Goal: Task Accomplishment & Management: Manage account settings

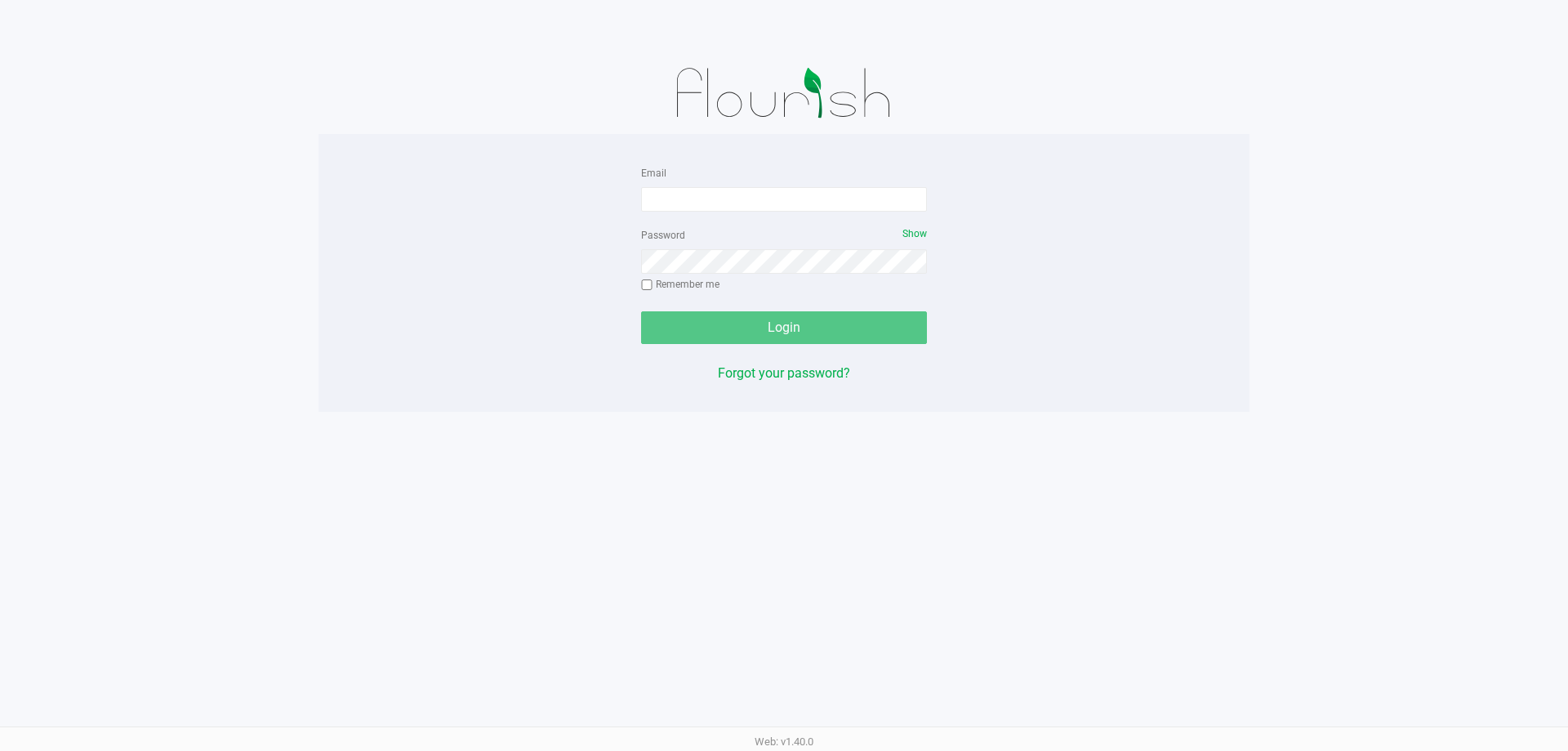
click at [730, 195] on input "Email" at bounding box center [784, 199] width 286 height 25
type input "rsiker@liveparallel.com"
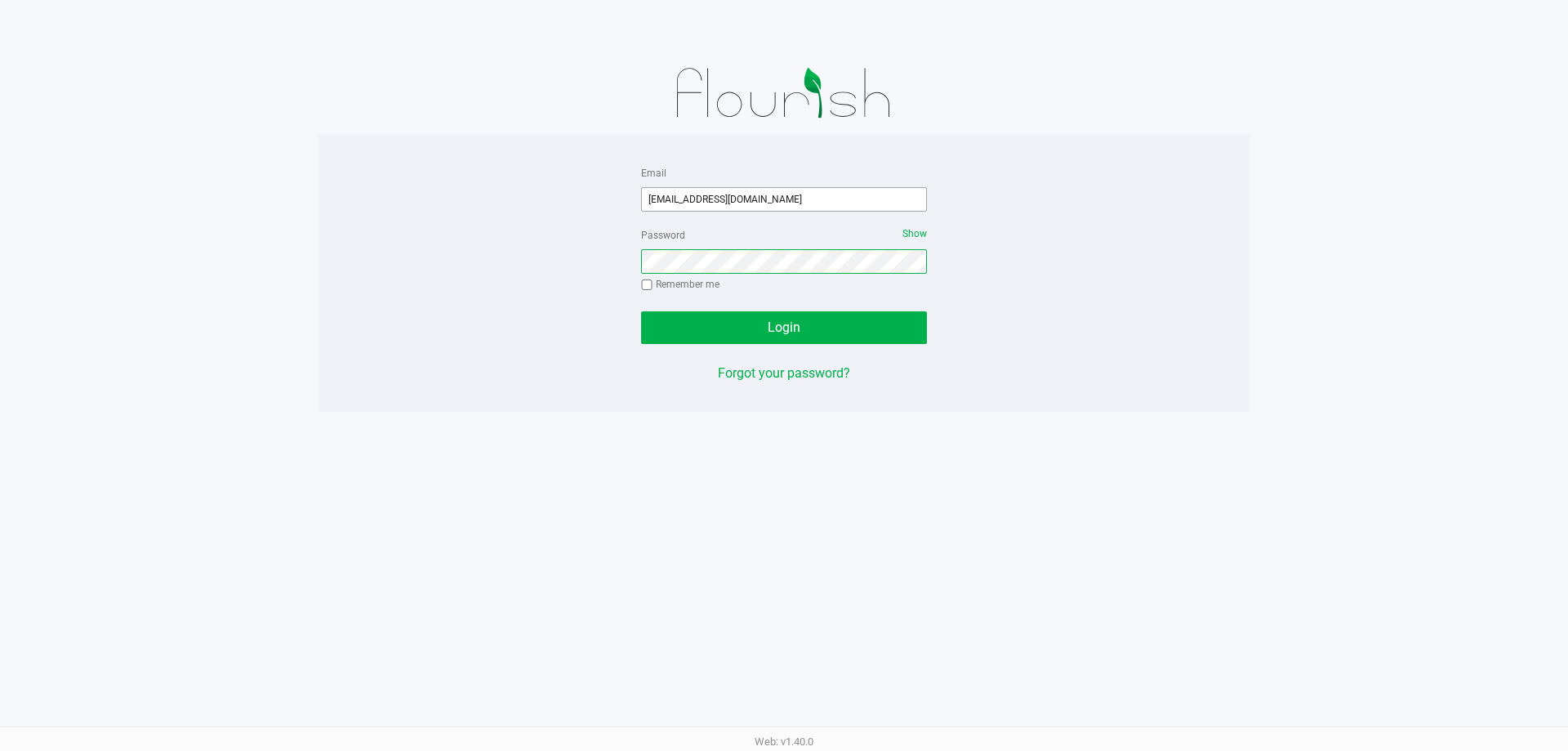
click at [641, 312] on button "Login" at bounding box center [784, 328] width 286 height 33
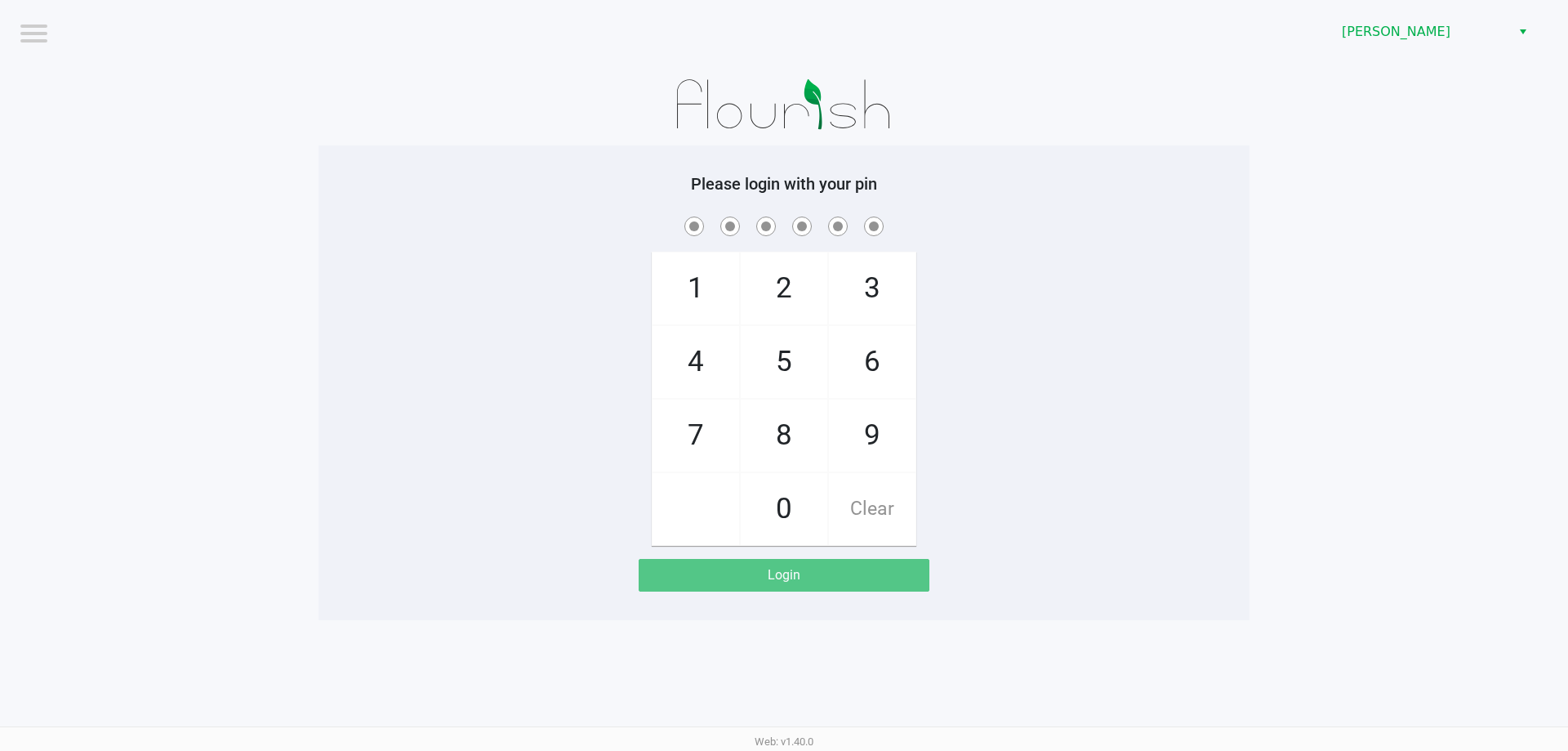
click at [1102, 250] on div "1 4 7 2 5 8 0 3 6 9 Clear" at bounding box center [784, 379] width 931 height 333
checkbox input "true"
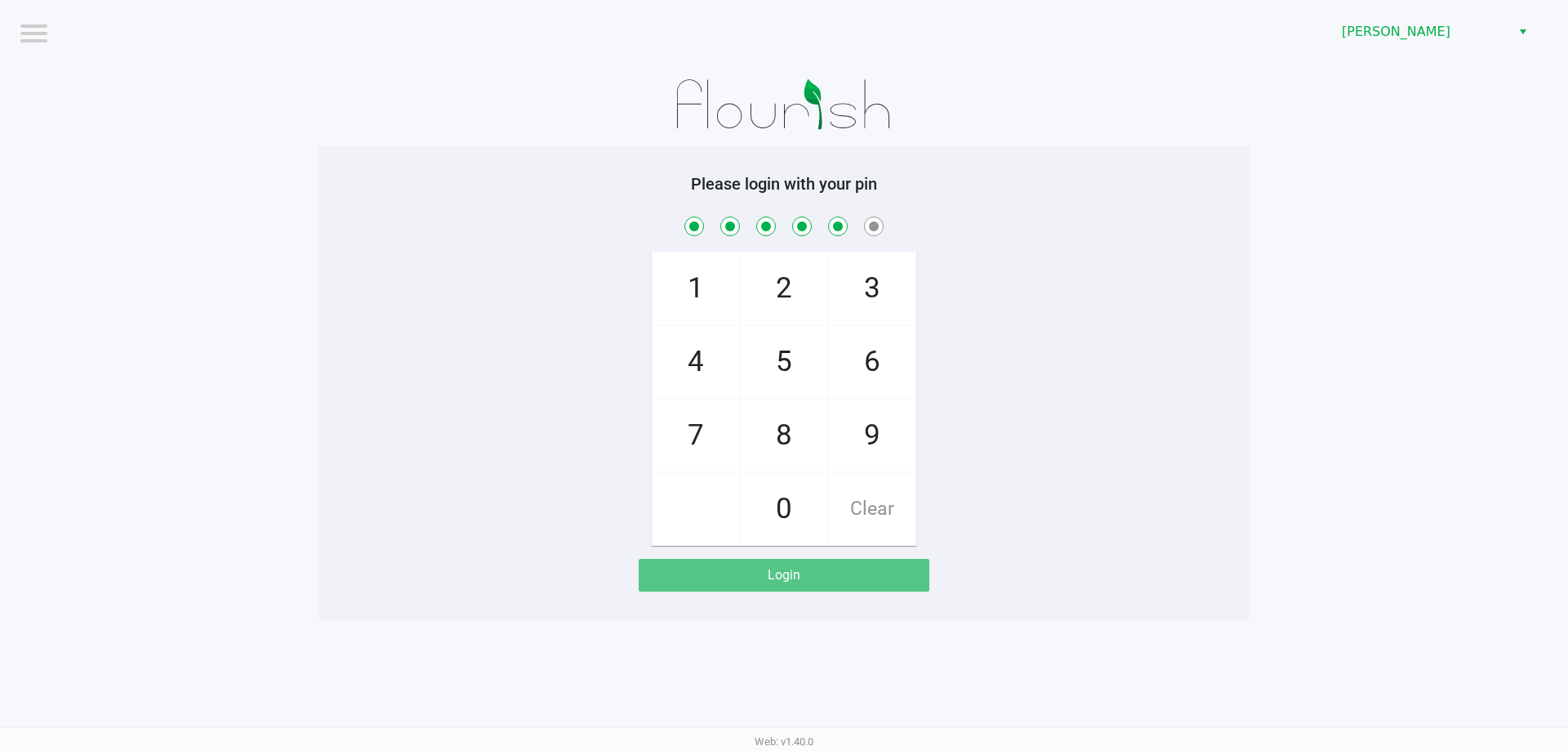
checkbox input "true"
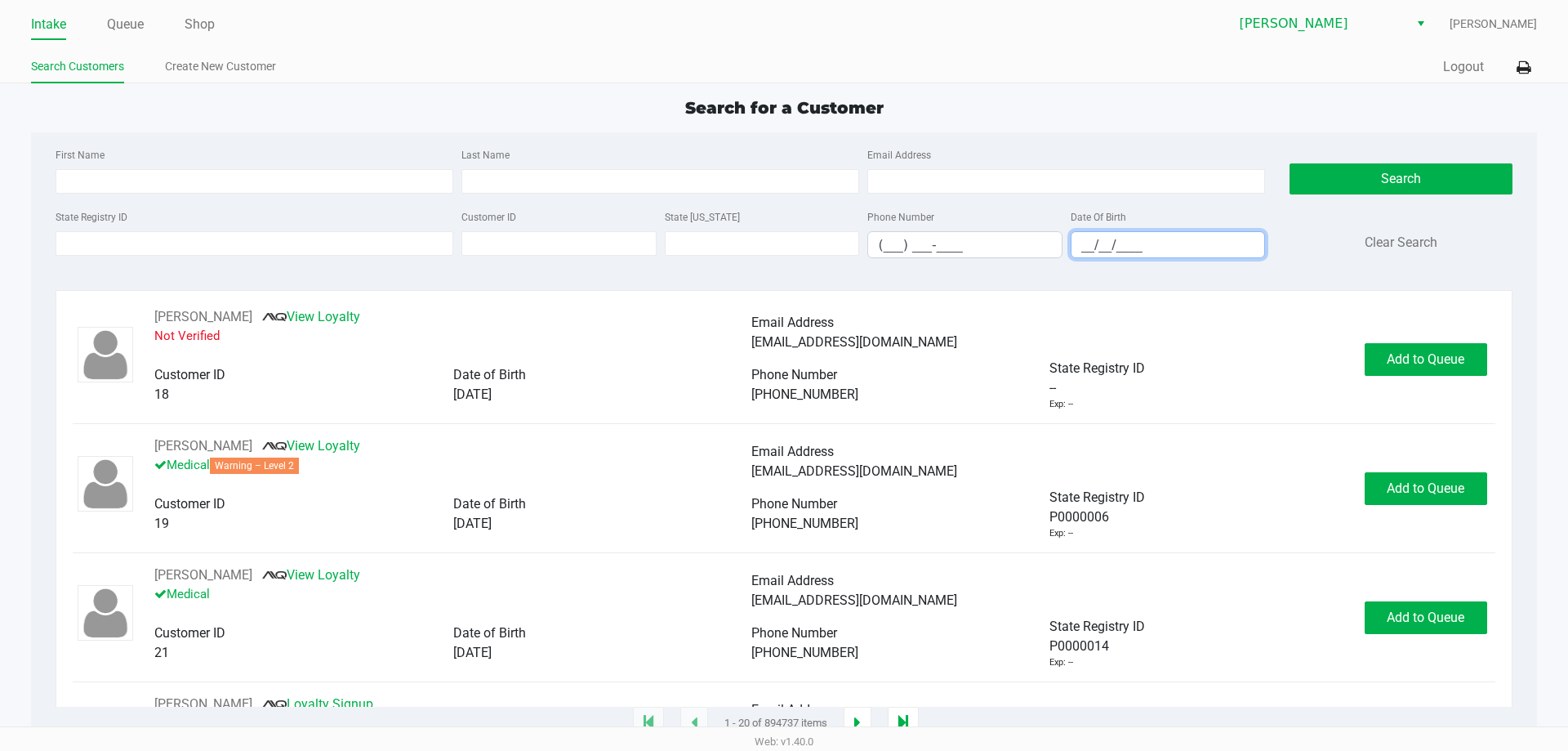
click at [1080, 243] on input "__/__/____" at bounding box center [1168, 245] width 194 height 26
type input "11/24/1978"
click at [107, 187] on input "First Name" at bounding box center [254, 181] width 397 height 25
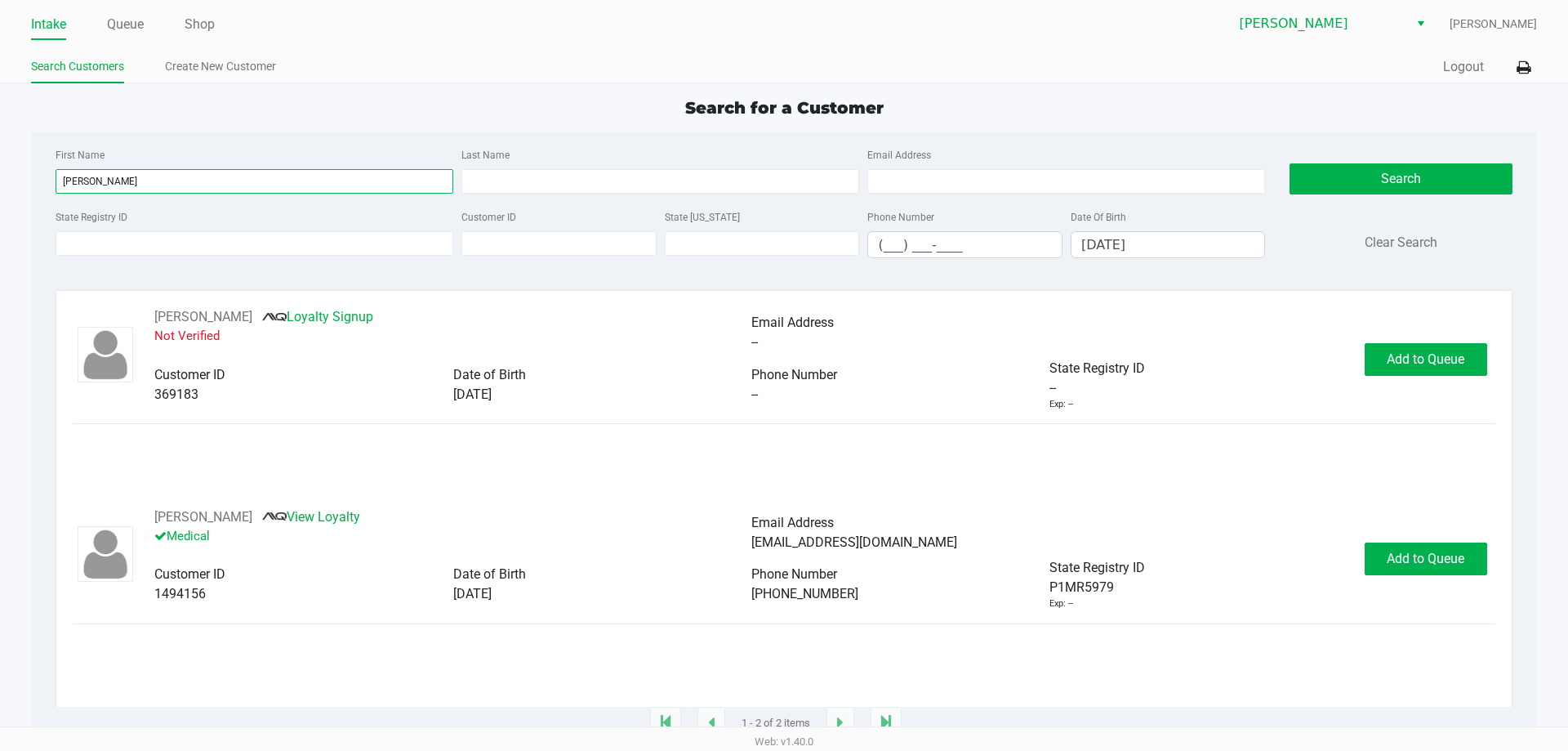
type input "jason"
click at [1425, 541] on div "JASON HIBBS View Loyalty Medical Email Address jasonhibbs2021@outlook.com Custo…" at bounding box center [784, 559] width 1422 height 104
click at [1425, 552] on span "Add to Queue" at bounding box center [1425, 558] width 78 height 16
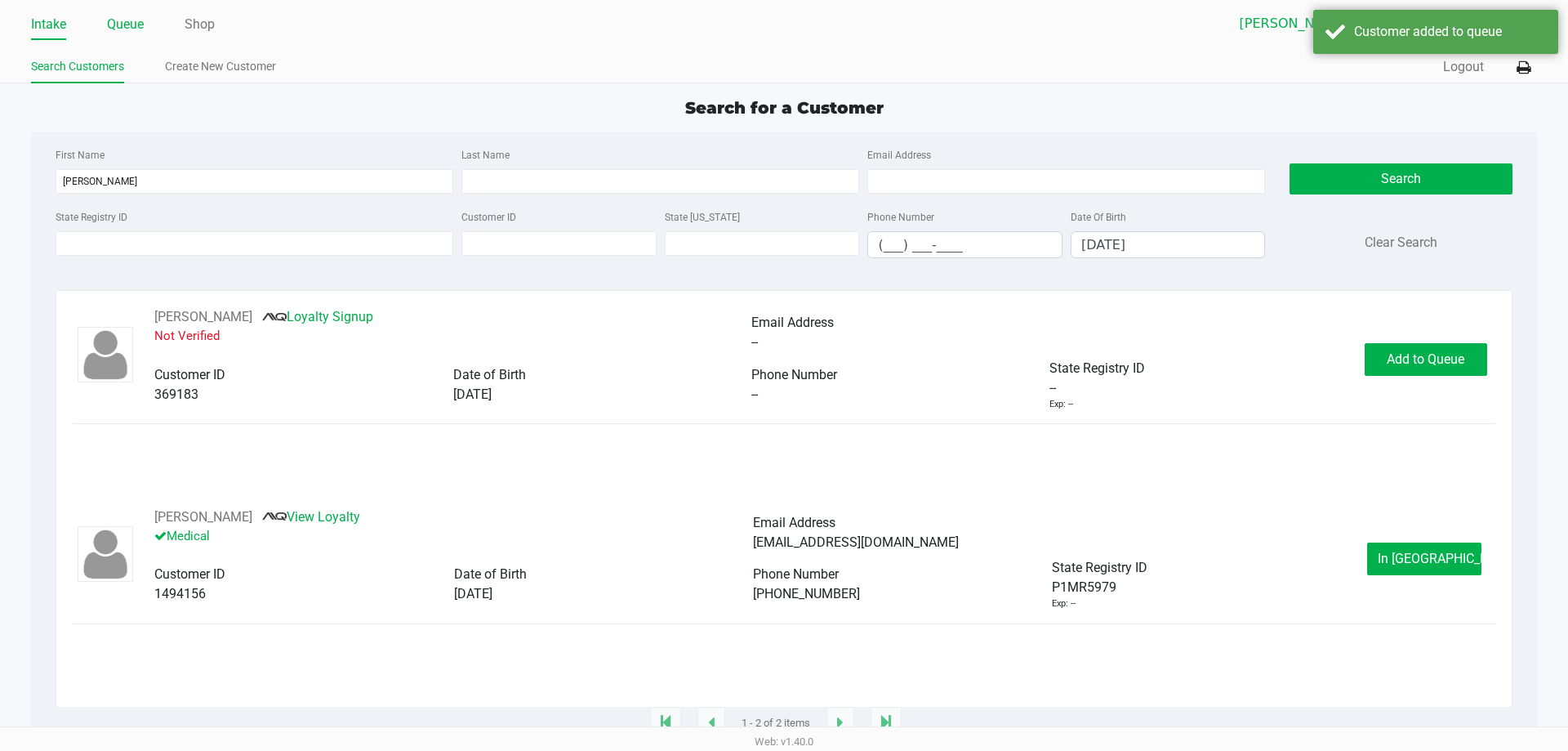
click at [117, 25] on link "Queue" at bounding box center [125, 24] width 37 height 23
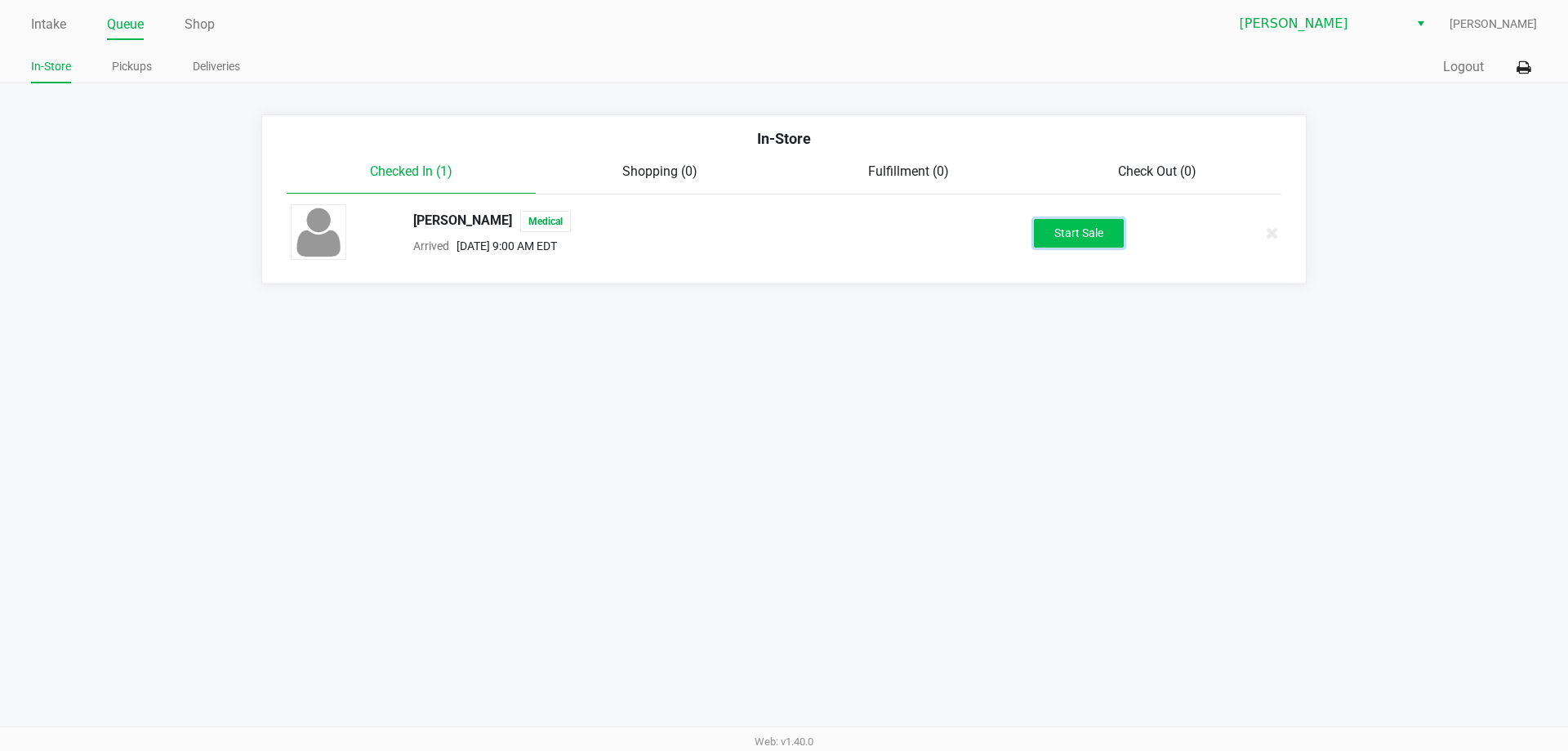
click at [1077, 235] on button "Start Sale" at bounding box center [1079, 233] width 89 height 28
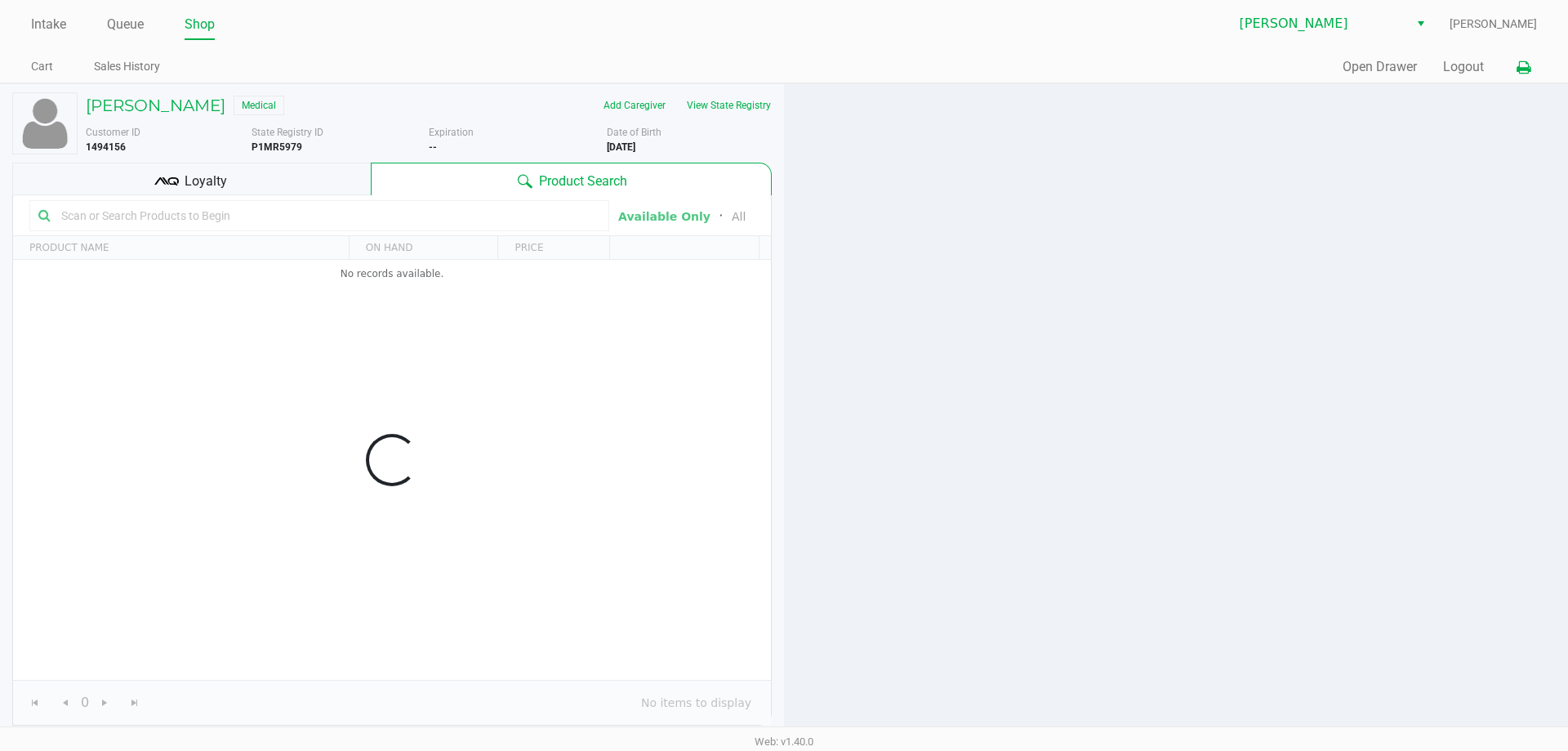
click at [1530, 67] on div "Intake Queue Shop Brandon WC Raven Siker Cart Sales History Quick Sale Open Dra…" at bounding box center [784, 41] width 1568 height 83
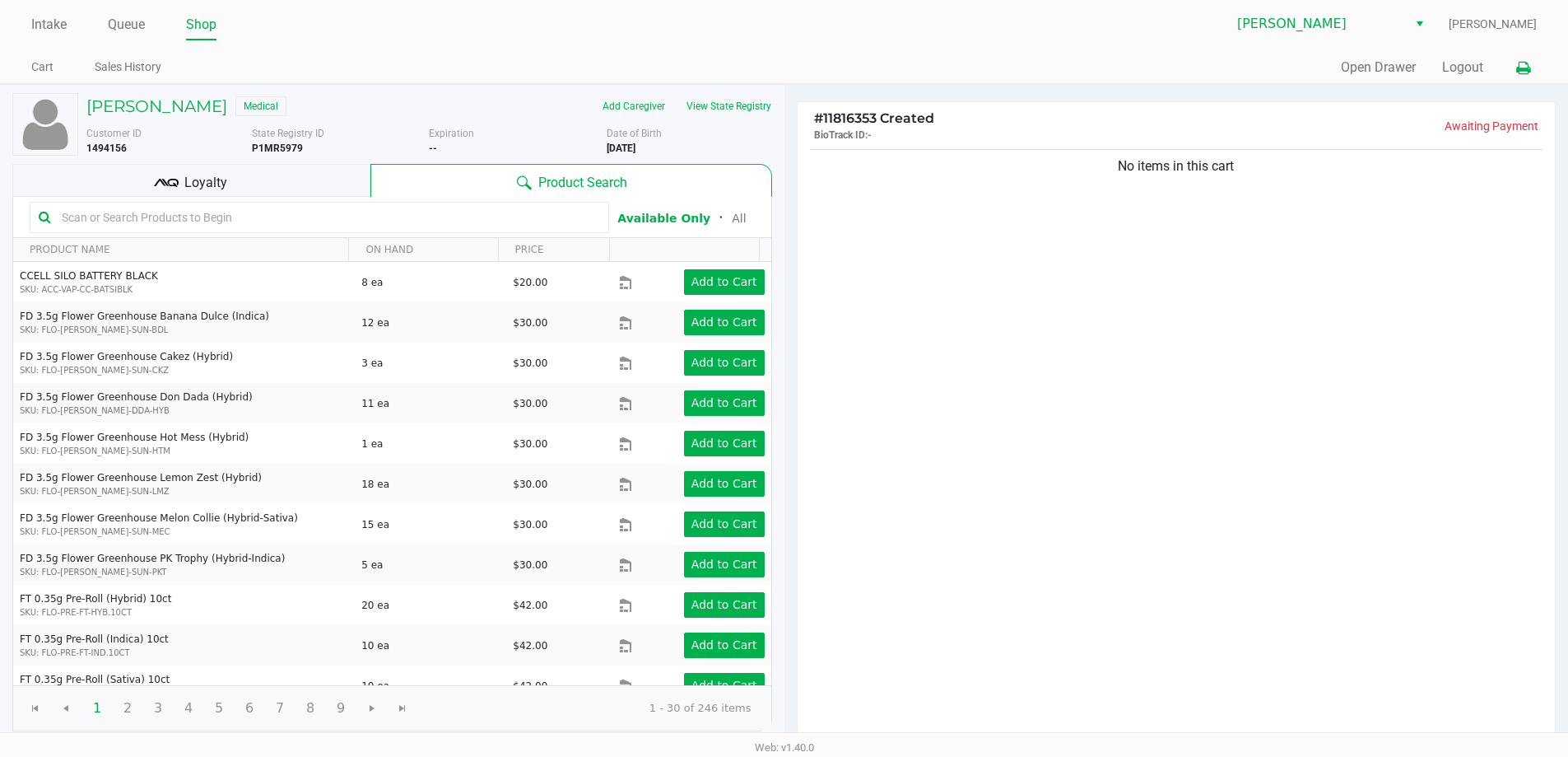
click at [1528, 70] on icon at bounding box center [1523, 68] width 14 height 12
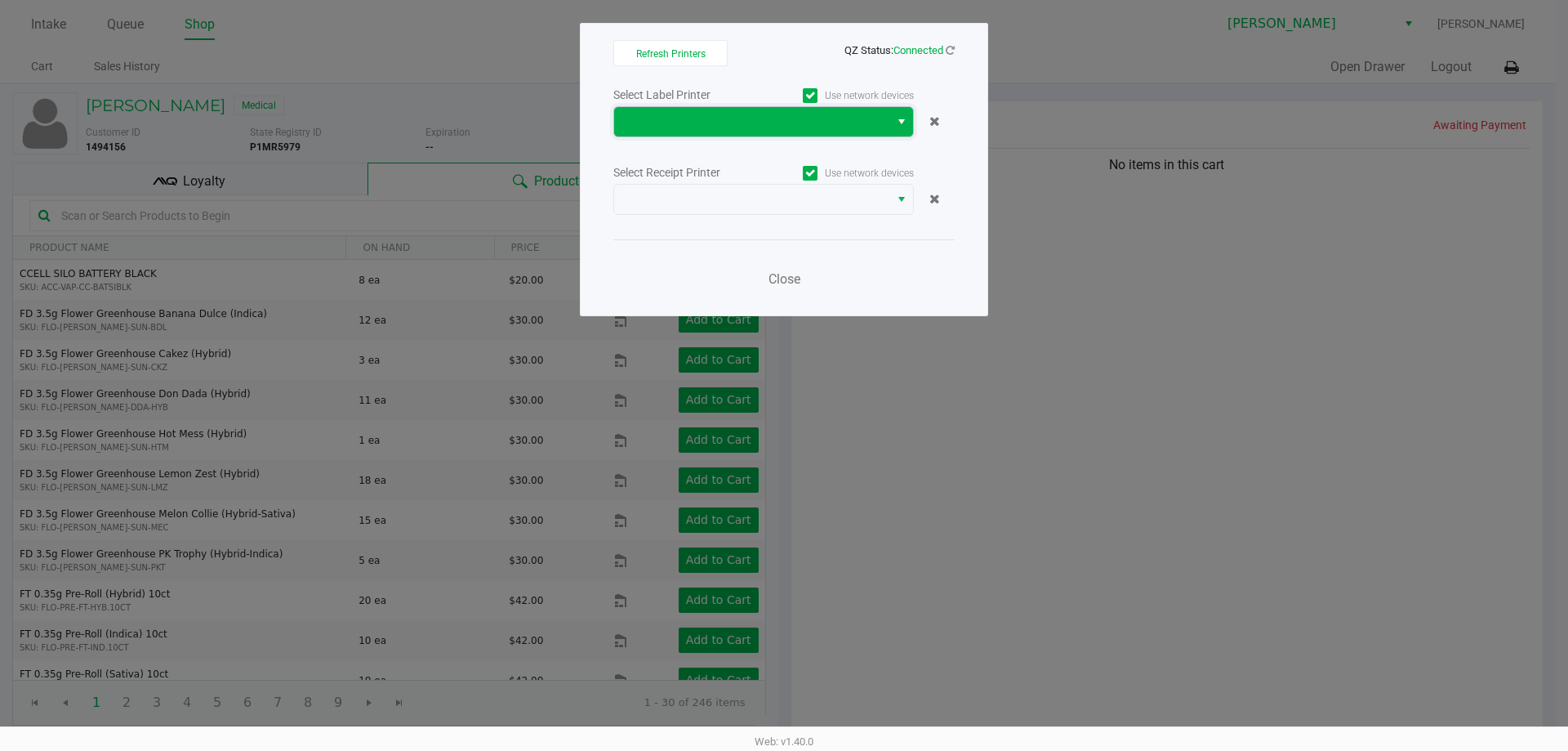
click at [752, 121] on span at bounding box center [752, 121] width 256 height 19
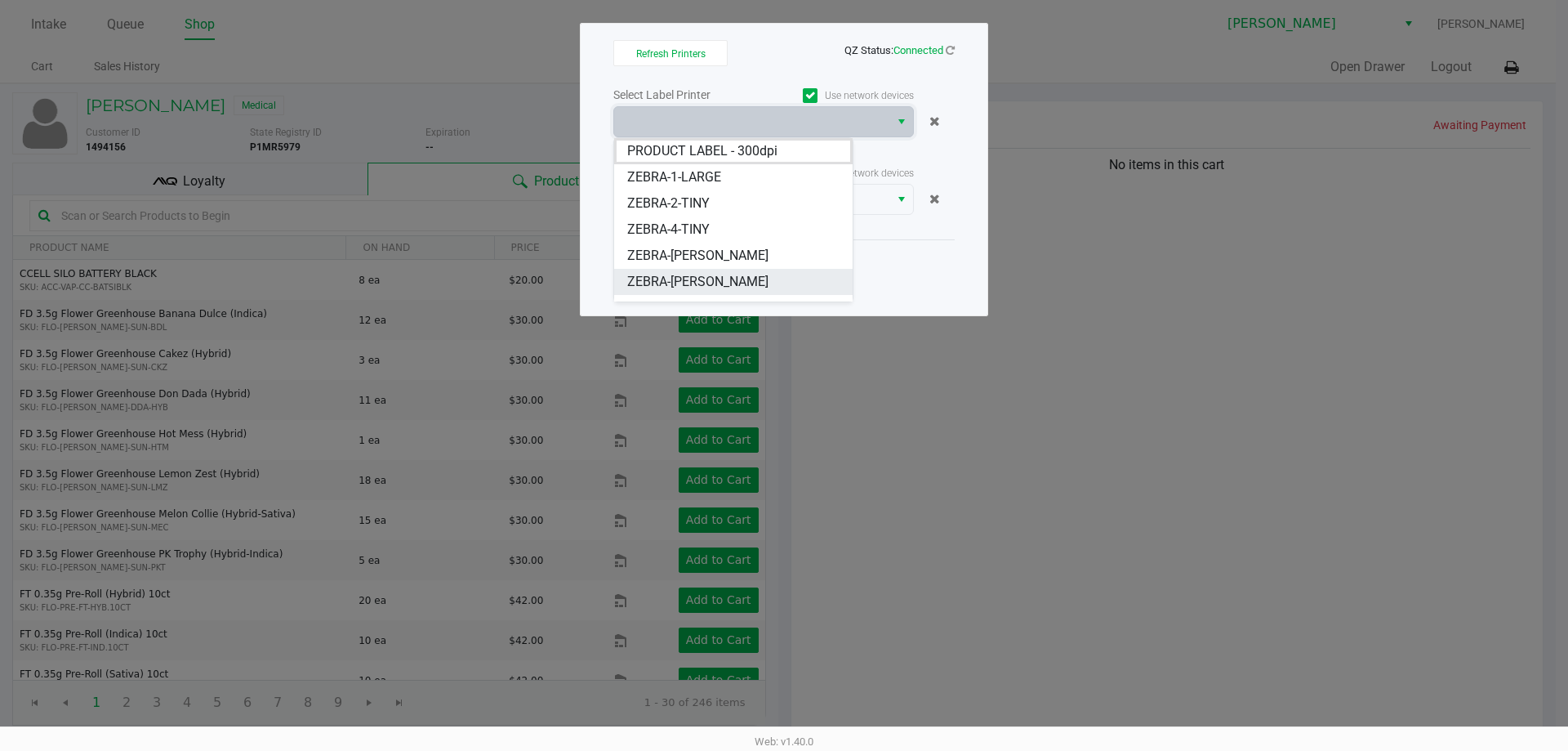
click at [699, 274] on span "ZEBRA-DWIGHT-YOAKAM" at bounding box center [698, 281] width 142 height 19
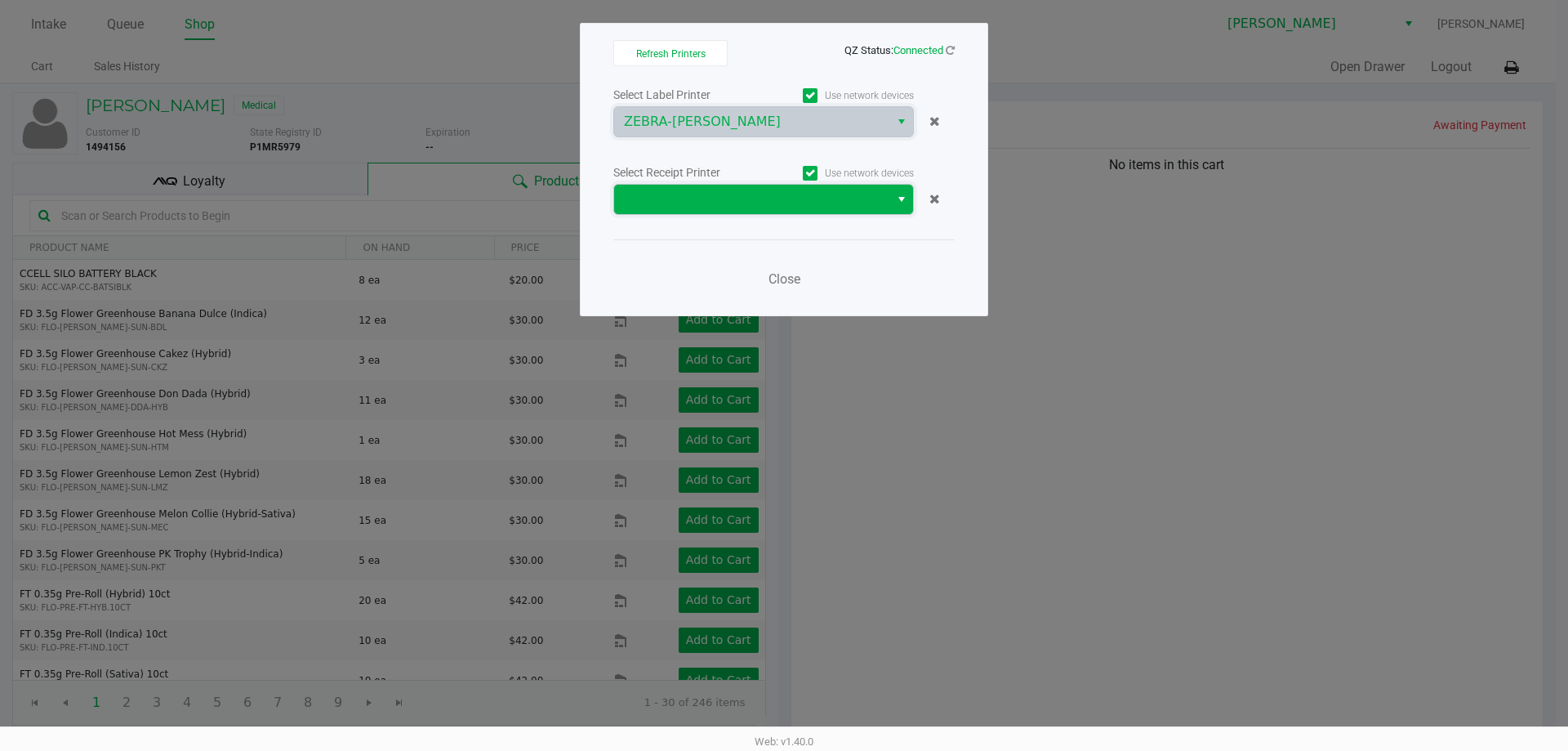
click at [713, 191] on span at bounding box center [752, 198] width 256 height 19
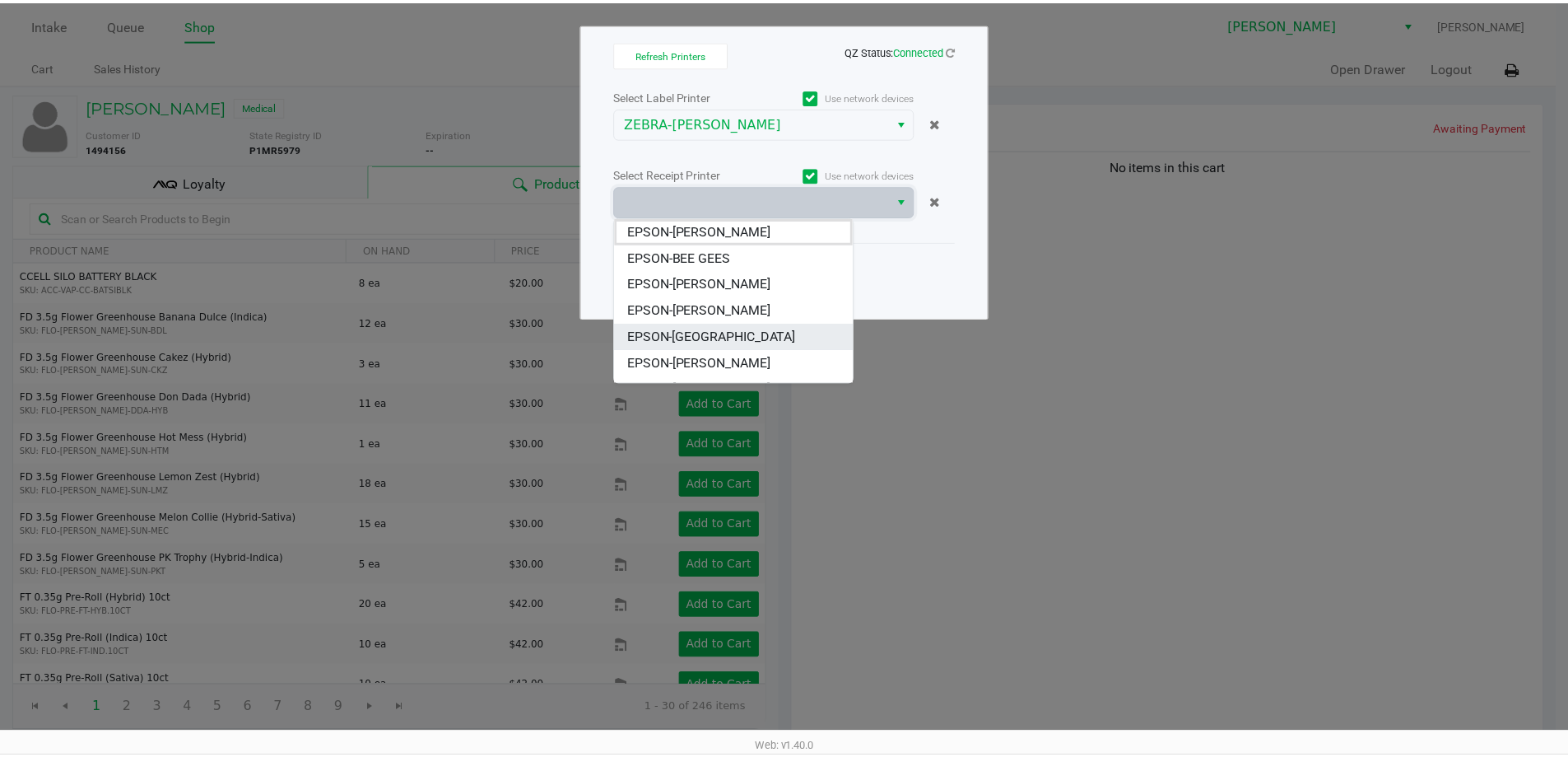
scroll to position [73, 0]
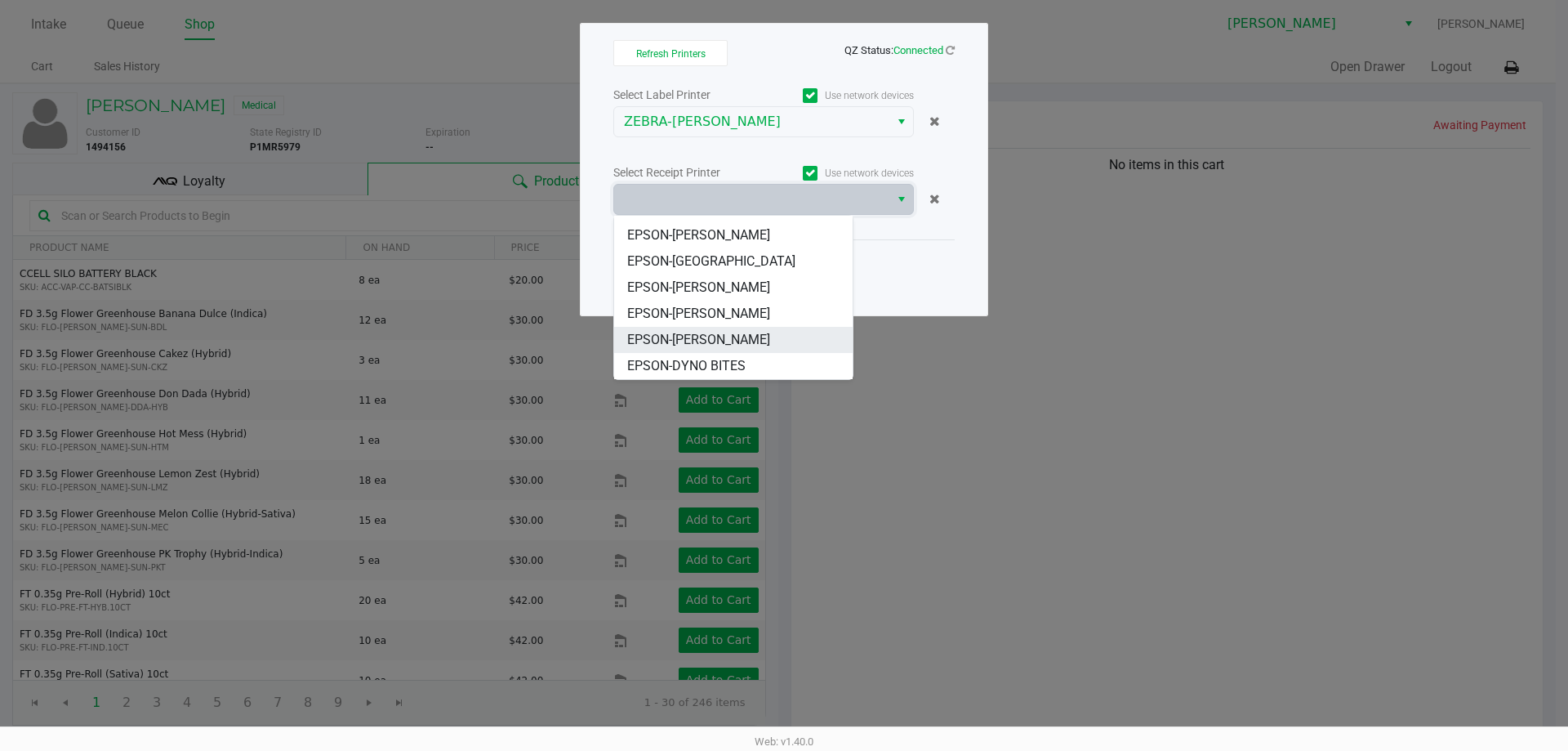
click at [718, 333] on span "EPSON-DWIGHT YOAKAM" at bounding box center [699, 339] width 142 height 19
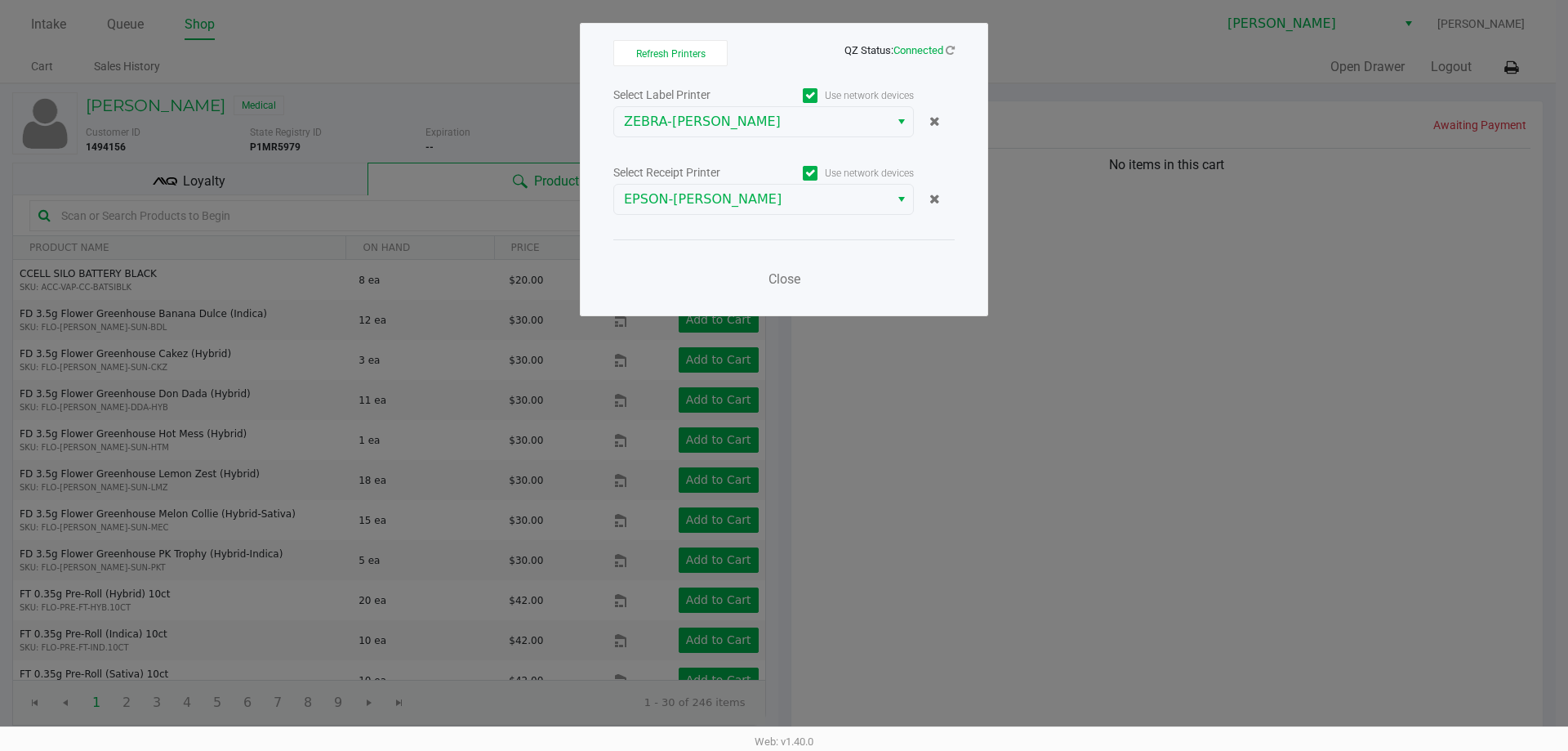
click at [808, 296] on div "Close" at bounding box center [784, 269] width 342 height 59
click at [785, 283] on span "Close" at bounding box center [784, 279] width 32 height 16
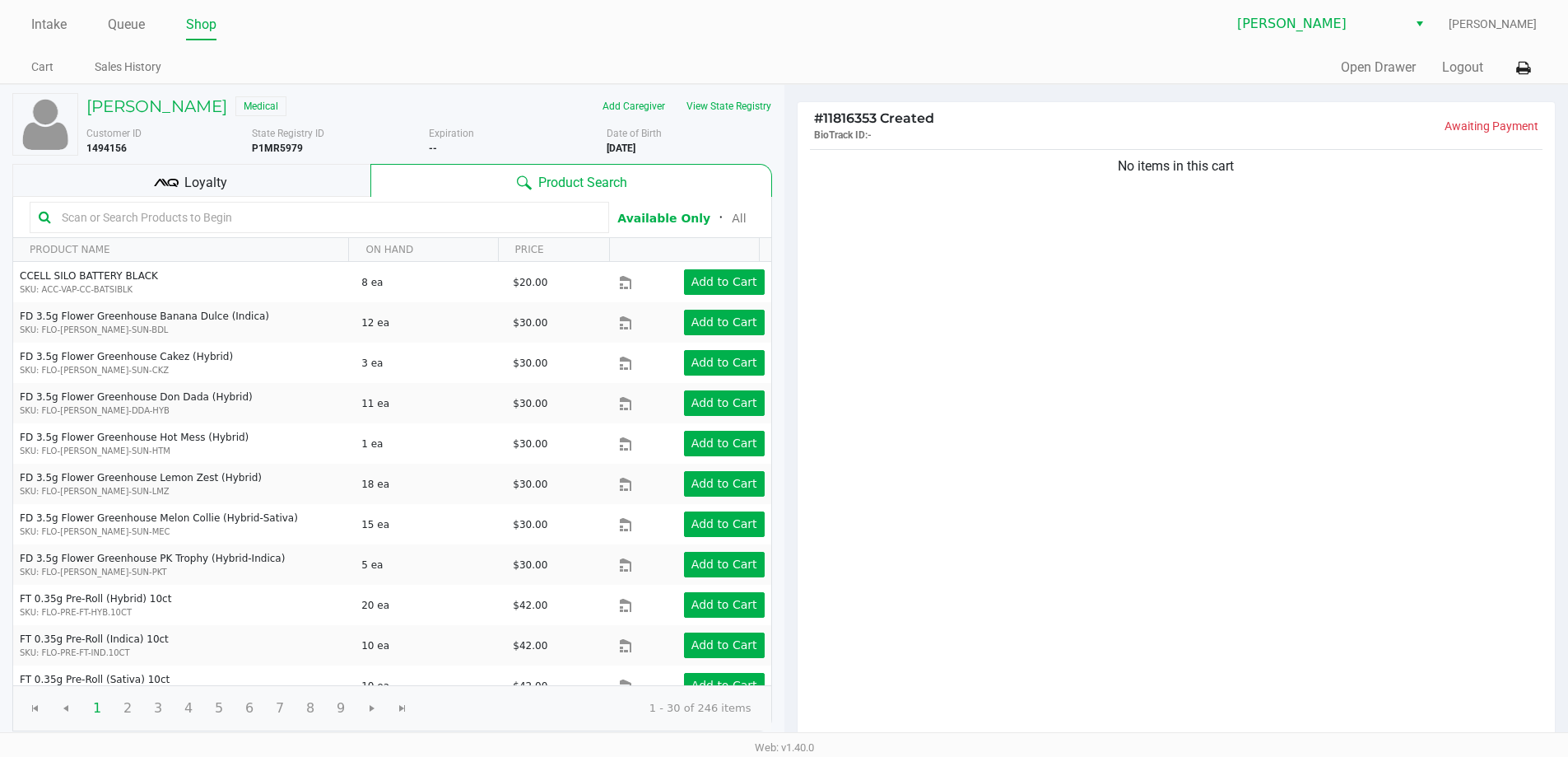
click at [302, 174] on div "Loyalty" at bounding box center [191, 181] width 358 height 33
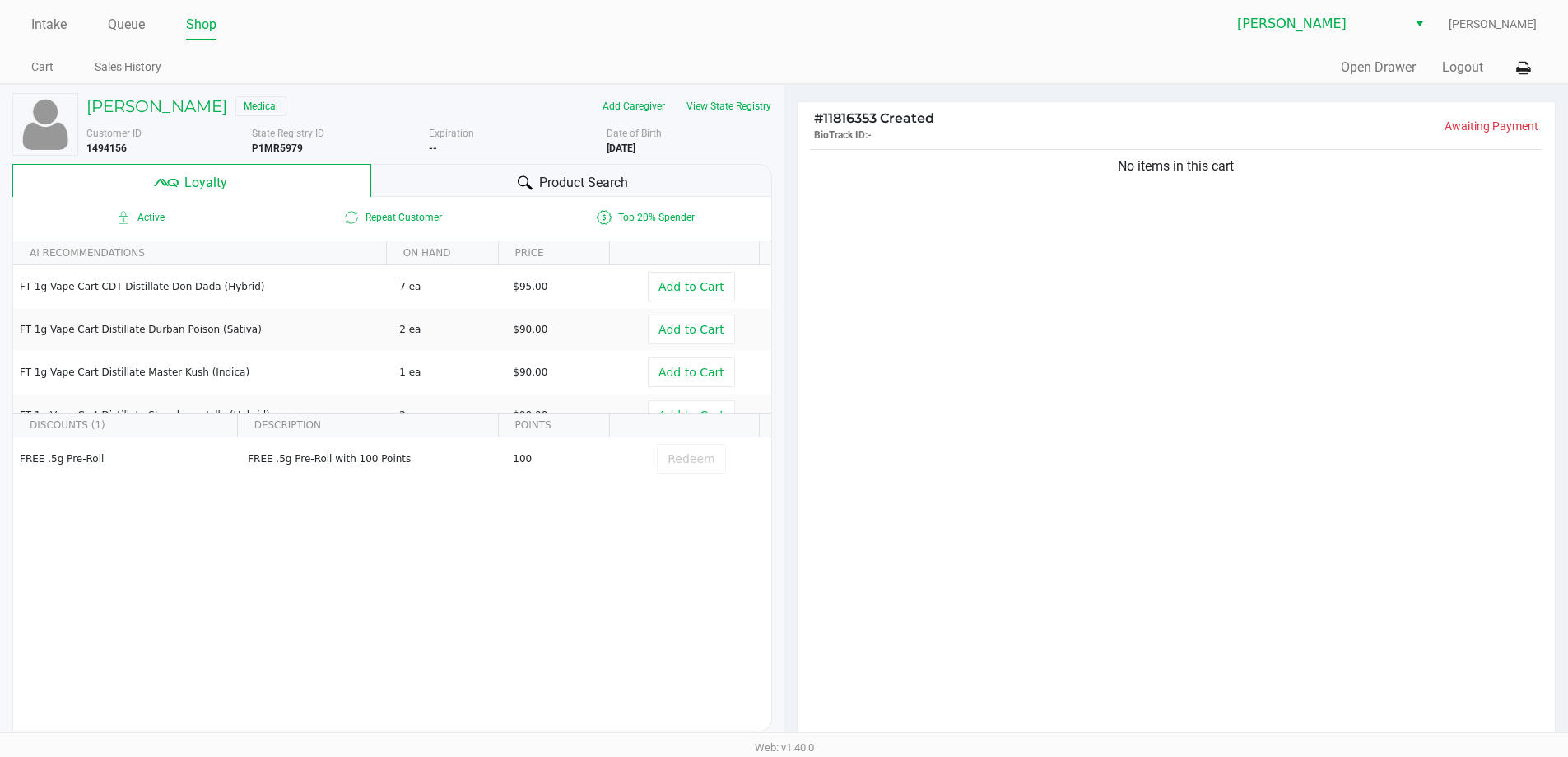
click at [439, 182] on div "Product Search" at bounding box center [571, 181] width 401 height 33
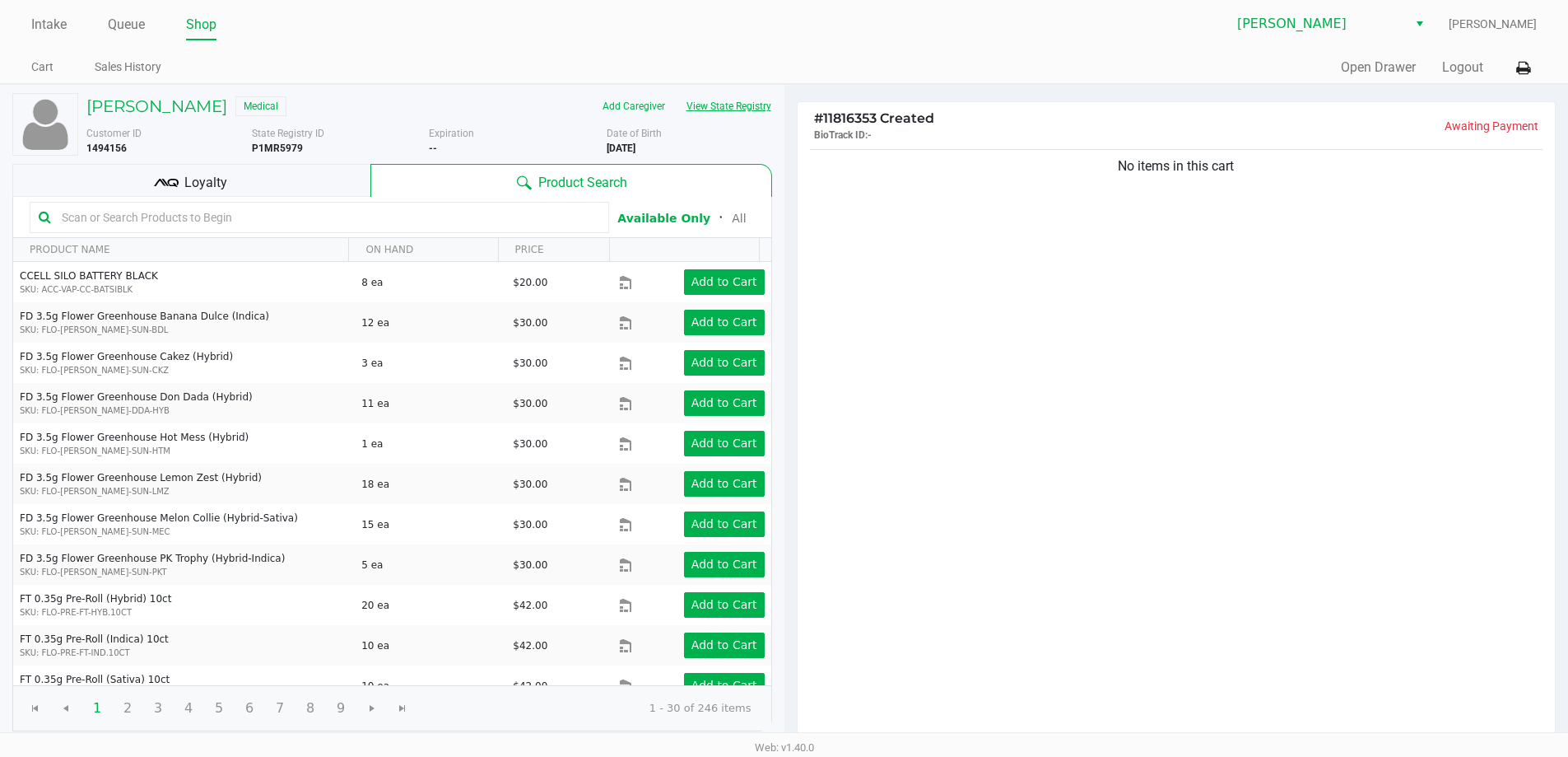
click at [757, 94] on button "View State Registry" at bounding box center [724, 106] width 97 height 27
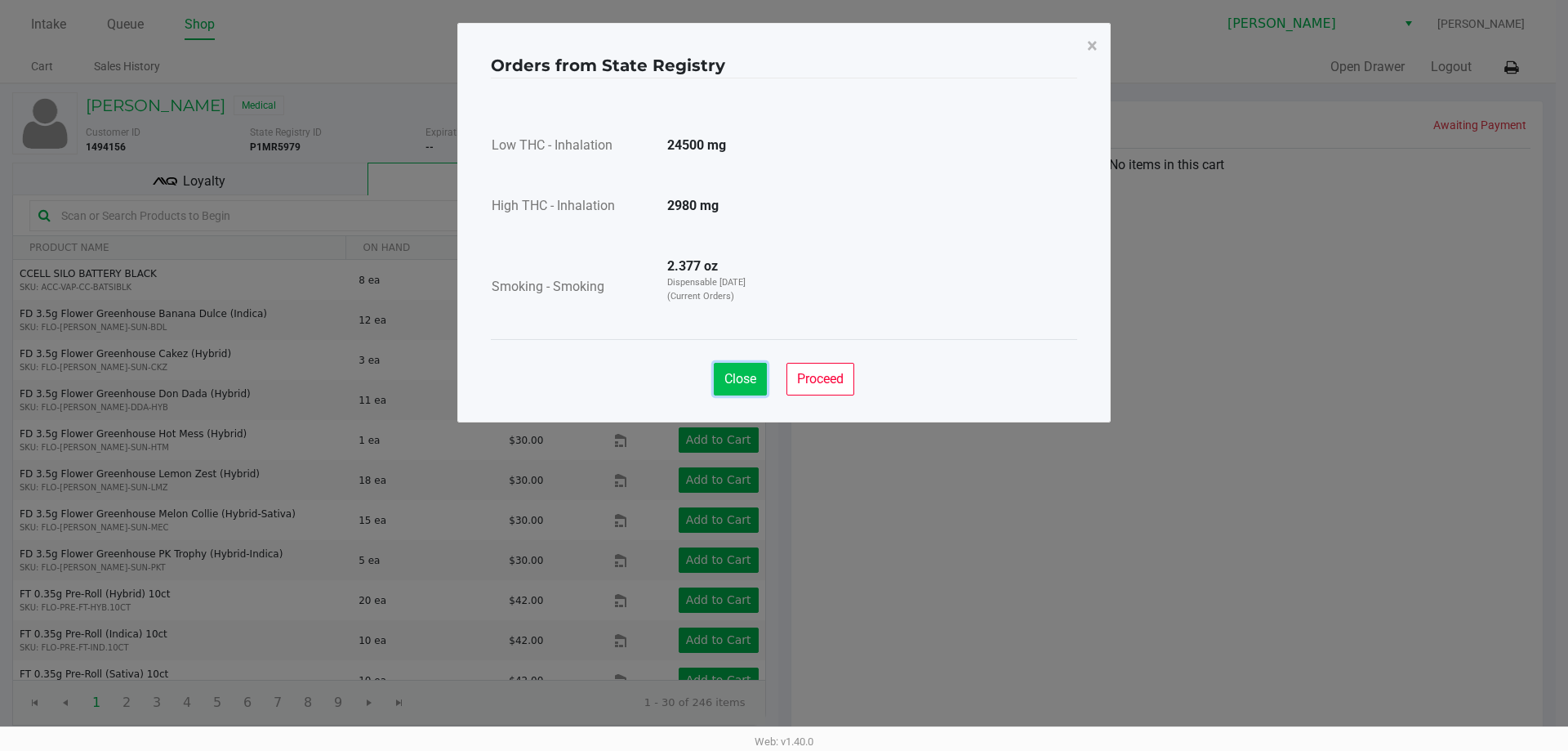
click at [742, 370] on button "Close" at bounding box center [740, 379] width 53 height 33
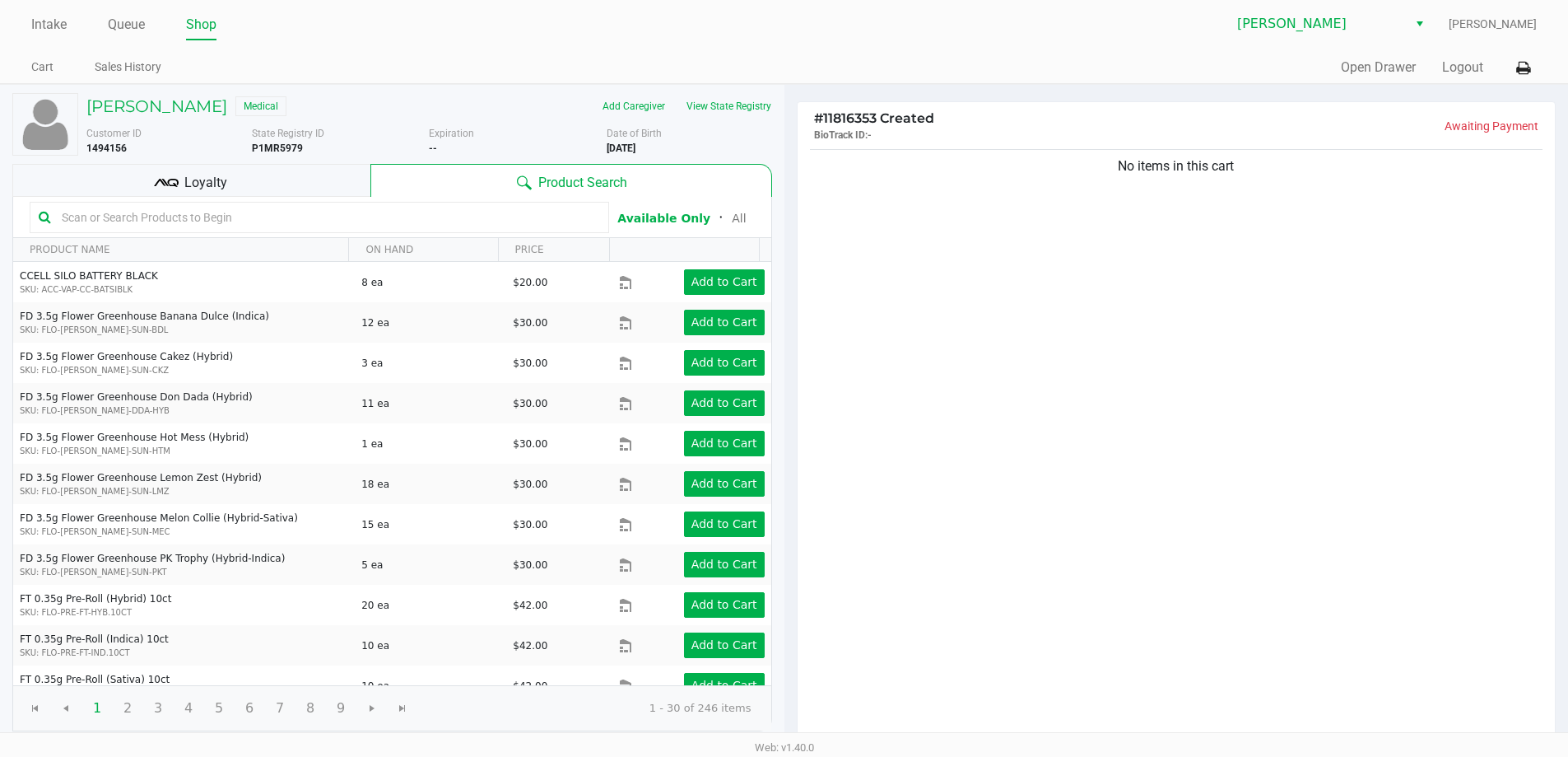
click at [254, 215] on input "text" at bounding box center [328, 217] width 545 height 25
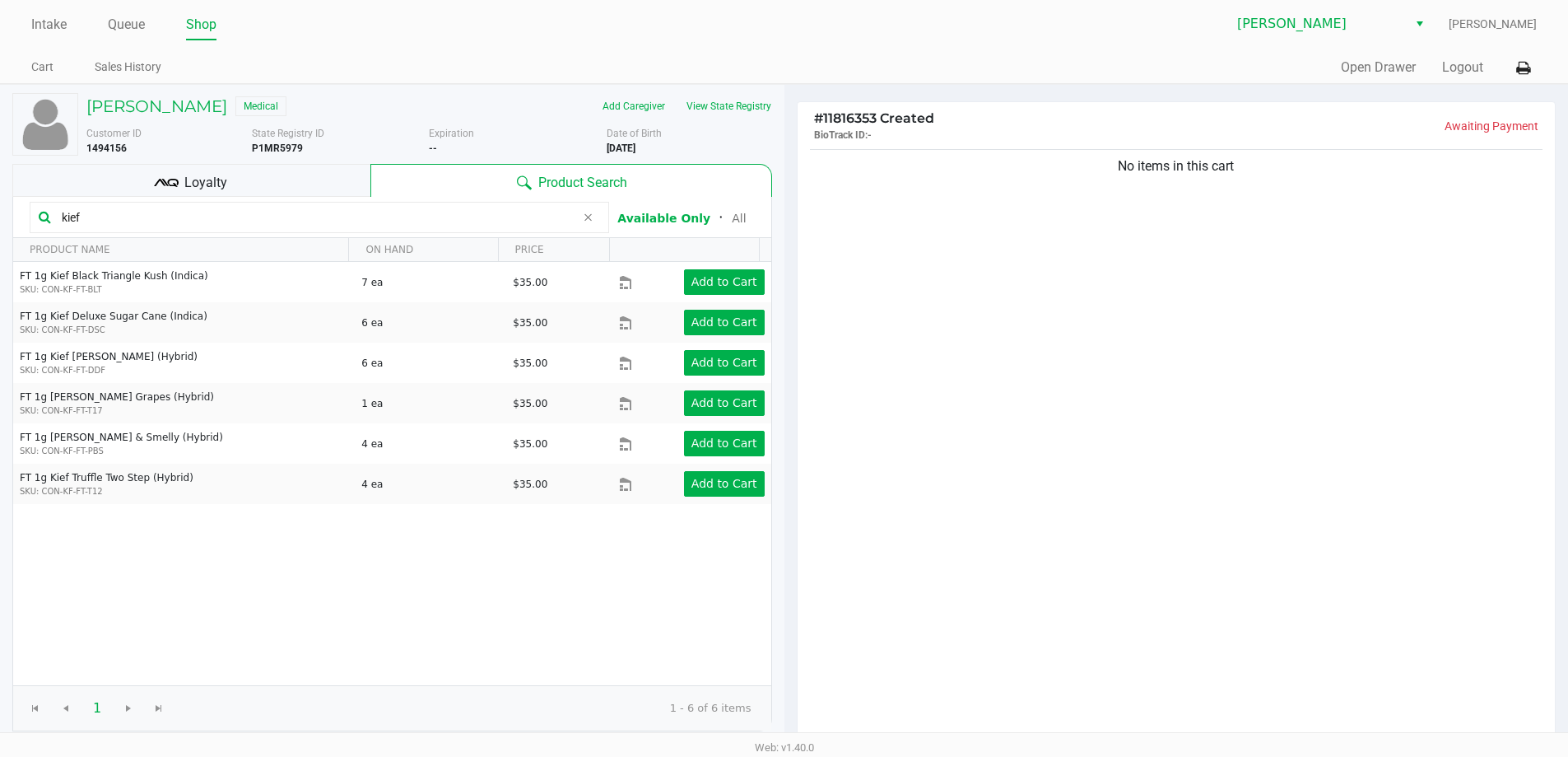
type input "kief"
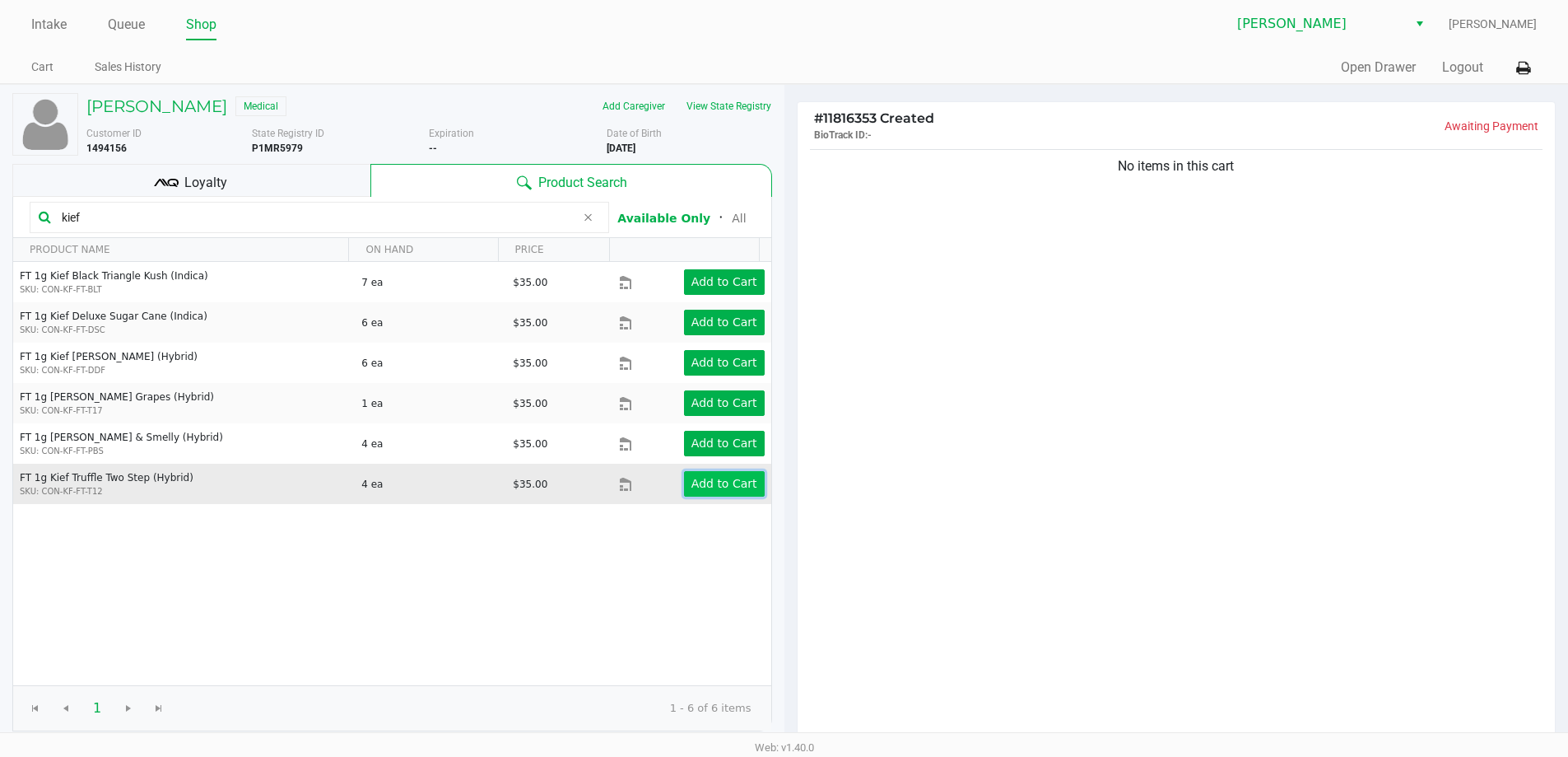
click at [694, 493] on button "Add to Cart" at bounding box center [725, 483] width 81 height 26
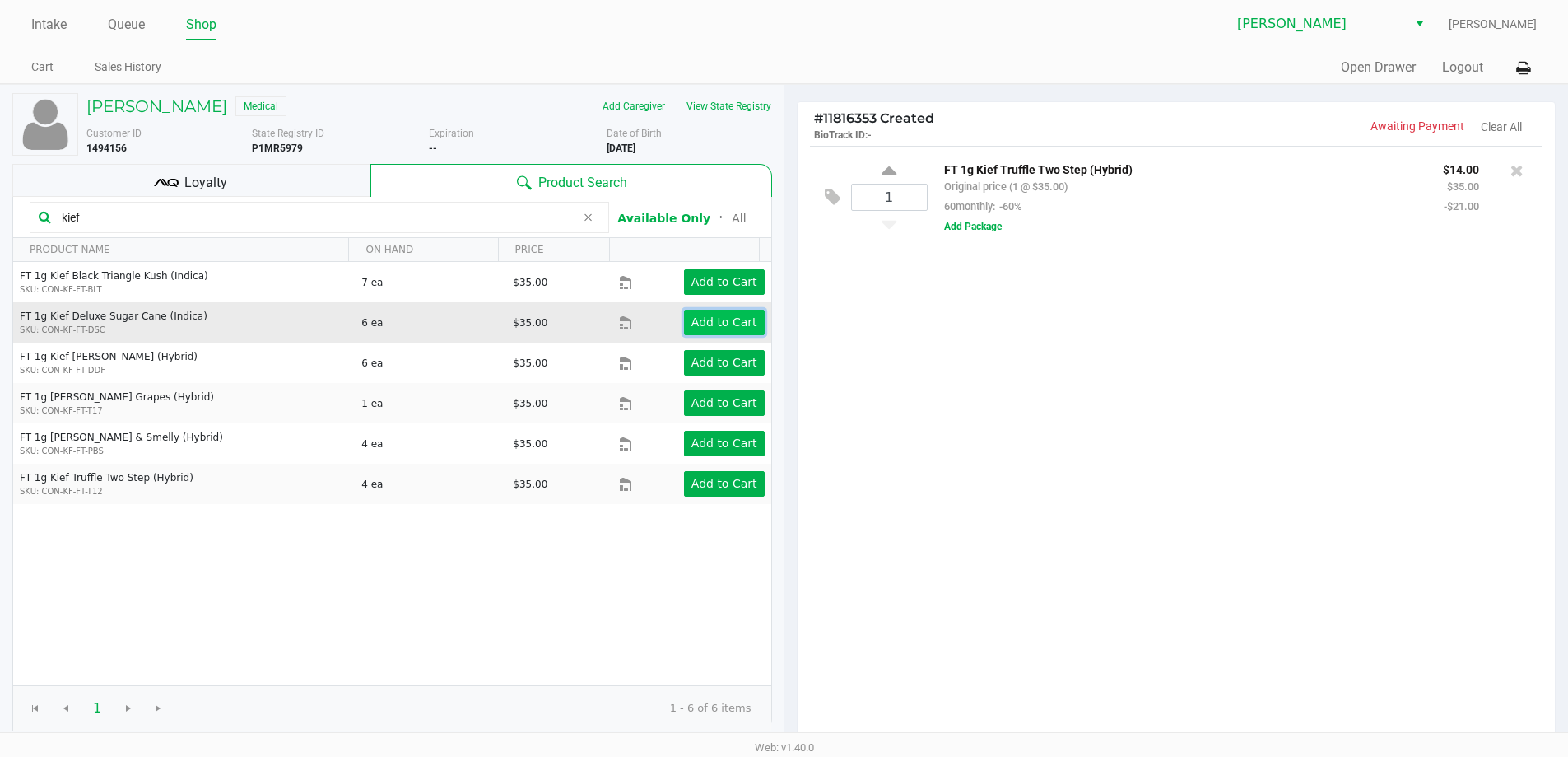
click at [720, 334] on button "Add to Cart" at bounding box center [725, 322] width 81 height 26
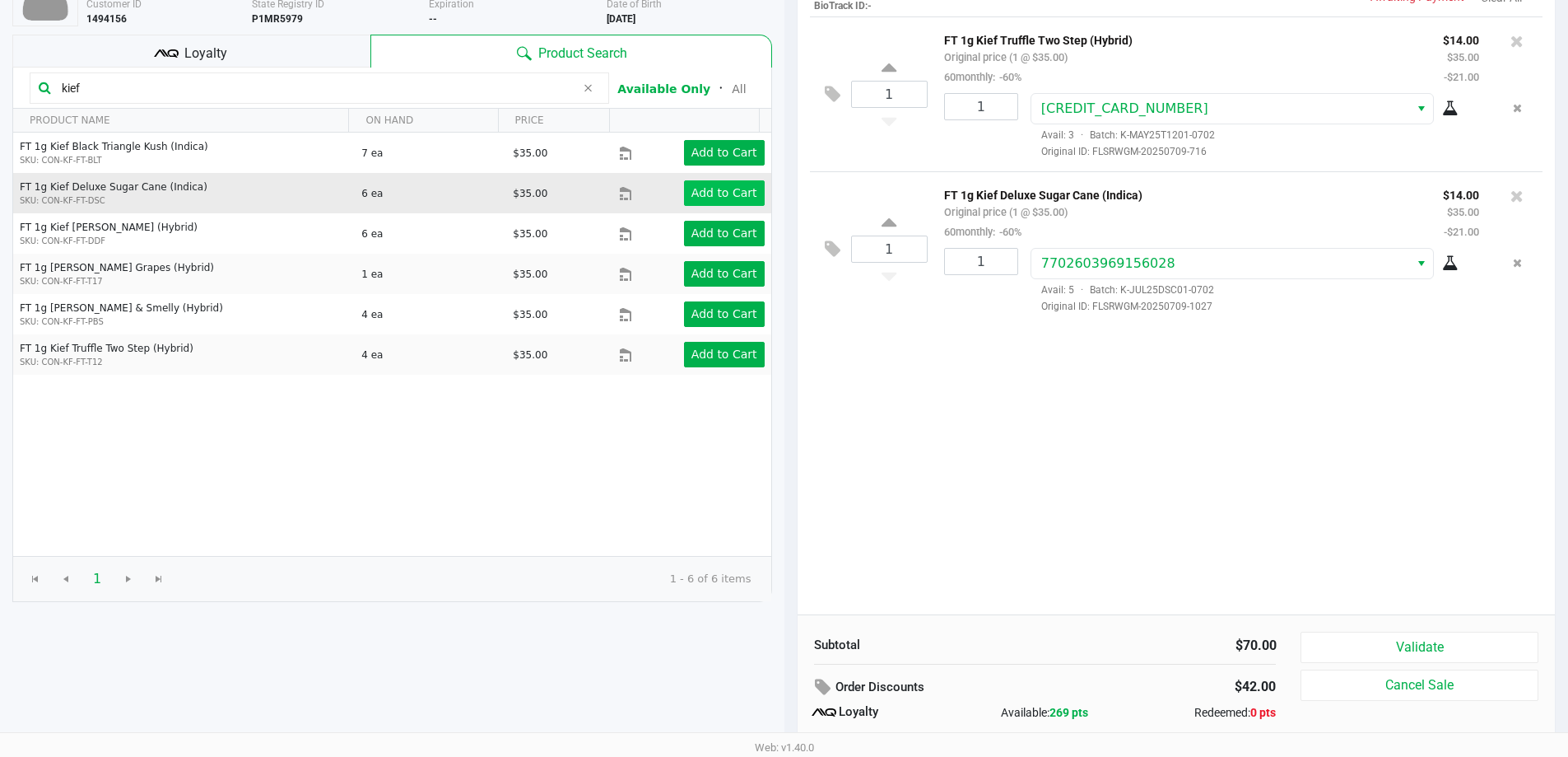
scroll to position [189, 0]
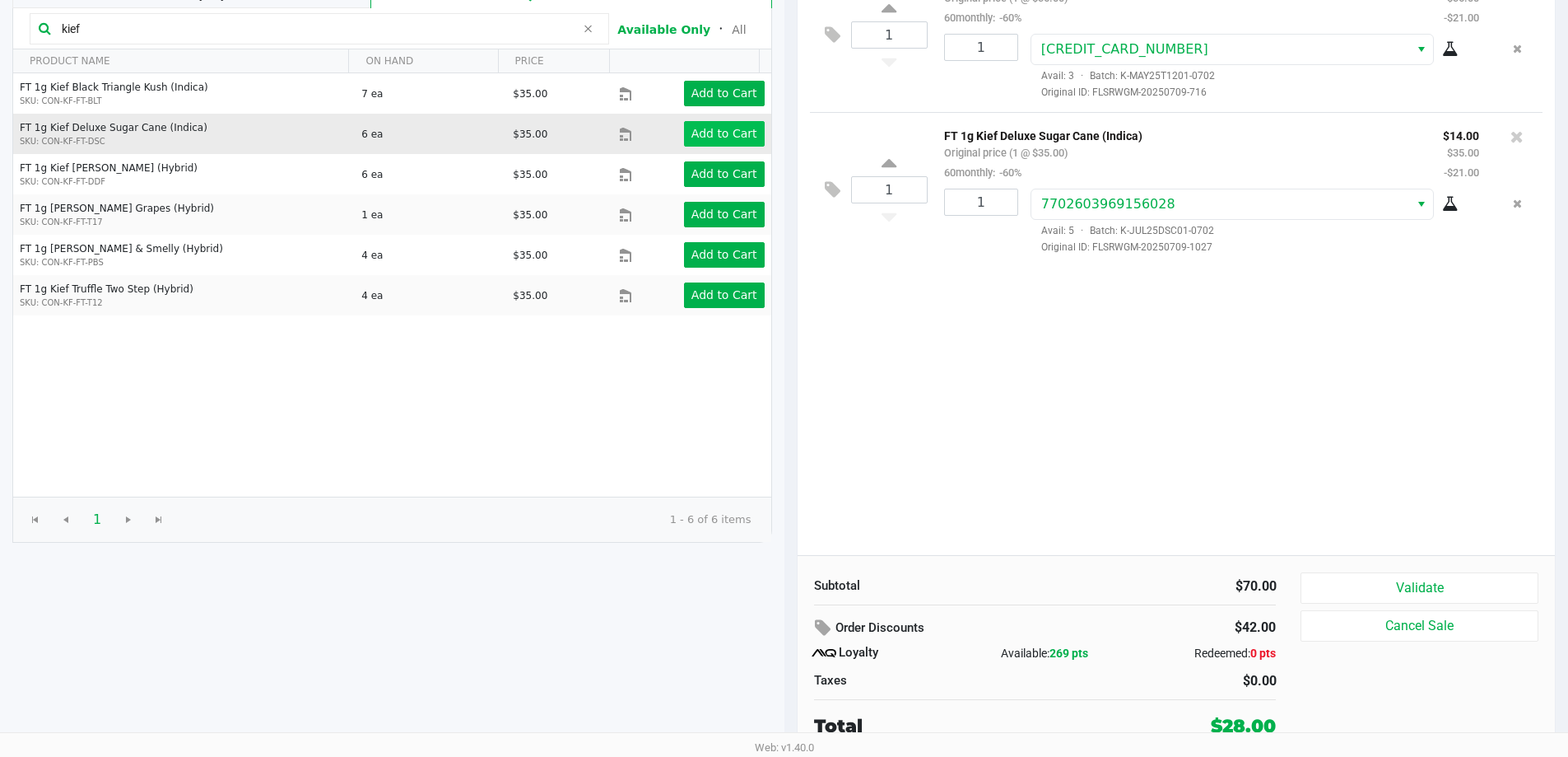
click at [1433, 575] on button "Validate" at bounding box center [1420, 588] width 238 height 31
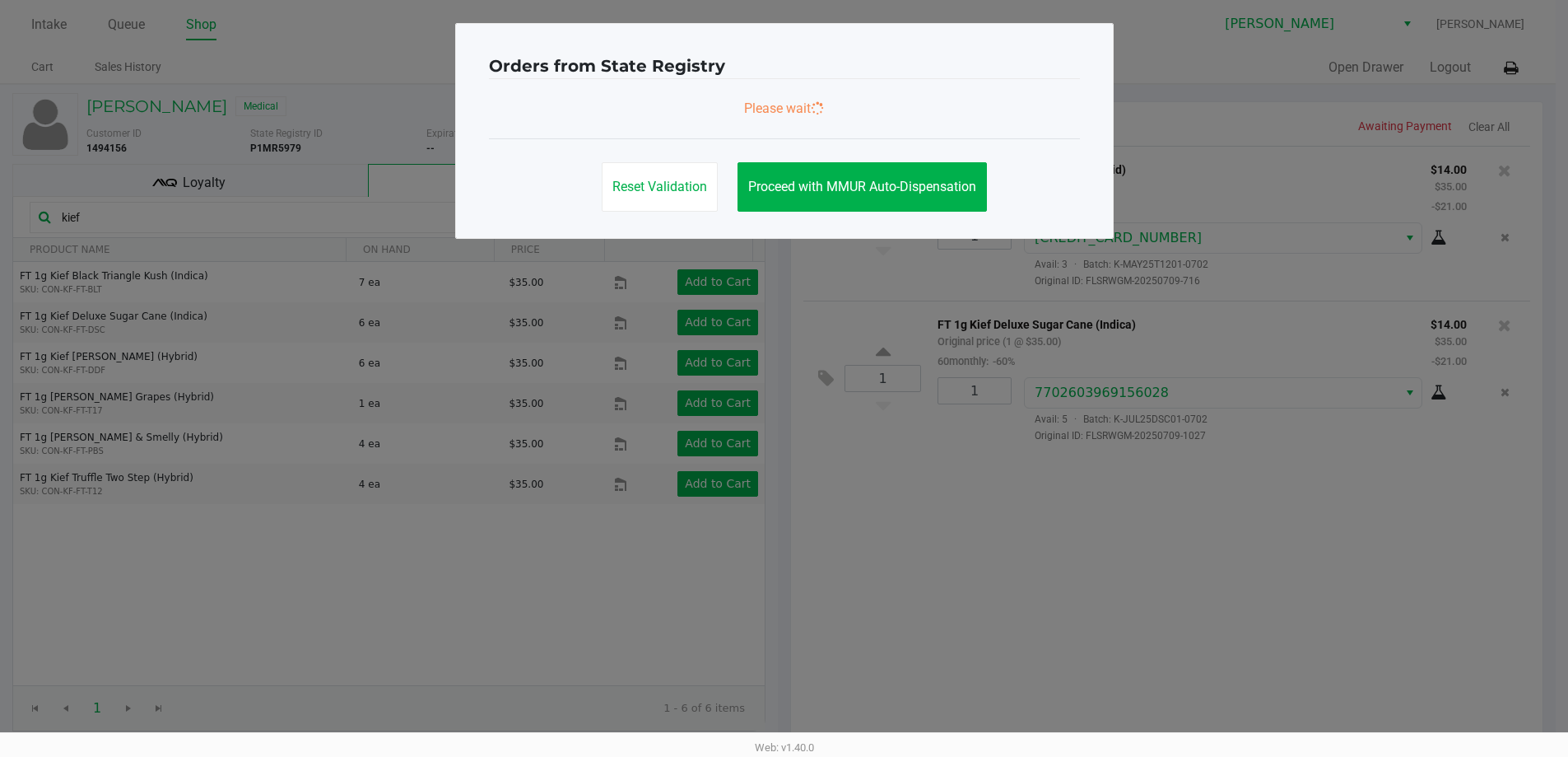
scroll to position [0, 0]
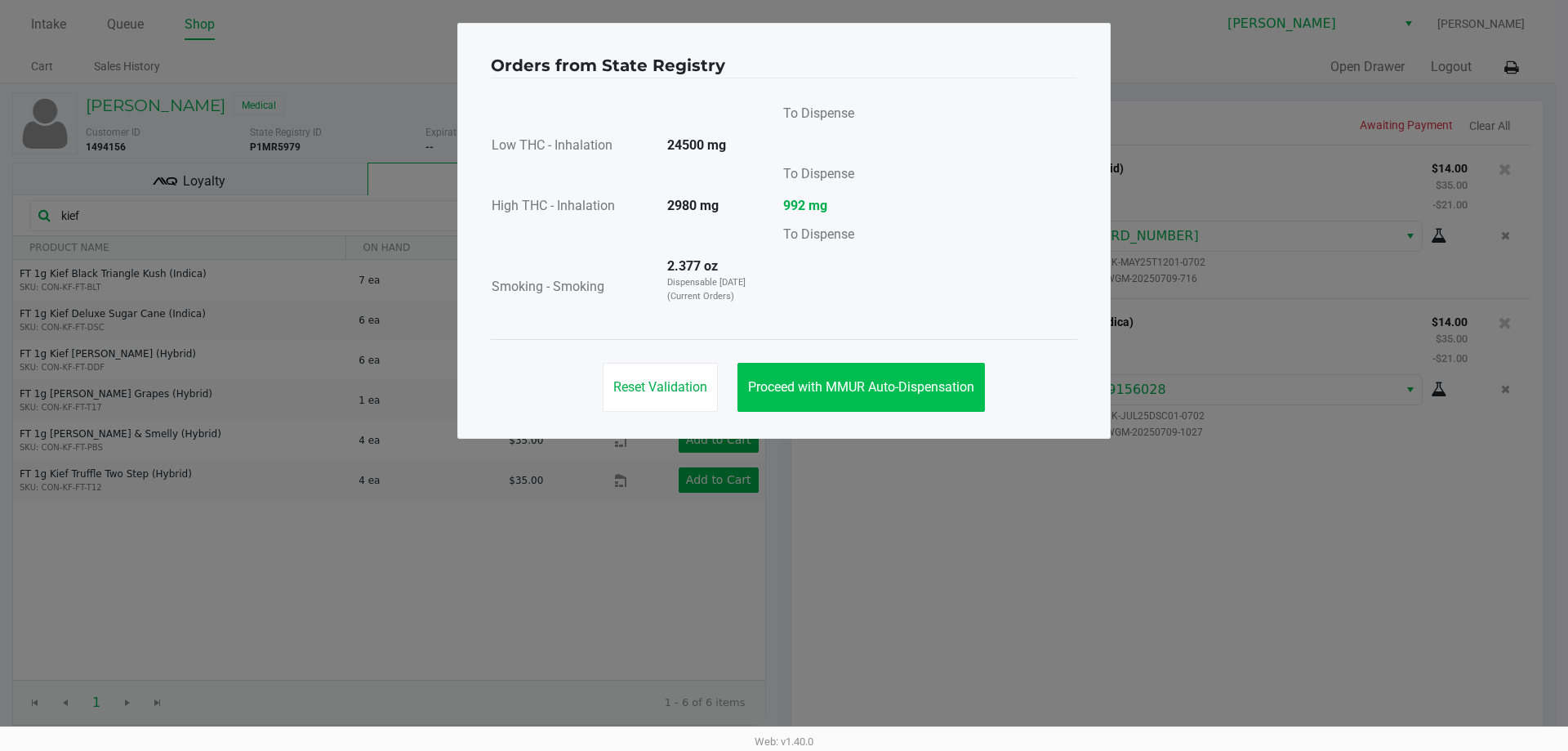
click at [920, 405] on button "Proceed with MMUR Auto-Dispensation" at bounding box center [860, 387] width 247 height 49
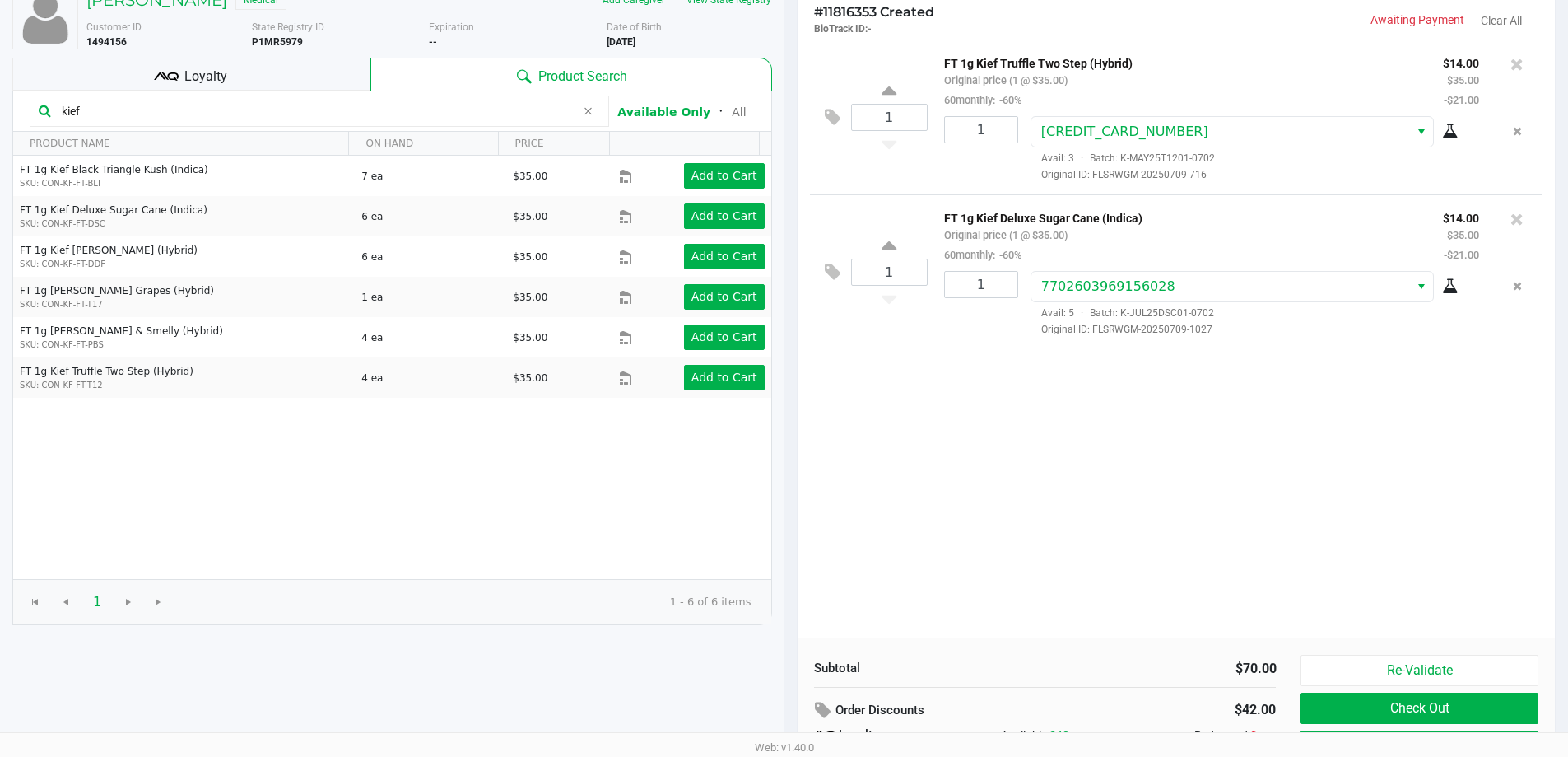
scroll to position [189, 0]
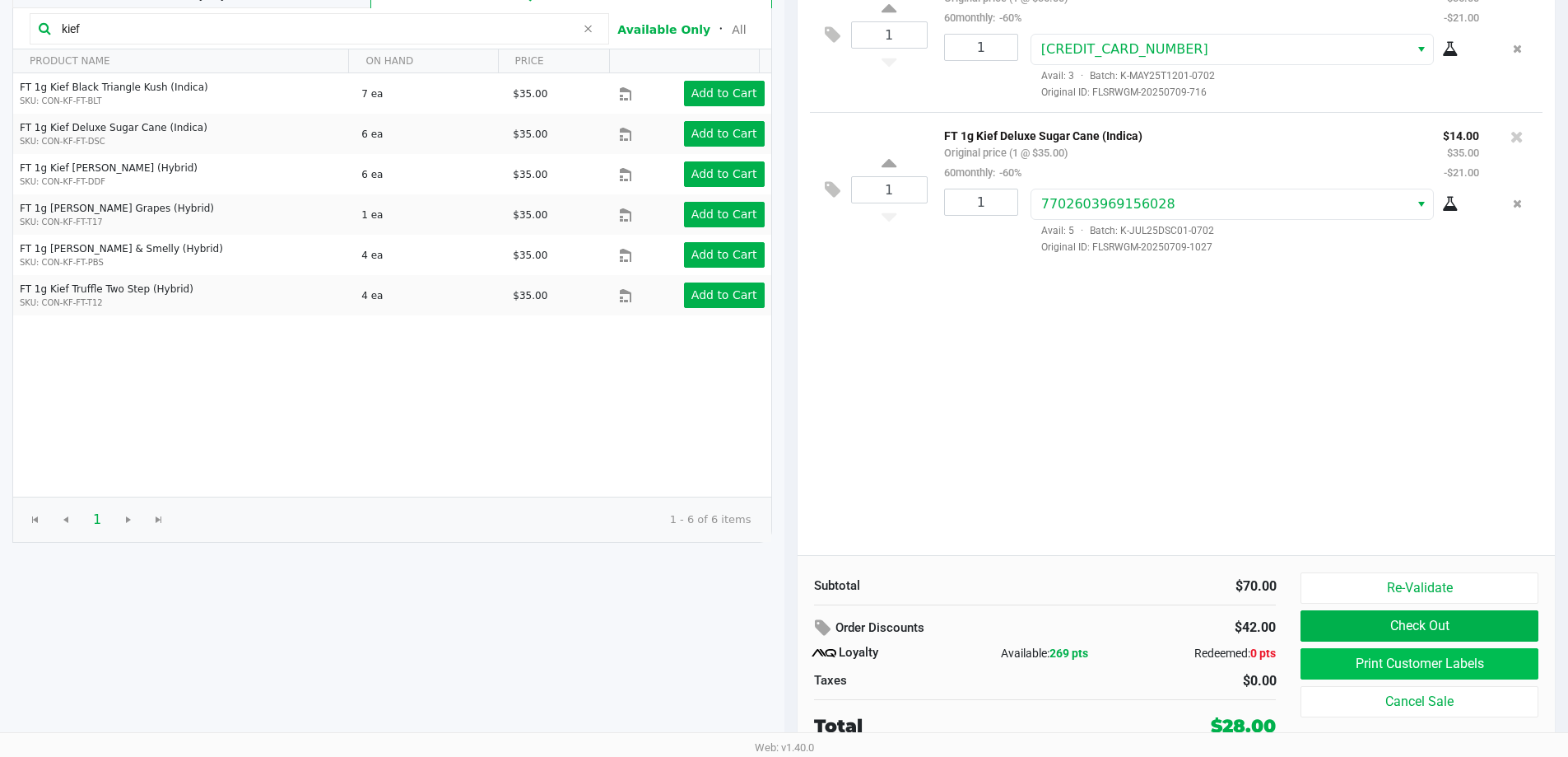
click at [1361, 661] on button "Print Customer Labels" at bounding box center [1420, 664] width 238 height 31
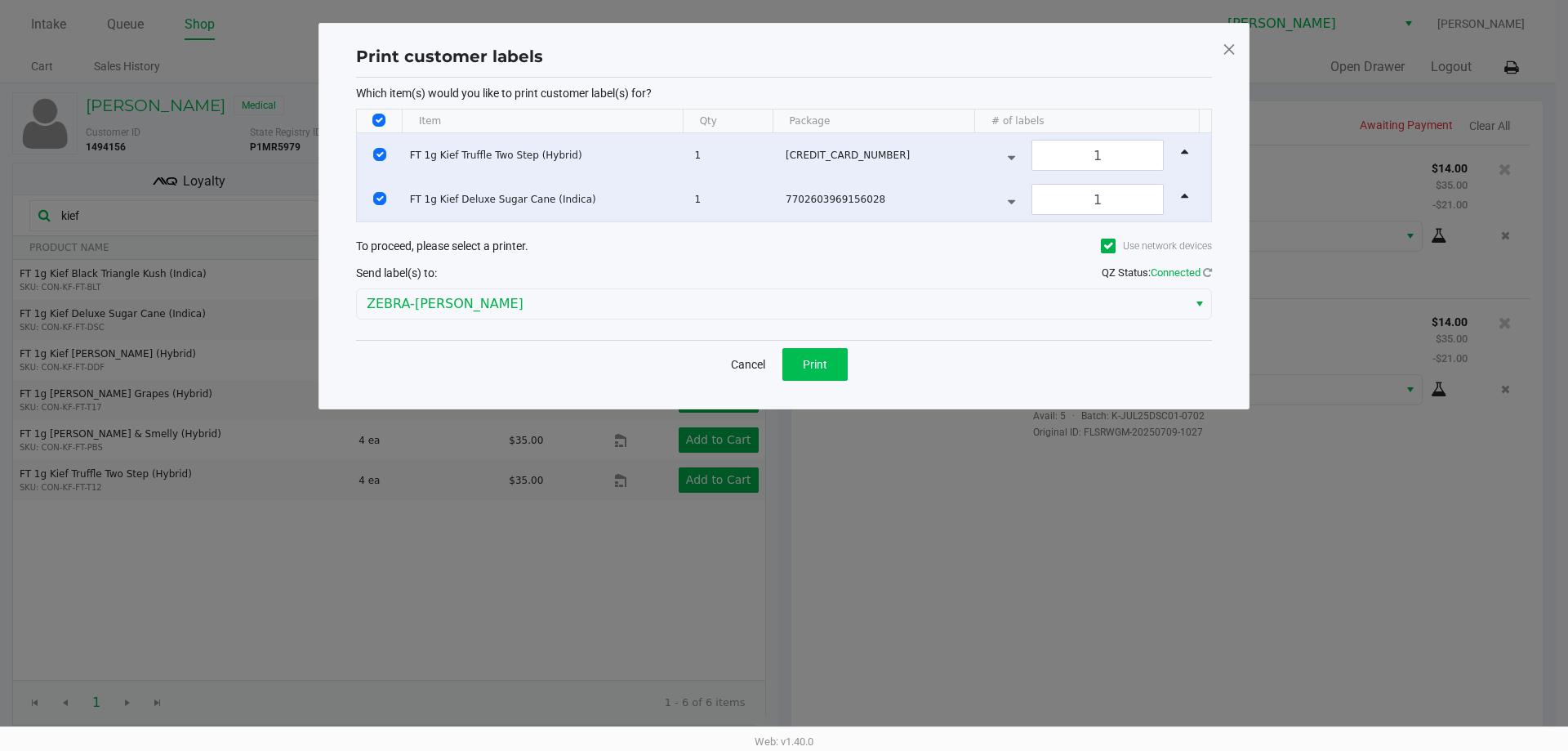
click at [832, 365] on button "Print" at bounding box center [816, 365] width 66 height 33
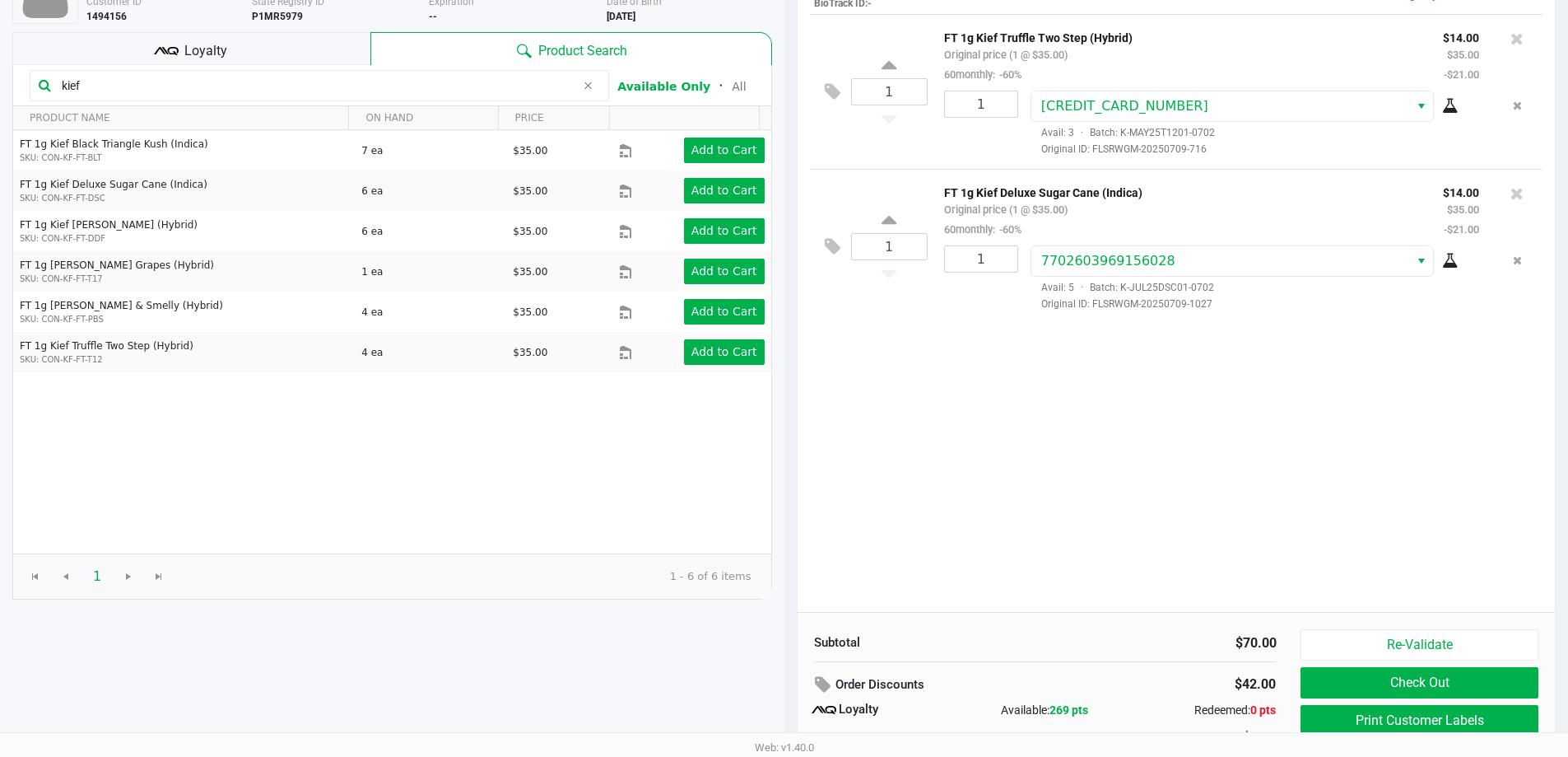
scroll to position [139, 0]
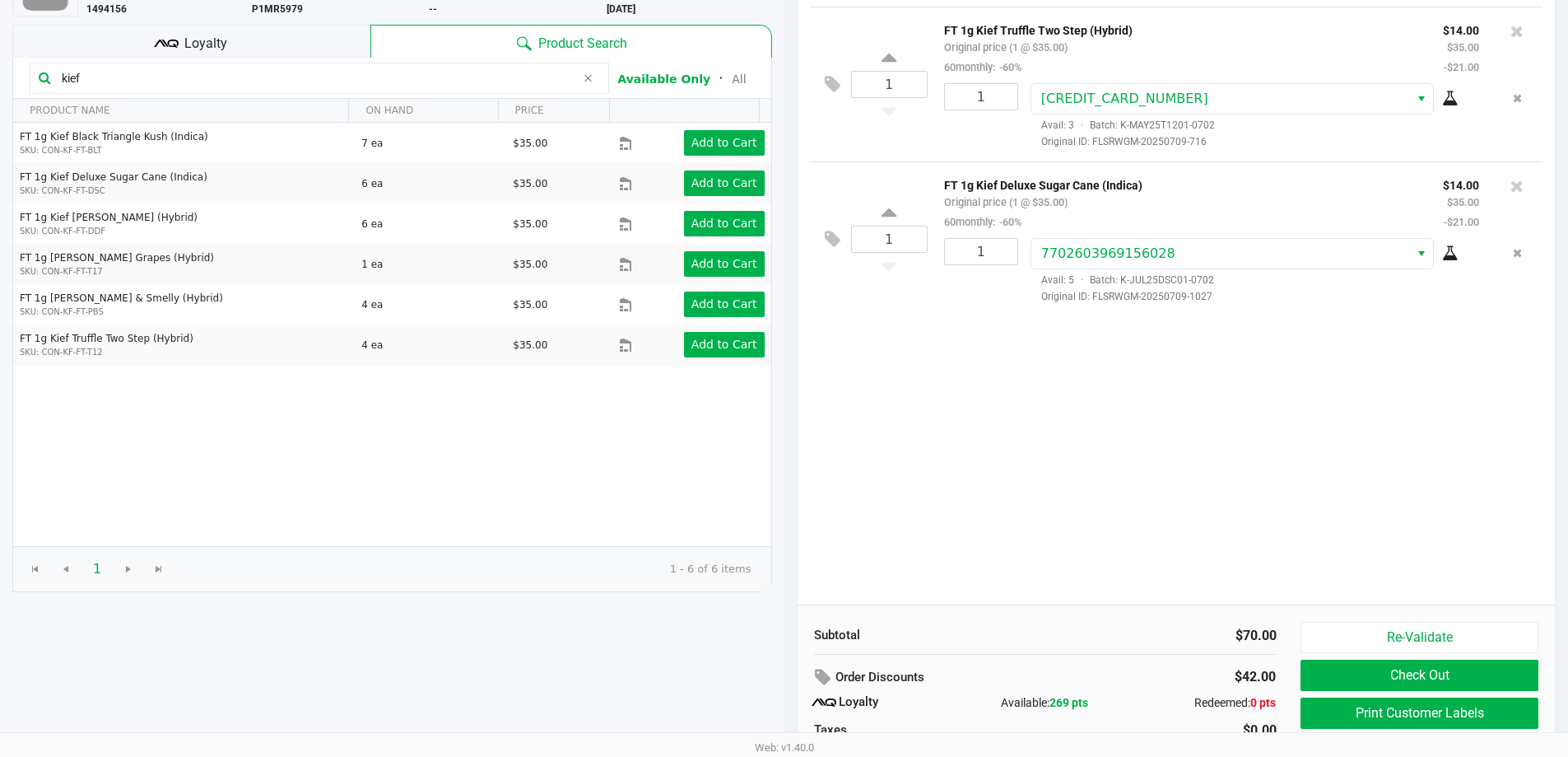
click at [265, 49] on div "Loyalty" at bounding box center [191, 41] width 358 height 33
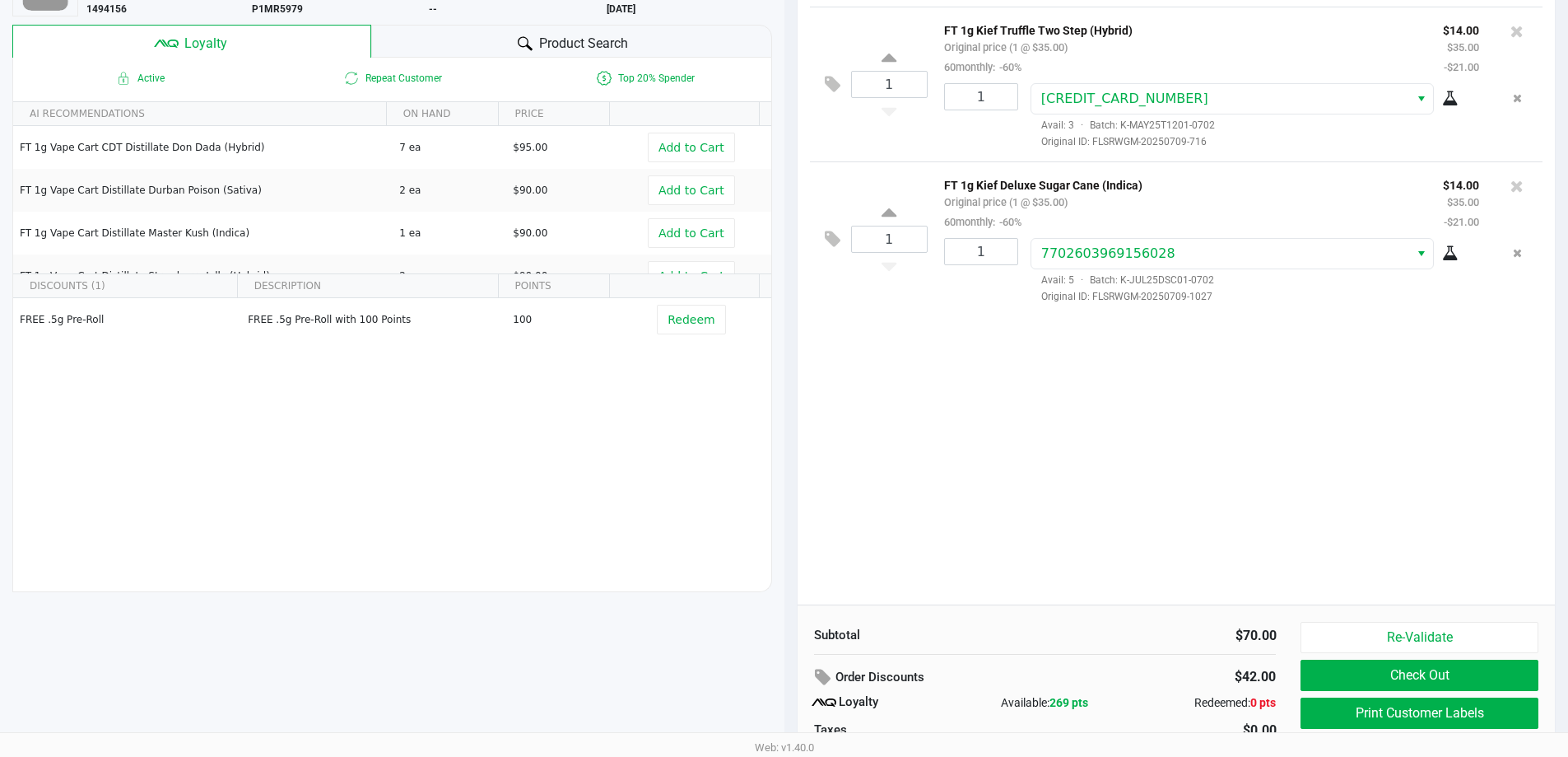
scroll to position [189, 0]
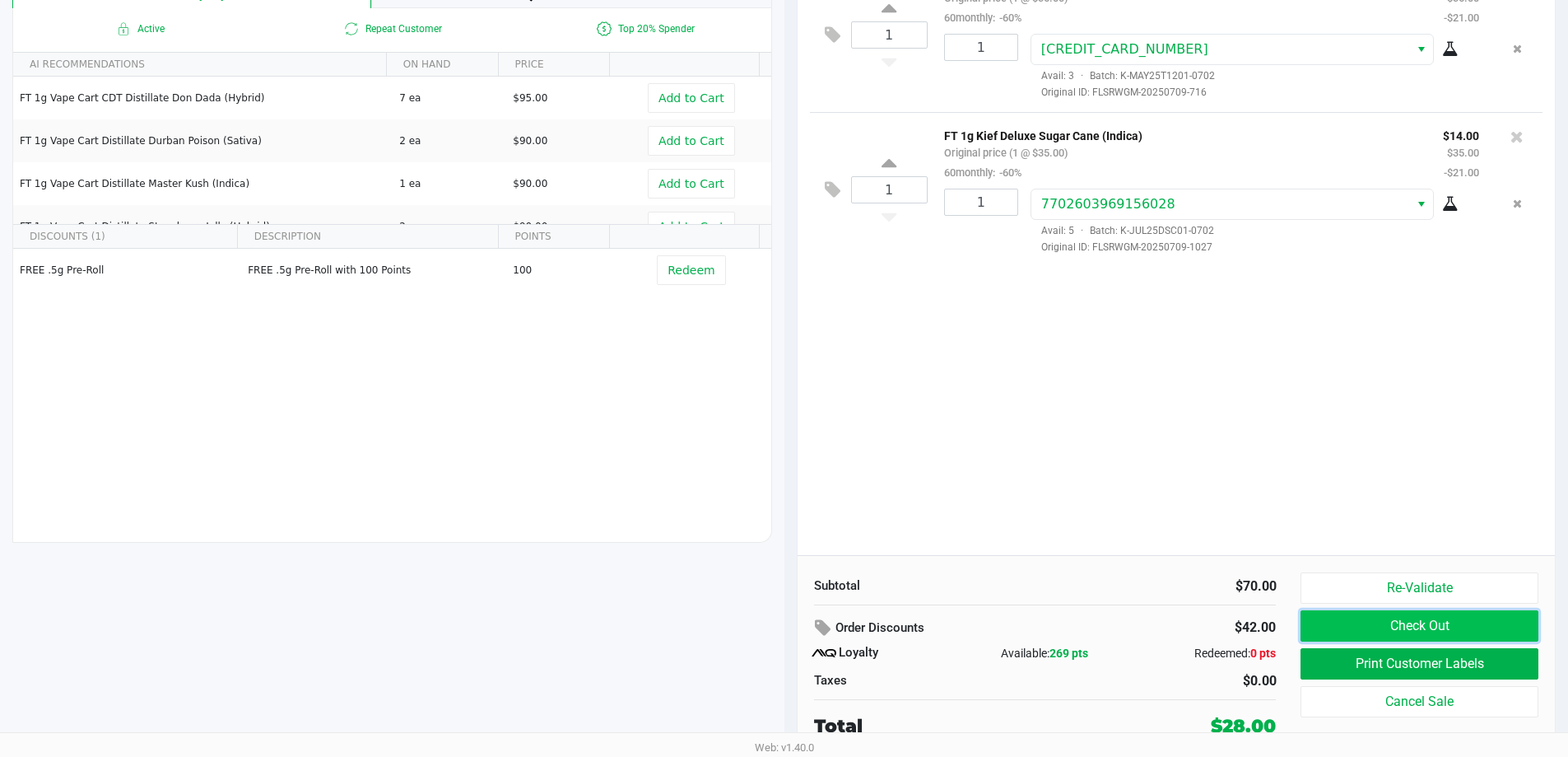
click at [1383, 628] on button "Check Out" at bounding box center [1420, 626] width 238 height 31
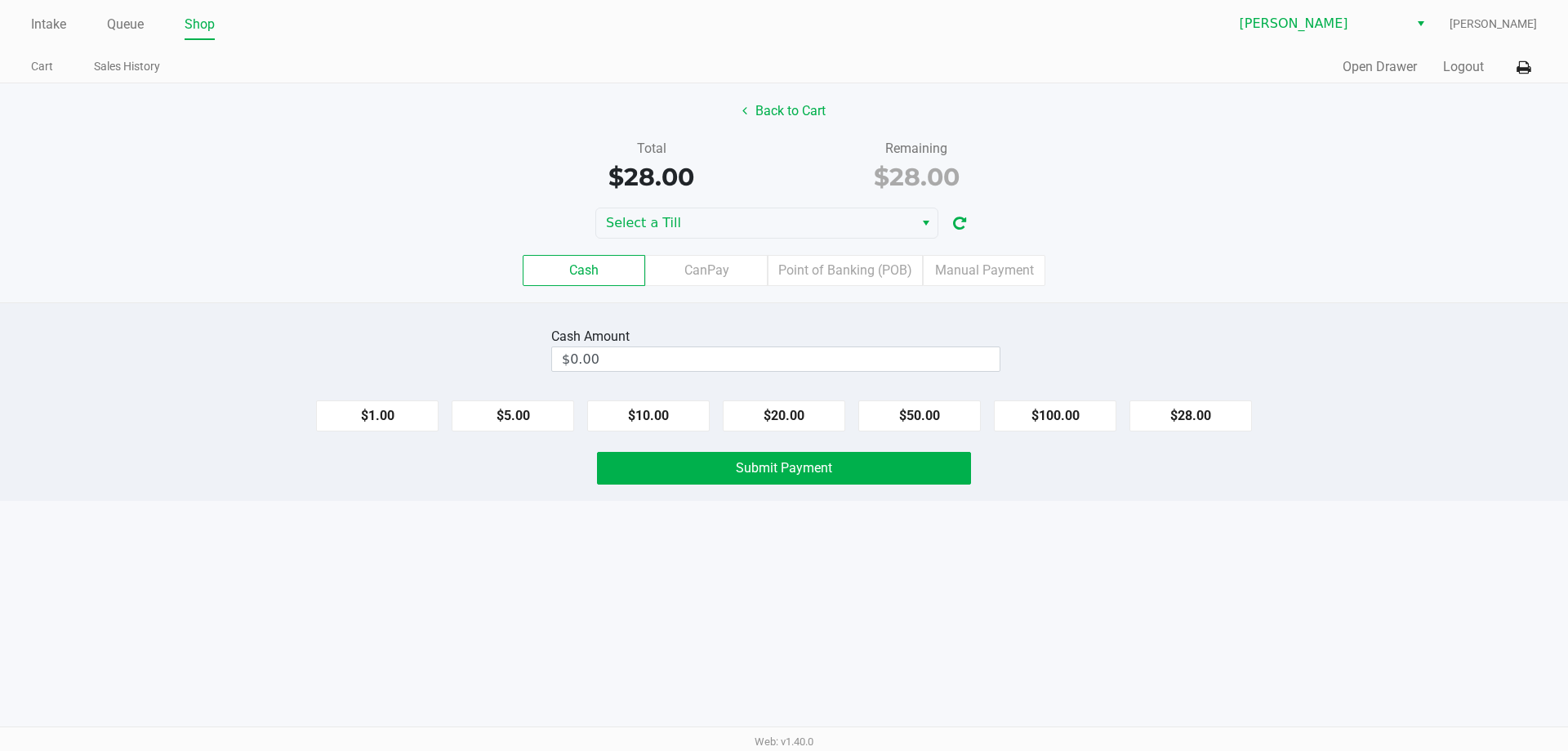
click at [870, 280] on label "Point of Banking (POB)" at bounding box center [845, 270] width 155 height 31
click at [0, 0] on 7 "Point of Banking (POB)" at bounding box center [0, 0] width 0 height 0
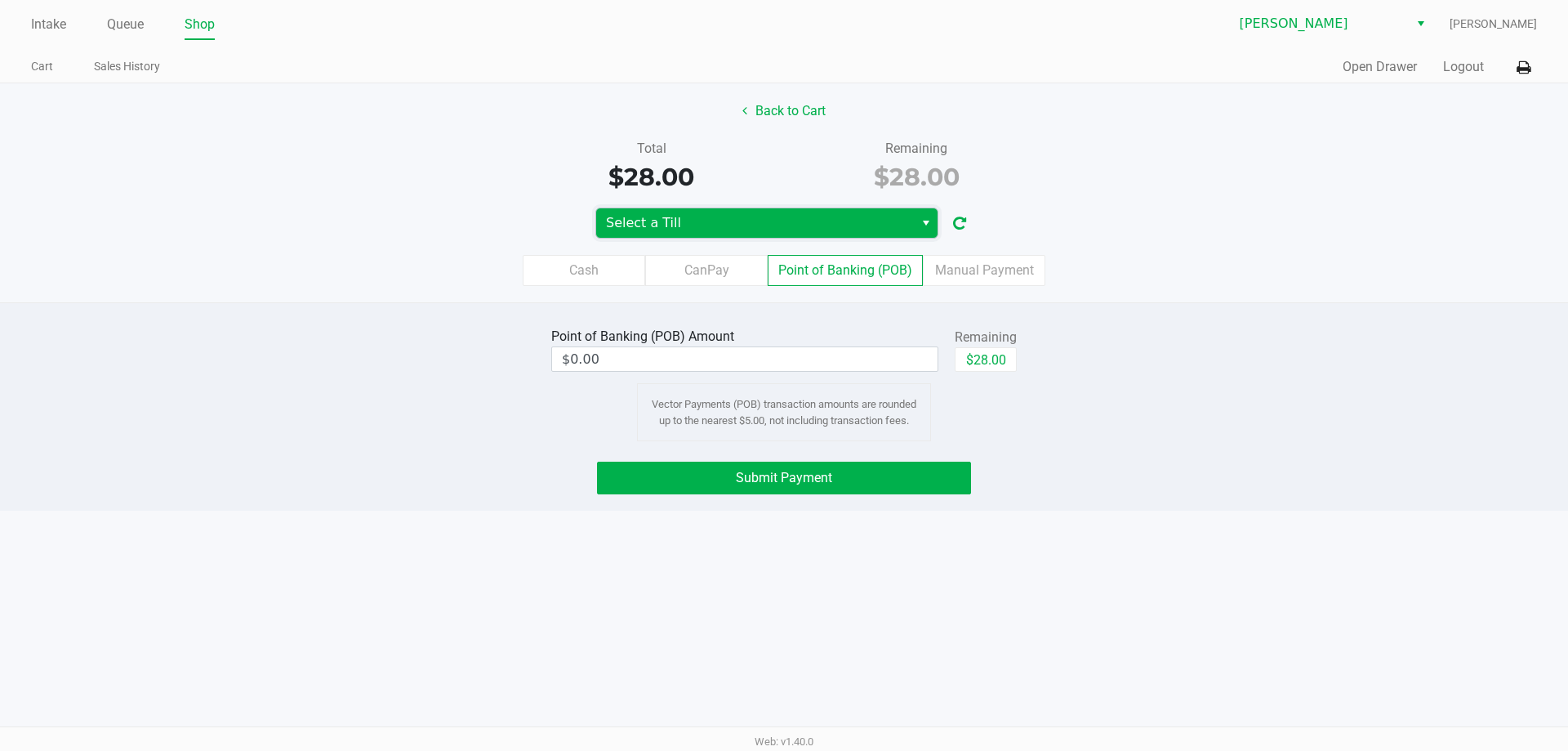
click at [829, 221] on span "Select a Till" at bounding box center [754, 222] width 298 height 19
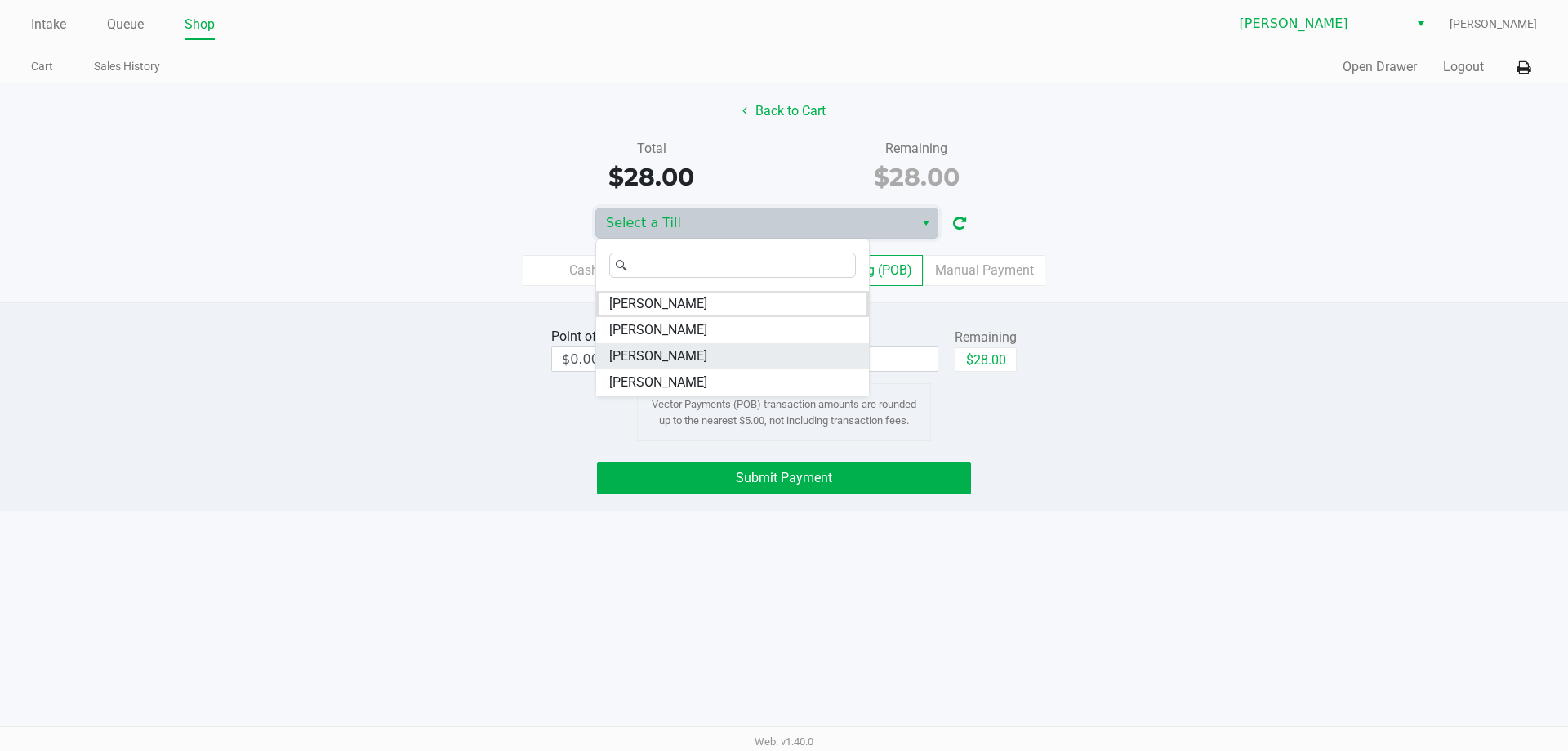
click at [756, 365] on li "DWIGHT-YOAKAM" at bounding box center [732, 356] width 273 height 26
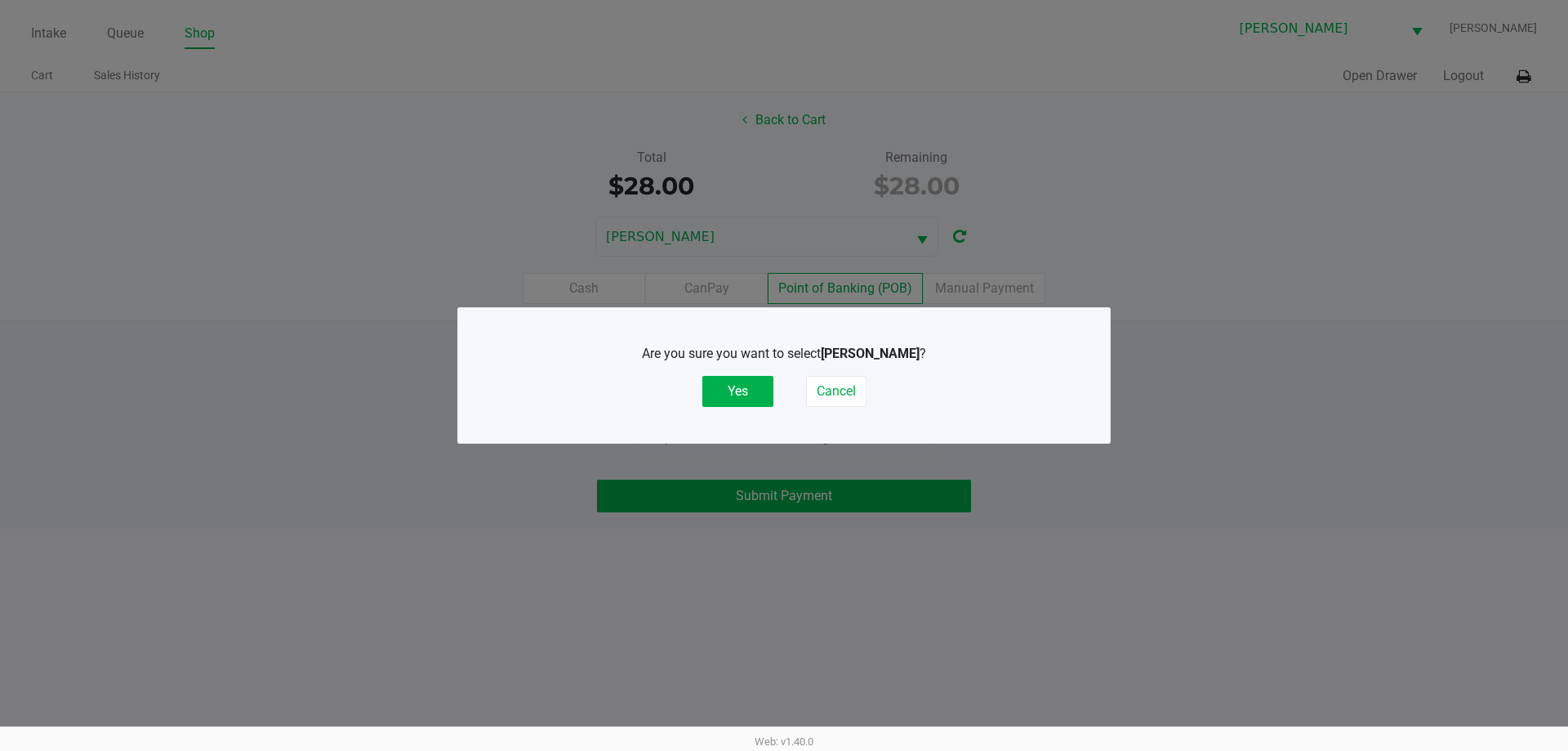
click at [731, 387] on button "Yes" at bounding box center [738, 391] width 71 height 31
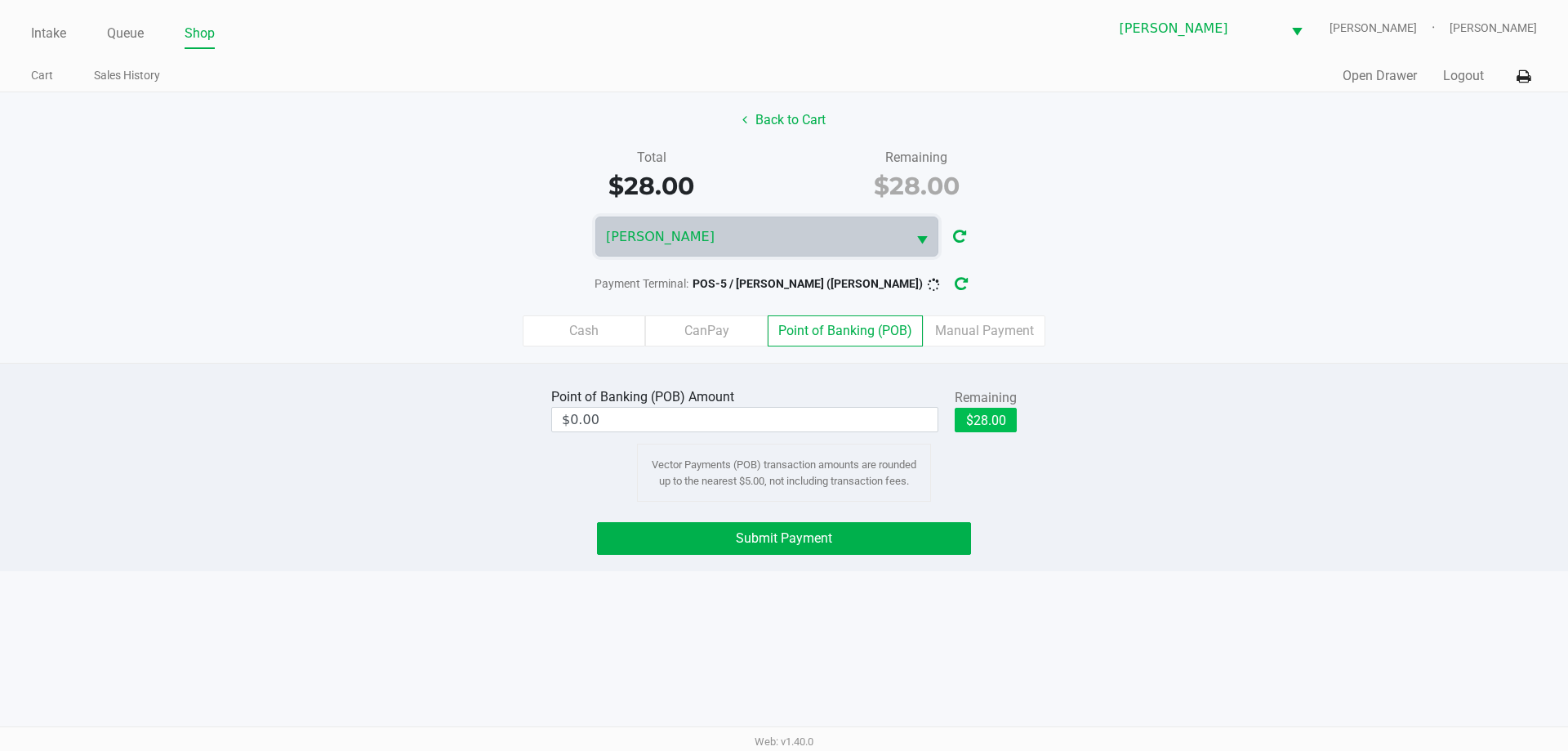
click at [993, 424] on button "$28.00" at bounding box center [985, 419] width 62 height 25
type input "$28.00"
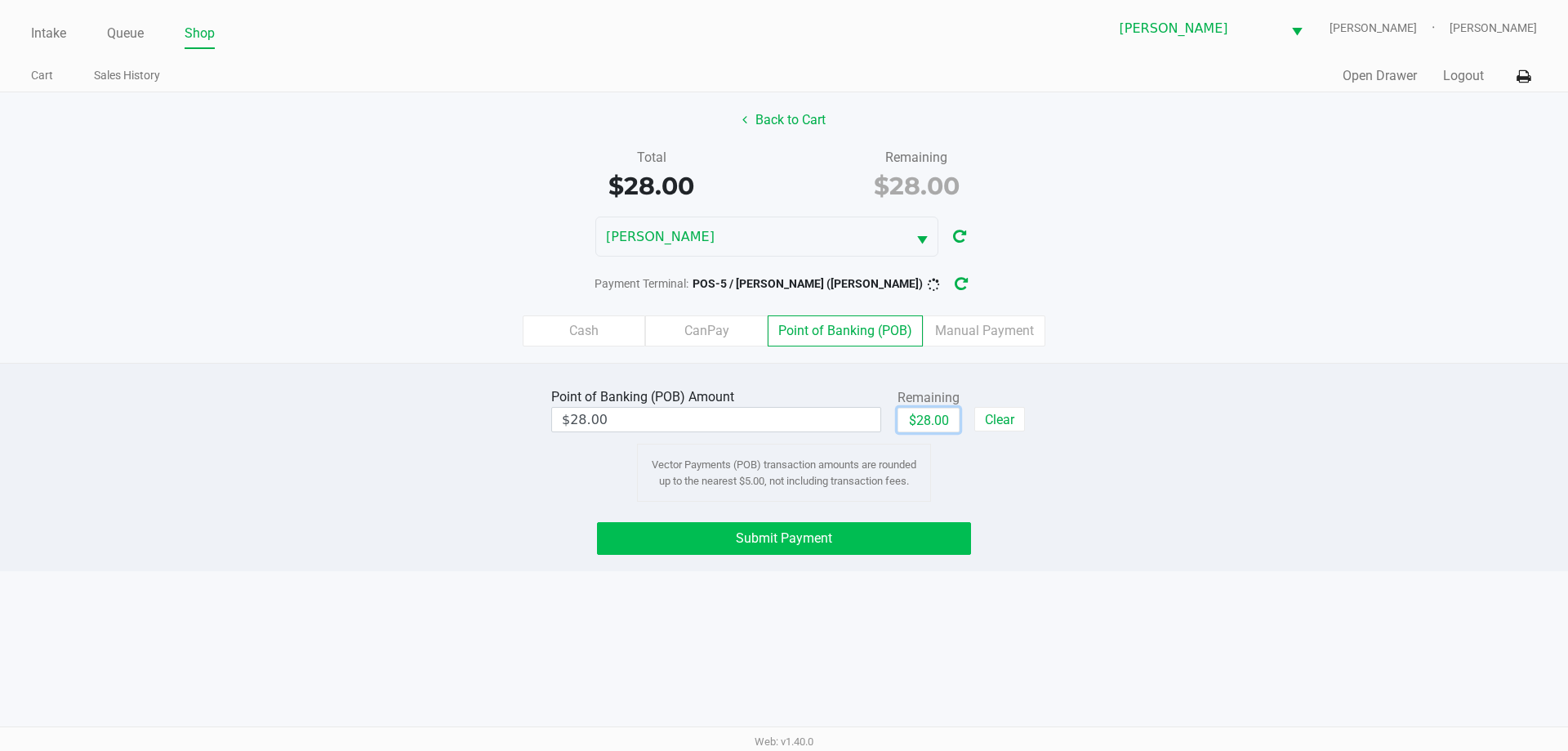
click at [921, 551] on button "Submit Payment" at bounding box center [784, 538] width 374 height 33
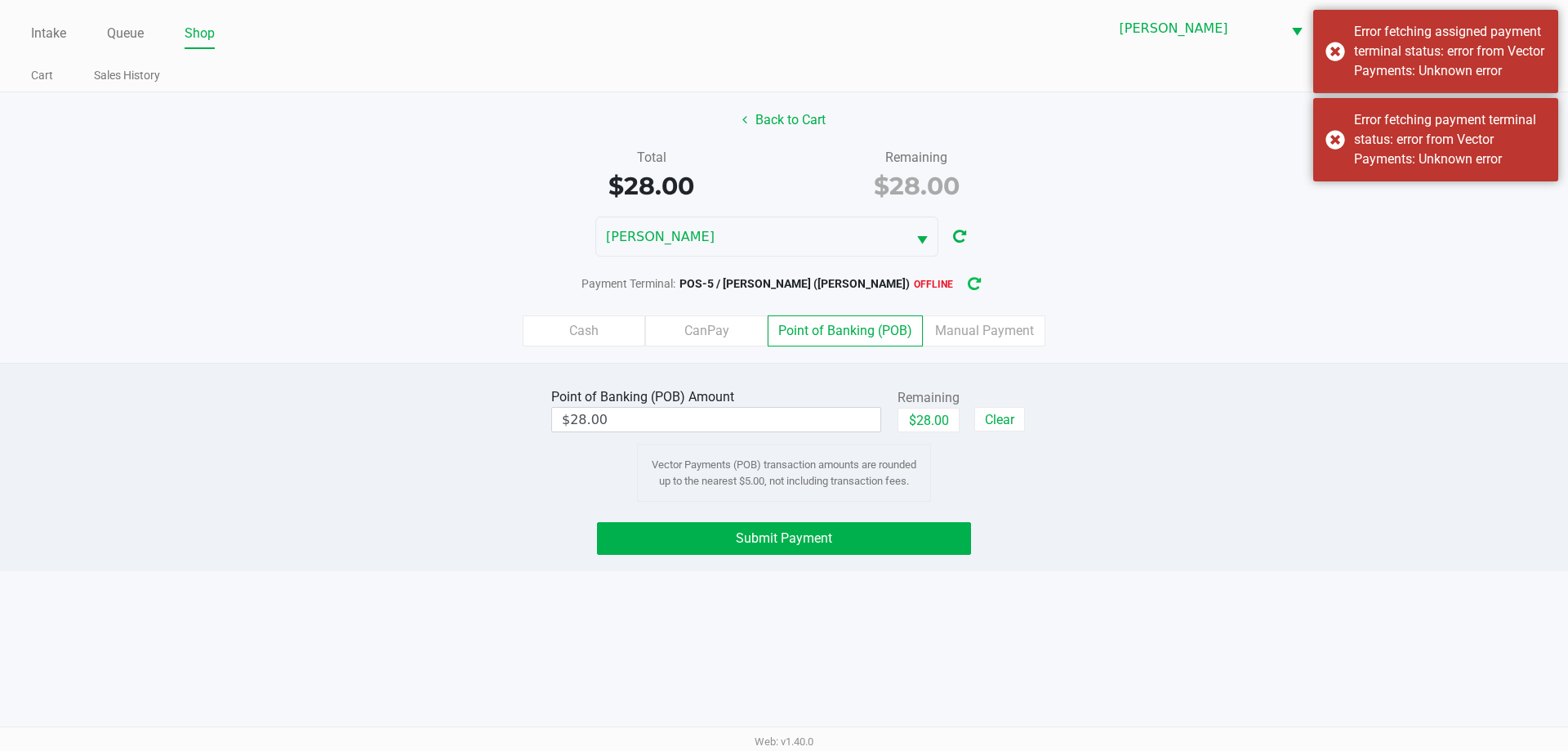
click at [961, 274] on button "button" at bounding box center [973, 283] width 26 height 30
click at [900, 528] on button "Submit Payment" at bounding box center [784, 538] width 374 height 33
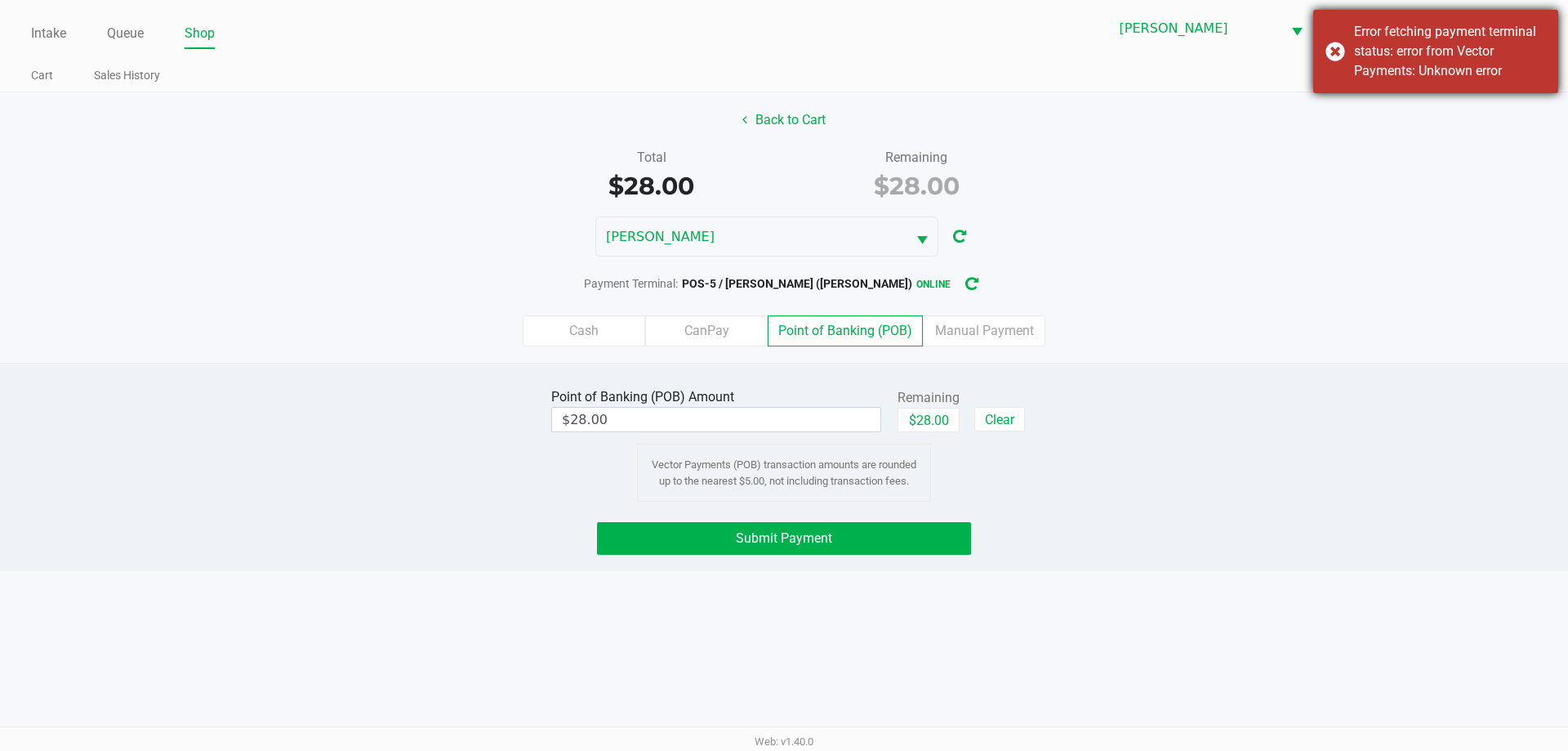
click at [1345, 51] on div "Error fetching payment terminal status: error from Vector Payments: Unknown err…" at bounding box center [1436, 51] width 245 height 83
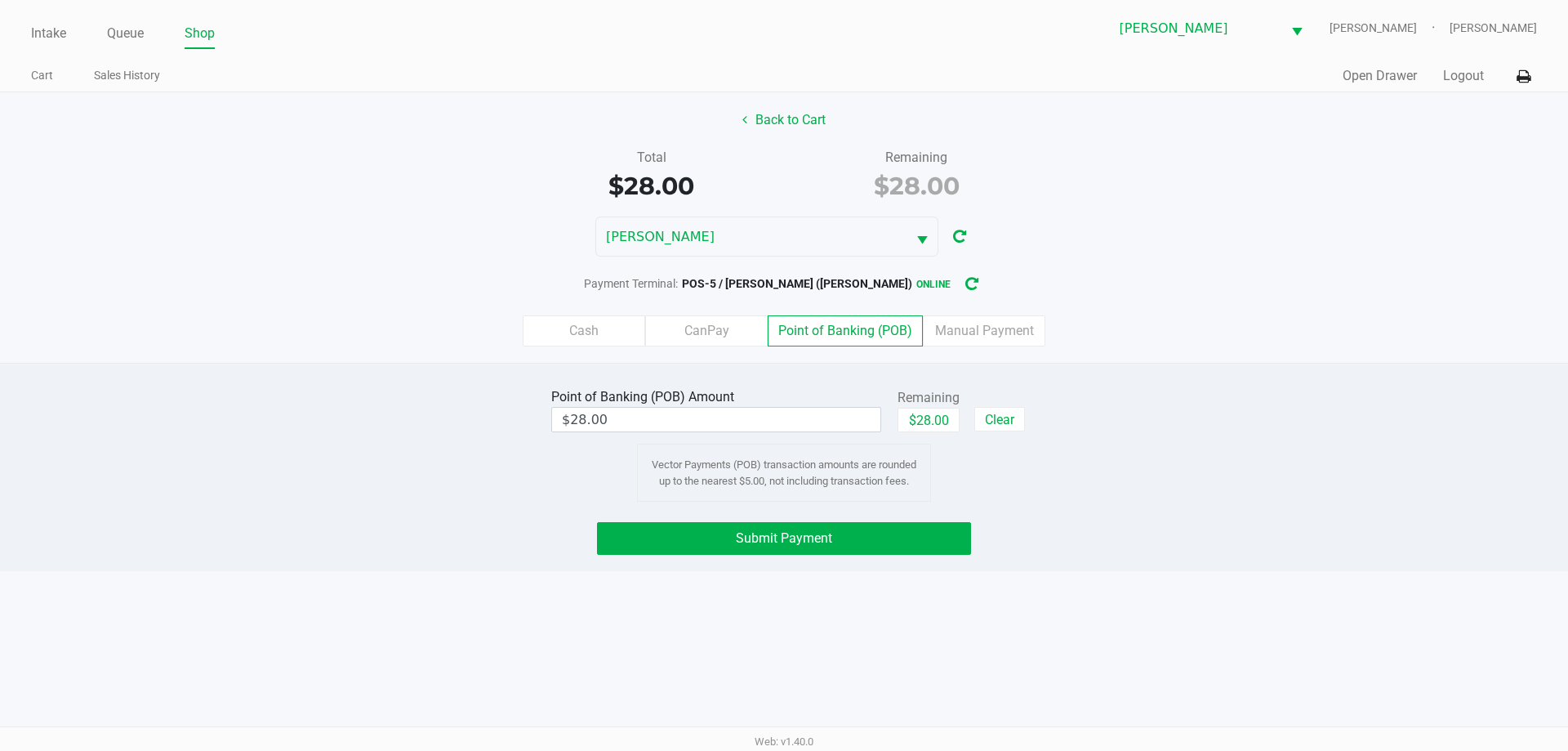
click at [881, 577] on div "Intake Queue Shop Brandon WC DWIGHT-YOAKAM Raven Siker Cart Sales History Quick…" at bounding box center [784, 376] width 1568 height 751
click at [906, 542] on button "Submit Payment" at bounding box center [784, 538] width 374 height 33
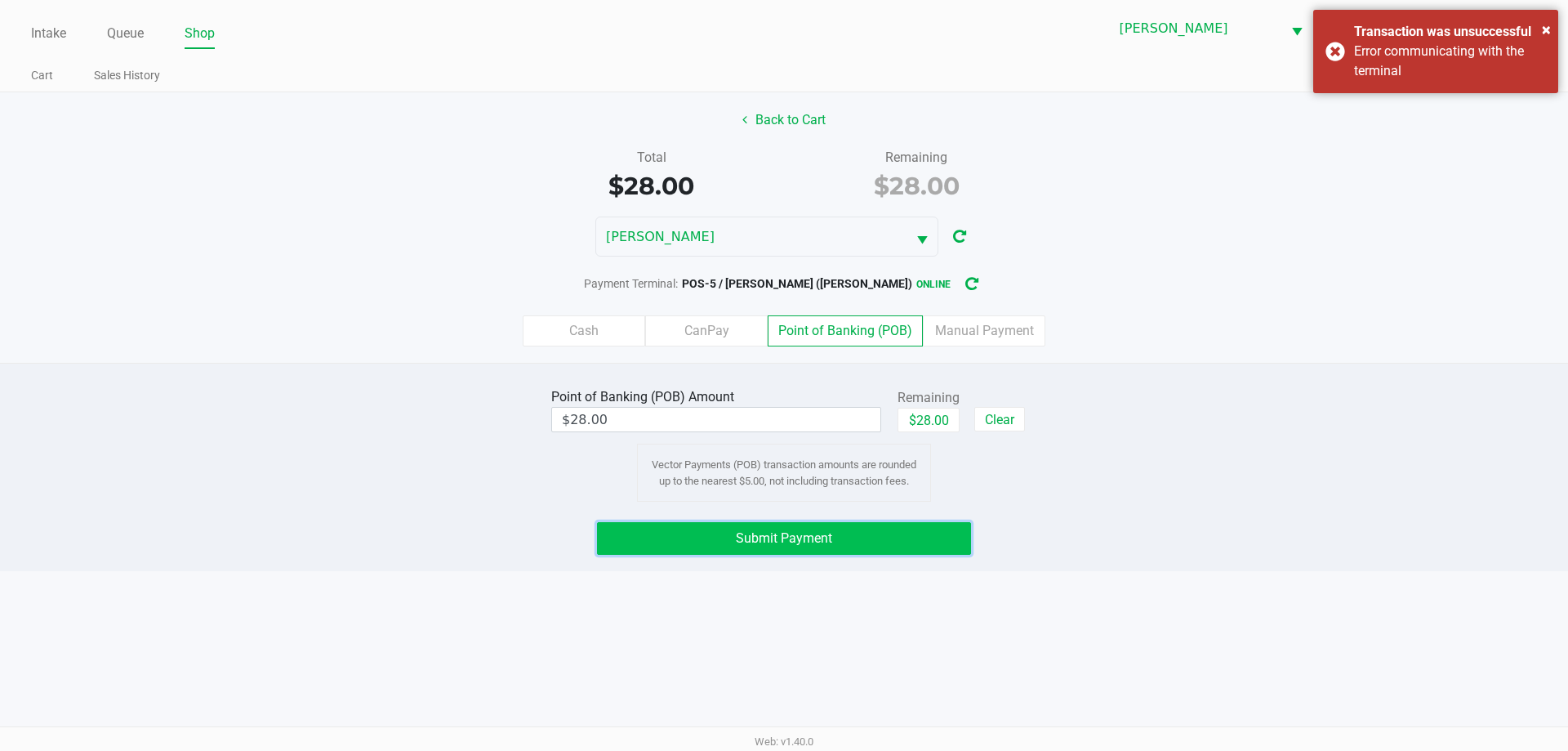
click at [860, 545] on button "Submit Payment" at bounding box center [784, 538] width 374 height 33
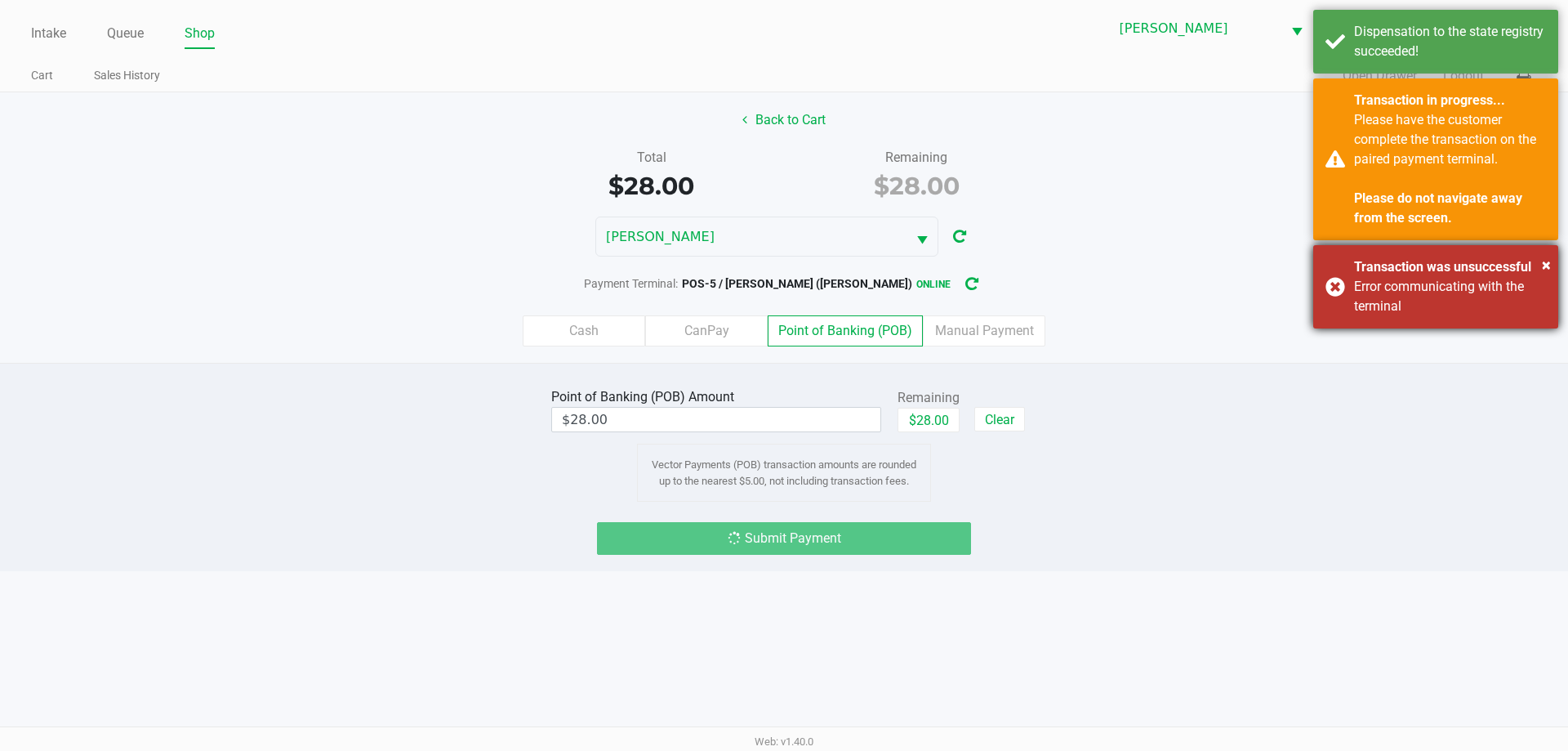
click at [1355, 285] on div "Error communicating with the terminal" at bounding box center [1449, 296] width 192 height 39
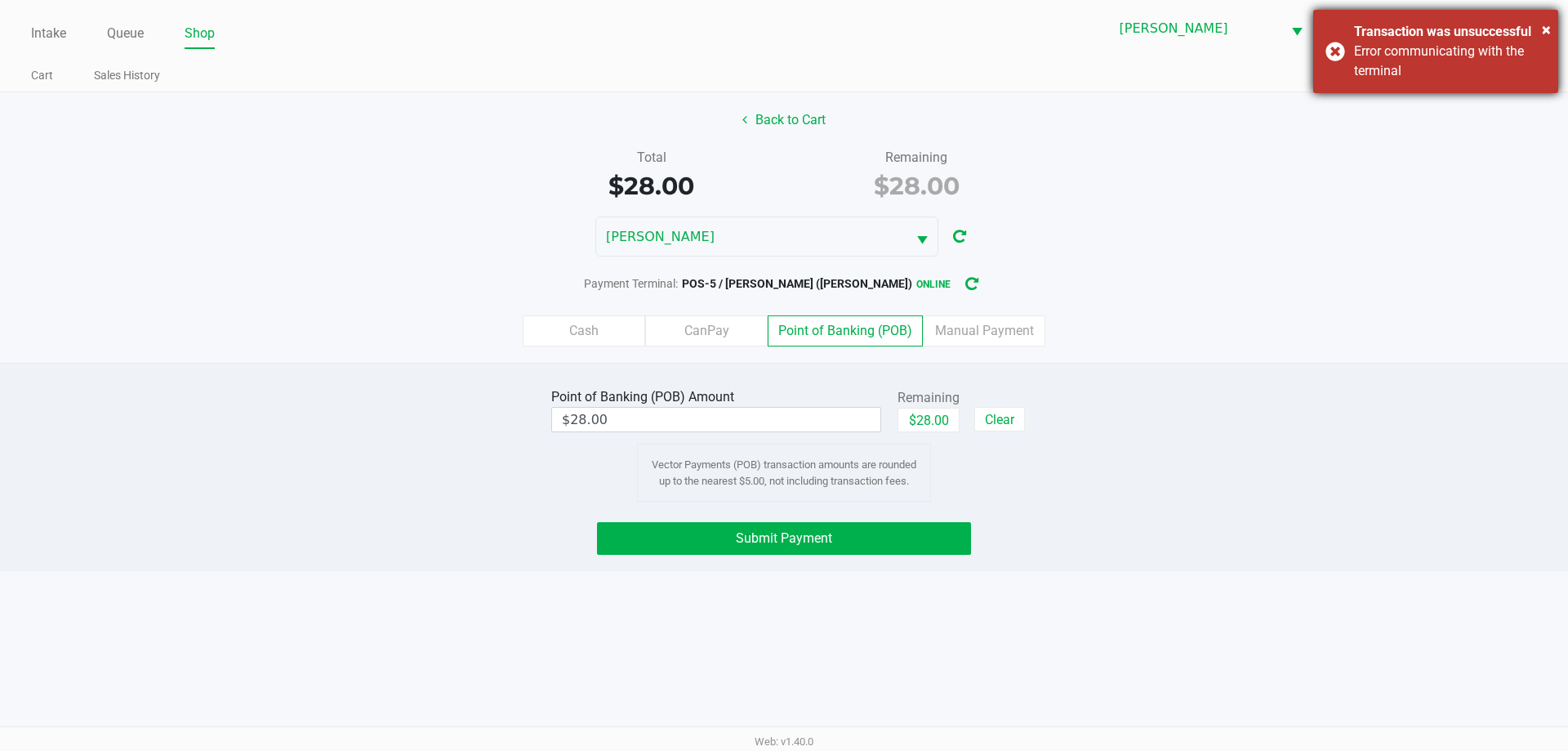
click at [1324, 63] on div "× Transaction was unsuccessful Error communicating with the terminal" at bounding box center [1436, 51] width 245 height 83
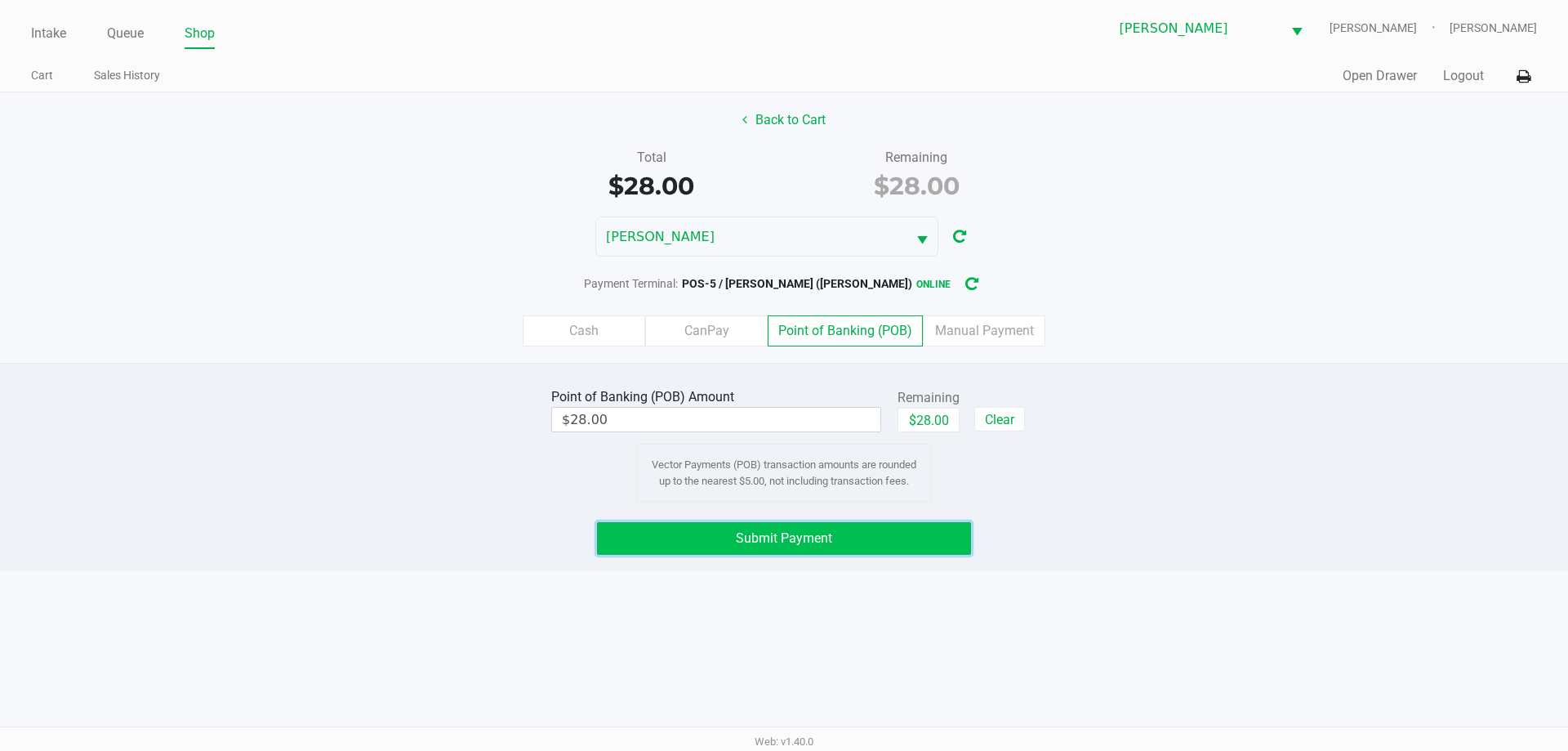
click at [950, 544] on button "Submit Payment" at bounding box center [784, 538] width 374 height 33
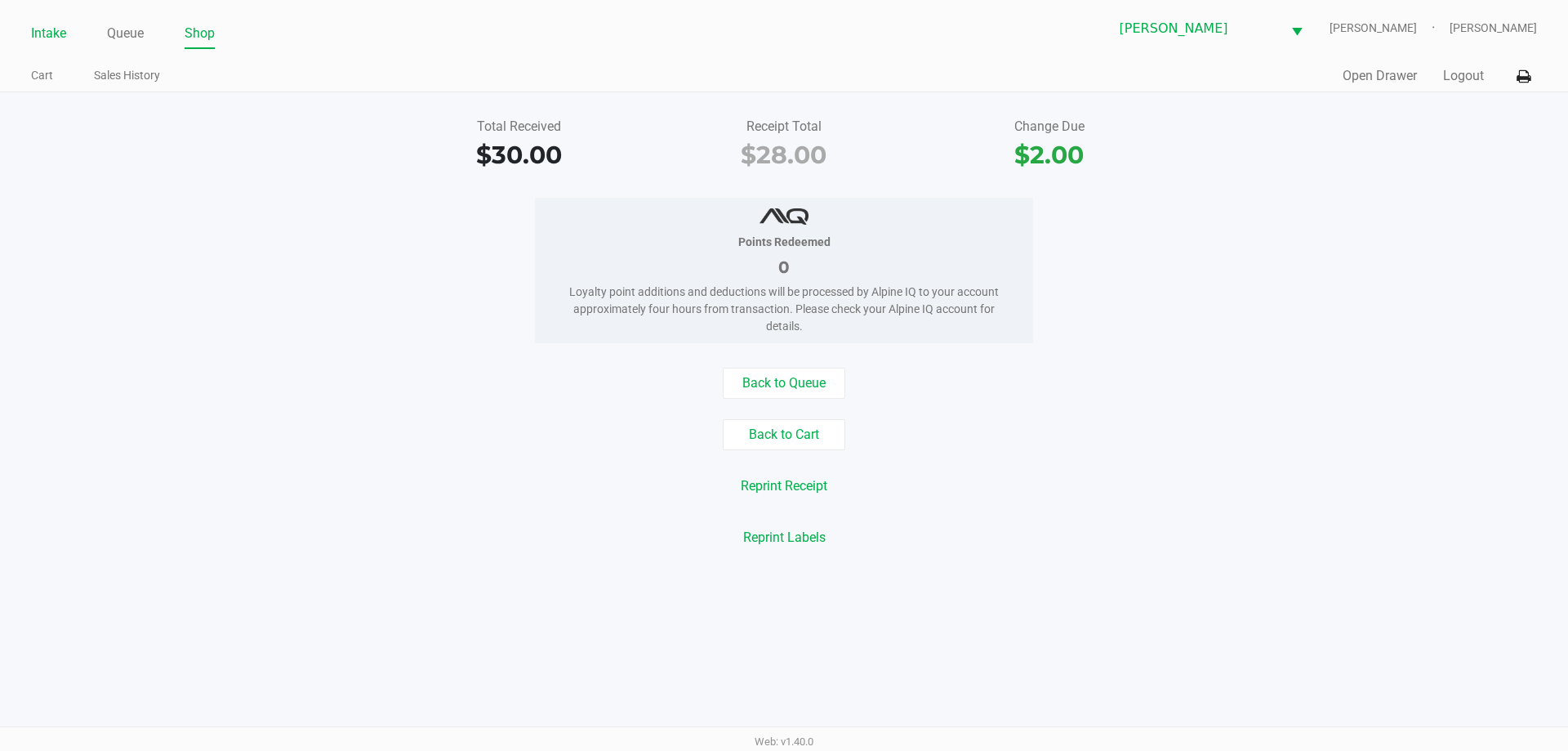
click at [41, 33] on link "Intake" at bounding box center [48, 33] width 35 height 23
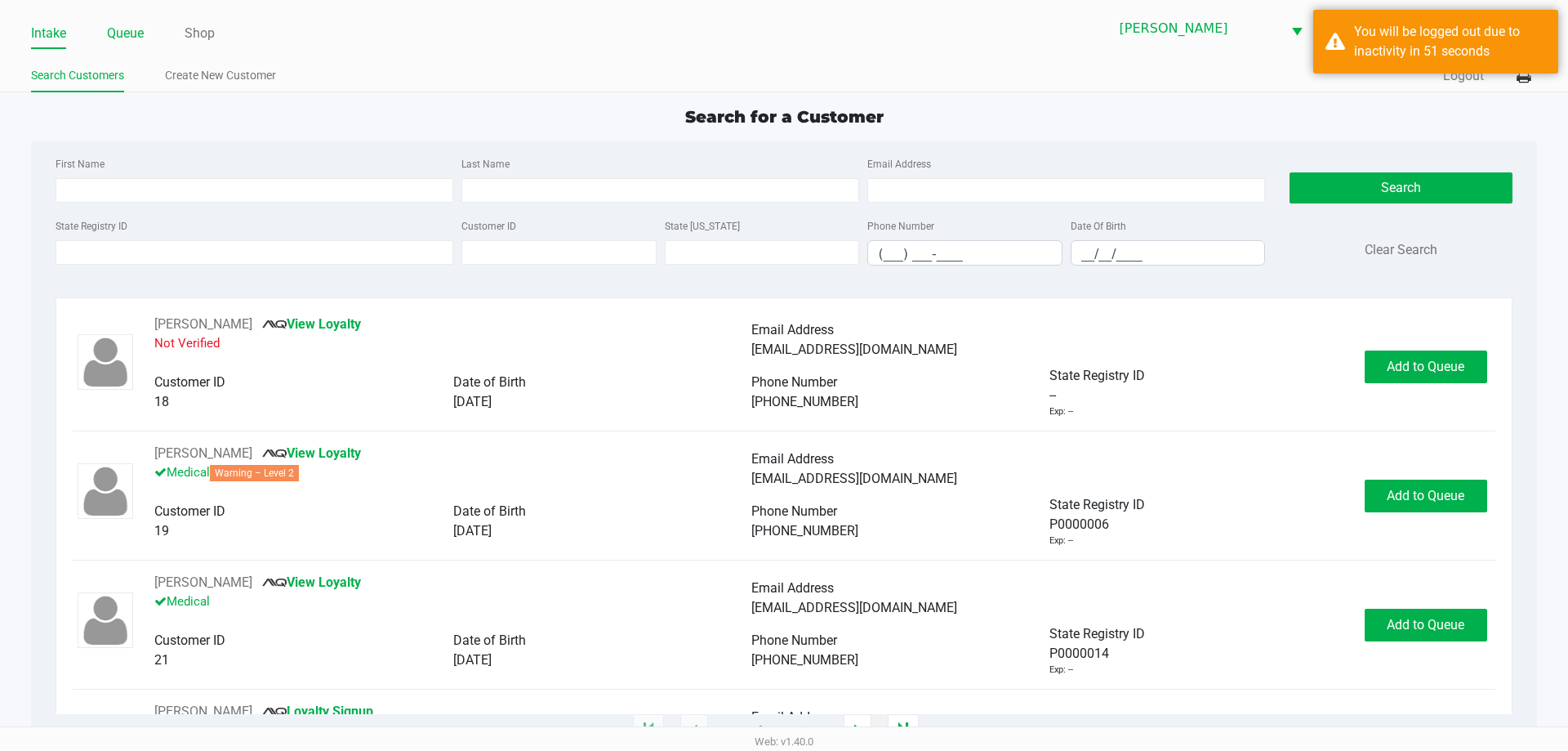
click at [126, 30] on link "Queue" at bounding box center [125, 33] width 37 height 23
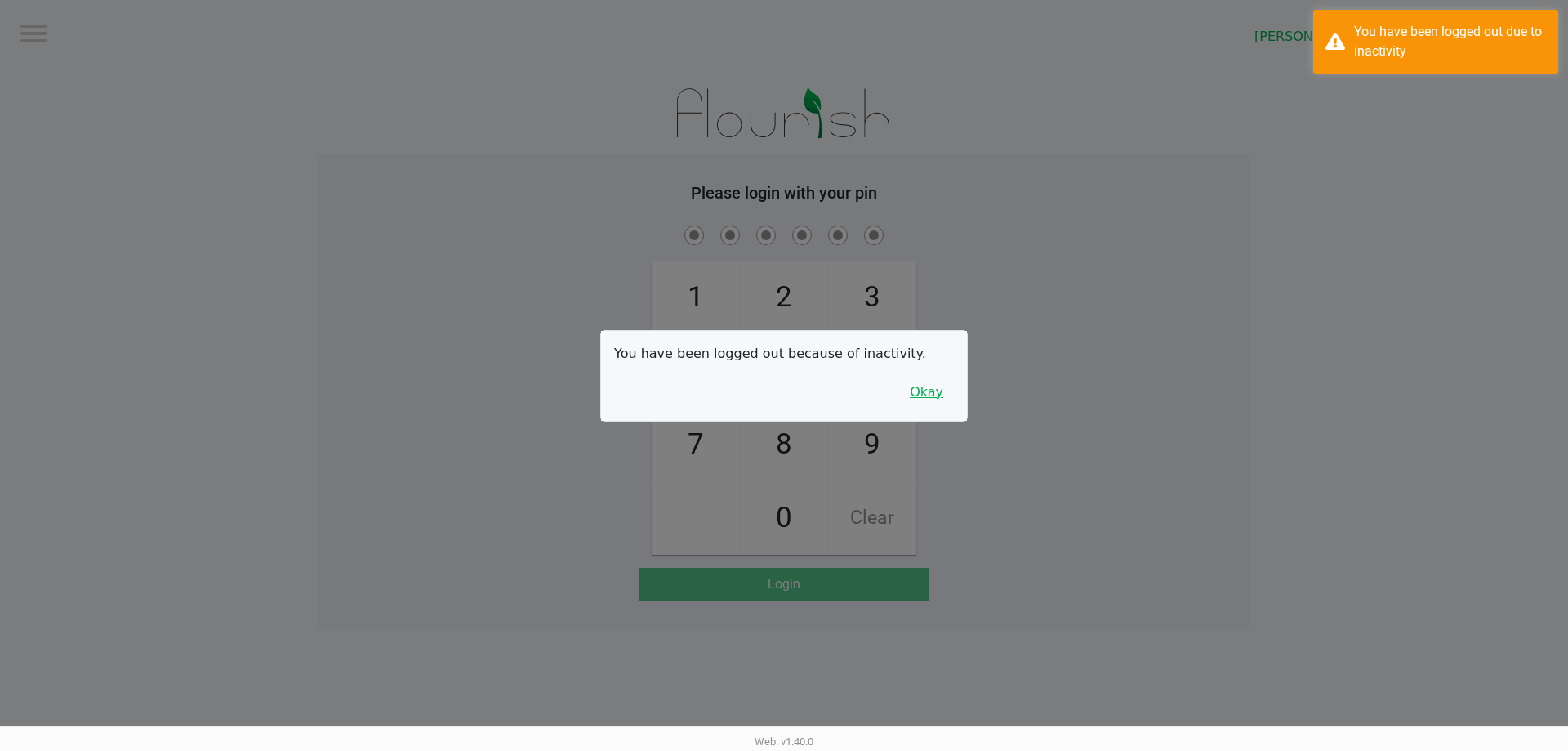
click at [919, 405] on button "Okay" at bounding box center [926, 392] width 55 height 31
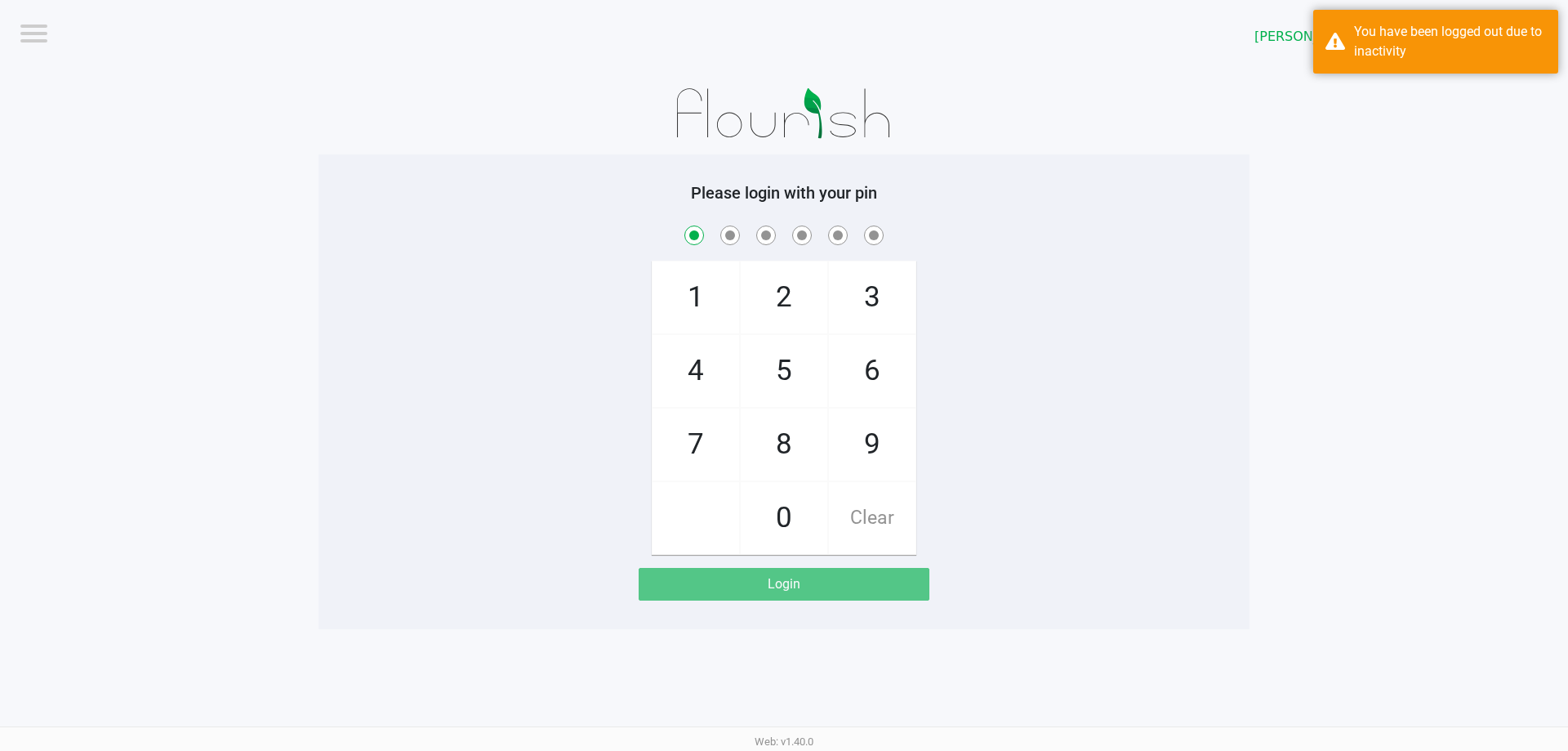
checkbox input "true"
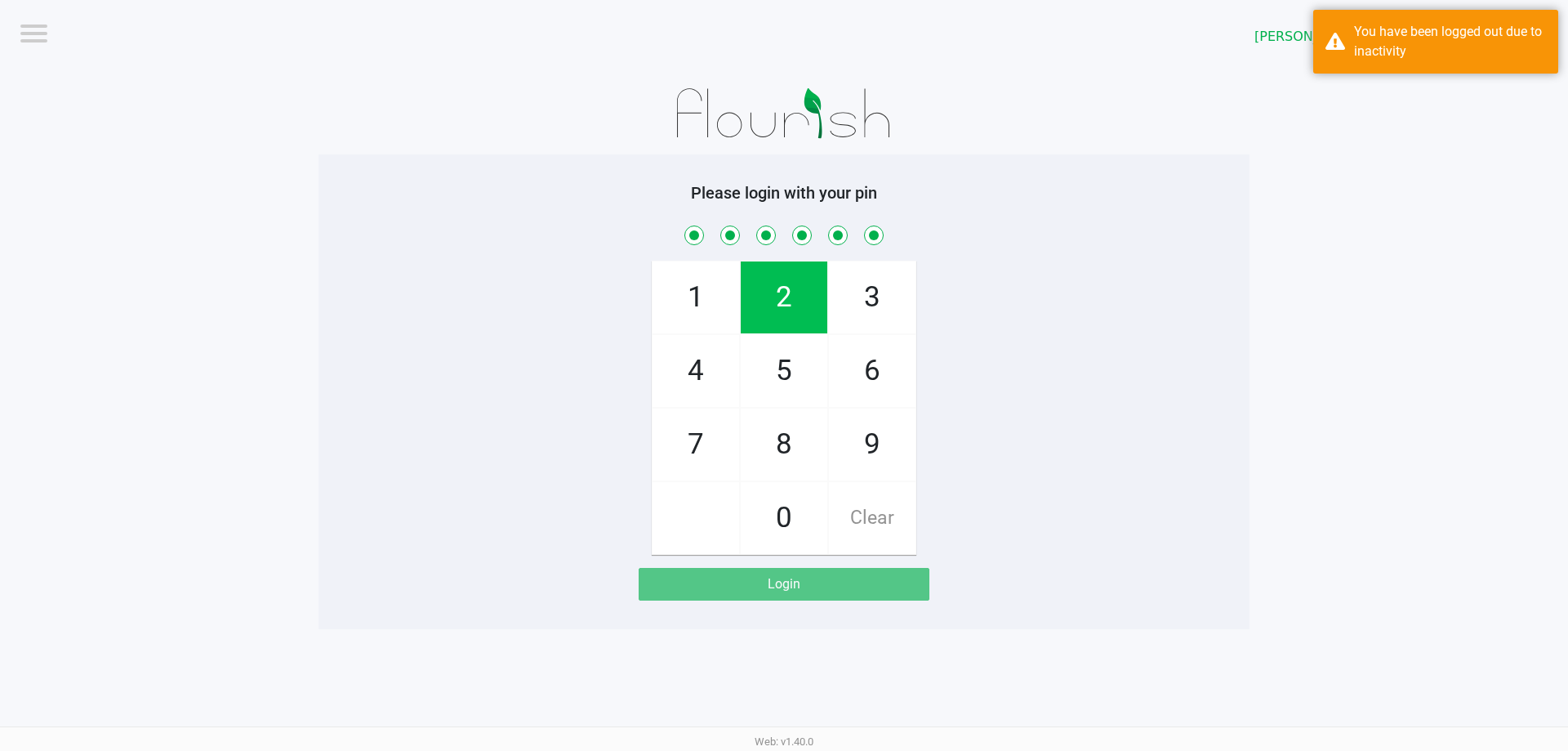
checkbox input "true"
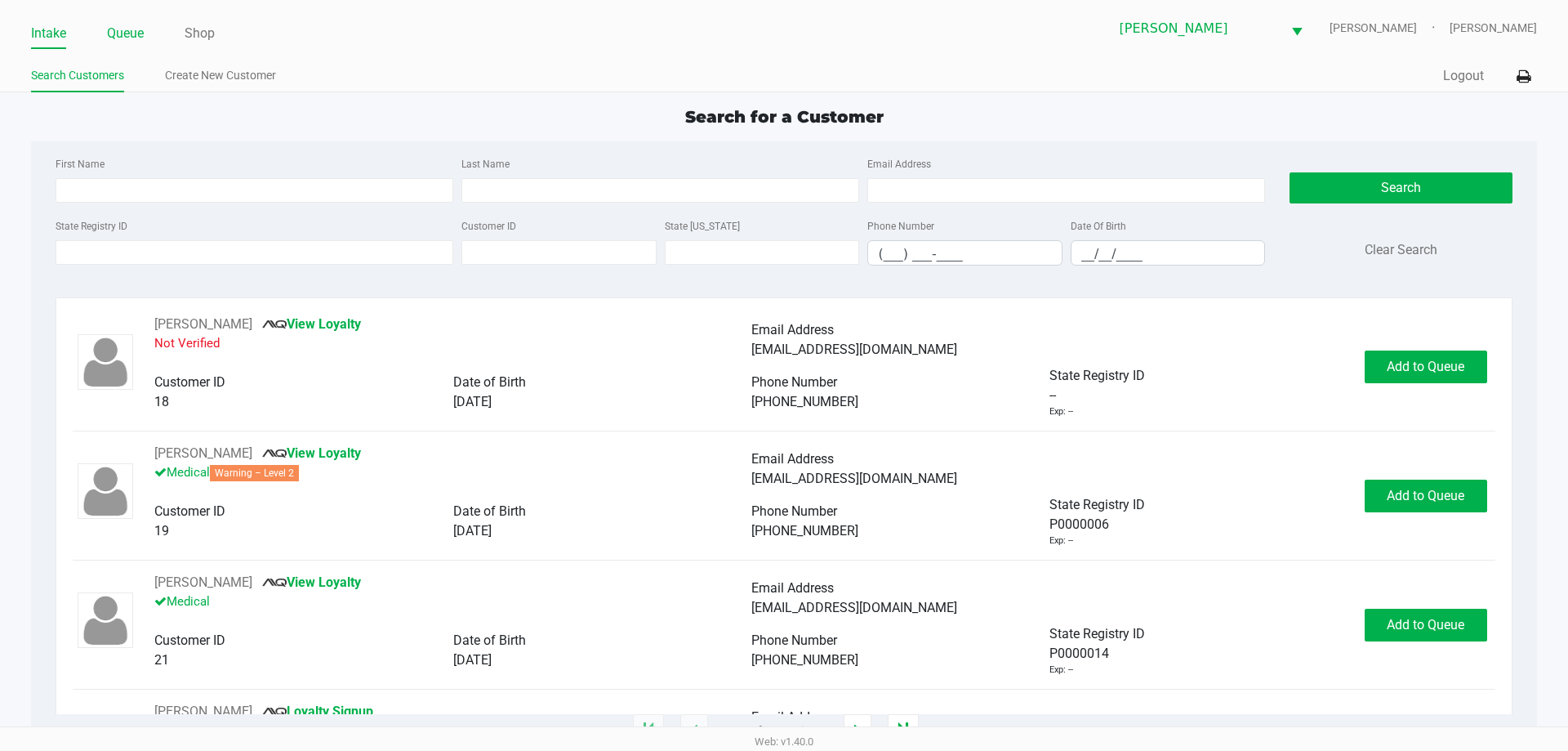
click at [140, 25] on link "Queue" at bounding box center [125, 33] width 37 height 23
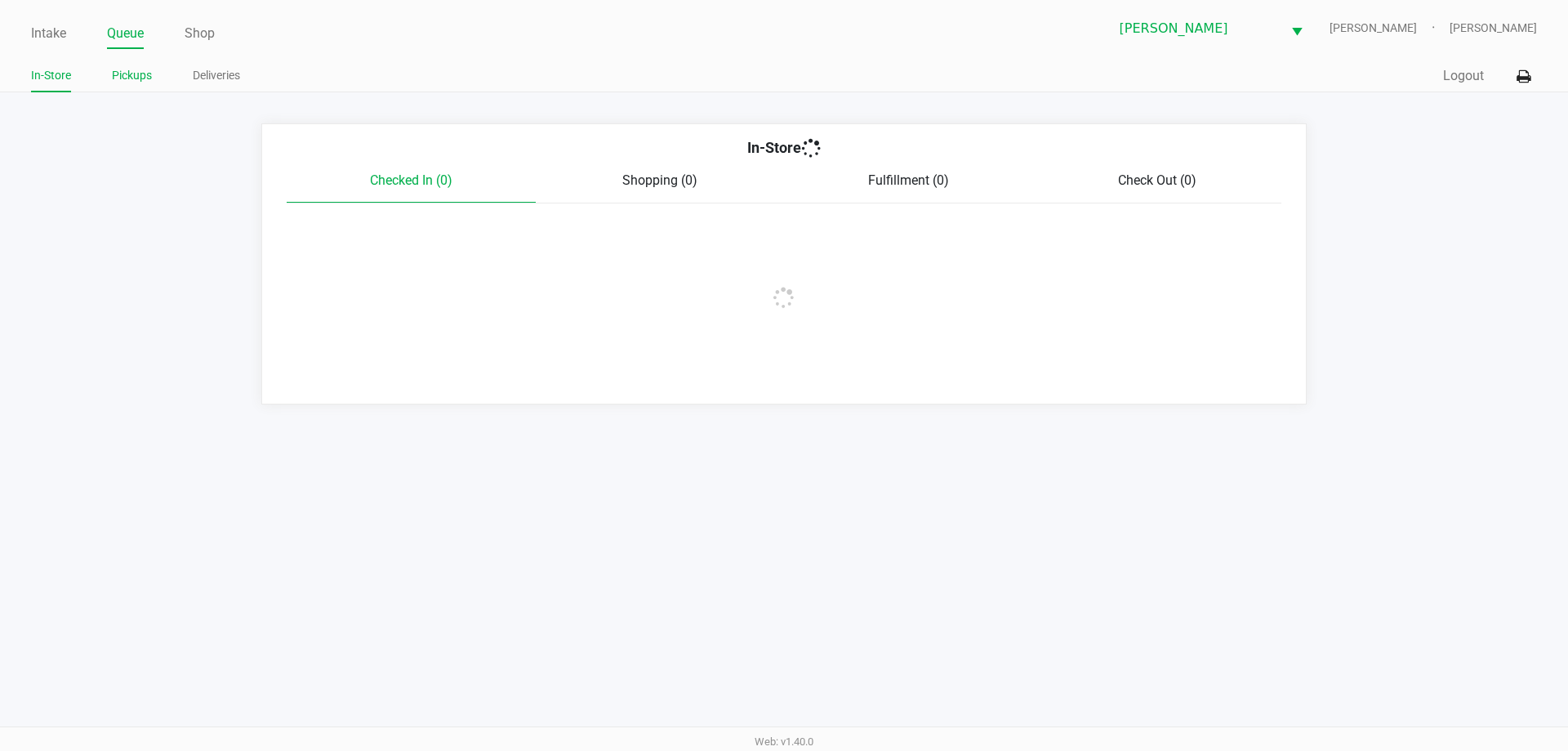
click at [123, 85] on link "Pickups" at bounding box center [132, 76] width 40 height 20
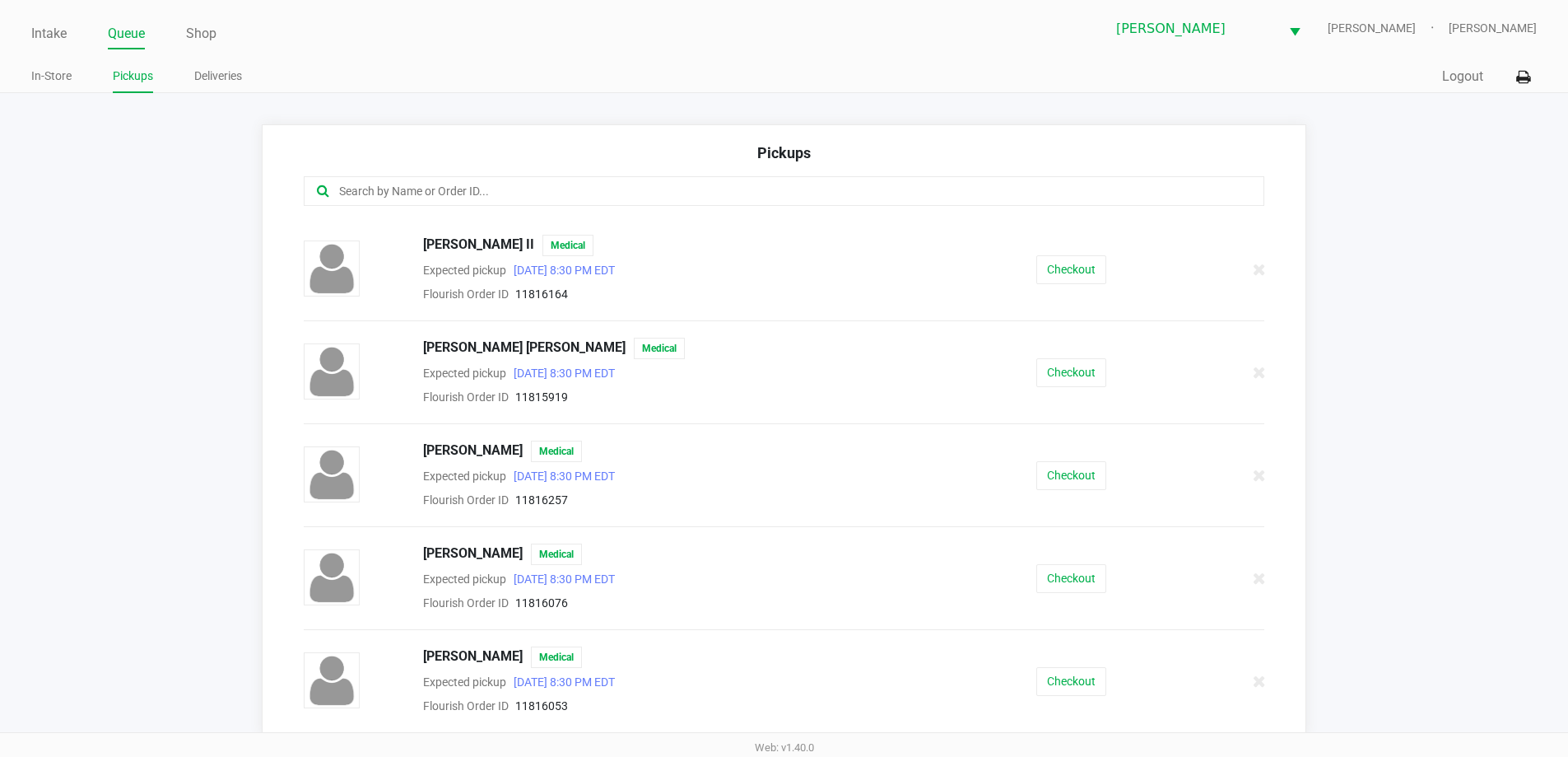
scroll to position [247, 0]
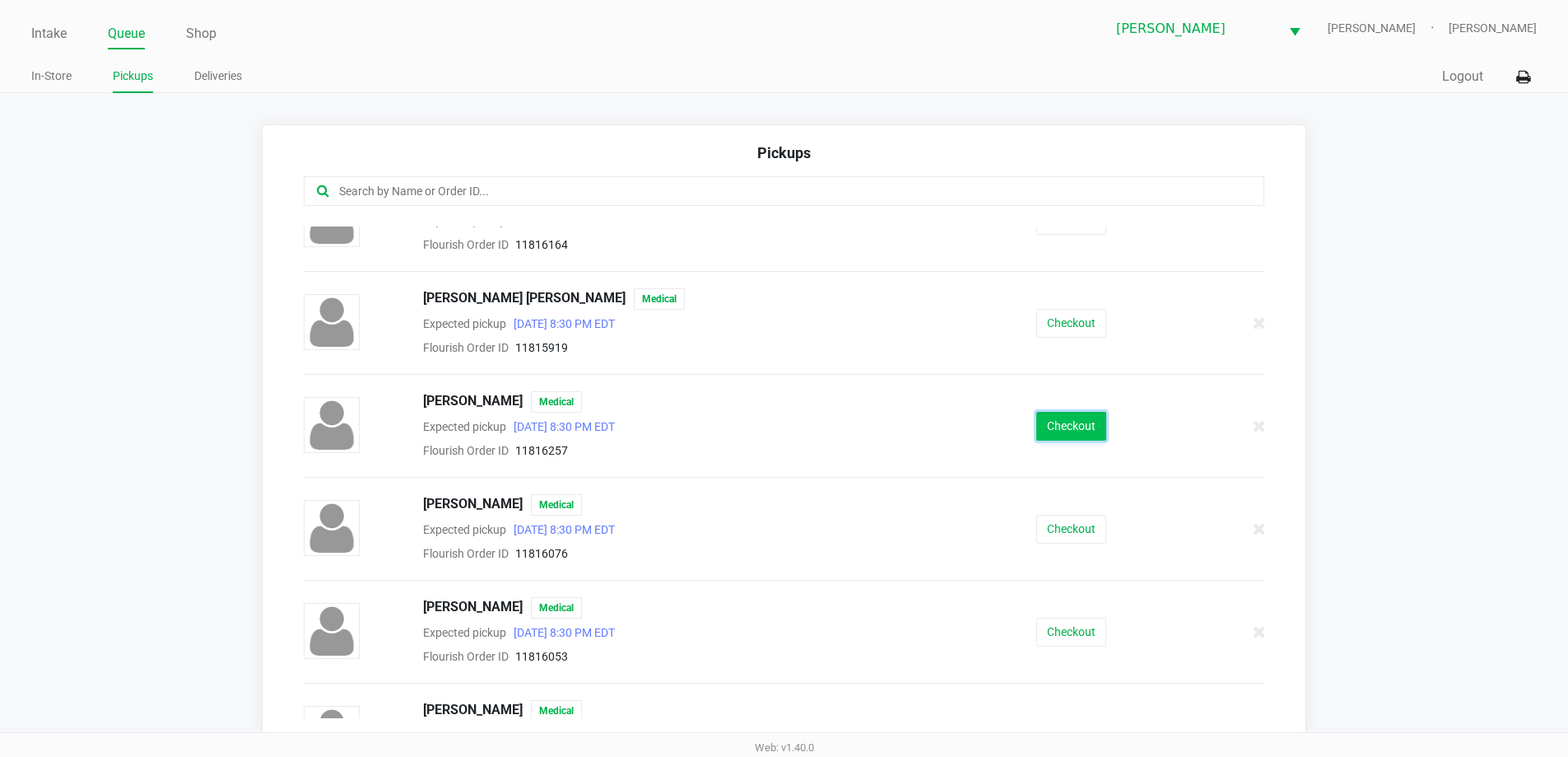
click at [1070, 419] on button "Checkout" at bounding box center [1072, 425] width 70 height 29
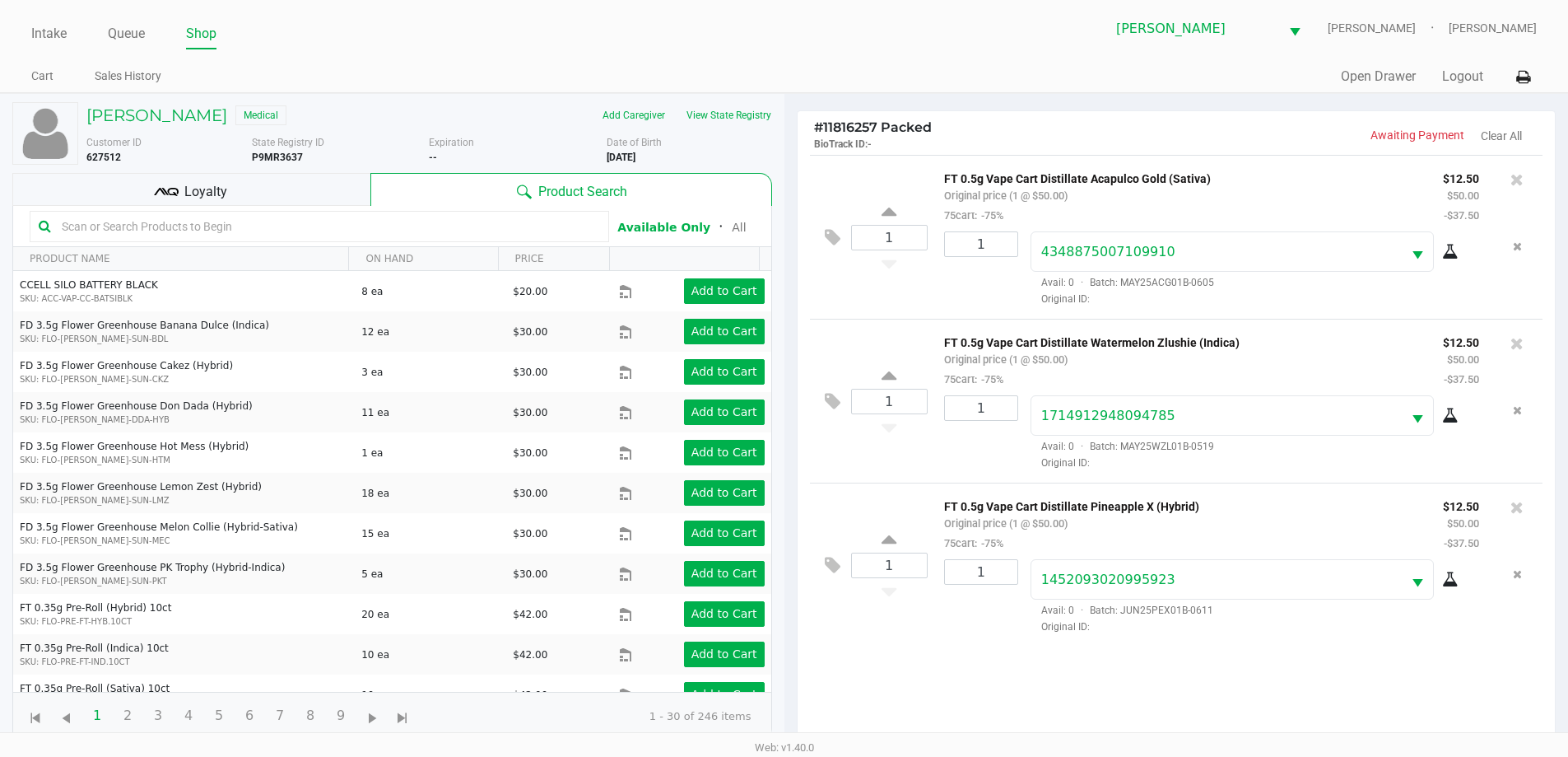
scroll to position [178, 0]
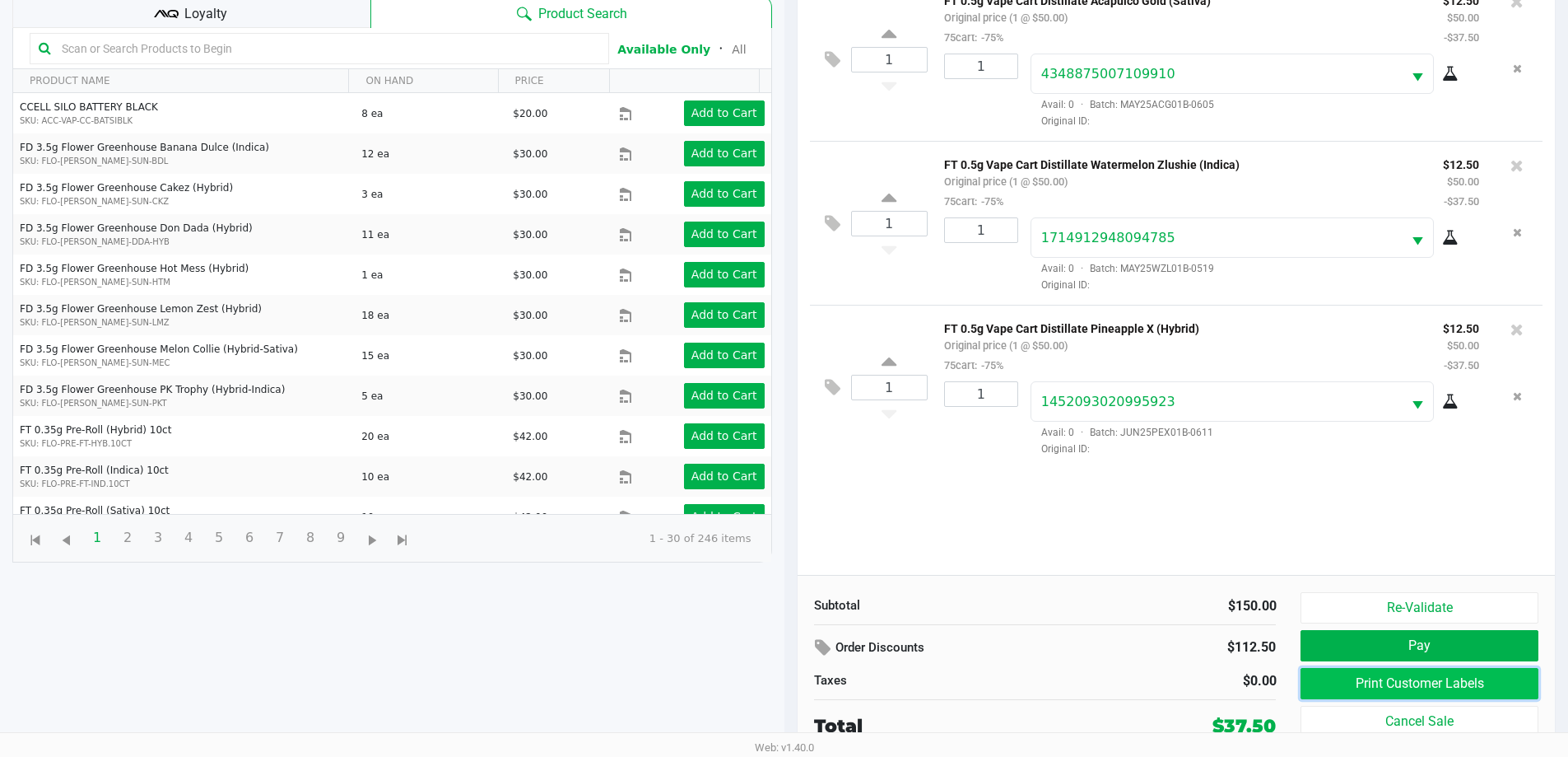
click at [1388, 683] on button "Print Customer Labels" at bounding box center [1420, 683] width 238 height 31
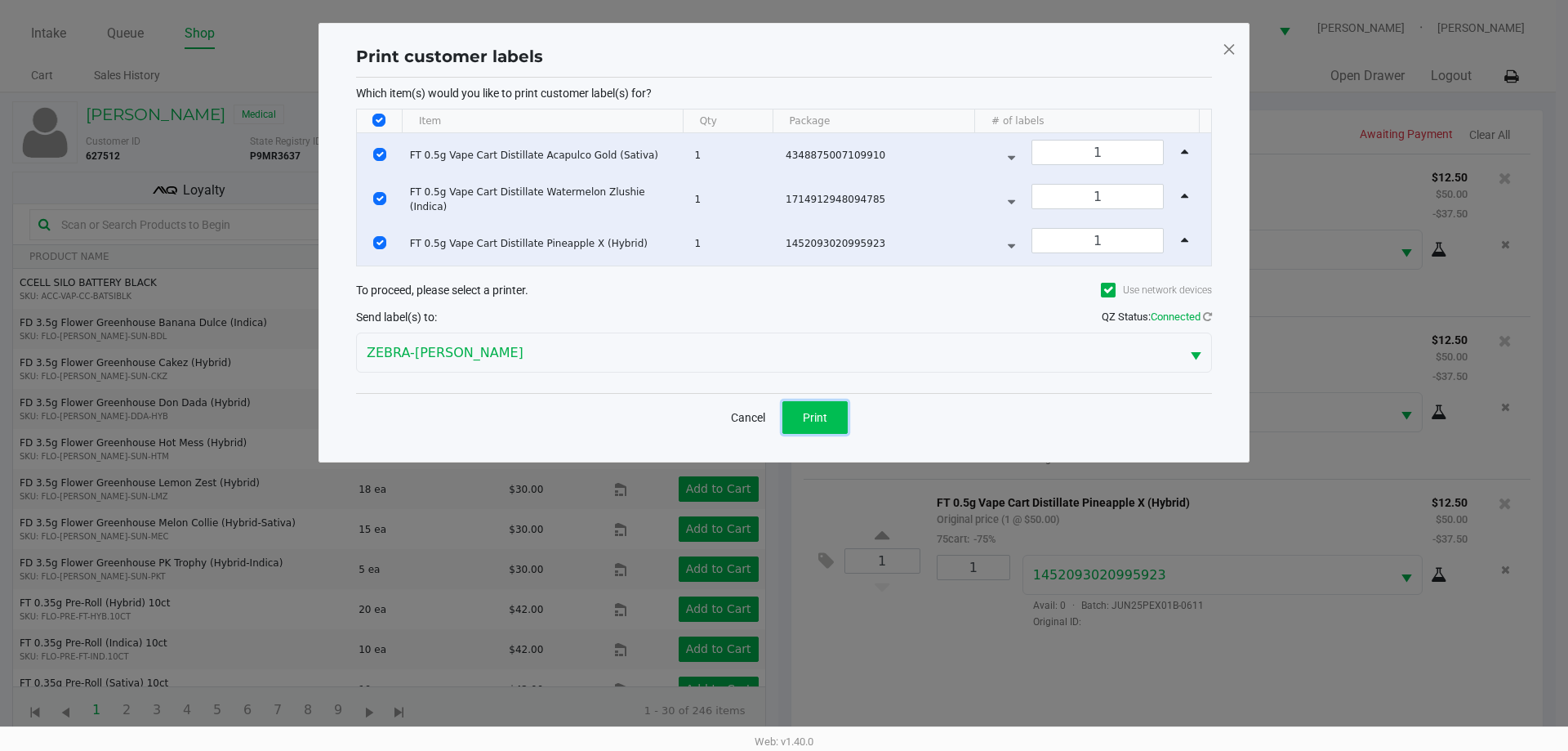
click at [837, 403] on button "Print" at bounding box center [816, 418] width 66 height 33
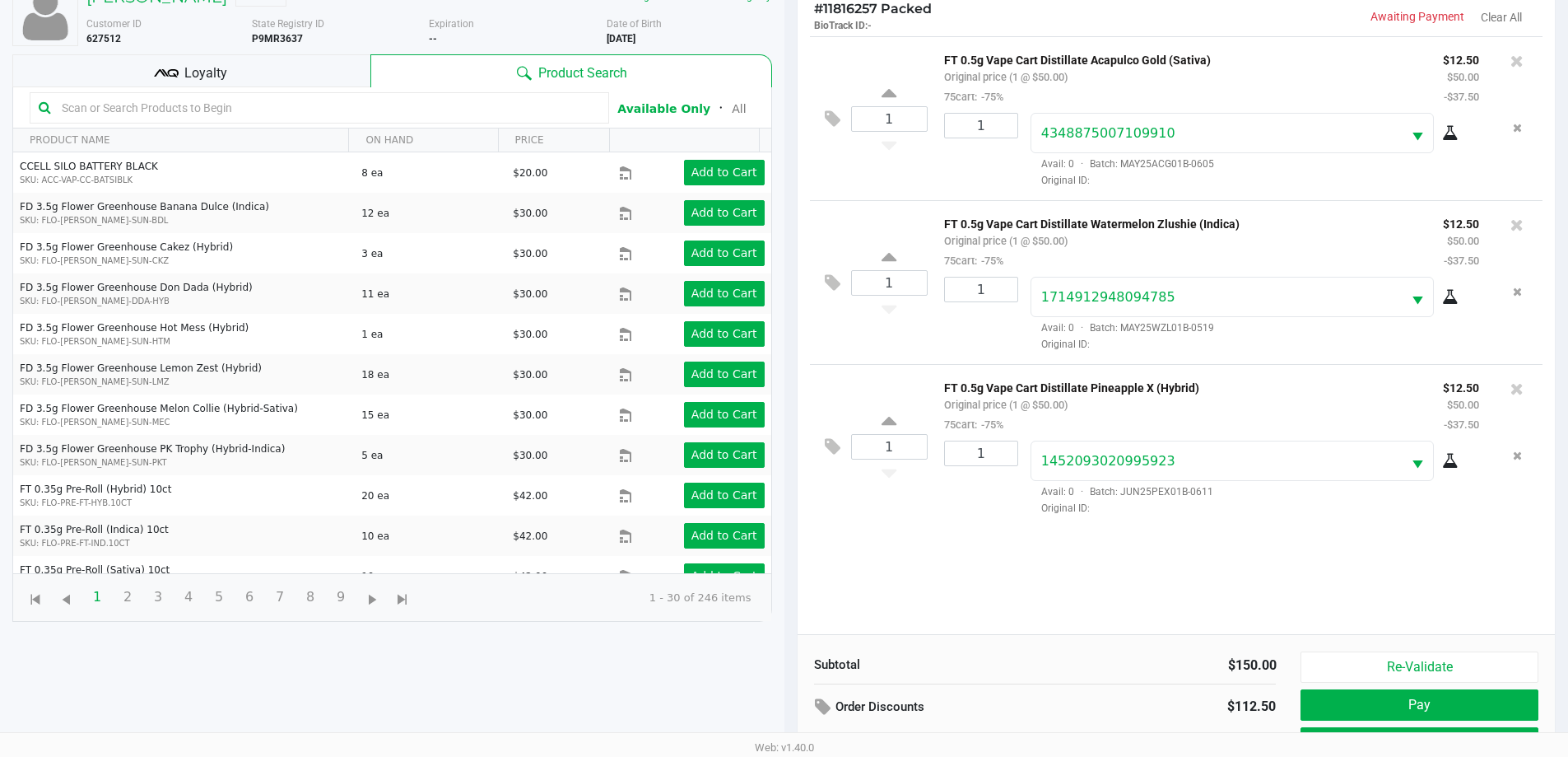
scroll to position [178, 0]
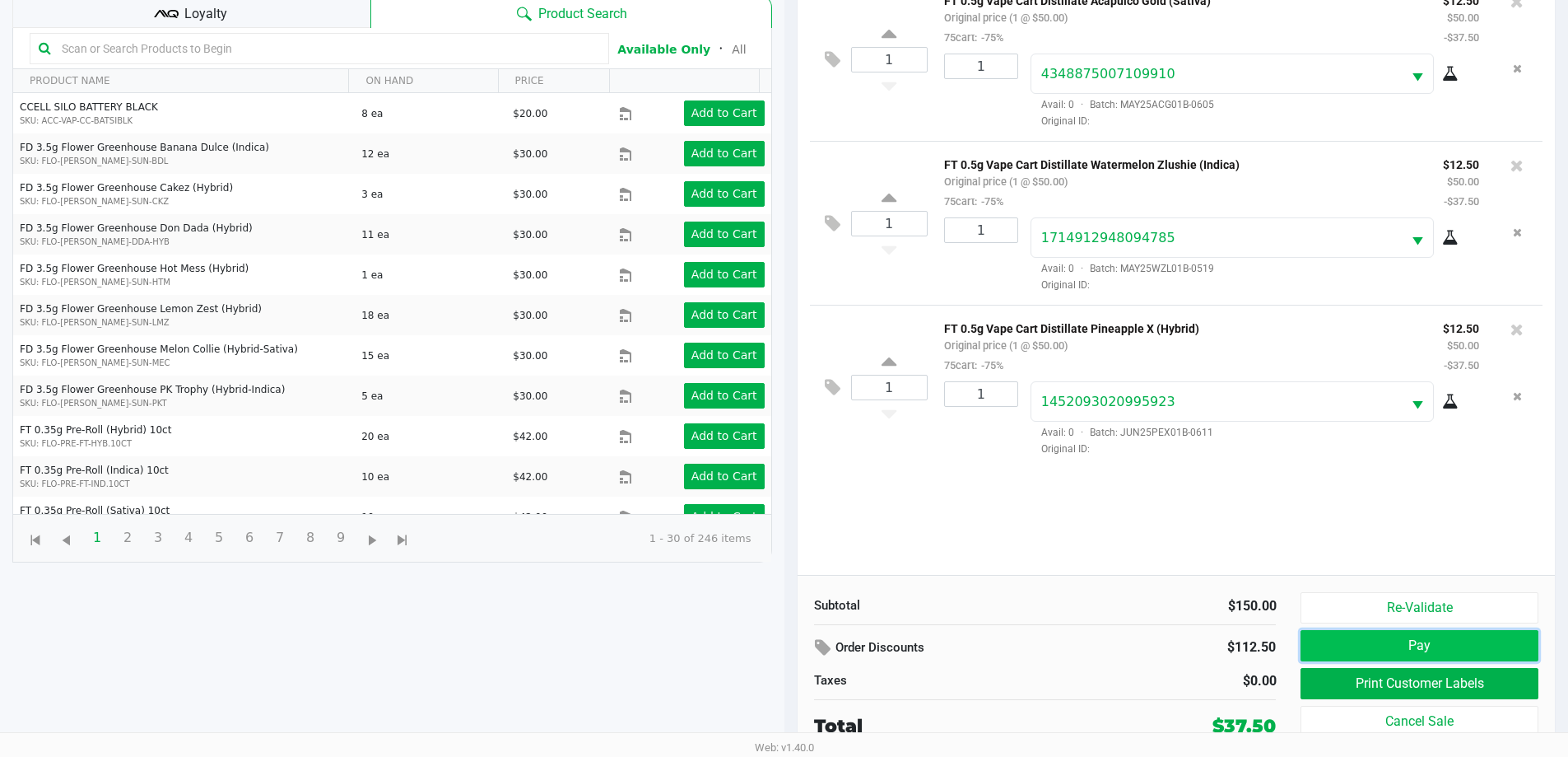
click at [1387, 648] on button "Pay" at bounding box center [1420, 646] width 238 height 31
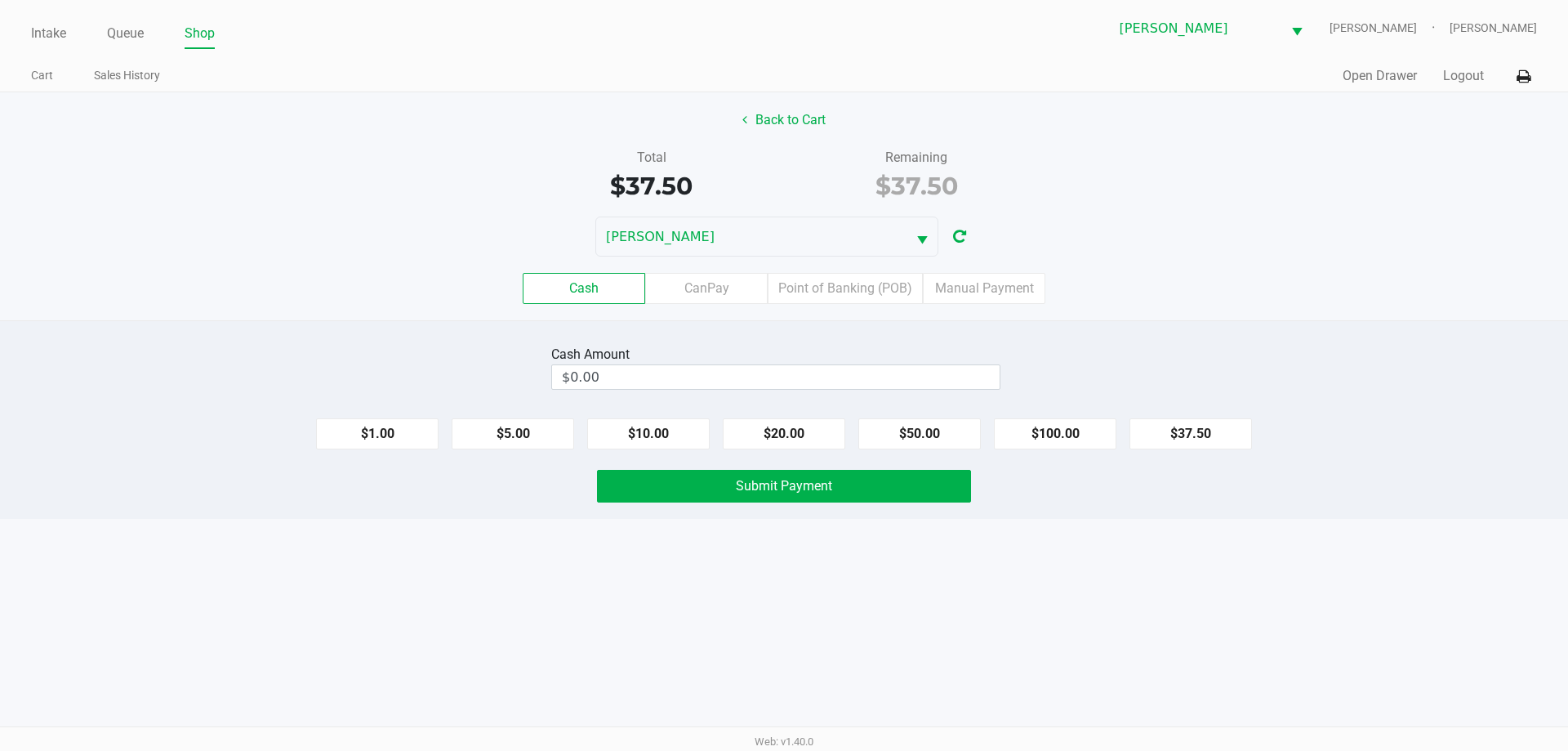
click at [981, 283] on label "Manual Payment" at bounding box center [984, 289] width 122 height 31
click at [0, 0] on 8 "Manual Payment" at bounding box center [0, 0] width 0 height 0
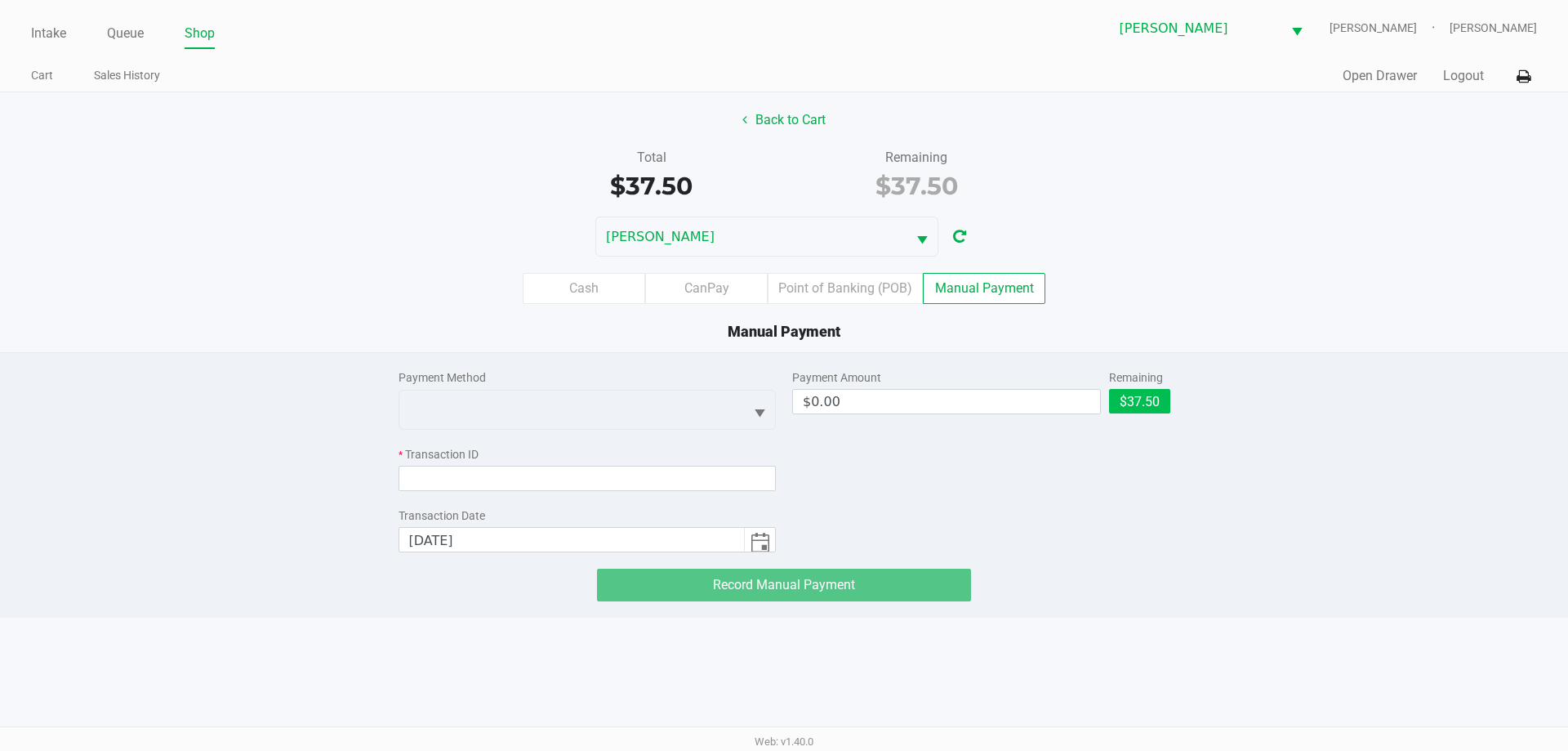
click at [1142, 399] on button "$37.50" at bounding box center [1139, 401] width 61 height 25
type input "$37.50"
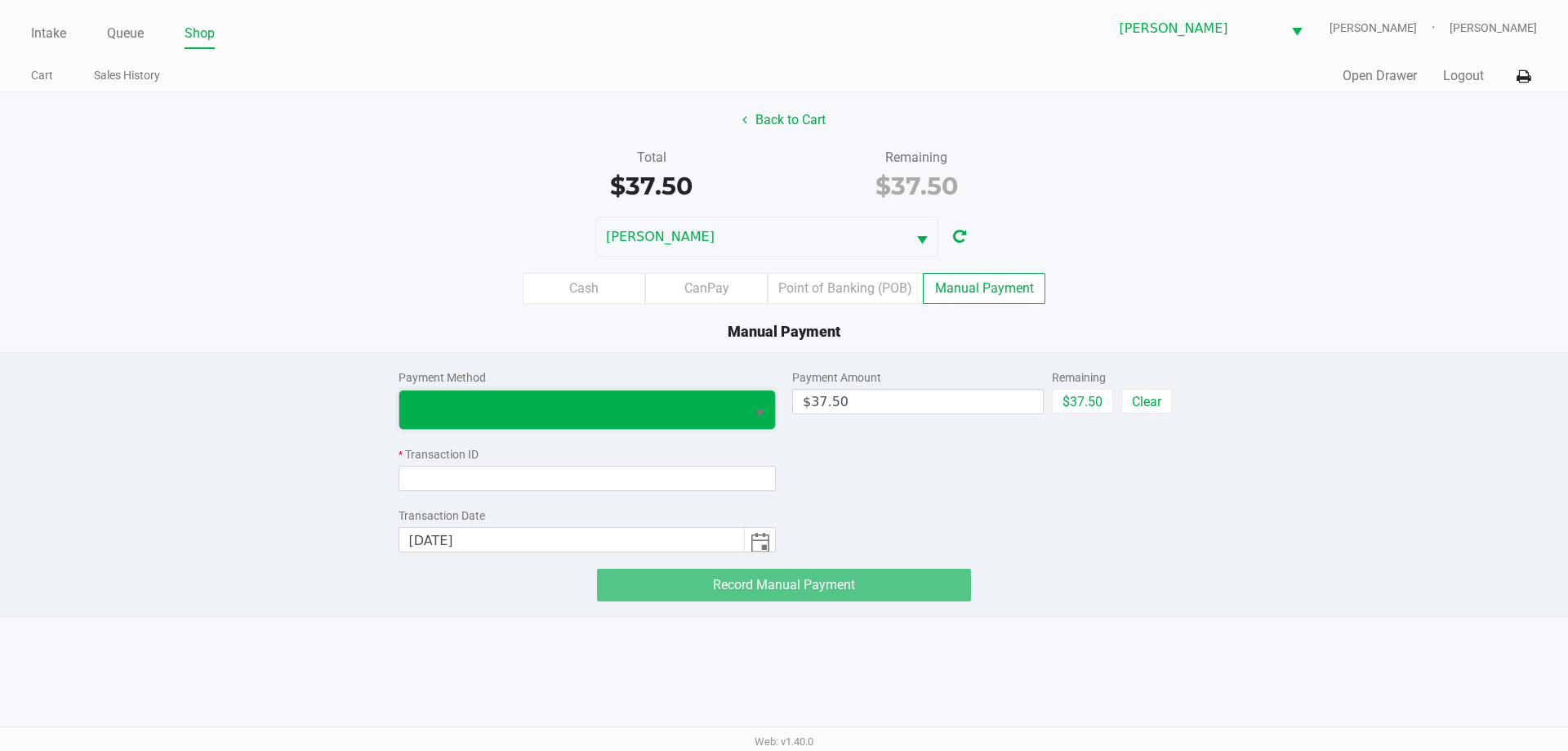
click at [721, 403] on span at bounding box center [572, 408] width 326 height 19
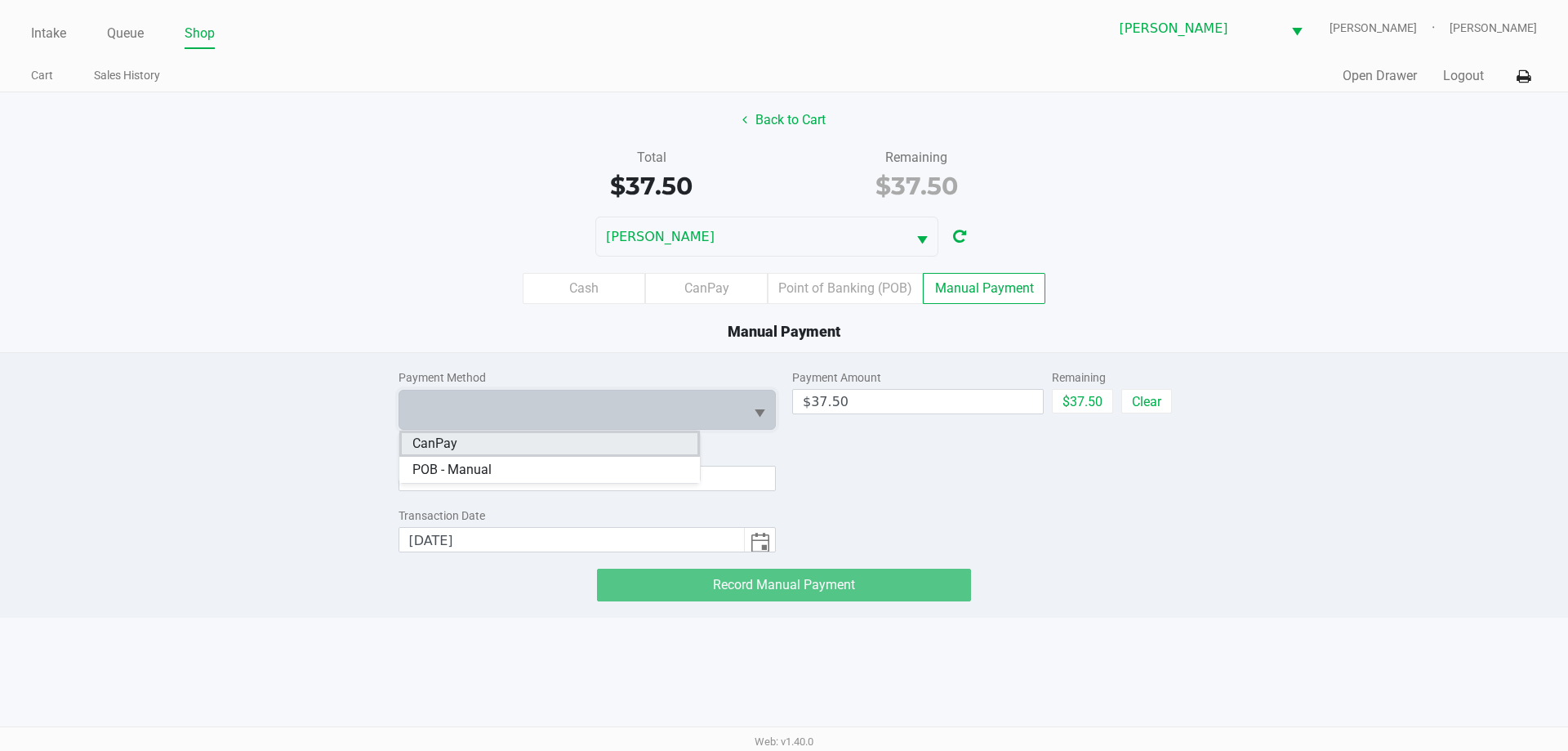
click at [647, 444] on li "CanPay" at bounding box center [549, 443] width 300 height 26
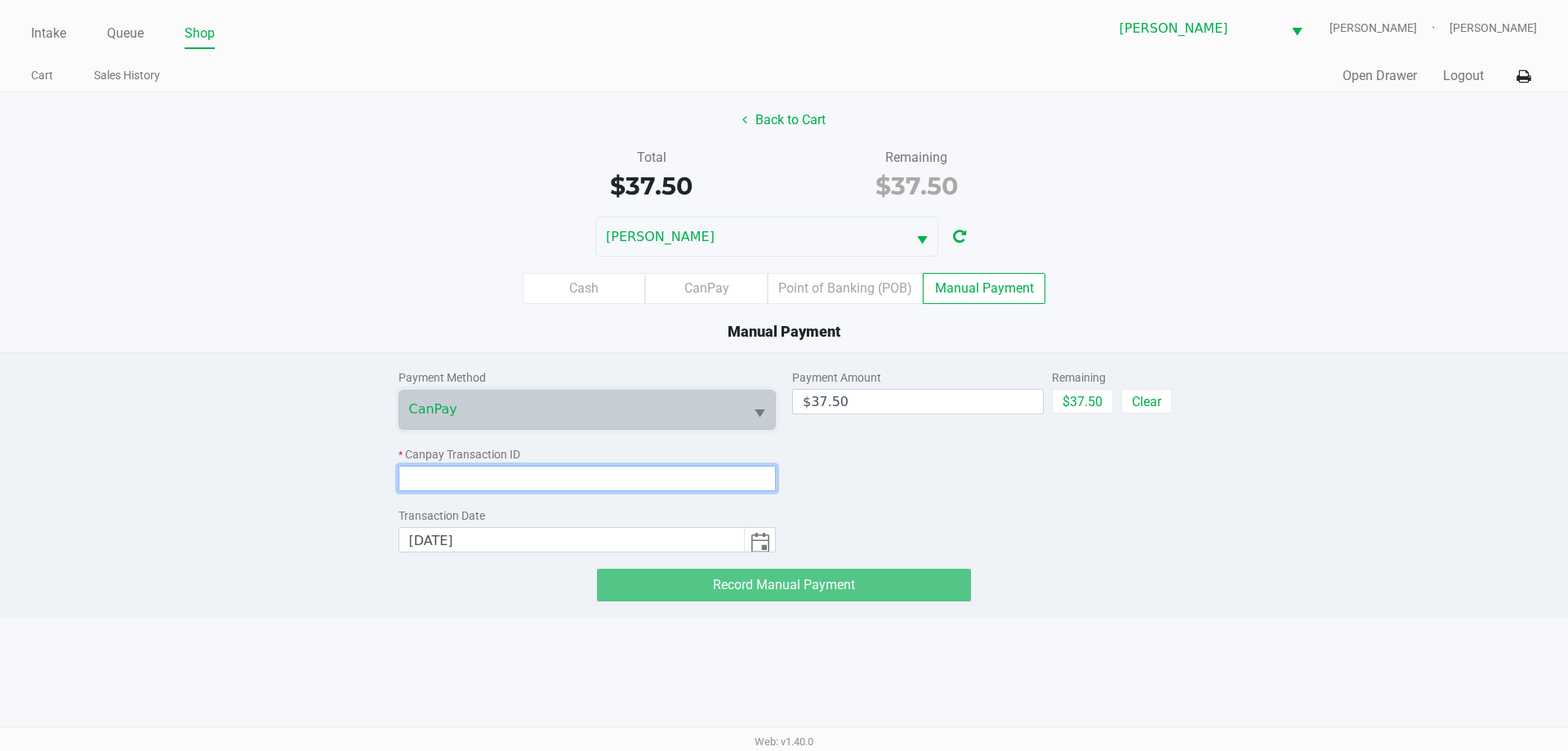
click at [631, 474] on input at bounding box center [587, 479] width 378 height 26
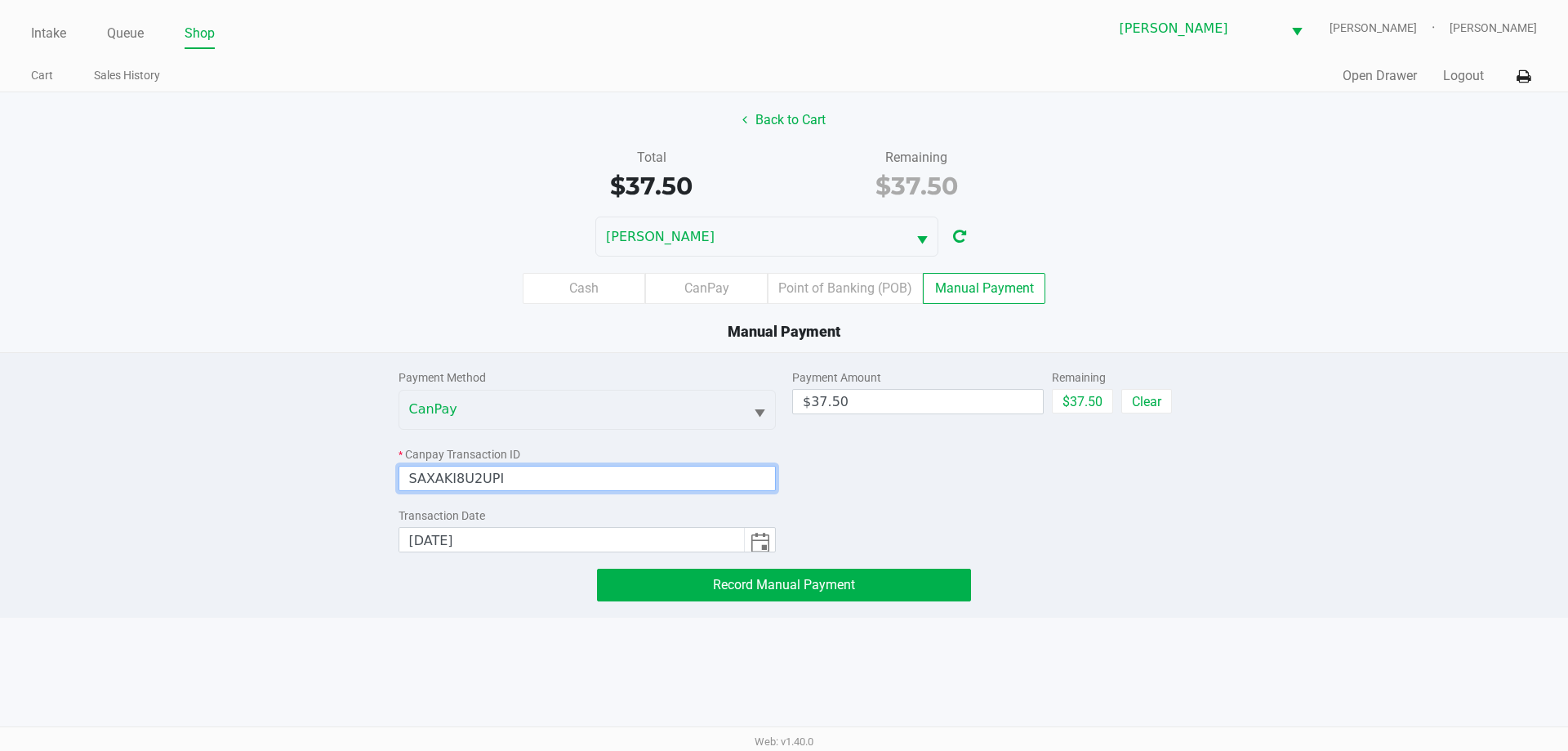
type input "SAXAKI8U2UPI"
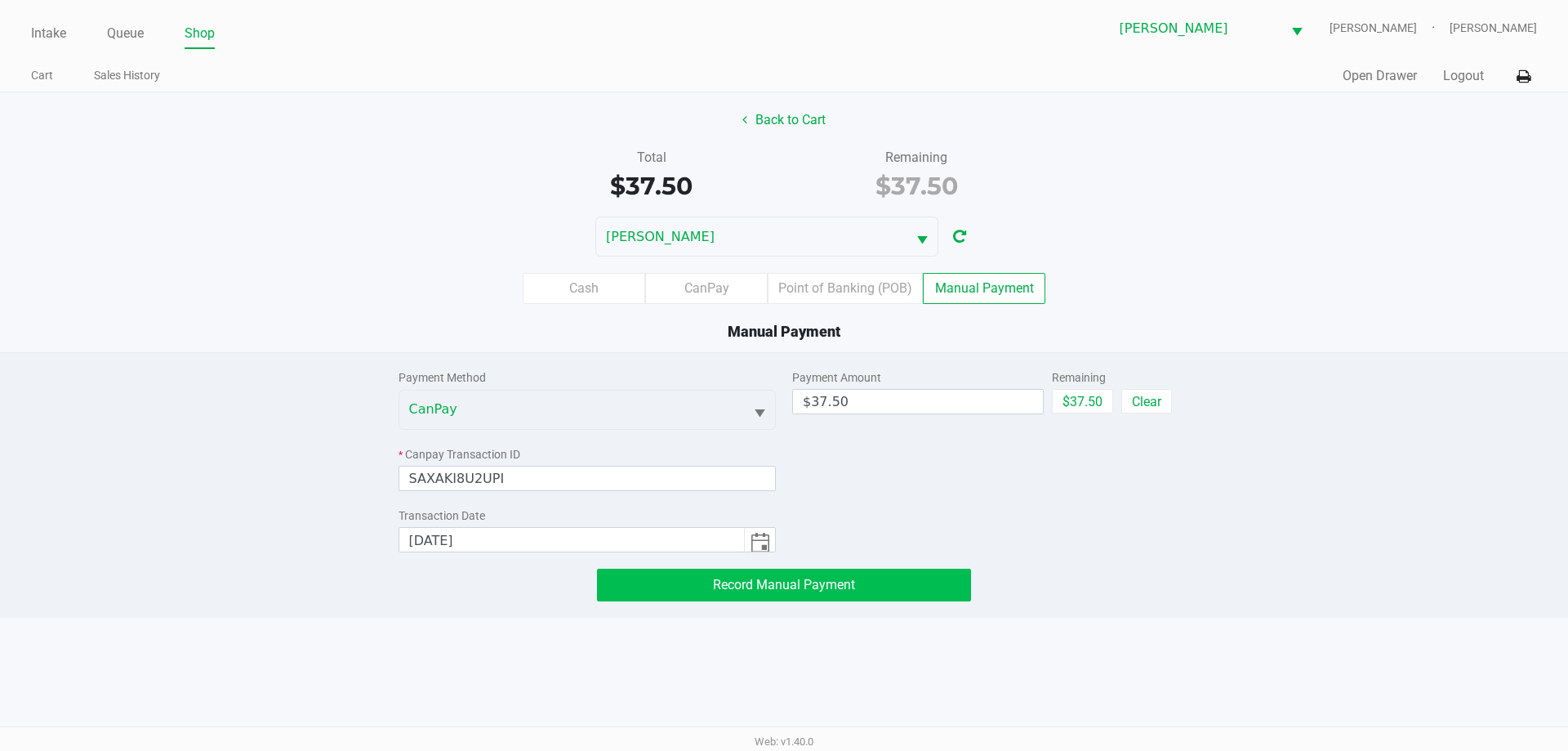
click at [862, 590] on button "Record Manual Payment" at bounding box center [784, 585] width 374 height 33
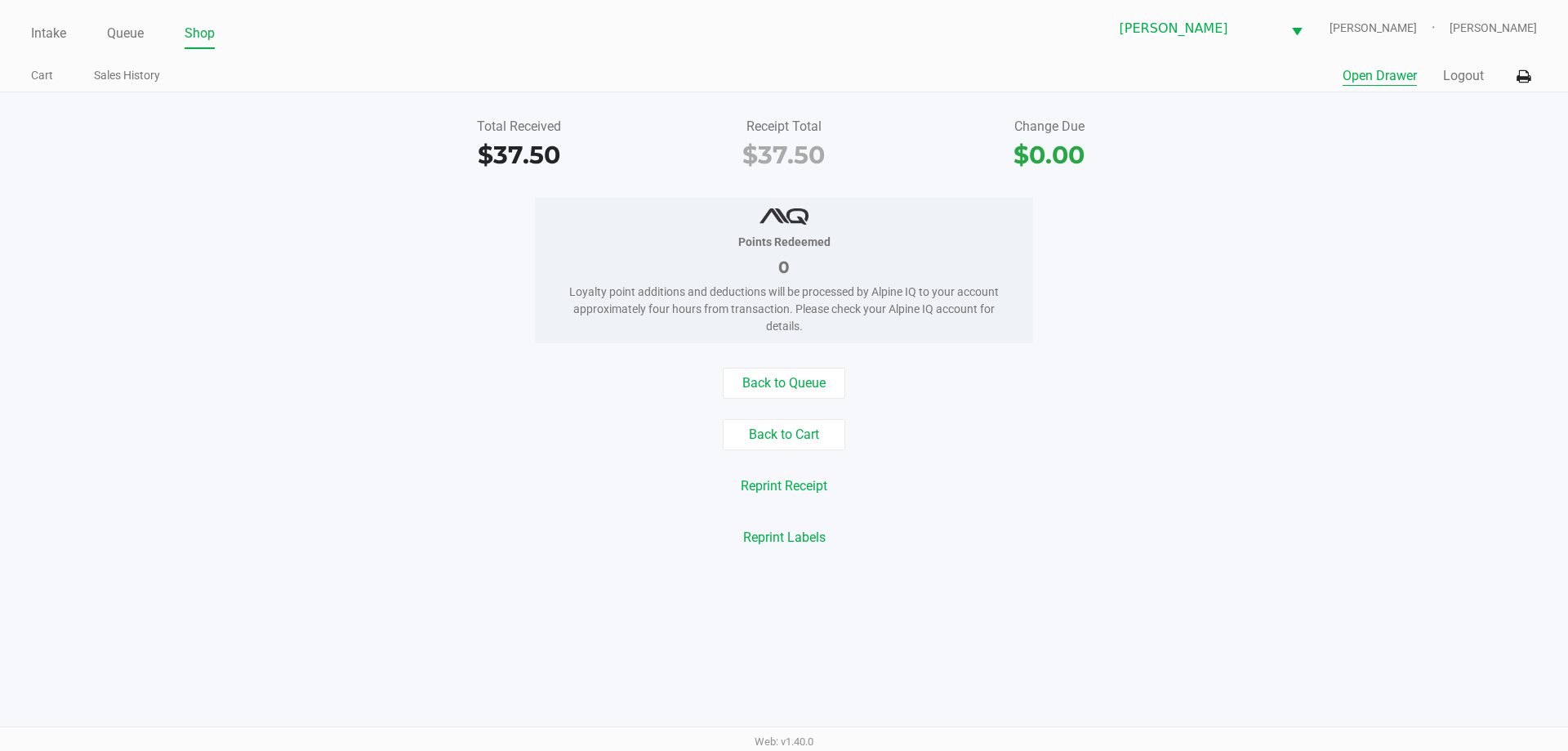
click at [1379, 79] on button "Open Drawer" at bounding box center [1379, 75] width 74 height 19
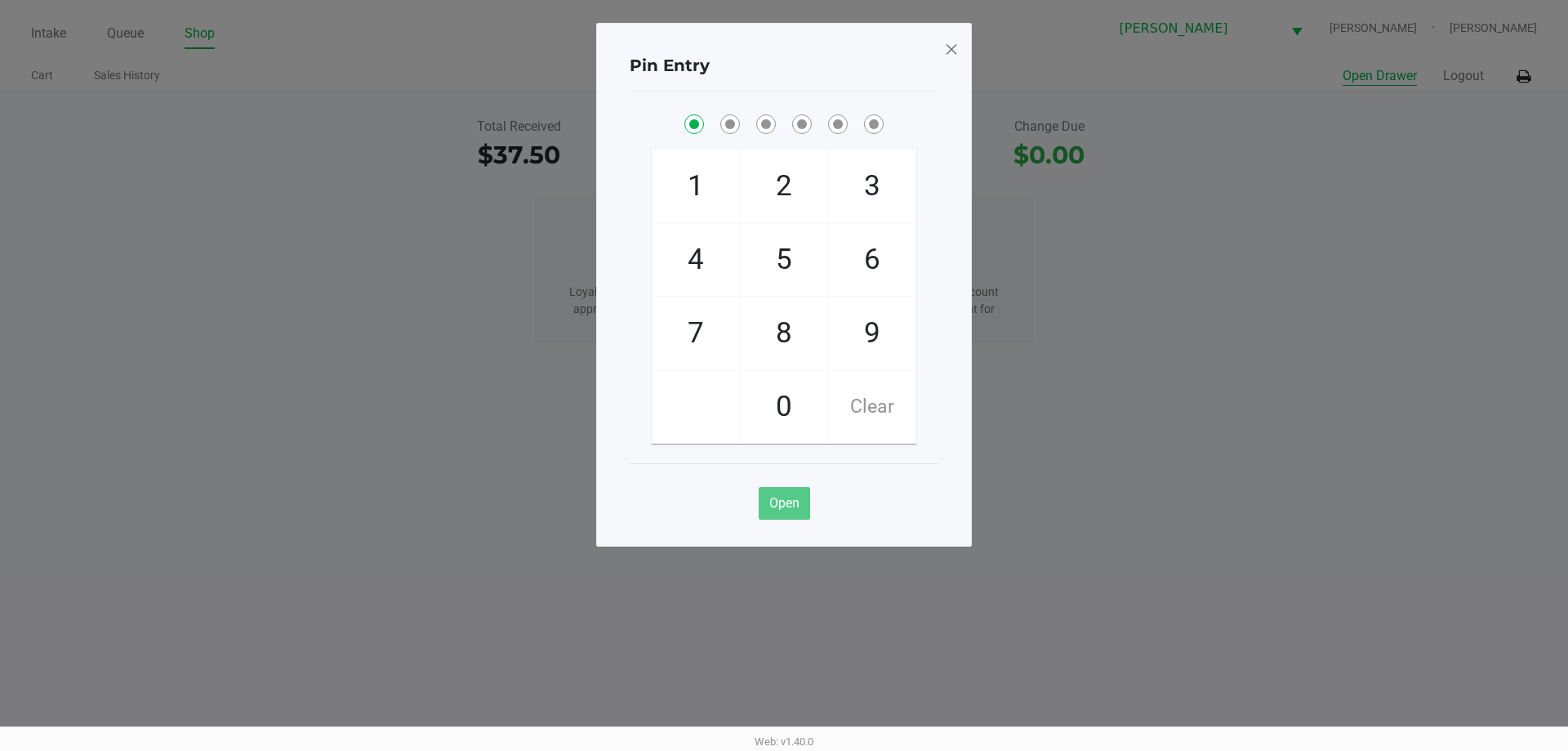
checkbox input "true"
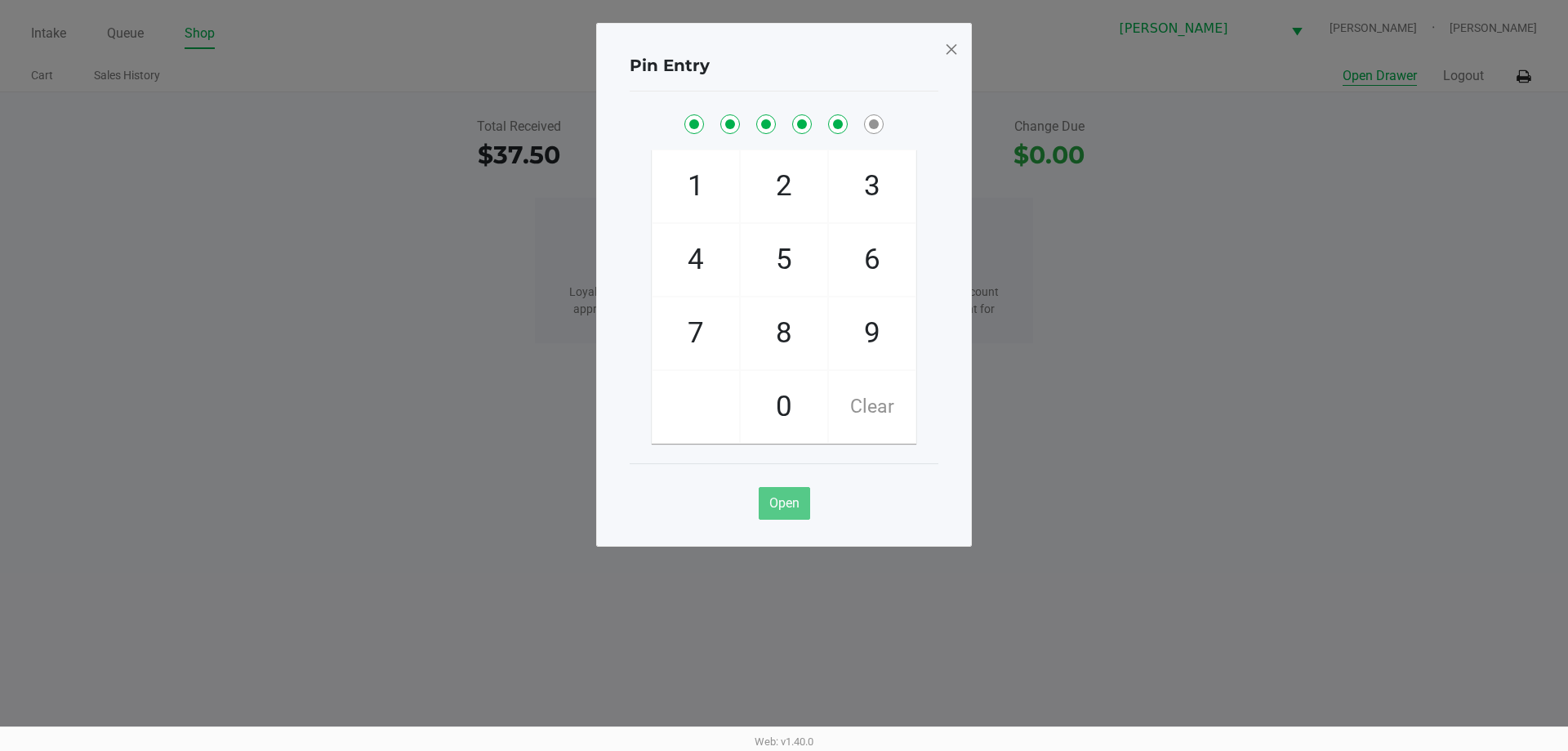
click at [1342, 66] on button "Open Drawer" at bounding box center [1379, 75] width 74 height 19
checkbox input "true"
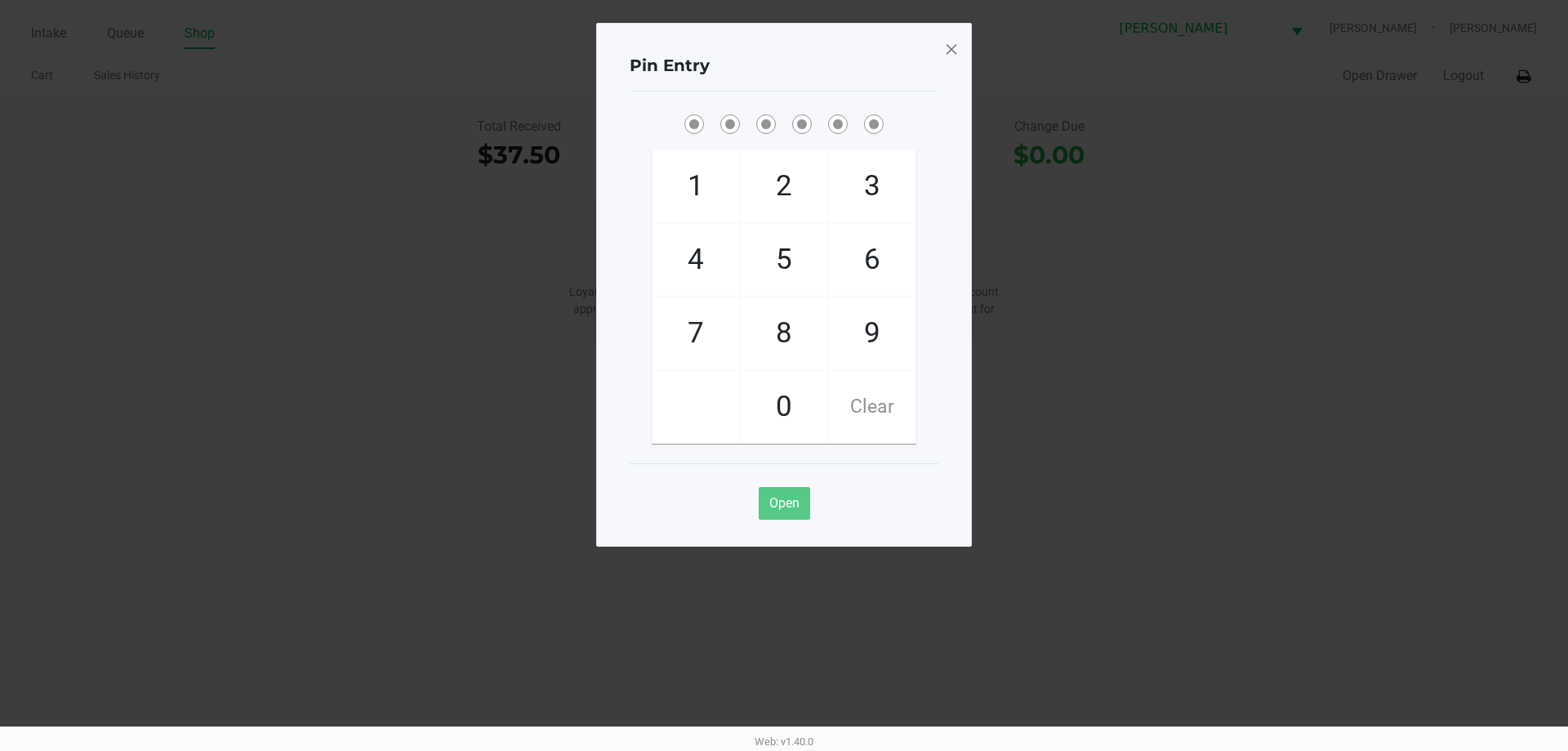
click at [959, 55] on div "Pin Entry 1 4 7 2 5 8 0 3 6 9 Clear Open" at bounding box center [784, 284] width 375 height 524
click at [952, 50] on span at bounding box center [952, 48] width 15 height 26
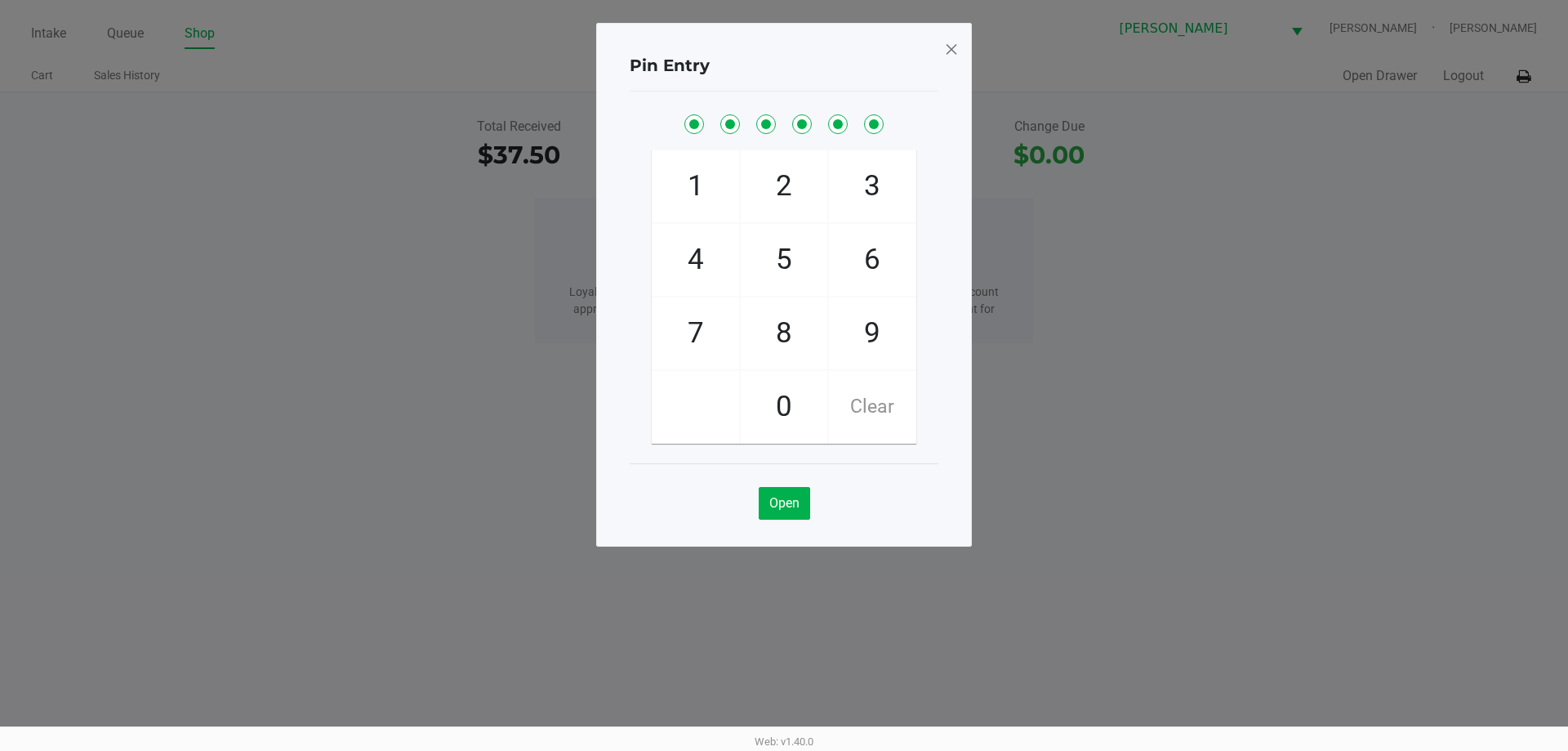
click at [954, 48] on span at bounding box center [952, 48] width 15 height 26
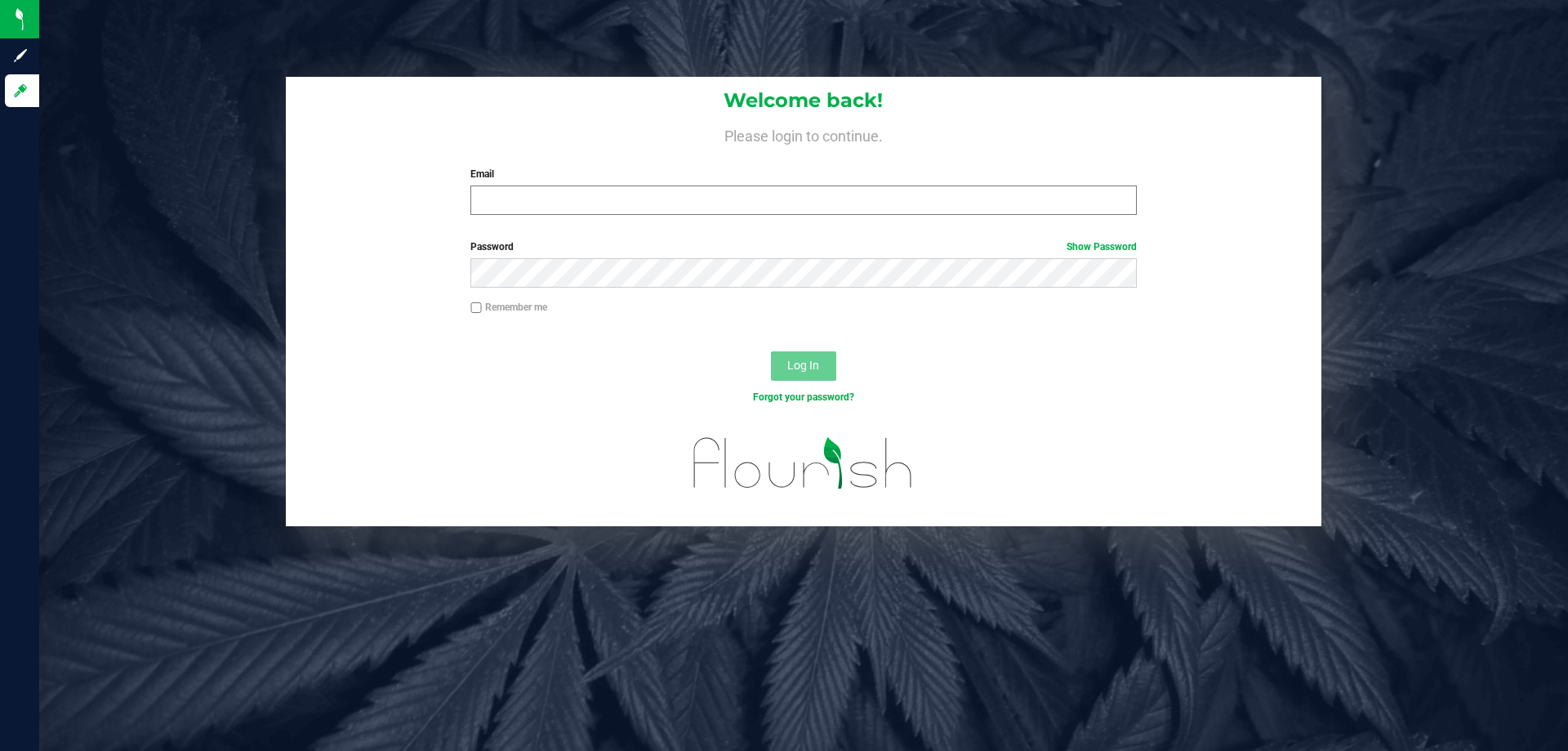
drag, startPoint x: 579, startPoint y: 222, endPoint x: 584, endPoint y: 200, distance: 22.6
click at [579, 220] on div "Welcome back! Please login to continue. Email Required Please format your email…" at bounding box center [804, 152] width 1036 height 151
click at [584, 200] on input "Email" at bounding box center [803, 200] width 666 height 29
type input "[EMAIL_ADDRESS][DOMAIN_NAME]"
click at [771, 351] on button "Log In" at bounding box center [804, 365] width 66 height 29
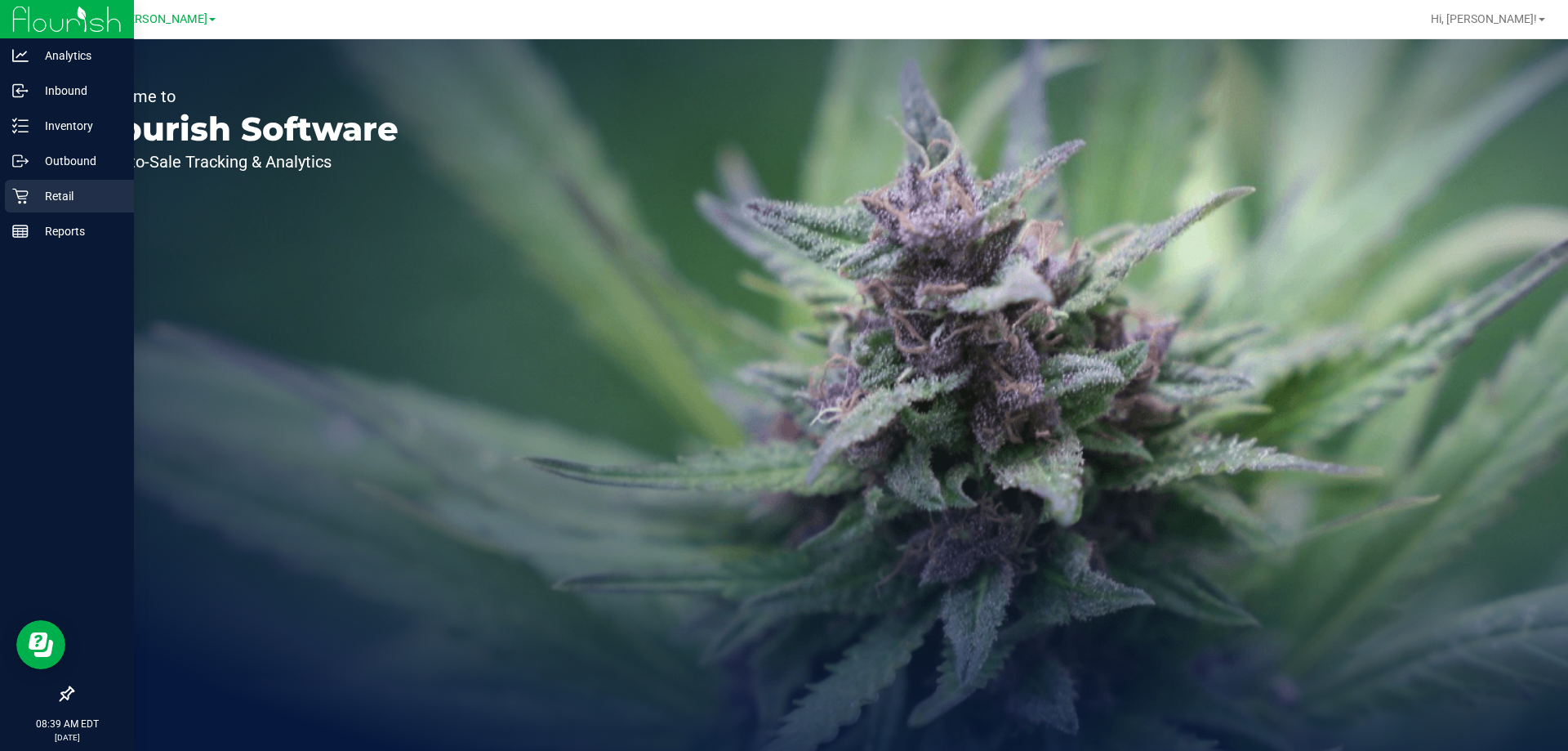
click at [19, 193] on icon at bounding box center [20, 196] width 16 height 16
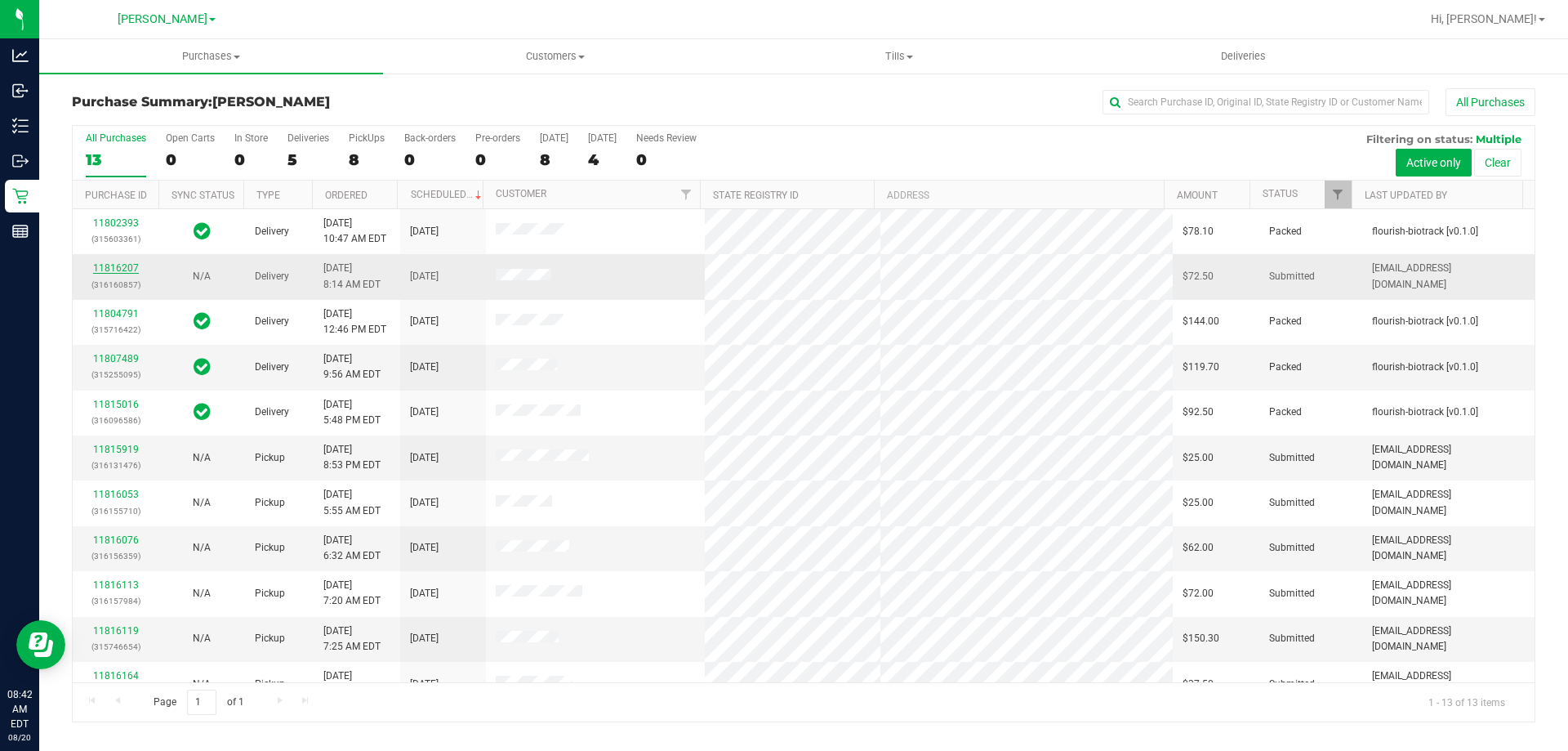
click at [119, 272] on link "11816207" at bounding box center [116, 268] width 46 height 12
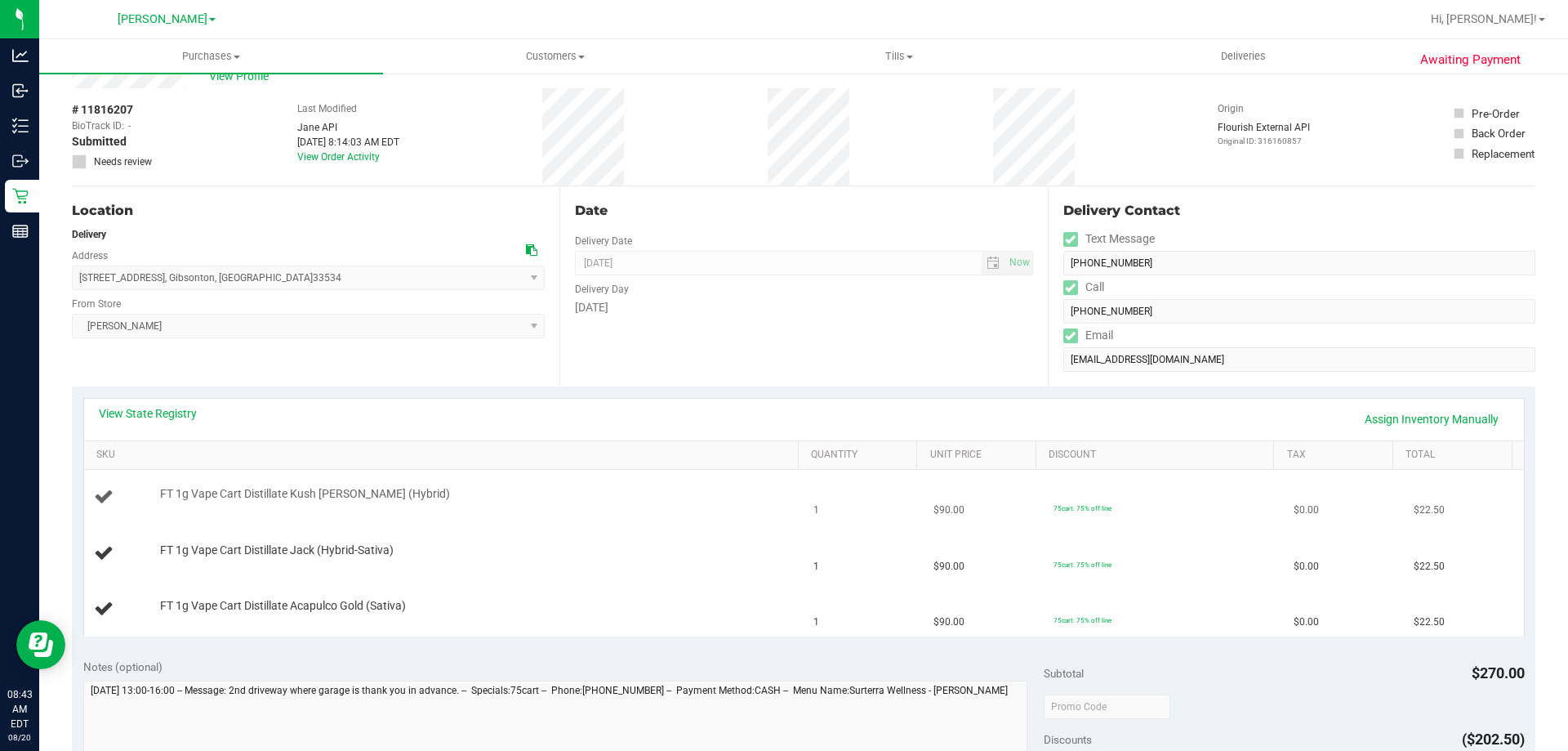
scroll to position [81, 0]
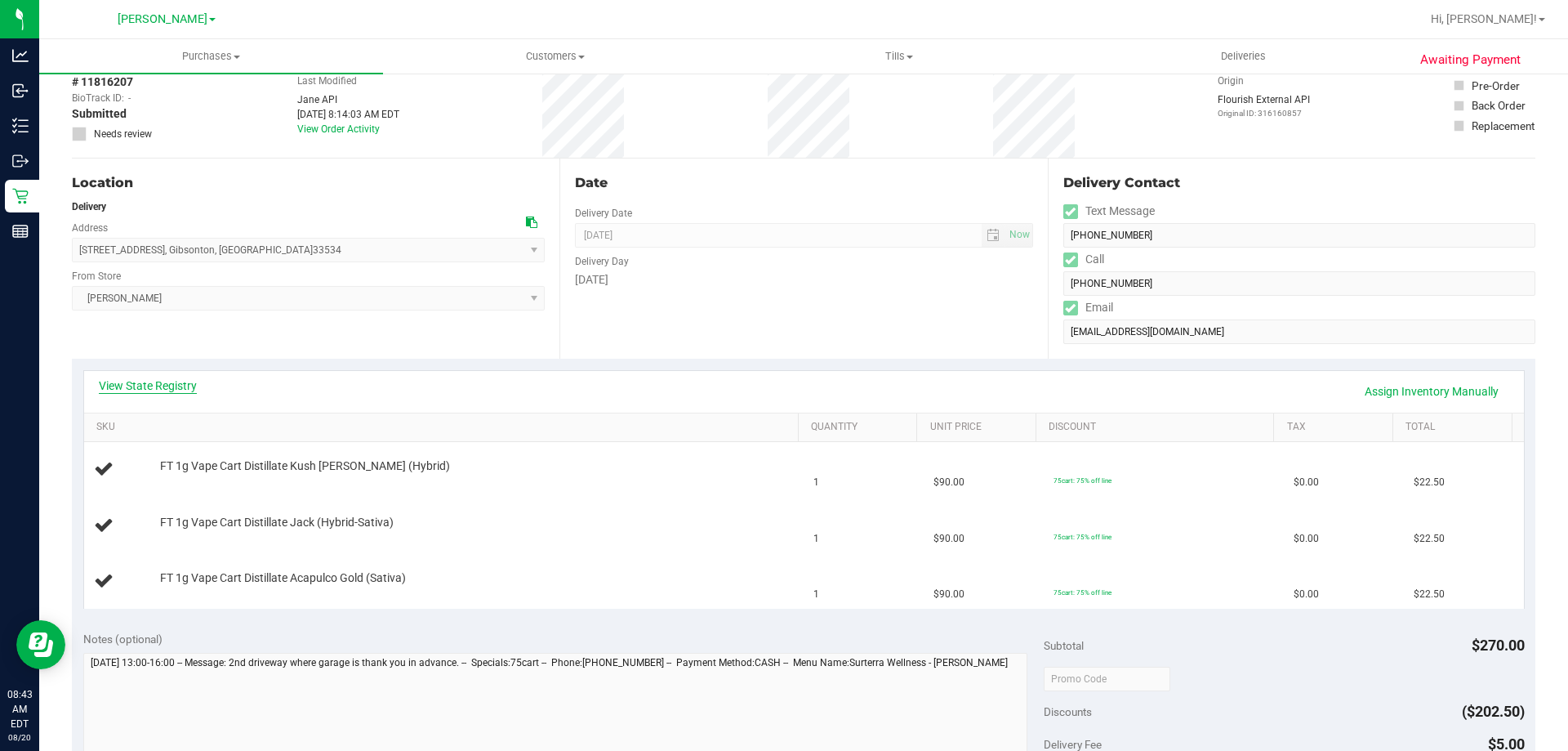
click at [184, 386] on link "View State Registry" at bounding box center [147, 386] width 98 height 16
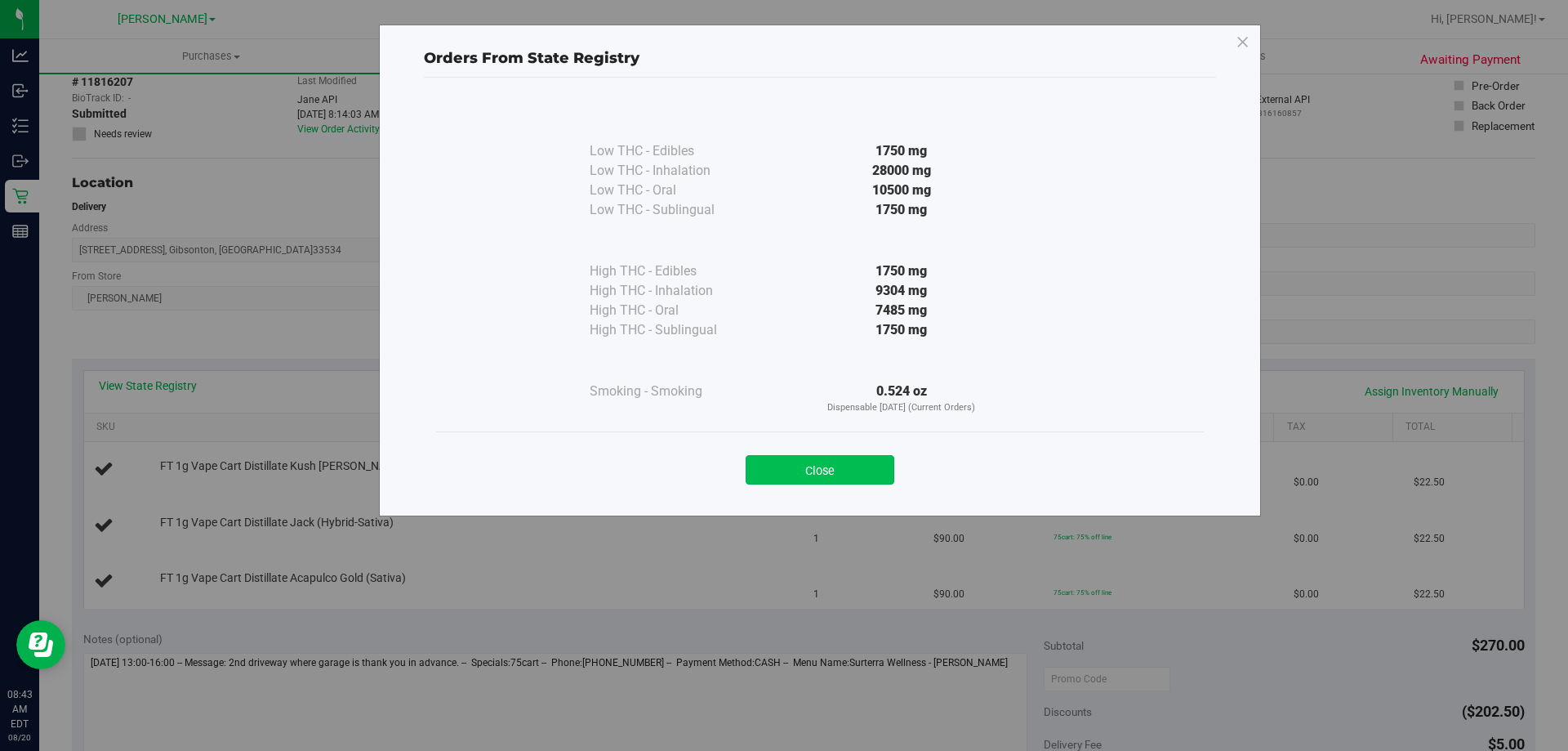
click at [849, 460] on button "Close" at bounding box center [819, 470] width 149 height 29
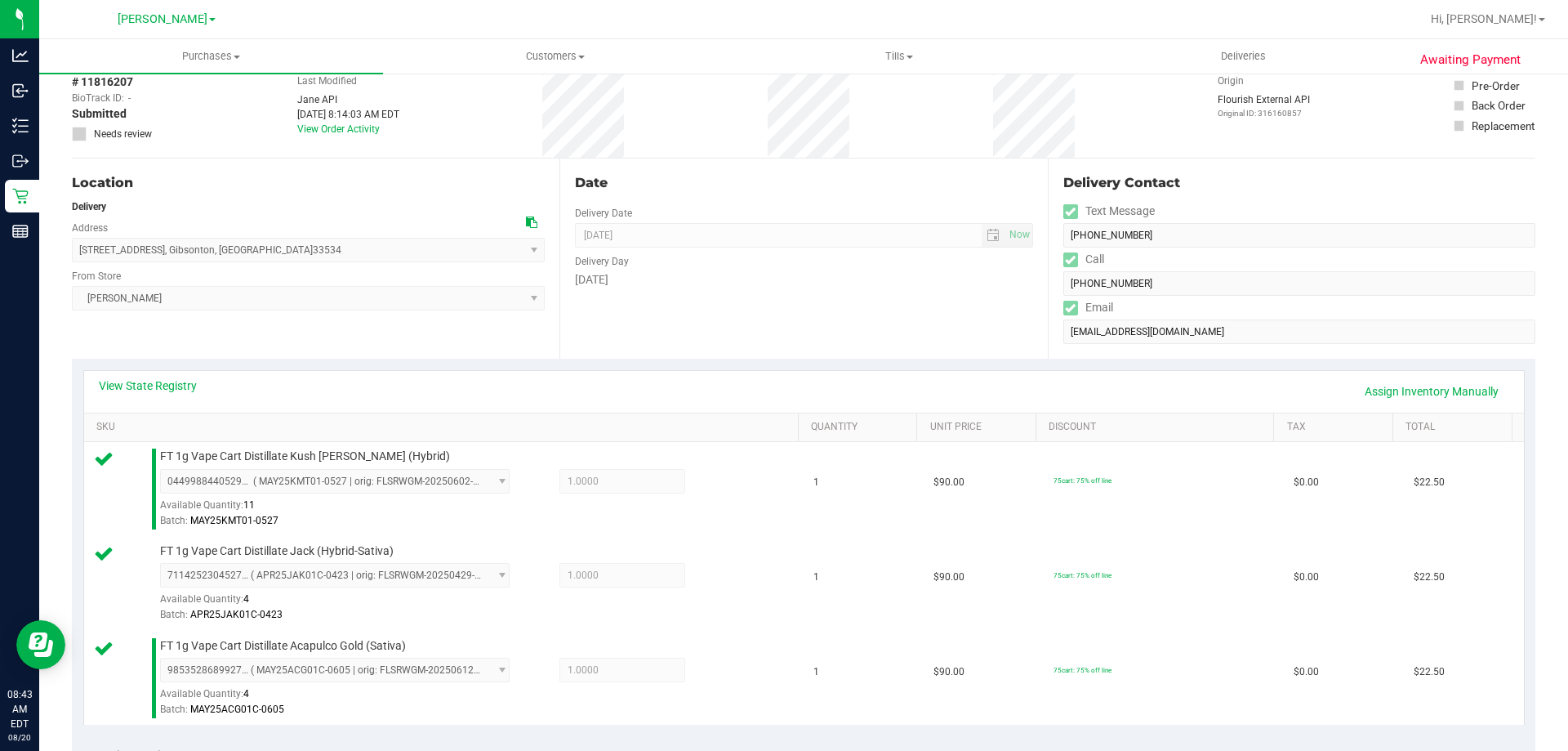
scroll to position [0, 0]
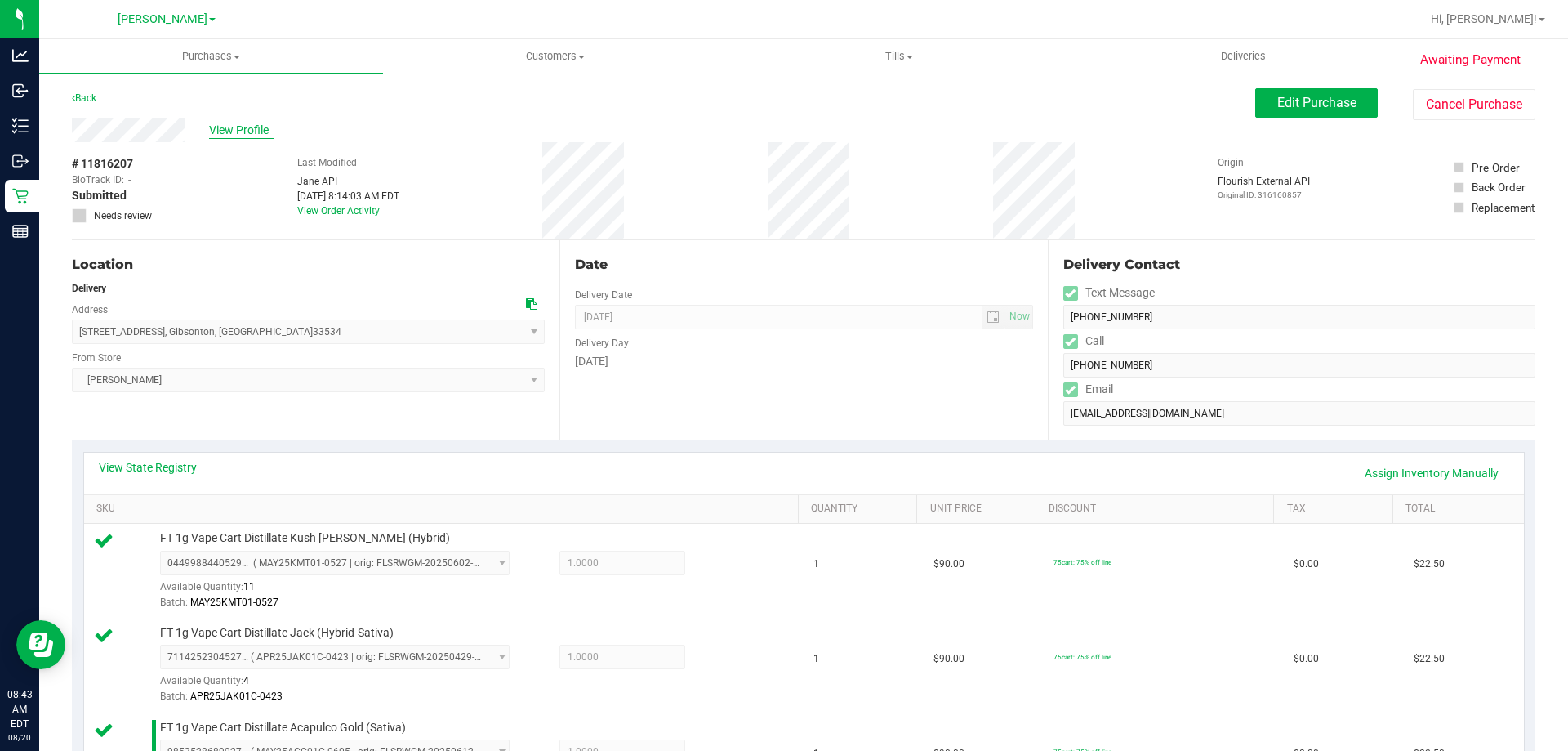
click at [255, 131] on span "View Profile" at bounding box center [242, 130] width 66 height 17
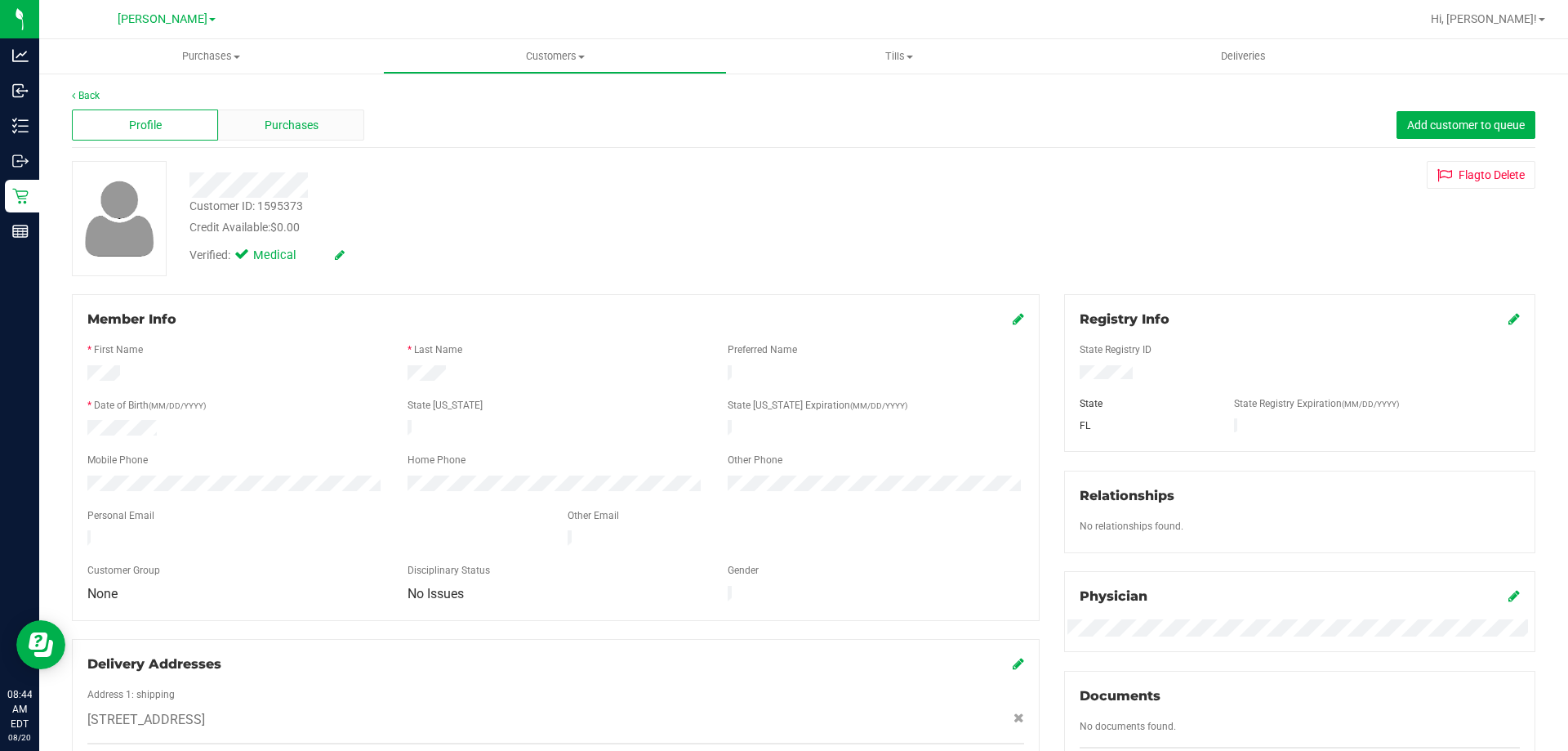
click at [276, 127] on span "Purchases" at bounding box center [291, 125] width 54 height 17
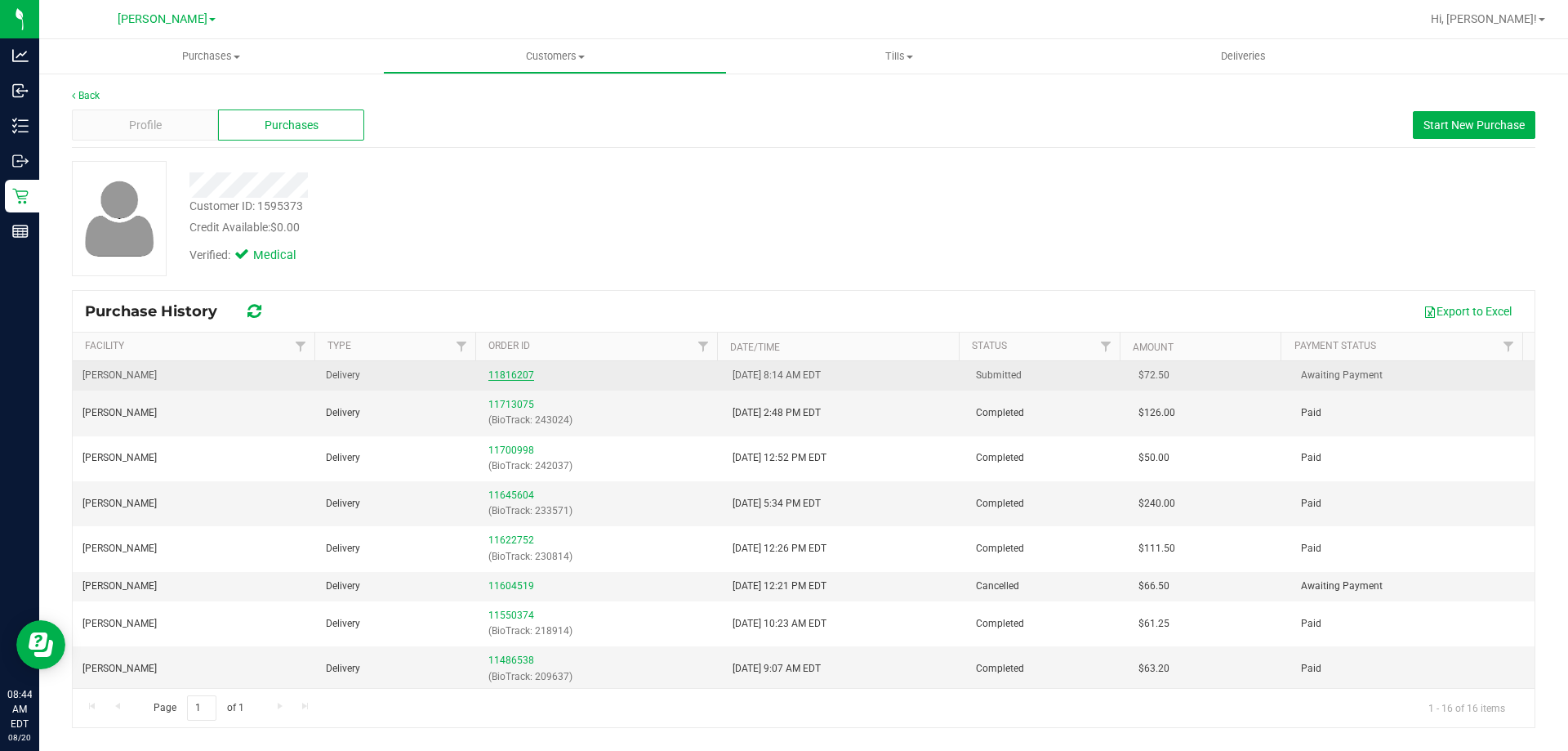
click at [521, 369] on link "11816207" at bounding box center [511, 375] width 46 height 12
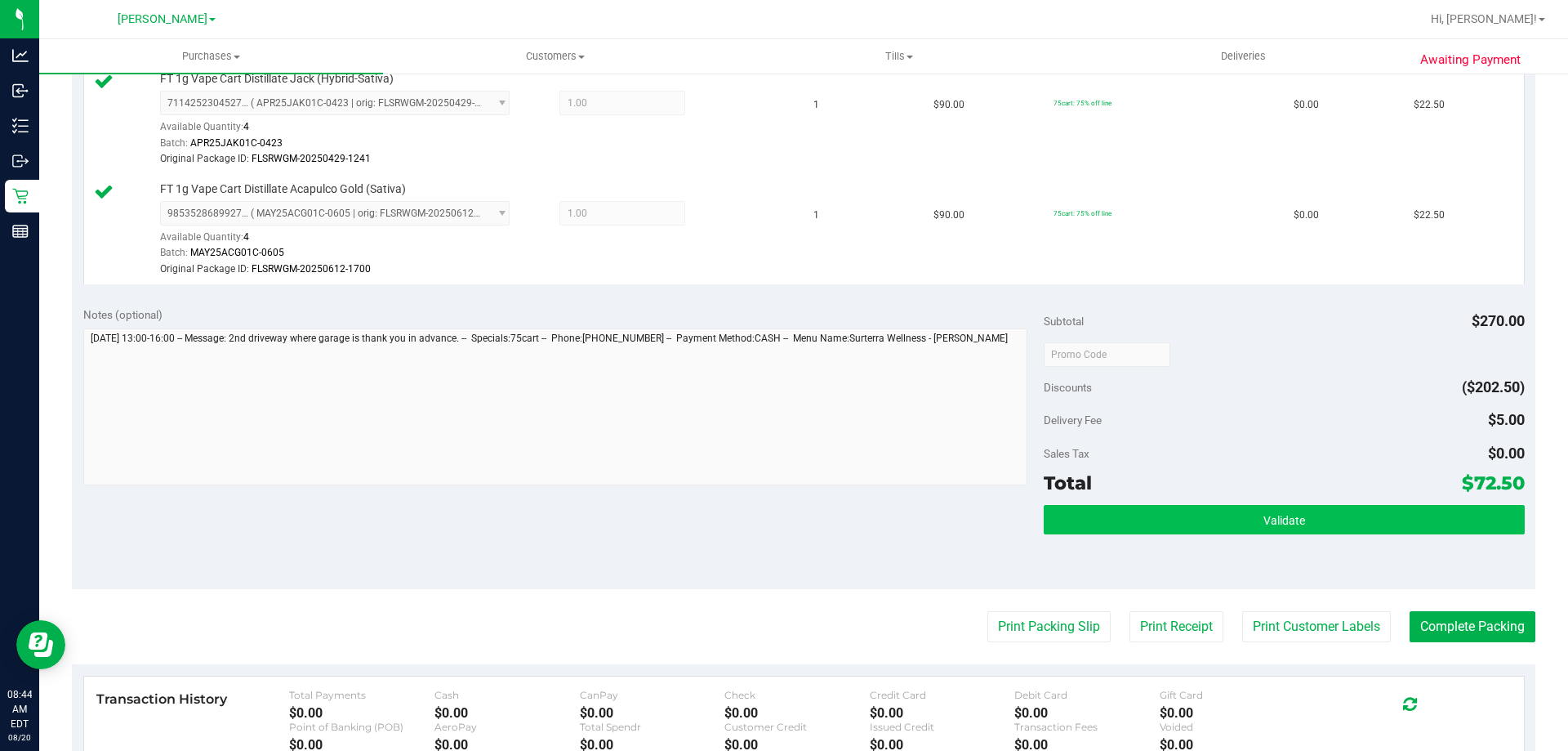
scroll to position [572, 0]
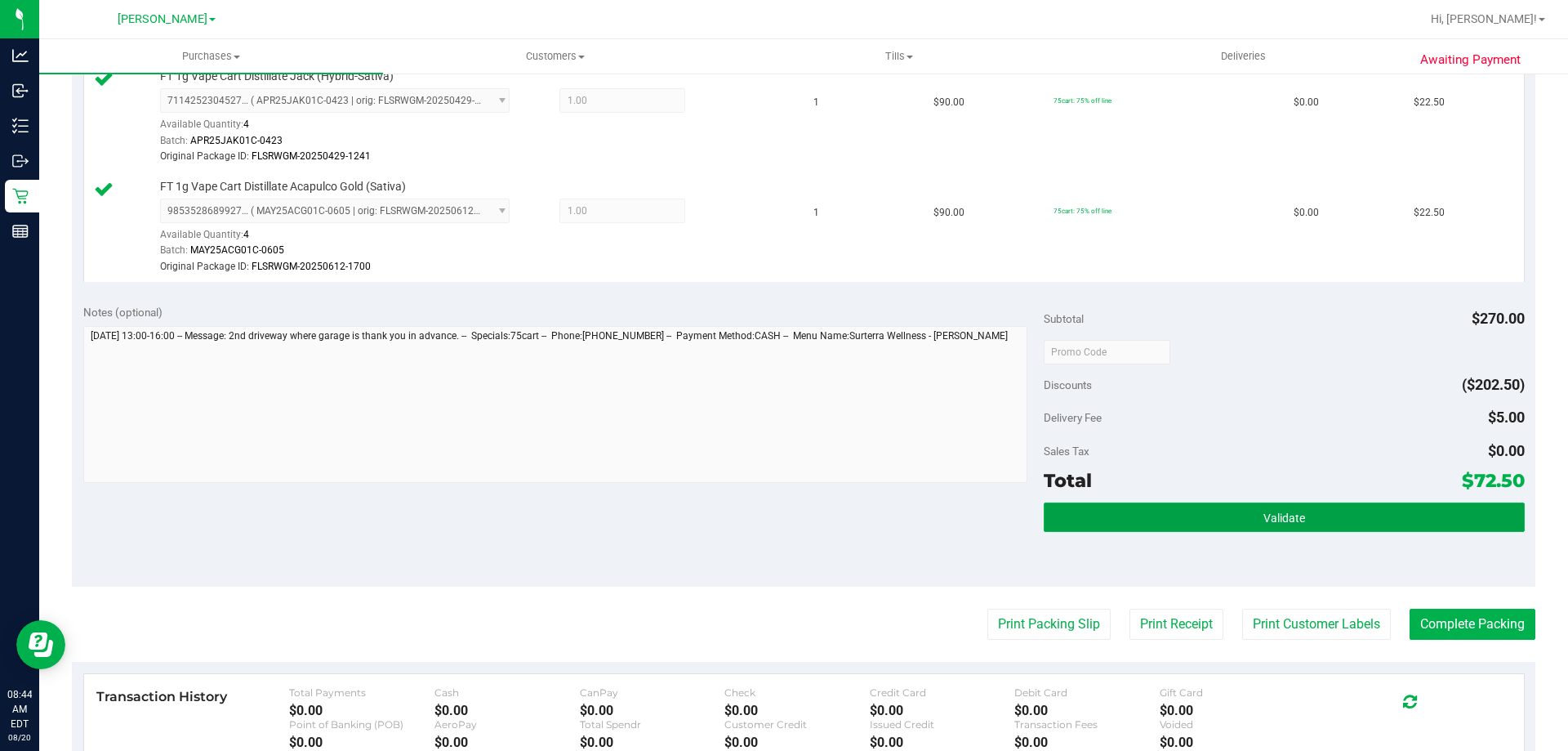
click at [1171, 505] on button "Validate" at bounding box center [1284, 517] width 480 height 29
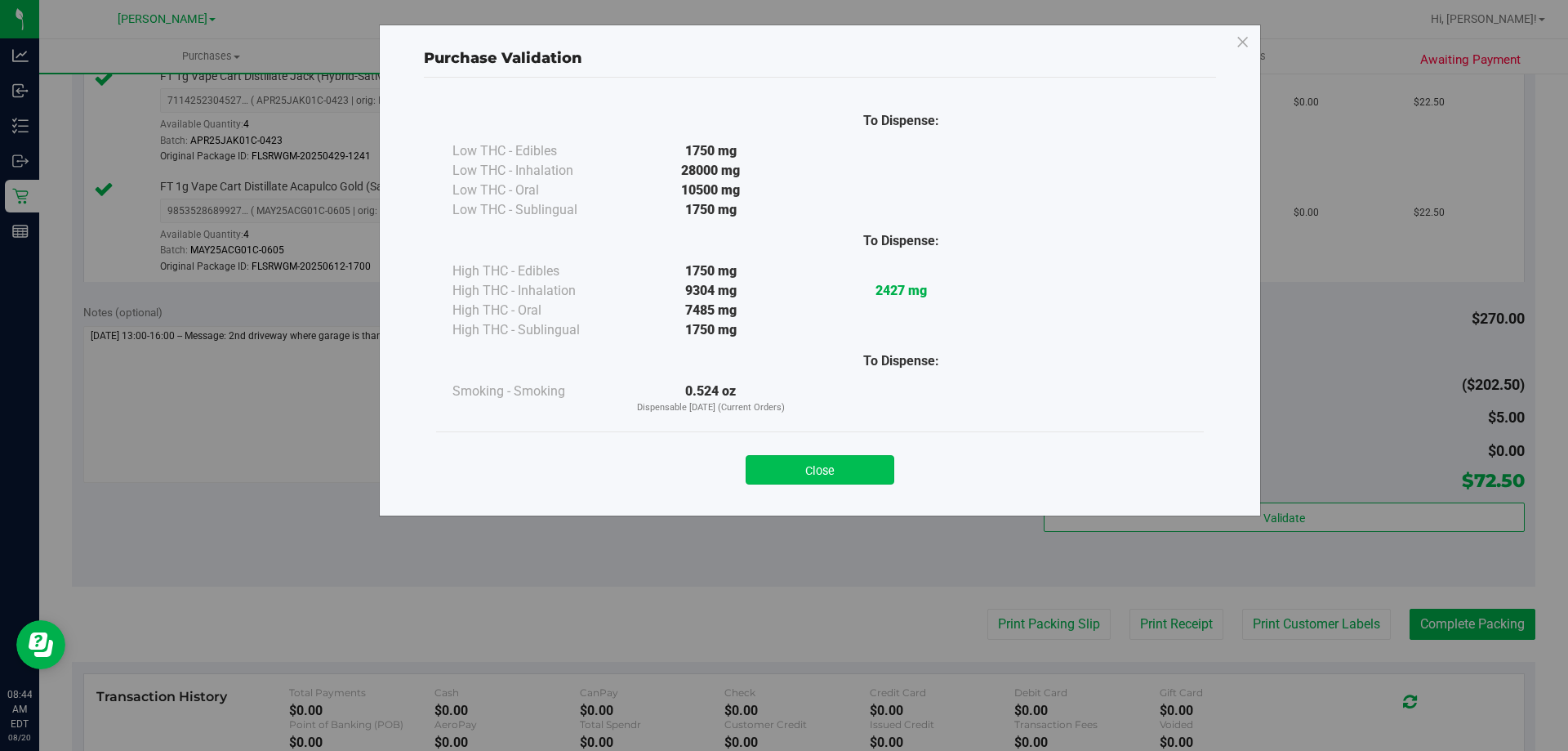
click at [796, 472] on button "Close" at bounding box center [819, 470] width 149 height 29
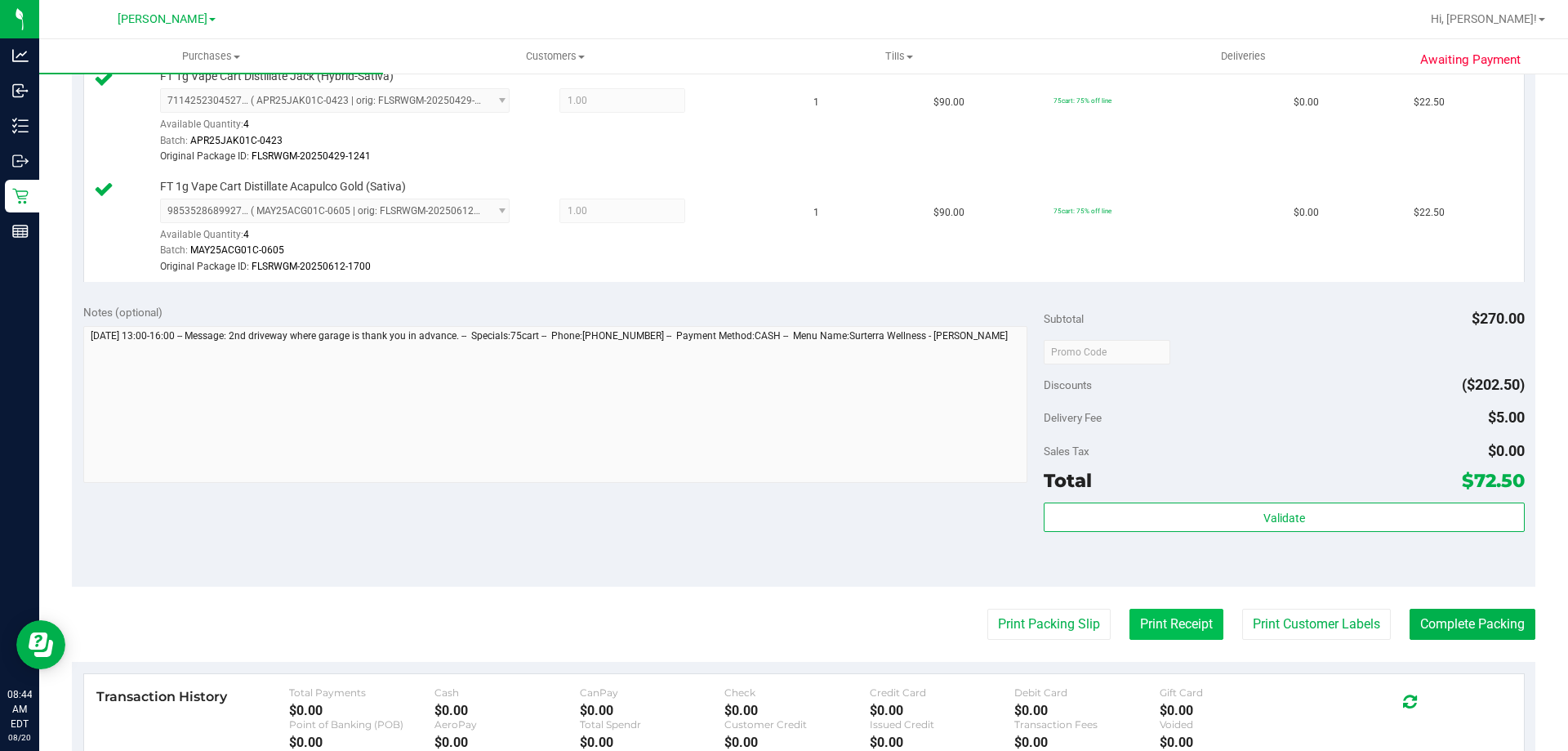
click at [1154, 629] on button "Print Receipt" at bounding box center [1176, 624] width 94 height 31
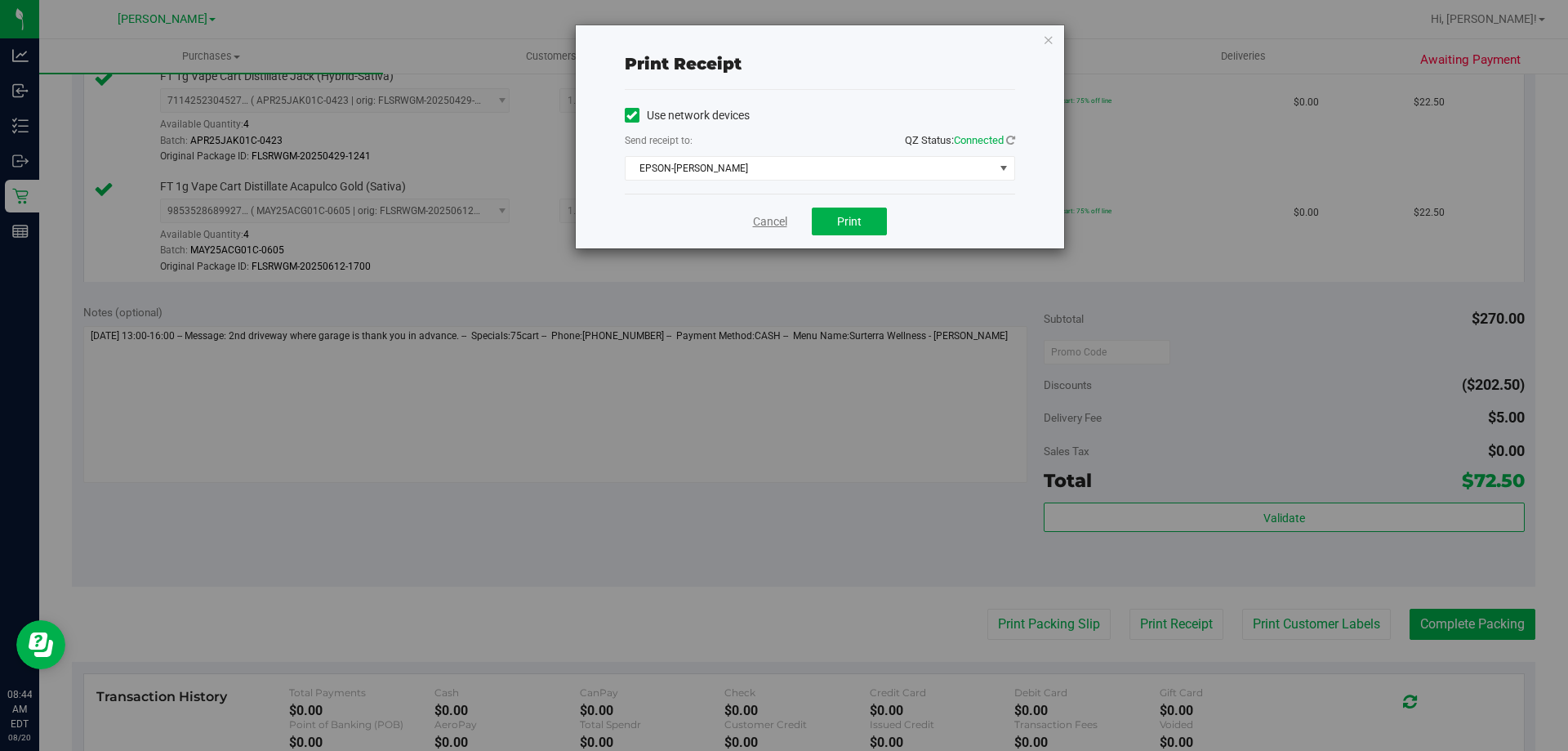
click at [777, 217] on link "Cancel" at bounding box center [770, 221] width 35 height 17
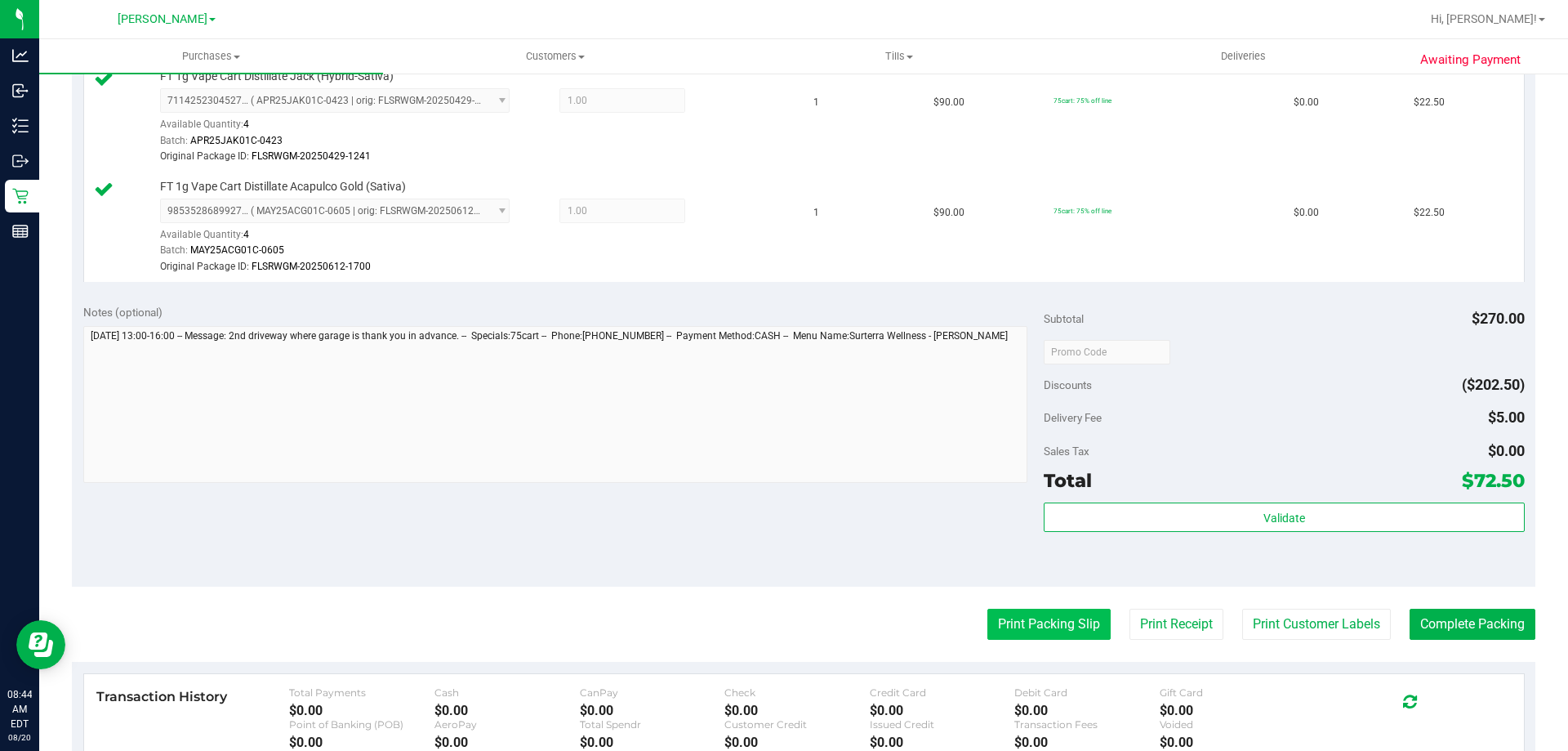
click at [1043, 629] on button "Print Packing Slip" at bounding box center [1048, 624] width 123 height 31
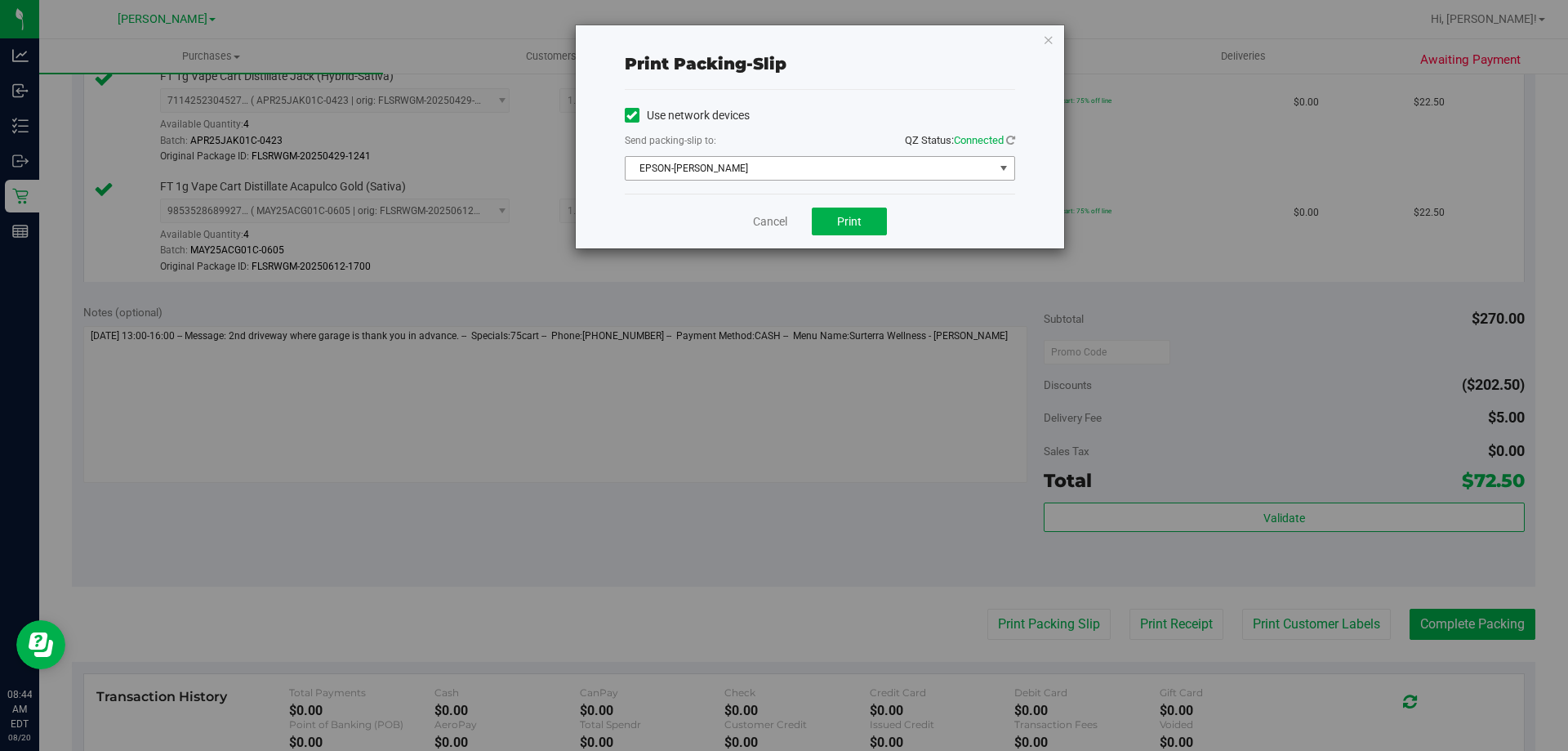
click at [678, 166] on span "EPSON-BECK" at bounding box center [809, 168] width 368 height 23
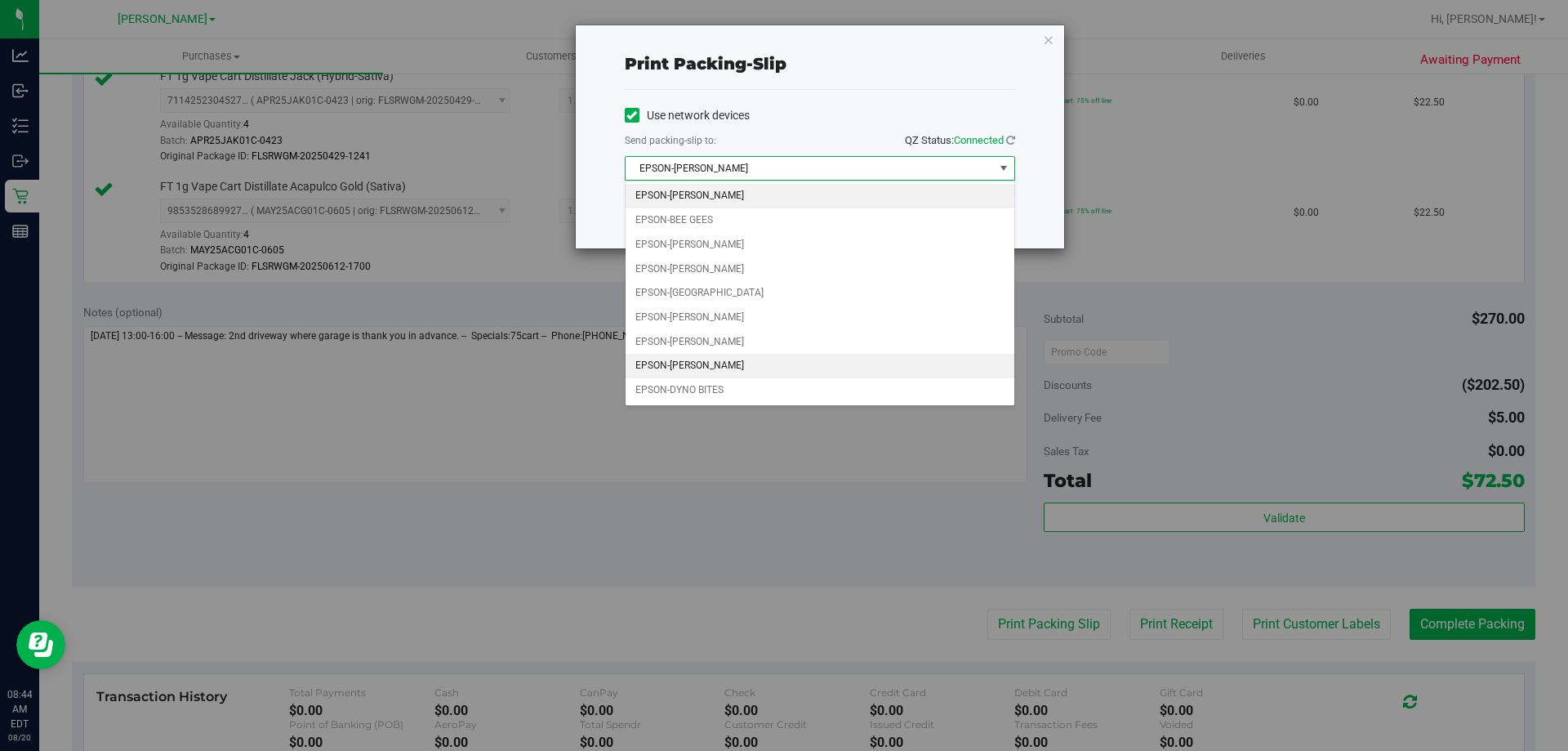
click at [708, 372] on li "EPSON-DWIGHT YOAKAM" at bounding box center [820, 365] width 389 height 25
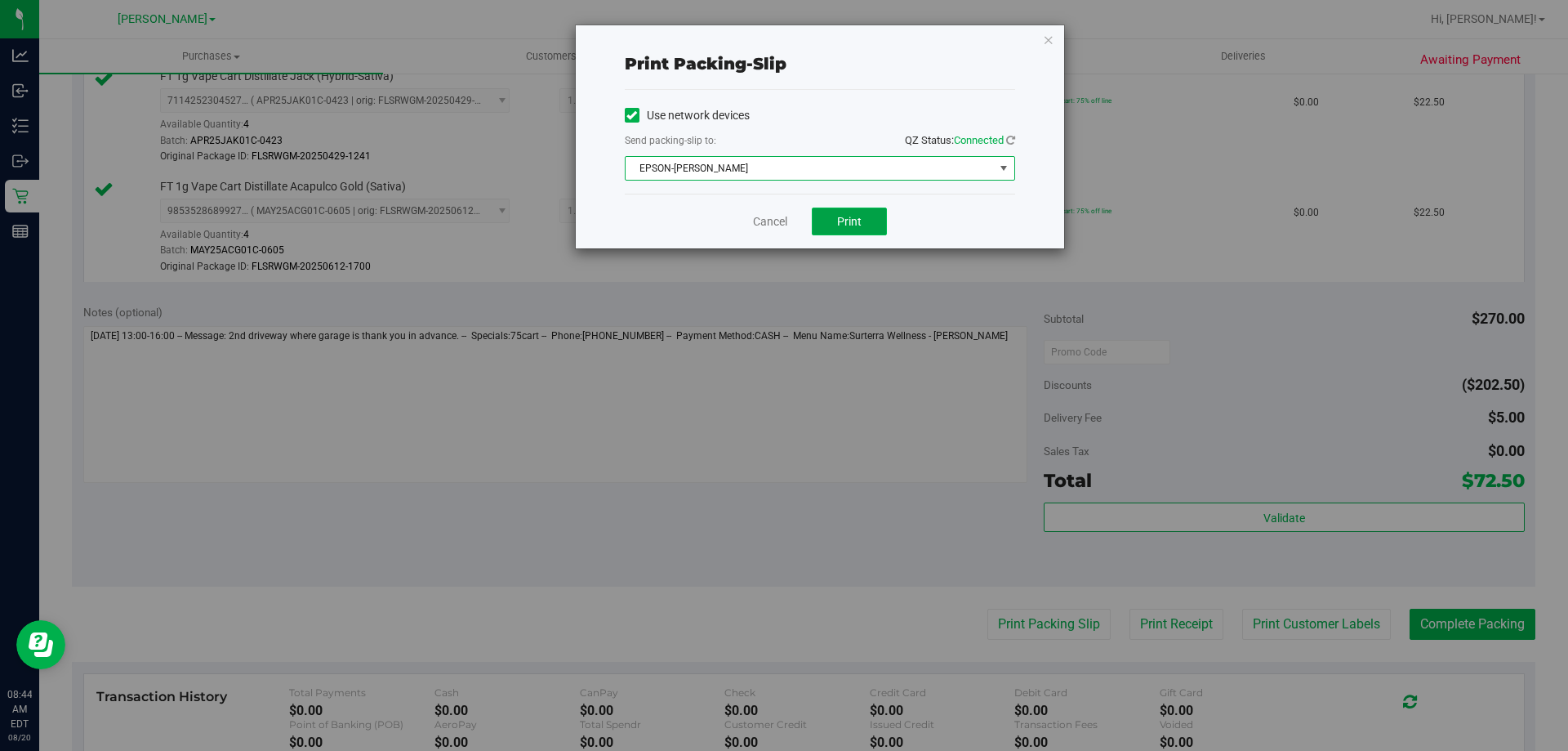
click at [825, 207] on button "Print" at bounding box center [849, 221] width 75 height 27
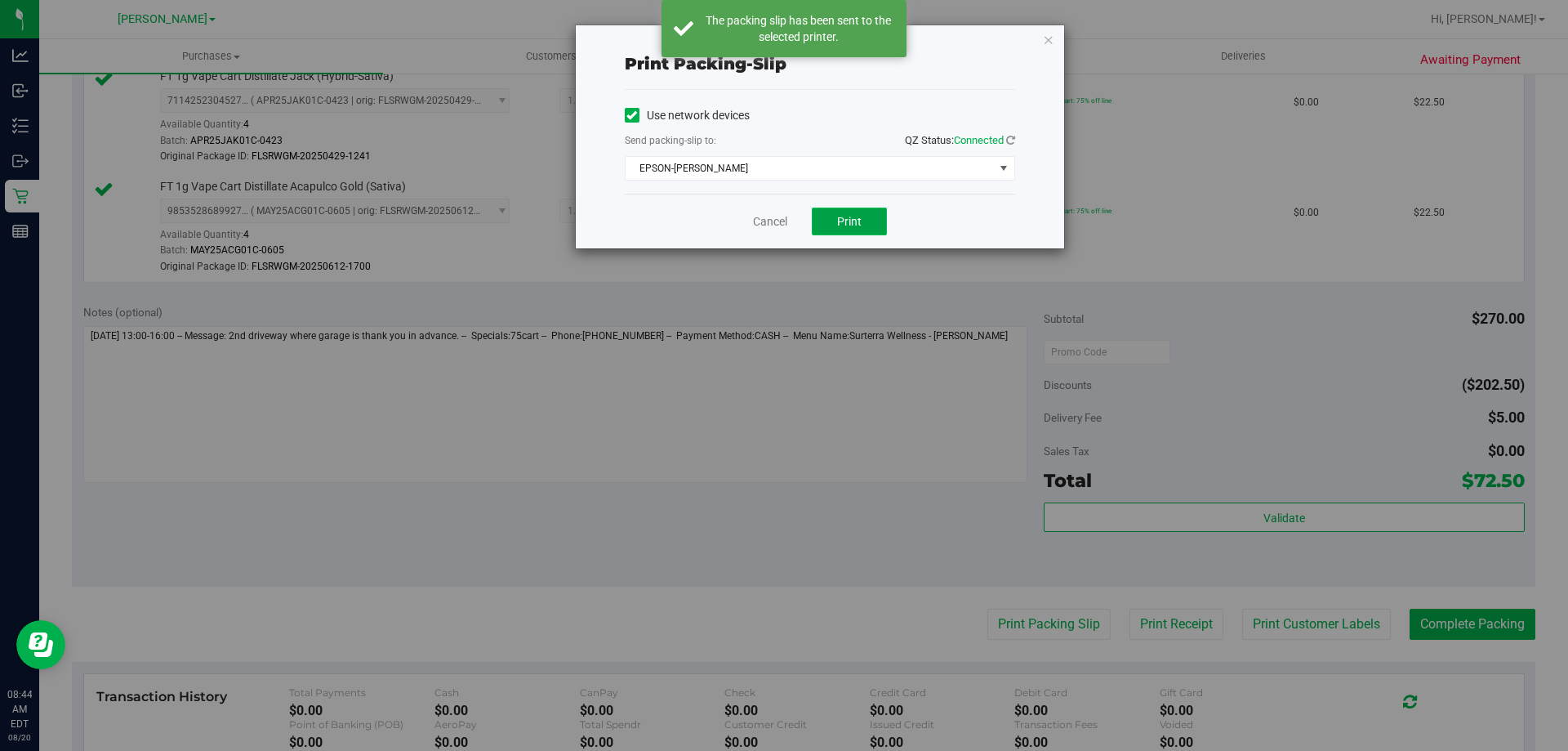
click at [825, 207] on button "Print" at bounding box center [849, 221] width 75 height 27
click at [1046, 35] on icon "button" at bounding box center [1048, 38] width 12 height 19
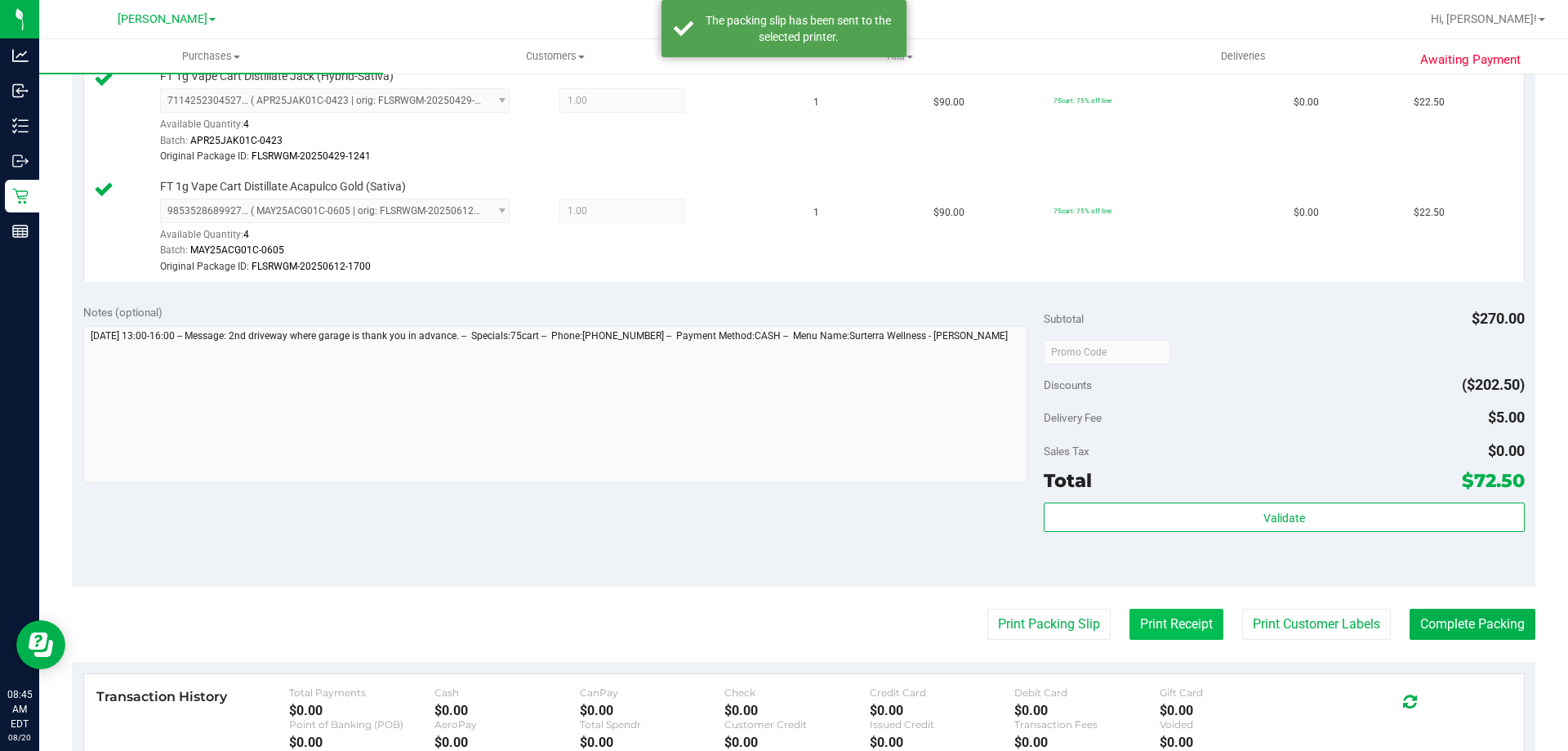
click at [1158, 615] on button "Print Receipt" at bounding box center [1176, 624] width 94 height 31
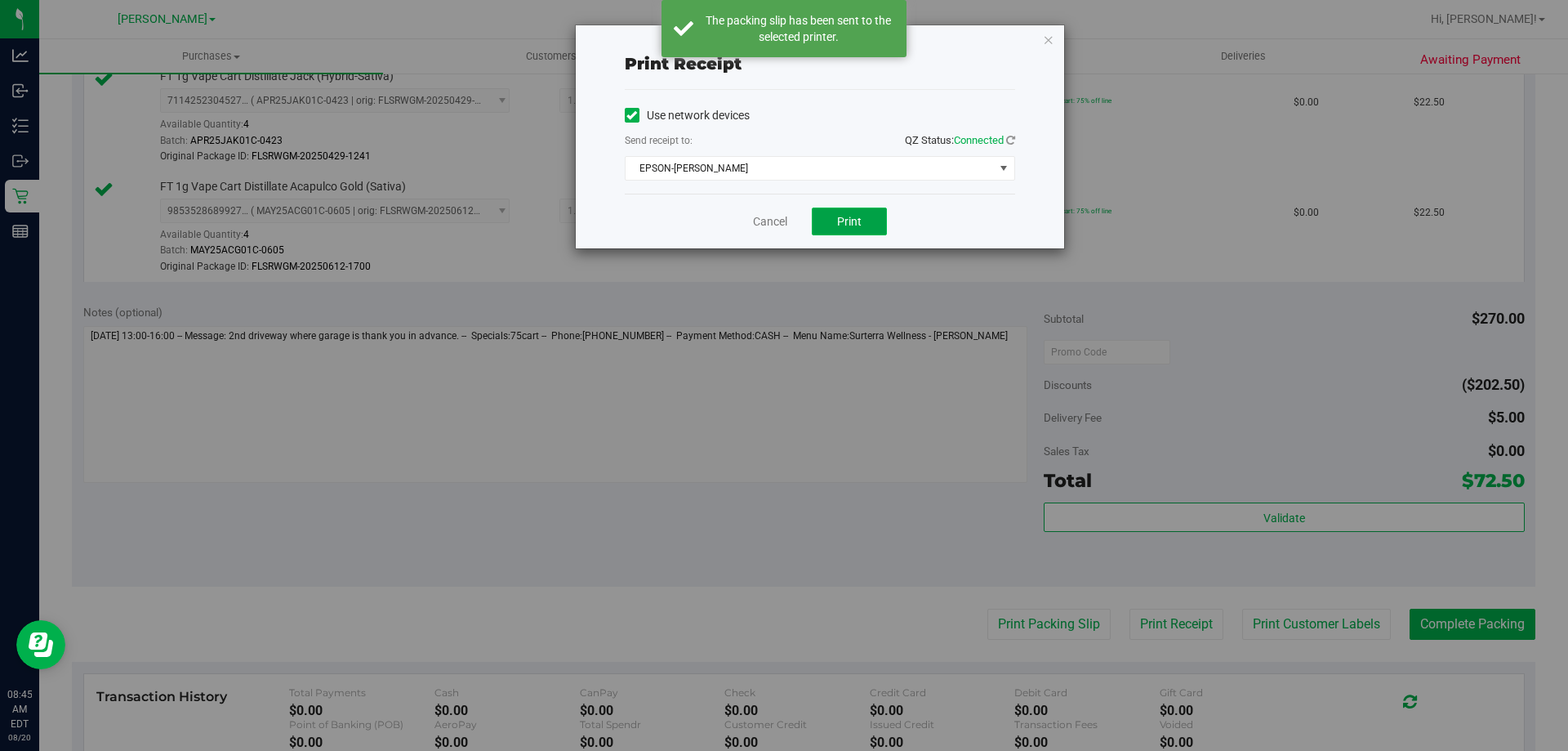
click at [863, 227] on button "Print" at bounding box center [849, 221] width 75 height 27
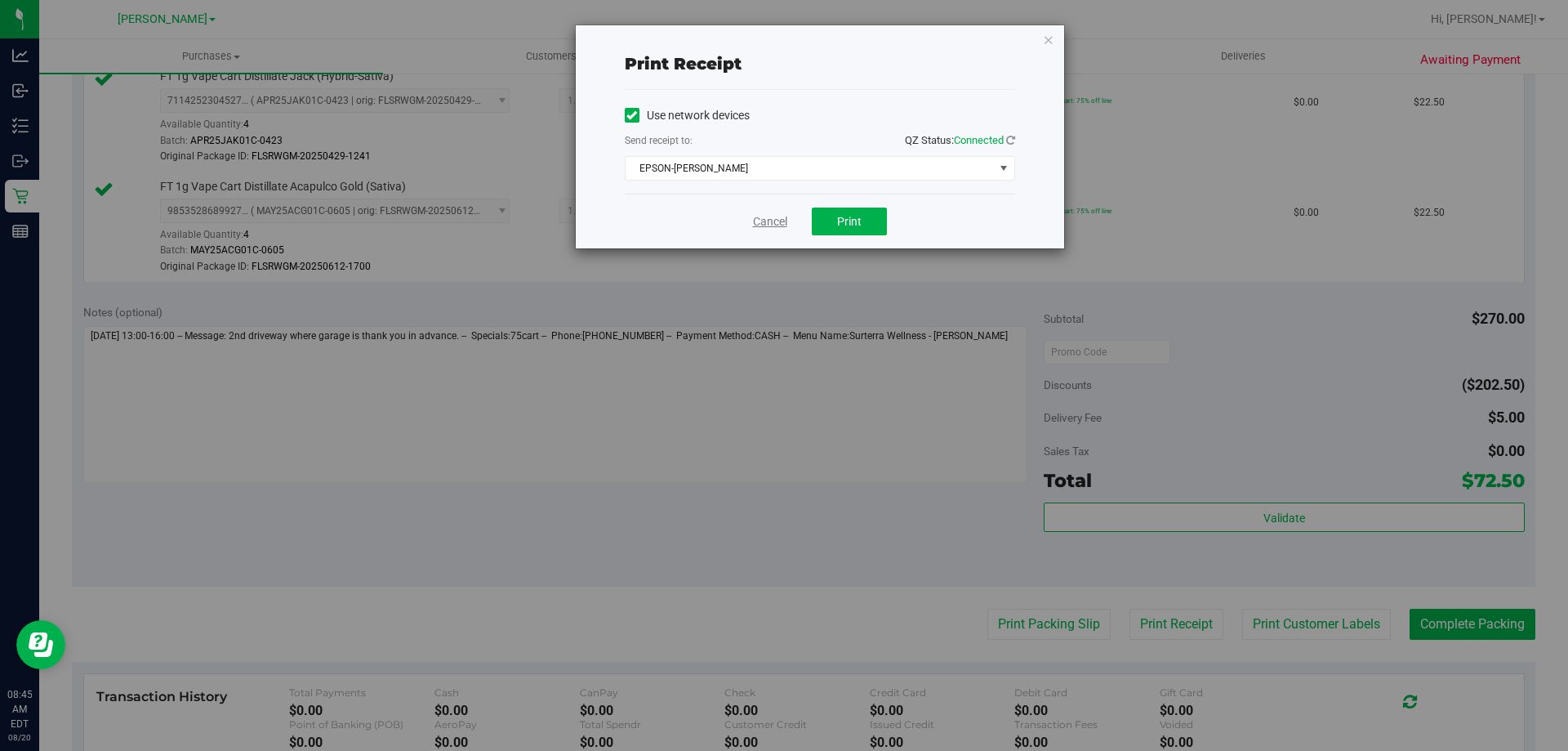
click at [760, 218] on link "Cancel" at bounding box center [770, 221] width 35 height 17
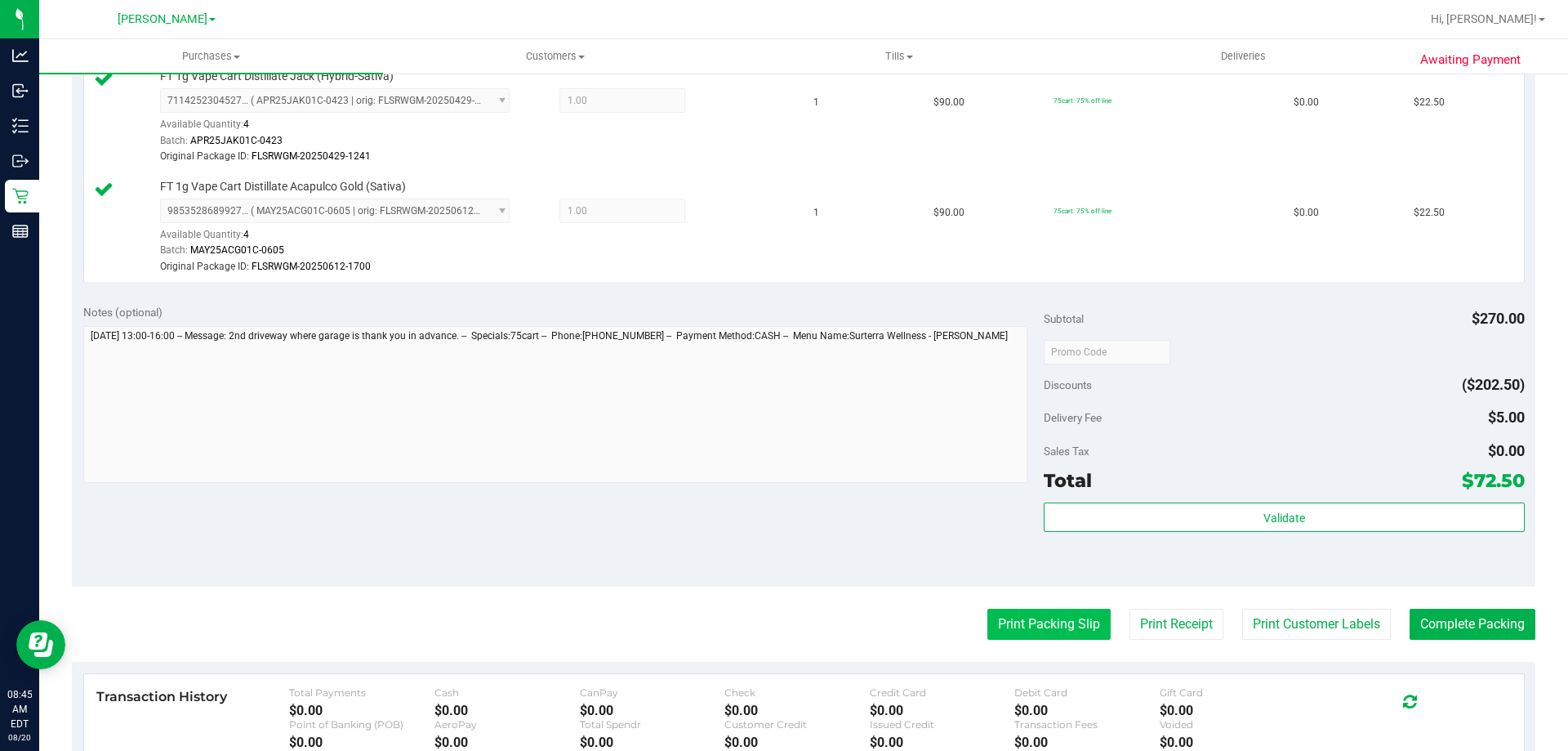
click at [1045, 615] on button "Print Packing Slip" at bounding box center [1048, 624] width 123 height 31
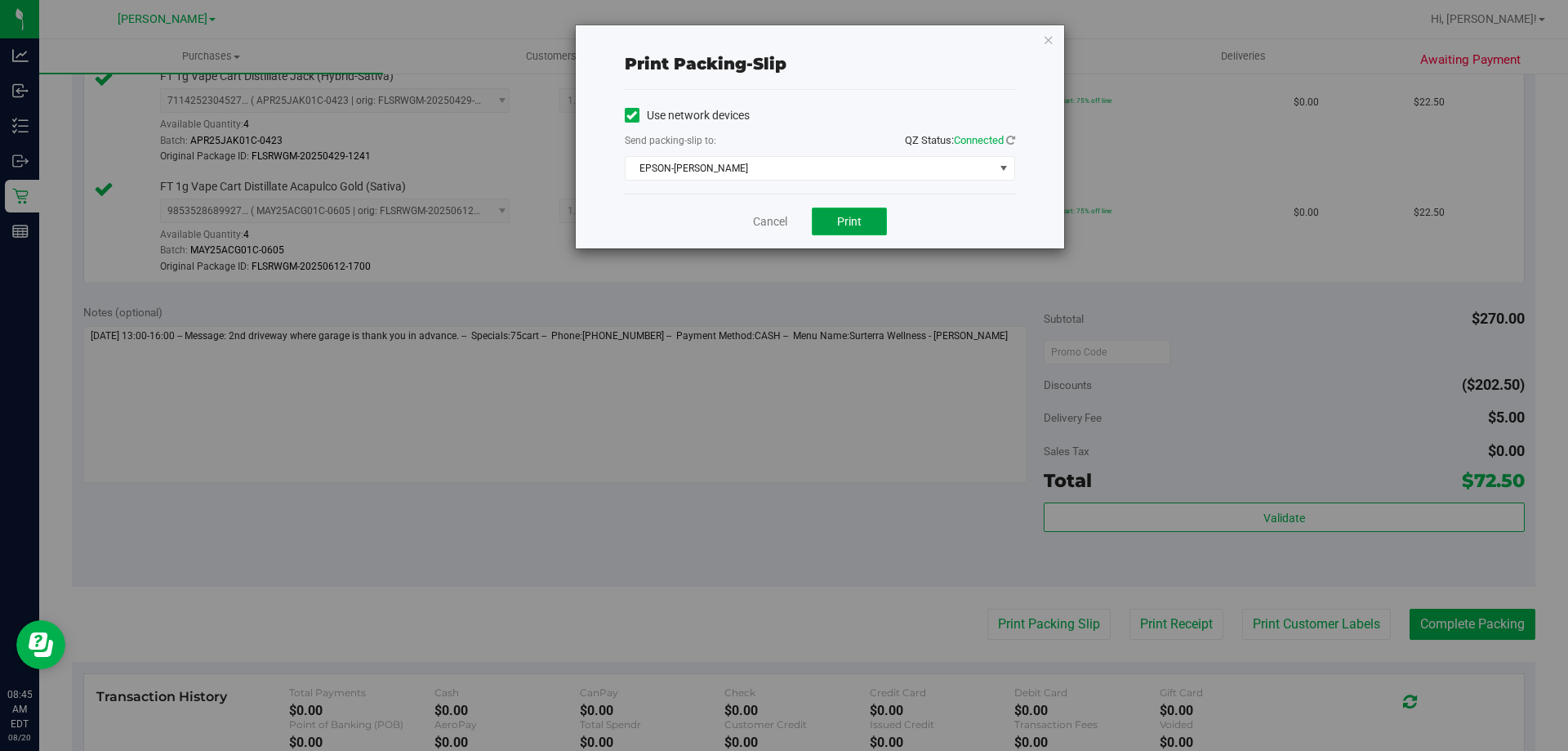
click at [872, 210] on button "Print" at bounding box center [849, 221] width 75 height 27
click at [761, 224] on link "Cancel" at bounding box center [770, 221] width 35 height 17
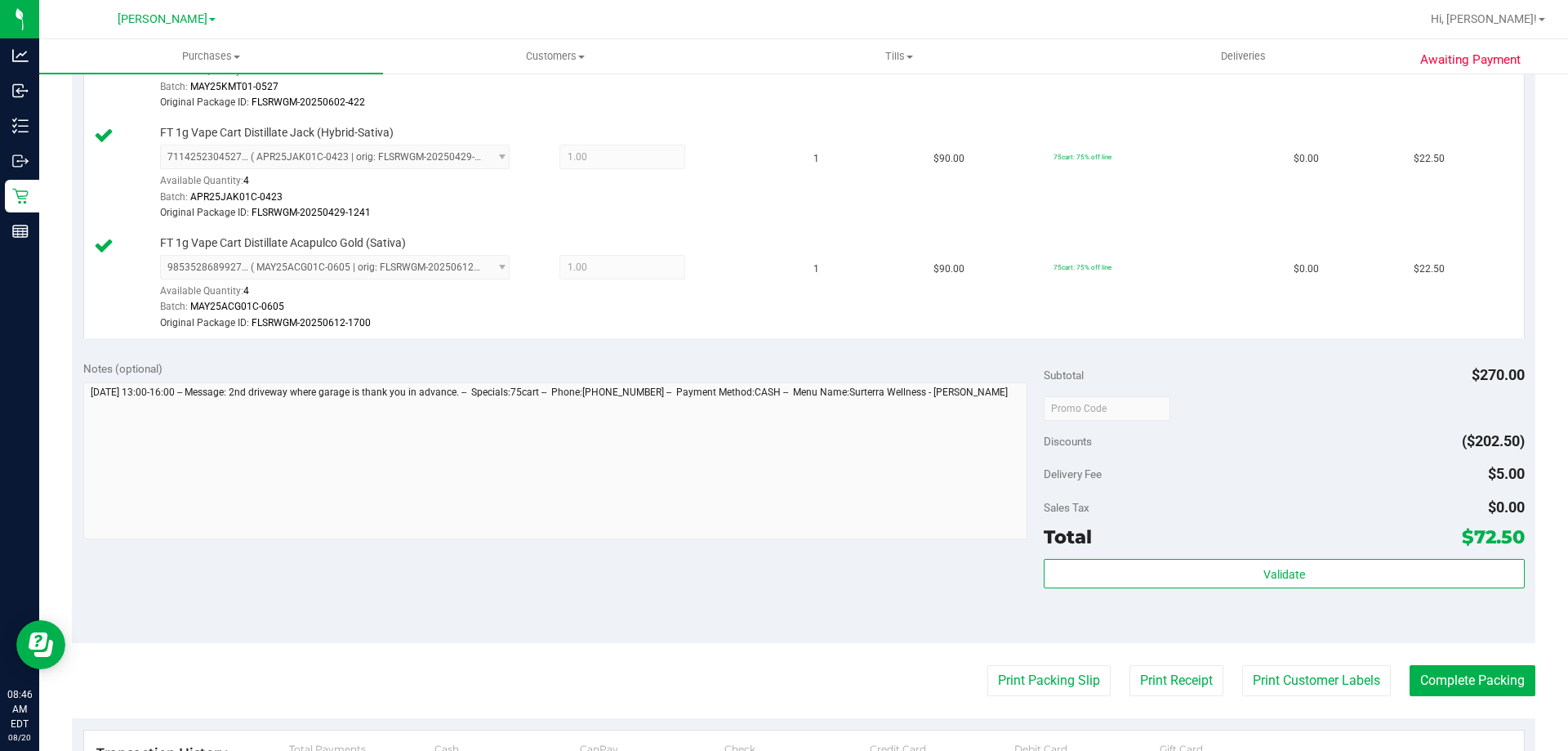
scroll to position [542, 0]
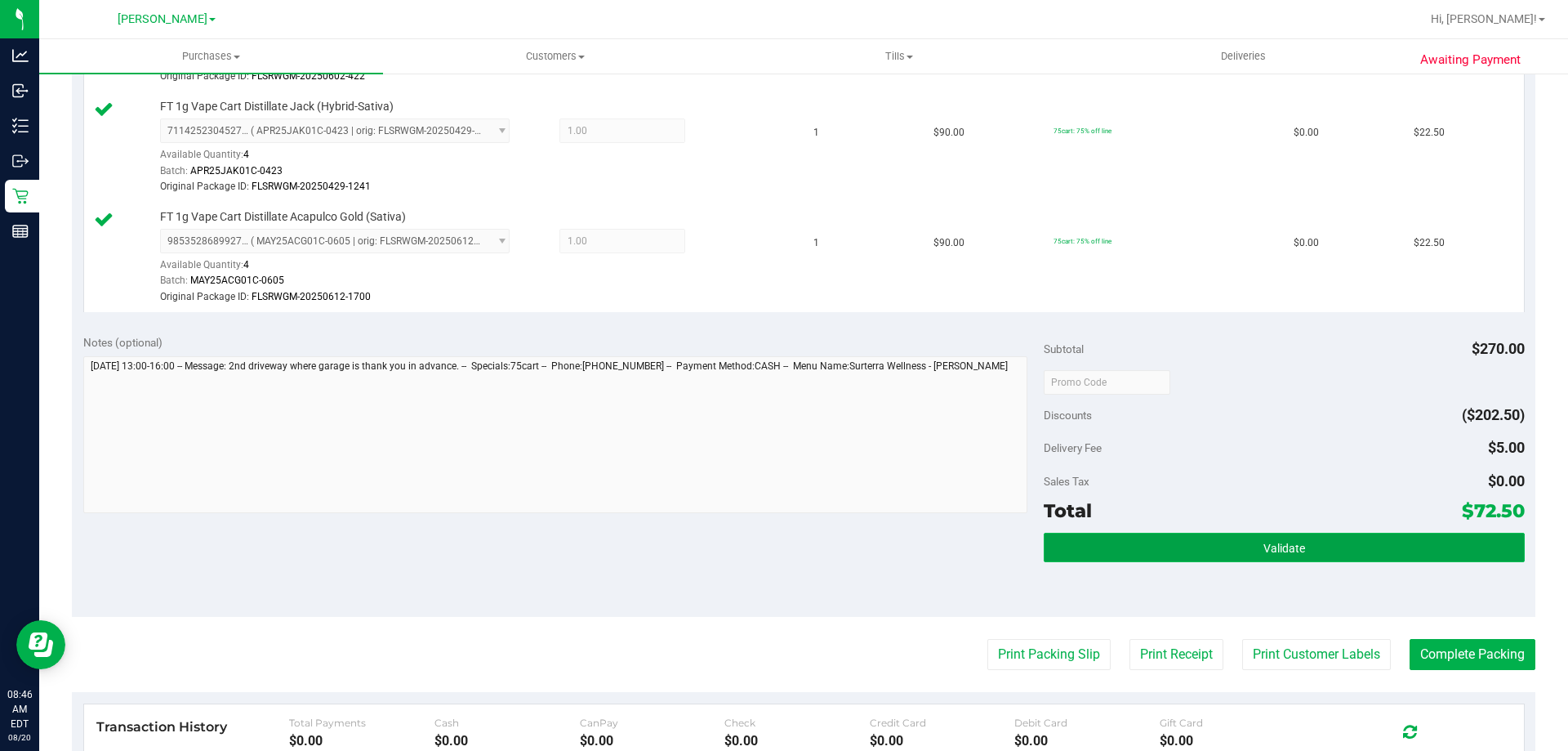
click at [1297, 534] on button "Validate" at bounding box center [1284, 547] width 480 height 29
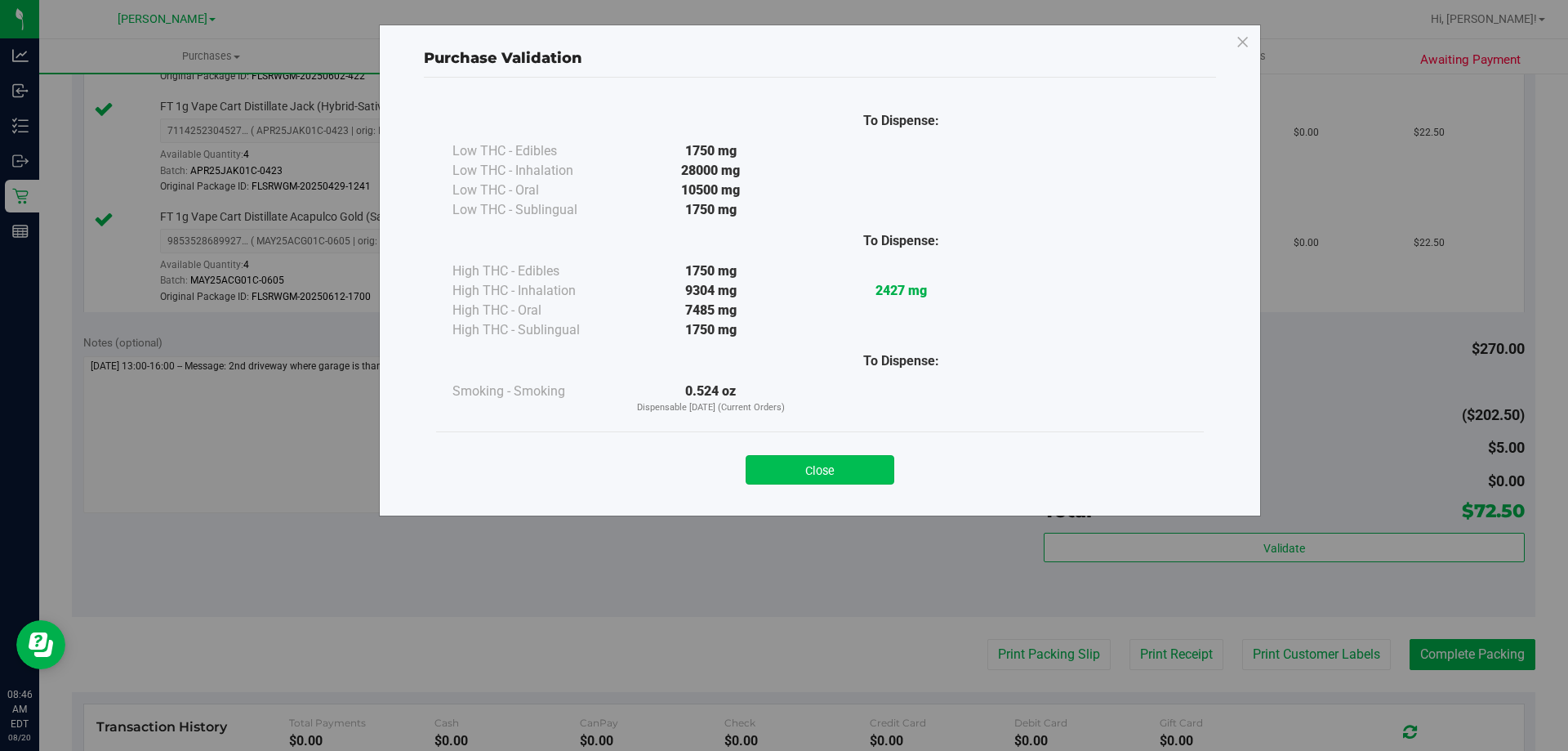
click at [837, 481] on button "Close" at bounding box center [819, 470] width 149 height 29
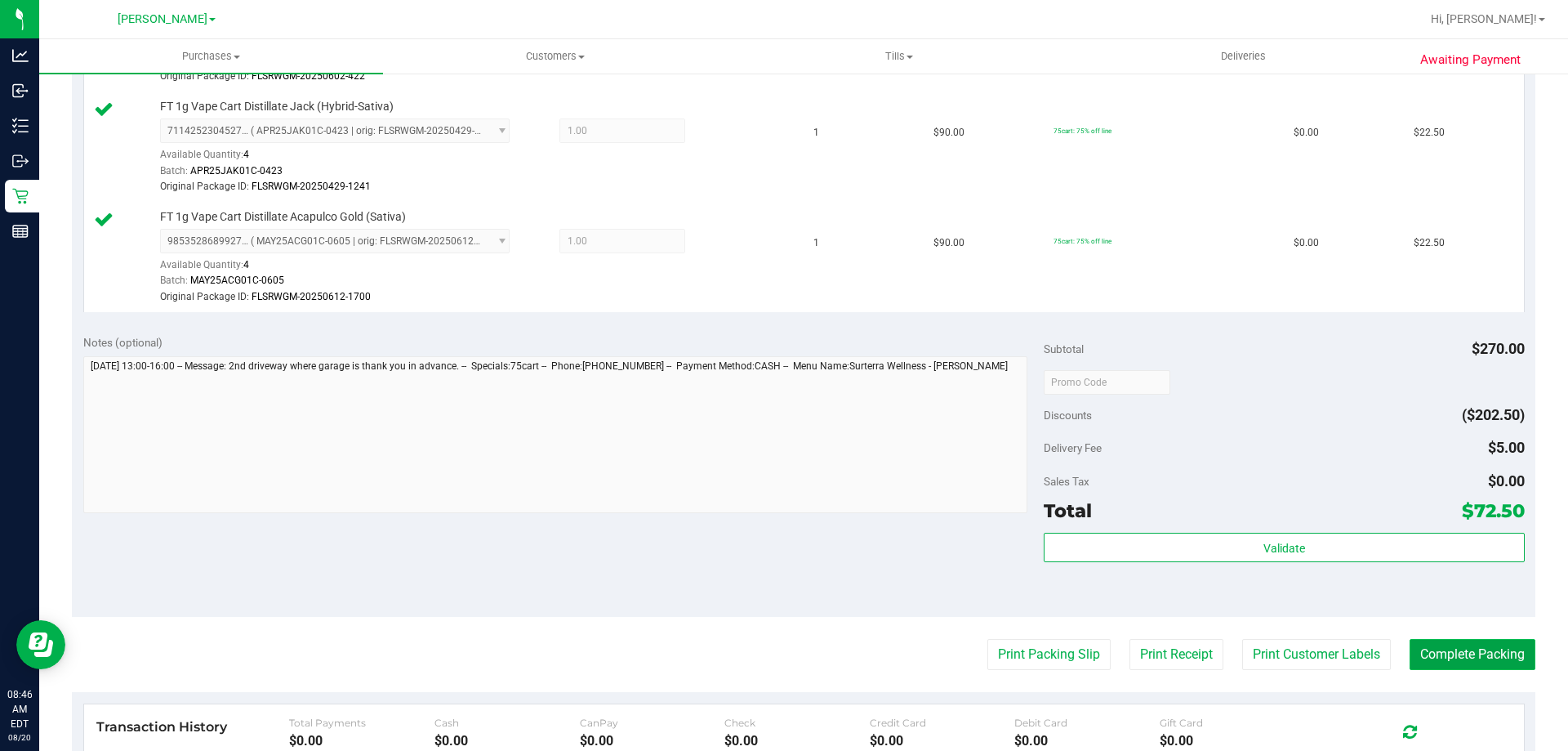
click at [1452, 660] on button "Complete Packing" at bounding box center [1472, 654] width 126 height 31
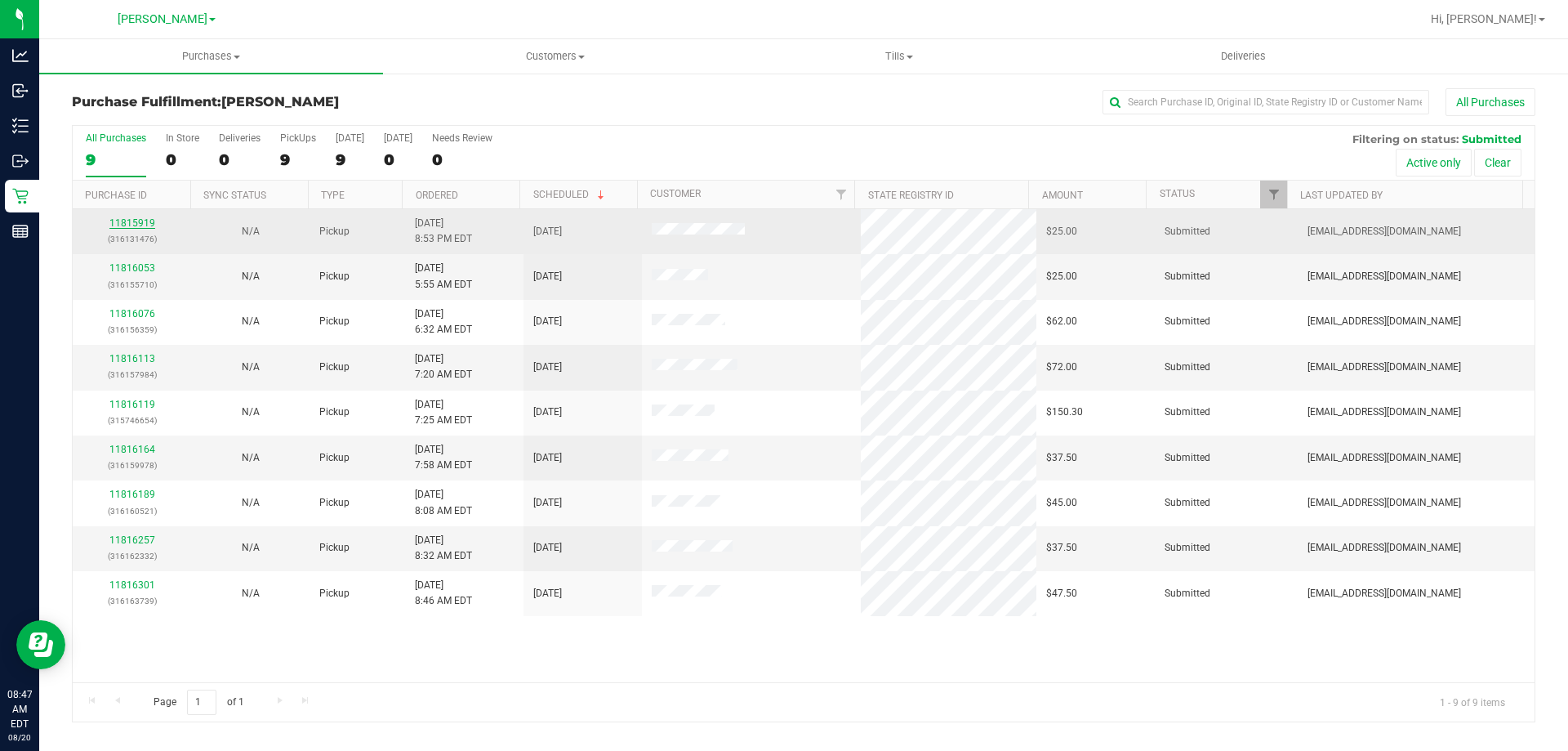
click at [142, 220] on link "11815919" at bounding box center [132, 223] width 46 height 12
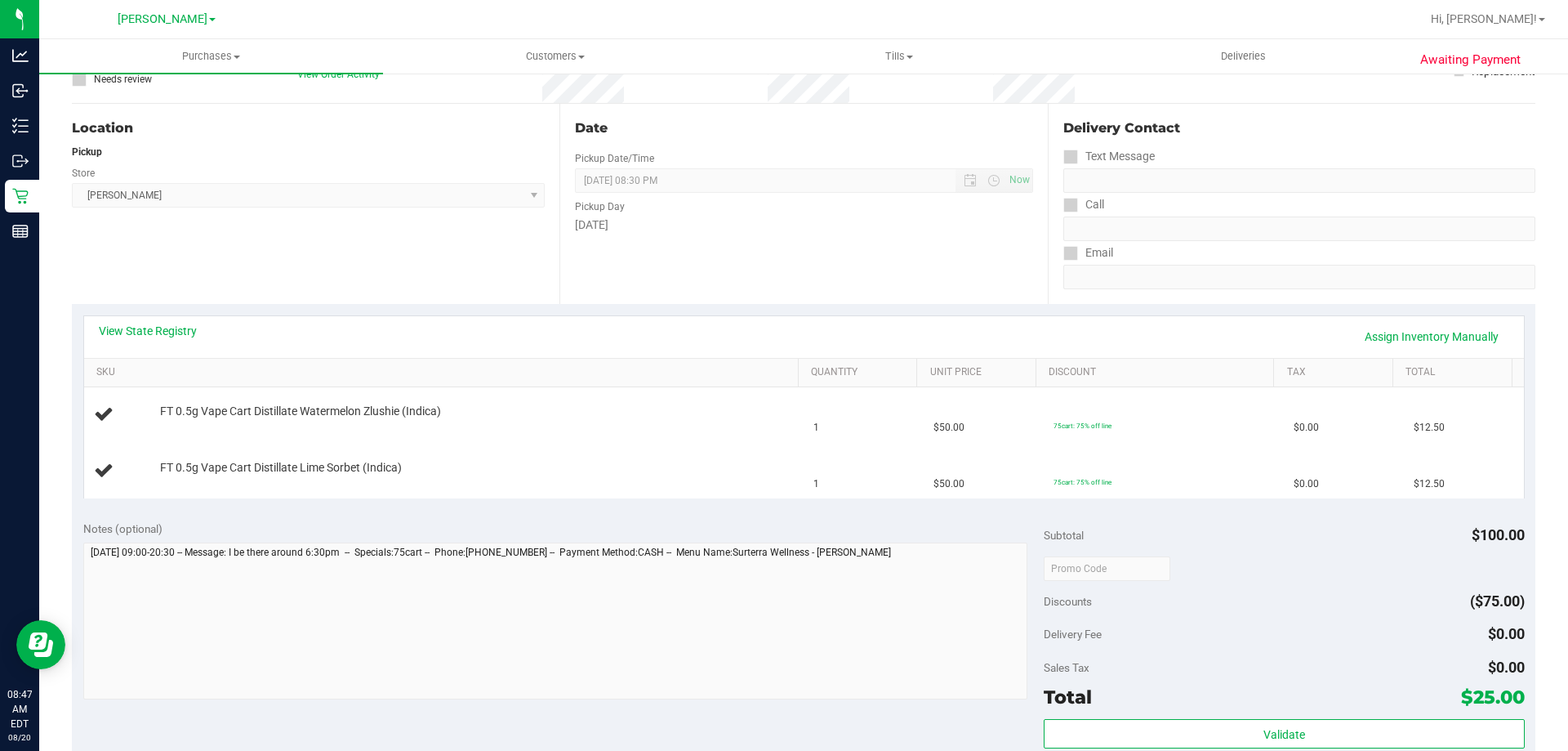
scroll to position [151, 0]
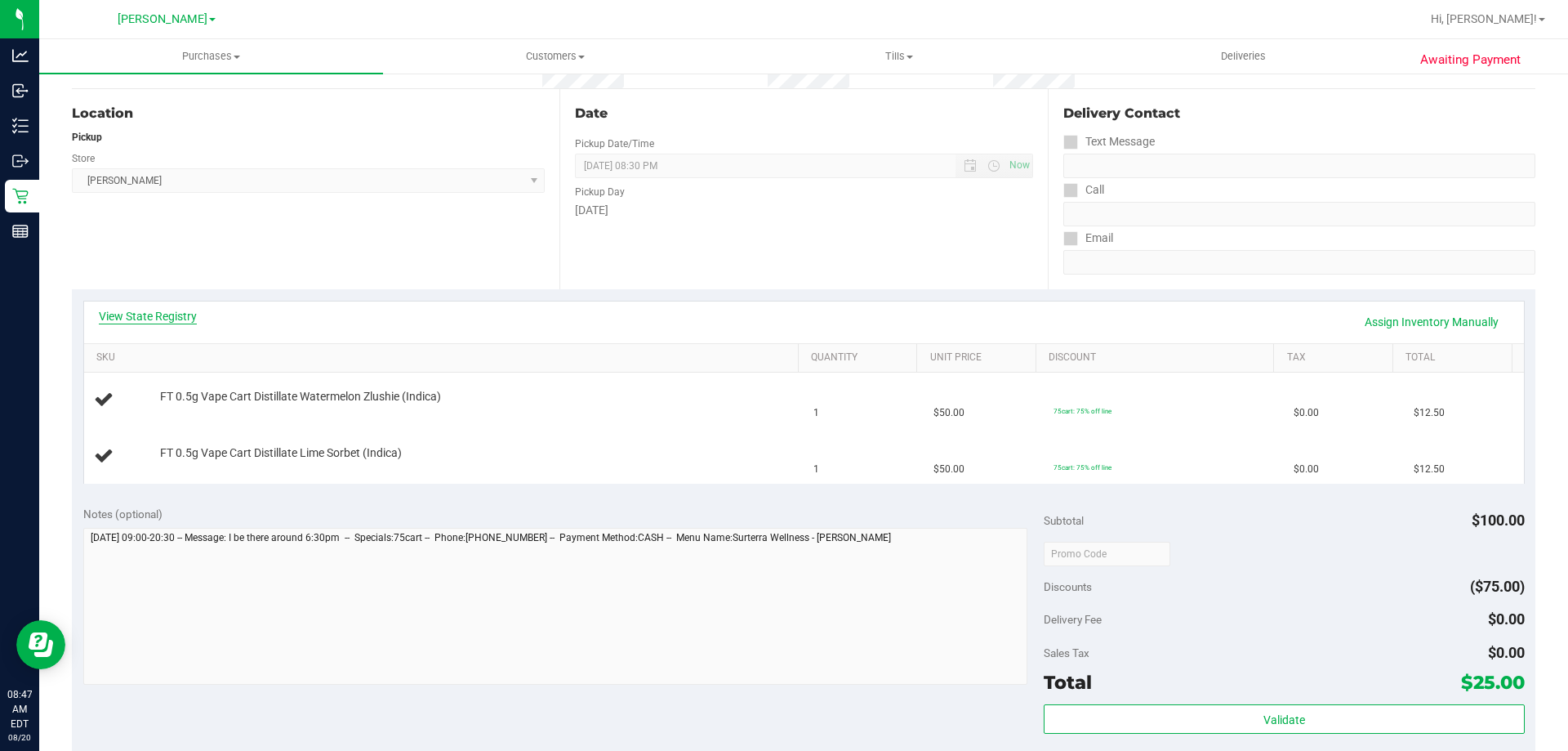
click at [167, 320] on link "View State Registry" at bounding box center [147, 316] width 98 height 16
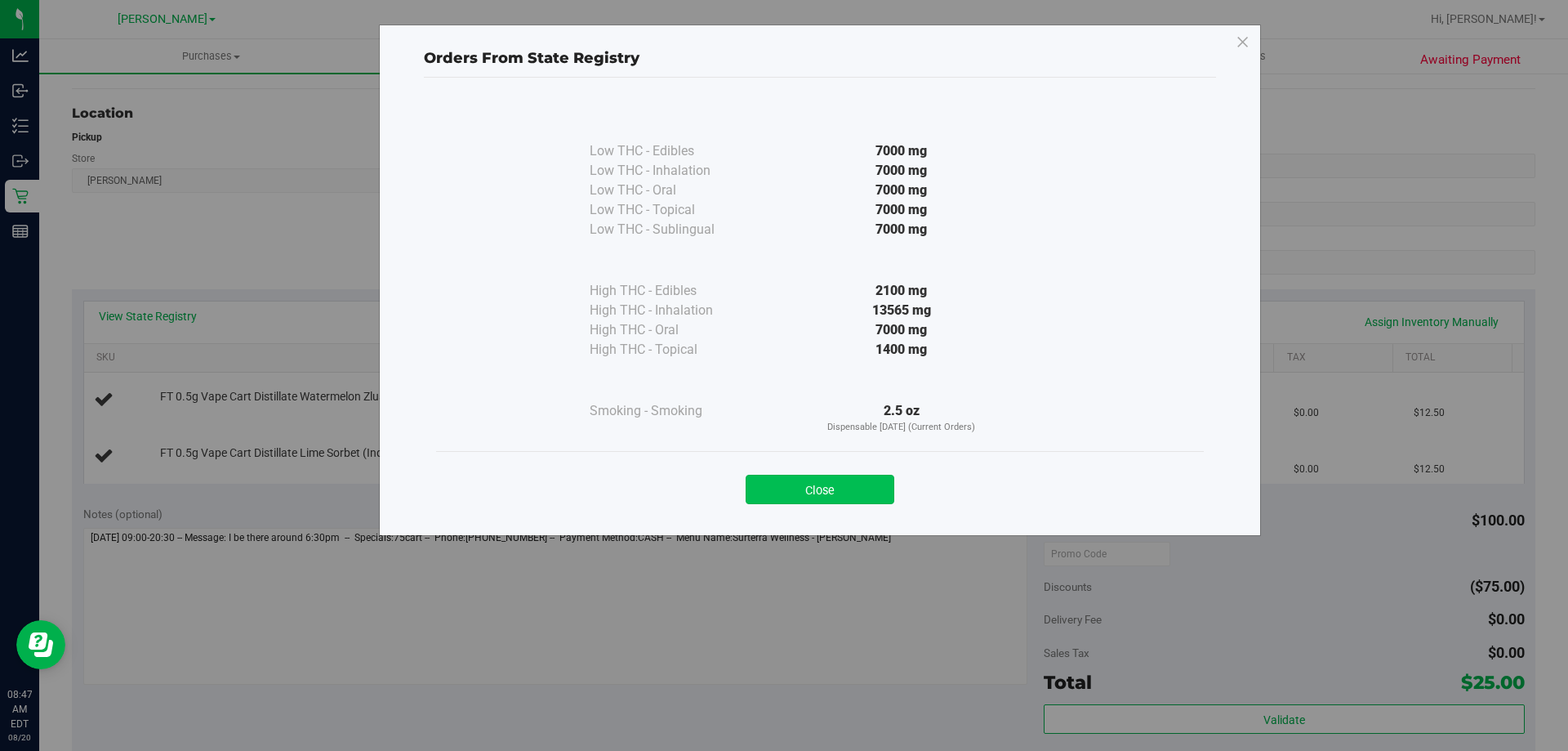
click at [839, 493] on button "Close" at bounding box center [819, 489] width 149 height 29
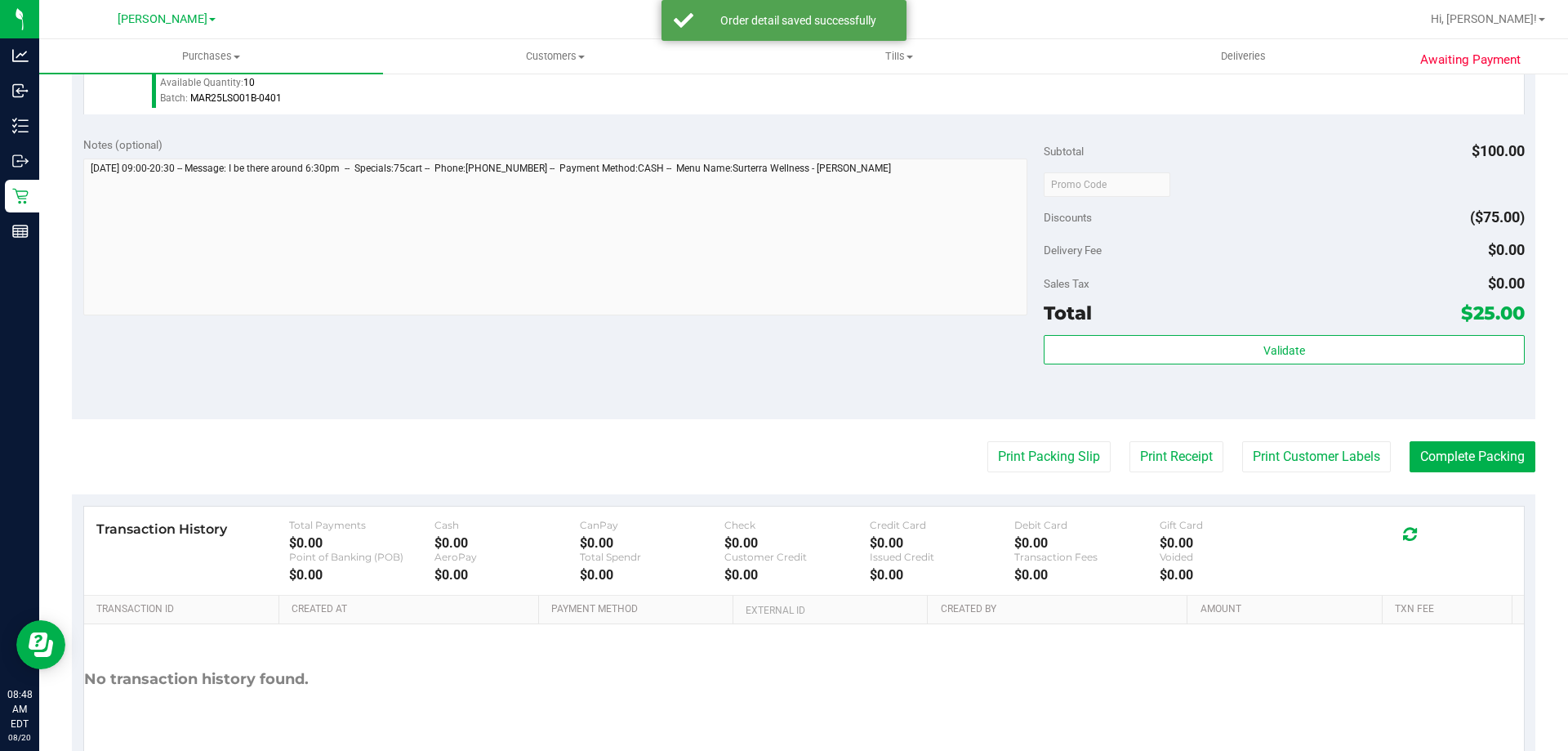
scroll to position [598, 0]
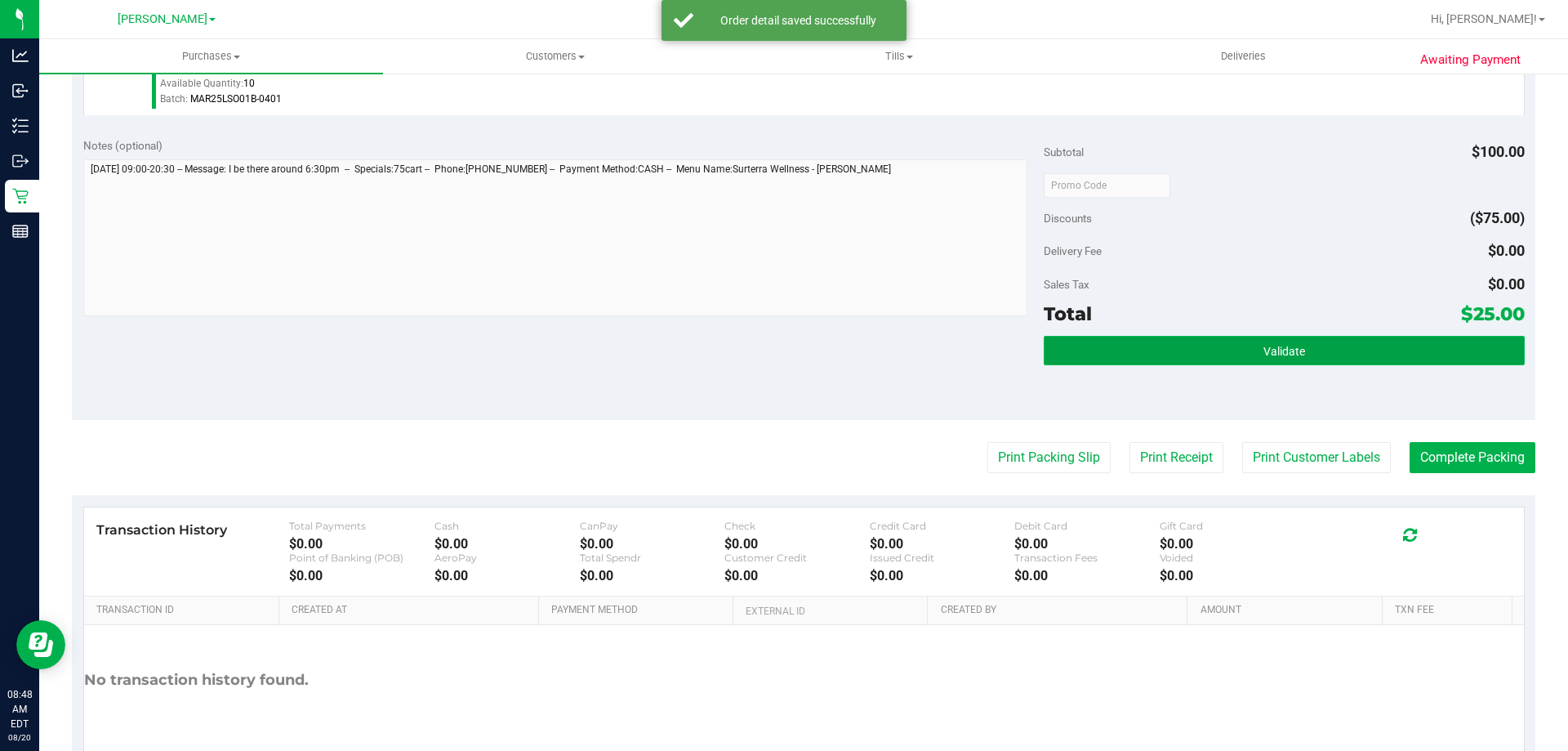
click at [1286, 348] on span "Validate" at bounding box center [1284, 351] width 42 height 13
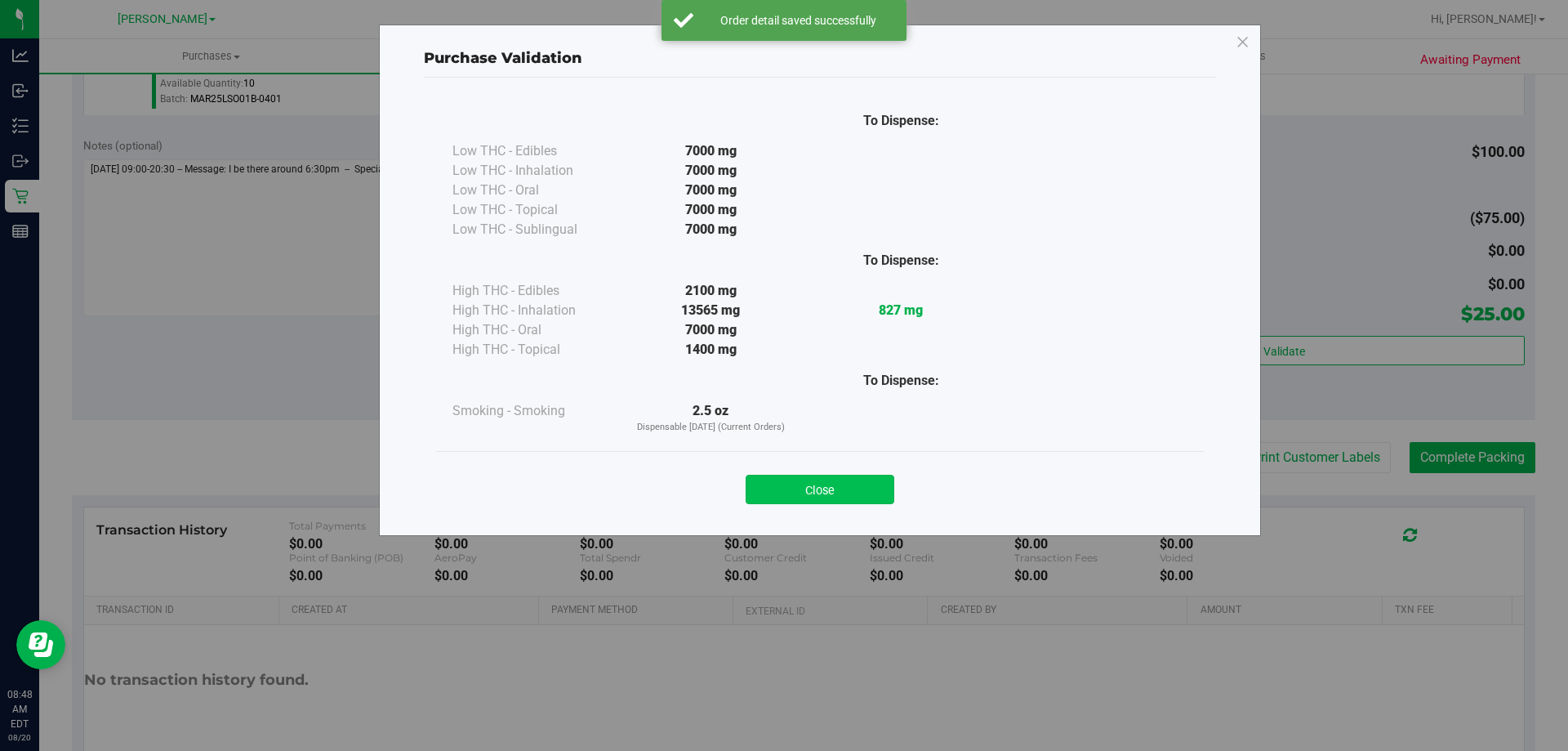
click at [883, 482] on button "Close" at bounding box center [819, 489] width 149 height 29
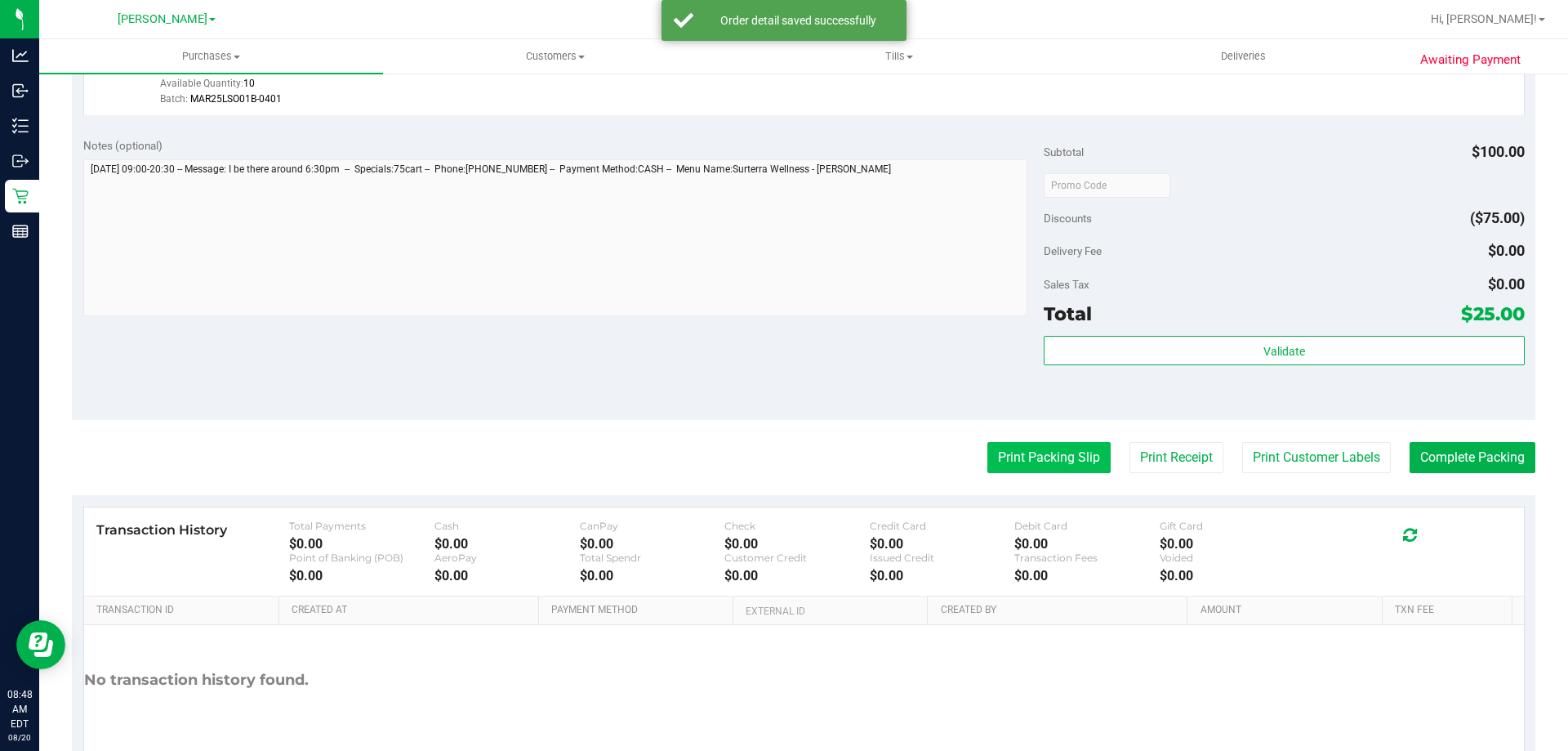
click at [1018, 454] on button "Print Packing Slip" at bounding box center [1048, 458] width 123 height 31
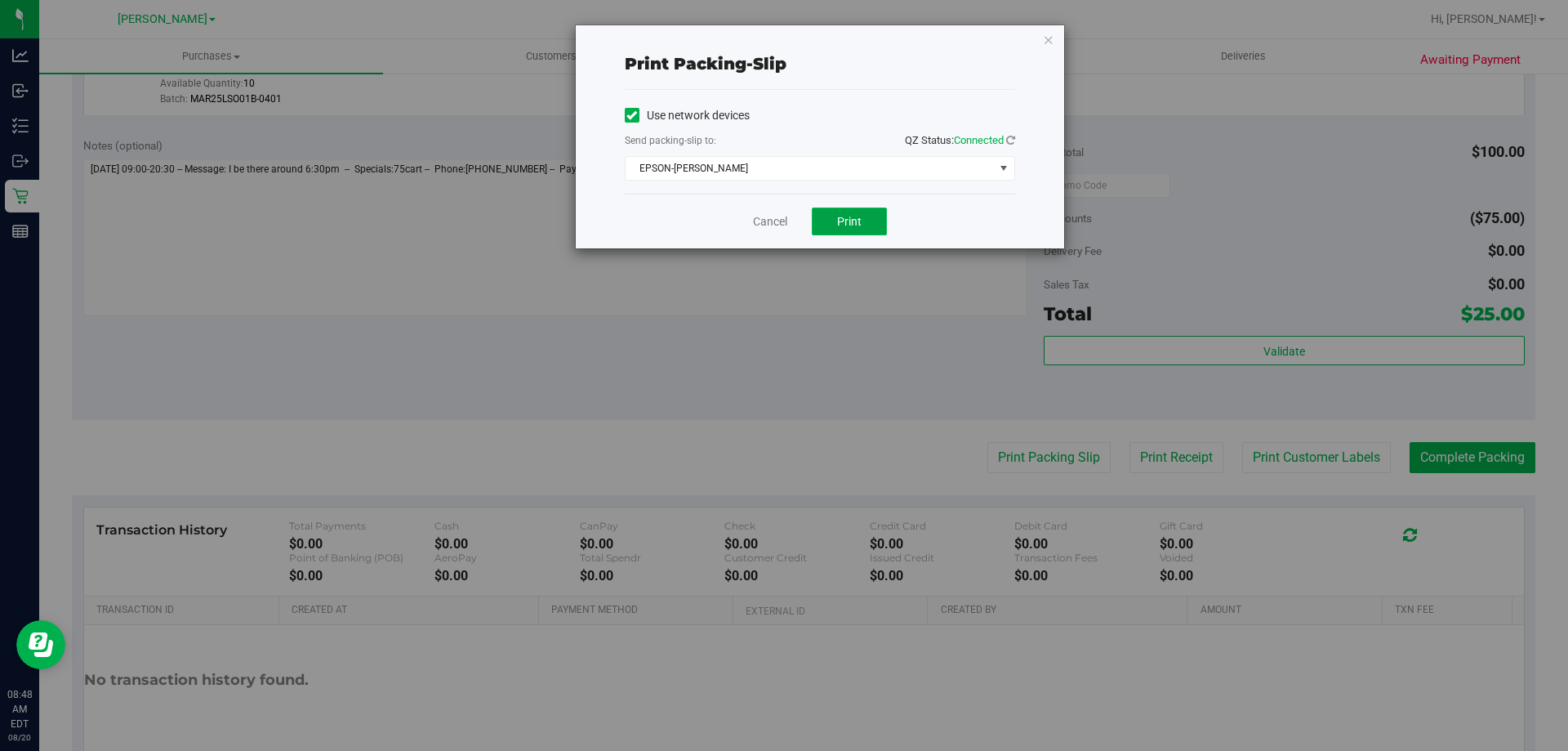
click at [874, 231] on button "Print" at bounding box center [849, 221] width 75 height 27
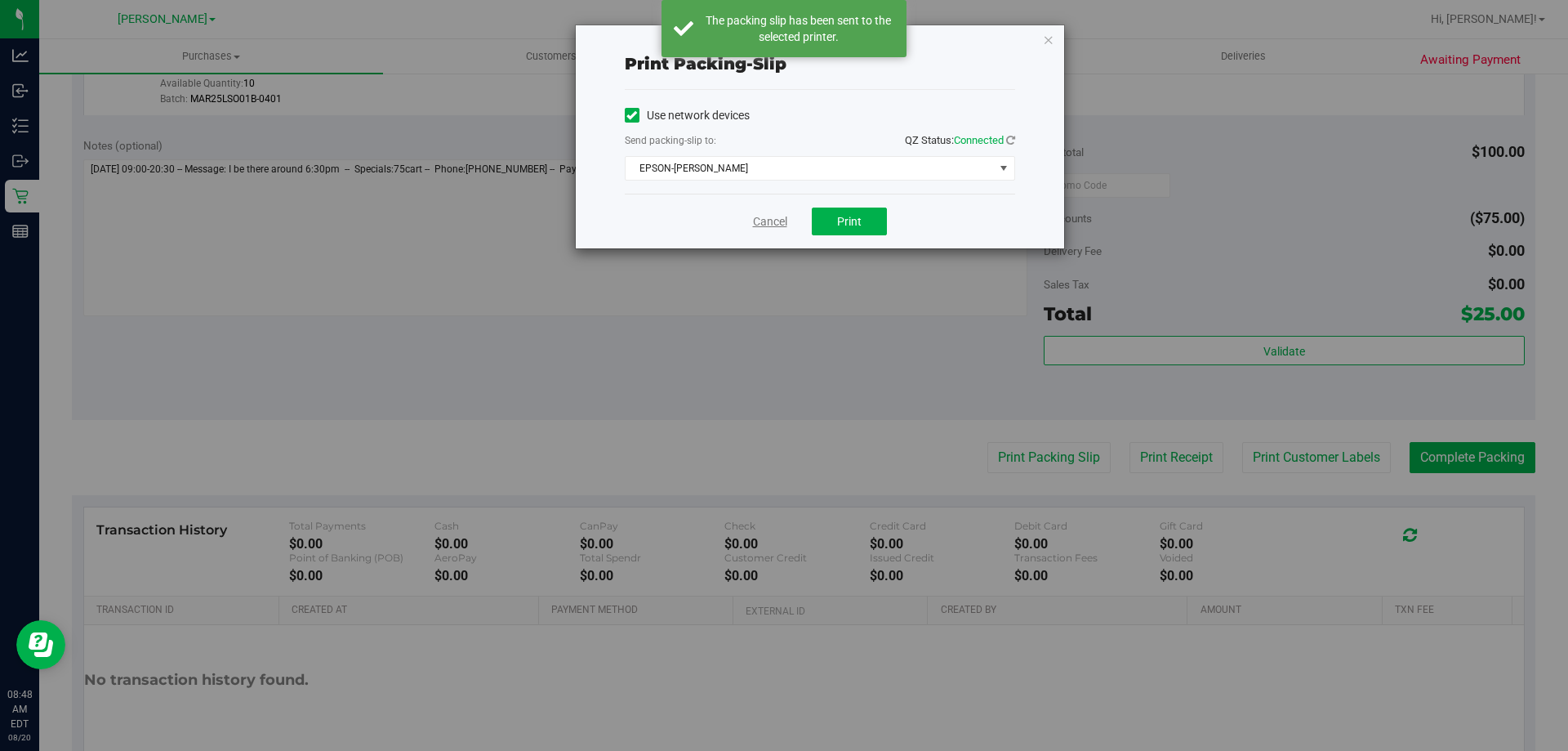
click at [754, 227] on link "Cancel" at bounding box center [770, 221] width 35 height 17
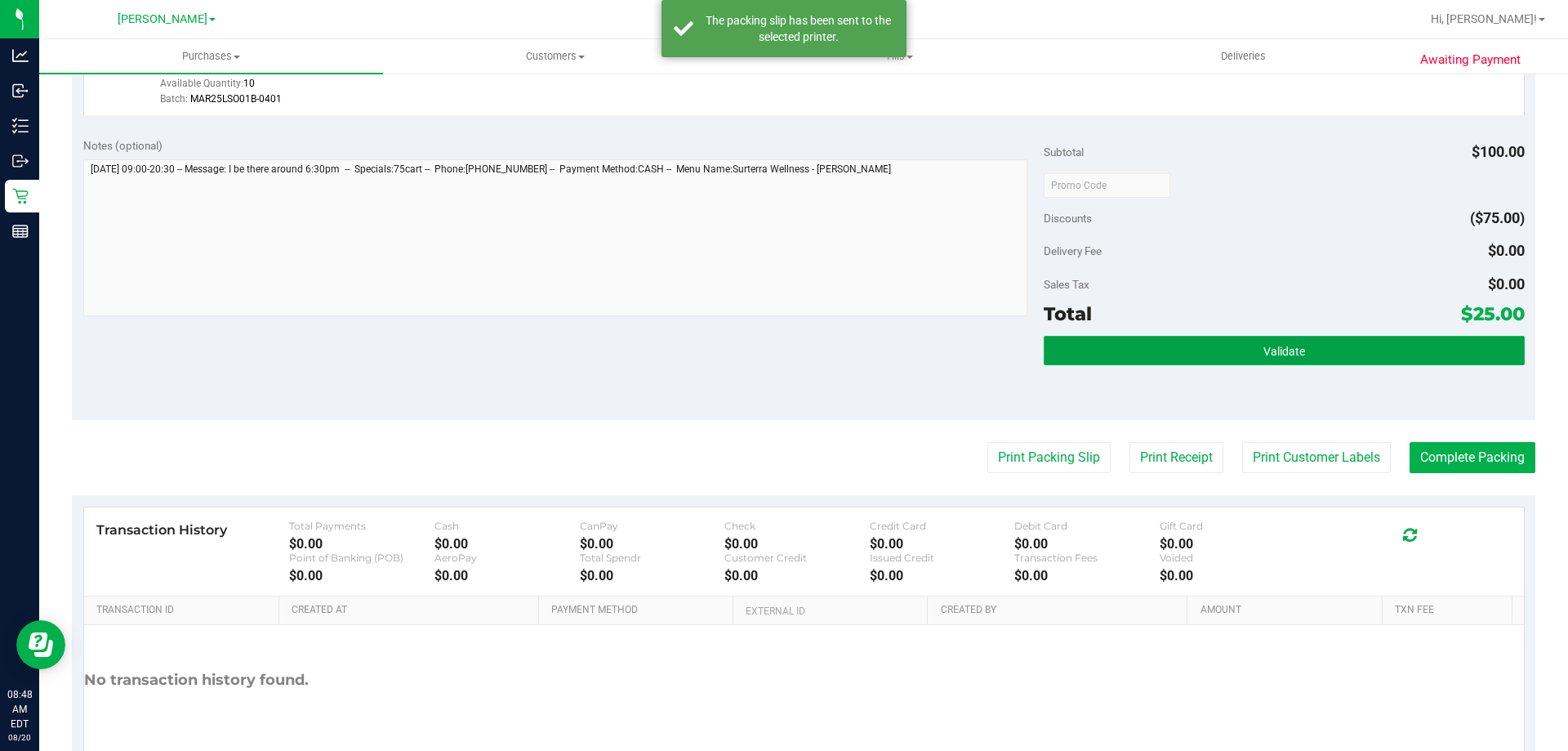
click at [1249, 359] on button "Validate" at bounding box center [1284, 350] width 480 height 29
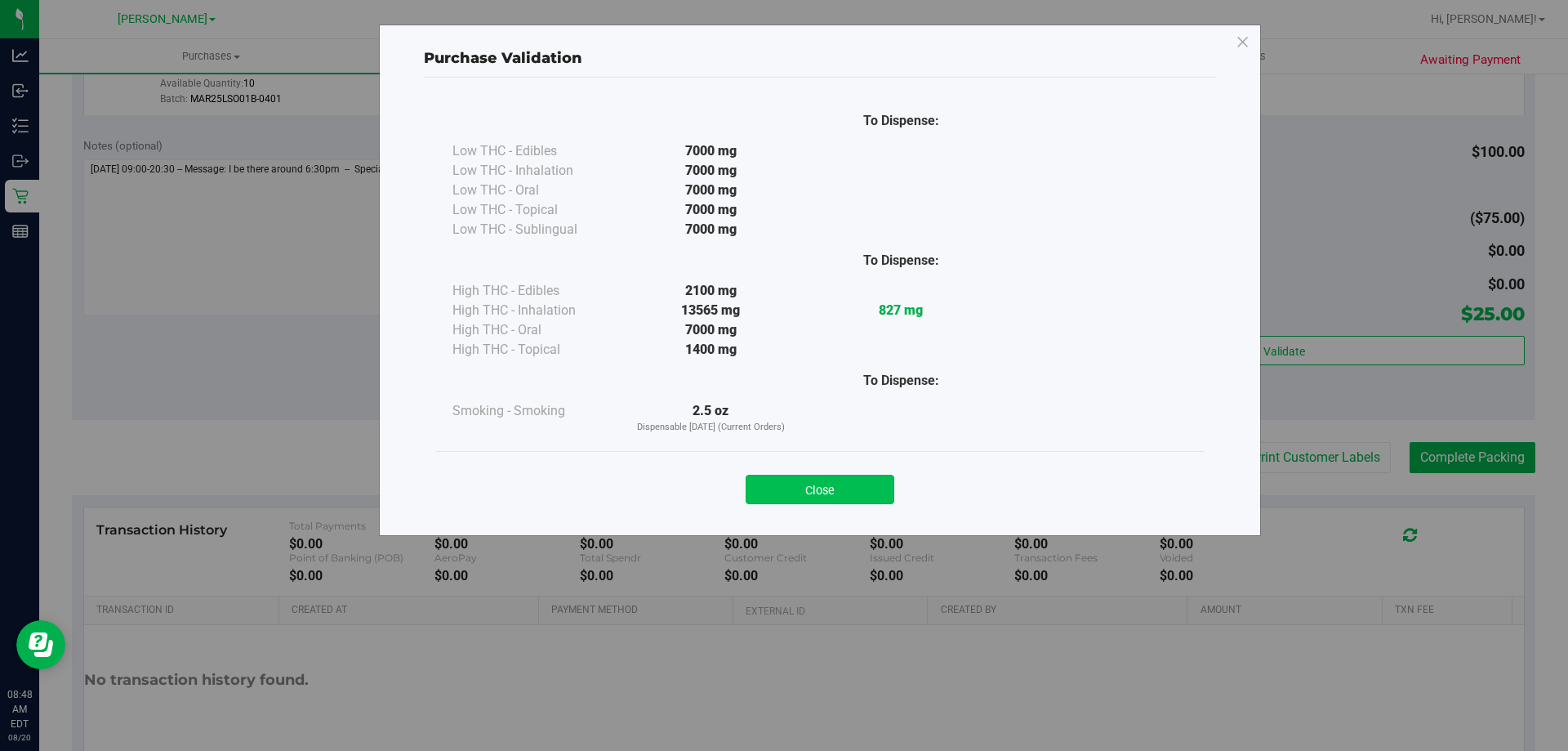
click at [820, 481] on button "Close" at bounding box center [819, 489] width 149 height 29
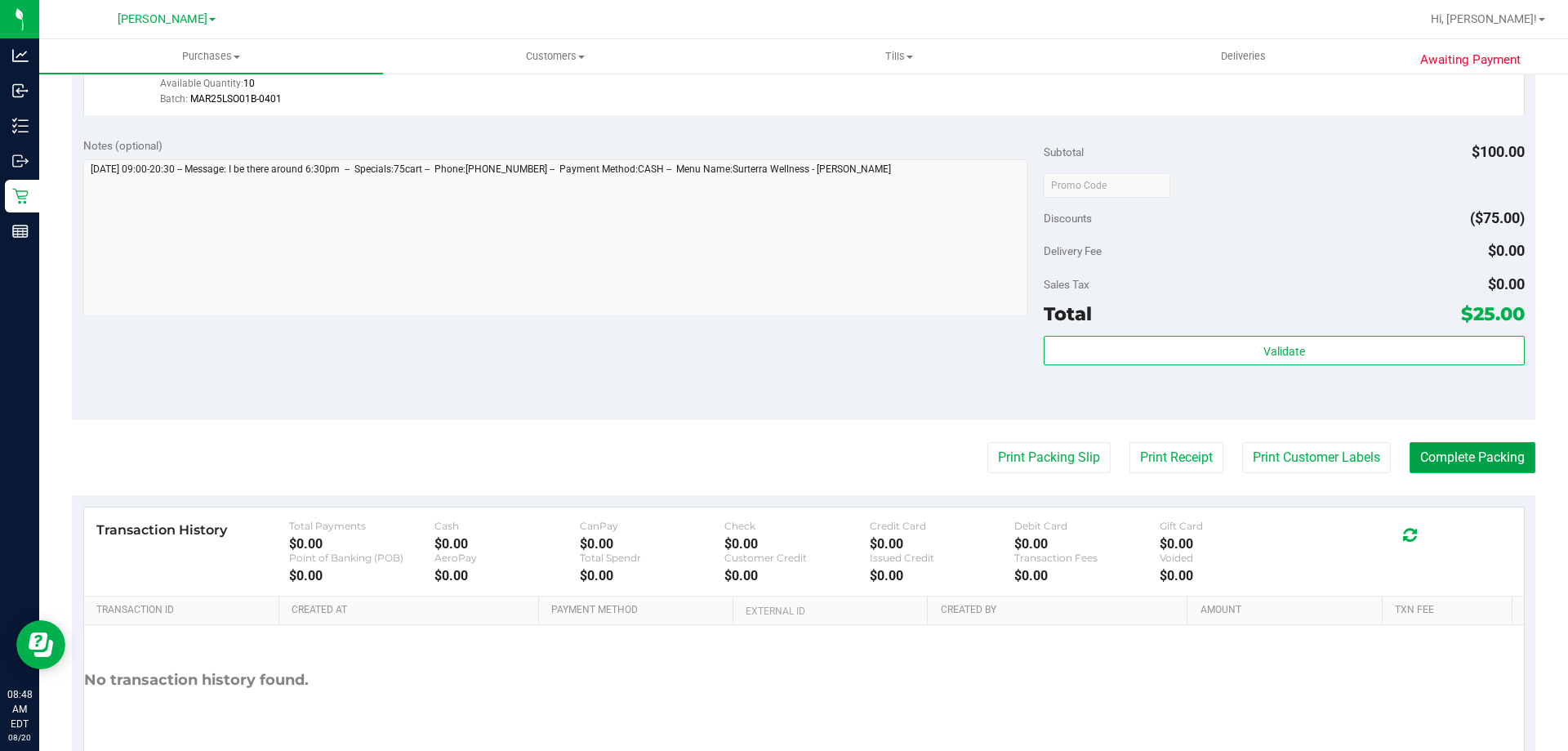
click at [1468, 468] on button "Complete Packing" at bounding box center [1472, 458] width 126 height 31
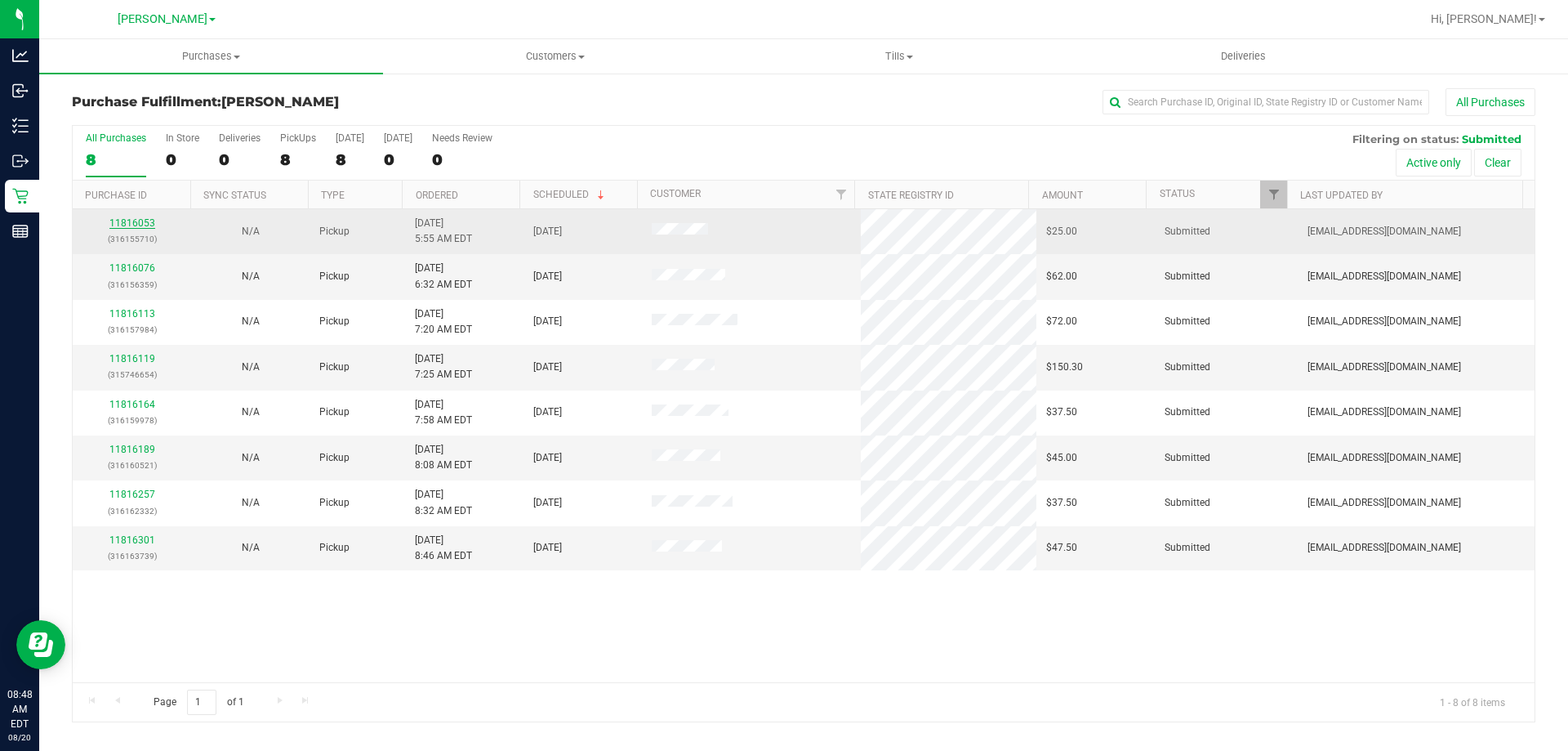
click at [141, 227] on link "11816053" at bounding box center [132, 223] width 46 height 12
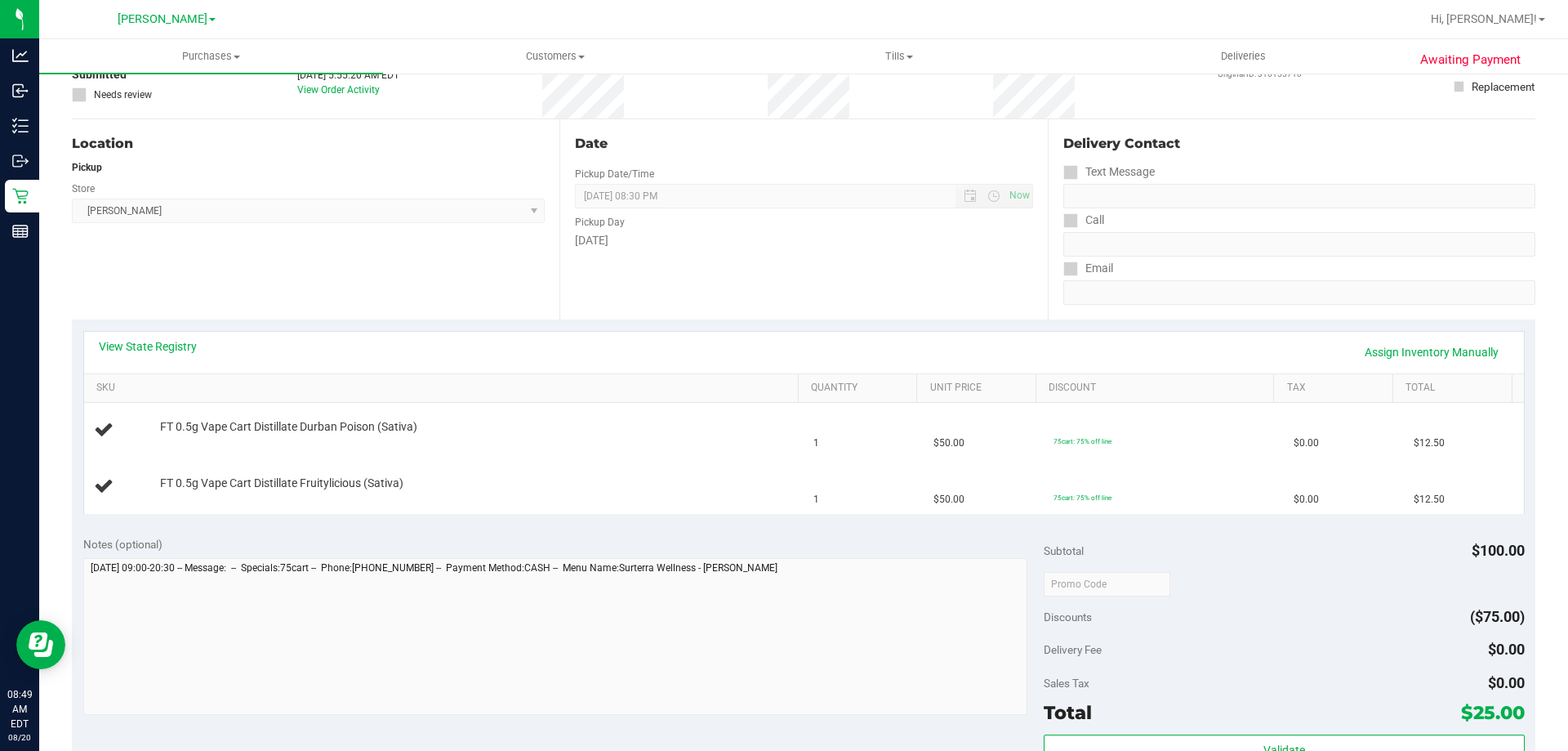
scroll to position [206, 0]
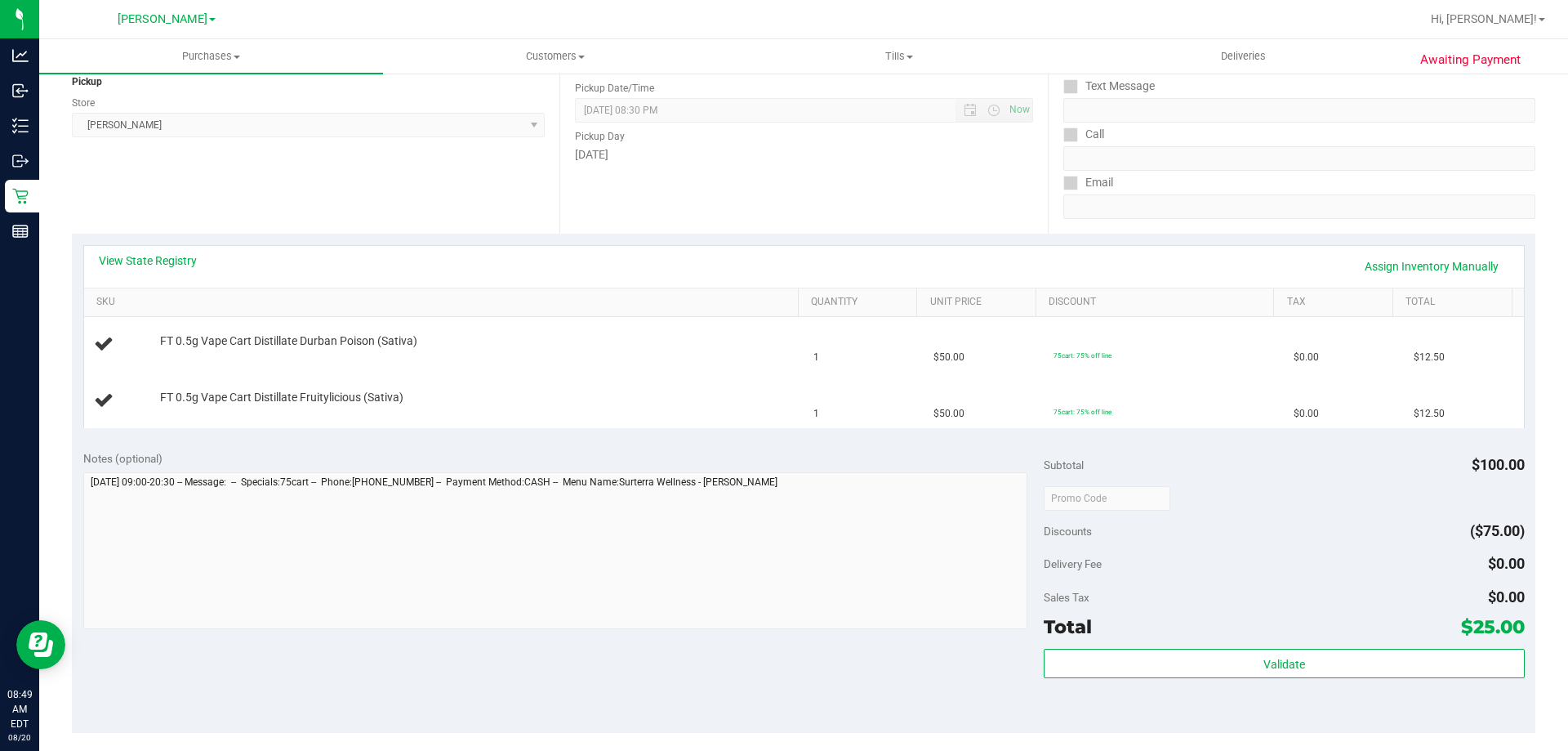
click at [152, 248] on div "View State Registry Assign Inventory Manually" at bounding box center [804, 267] width 1439 height 42
click at [179, 263] on link "View State Registry" at bounding box center [147, 260] width 98 height 16
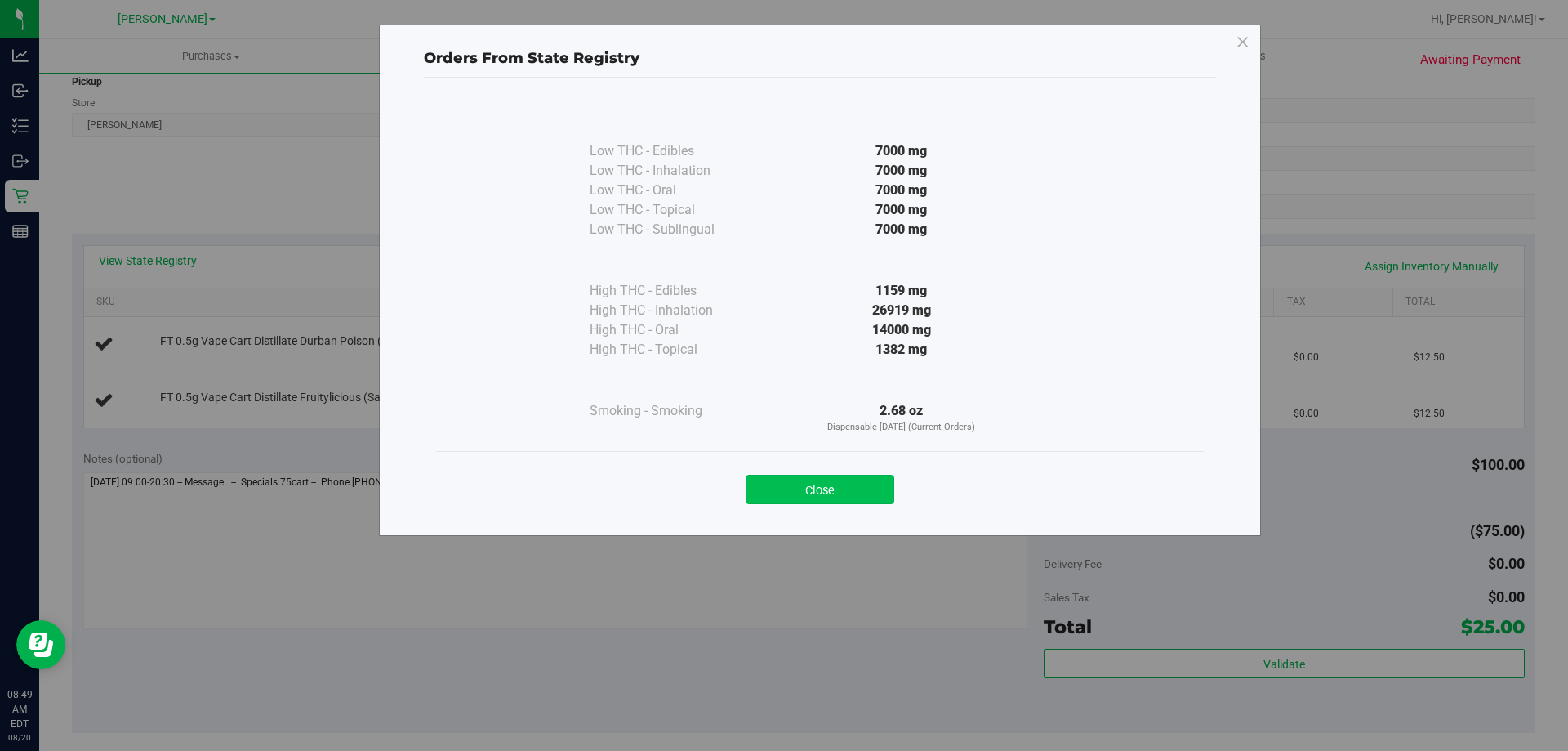
click at [816, 495] on button "Close" at bounding box center [819, 489] width 149 height 29
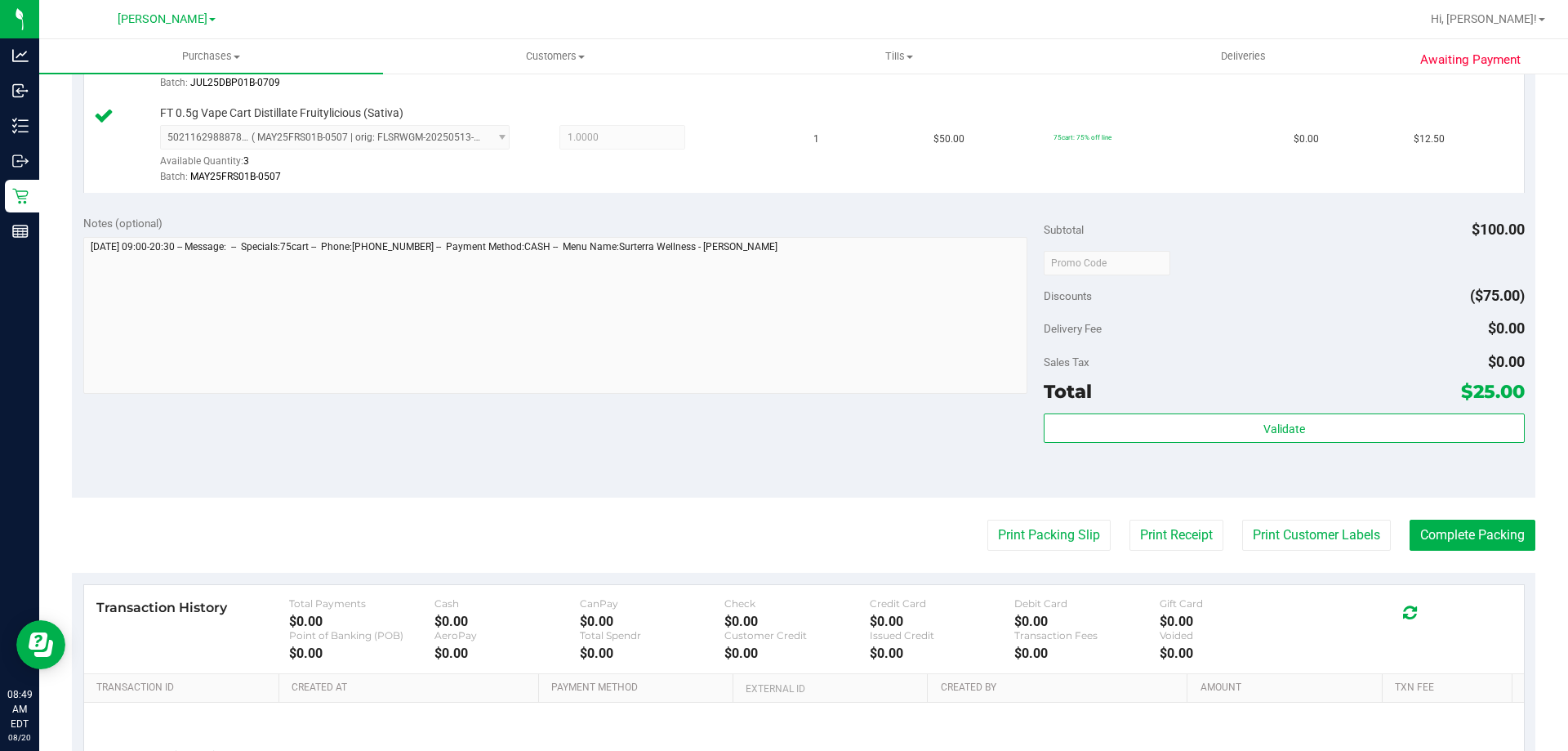
scroll to position [538, 0]
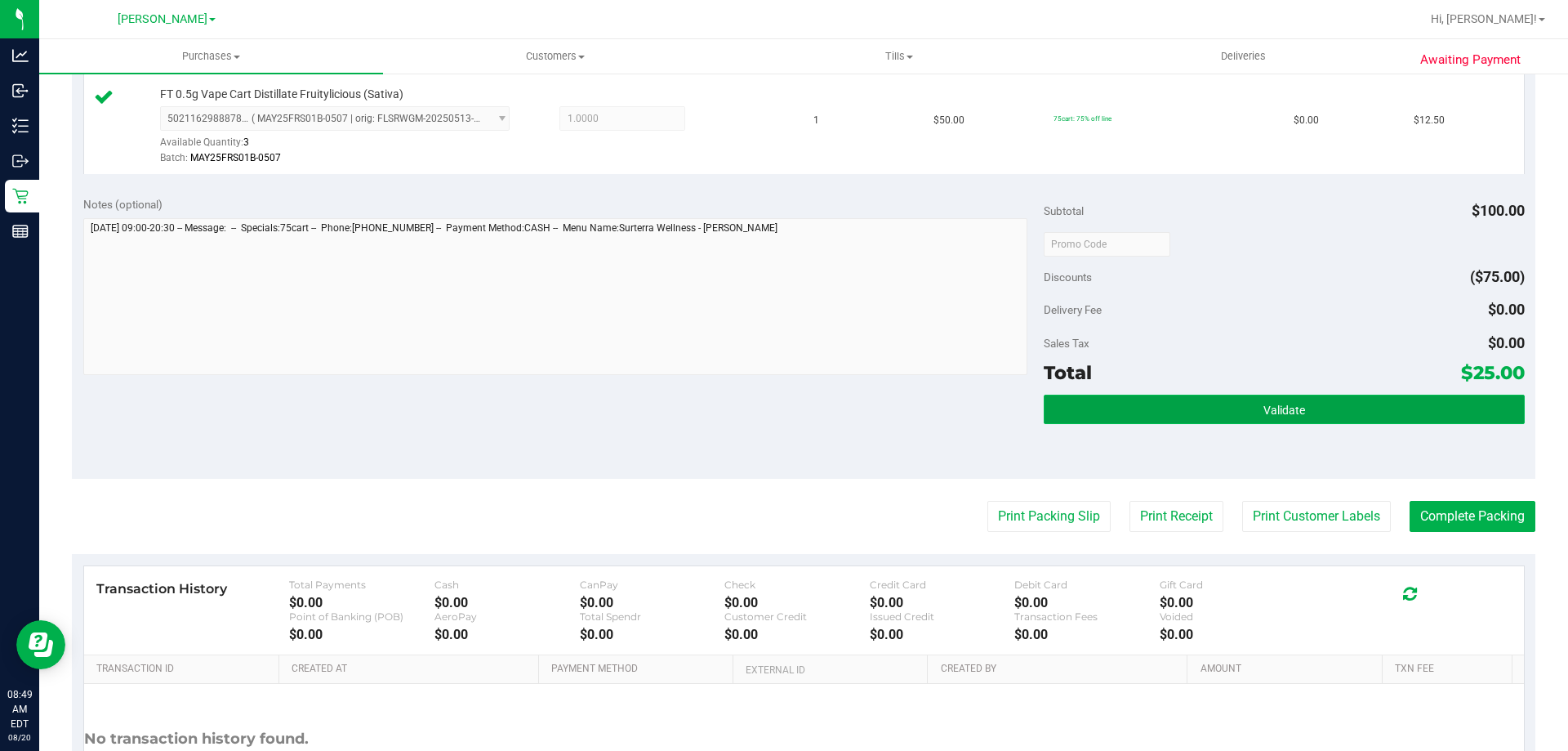
click at [1292, 418] on button "Validate" at bounding box center [1284, 409] width 480 height 29
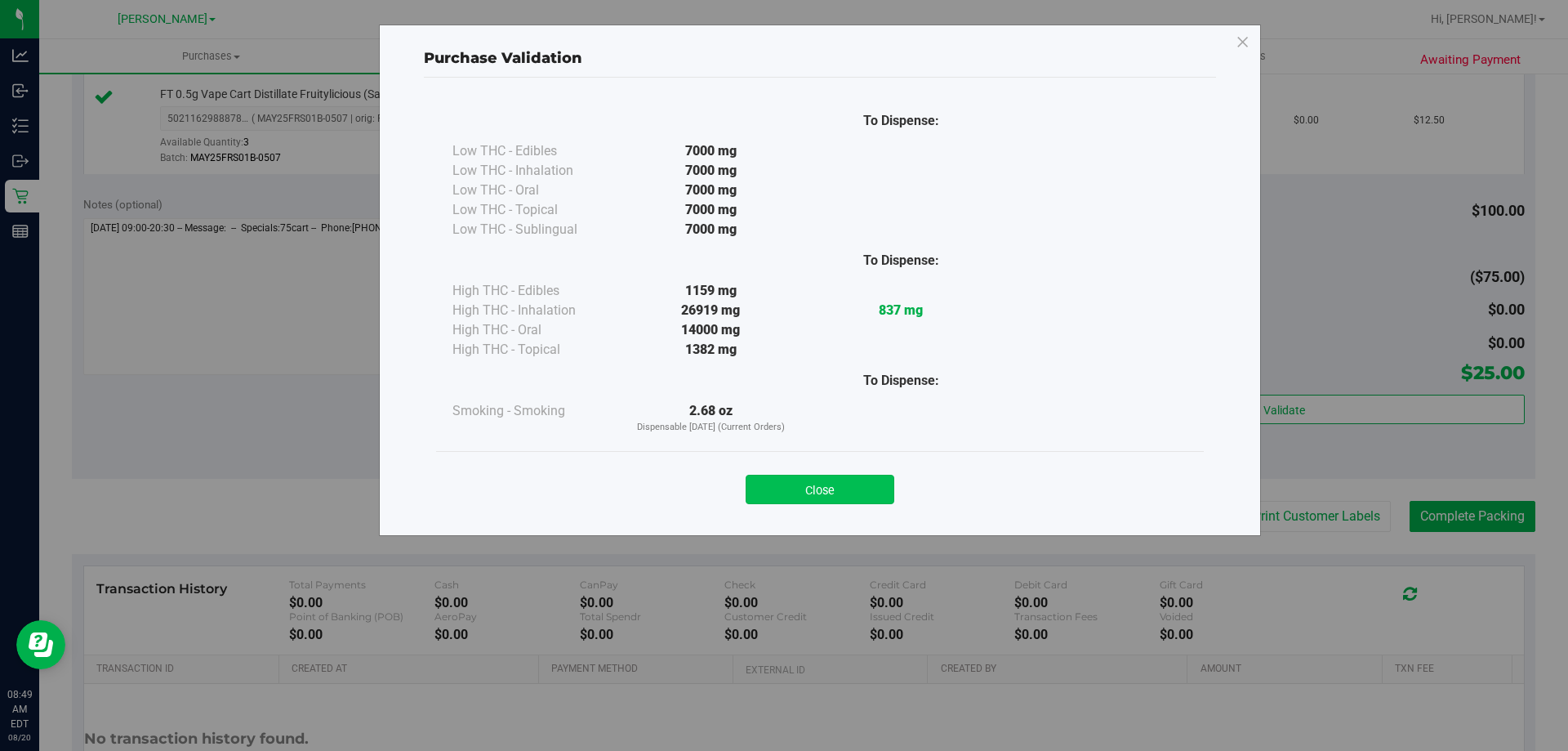
click at [814, 478] on button "Close" at bounding box center [819, 489] width 149 height 29
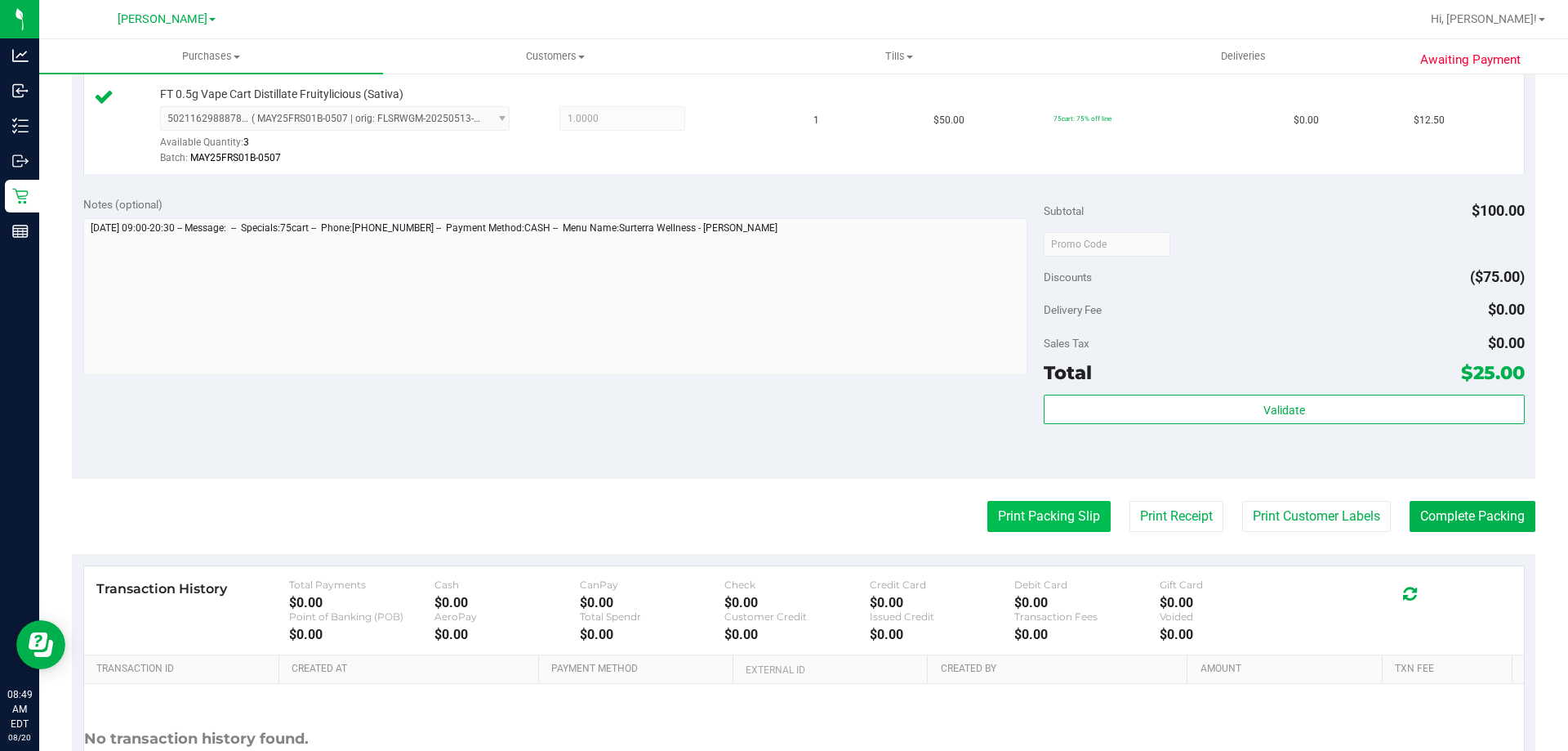
click at [1046, 502] on button "Print Packing Slip" at bounding box center [1048, 516] width 123 height 31
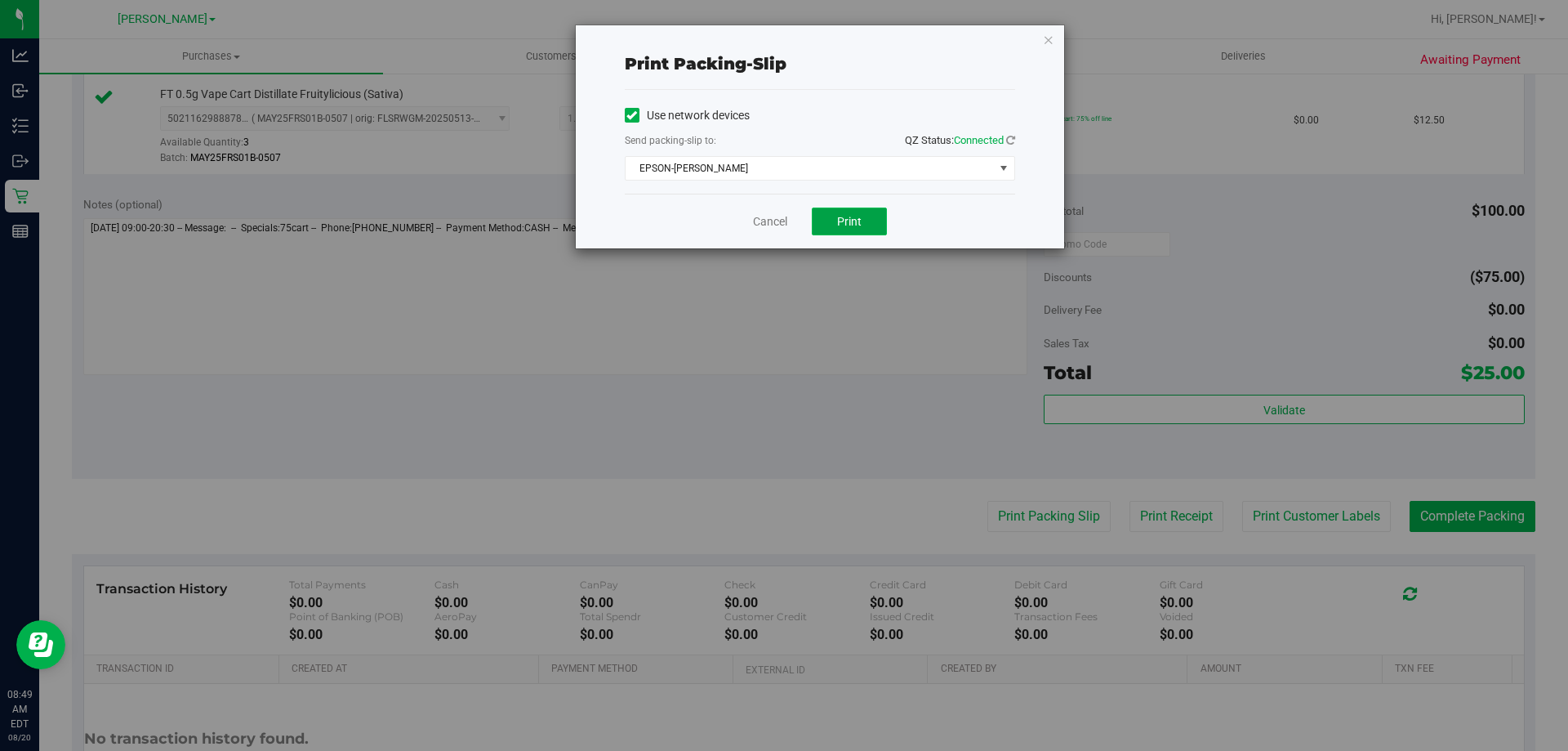
click at [863, 220] on button "Print" at bounding box center [849, 221] width 75 height 27
click at [776, 227] on link "Cancel" at bounding box center [770, 221] width 35 height 17
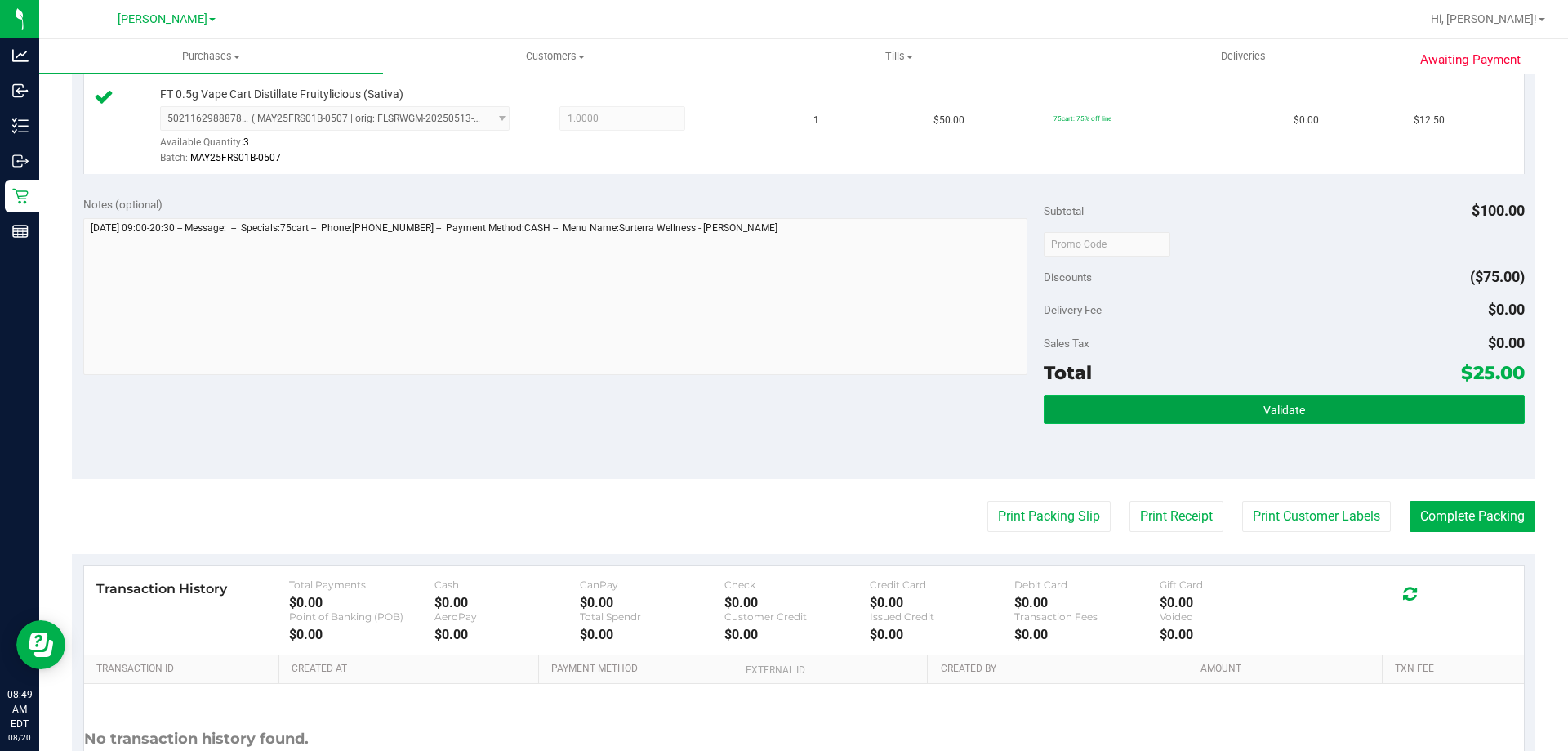
click at [1333, 418] on button "Validate" at bounding box center [1284, 409] width 480 height 29
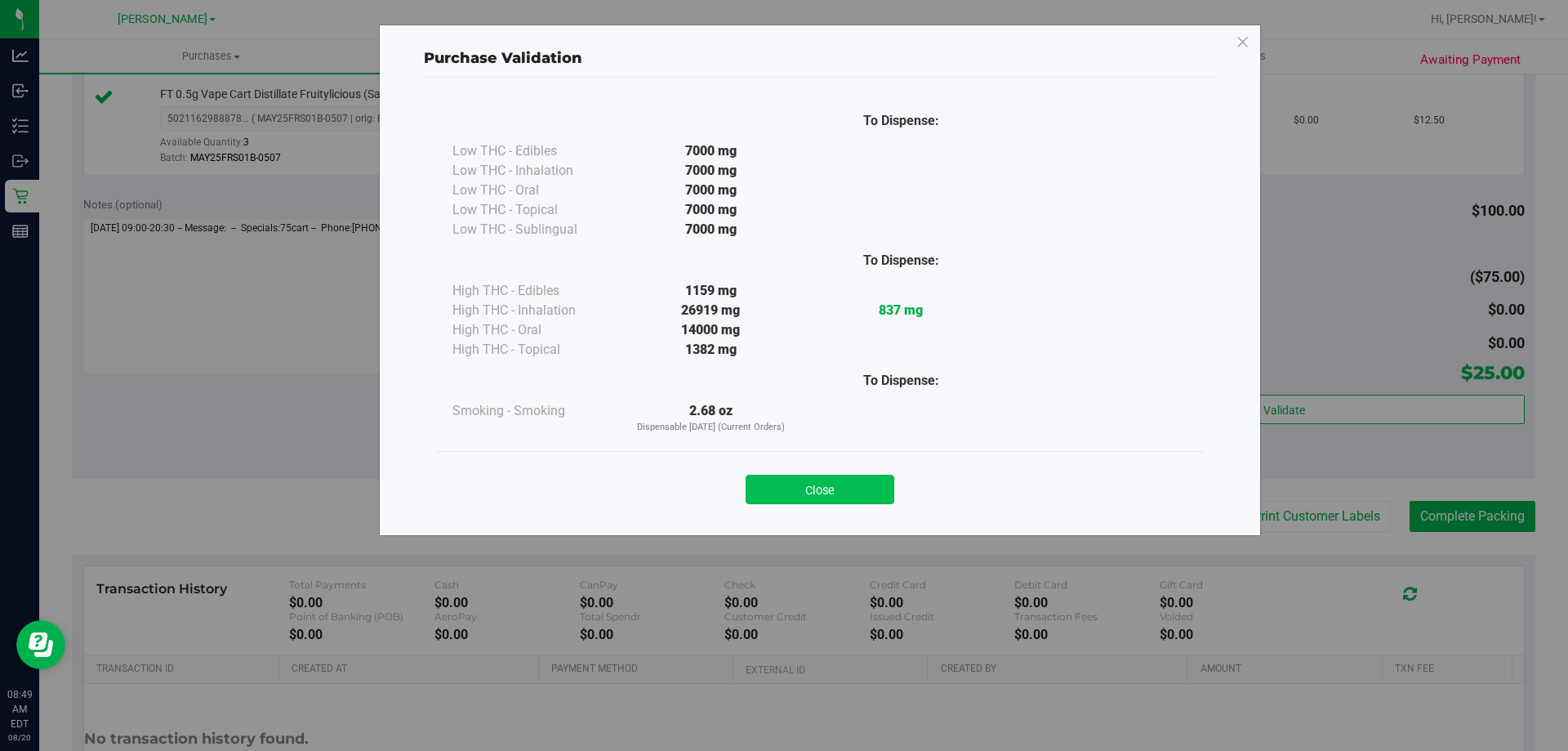
click at [876, 500] on button "Close" at bounding box center [819, 489] width 149 height 29
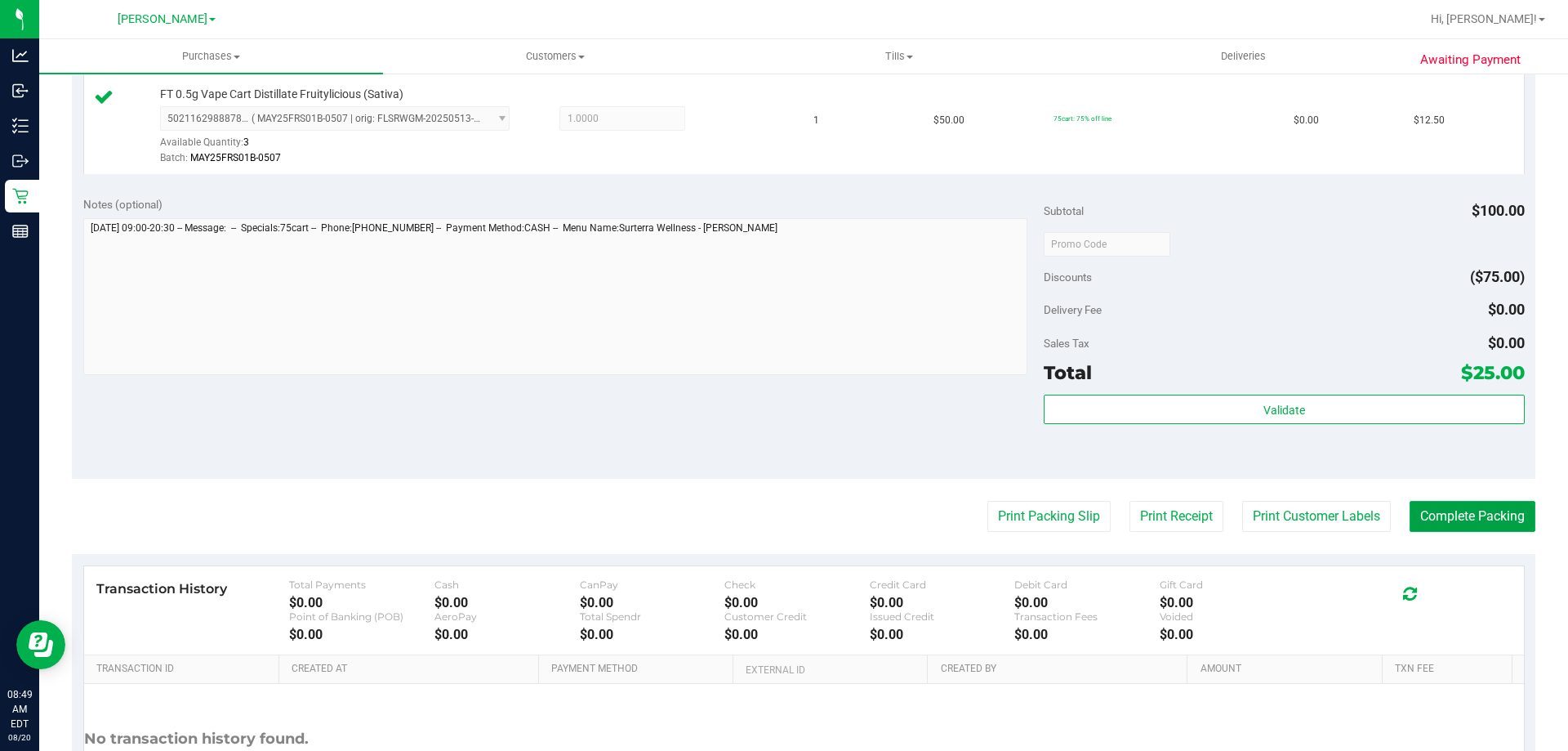
click at [1447, 521] on button "Complete Packing" at bounding box center [1472, 516] width 126 height 31
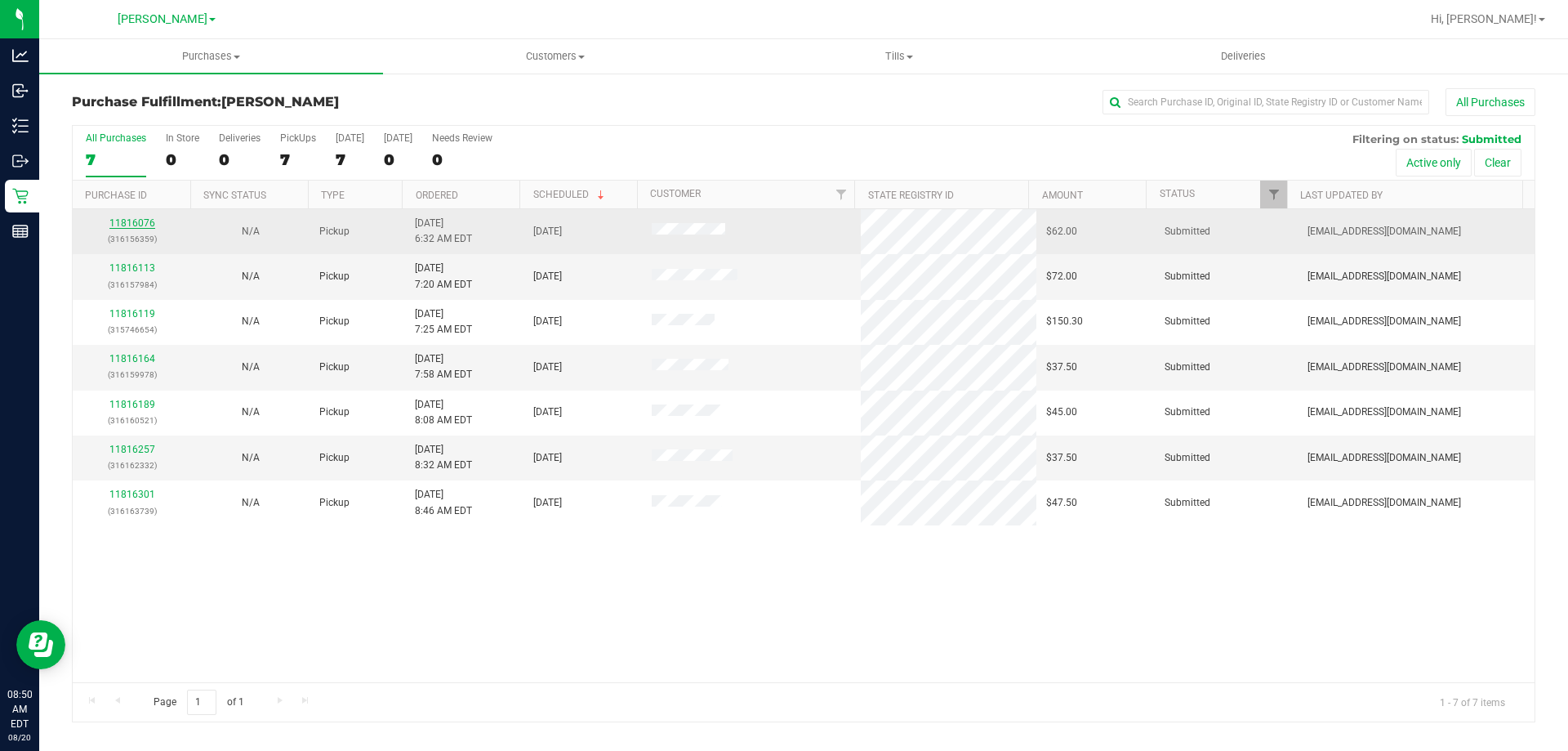
click at [136, 223] on link "11816076" at bounding box center [132, 223] width 46 height 12
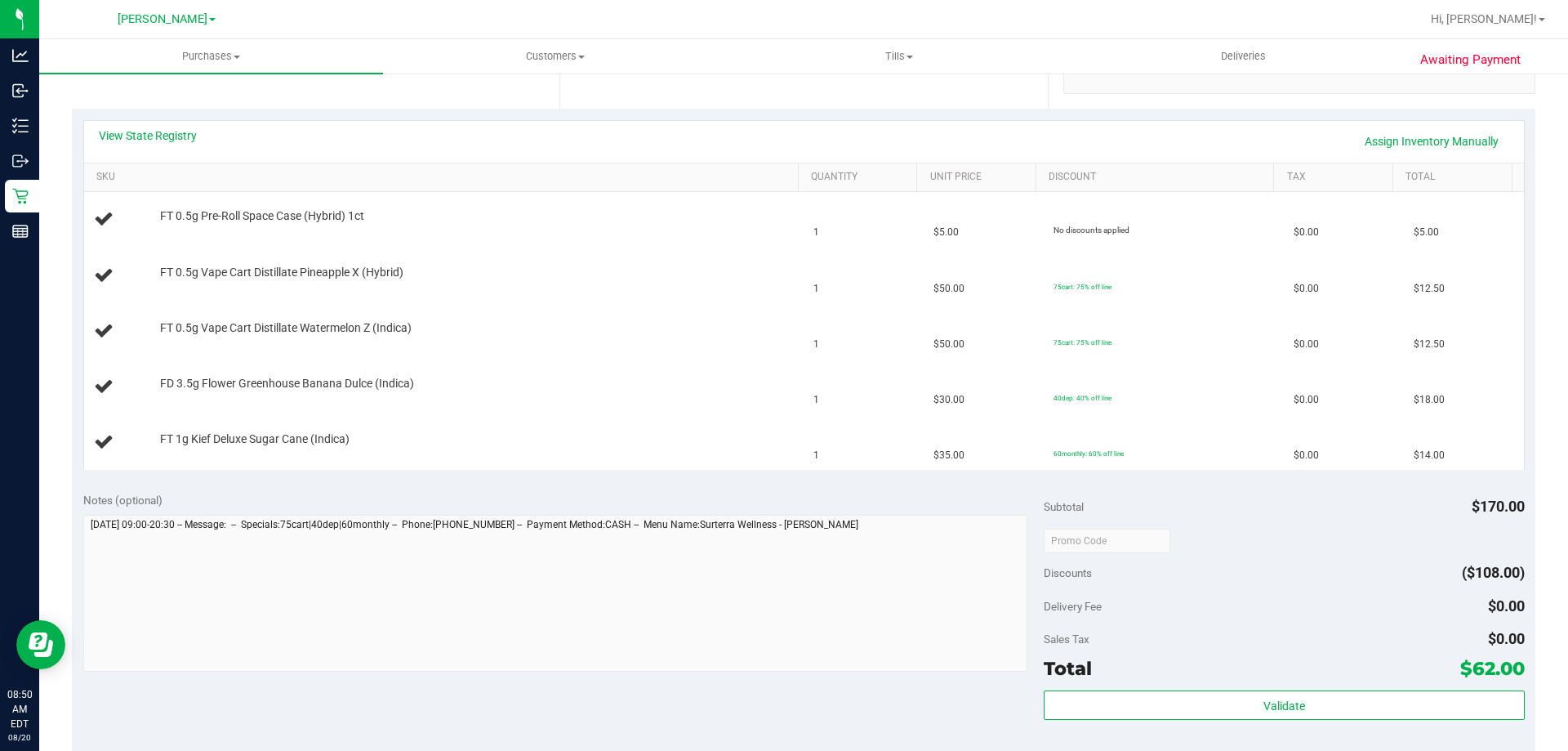
scroll to position [344, 0]
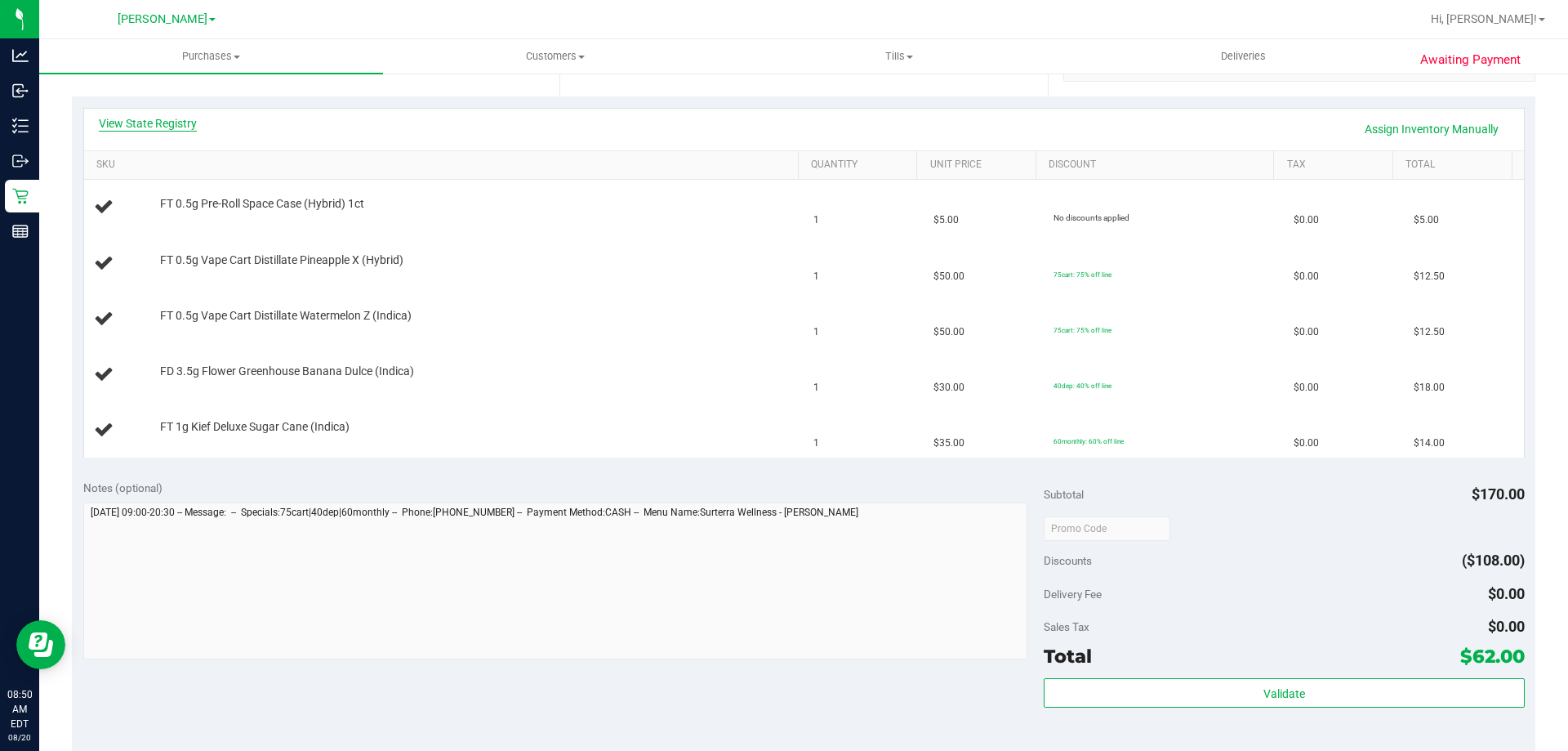
click at [185, 126] on link "View State Registry" at bounding box center [147, 123] width 98 height 16
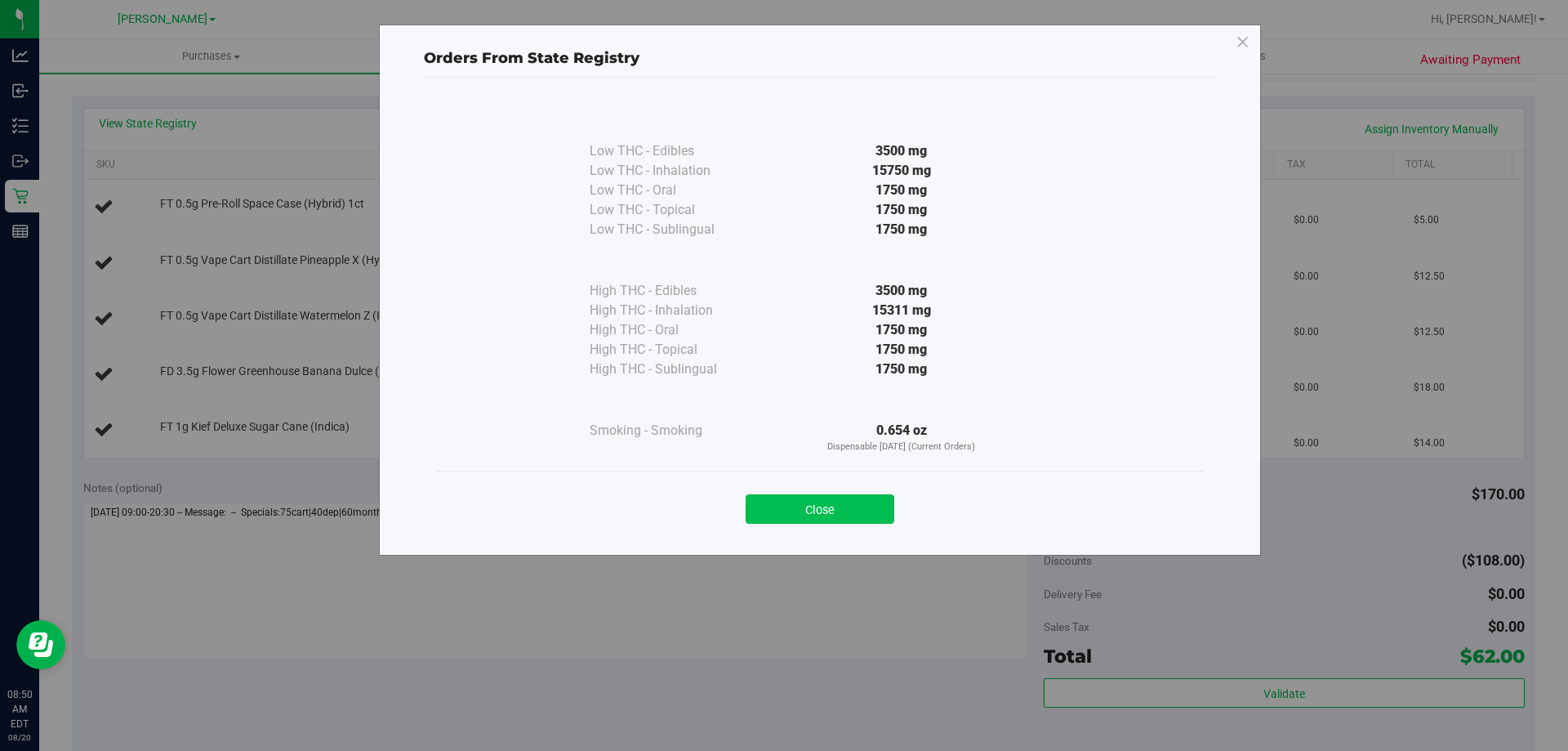
click at [847, 516] on button "Close" at bounding box center [819, 509] width 149 height 29
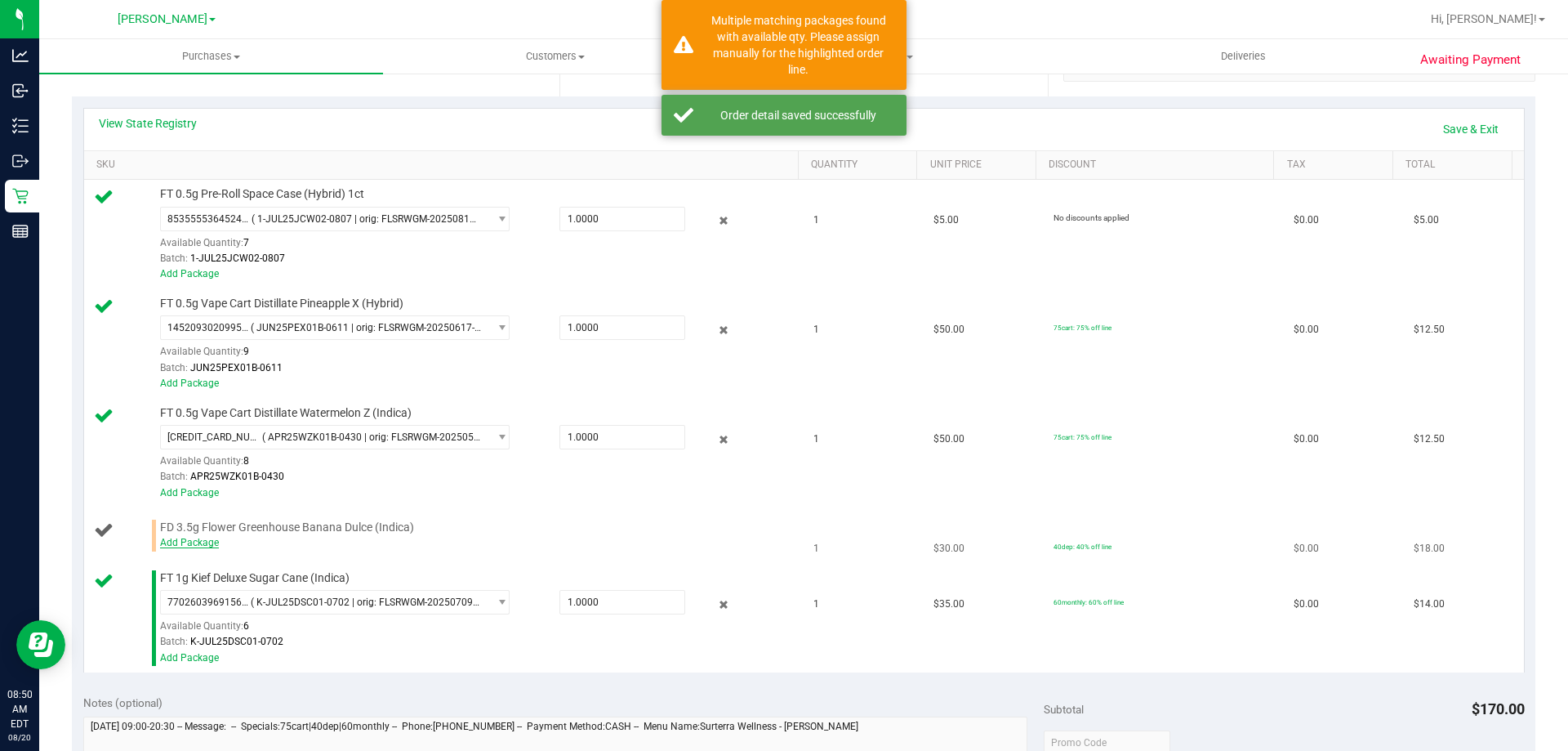
click at [197, 544] on link "Add Package" at bounding box center [189, 542] width 58 height 12
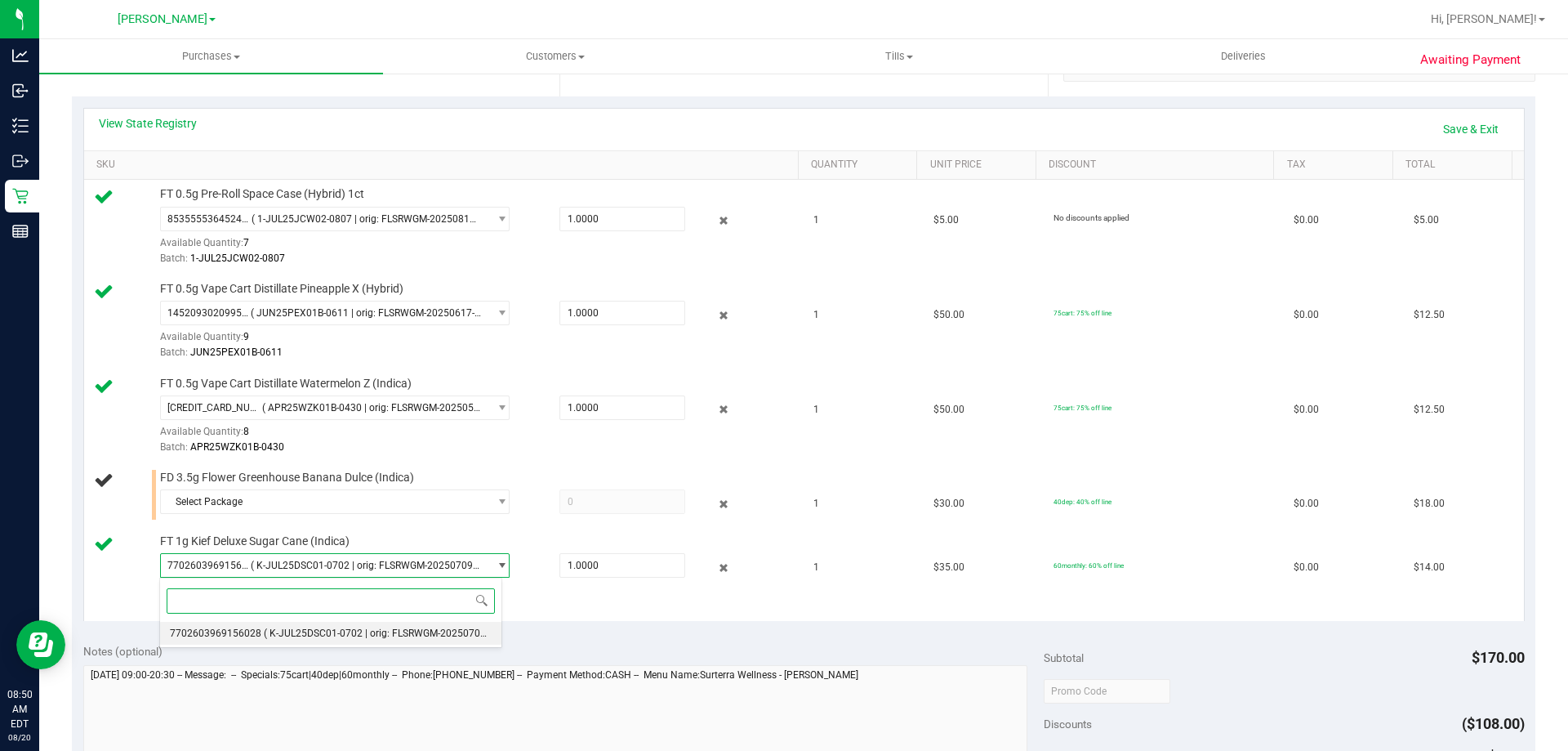
click at [407, 636] on span "( K-JUL25DSC01-0702 | orig: FLSRWGM-20250709-1027 )" at bounding box center [390, 633] width 253 height 12
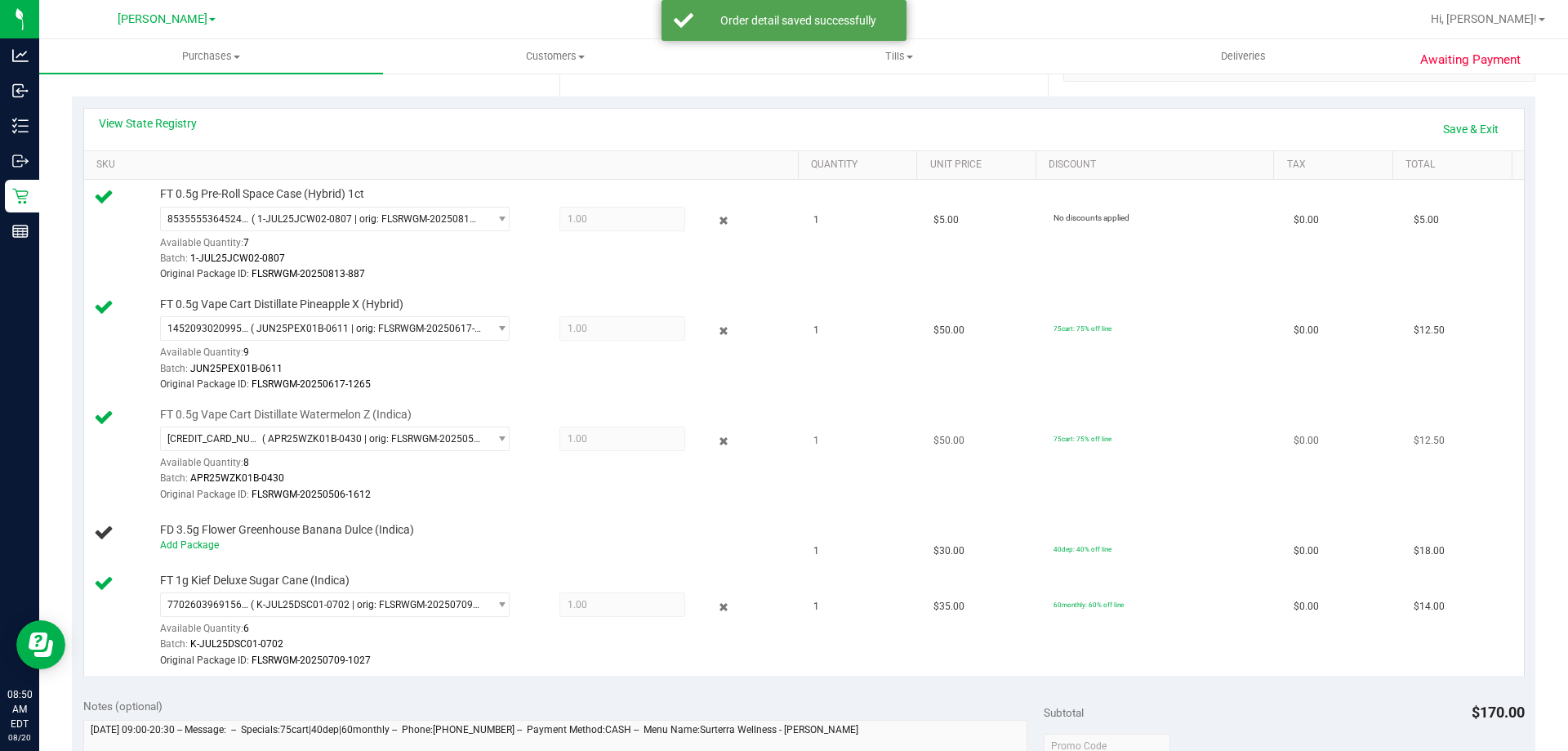
click at [411, 497] on div "Original Package ID: FLSRWGM-20250506-1612" at bounding box center [475, 494] width 630 height 16
click at [194, 544] on link "Add Package" at bounding box center [189, 545] width 58 height 12
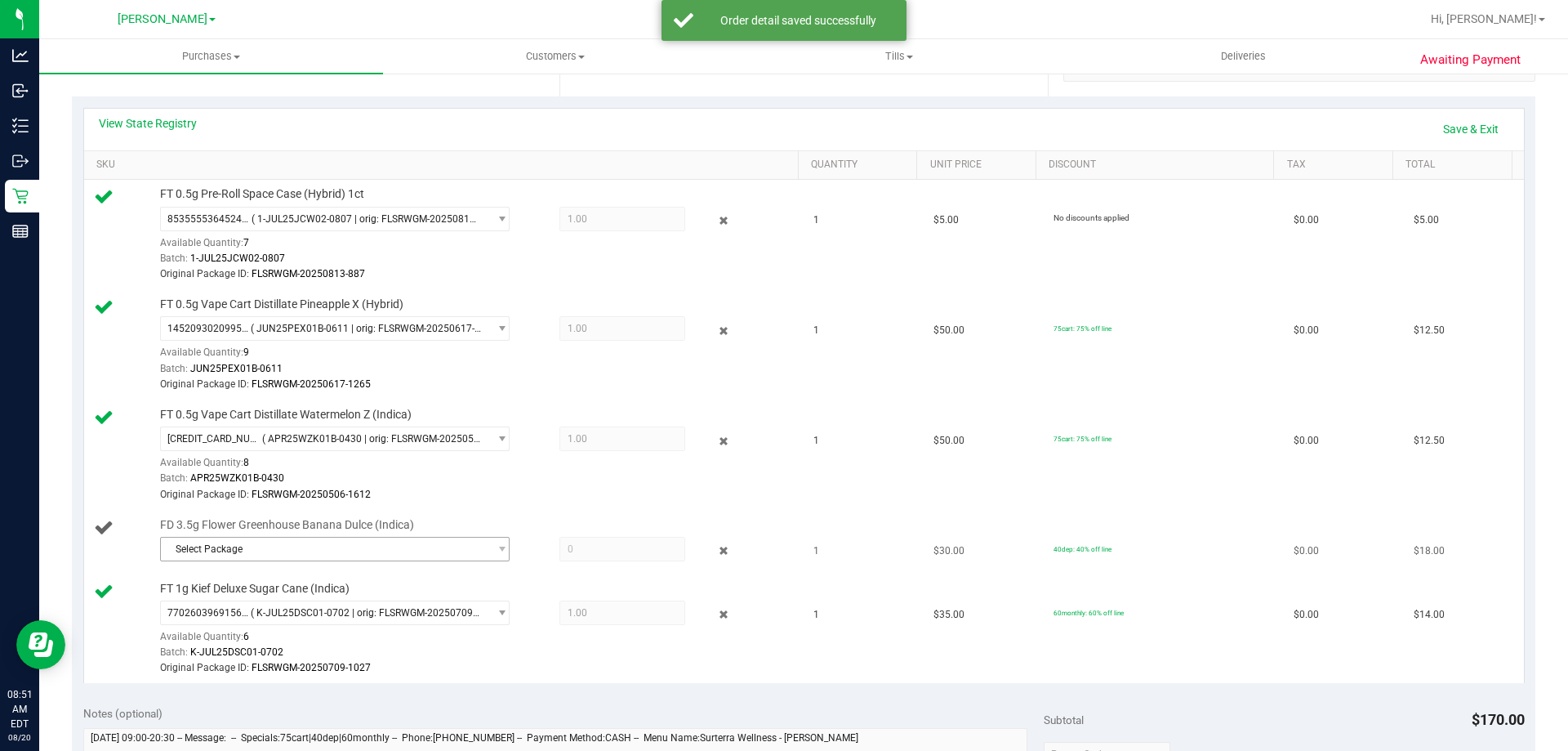
click at [212, 550] on span "Select Package" at bounding box center [324, 548] width 328 height 23
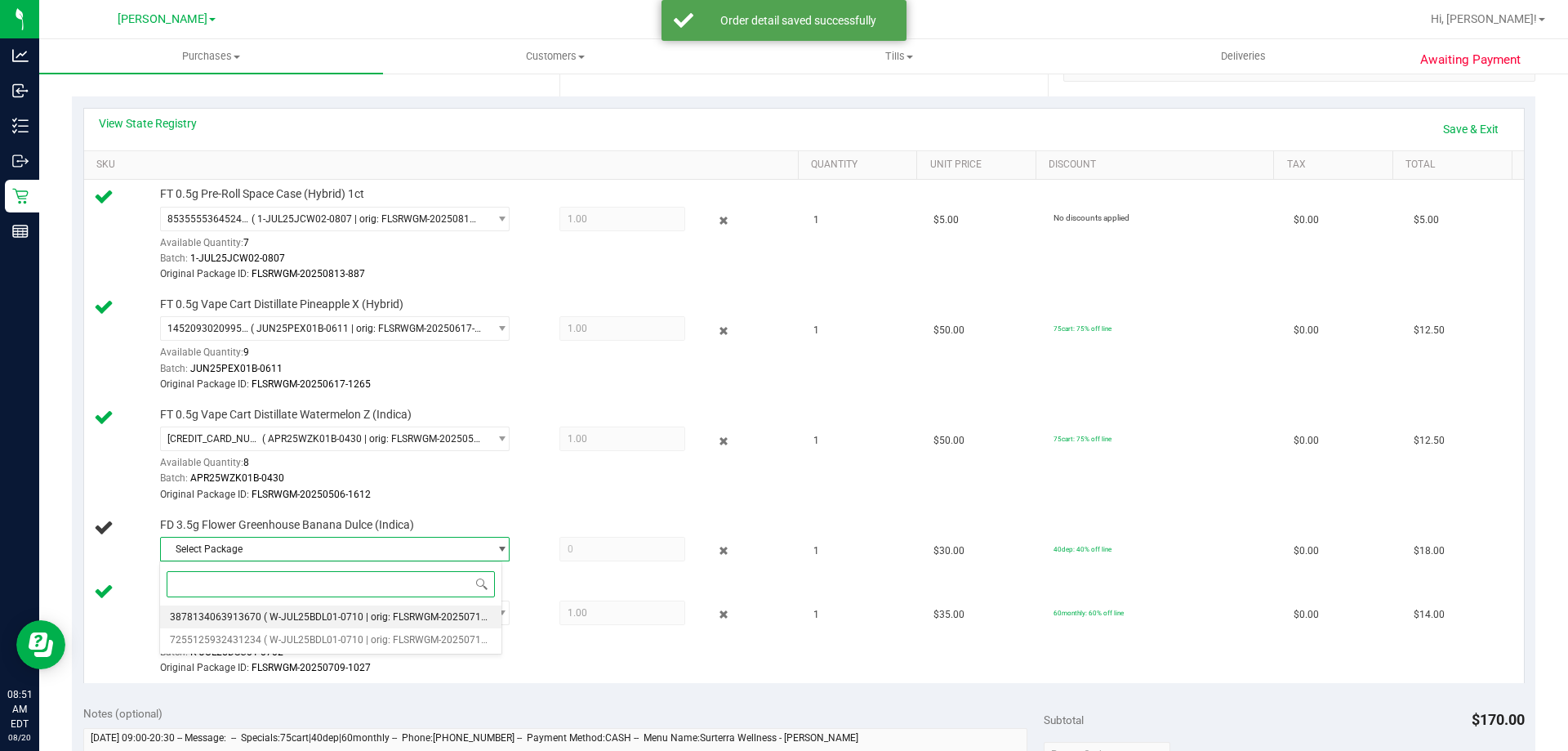
click at [401, 615] on span "( W-JUL25BDL01-0710 | orig: FLSRWGM-20250717-653 )" at bounding box center [388, 617] width 248 height 12
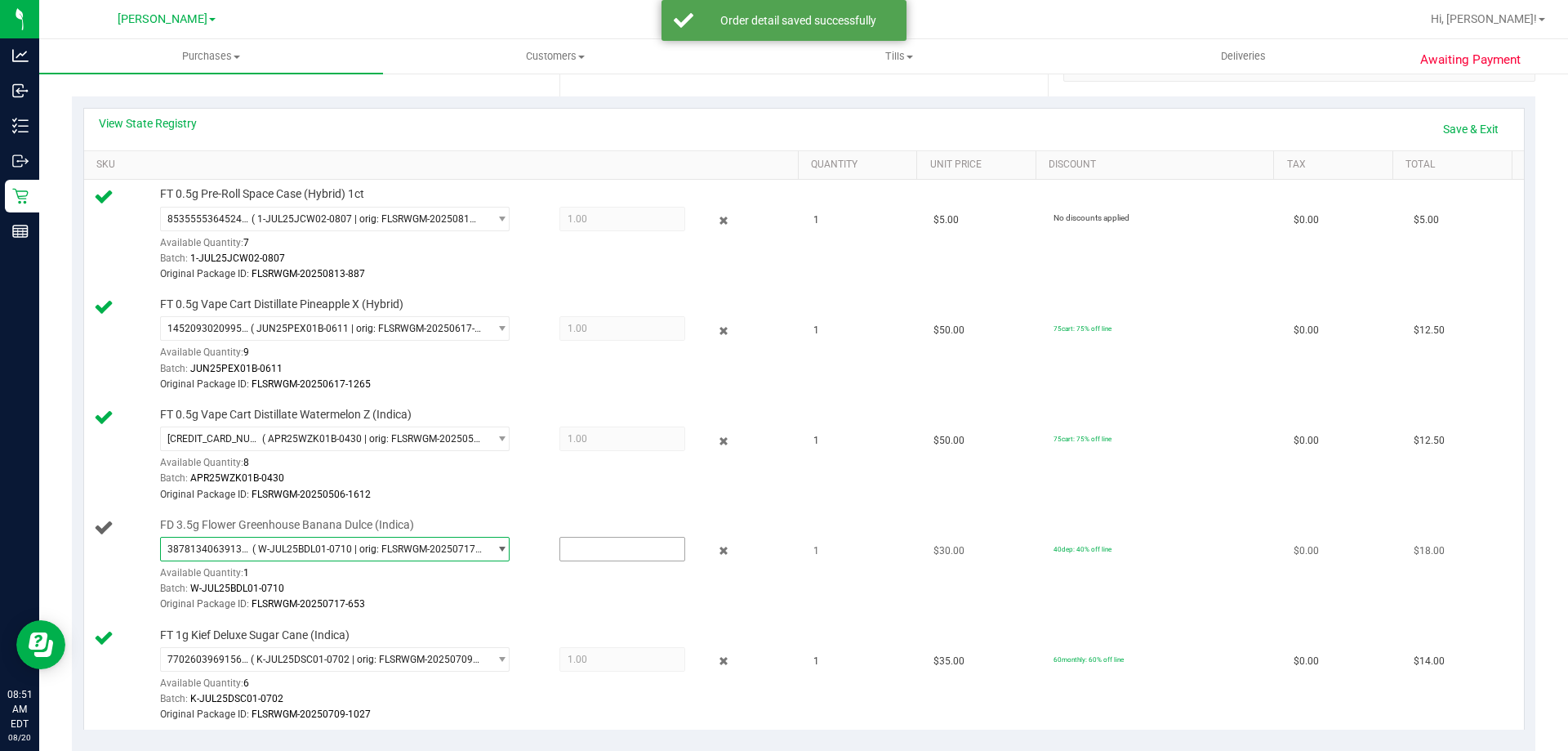
click at [590, 552] on input "text" at bounding box center [622, 548] width 124 height 23
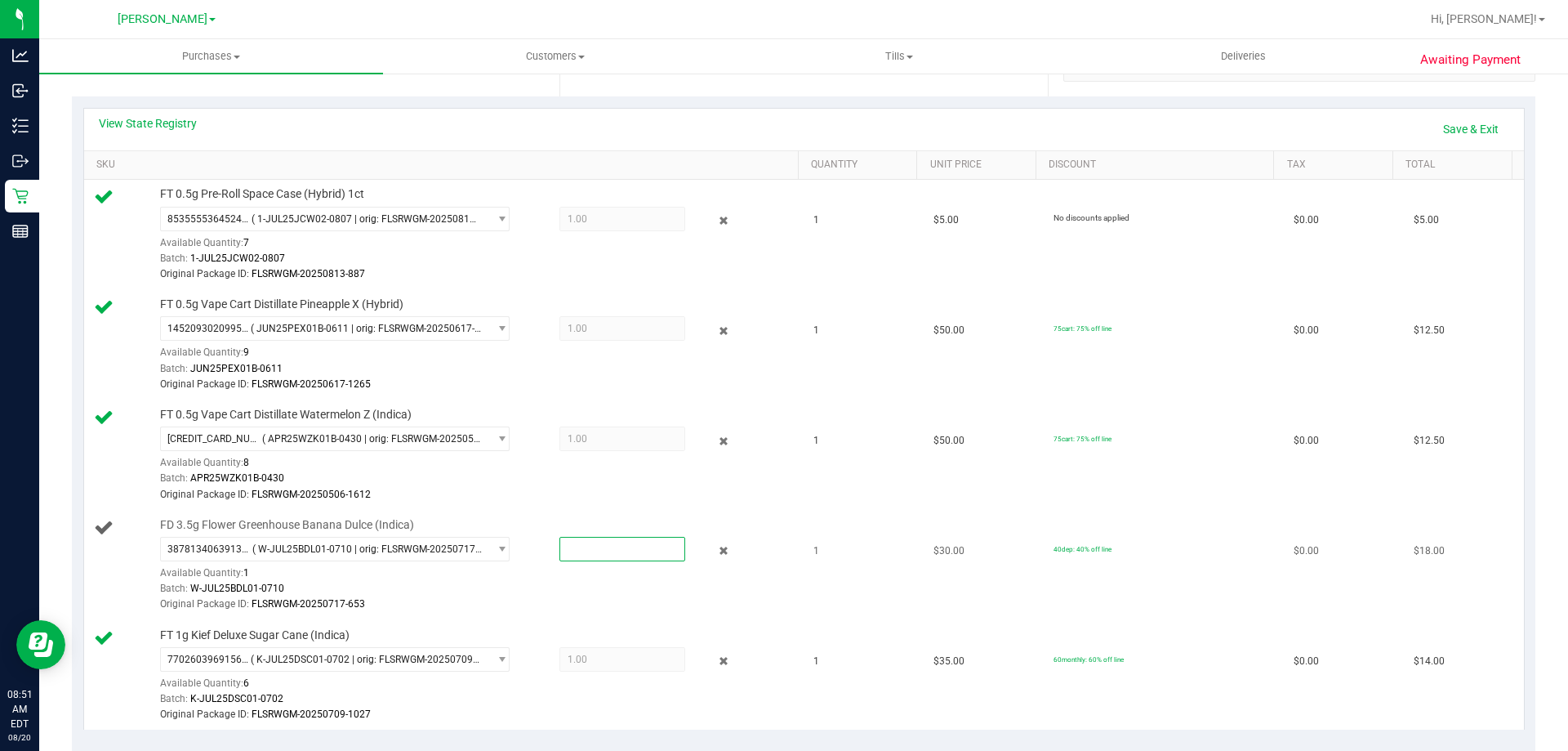
type input "1"
click at [804, 614] on td "1" at bounding box center [863, 566] width 120 height 111
type input "1.0000"
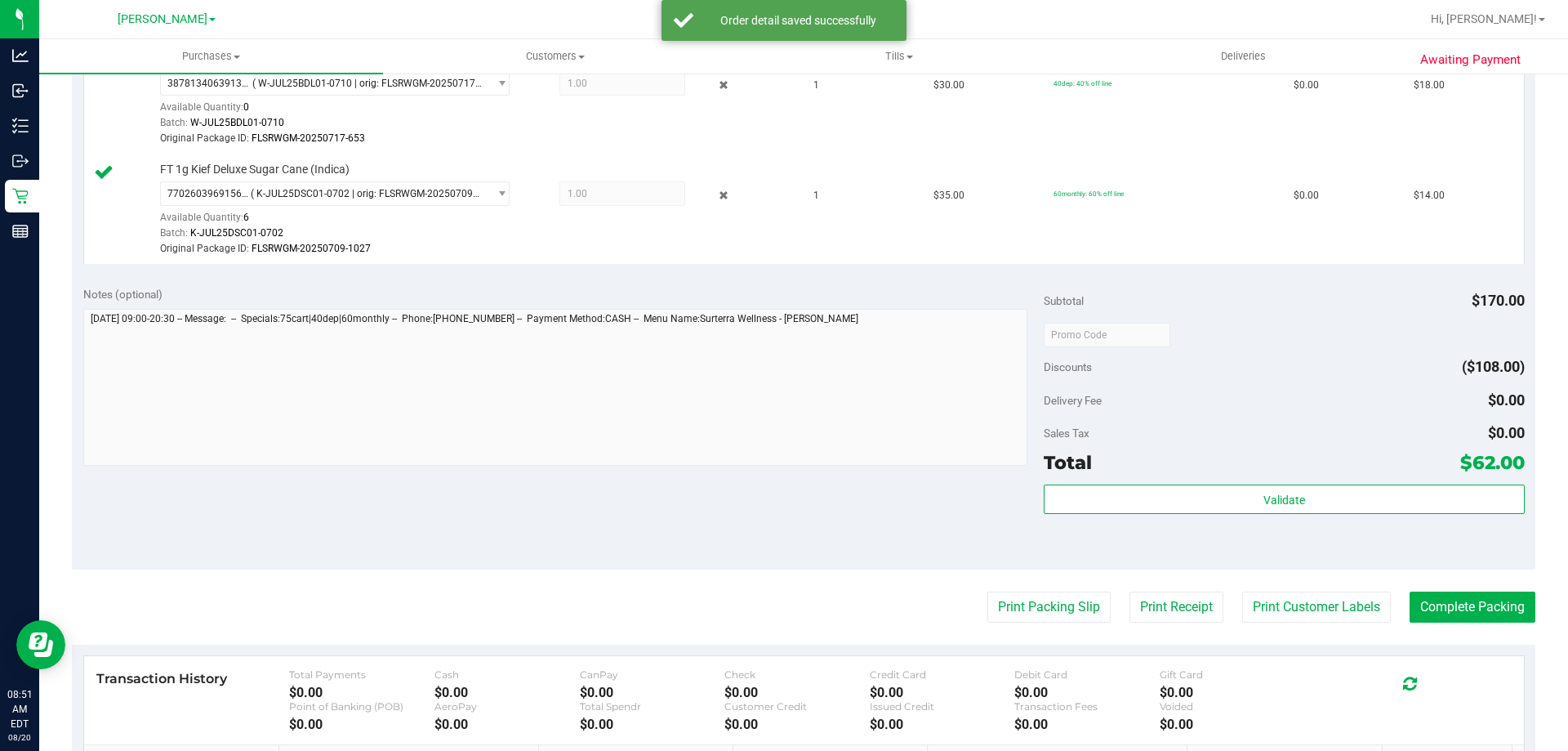
scroll to position [811, 0]
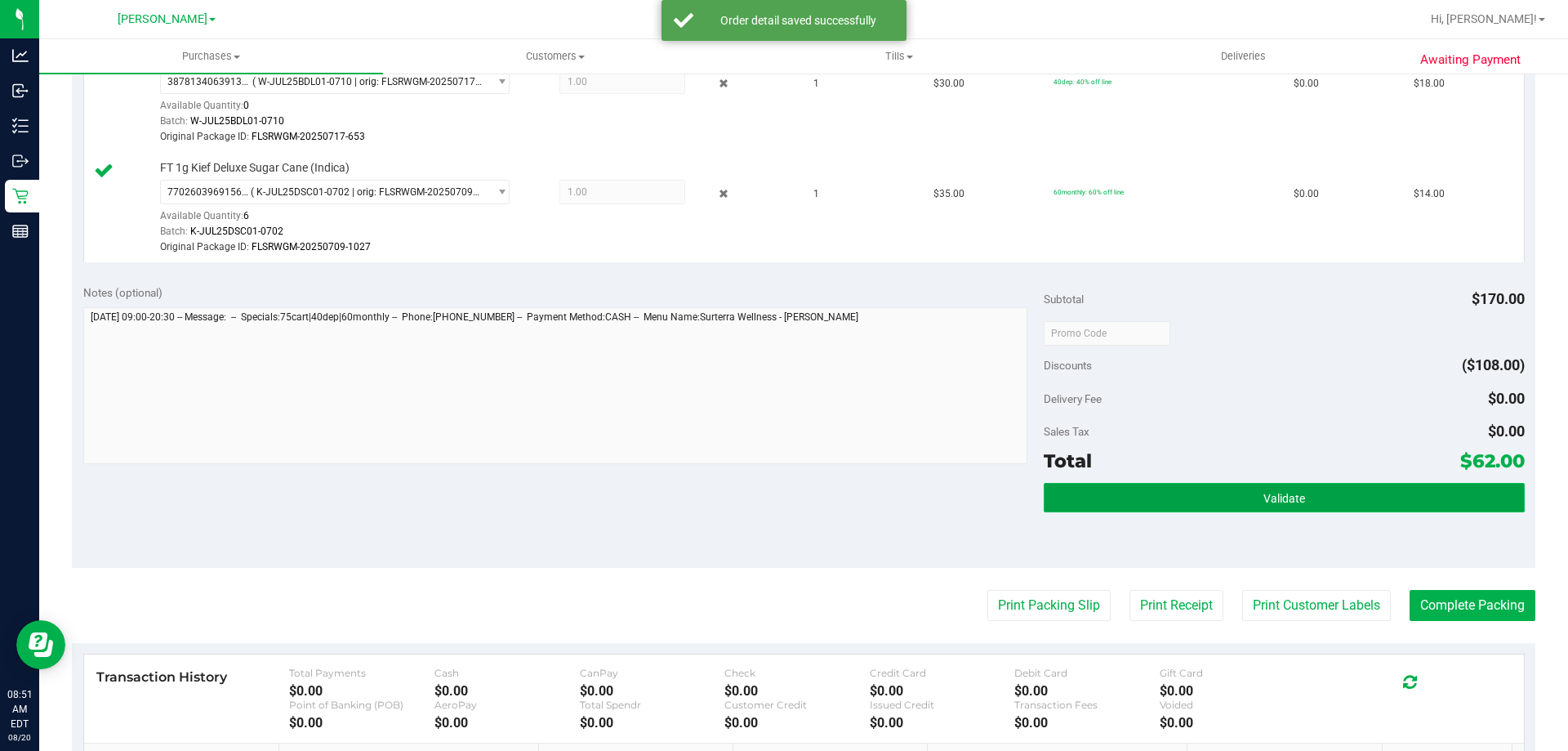
click at [1318, 500] on button "Validate" at bounding box center [1284, 497] width 480 height 29
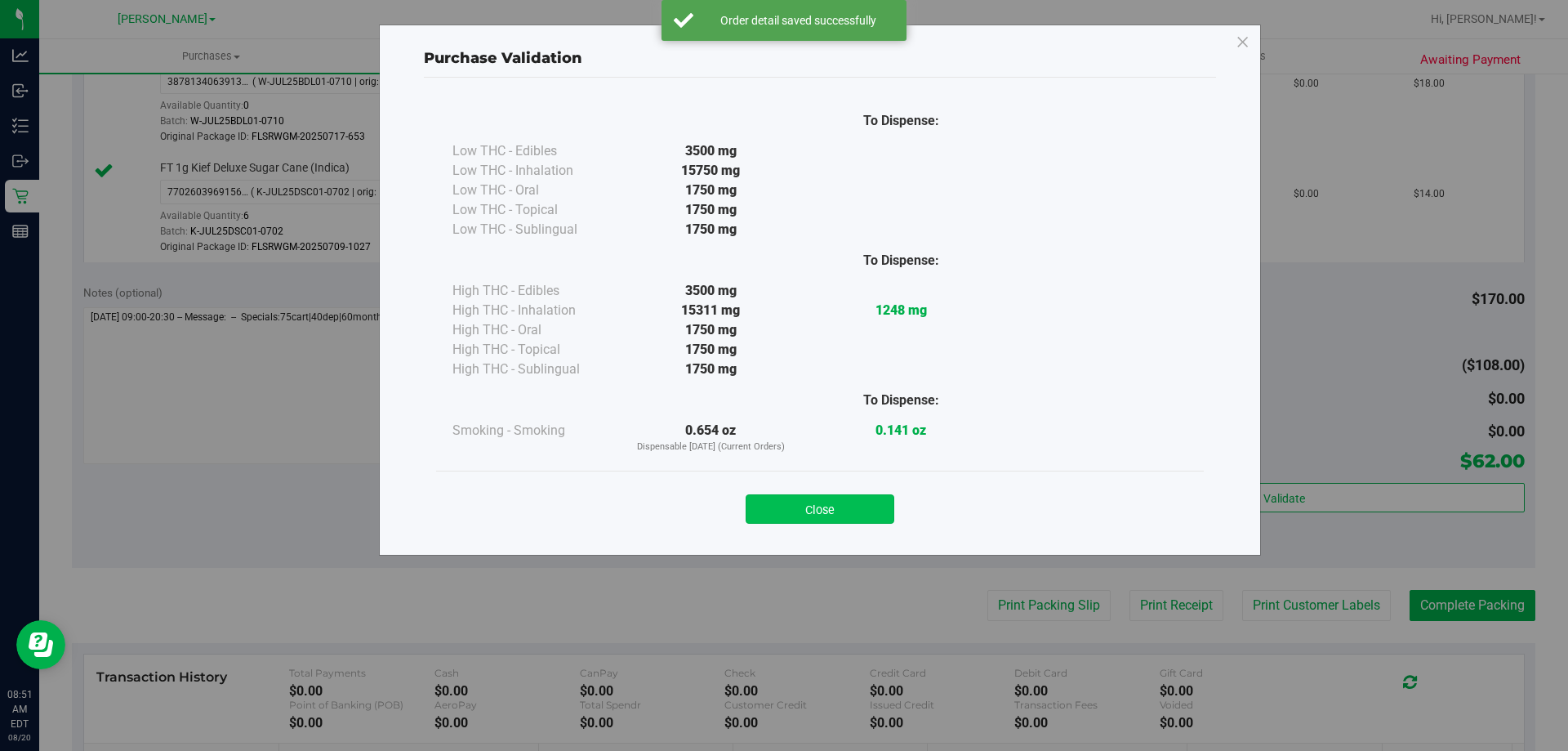
click at [850, 496] on button "Close" at bounding box center [819, 509] width 149 height 29
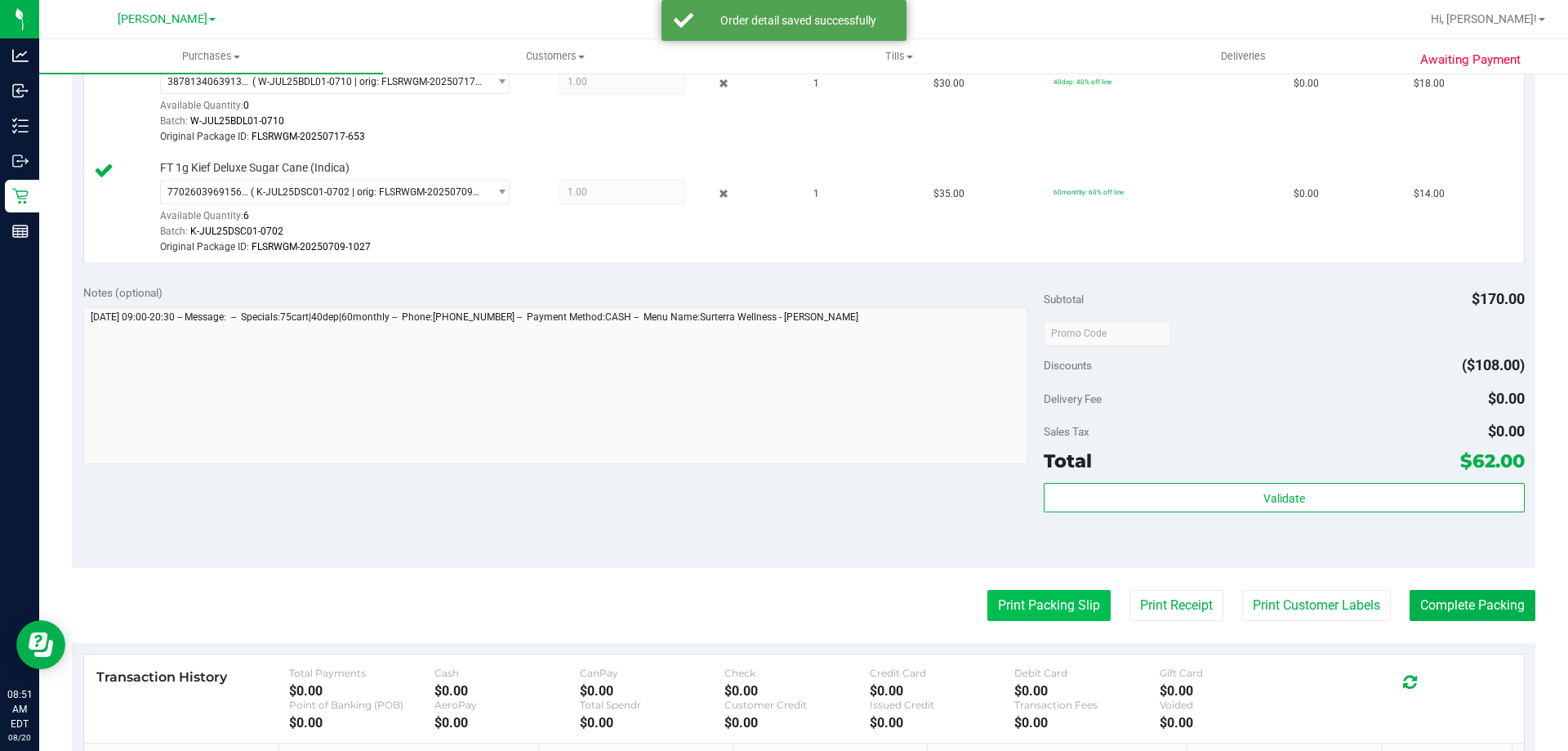
click at [1045, 610] on button "Print Packing Slip" at bounding box center [1048, 606] width 123 height 31
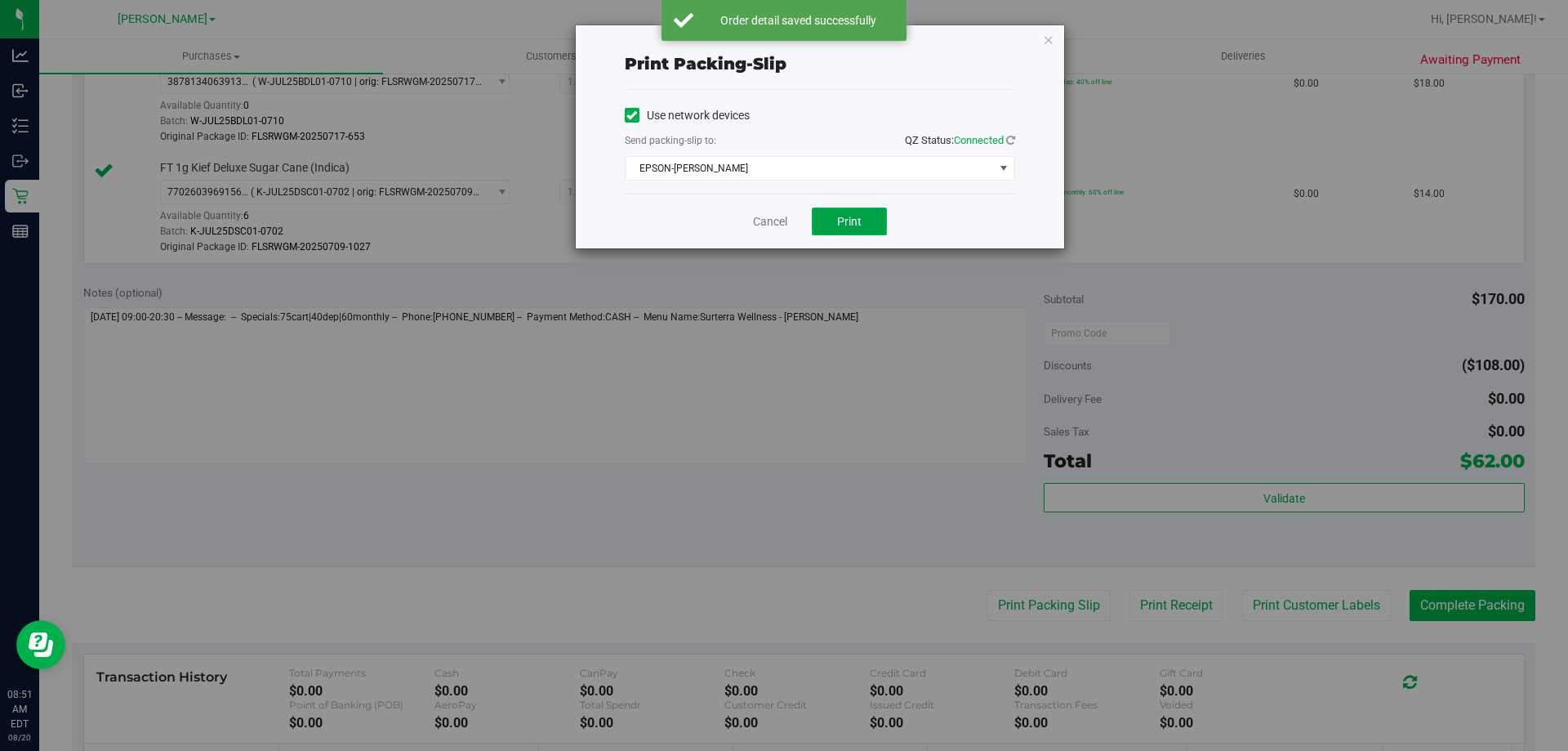
click at [846, 225] on span "Print" at bounding box center [848, 221] width 25 height 13
click at [755, 221] on link "Cancel" at bounding box center [770, 221] width 35 height 17
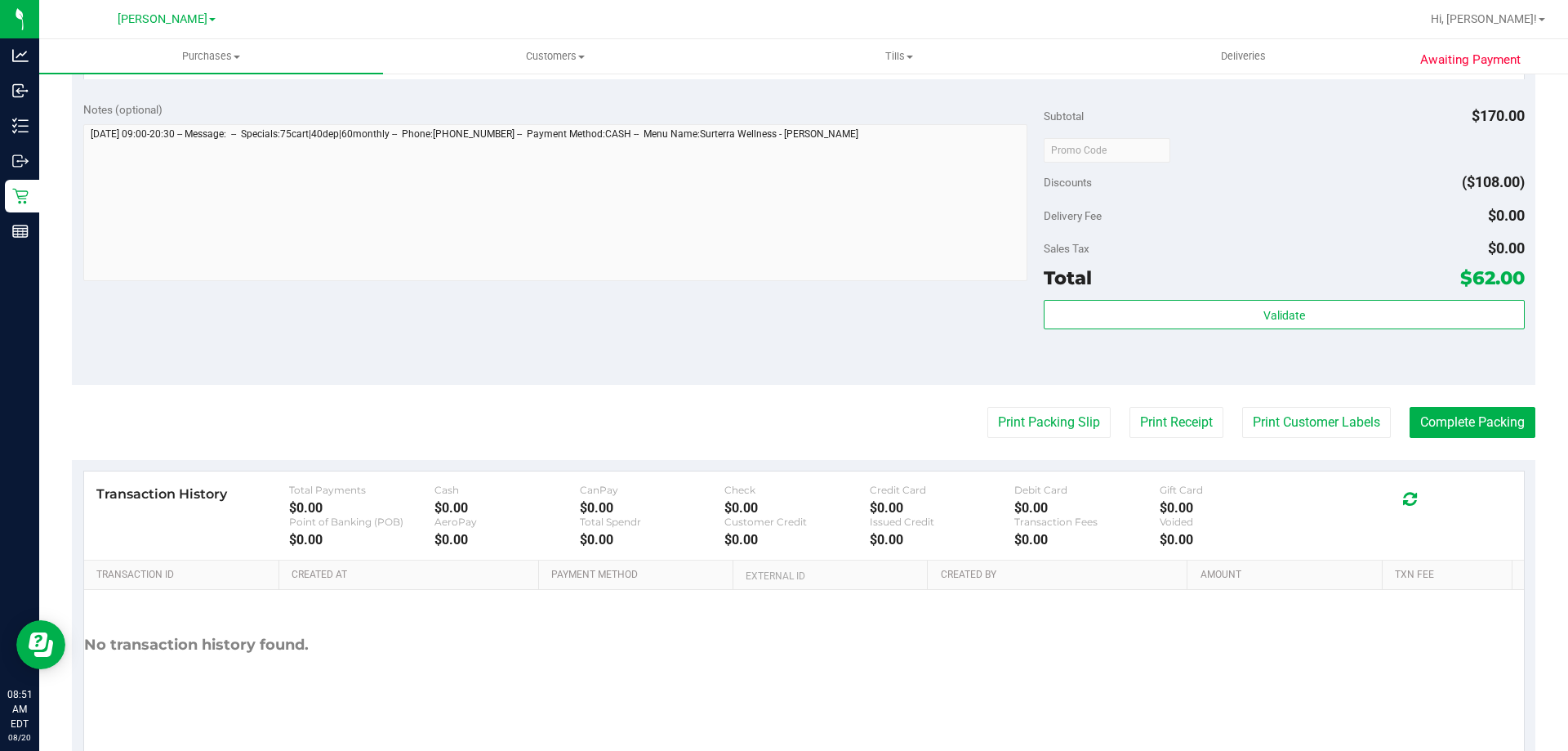
scroll to position [1008, 0]
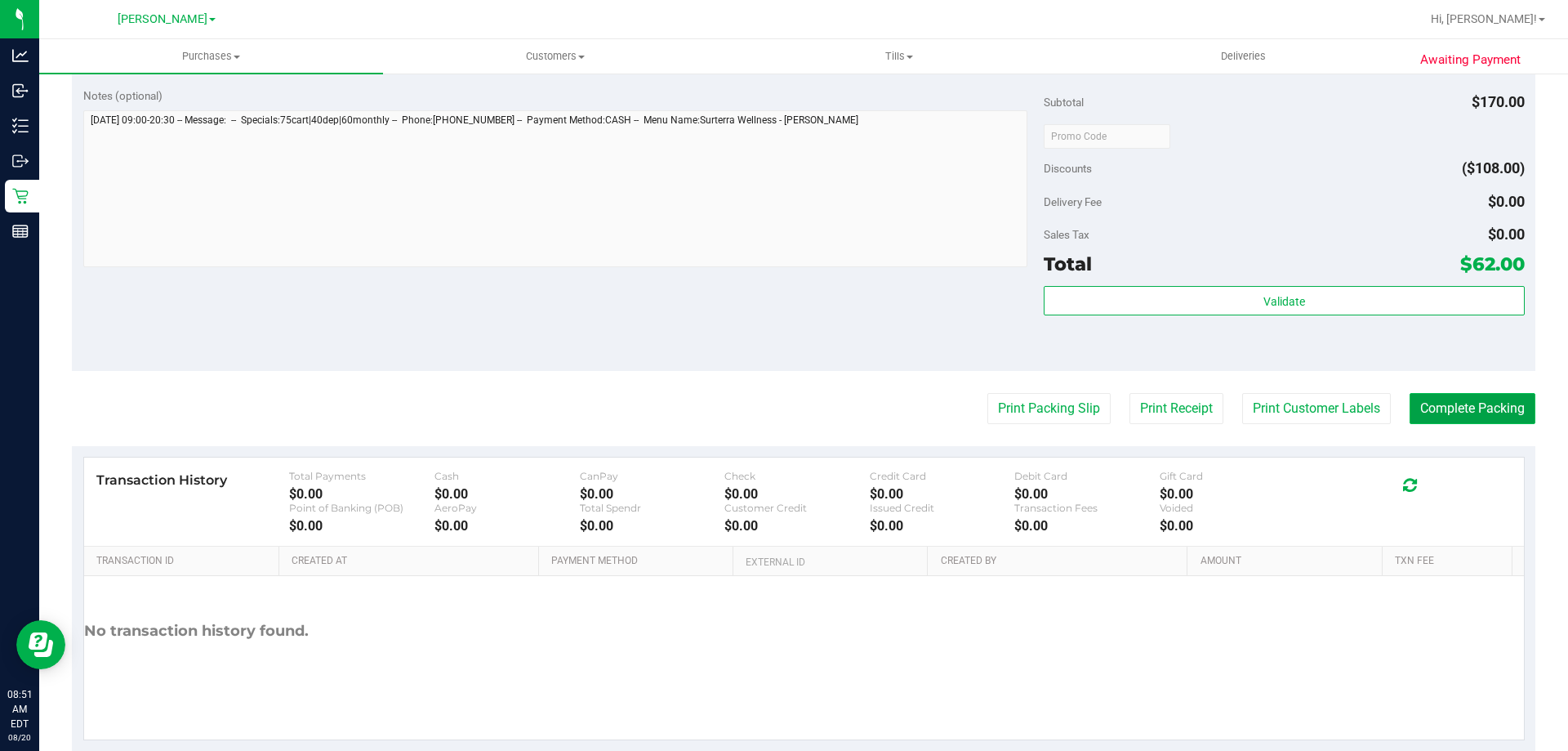
click at [1478, 414] on button "Complete Packing" at bounding box center [1472, 408] width 126 height 31
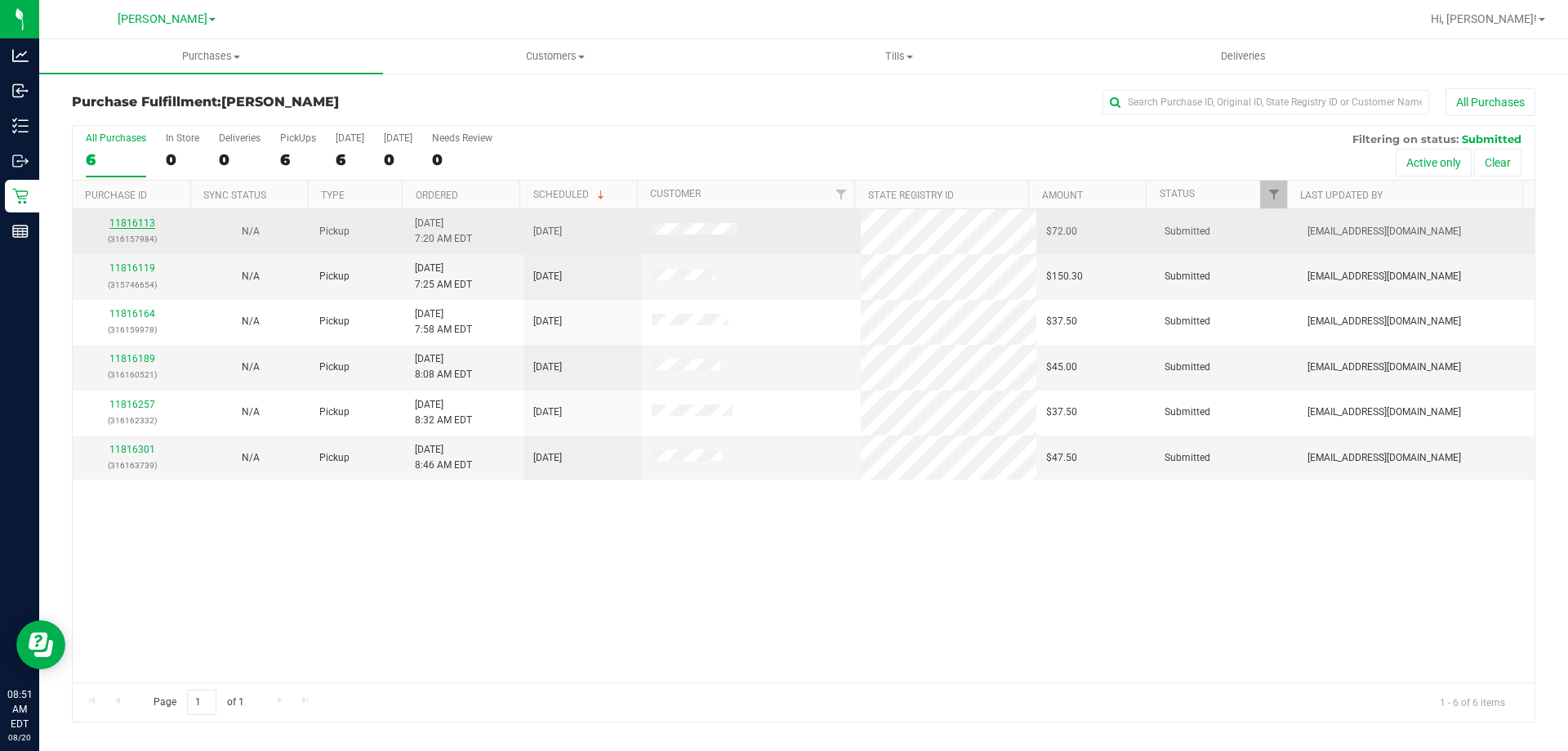
click at [130, 218] on link "11816113" at bounding box center [132, 223] width 46 height 12
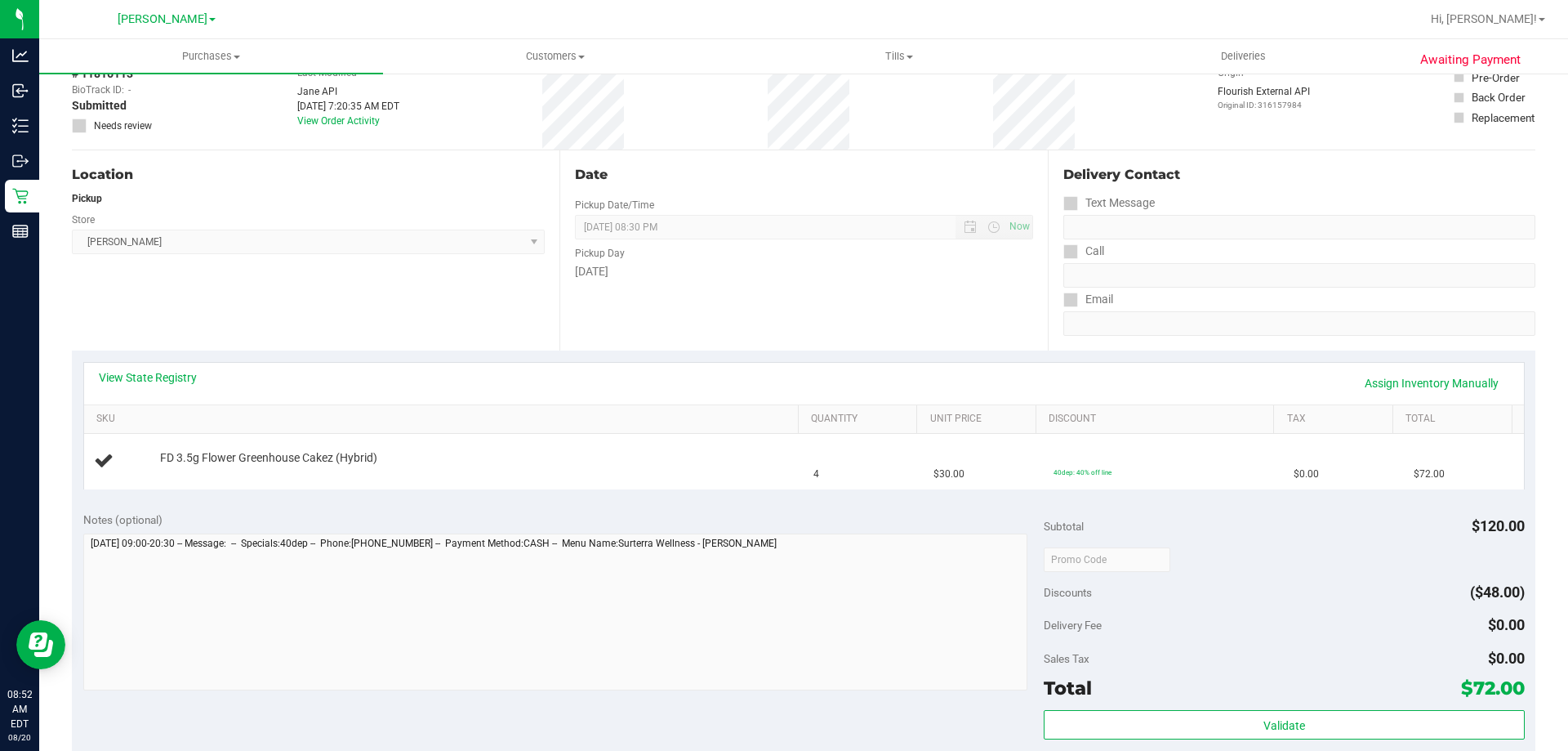
scroll to position [91, 0]
click at [174, 397] on div "View State Registry Assign Inventory Manually" at bounding box center [804, 382] width 1439 height 42
click at [188, 371] on link "View State Registry" at bounding box center [147, 376] width 98 height 16
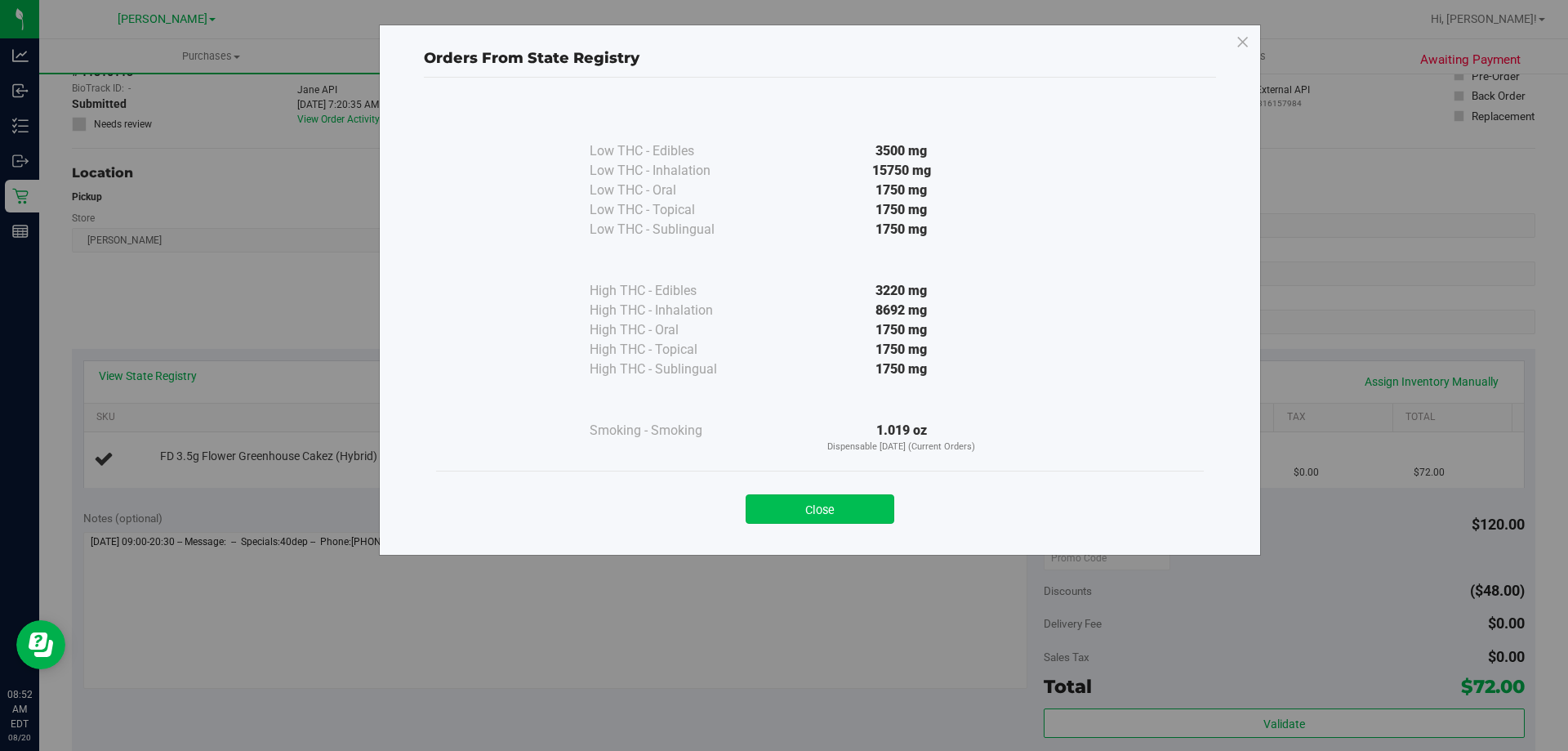
click at [868, 522] on button "Close" at bounding box center [819, 509] width 149 height 29
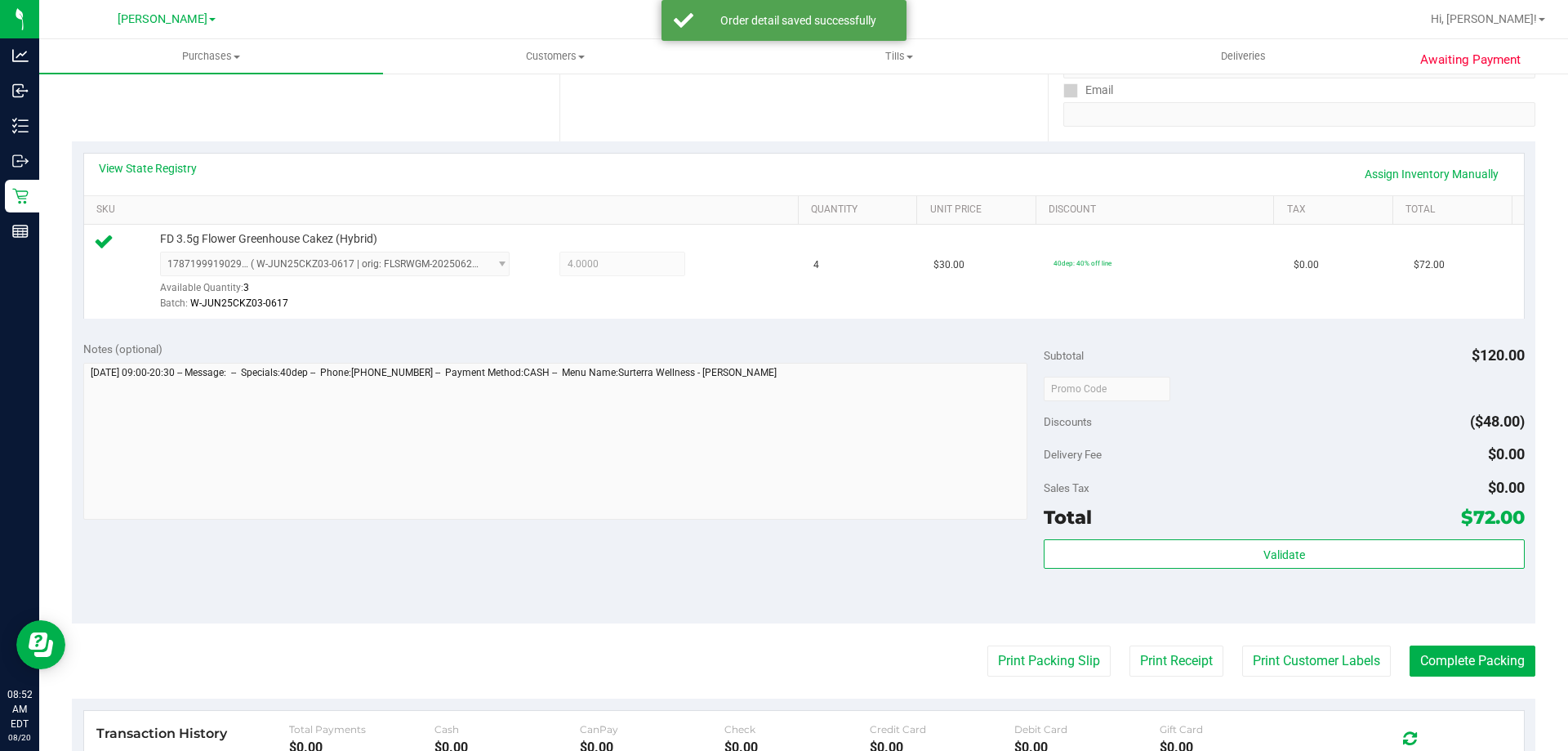
scroll to position [397, 0]
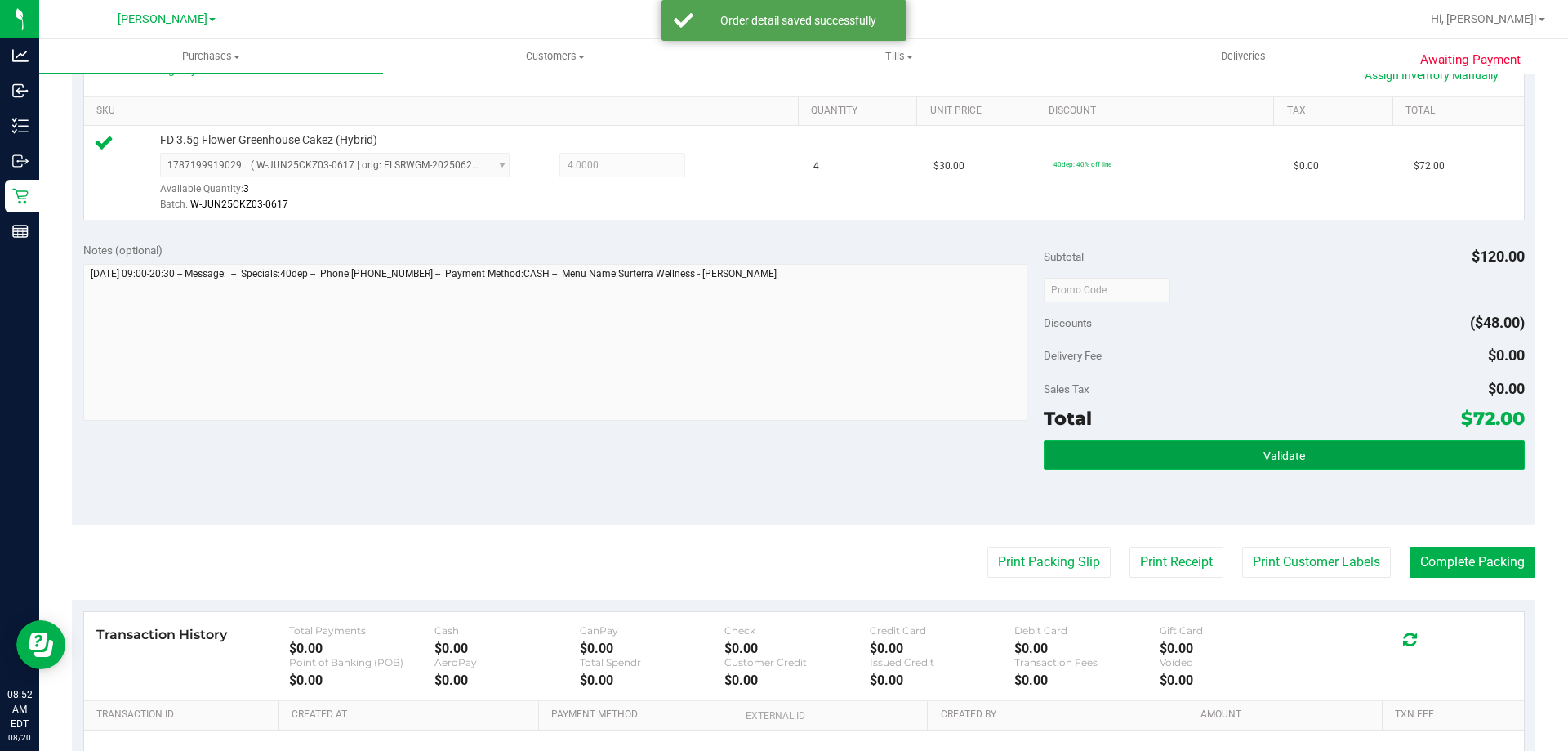
click at [1194, 440] on button "Validate" at bounding box center [1284, 455] width 480 height 29
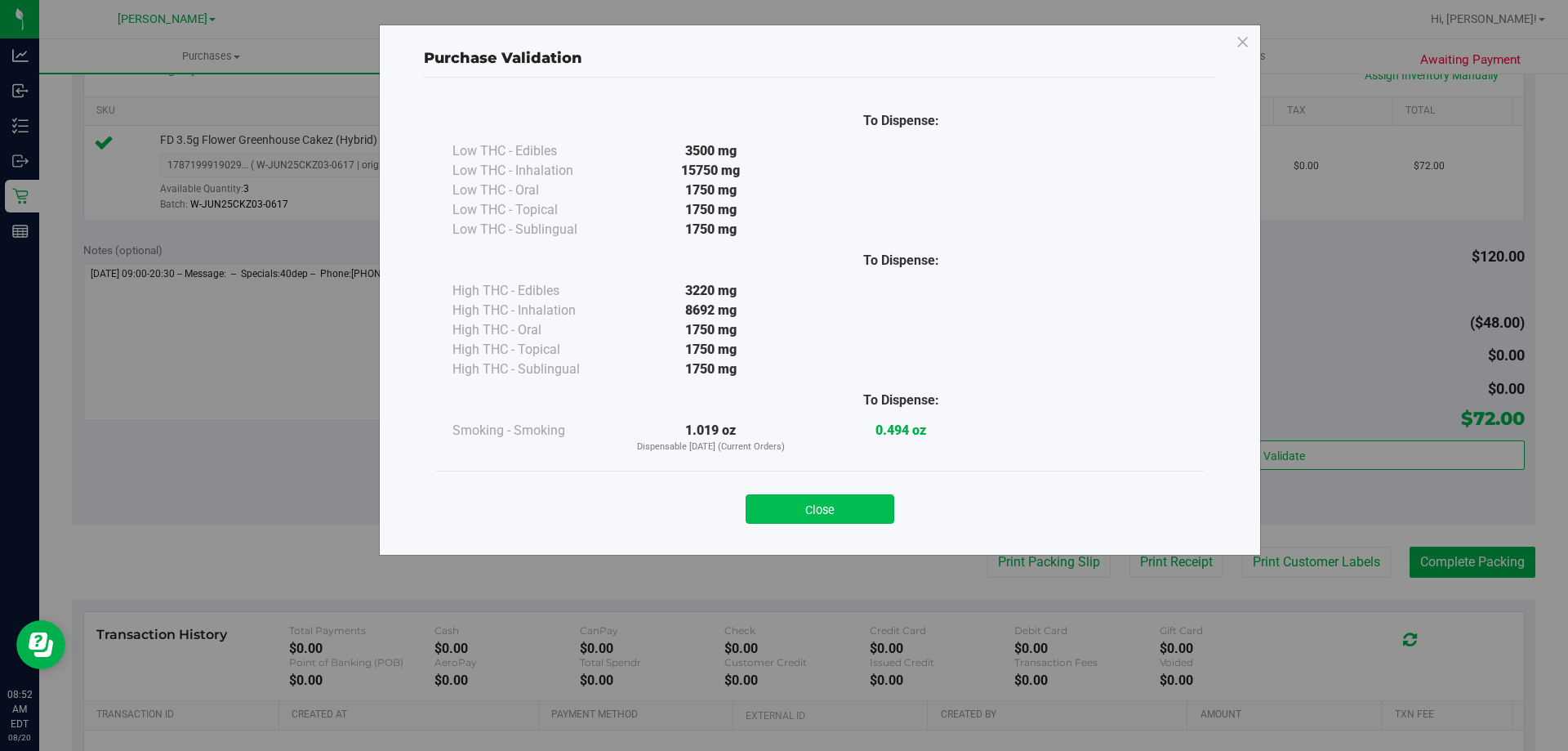
click at [866, 503] on button "Close" at bounding box center [819, 509] width 149 height 29
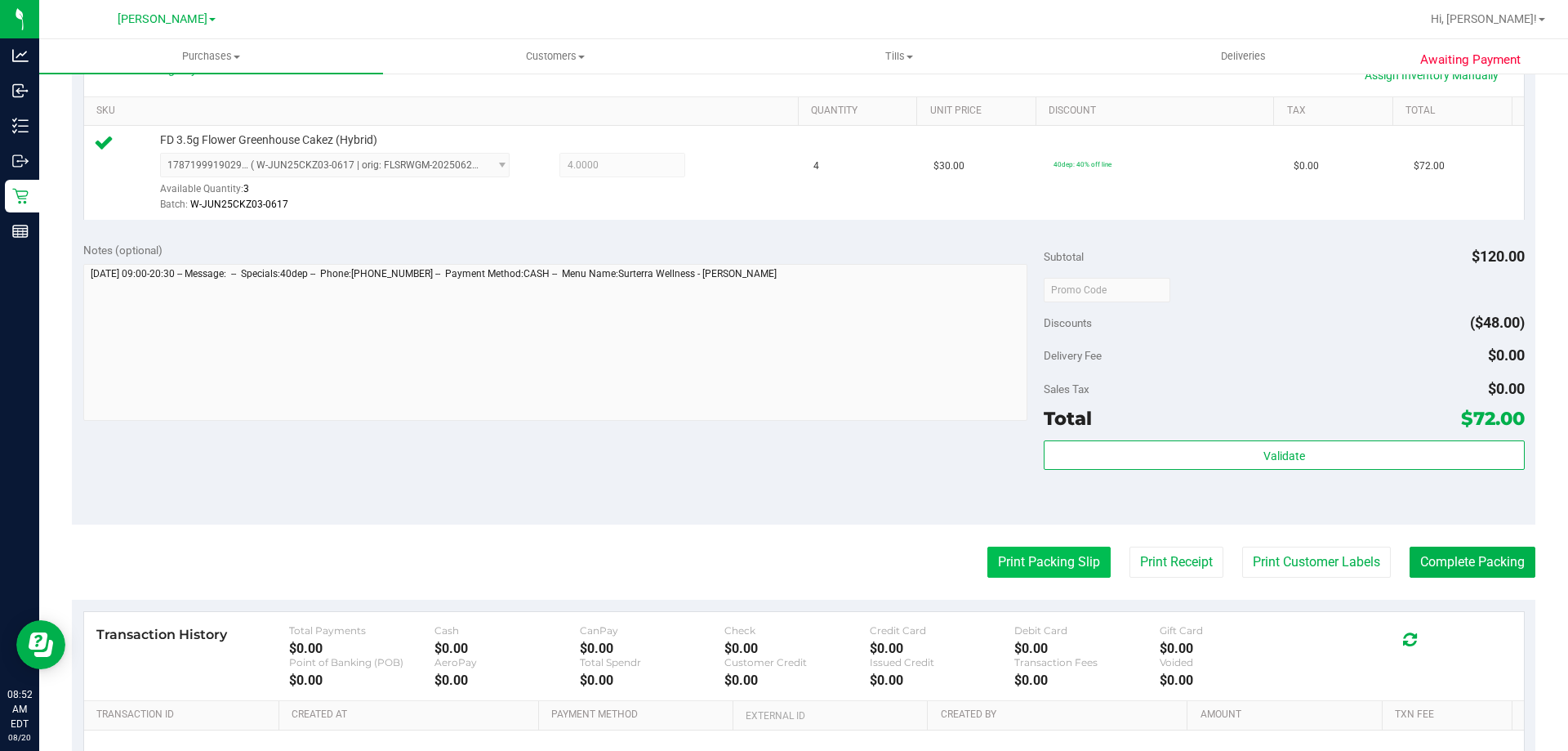
click at [1034, 565] on button "Print Packing Slip" at bounding box center [1048, 562] width 123 height 31
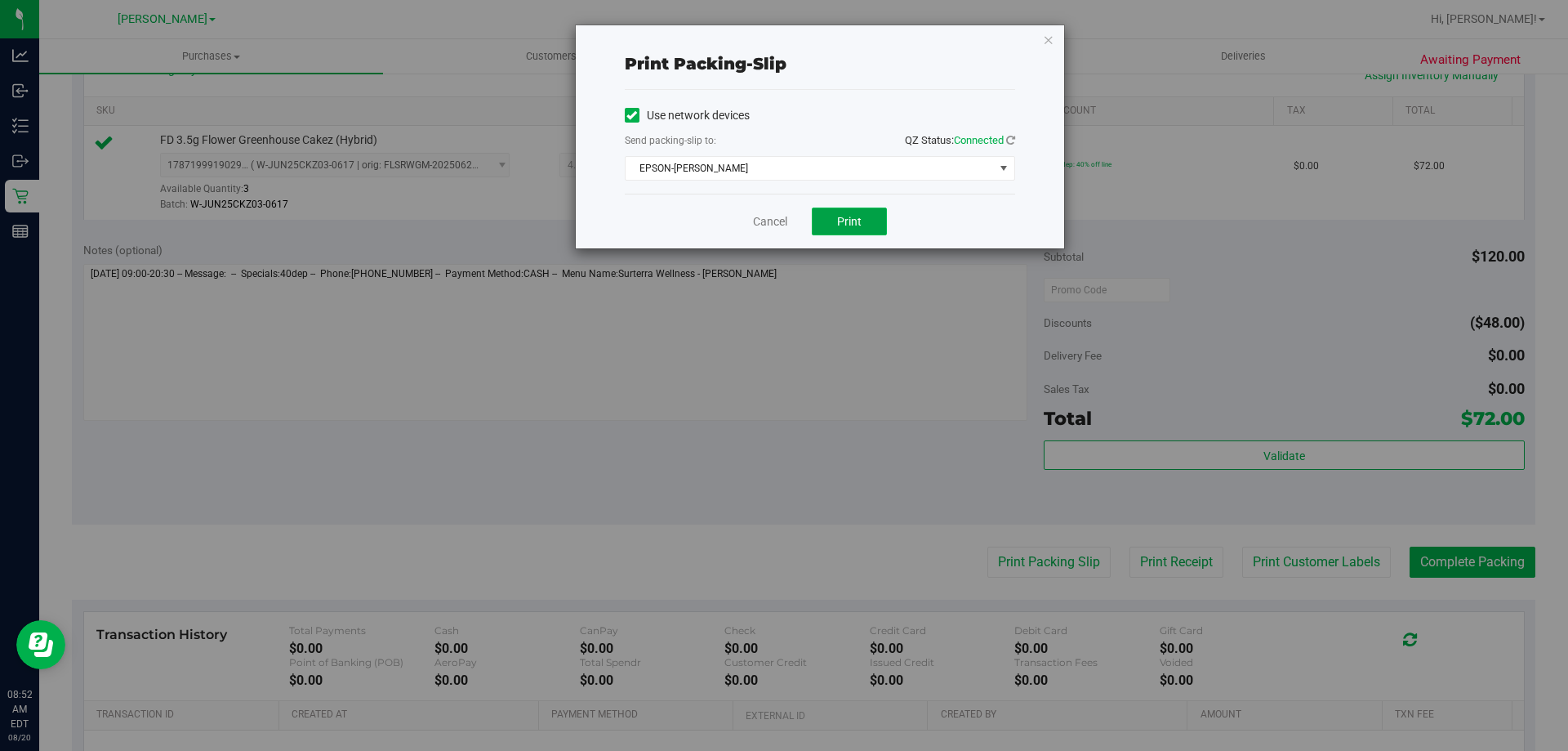
click at [882, 220] on button "Print" at bounding box center [849, 221] width 75 height 27
click at [756, 225] on link "Cancel" at bounding box center [770, 221] width 35 height 17
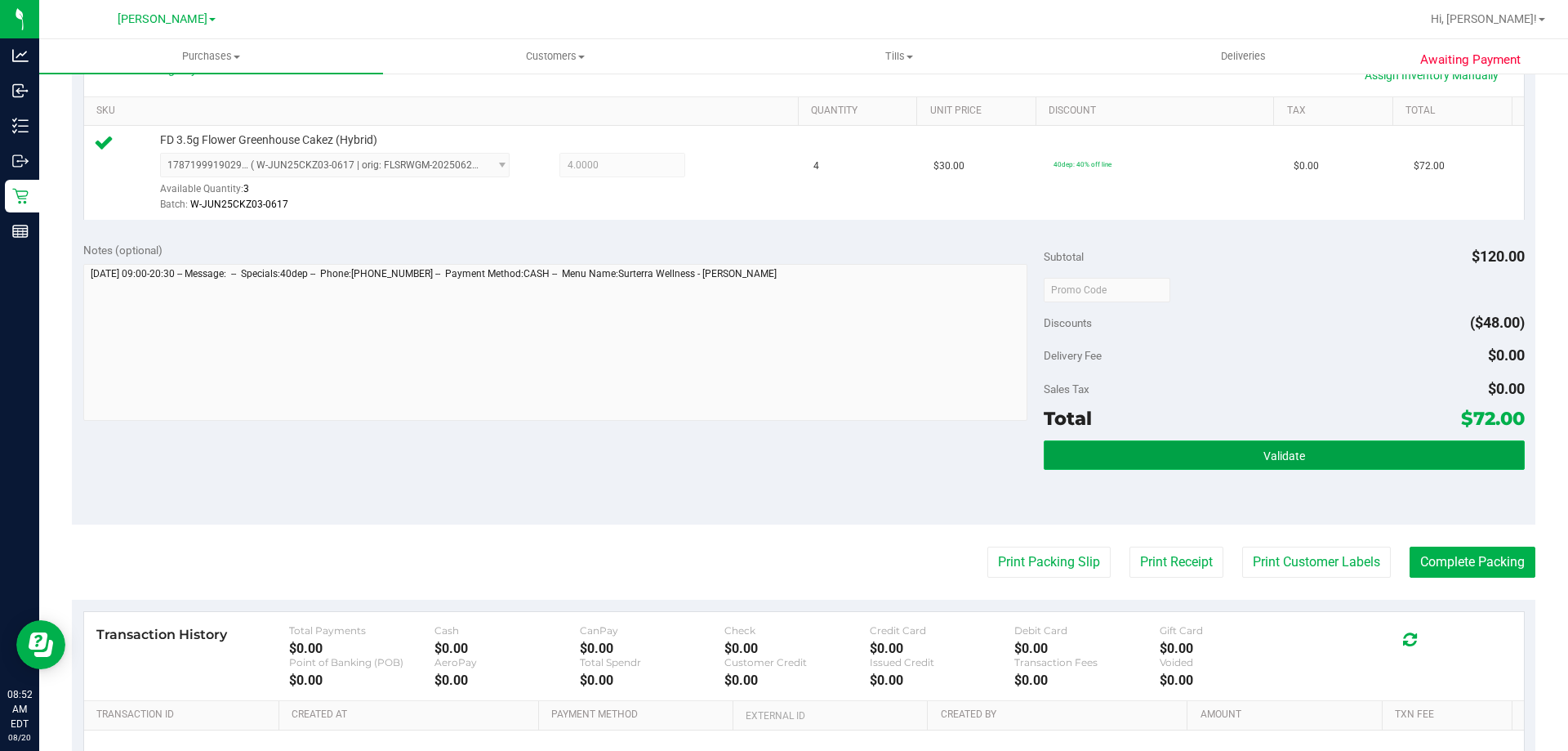
click at [1298, 465] on button "Validate" at bounding box center [1284, 455] width 480 height 29
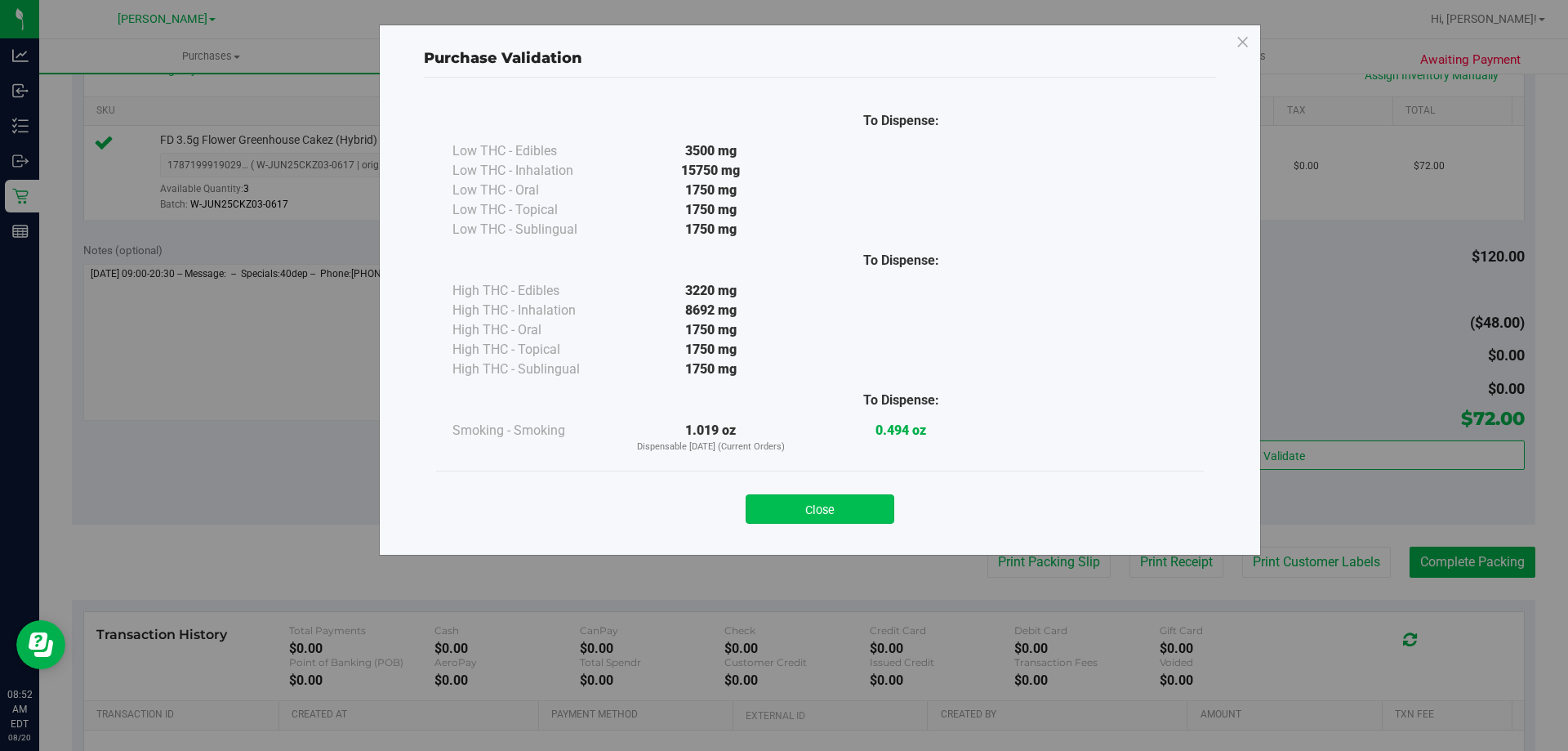
click at [844, 503] on button "Close" at bounding box center [819, 509] width 149 height 29
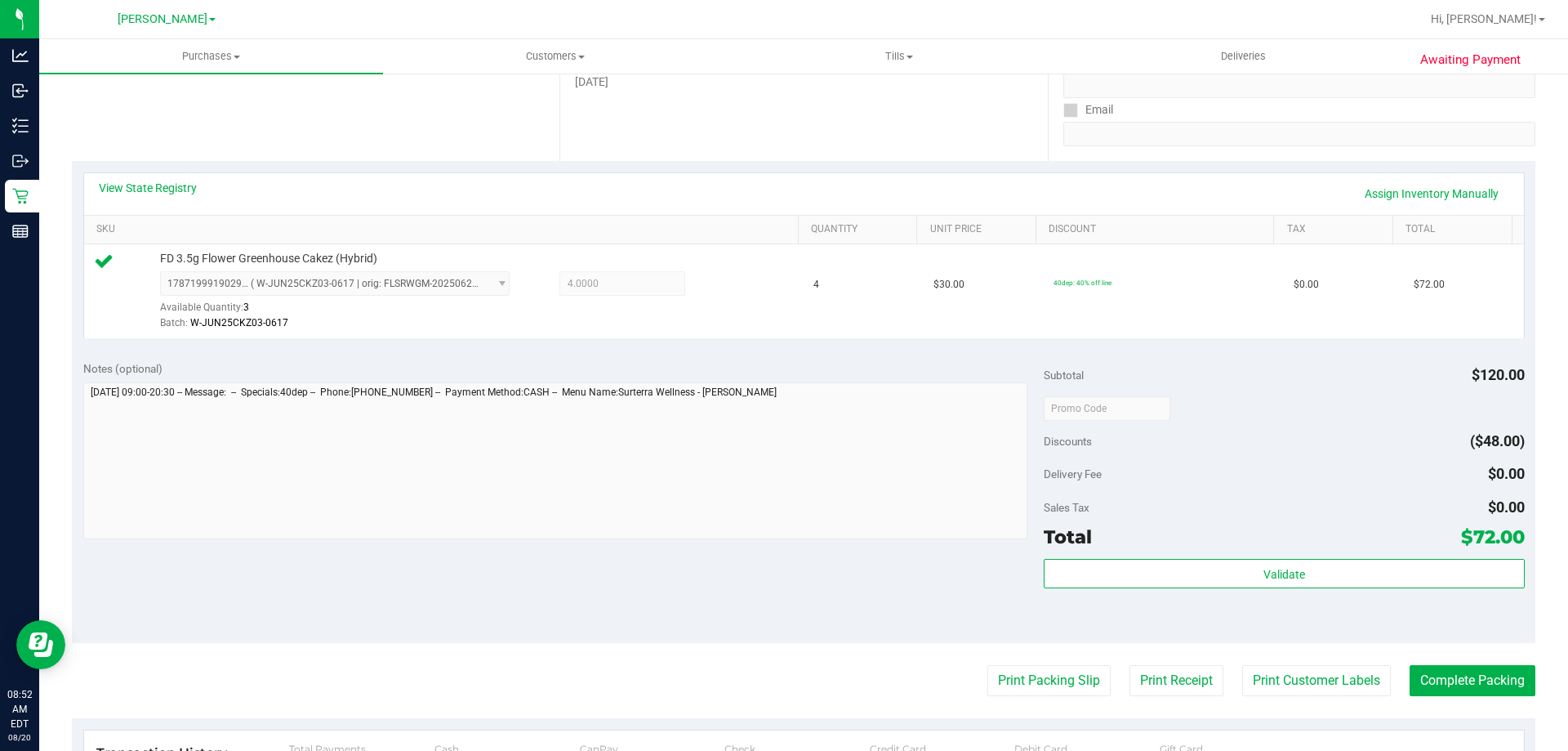
scroll to position [263, 0]
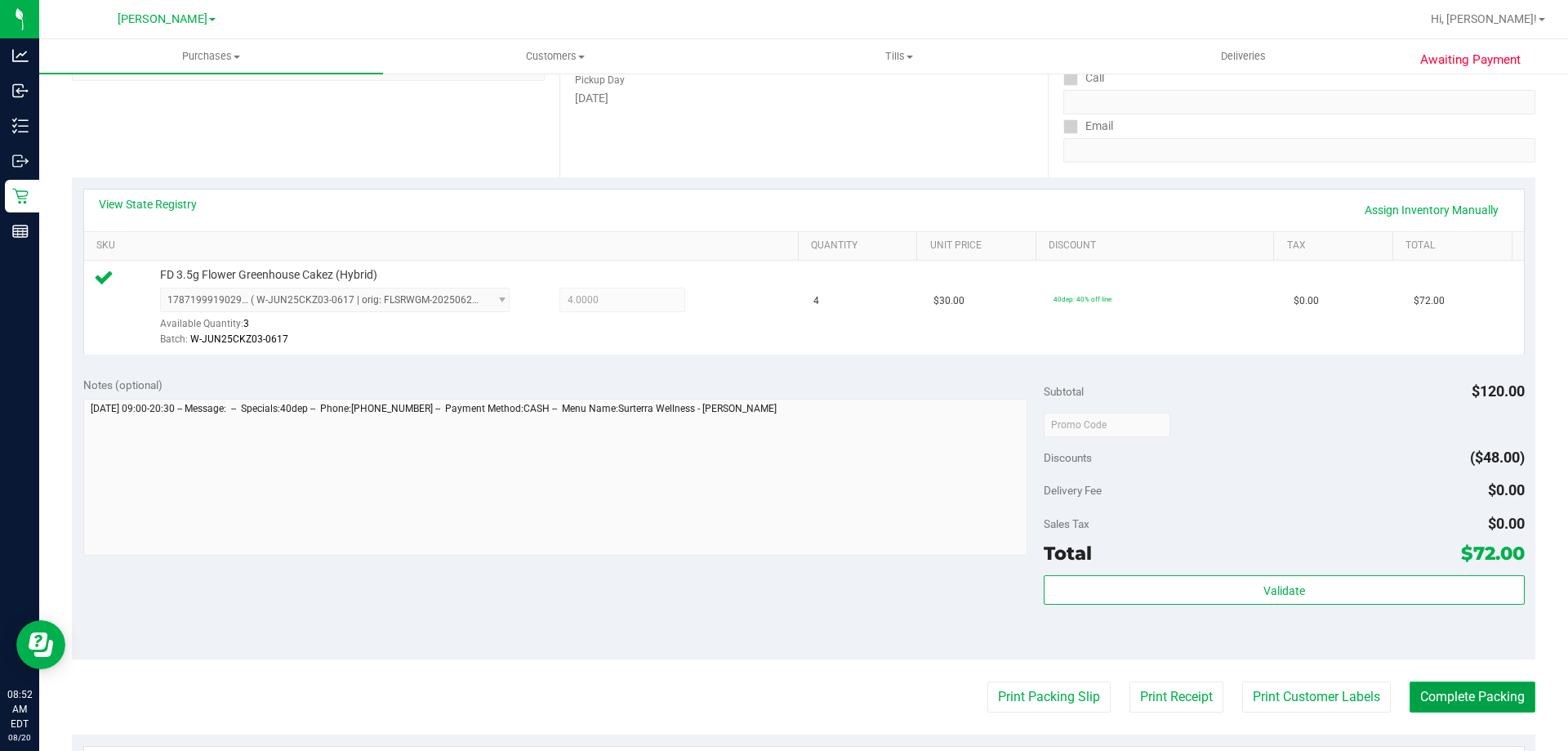
click at [1439, 703] on button "Complete Packing" at bounding box center [1472, 697] width 126 height 31
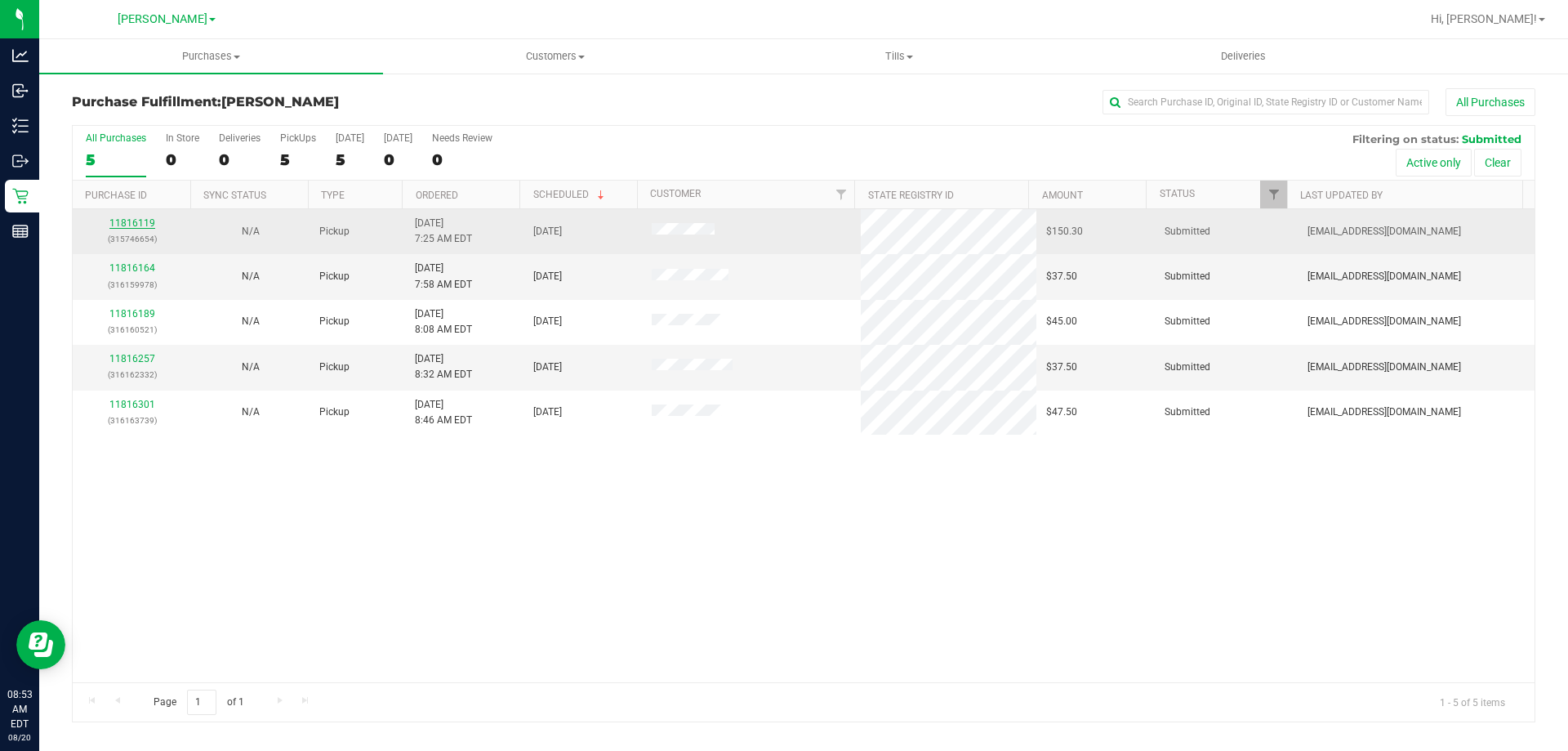
click at [147, 223] on link "11816119" at bounding box center [132, 223] width 46 height 12
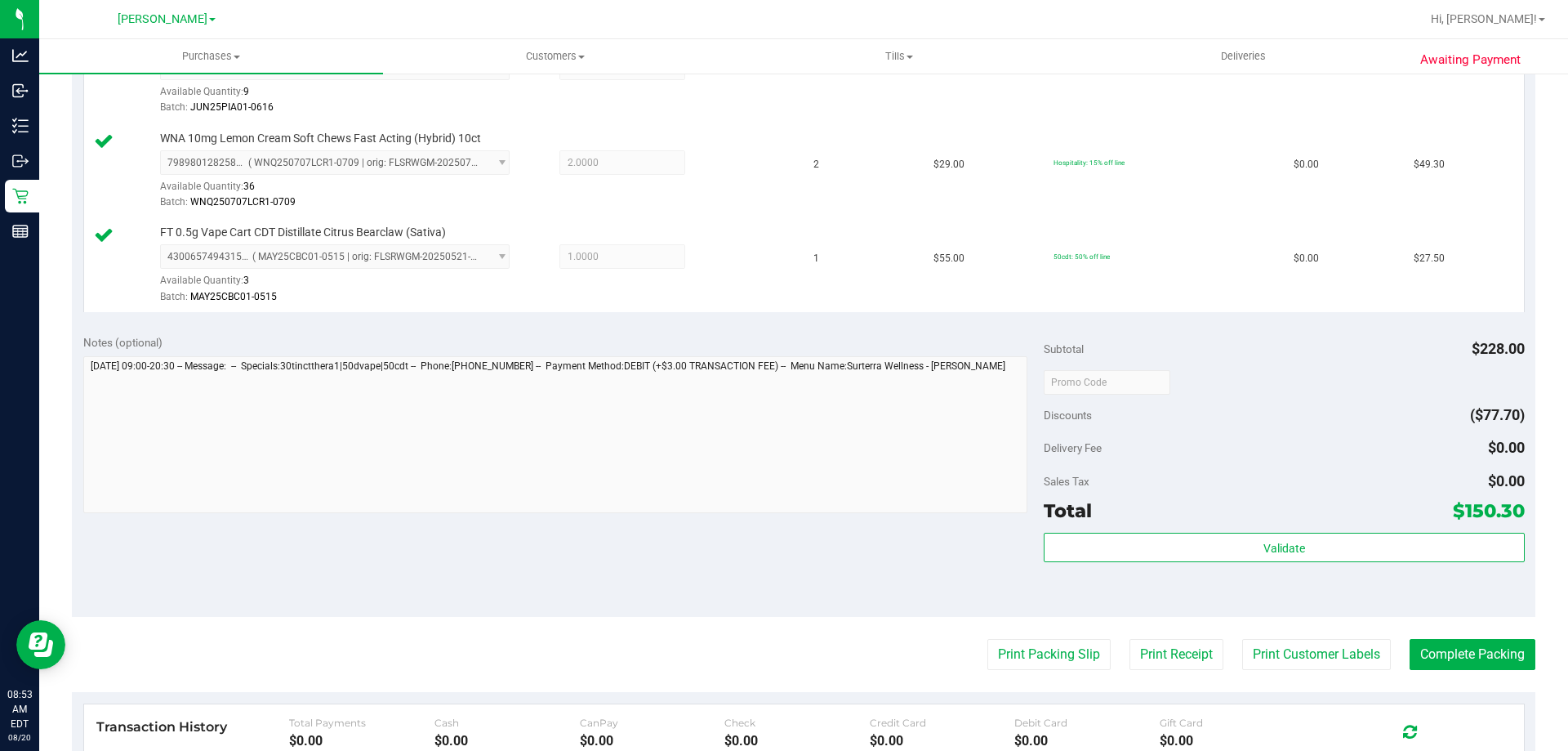
scroll to position [630, 0]
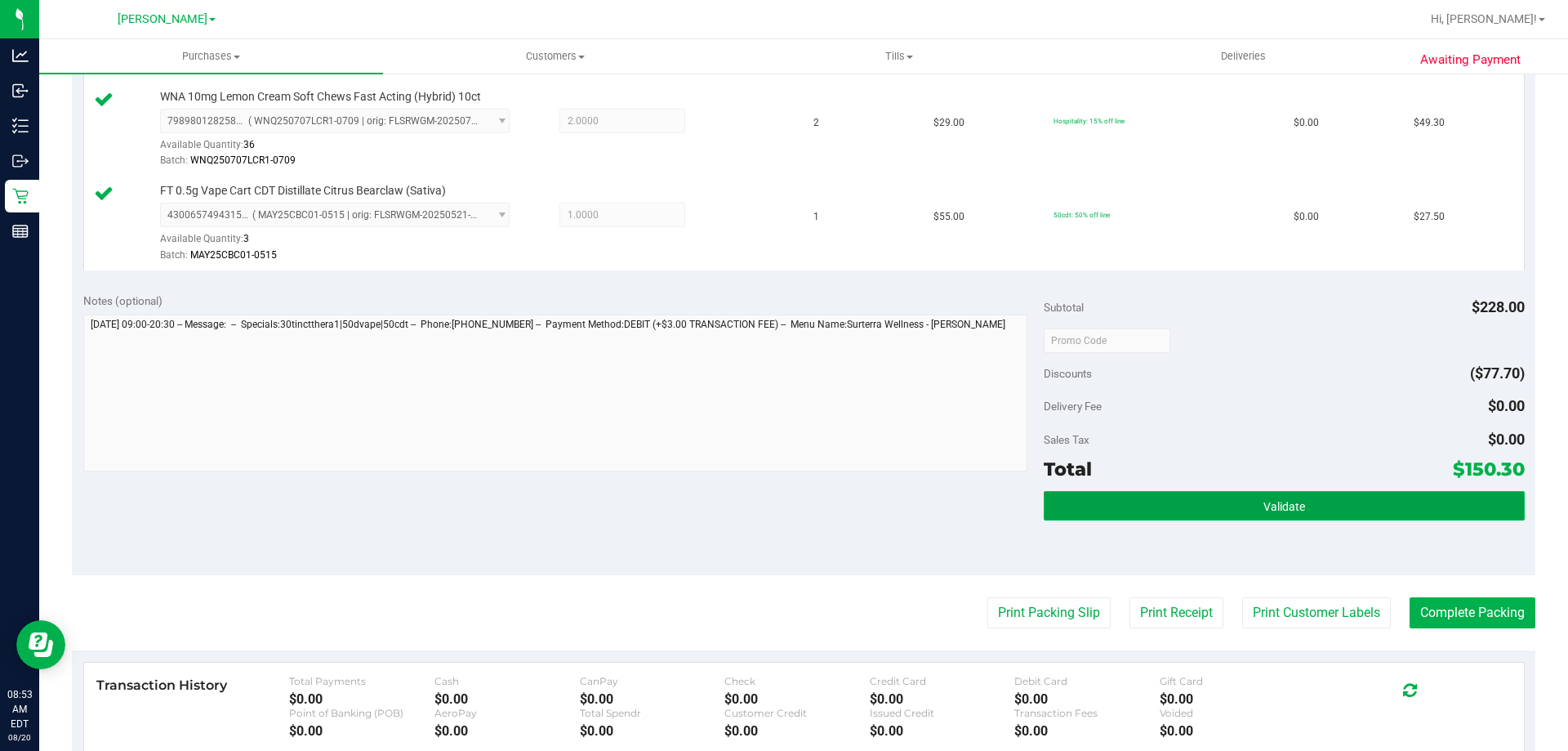
click at [1265, 517] on button "Validate" at bounding box center [1284, 505] width 480 height 29
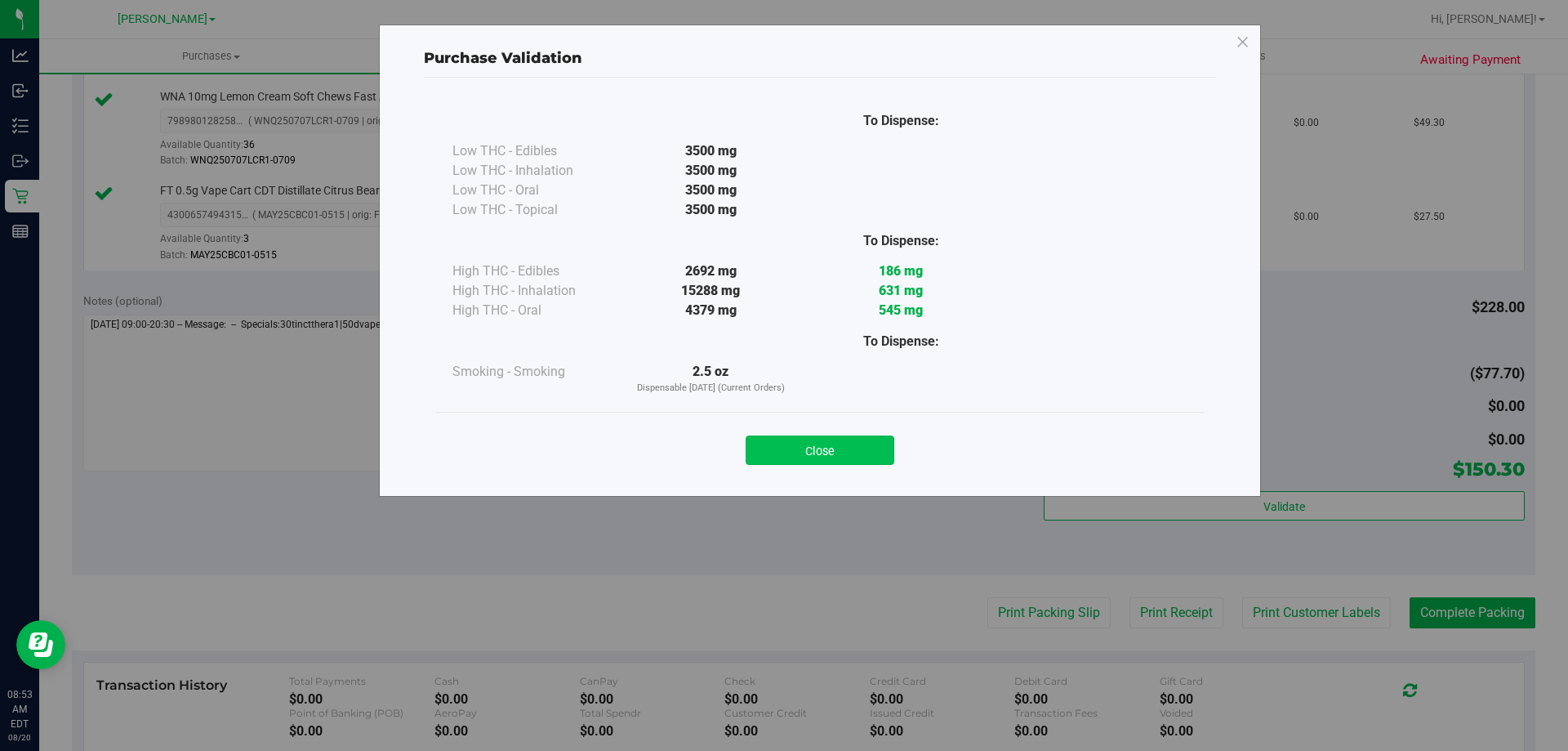
click at [860, 460] on button "Close" at bounding box center [819, 450] width 149 height 29
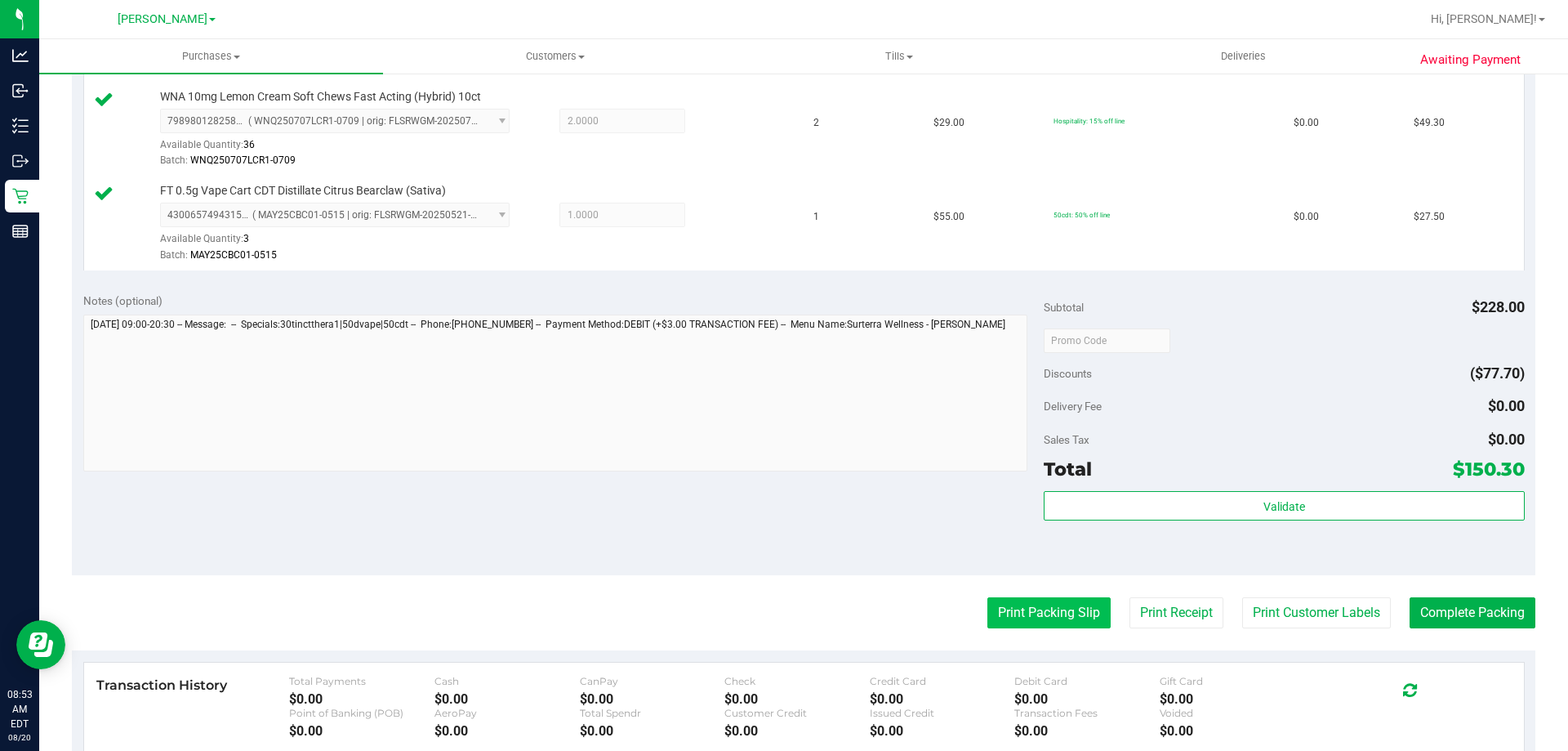
click at [1075, 618] on button "Print Packing Slip" at bounding box center [1048, 613] width 123 height 31
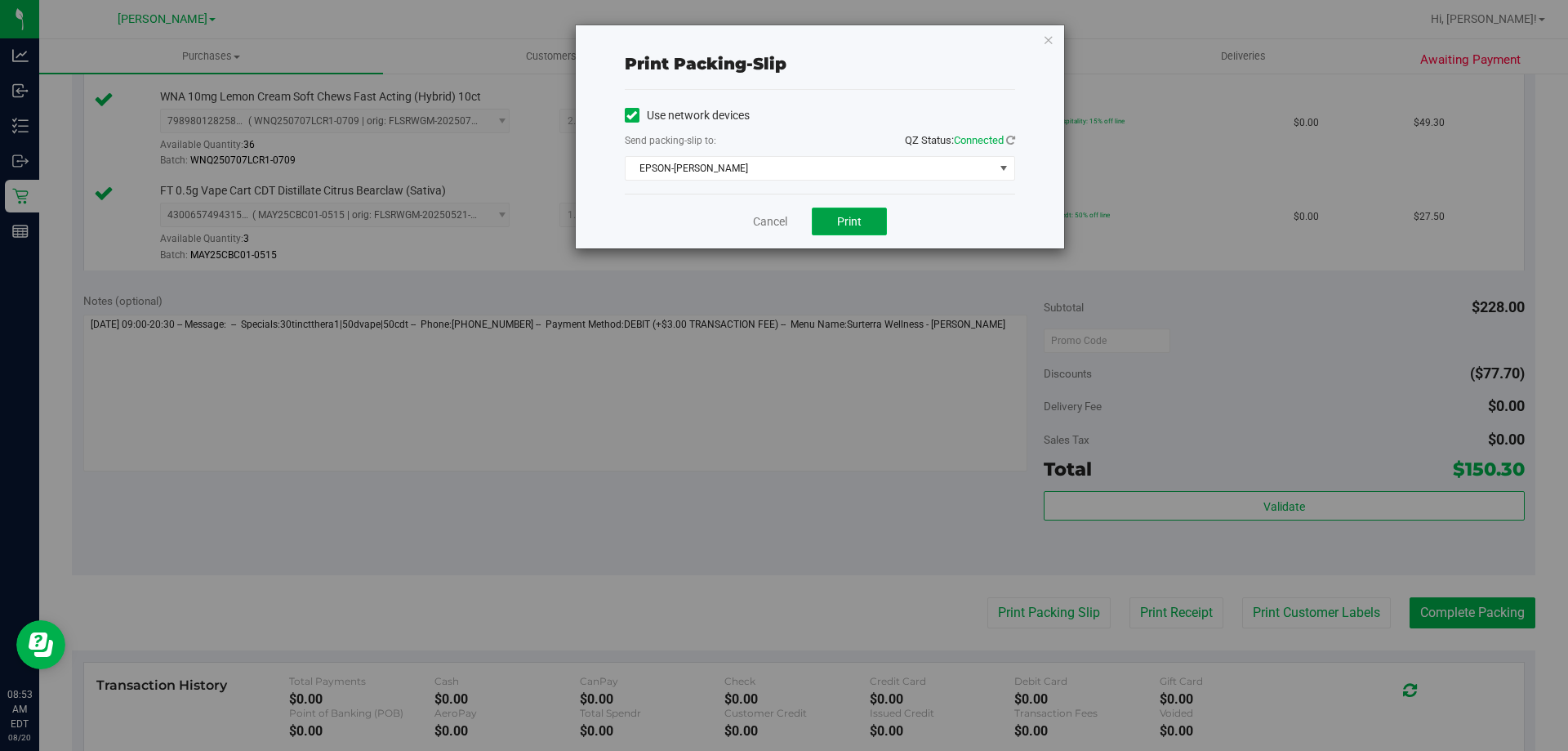
click at [876, 212] on button "Print" at bounding box center [849, 221] width 75 height 27
click at [760, 218] on link "Cancel" at bounding box center [770, 221] width 35 height 17
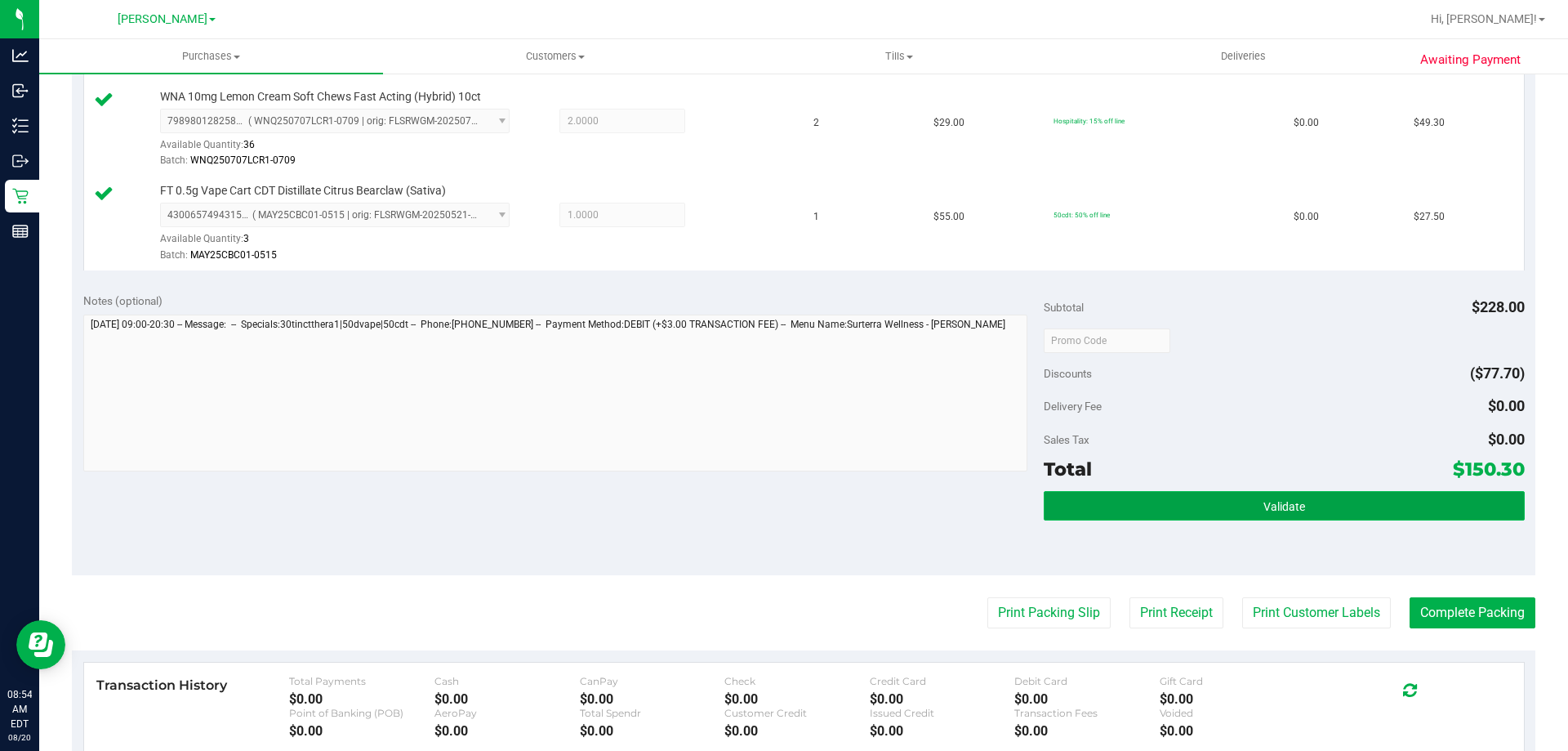
click at [1262, 516] on button "Validate" at bounding box center [1284, 505] width 480 height 29
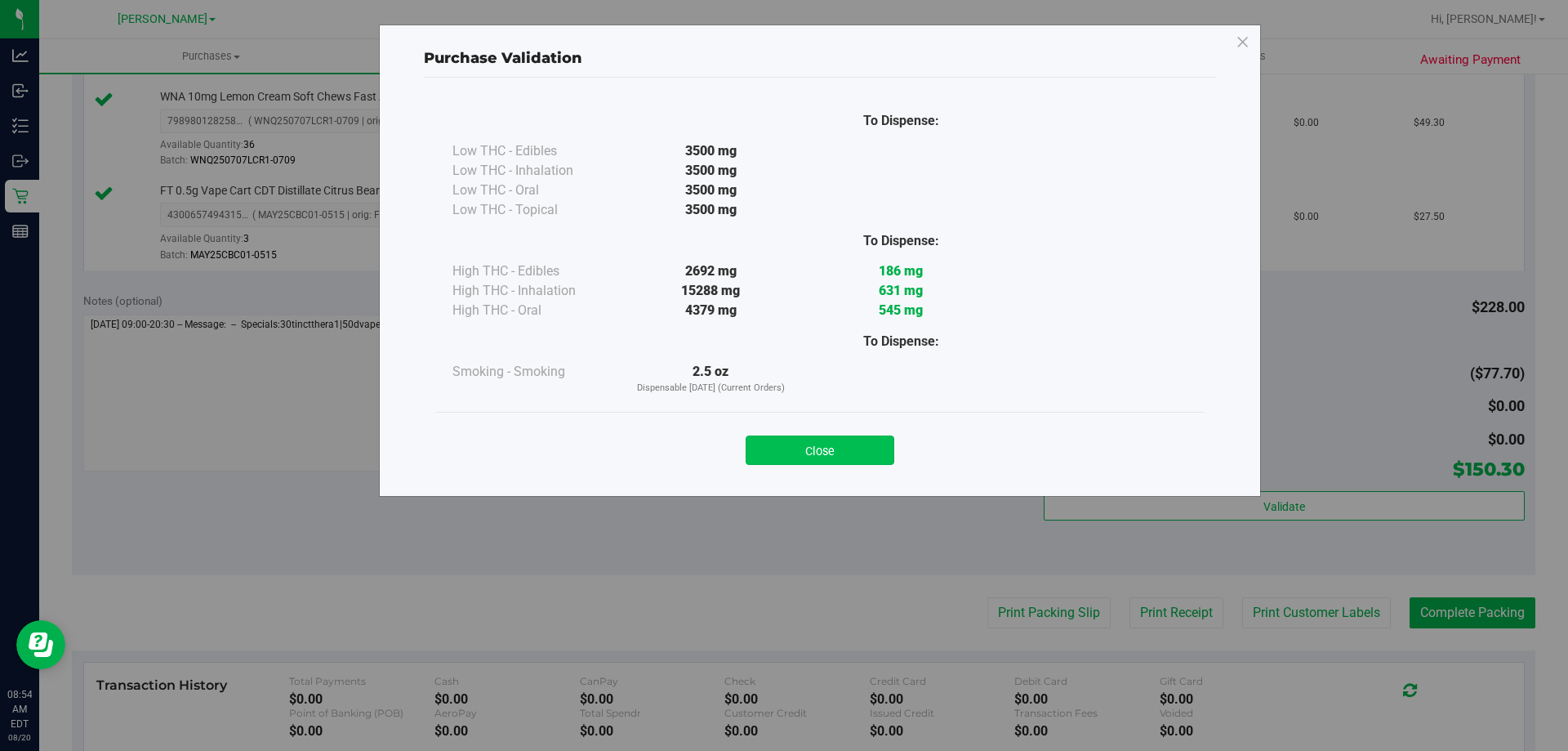
click at [844, 444] on button "Close" at bounding box center [819, 450] width 149 height 29
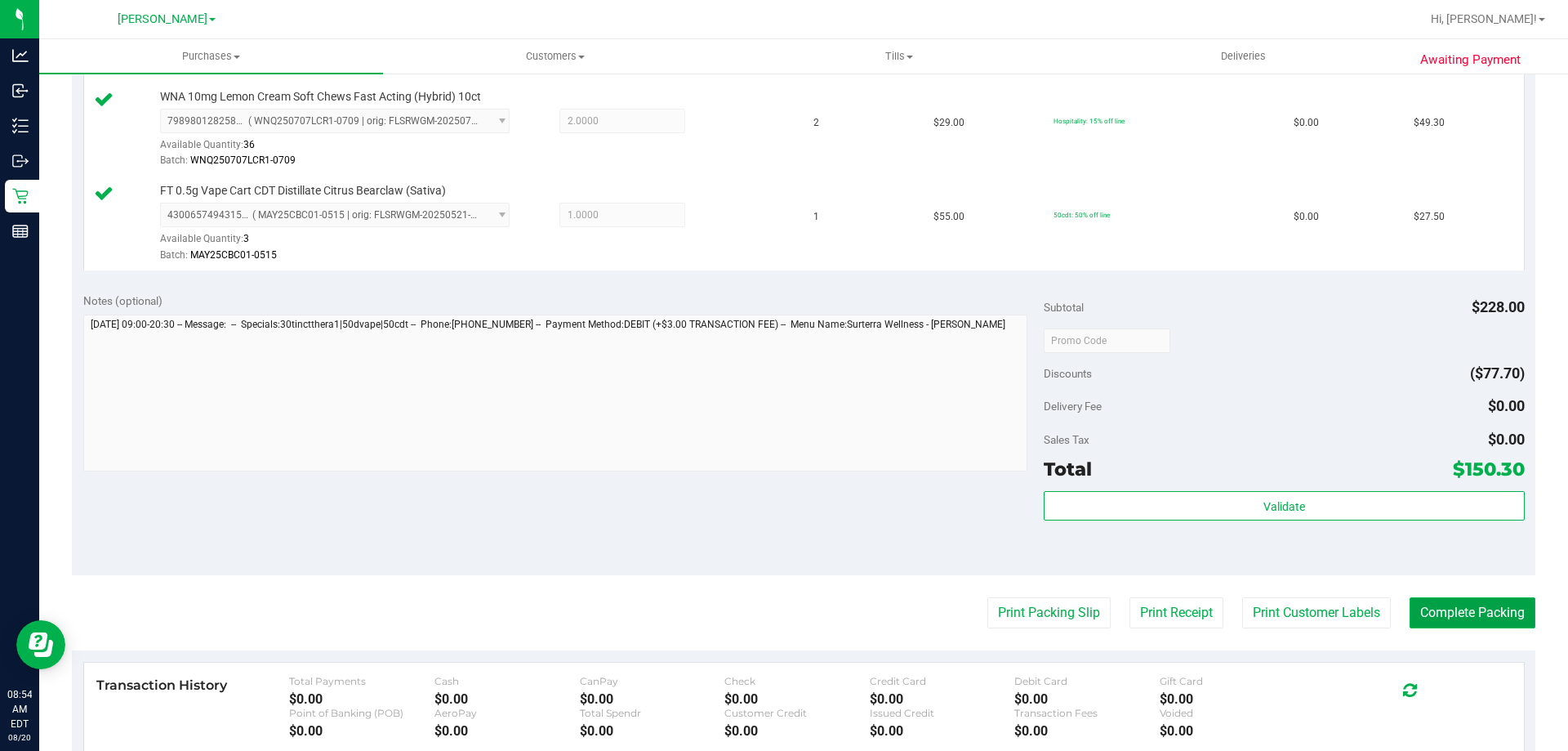
click at [1449, 618] on button "Complete Packing" at bounding box center [1472, 613] width 126 height 31
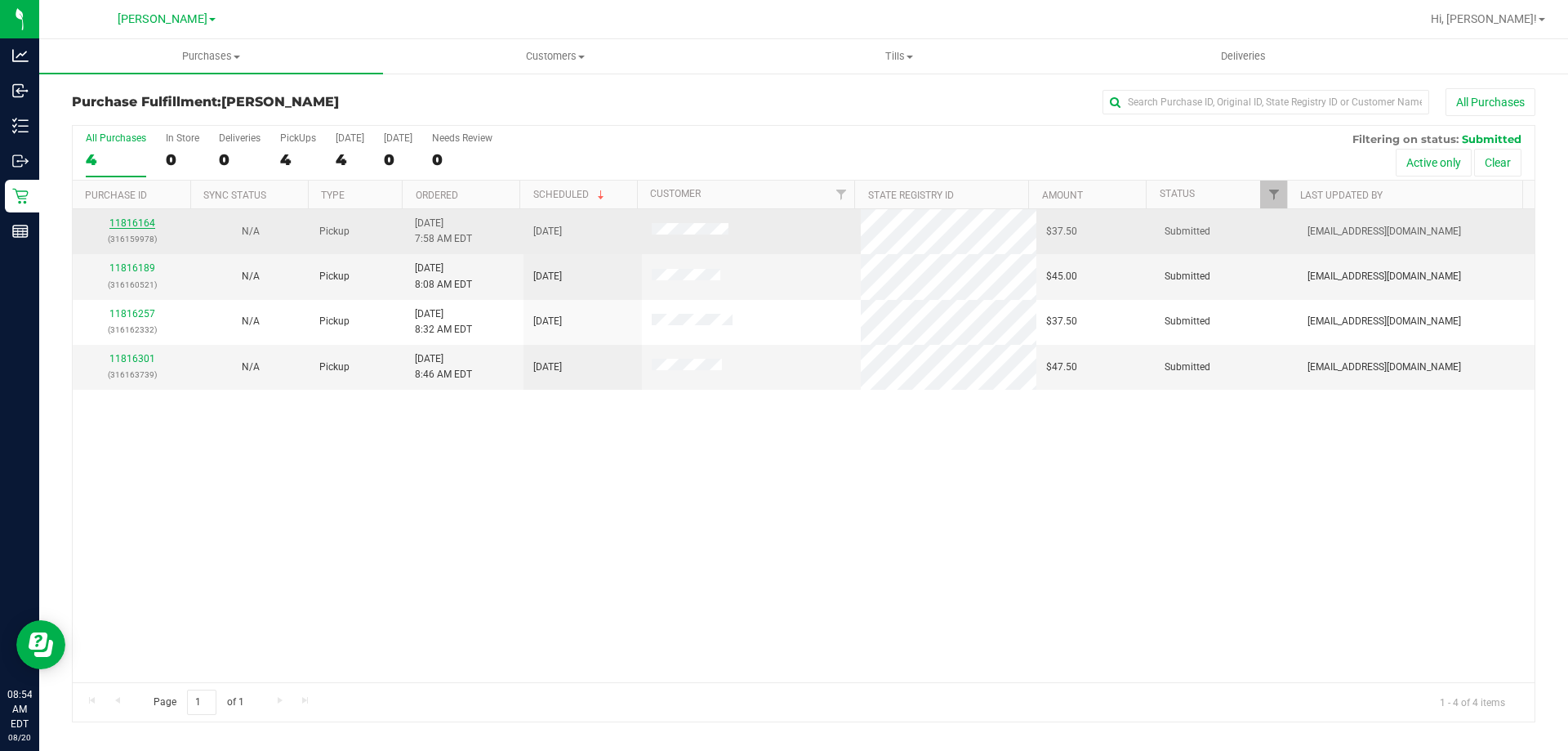
click at [145, 225] on link "11816164" at bounding box center [132, 223] width 46 height 12
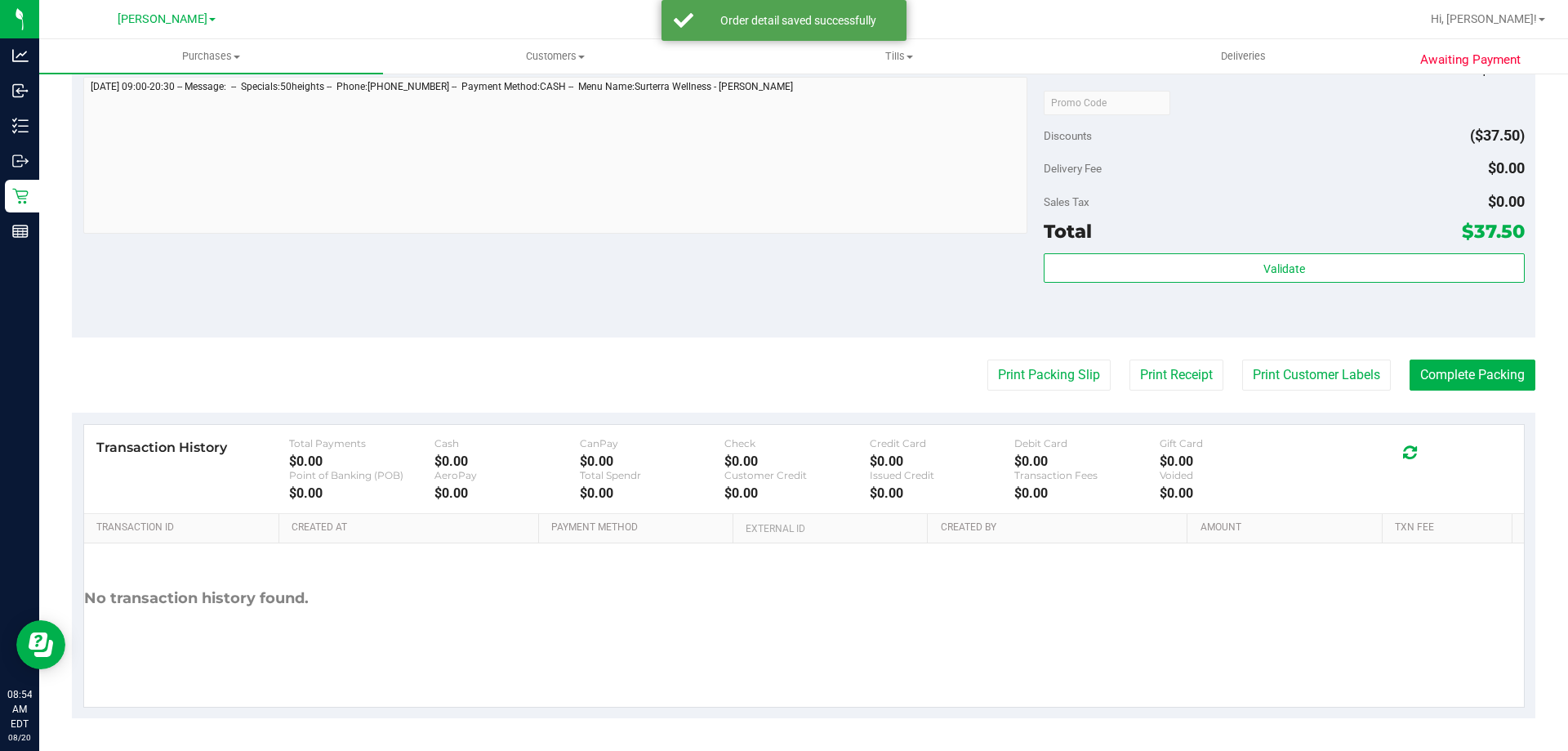
scroll to position [582, 0]
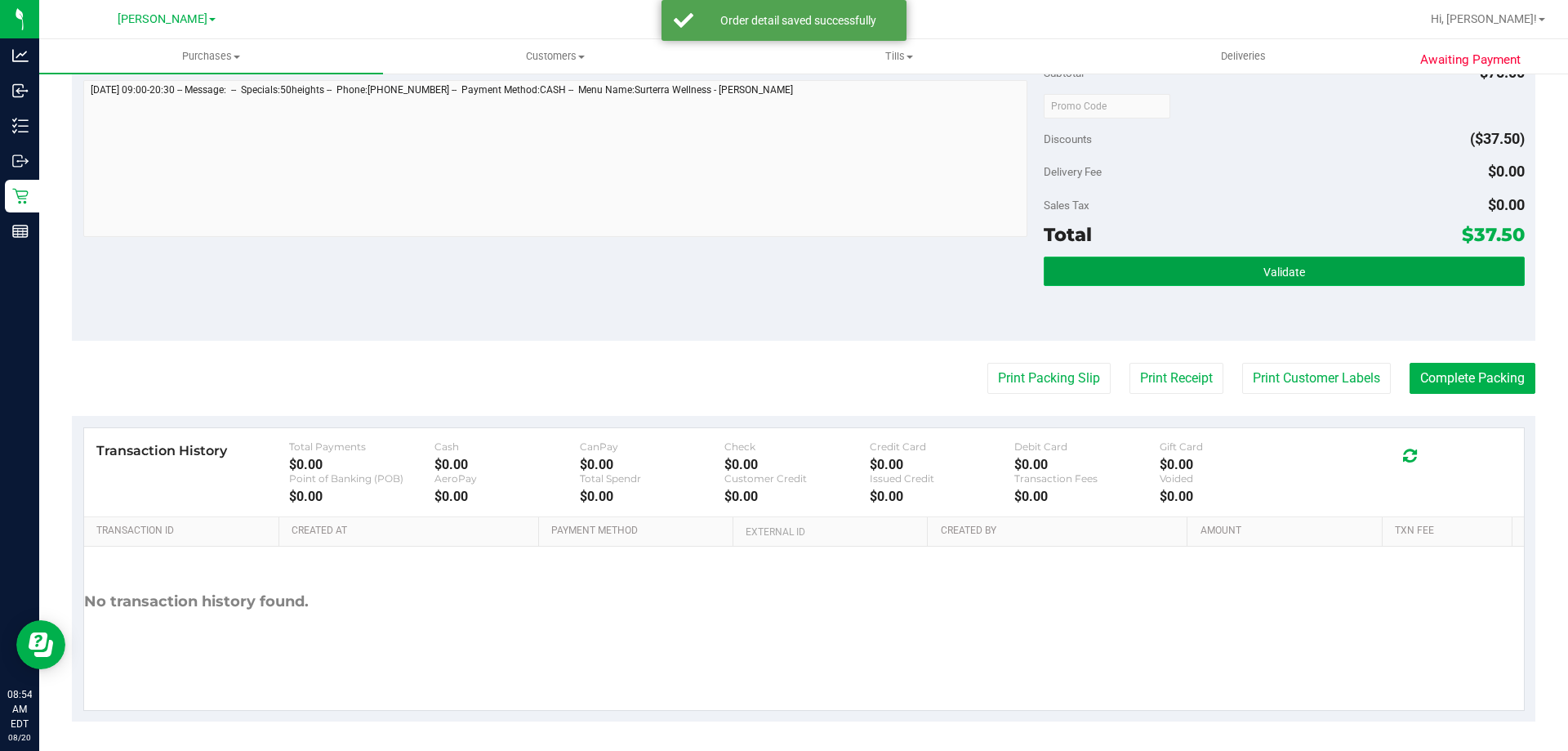
click at [1224, 277] on button "Validate" at bounding box center [1284, 271] width 480 height 29
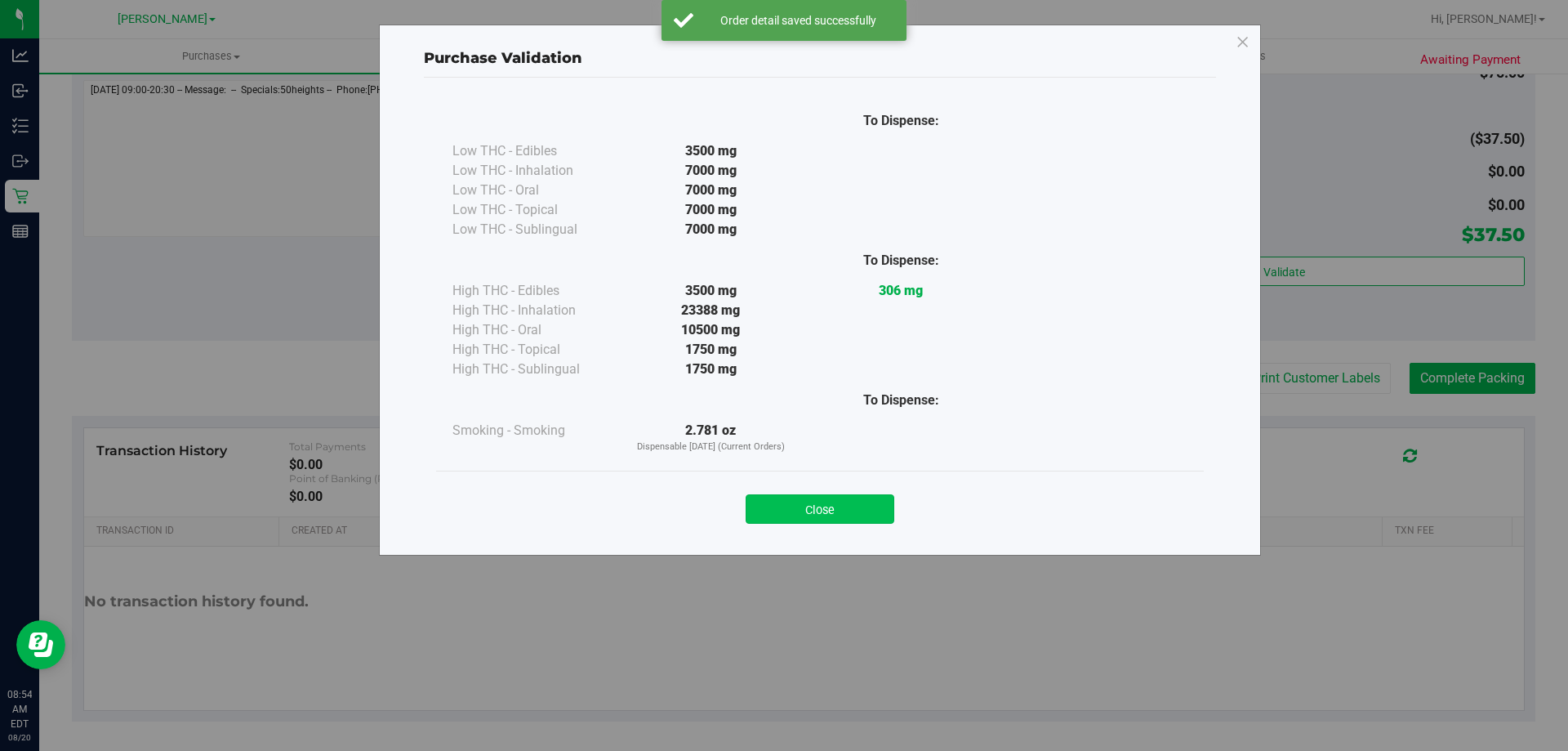
click at [837, 513] on button "Close" at bounding box center [819, 509] width 149 height 29
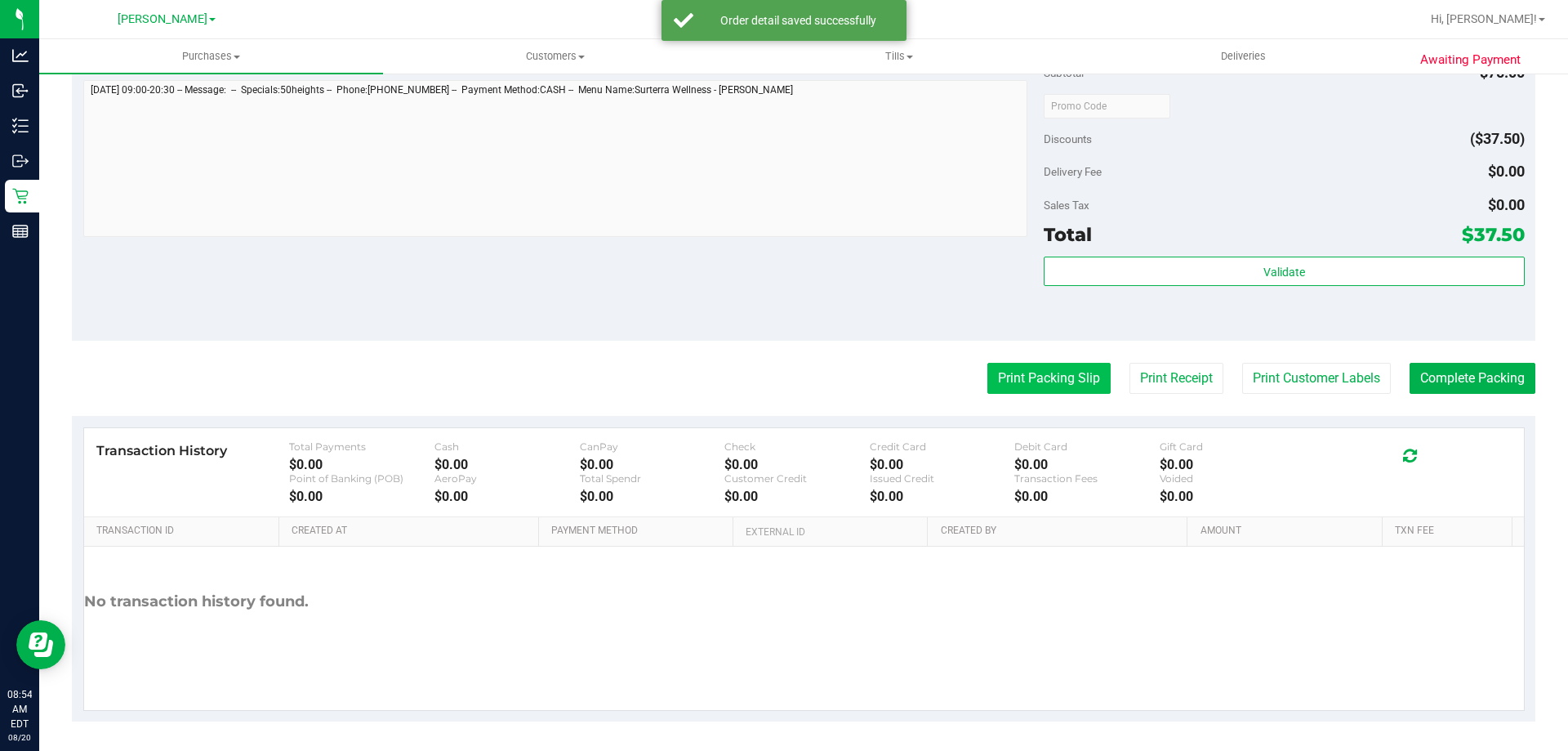
click at [1031, 389] on button "Print Packing Slip" at bounding box center [1048, 378] width 123 height 31
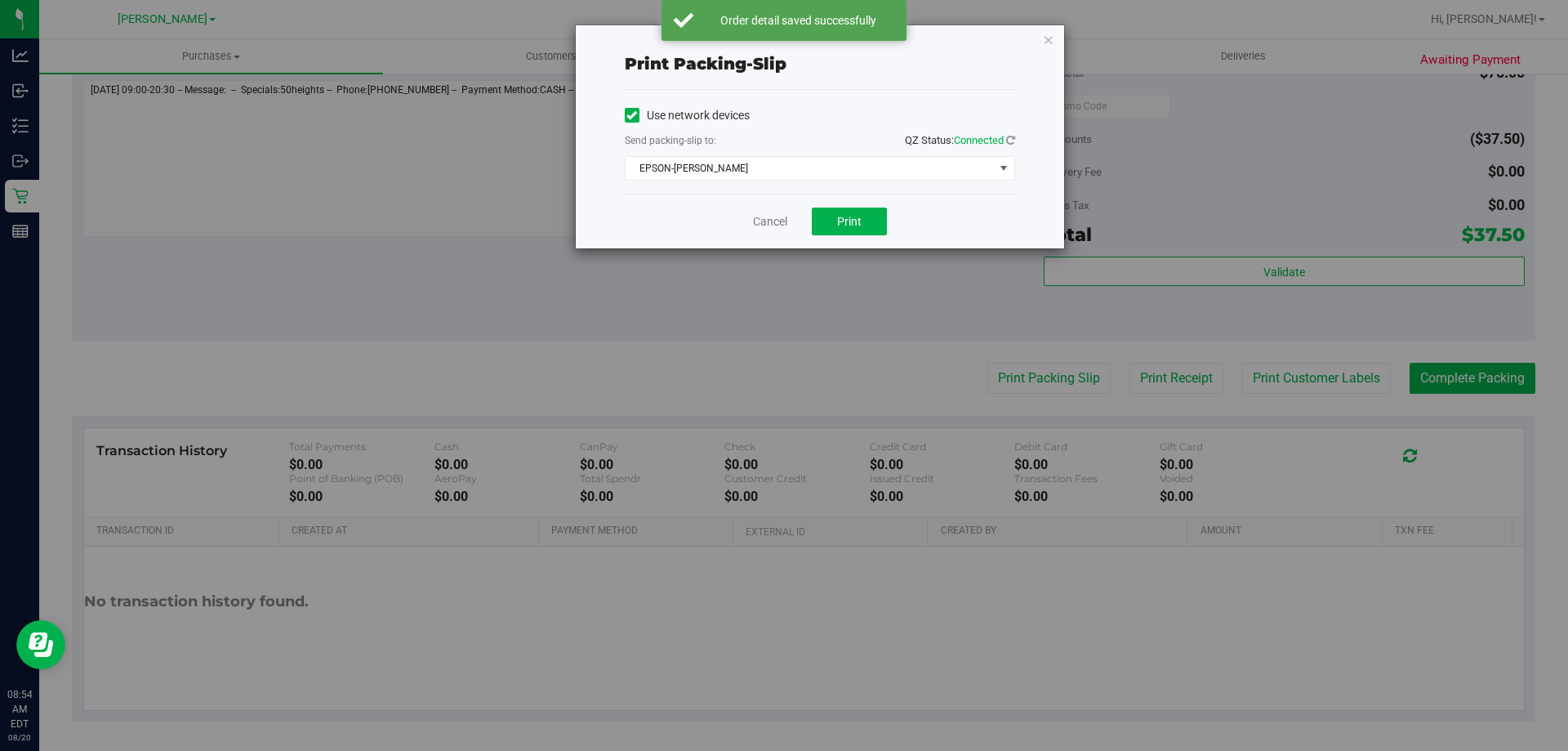
click at [846, 250] on div "Print packing-slip Use network devices Send packing-slip to: QZ Status: Connect…" at bounding box center [790, 376] width 1580 height 751
click at [856, 225] on span "Print" at bounding box center [848, 221] width 25 height 13
click at [761, 224] on link "Cancel" at bounding box center [770, 221] width 35 height 17
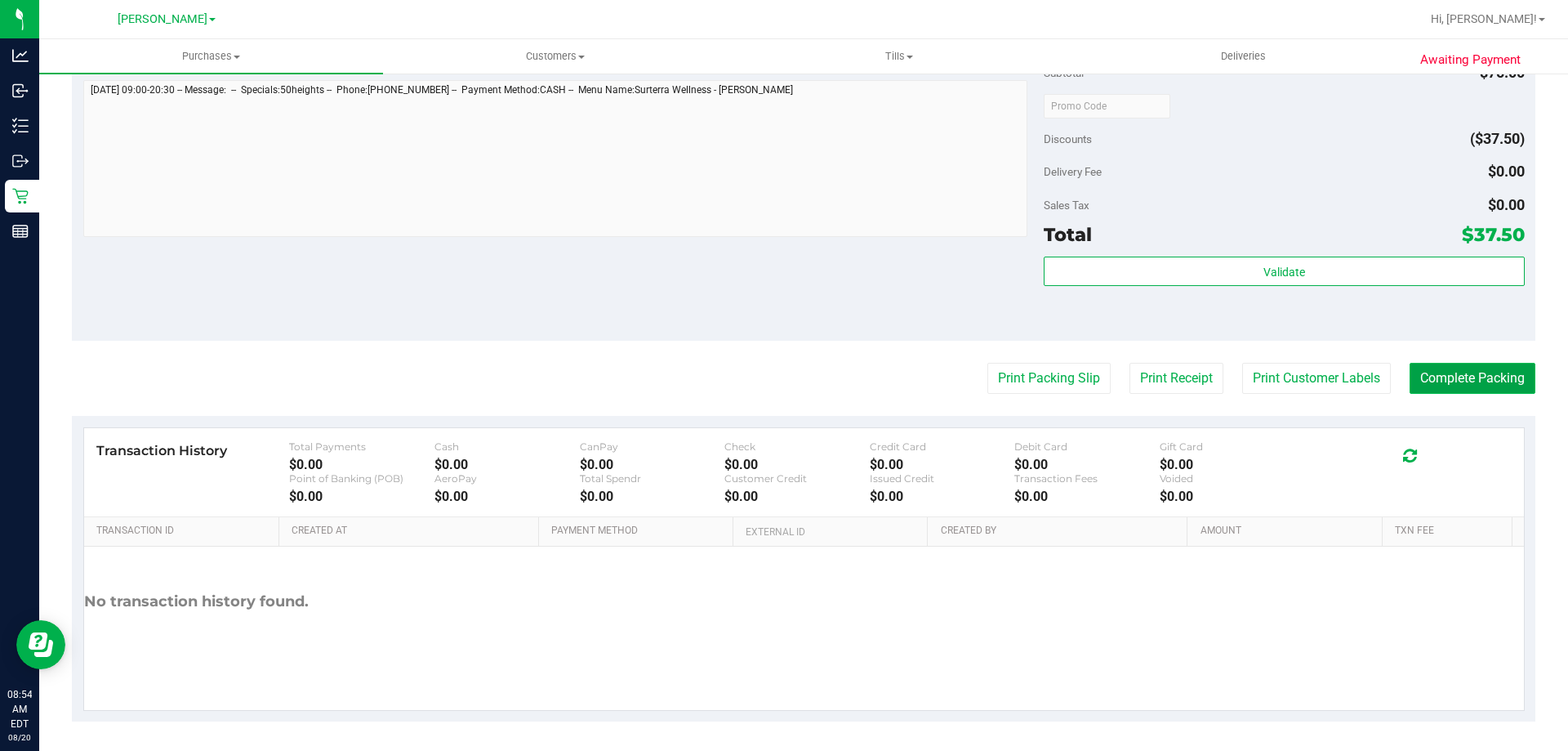
click at [1484, 381] on button "Complete Packing" at bounding box center [1472, 378] width 126 height 31
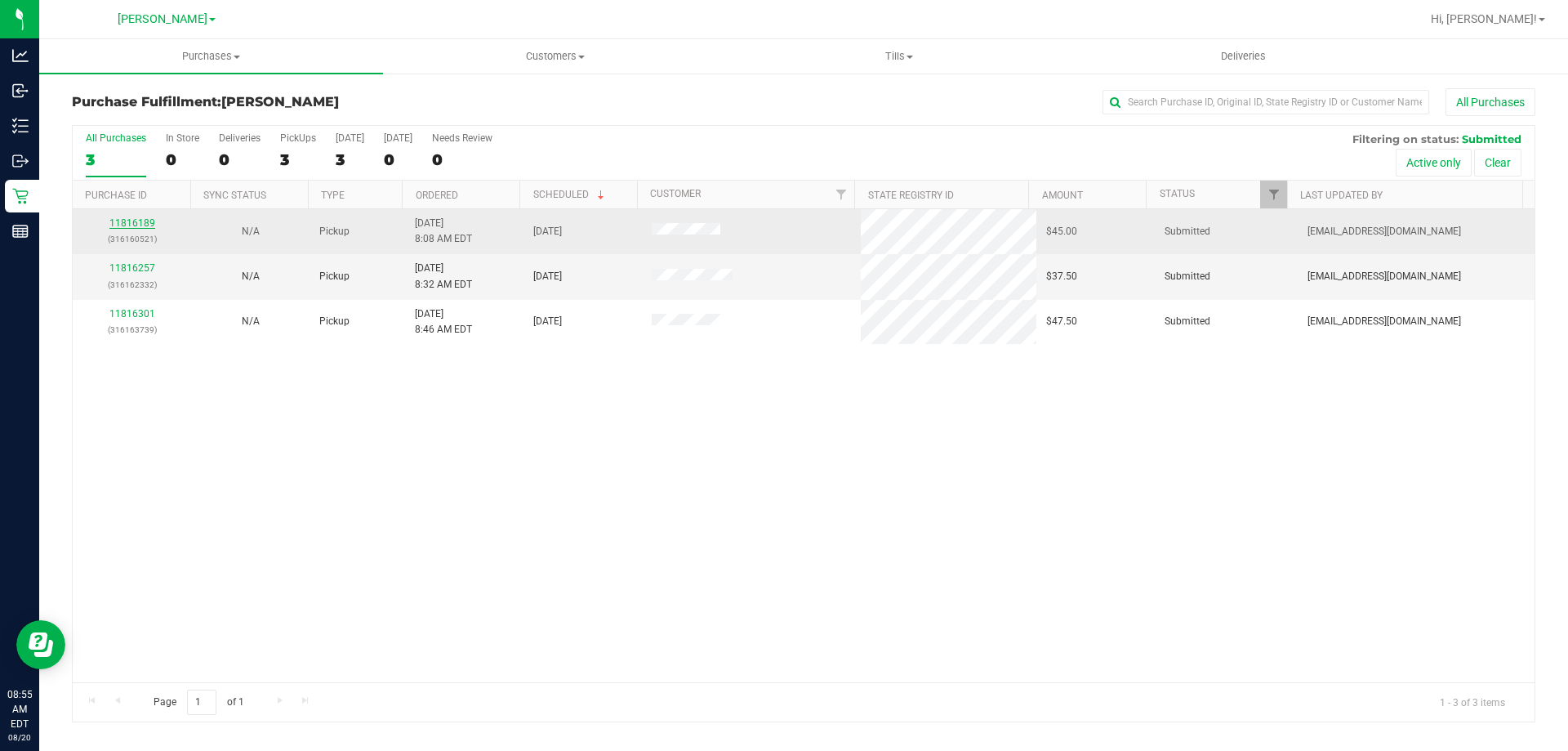
click at [129, 225] on link "11816189" at bounding box center [132, 223] width 46 height 12
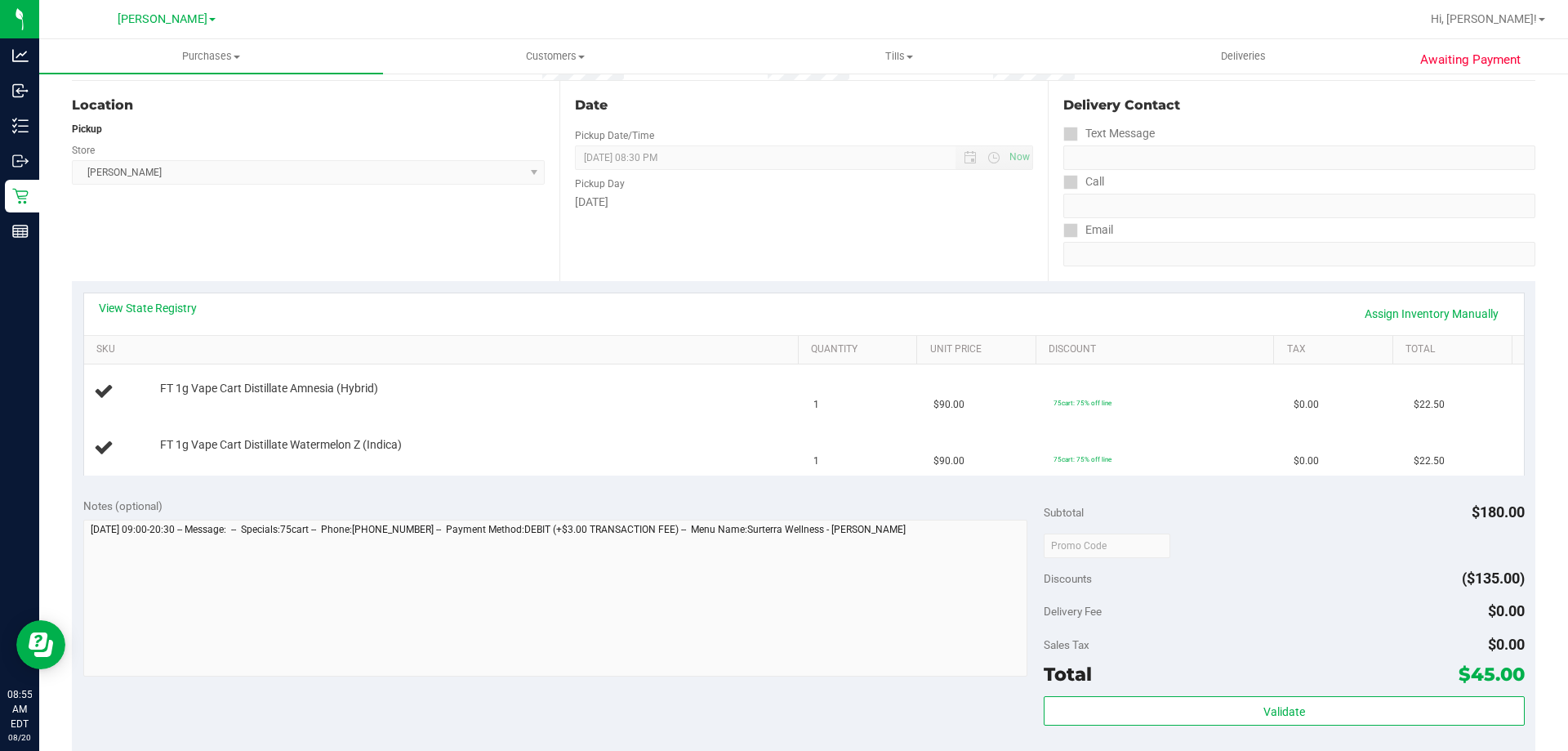
scroll to position [251, 0]
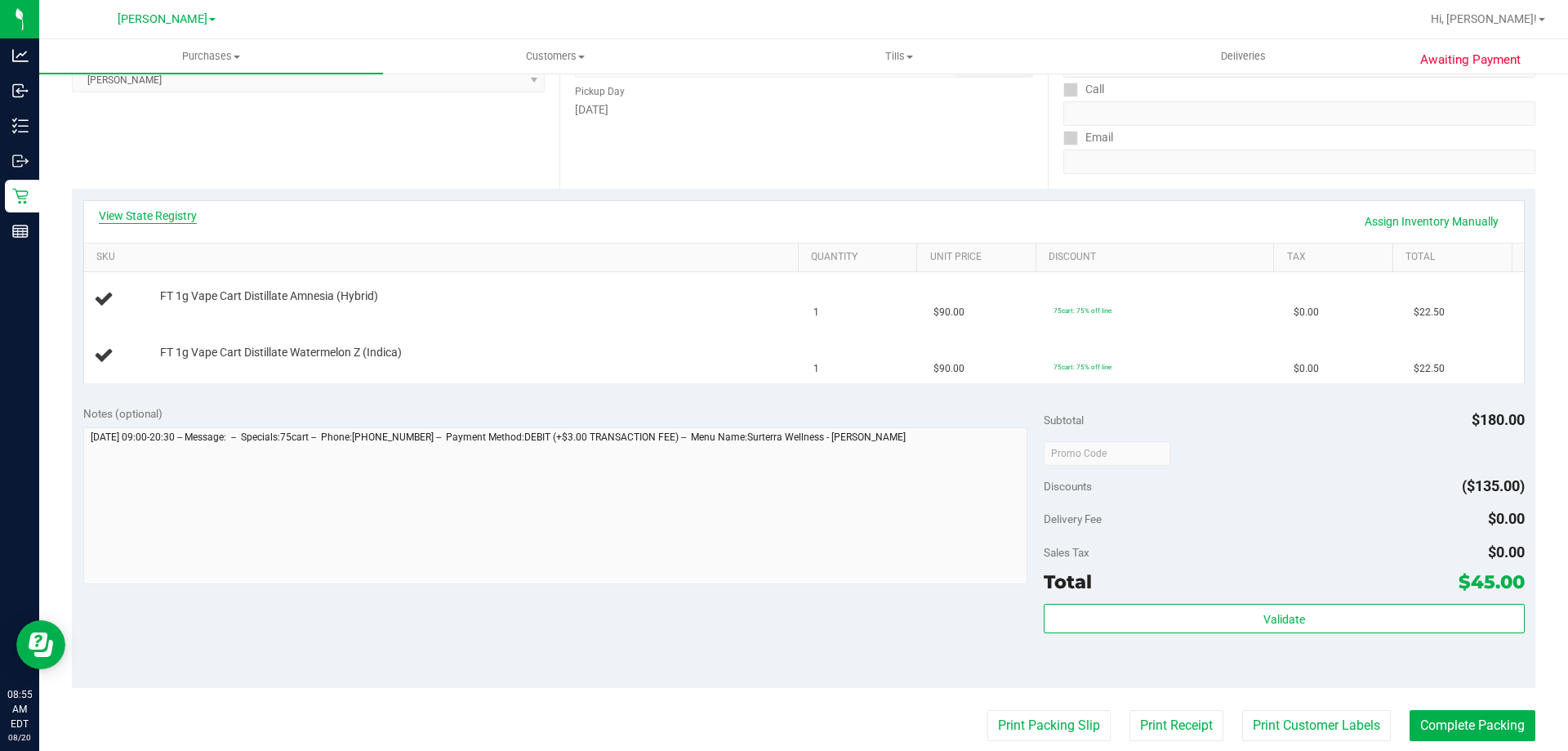
click at [156, 217] on link "View State Registry" at bounding box center [147, 216] width 98 height 16
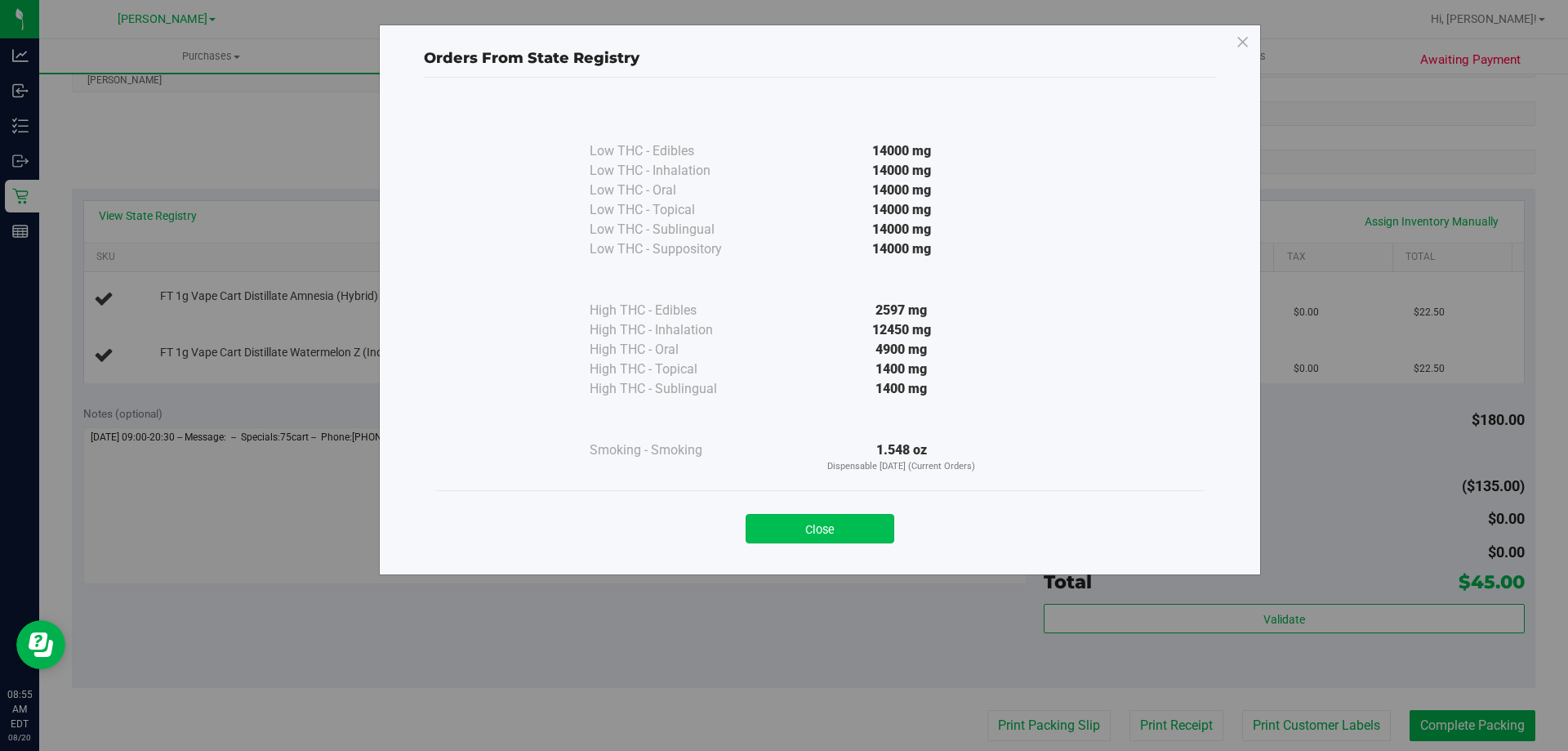
click at [871, 516] on button "Close" at bounding box center [819, 528] width 149 height 29
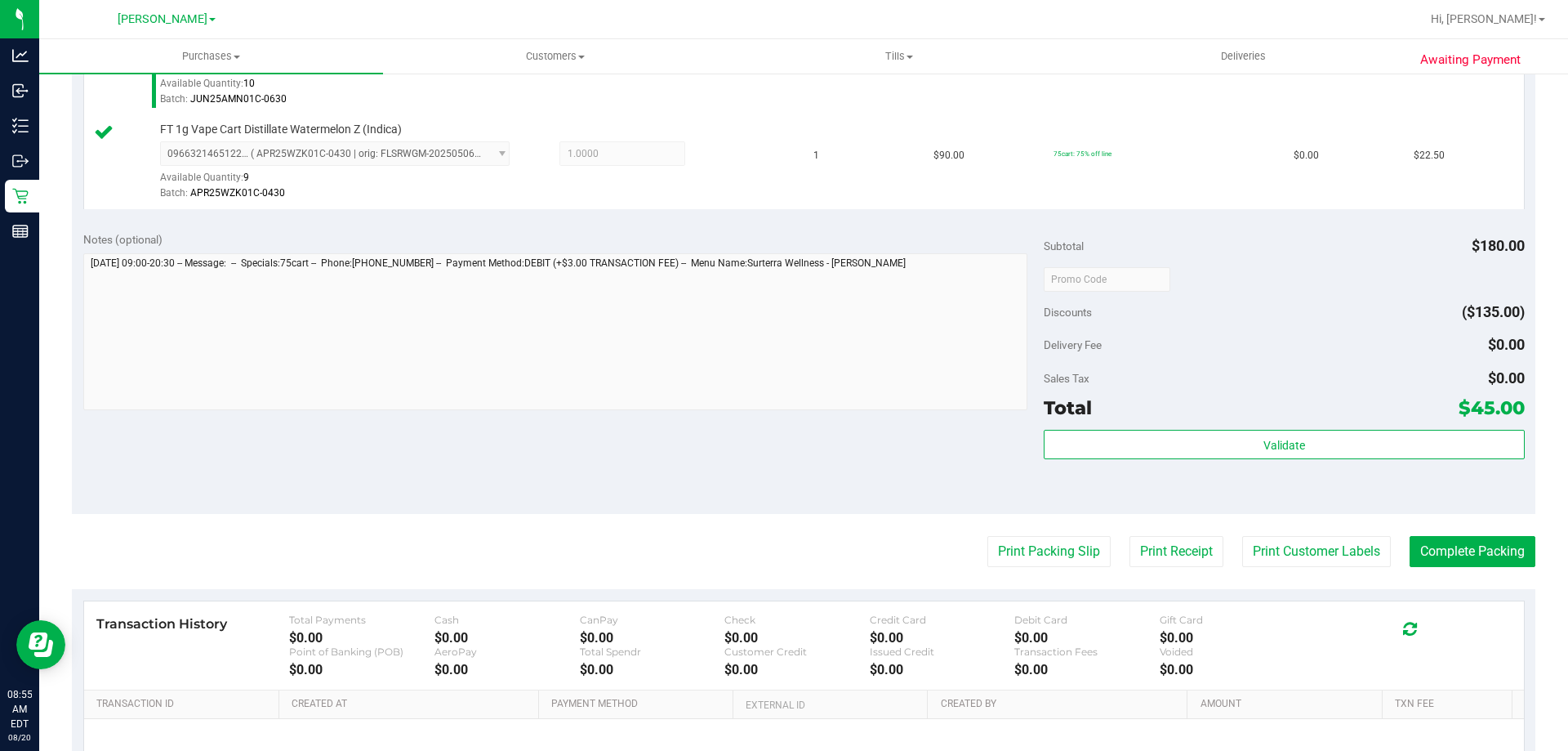
scroll to position [514, 0]
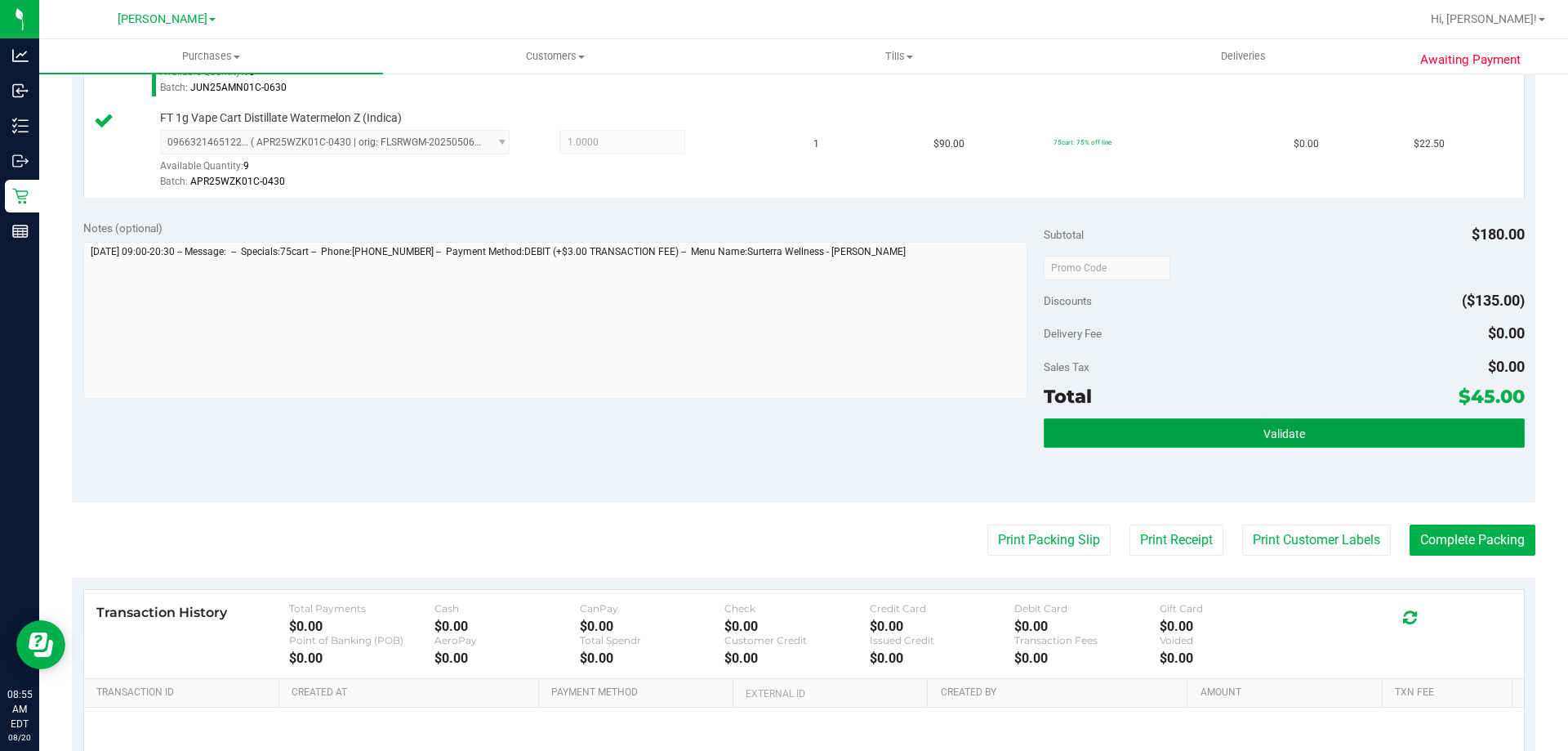
click at [1330, 426] on button "Validate" at bounding box center [1284, 433] width 480 height 29
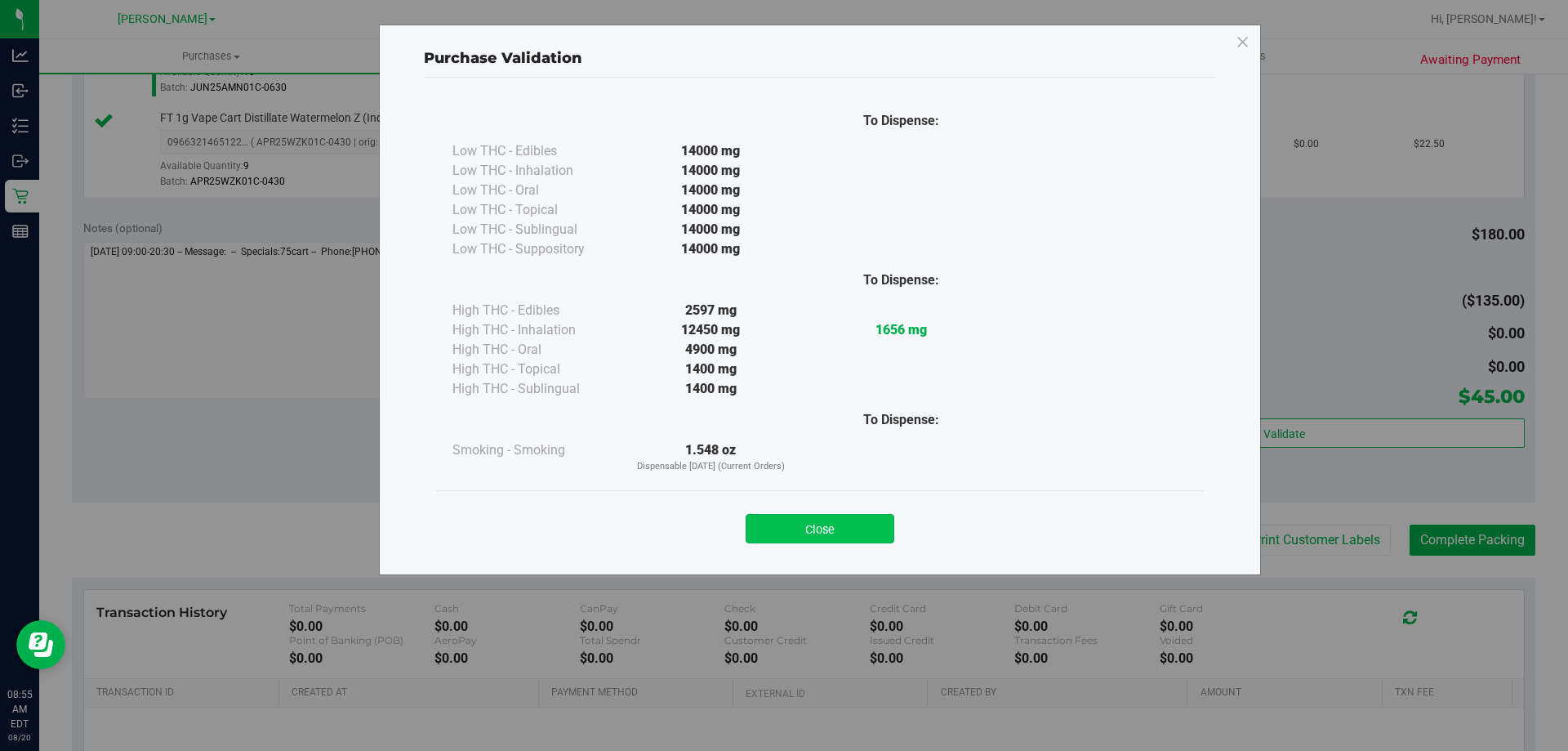
click at [857, 533] on button "Close" at bounding box center [819, 528] width 149 height 29
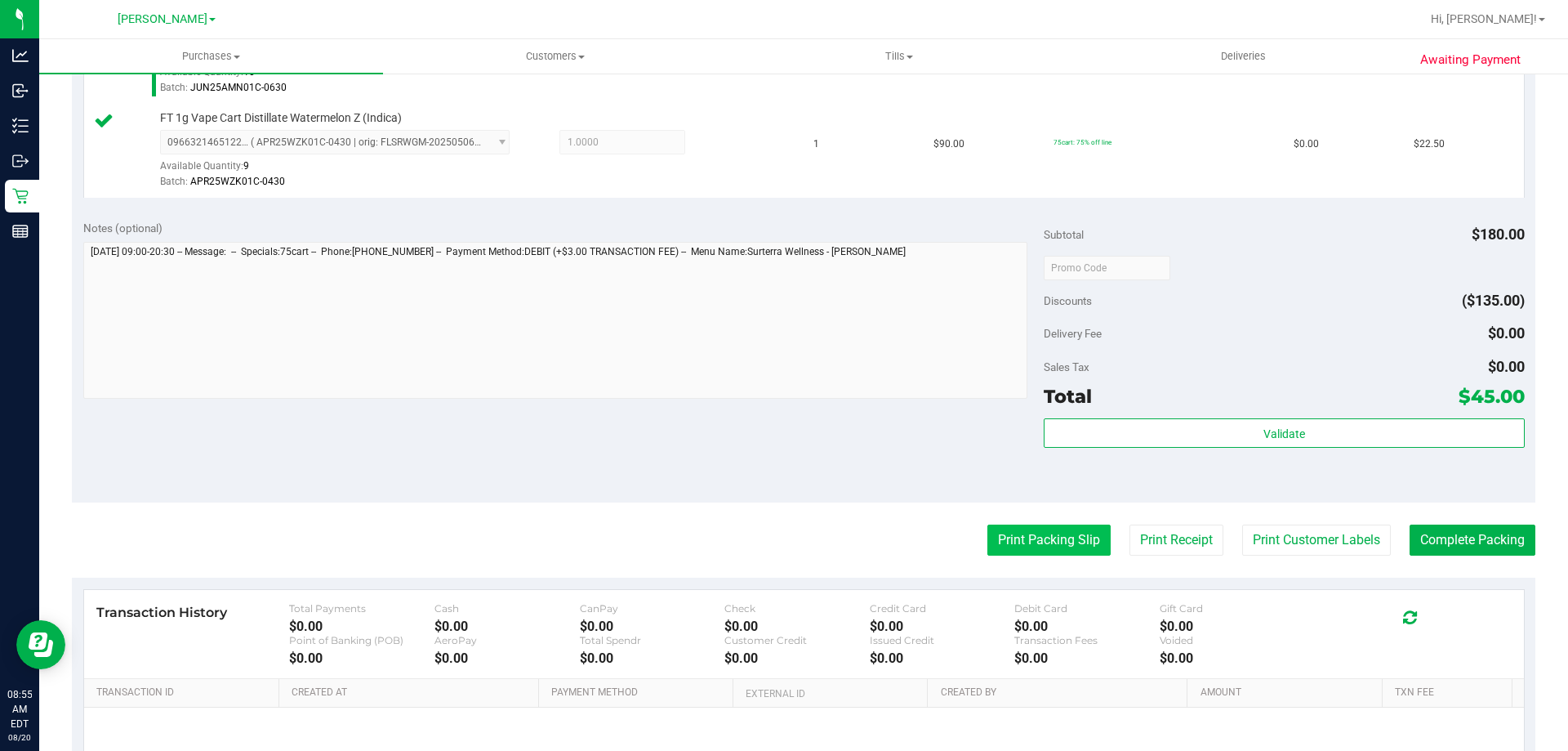
click at [1071, 542] on button "Print Packing Slip" at bounding box center [1048, 540] width 123 height 31
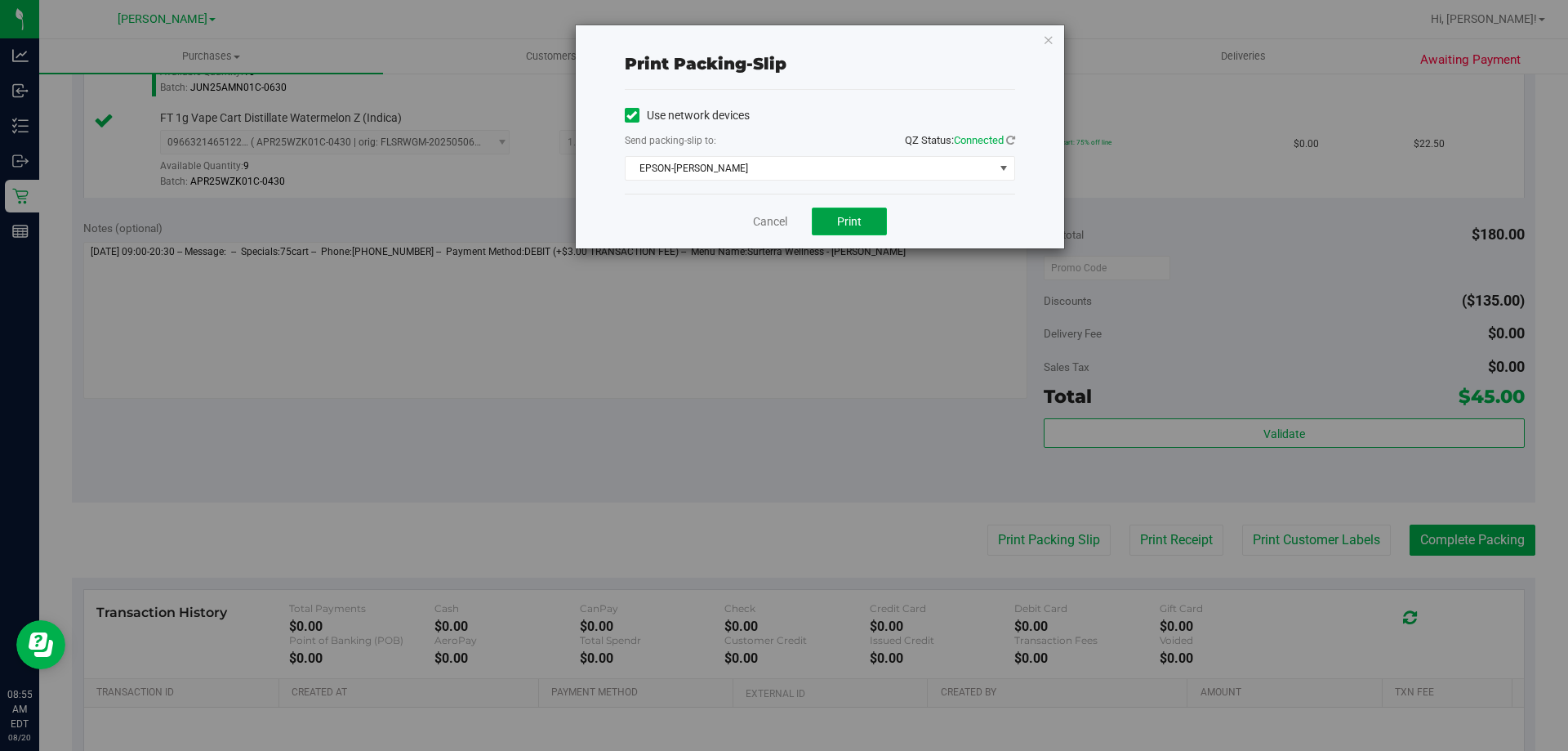
click at [870, 208] on button "Print" at bounding box center [849, 221] width 75 height 27
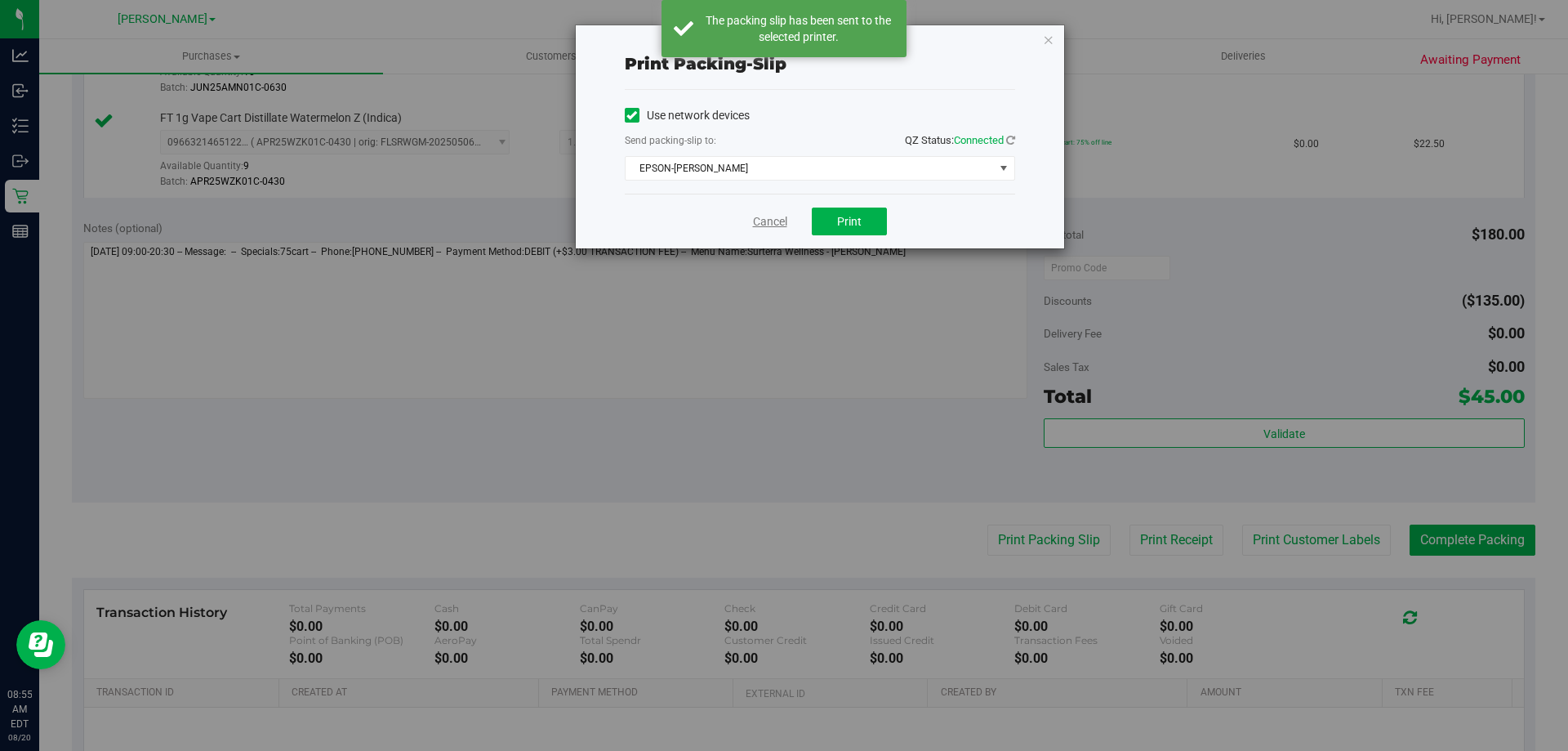
click at [766, 220] on link "Cancel" at bounding box center [770, 221] width 35 height 17
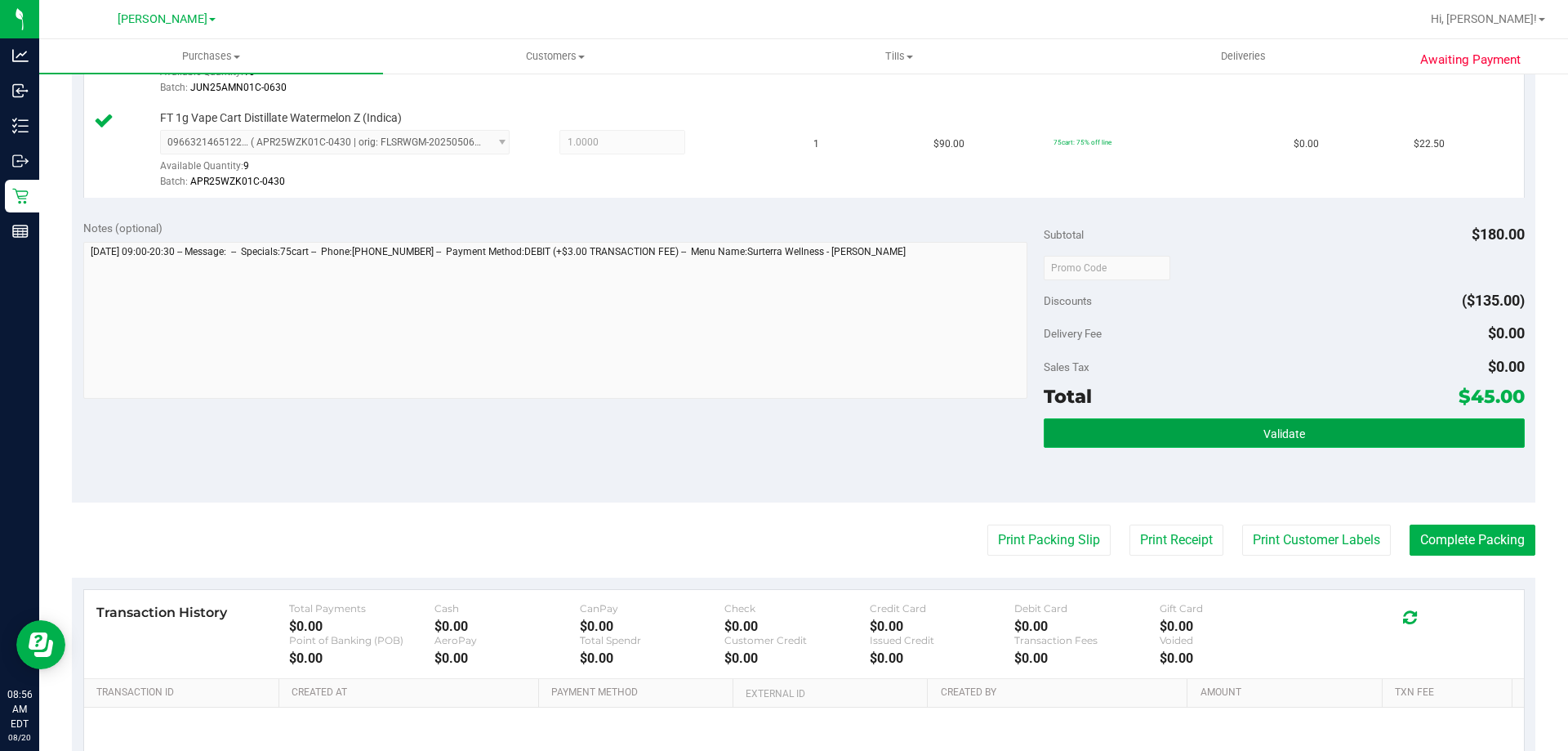
click at [1230, 438] on button "Validate" at bounding box center [1284, 433] width 480 height 29
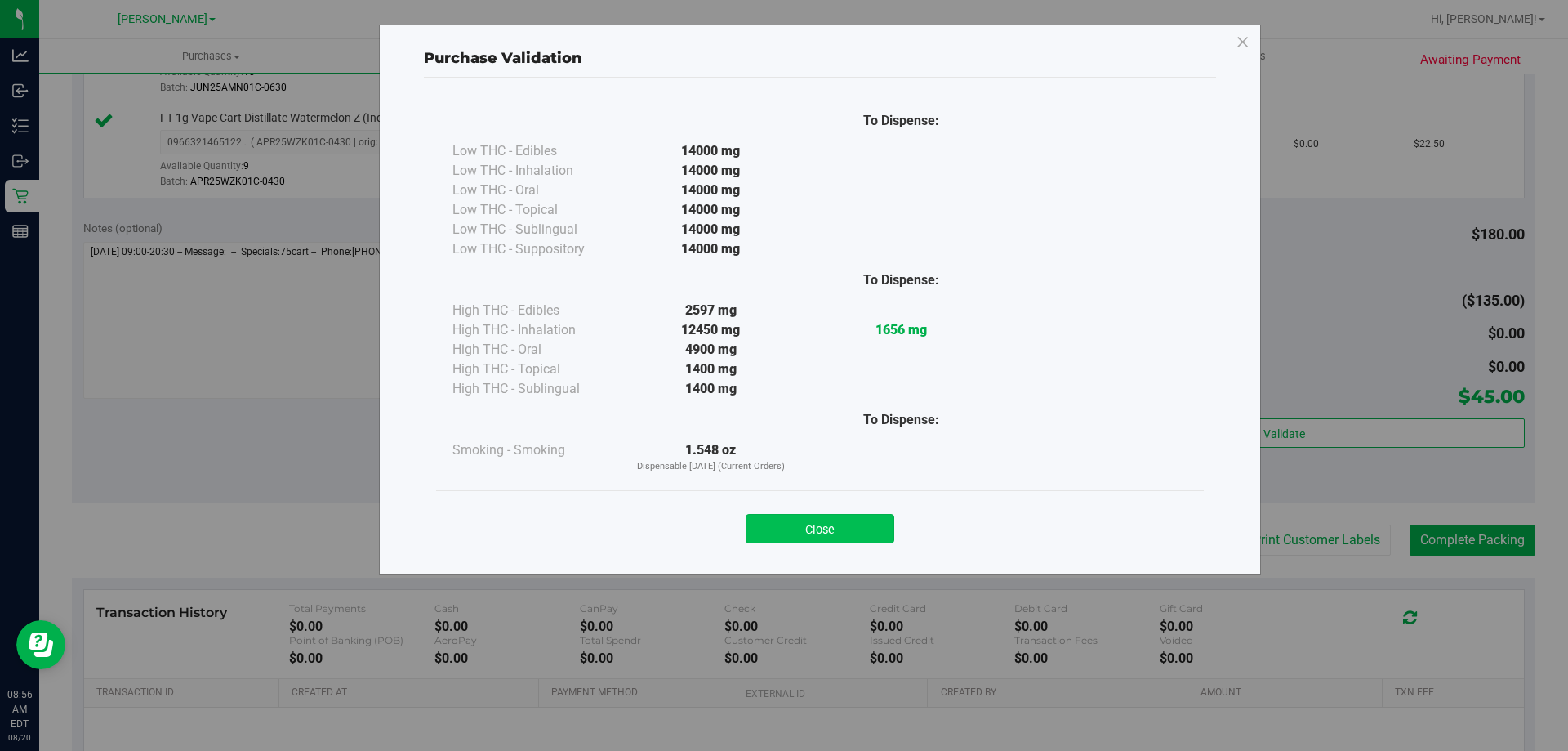
click at [858, 543] on button "Close" at bounding box center [819, 528] width 149 height 29
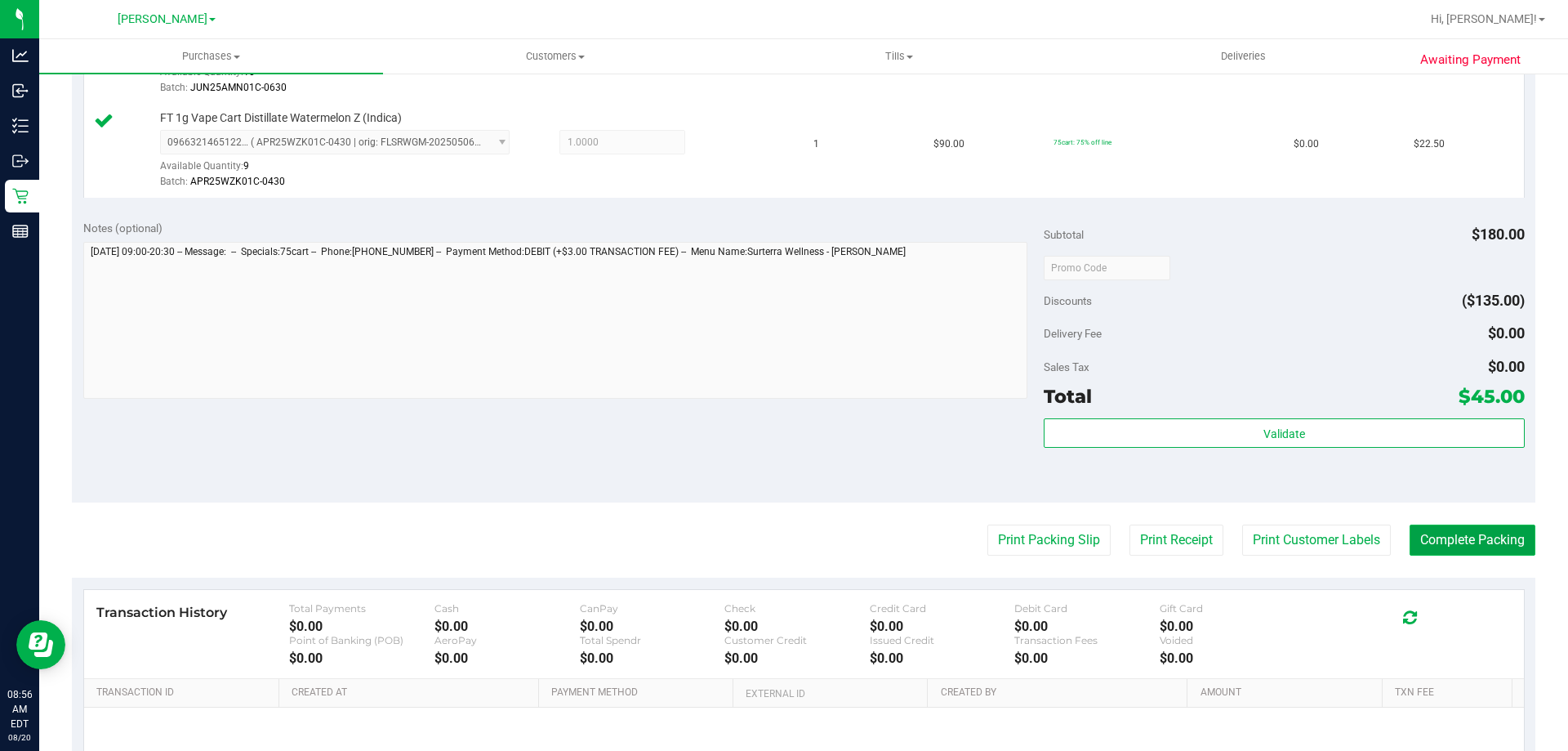
click at [1460, 544] on button "Complete Packing" at bounding box center [1472, 540] width 126 height 31
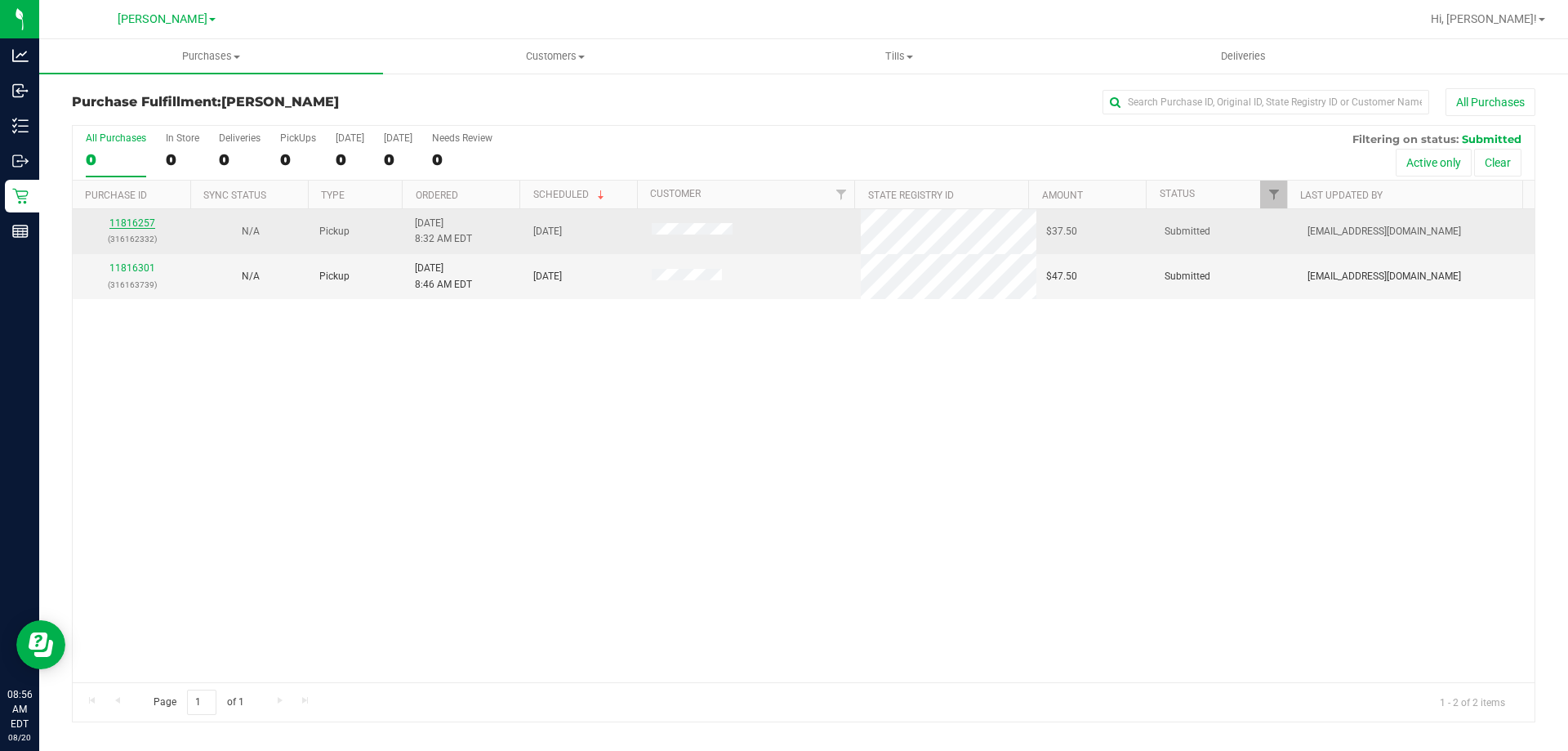
click at [139, 223] on link "11816257" at bounding box center [132, 223] width 46 height 12
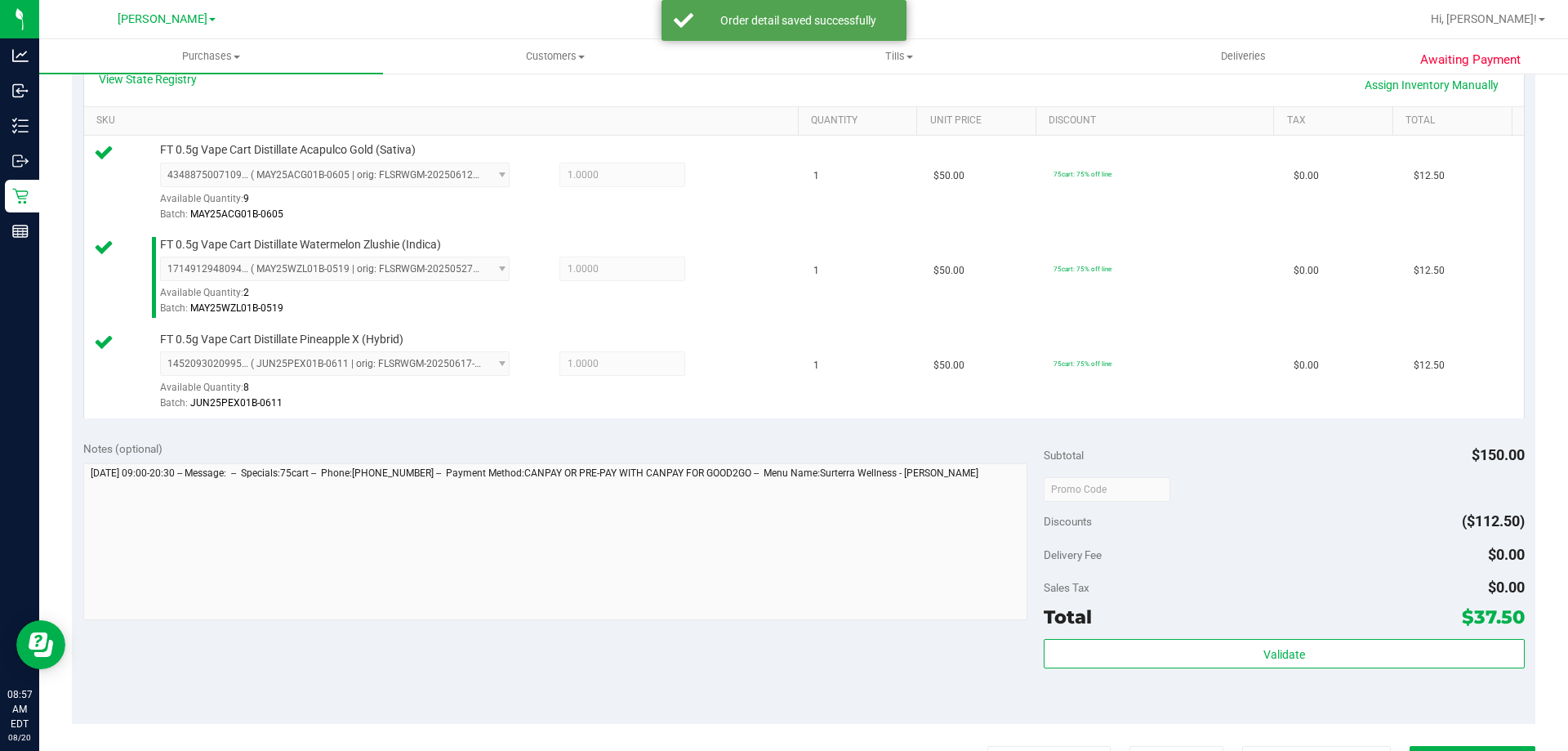
scroll to position [468, 0]
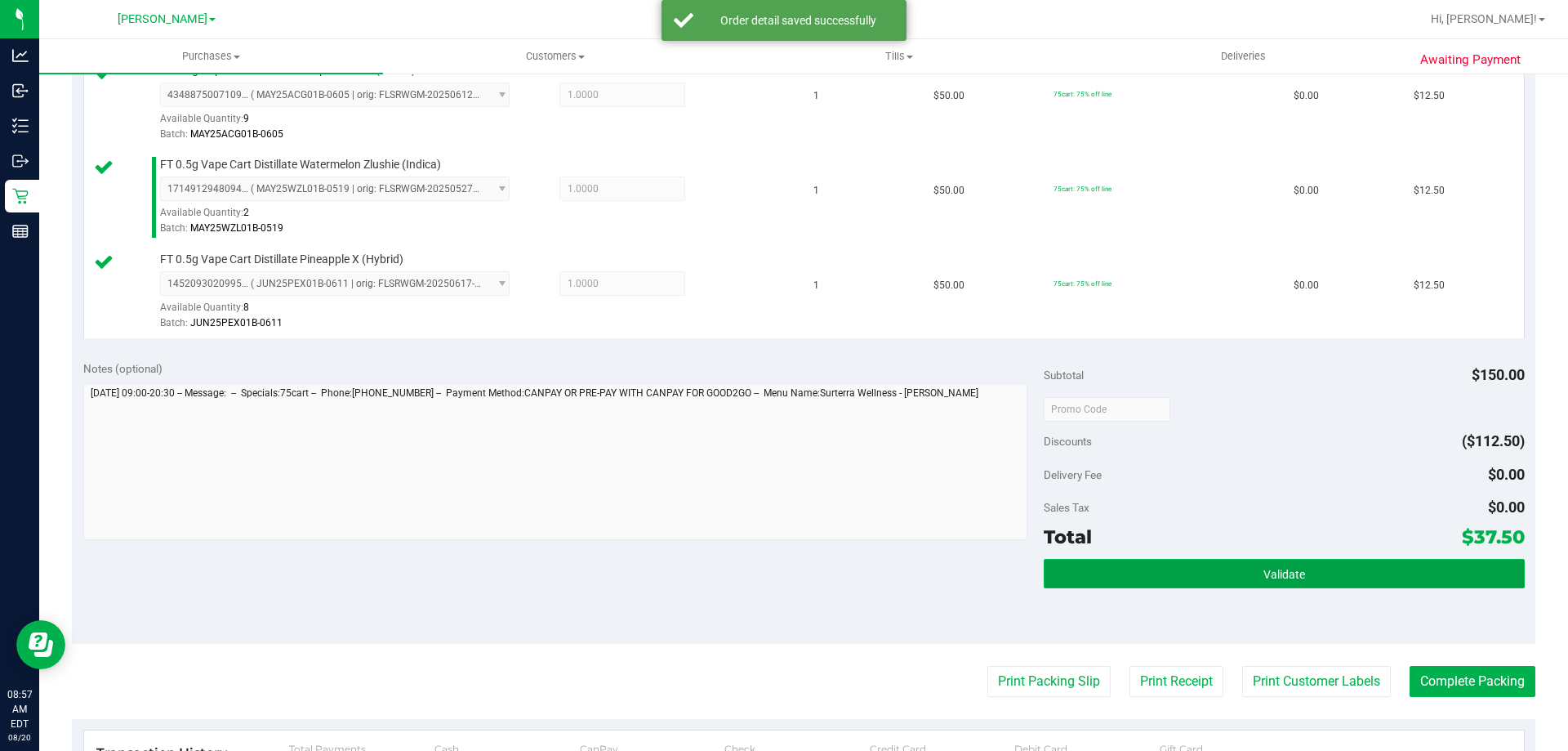
click at [1119, 568] on button "Validate" at bounding box center [1284, 574] width 480 height 29
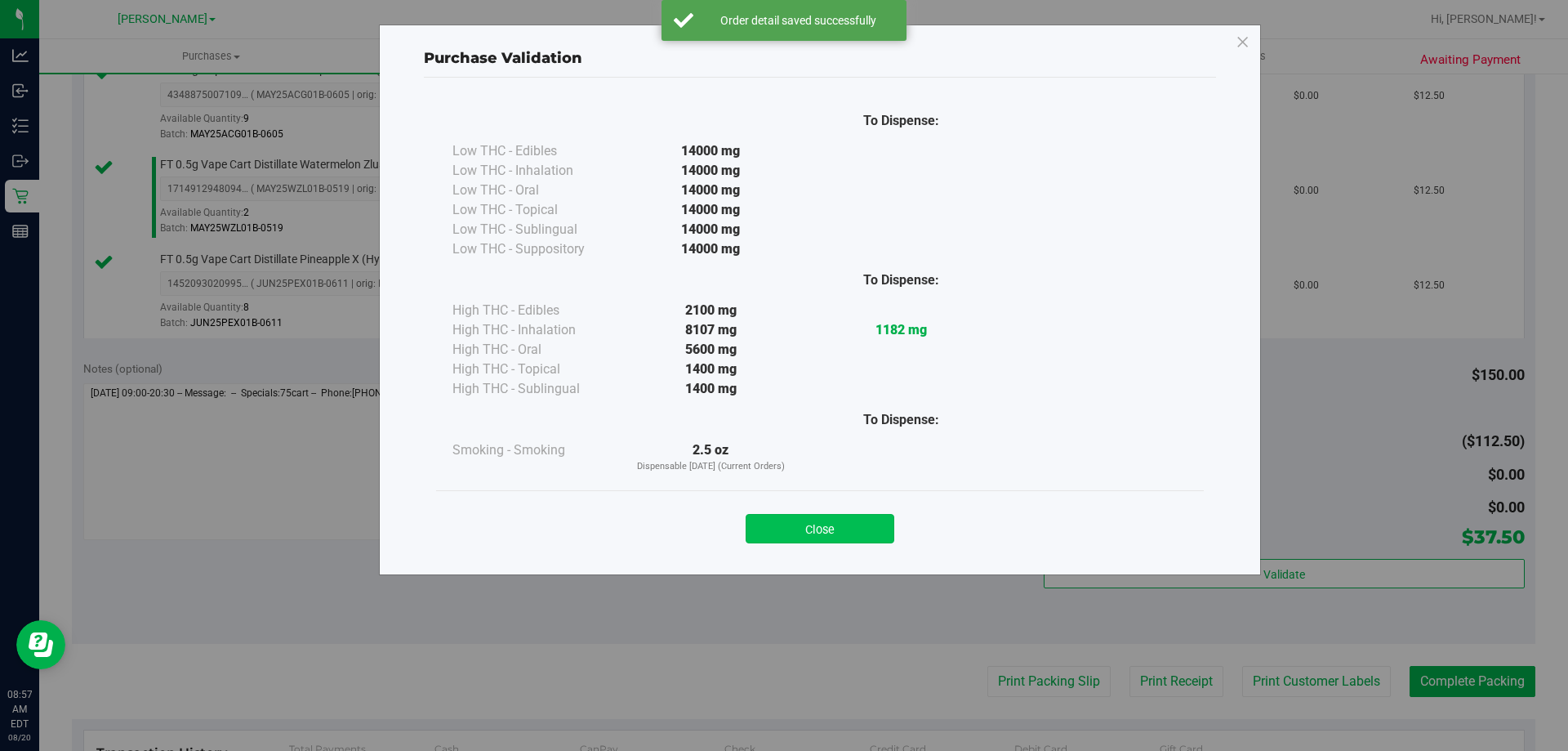
click at [826, 531] on button "Close" at bounding box center [819, 528] width 149 height 29
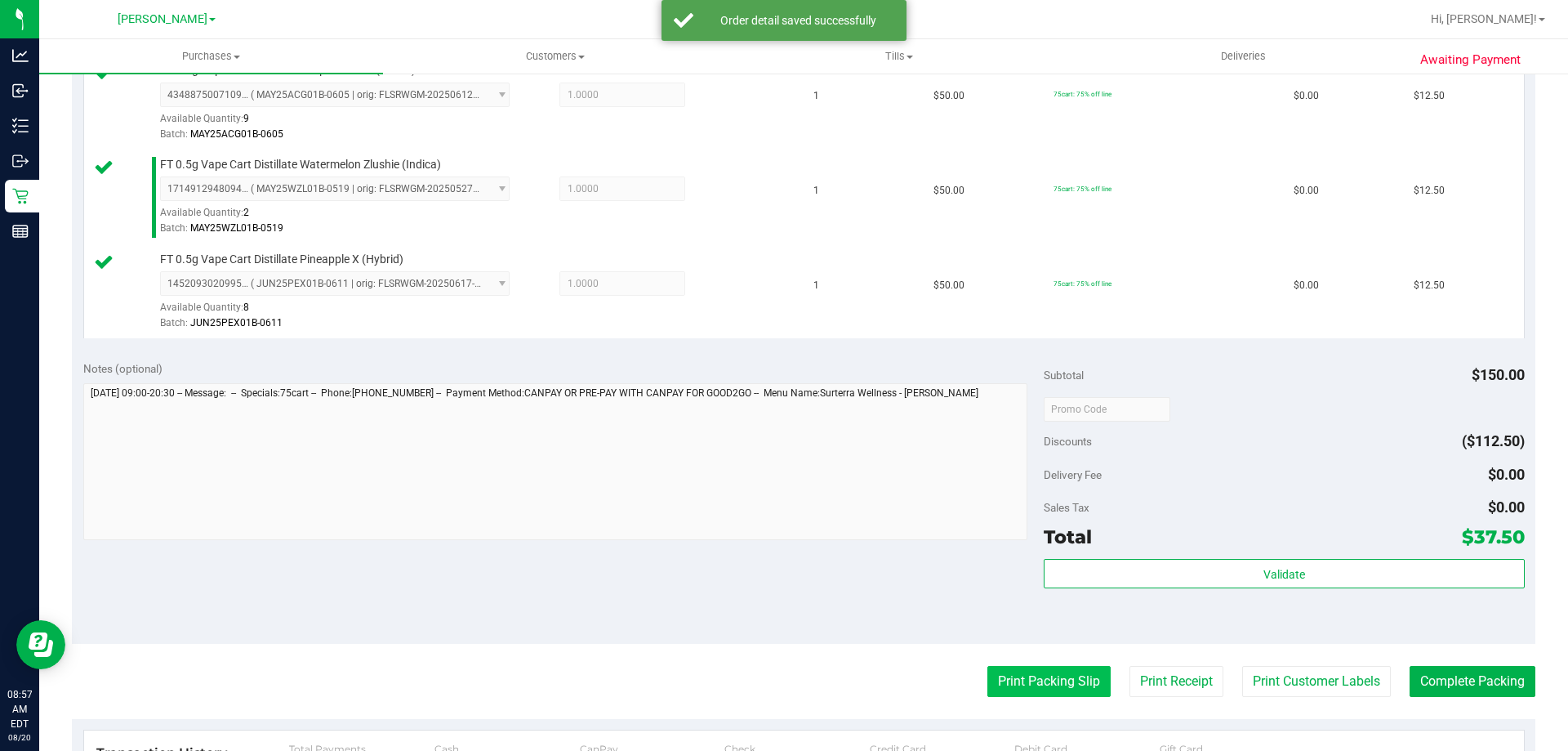
click at [1021, 682] on button "Print Packing Slip" at bounding box center [1048, 682] width 123 height 31
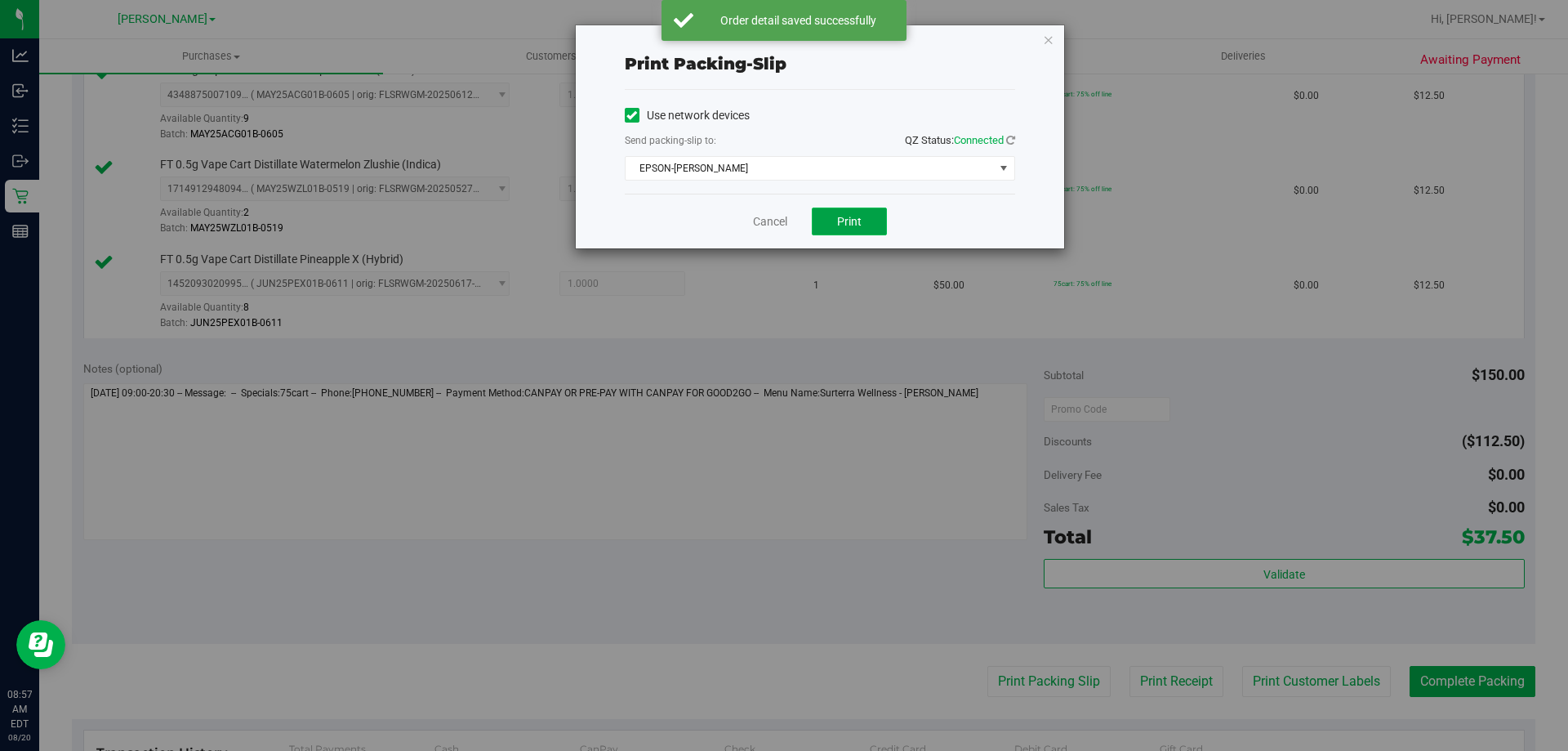
click at [845, 225] on span "Print" at bounding box center [848, 221] width 25 height 13
click at [765, 222] on link "Cancel" at bounding box center [770, 221] width 35 height 17
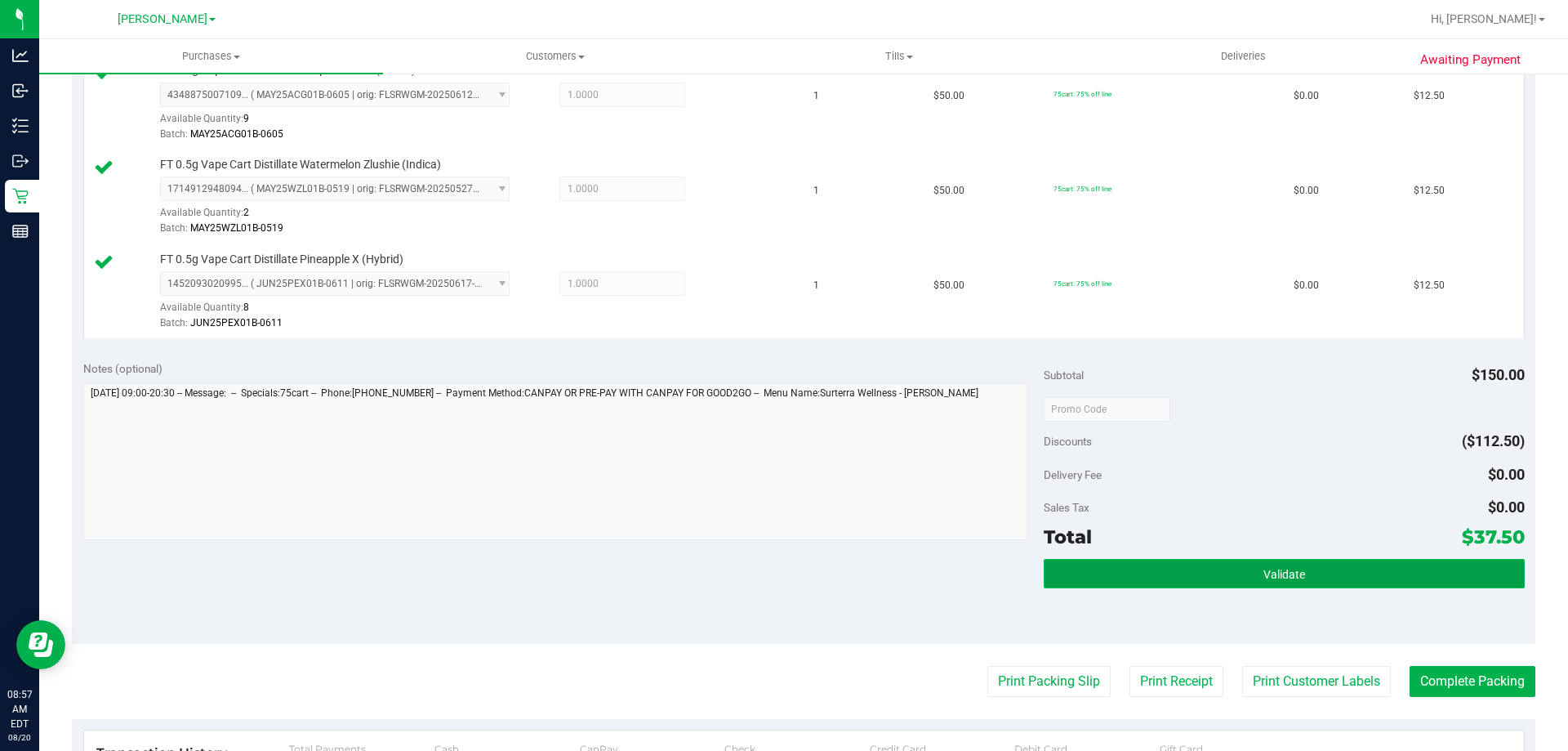
click at [1360, 583] on button "Validate" at bounding box center [1284, 574] width 480 height 29
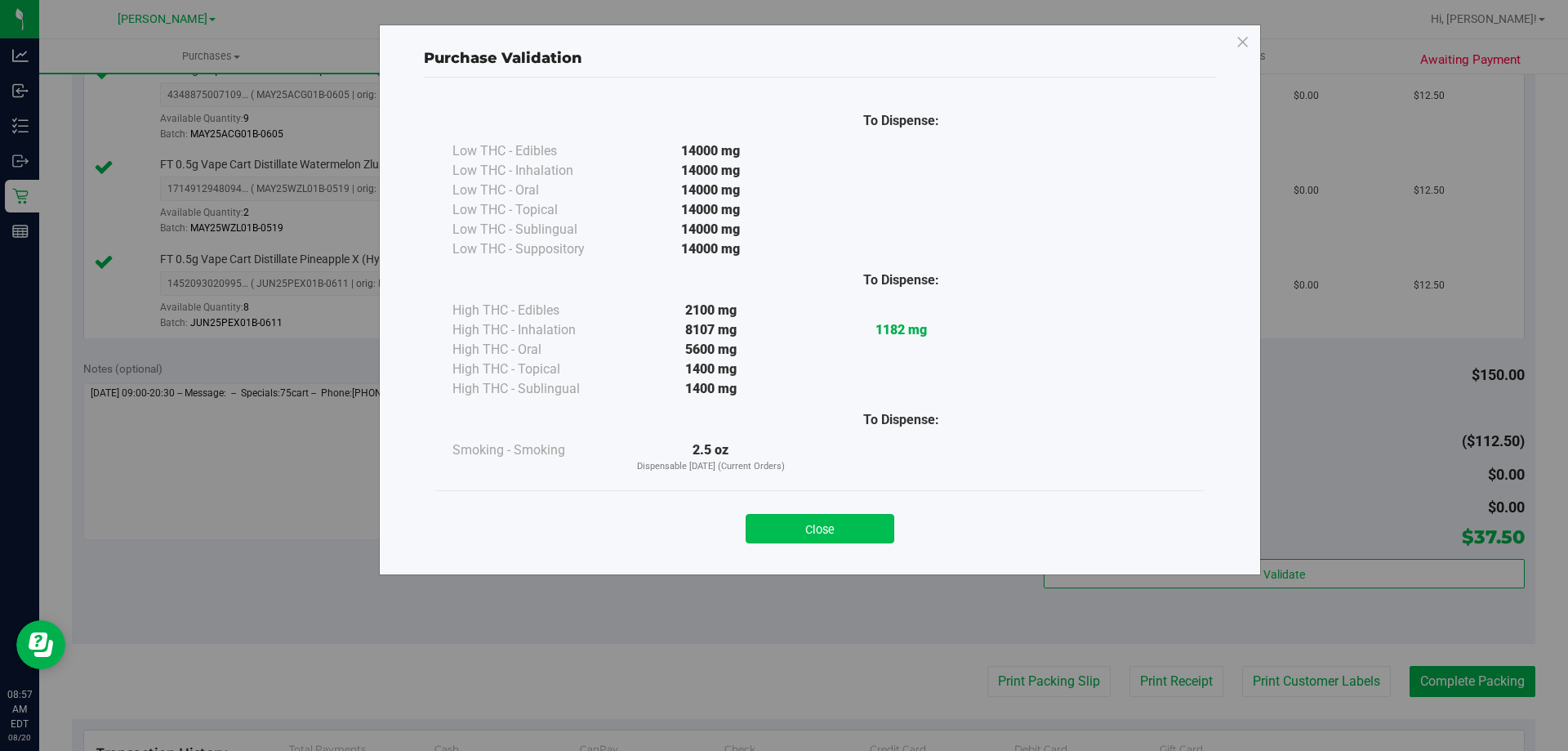
click at [837, 531] on button "Close" at bounding box center [819, 528] width 149 height 29
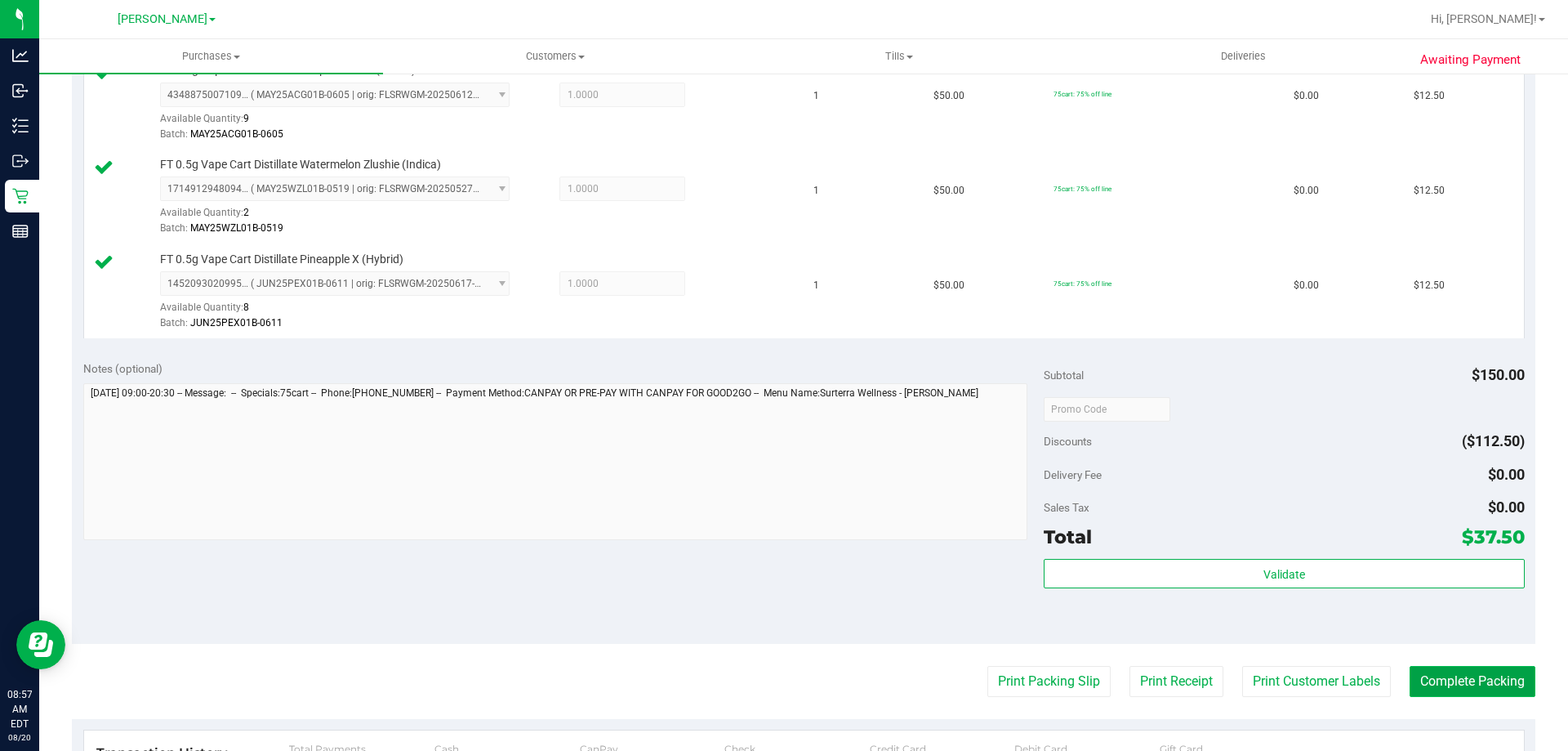
click at [1467, 684] on button "Complete Packing" at bounding box center [1472, 682] width 126 height 31
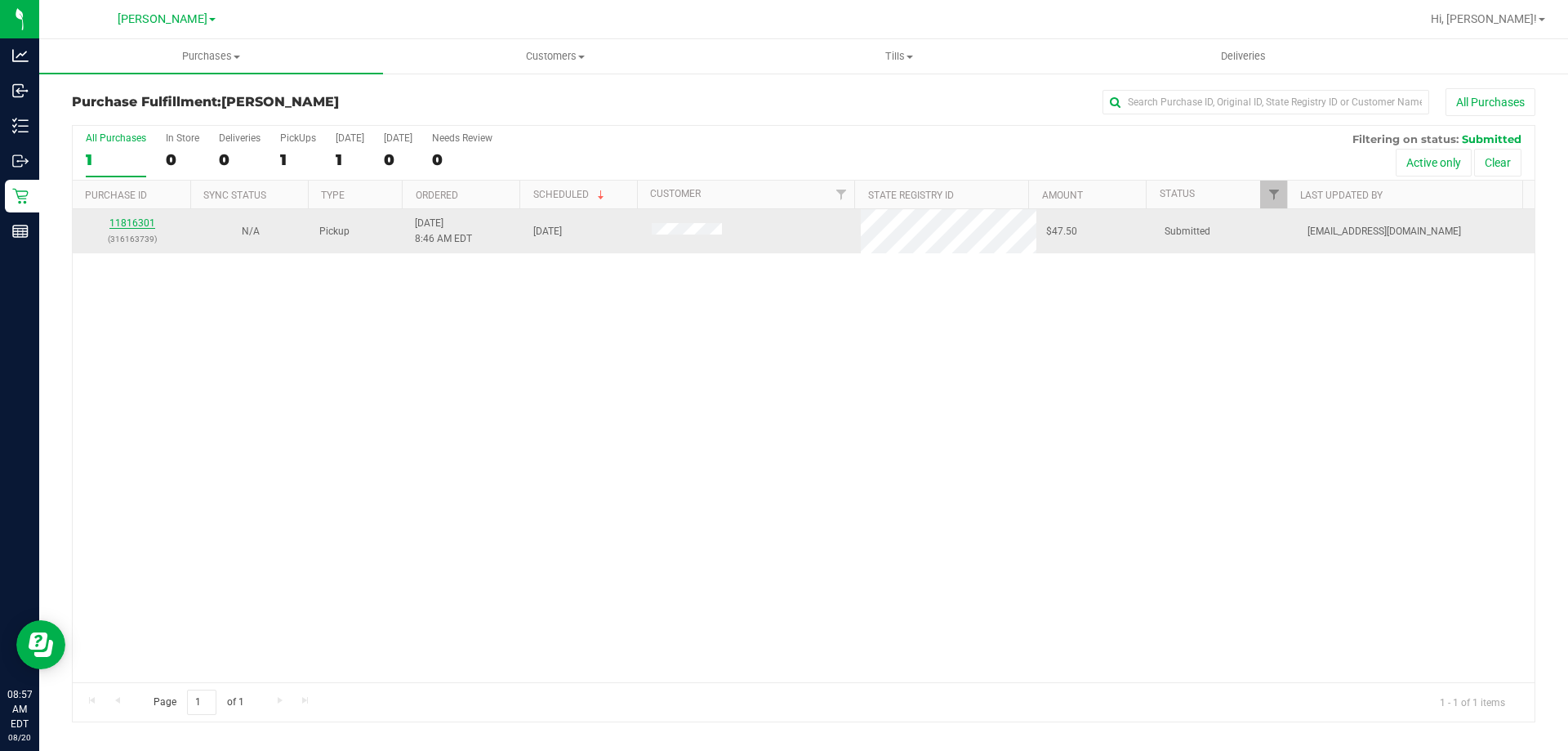
click at [137, 223] on link "11816301" at bounding box center [132, 223] width 46 height 12
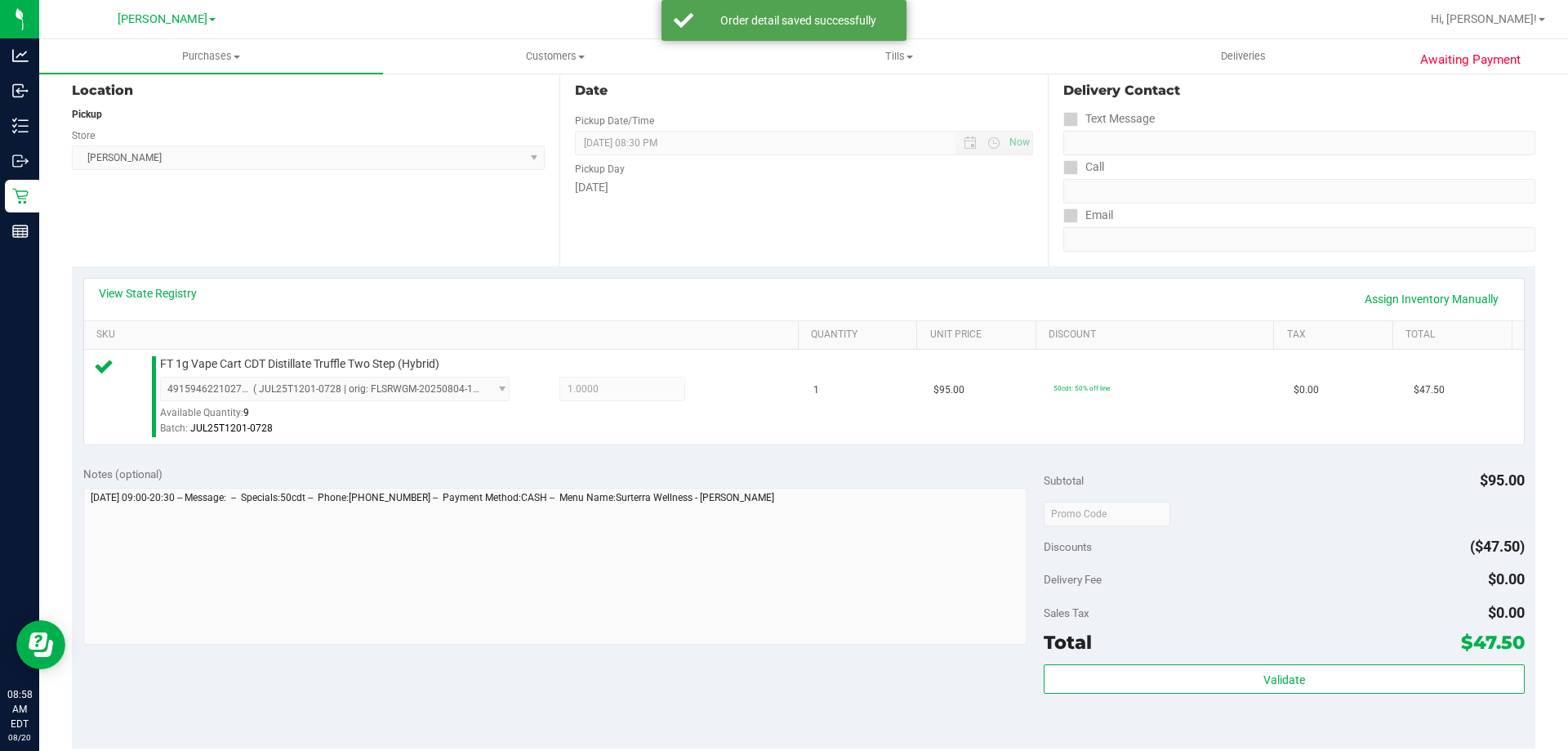
scroll to position [252, 0]
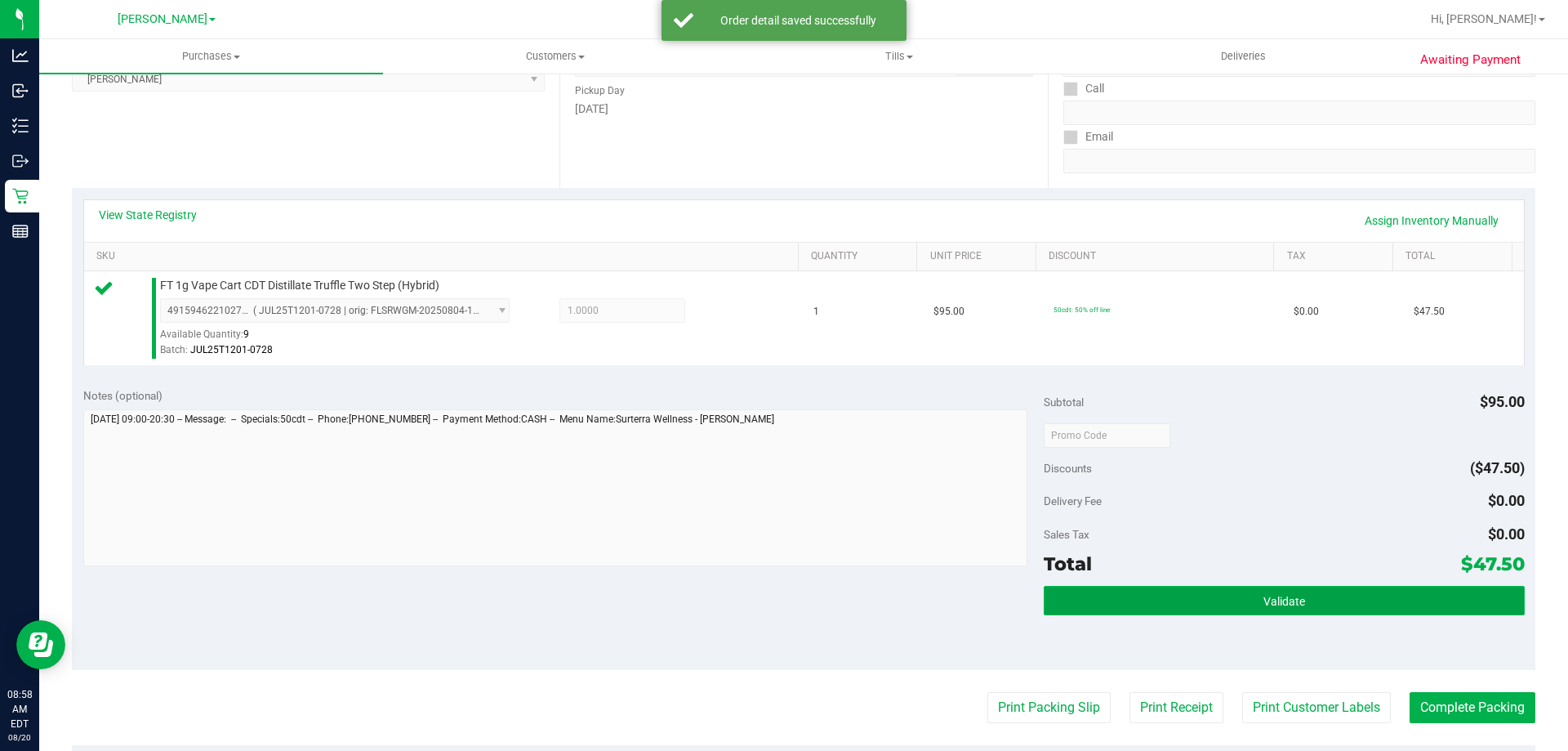
click at [1279, 601] on span "Validate" at bounding box center [1284, 601] width 42 height 13
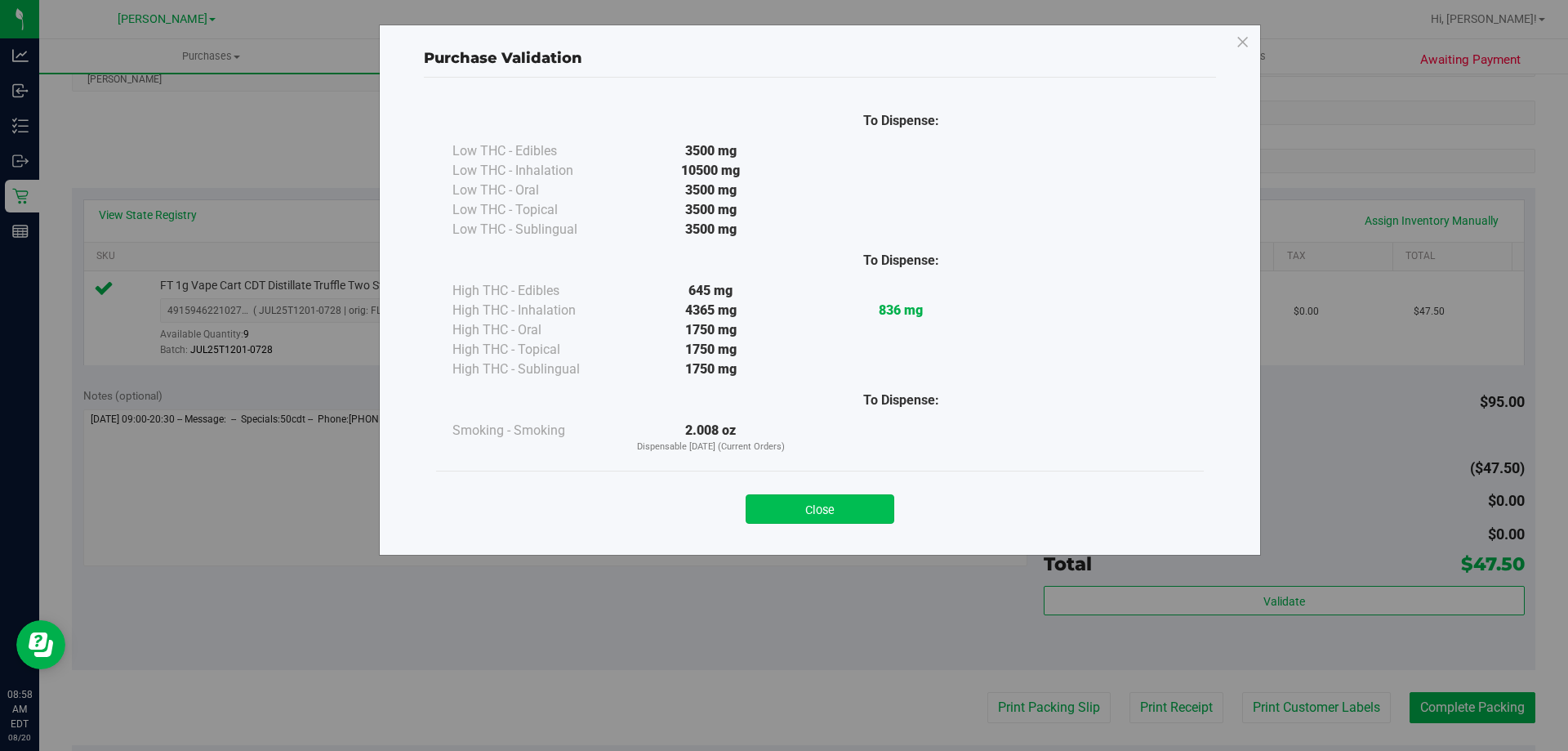
click at [855, 519] on button "Close" at bounding box center [819, 509] width 149 height 29
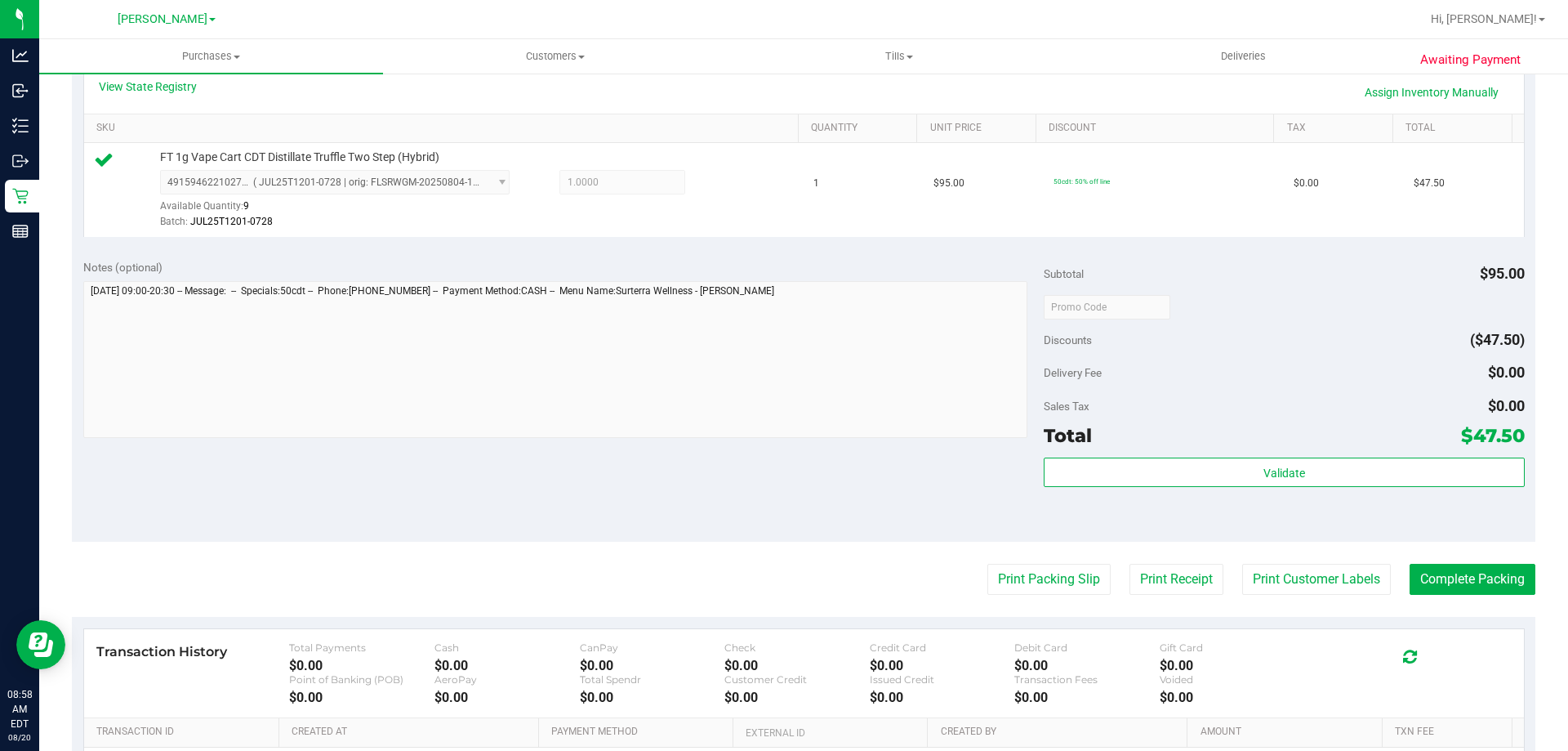
scroll to position [549, 0]
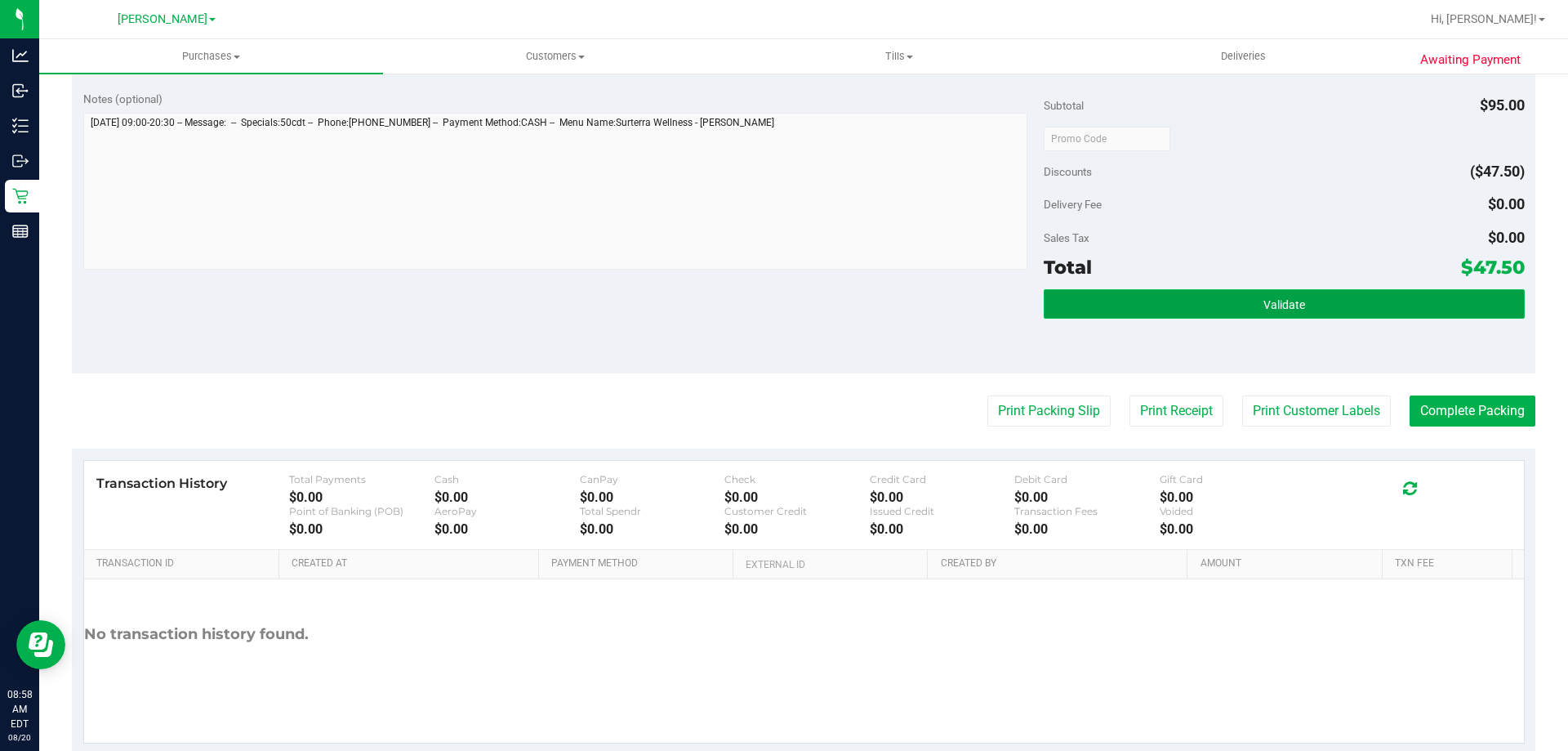
click at [1271, 312] on button "Validate" at bounding box center [1284, 304] width 480 height 29
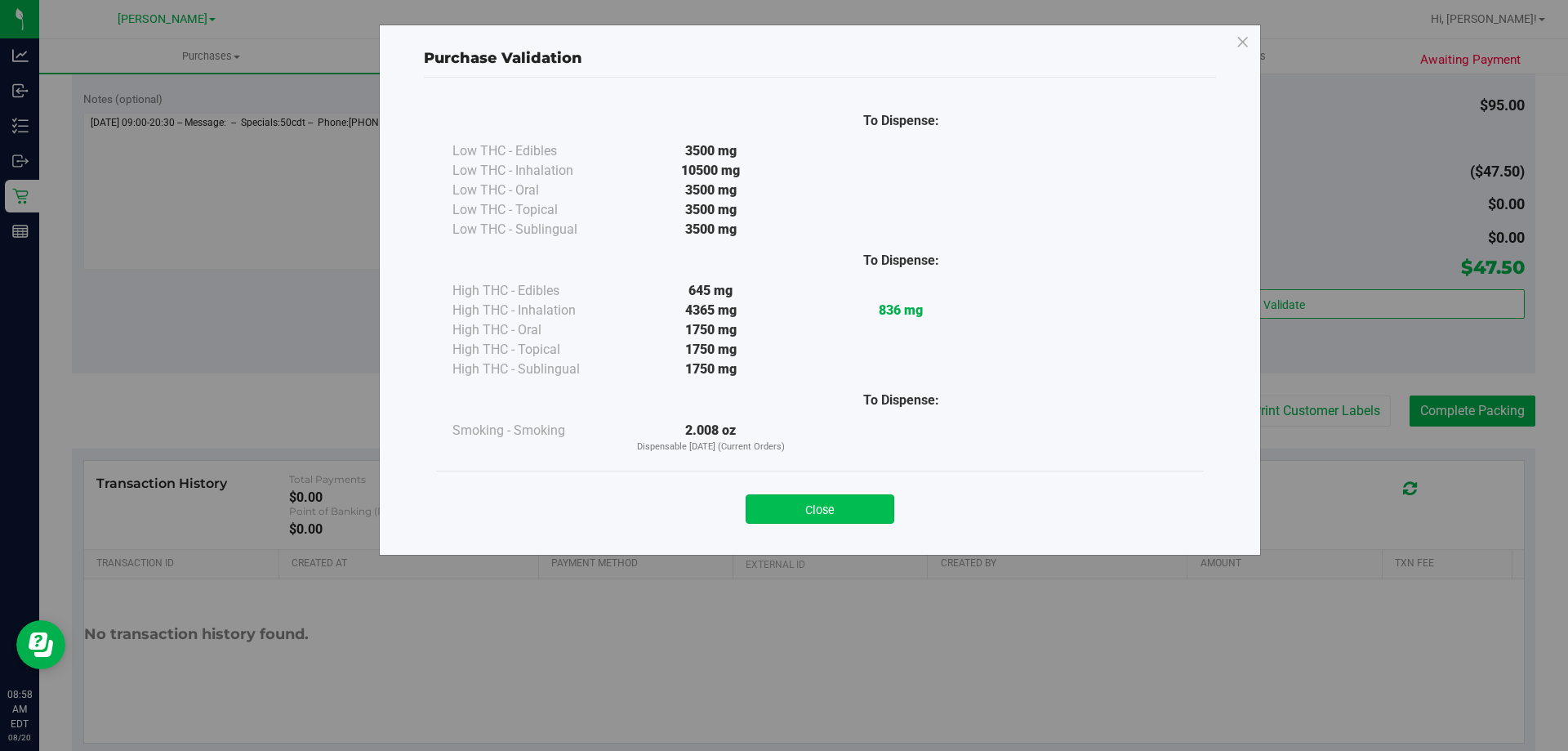
click at [846, 497] on button "Close" at bounding box center [819, 509] width 149 height 29
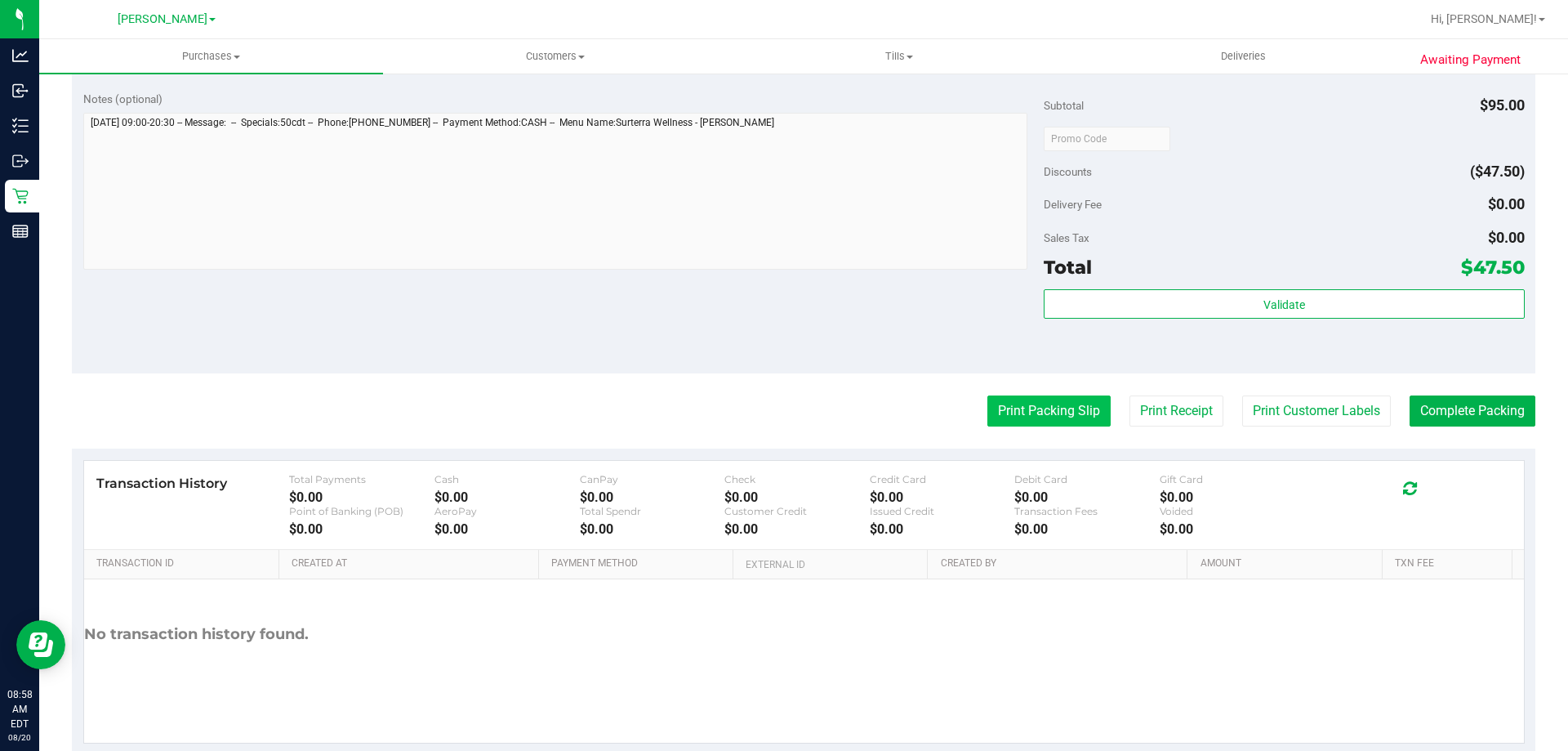
click at [1016, 411] on button "Print Packing Slip" at bounding box center [1048, 411] width 123 height 31
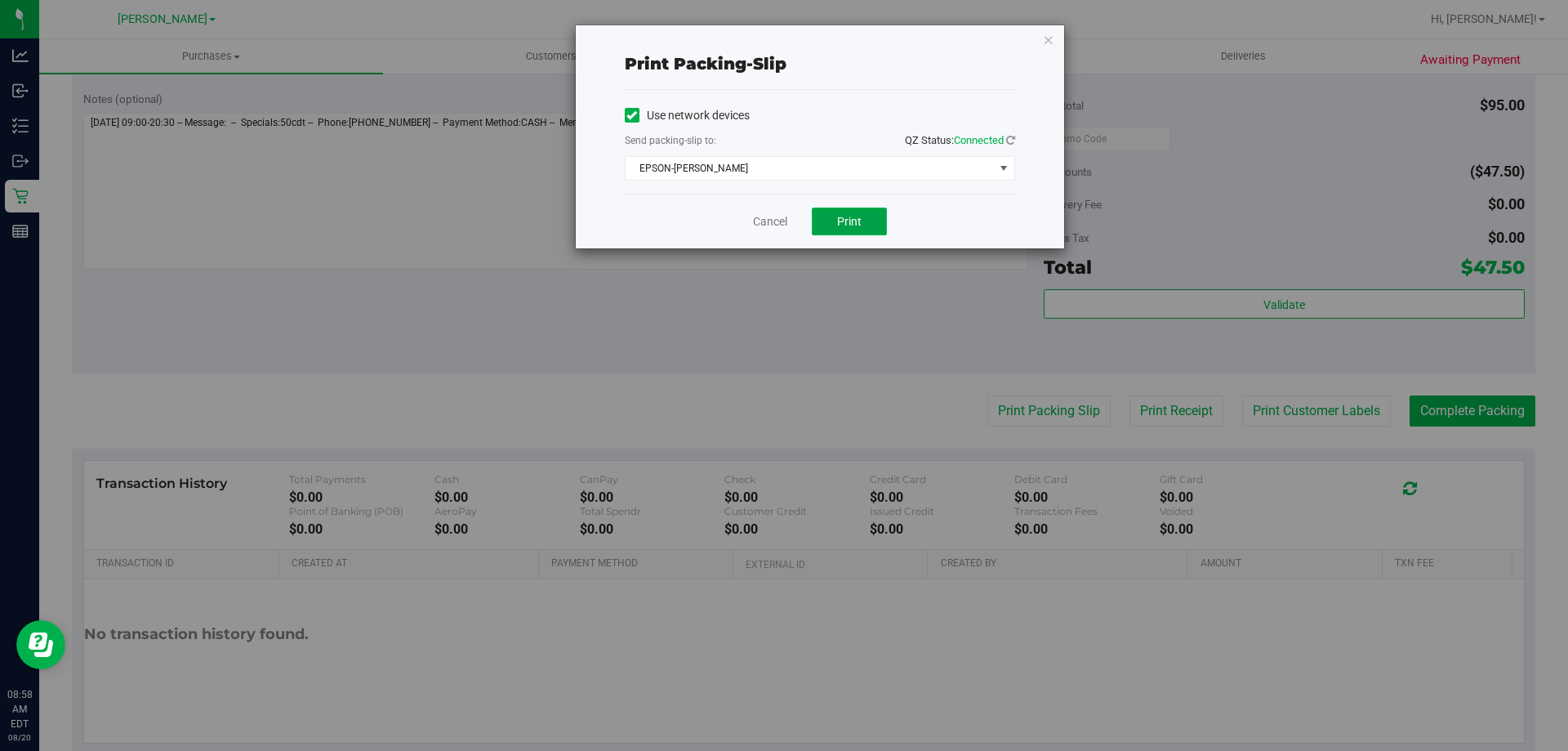
click at [868, 234] on button "Print" at bounding box center [849, 221] width 75 height 27
click at [767, 226] on link "Cancel" at bounding box center [770, 221] width 35 height 17
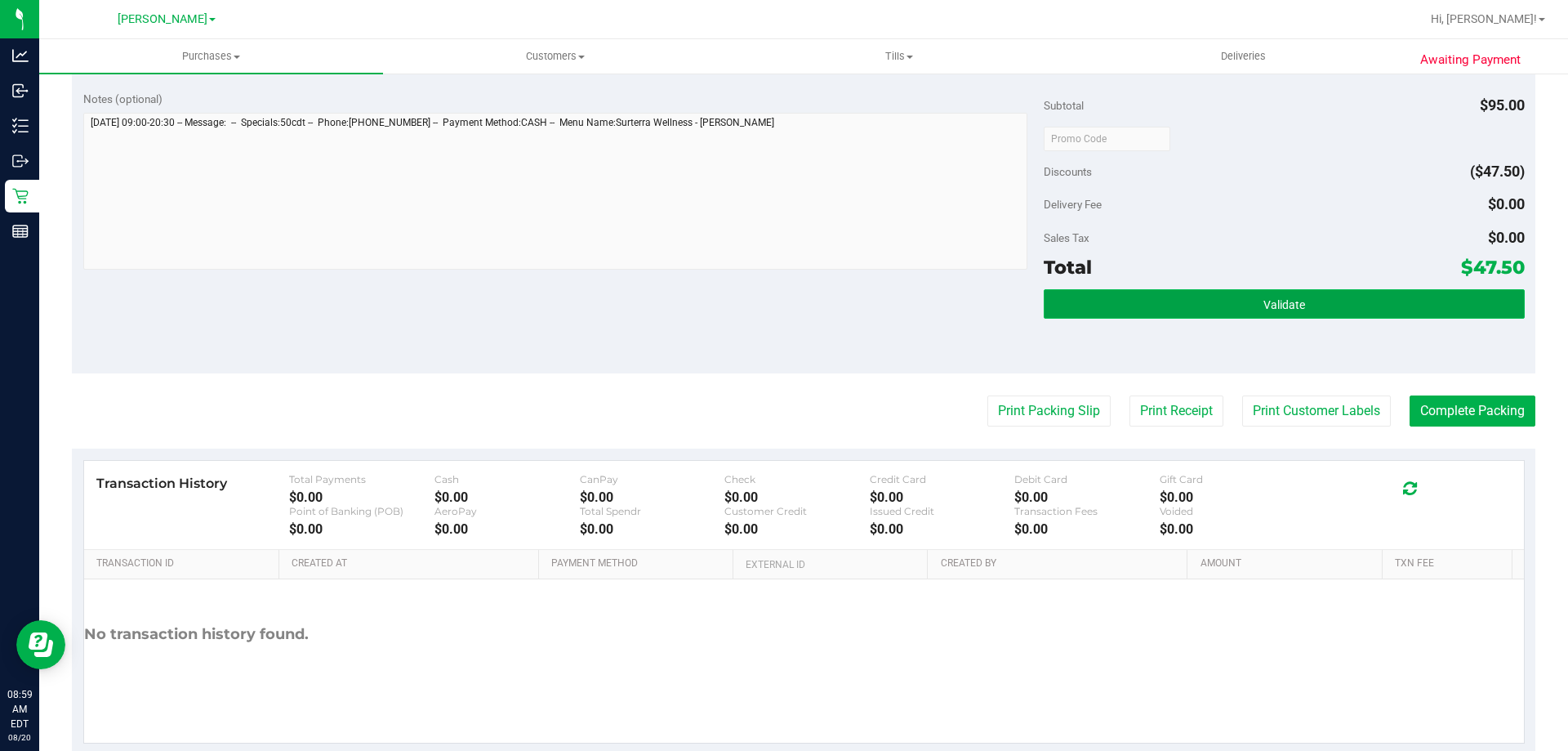
click at [1360, 314] on button "Validate" at bounding box center [1284, 304] width 480 height 29
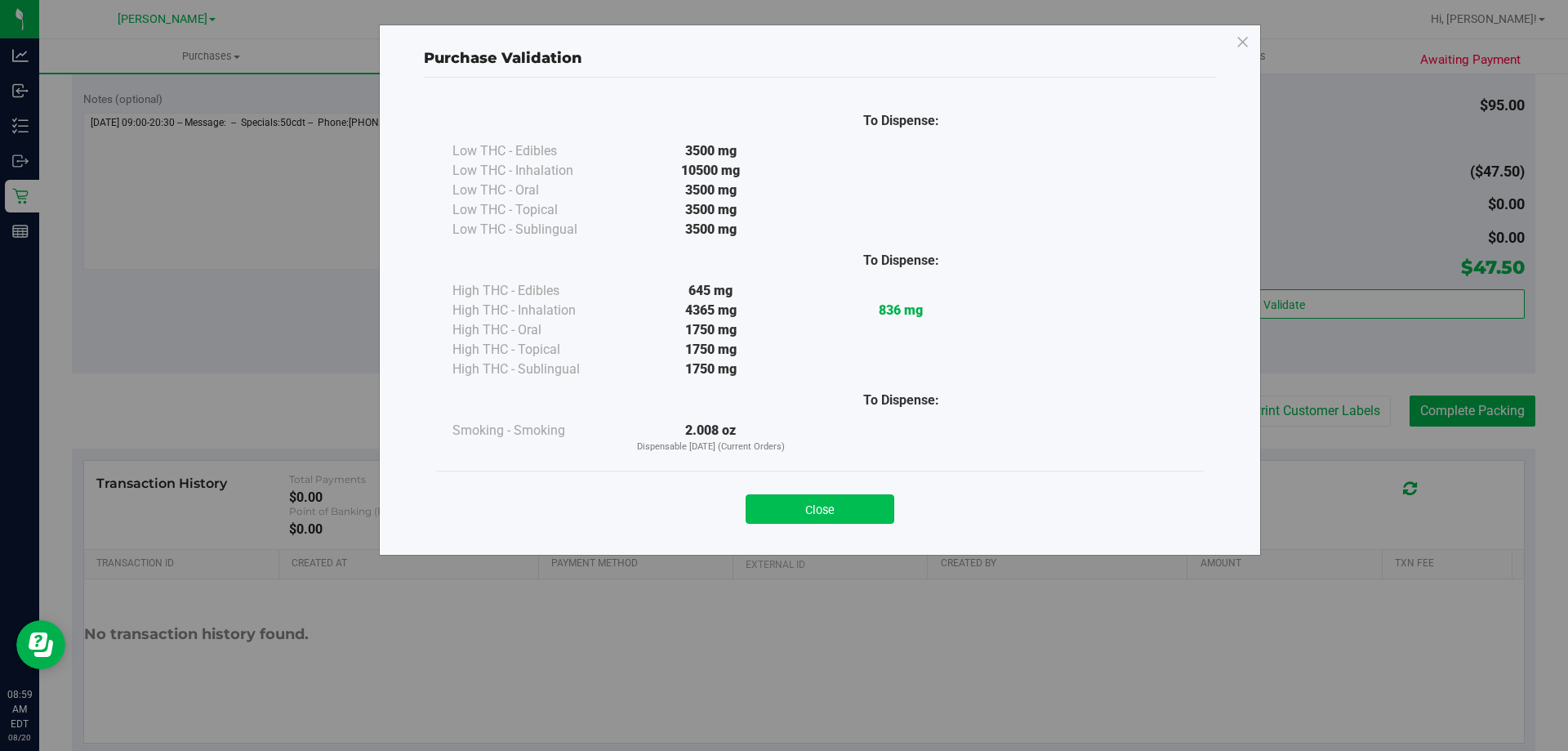
click at [860, 505] on button "Close" at bounding box center [819, 509] width 149 height 29
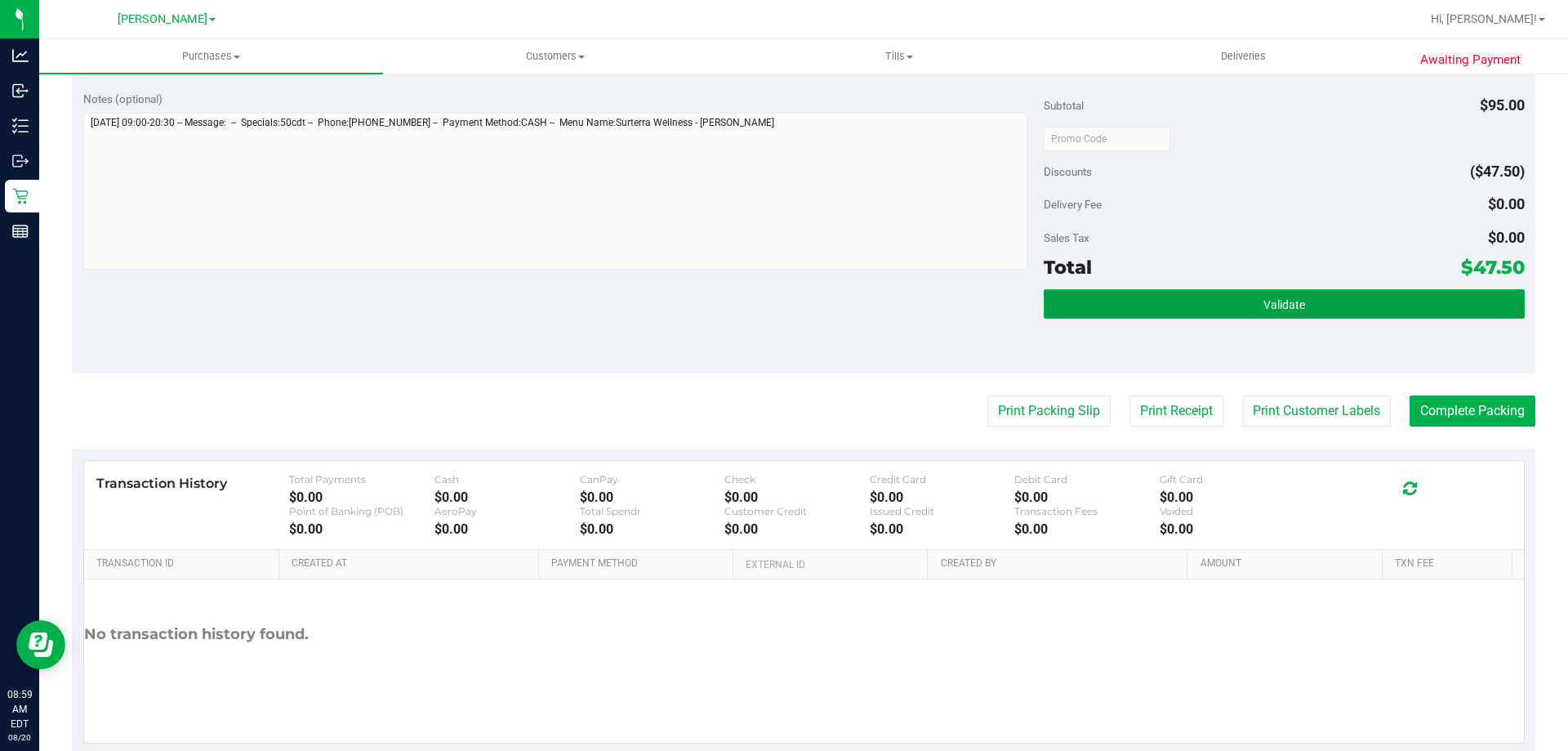
click at [1322, 314] on button "Validate" at bounding box center [1284, 304] width 480 height 29
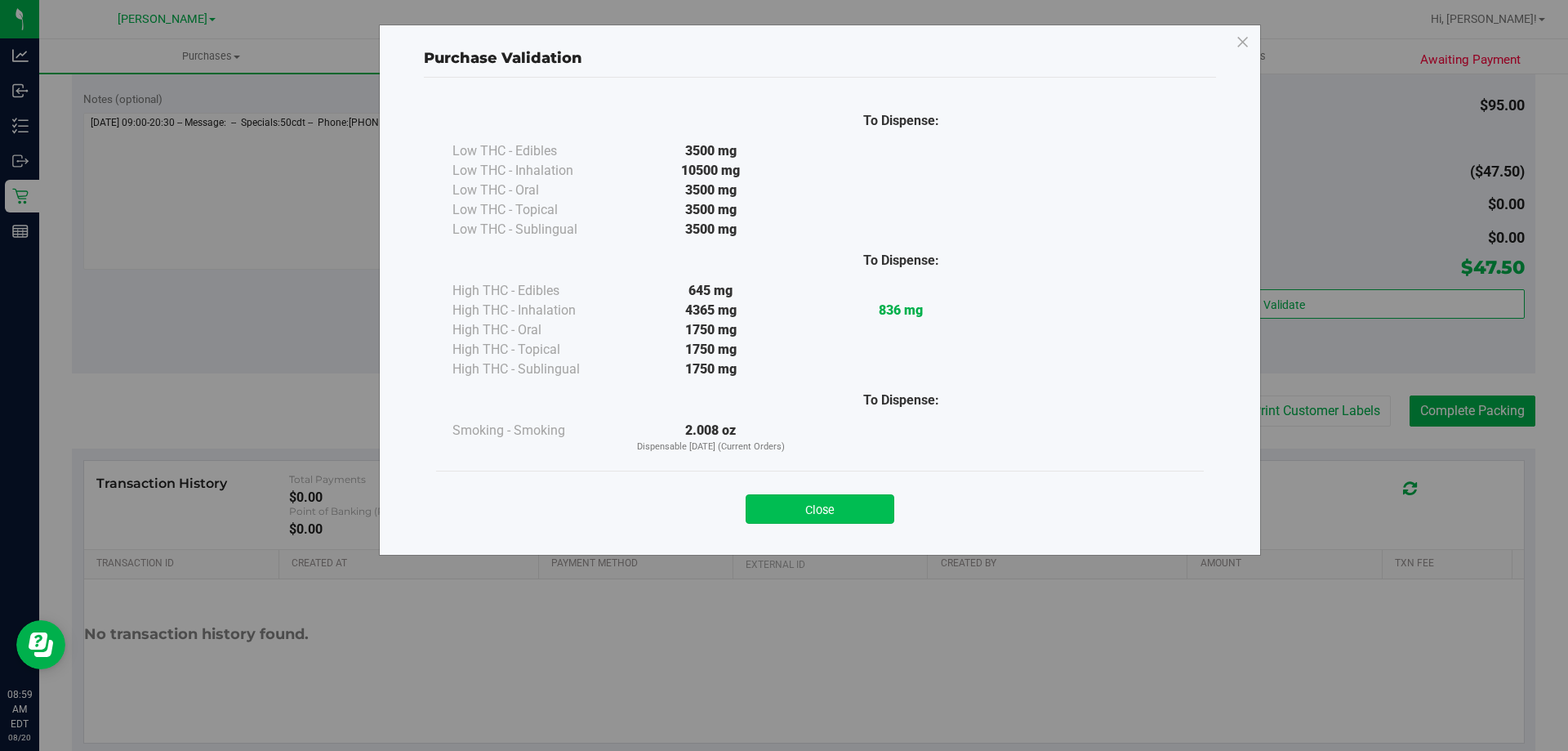
click at [855, 518] on button "Close" at bounding box center [819, 509] width 149 height 29
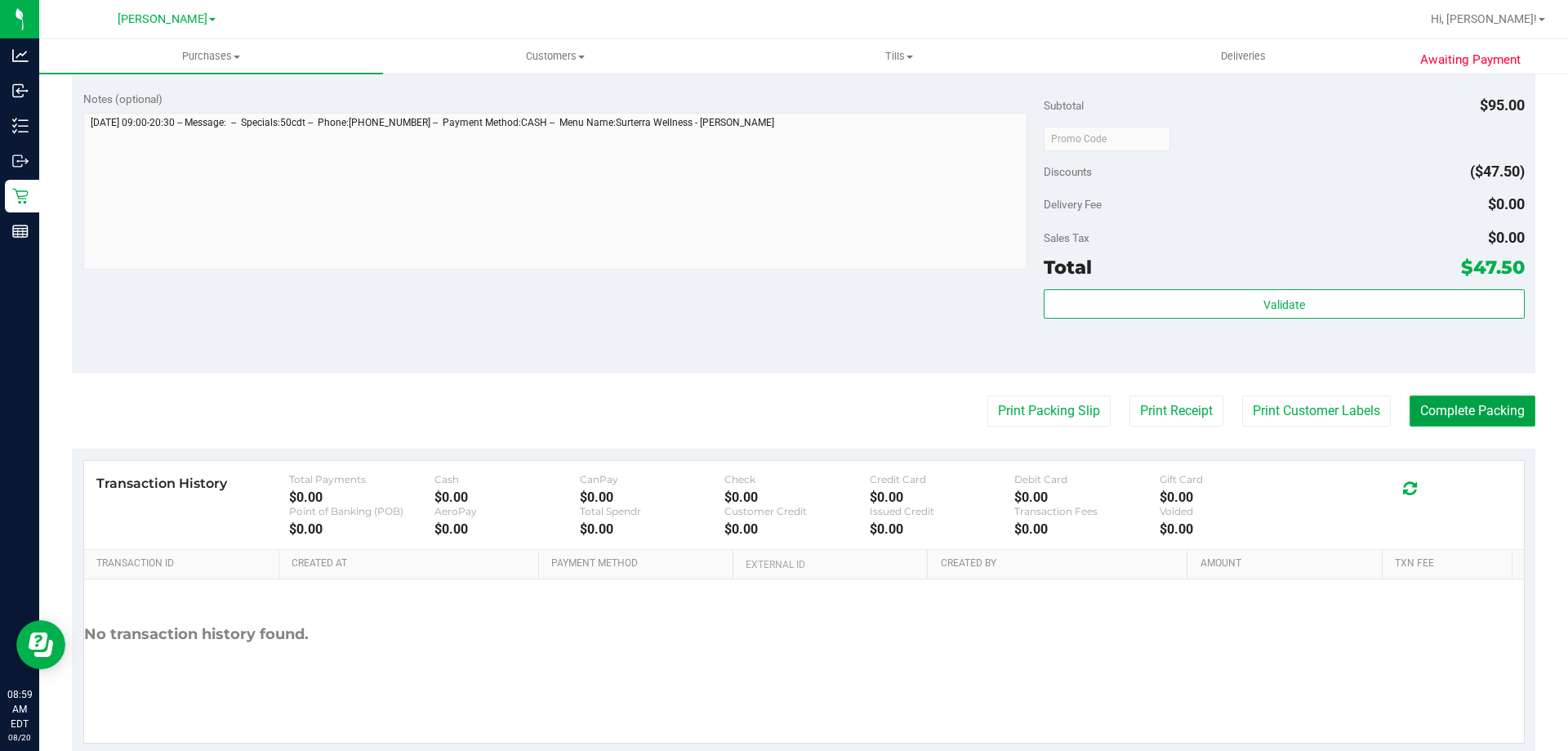
click at [1470, 415] on button "Complete Packing" at bounding box center [1472, 411] width 126 height 31
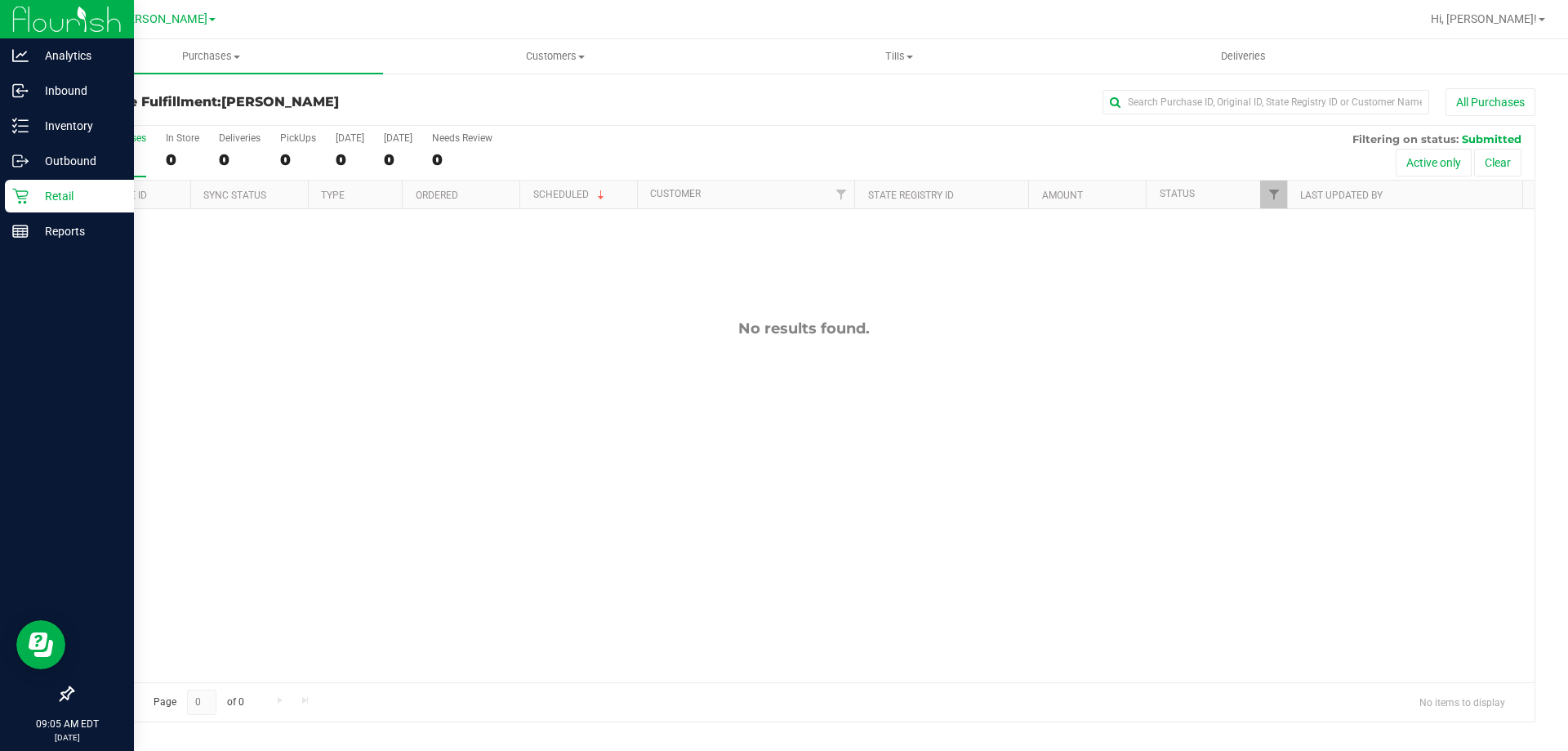
click at [20, 200] on icon at bounding box center [20, 196] width 16 height 16
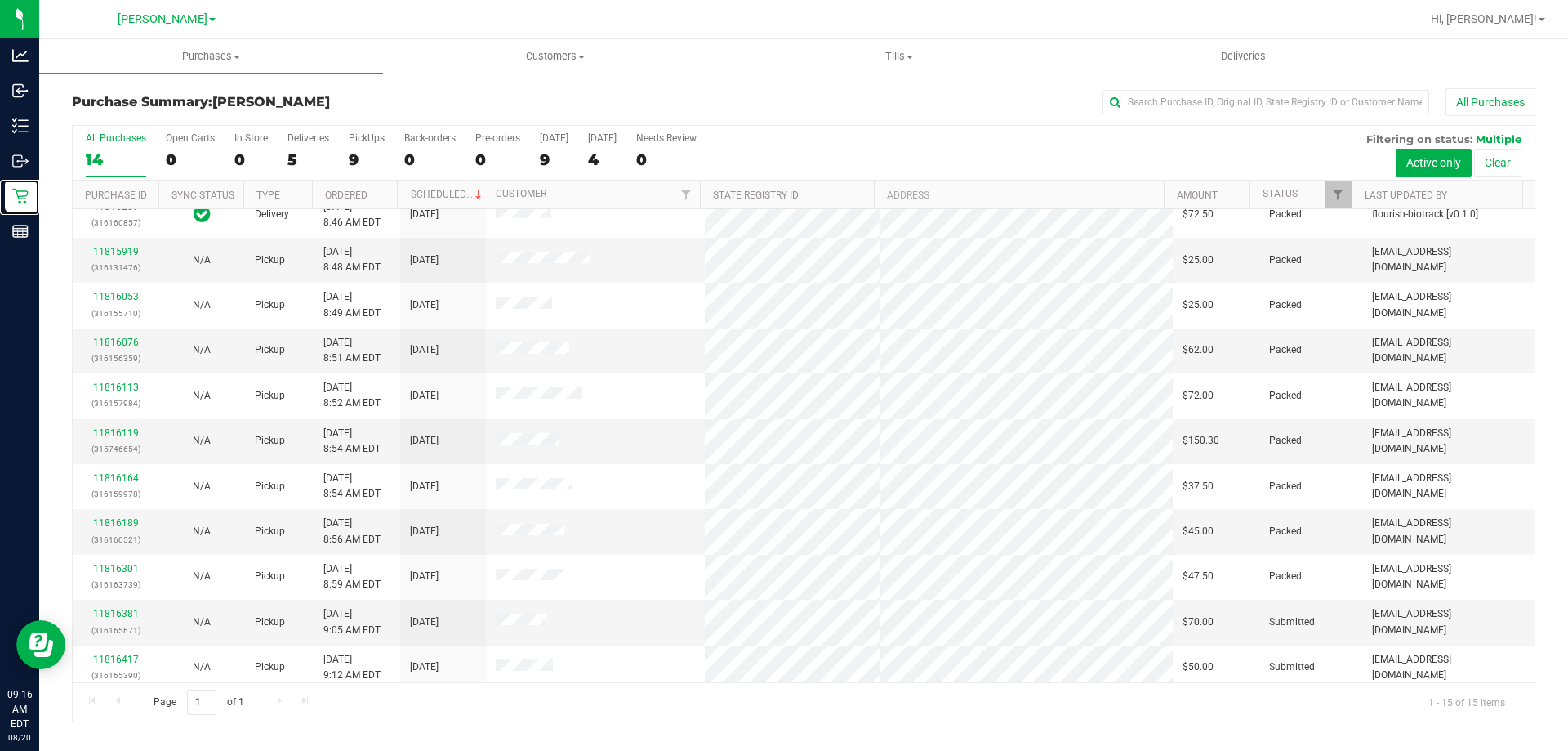
scroll to position [205, 0]
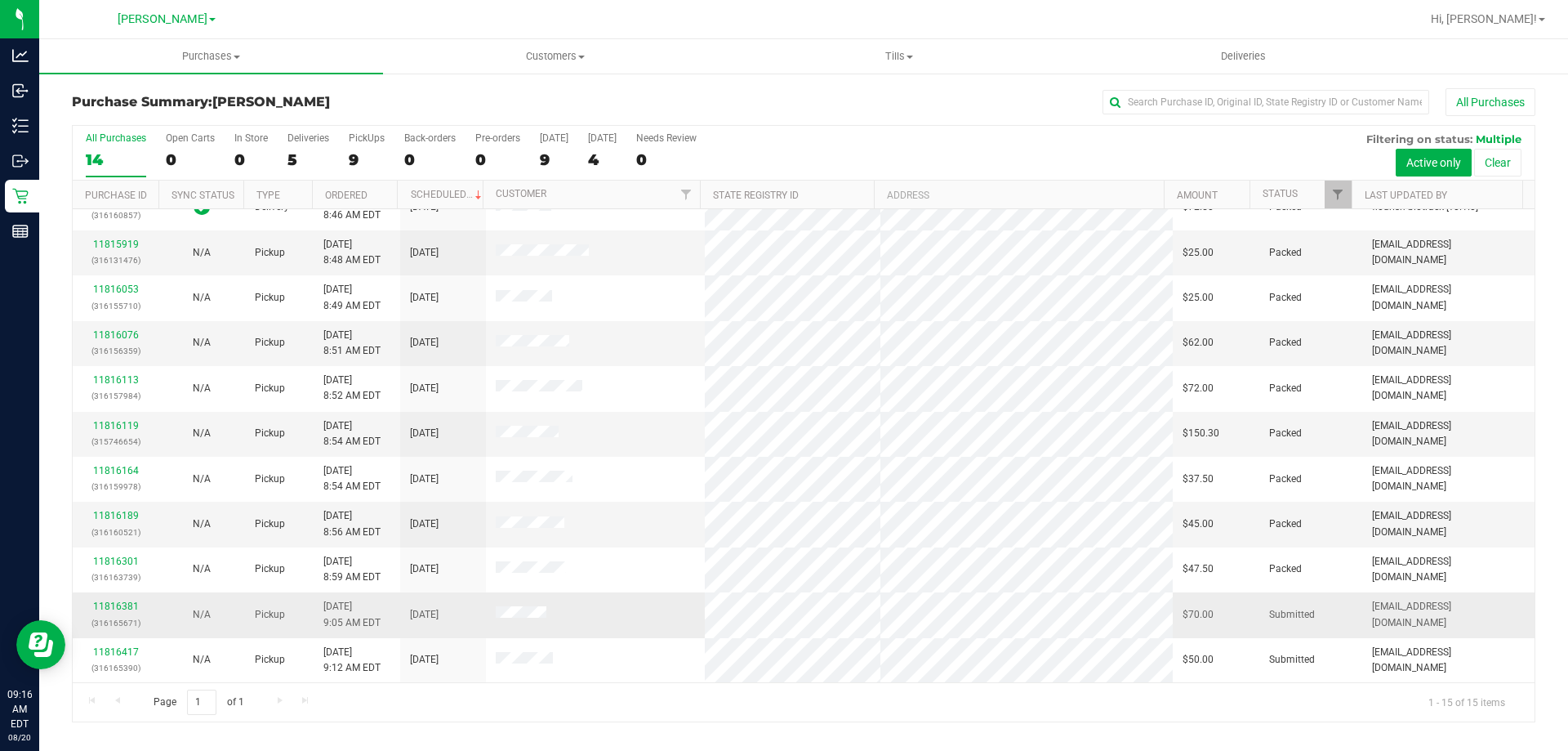
click at [129, 599] on div "11816381 (316165671)" at bounding box center [115, 614] width 66 height 31
click at [132, 613] on div "11816381 (316165671)" at bounding box center [115, 614] width 66 height 31
click at [132, 600] on link "11816381" at bounding box center [116, 606] width 46 height 12
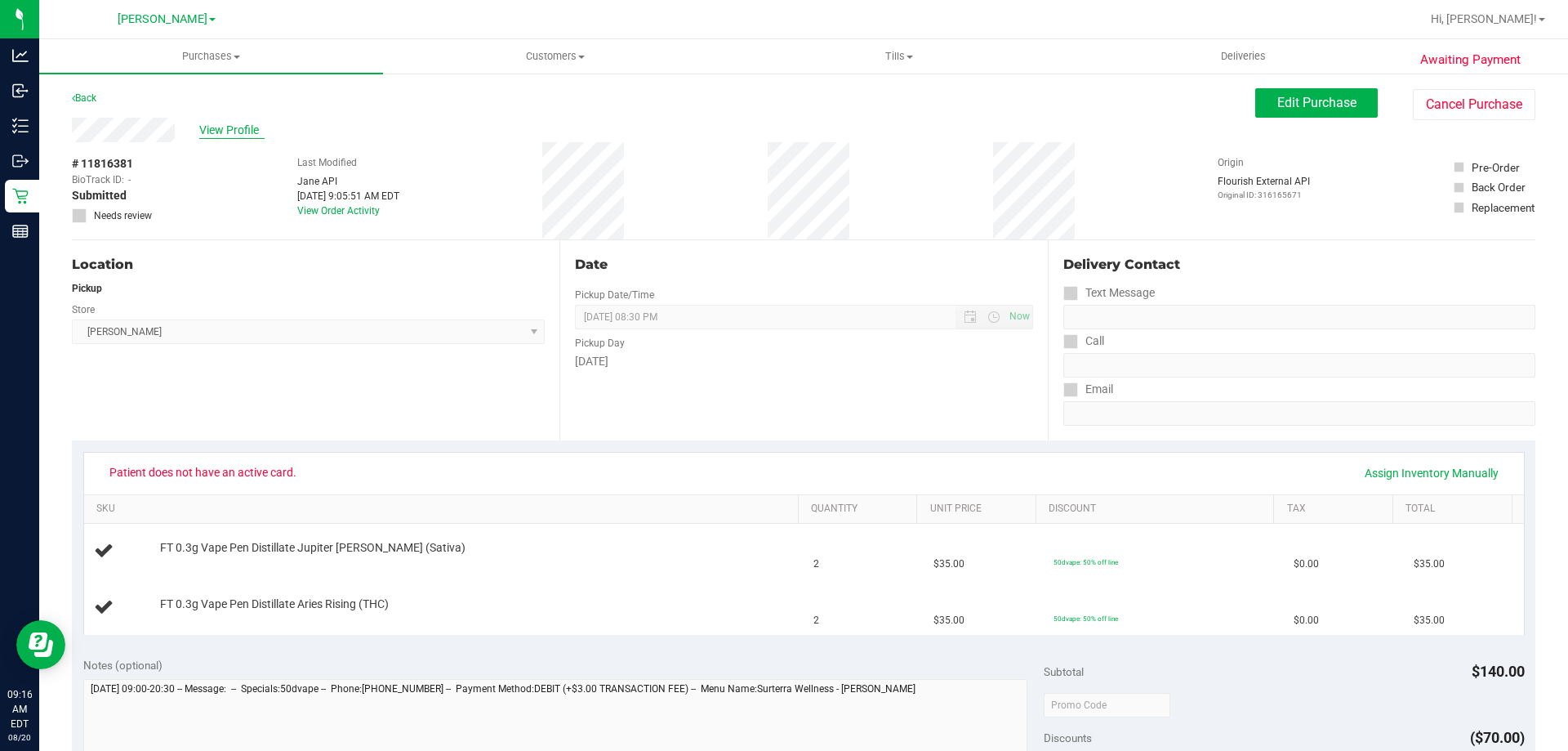
click at [227, 128] on span "View Profile" at bounding box center [232, 130] width 66 height 17
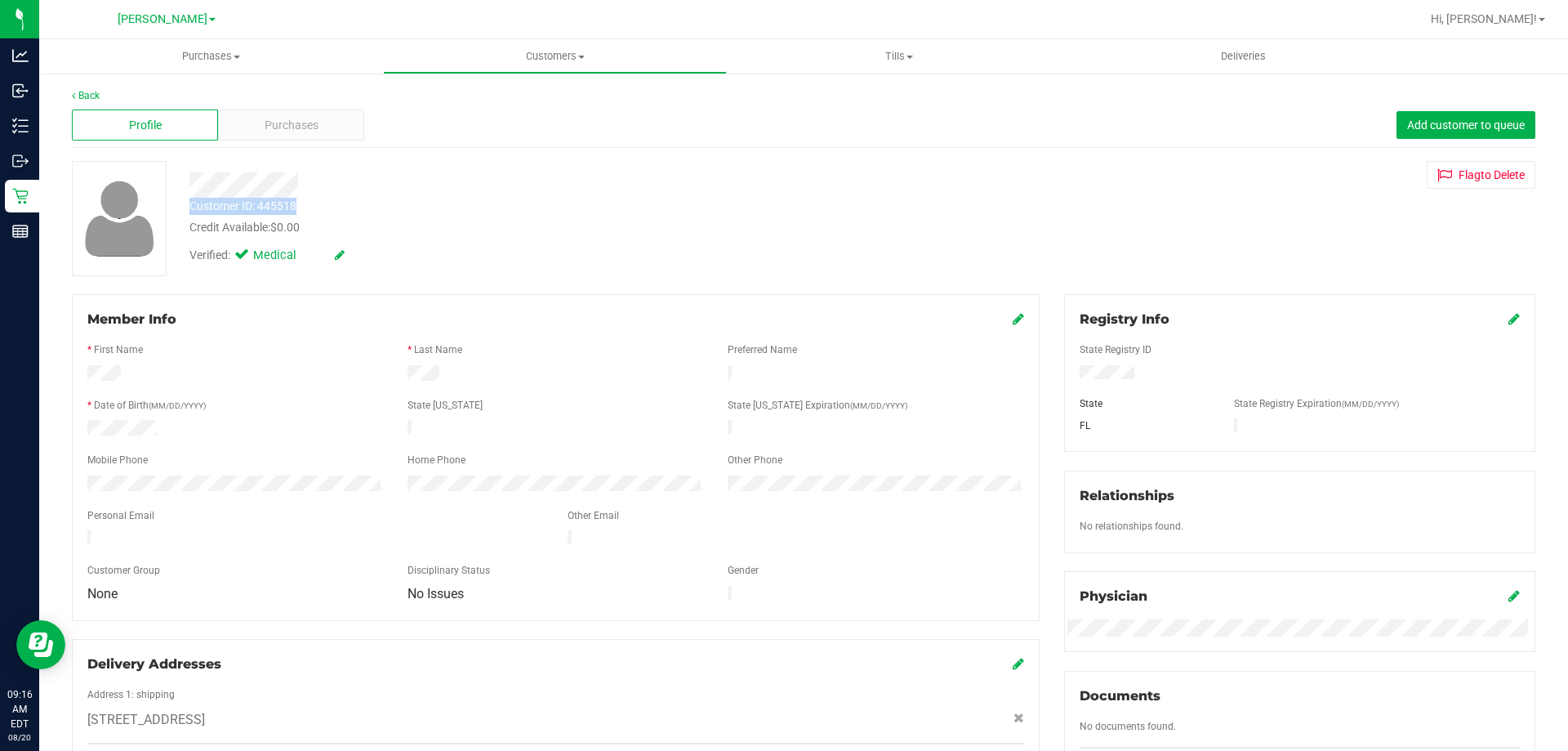
drag, startPoint x: 312, startPoint y: 205, endPoint x: 189, endPoint y: 204, distance: 123.0
click at [189, 204] on div "Customer ID: 445518 Credit Available: $0.00" at bounding box center [549, 217] width 744 height 38
copy div "Customer ID: 445518"
click at [305, 122] on span "Purchases" at bounding box center [291, 125] width 54 height 17
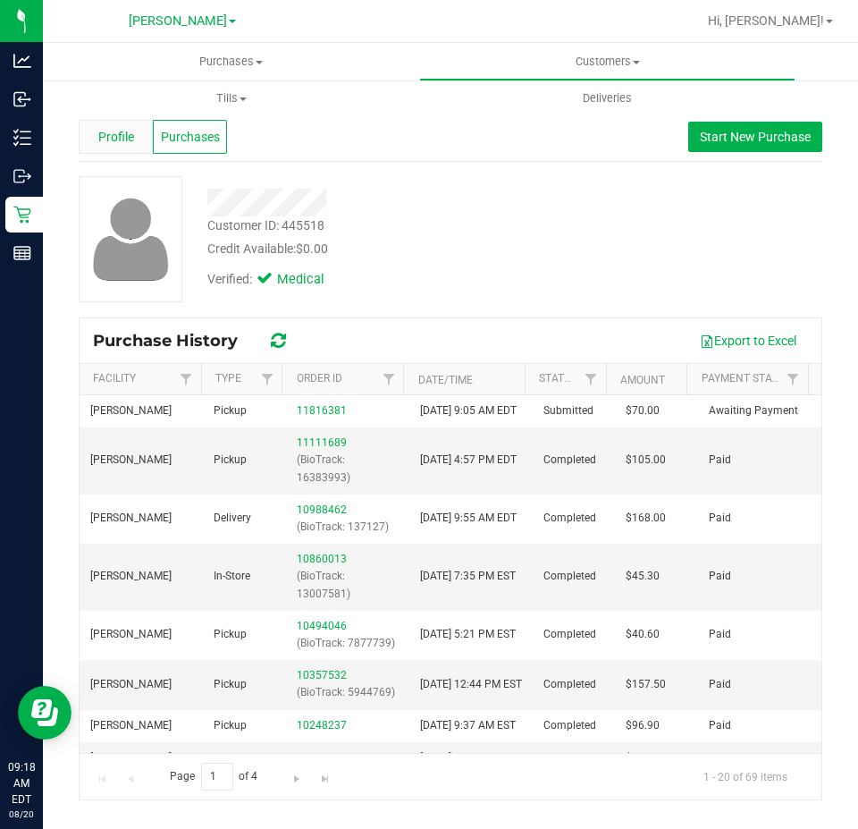
click at [115, 147] on div "Profile" at bounding box center [116, 137] width 74 height 34
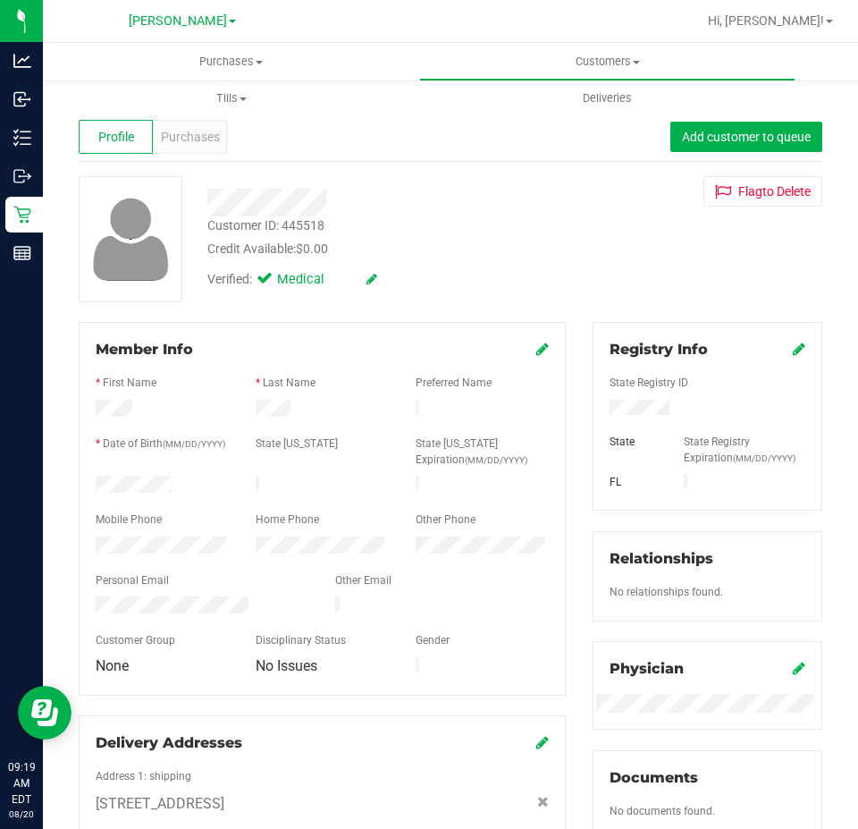
click at [540, 232] on div "Customer ID: 445518 Credit Available: $0.00" at bounding box center [386, 237] width 385 height 42
click at [168, 167] on div "Back Profile Purchases Add customer to queue Customer ID: 445518 Credit Availab…" at bounding box center [451, 675] width 744 height 1156
click at [181, 135] on span "Purchases" at bounding box center [190, 137] width 59 height 19
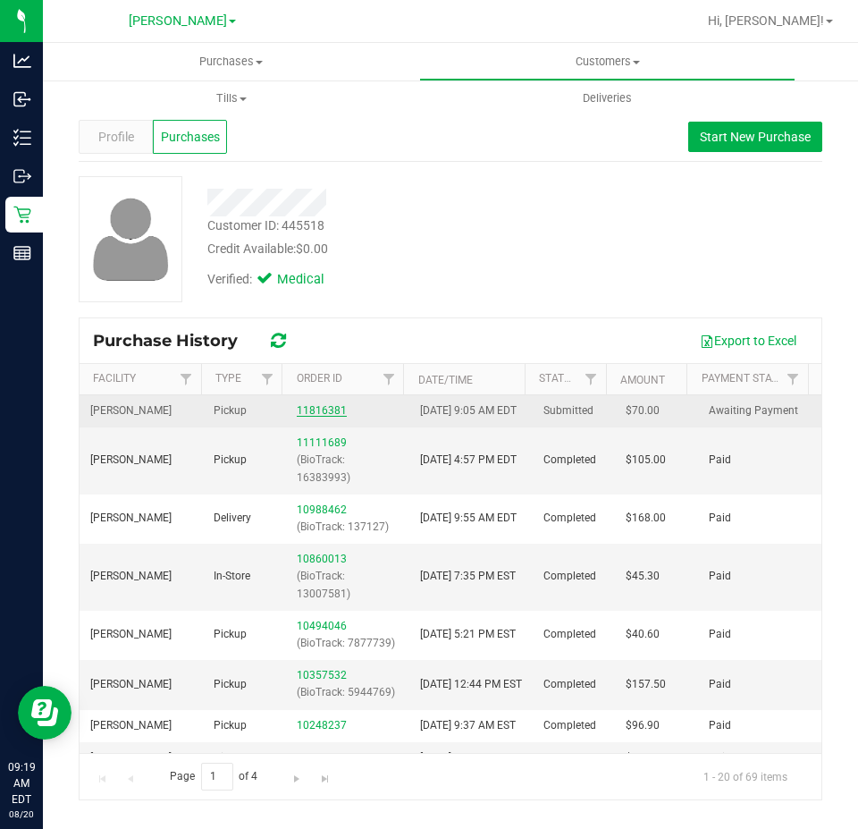
click at [329, 417] on link "11816381" at bounding box center [322, 410] width 50 height 13
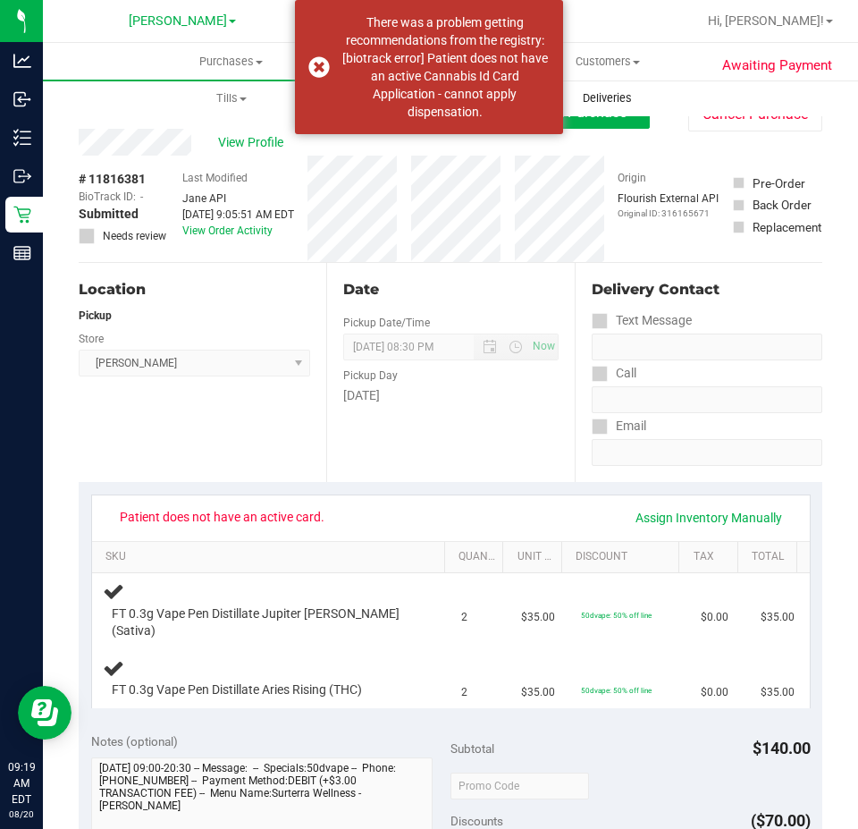
click at [621, 115] on uib-tab-heading "Deliveries" at bounding box center [607, 98] width 375 height 36
click at [595, 123] on button "Edit Purchase" at bounding box center [583, 113] width 134 height 32
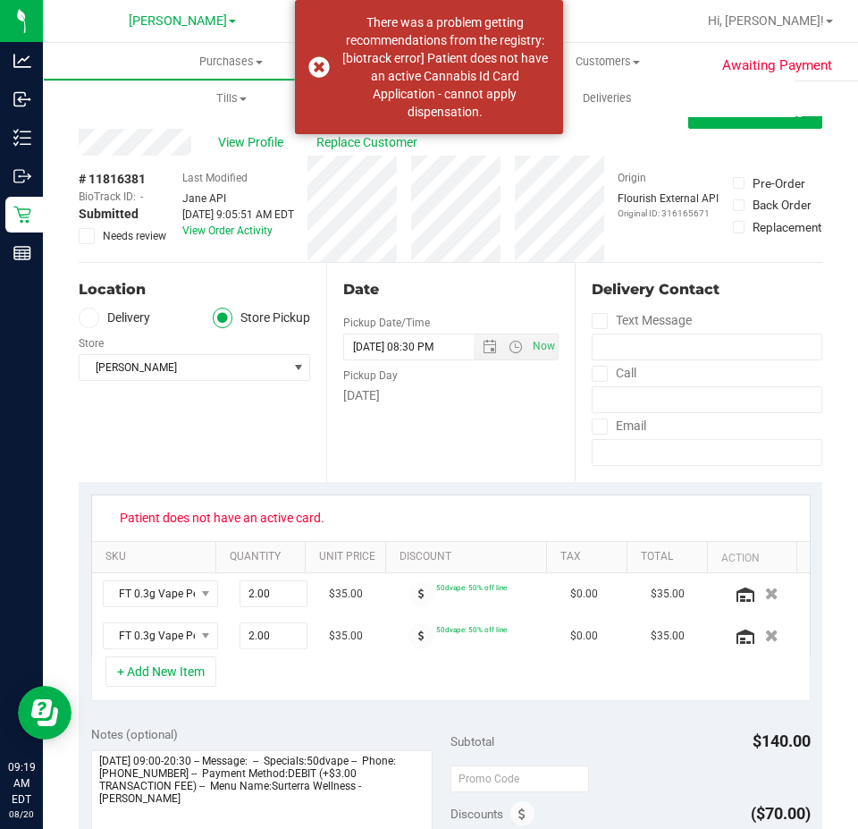
click at [89, 236] on icon at bounding box center [87, 236] width 12 height 0
click at [0, 0] on input "Needs review" at bounding box center [0, 0] width 0 height 0
click at [800, 123] on button "Save Purchase" at bounding box center [755, 113] width 134 height 32
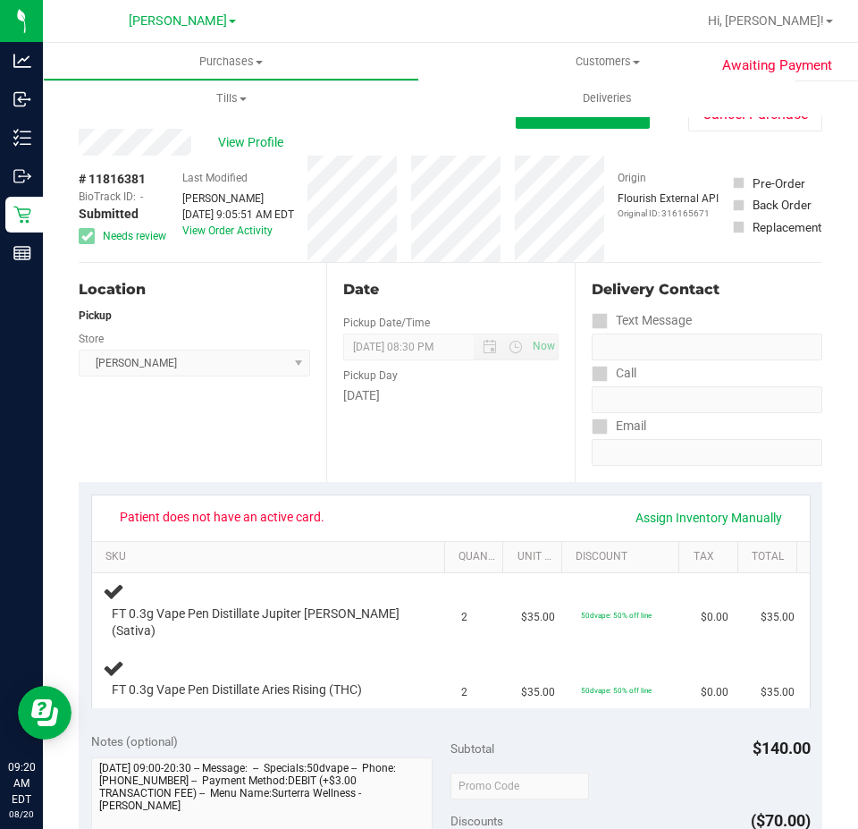
click at [469, 477] on div "Date Pickup Date/Time 08/20/2025 Now 08/20/2025 08:30 PM Now Pickup Day Wednesd…" at bounding box center [450, 372] width 248 height 219
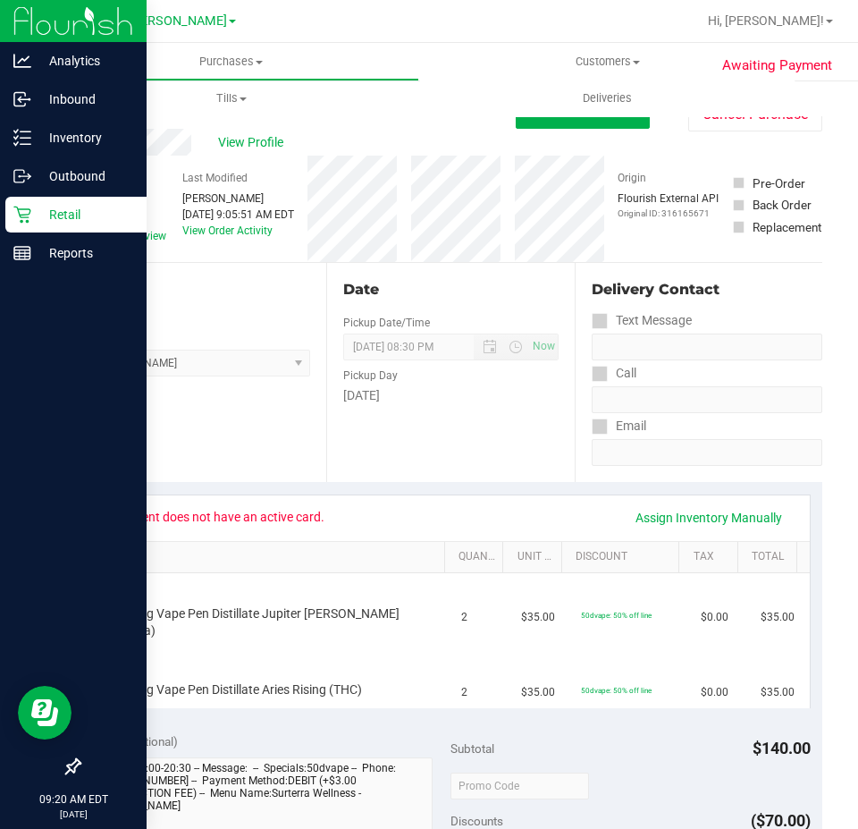
click at [20, 217] on icon at bounding box center [22, 215] width 18 height 18
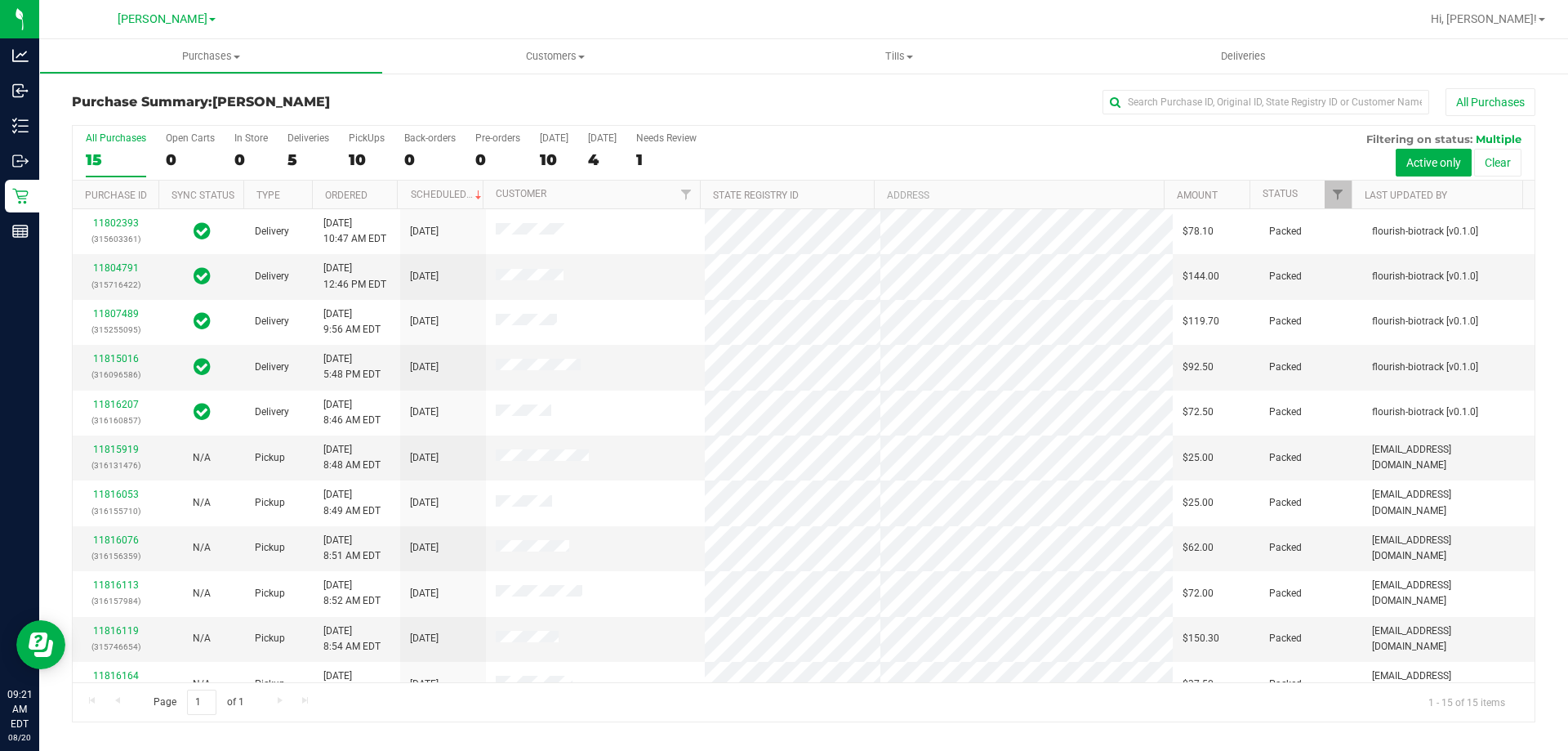
click at [520, 96] on h3 "Purchase Summary: Brandon WC" at bounding box center [316, 102] width 488 height 15
click at [450, 100] on h3 "Purchase Summary: Brandon WC" at bounding box center [316, 102] width 488 height 15
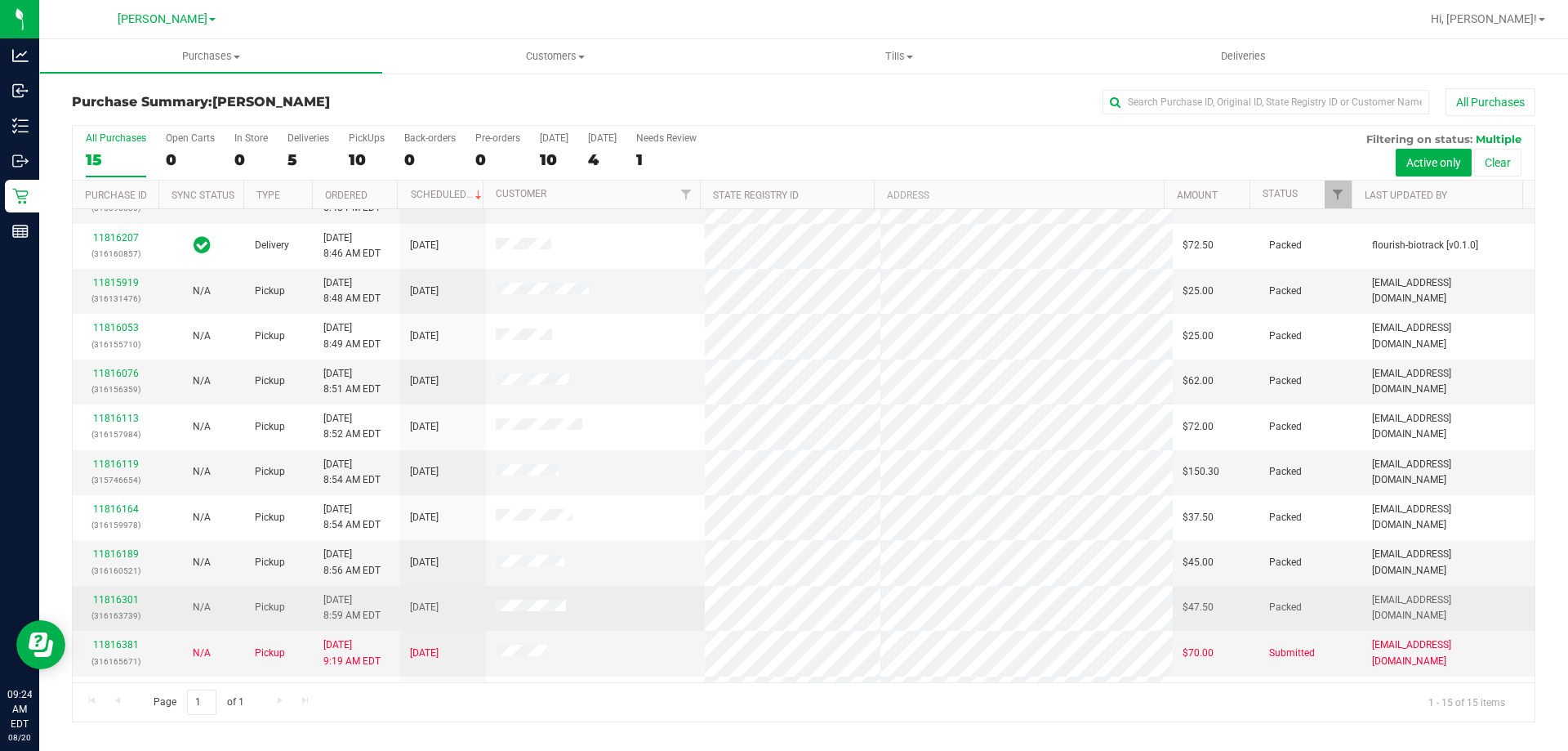
scroll to position [205, 0]
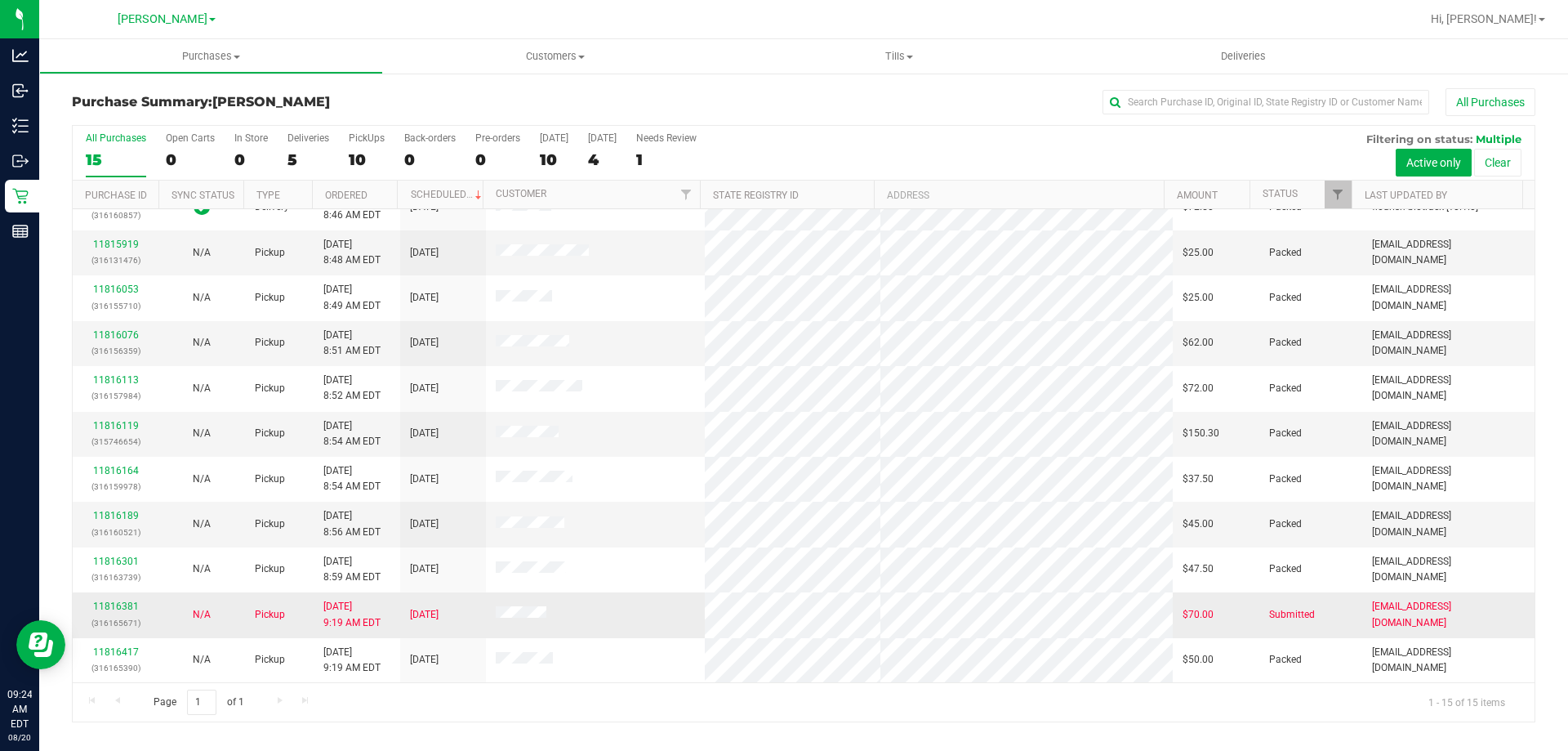
click at [127, 597] on td "11816381 (316165671)" at bounding box center [116, 614] width 86 height 45
click at [125, 606] on link "11816381" at bounding box center [116, 606] width 46 height 12
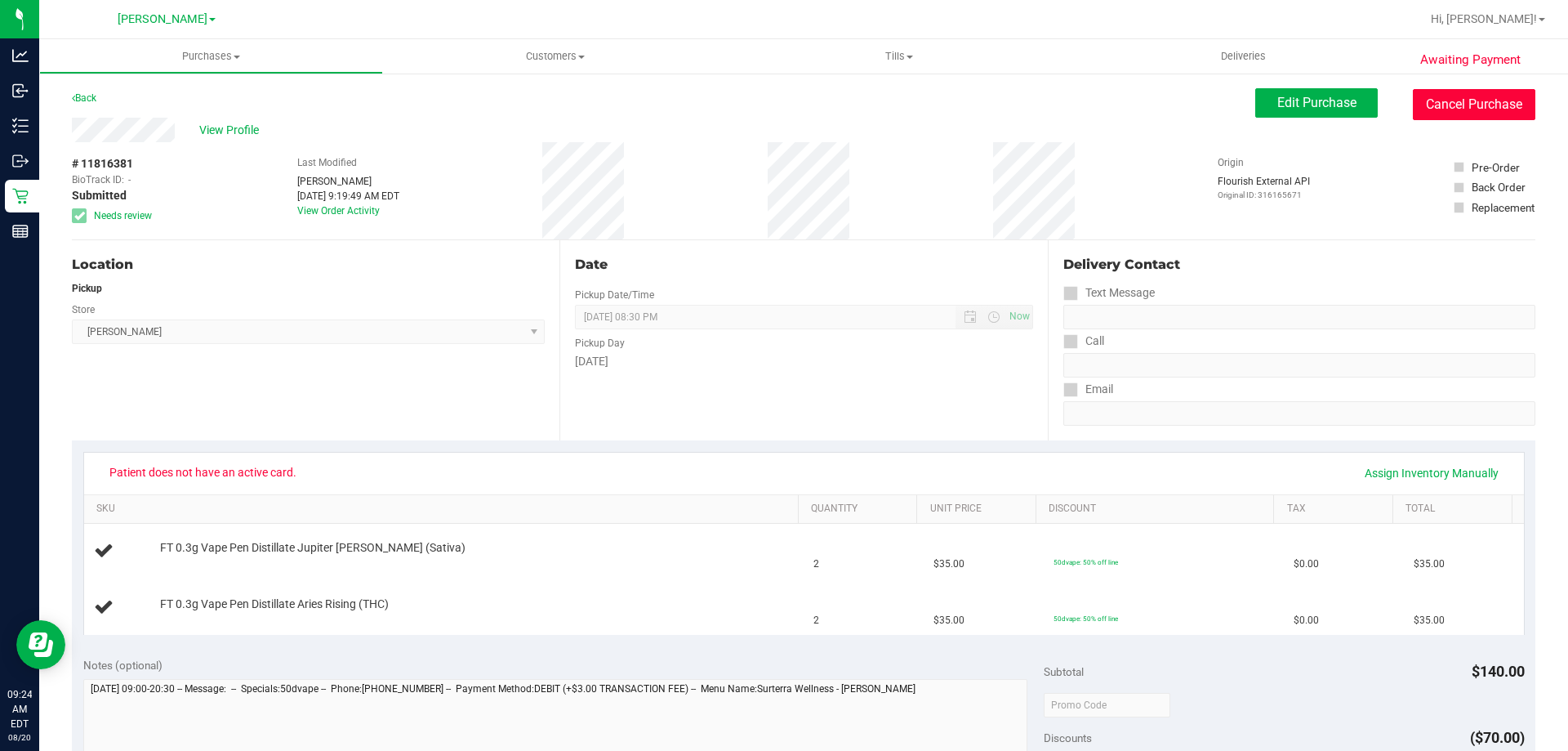
click at [1433, 106] on button "Cancel Purchase" at bounding box center [1474, 104] width 122 height 31
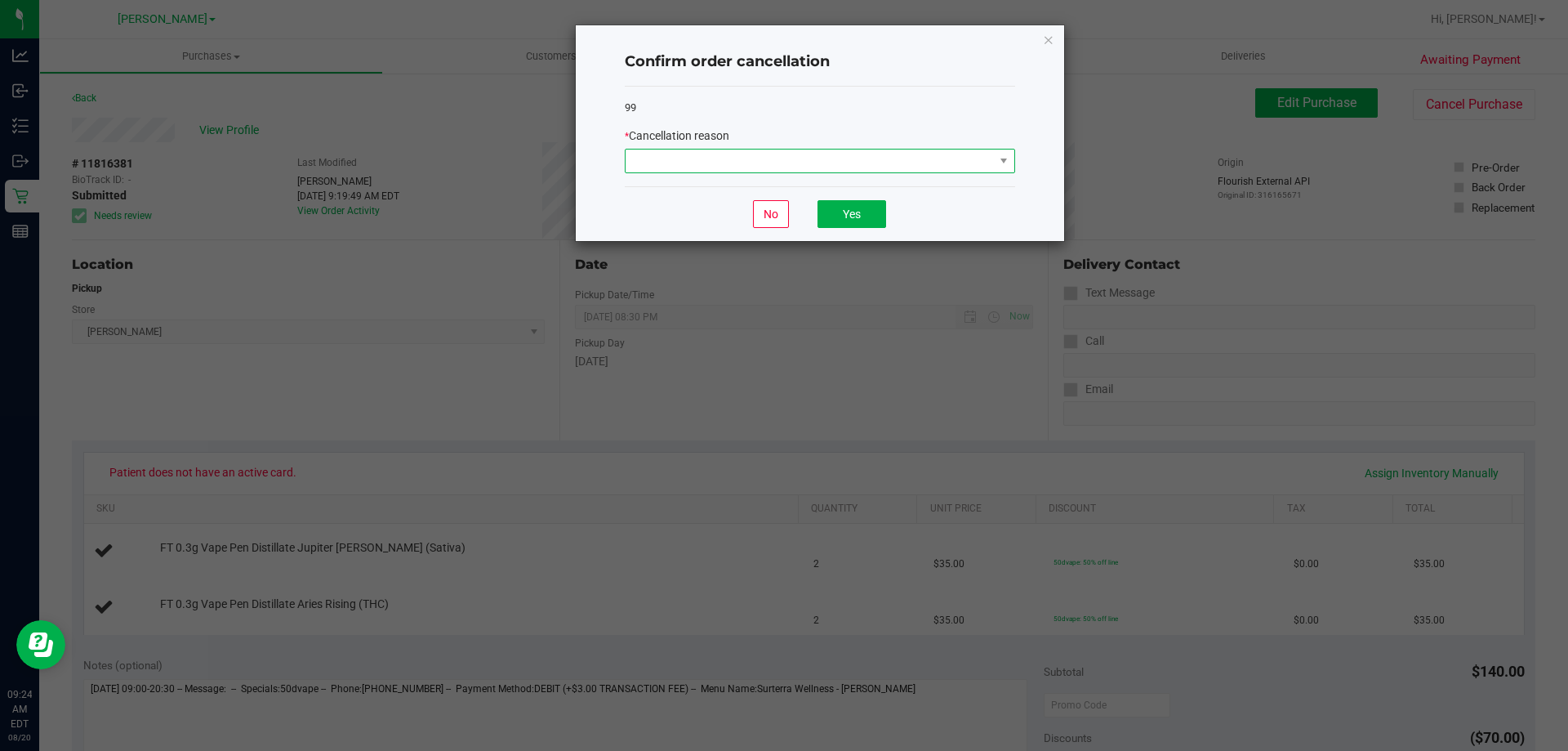
click at [797, 164] on span at bounding box center [809, 161] width 368 height 23
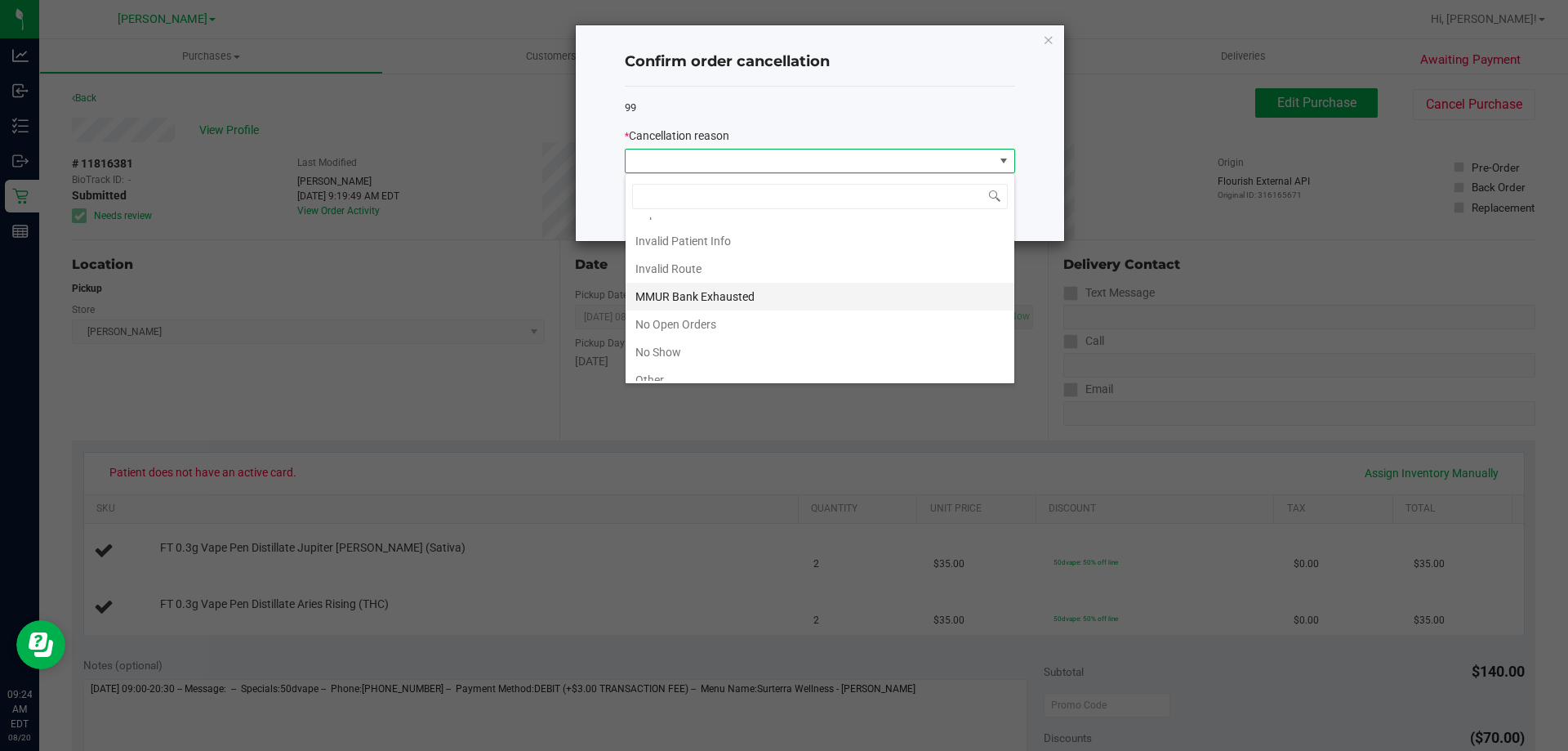
scroll to position [81, 0]
click at [717, 372] on li "Patient ID Expired" at bounding box center [820, 372] width 389 height 27
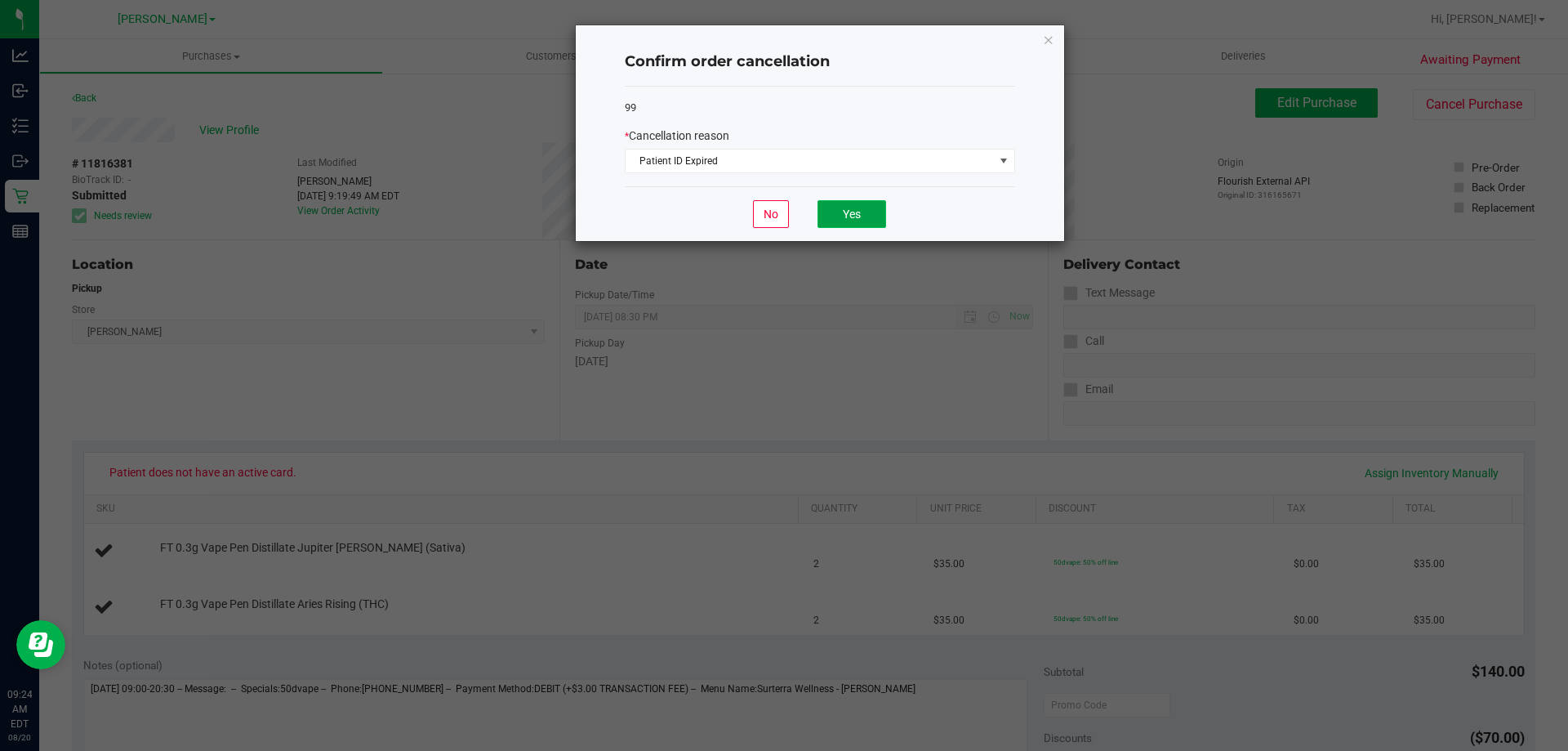
click at [847, 215] on button "Yes" at bounding box center [851, 214] width 68 height 27
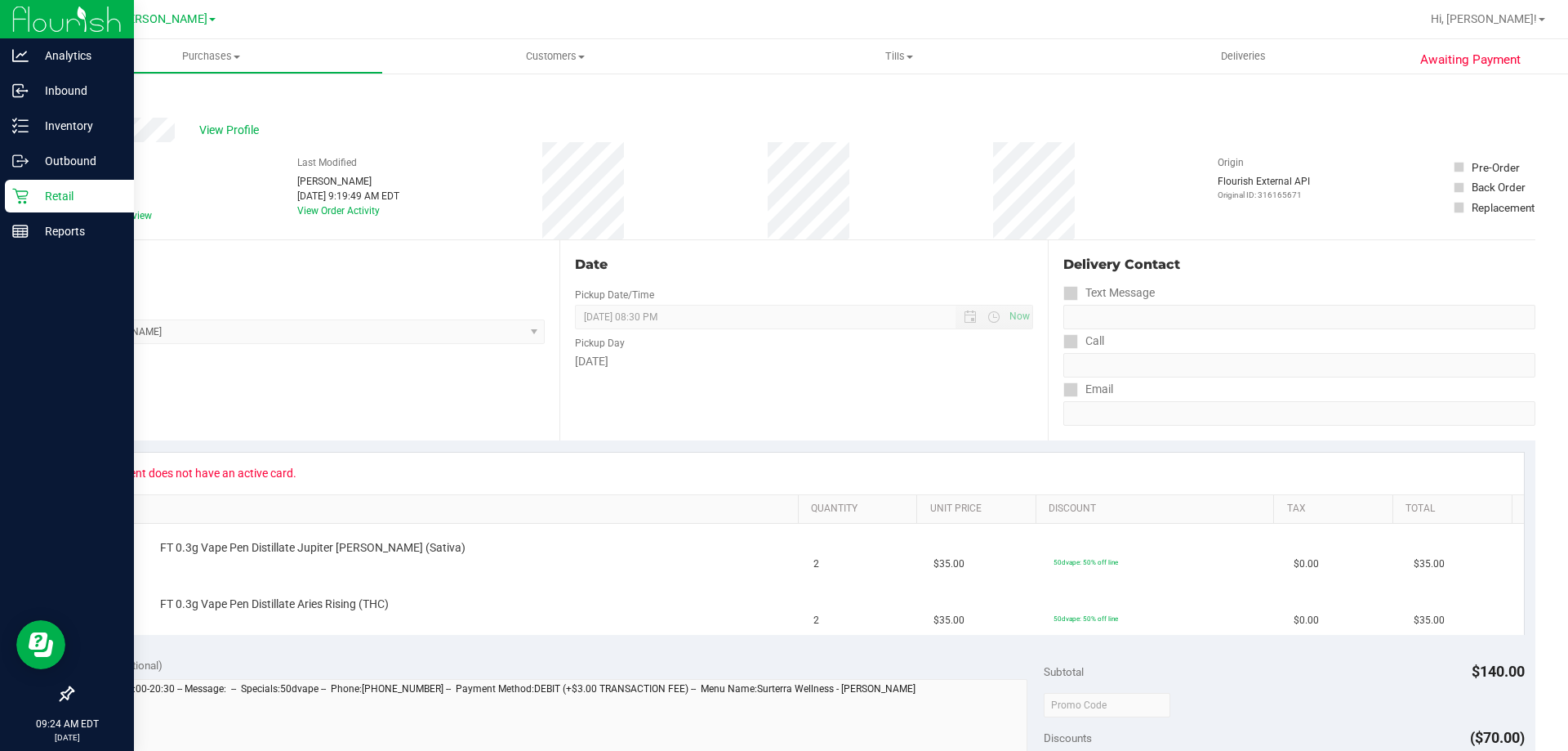
click at [71, 190] on p "Retail" at bounding box center [77, 196] width 98 height 19
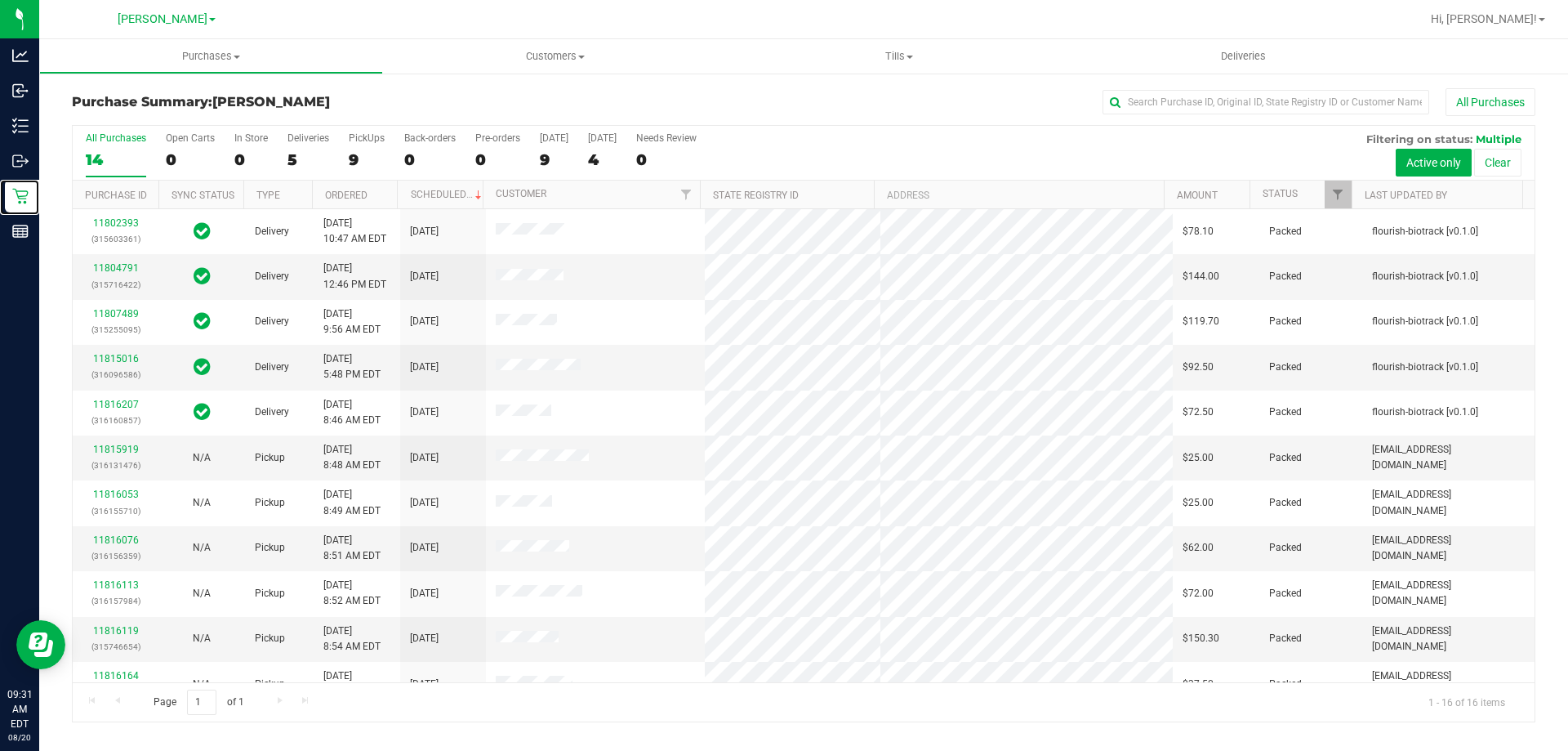
scroll to position [250, 0]
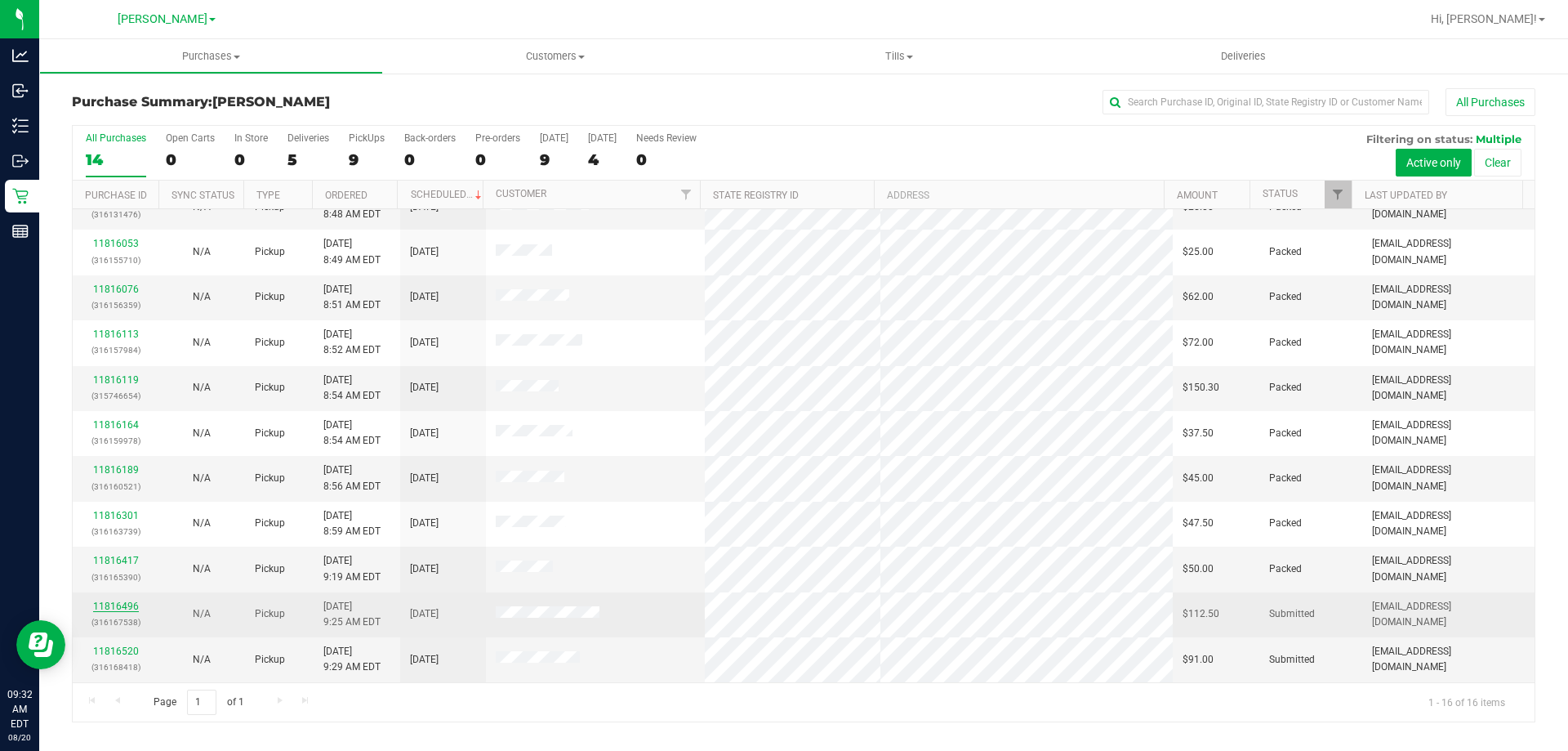
click at [121, 607] on link "11816496" at bounding box center [116, 606] width 46 height 12
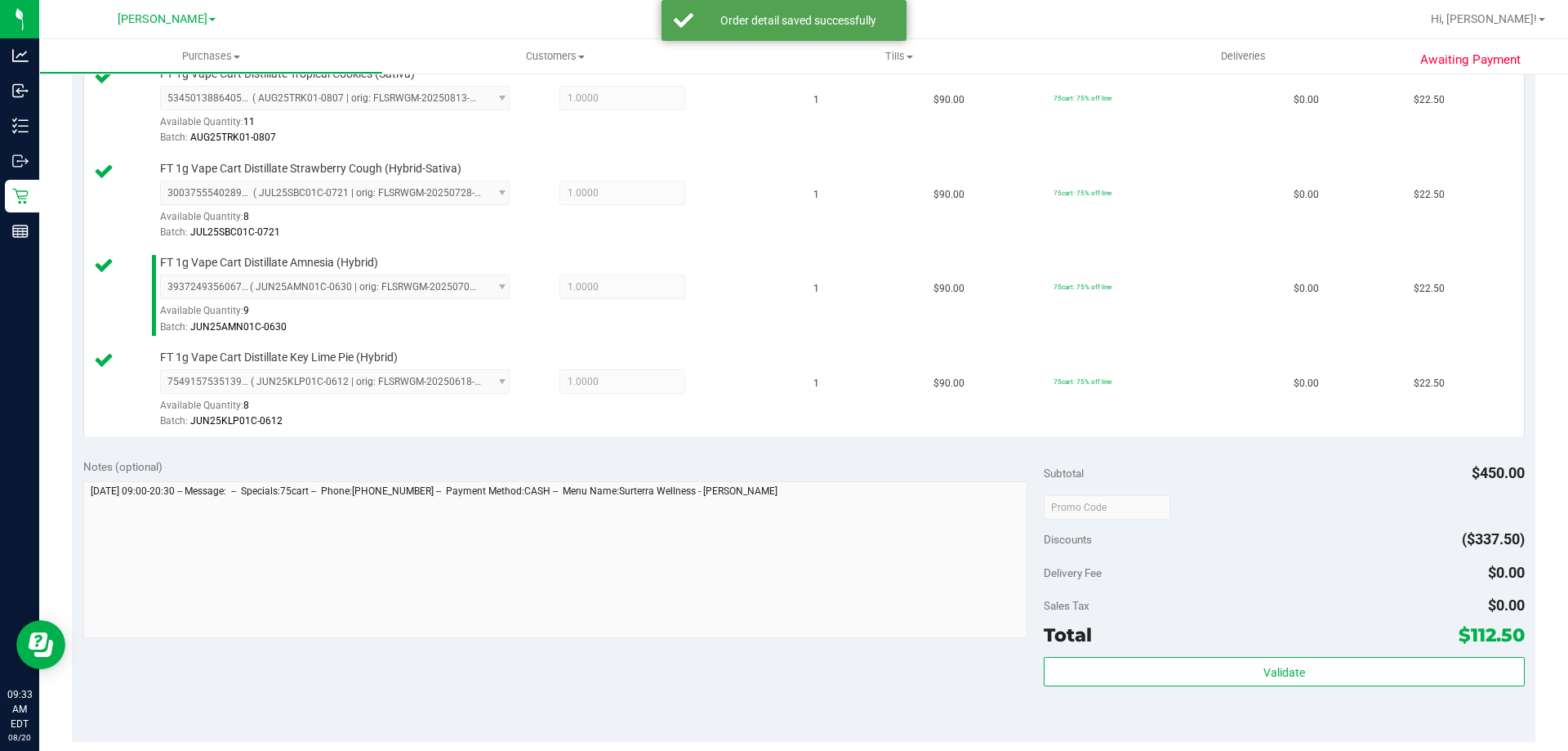
scroll to position [571, 0]
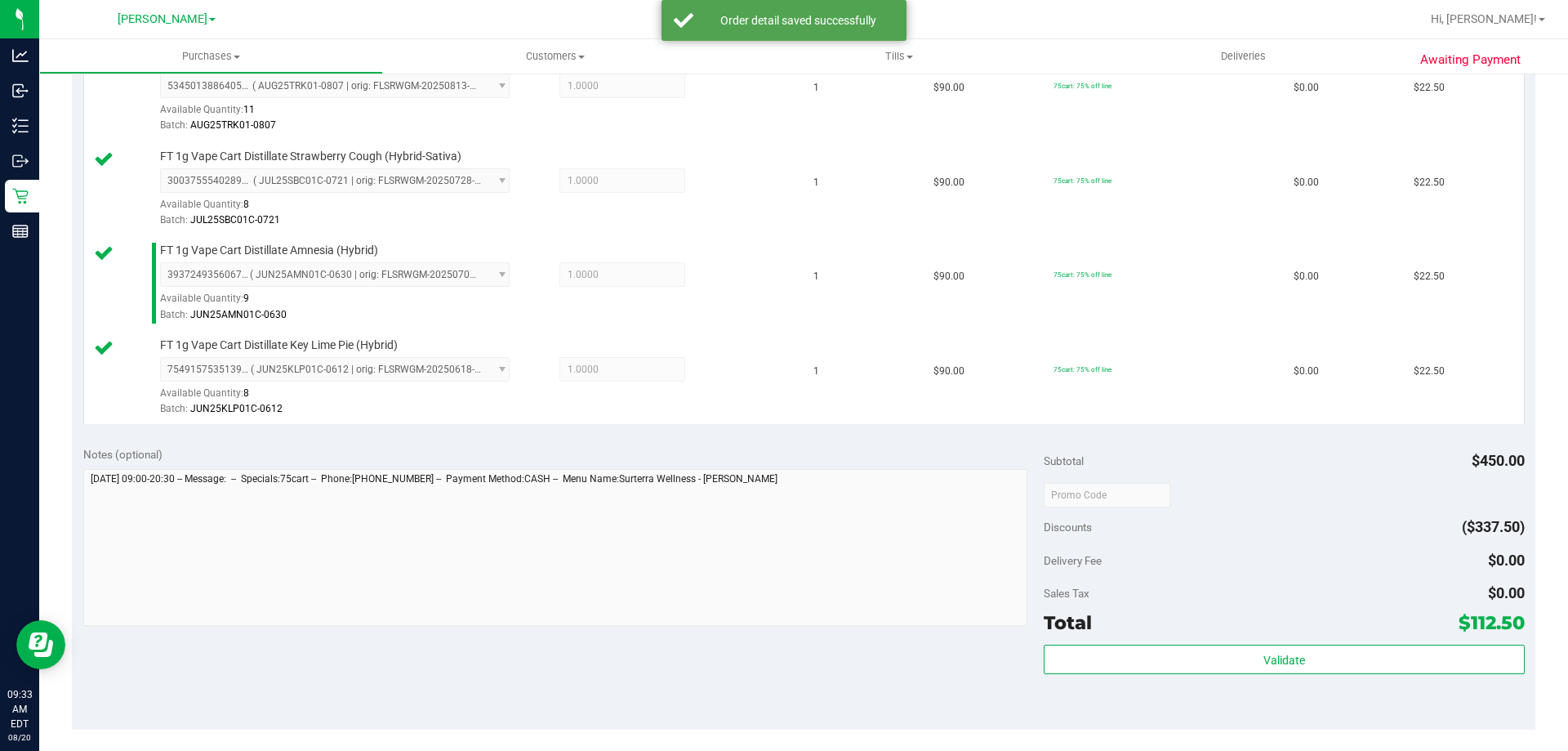
click at [1312, 623] on div "Total $112.50" at bounding box center [1284, 622] width 480 height 29
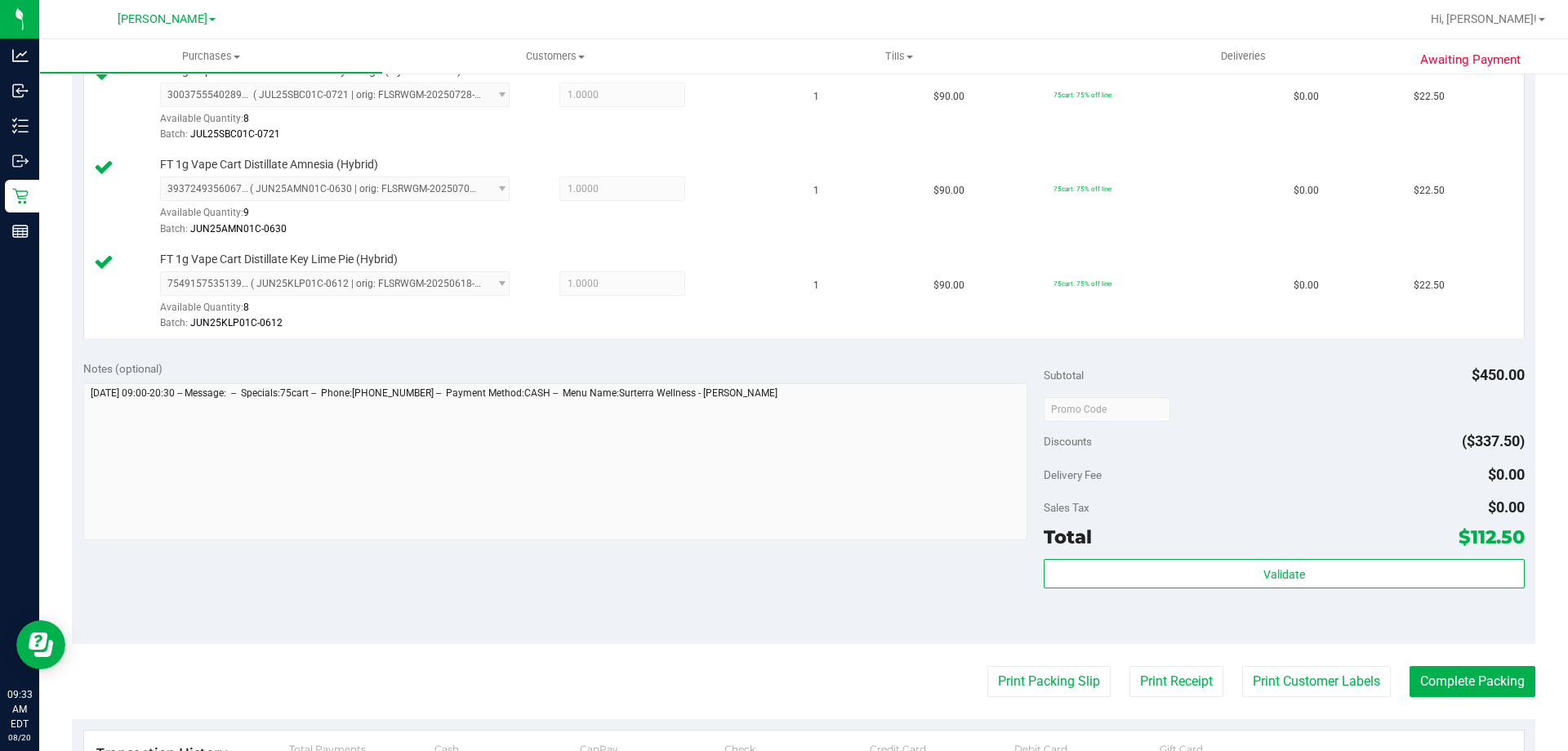
scroll to position [677, 0]
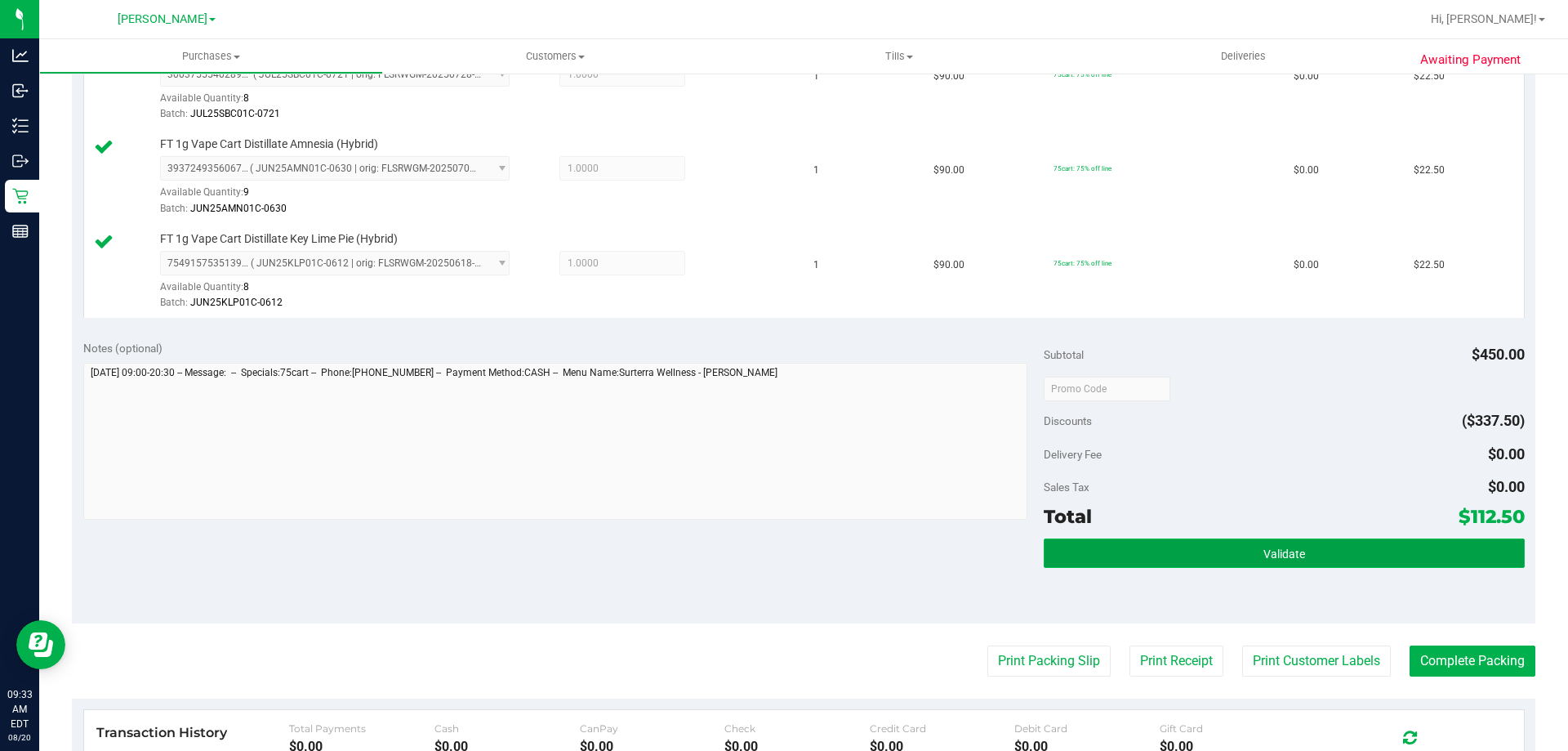
click at [1279, 550] on span "Validate" at bounding box center [1284, 554] width 42 height 13
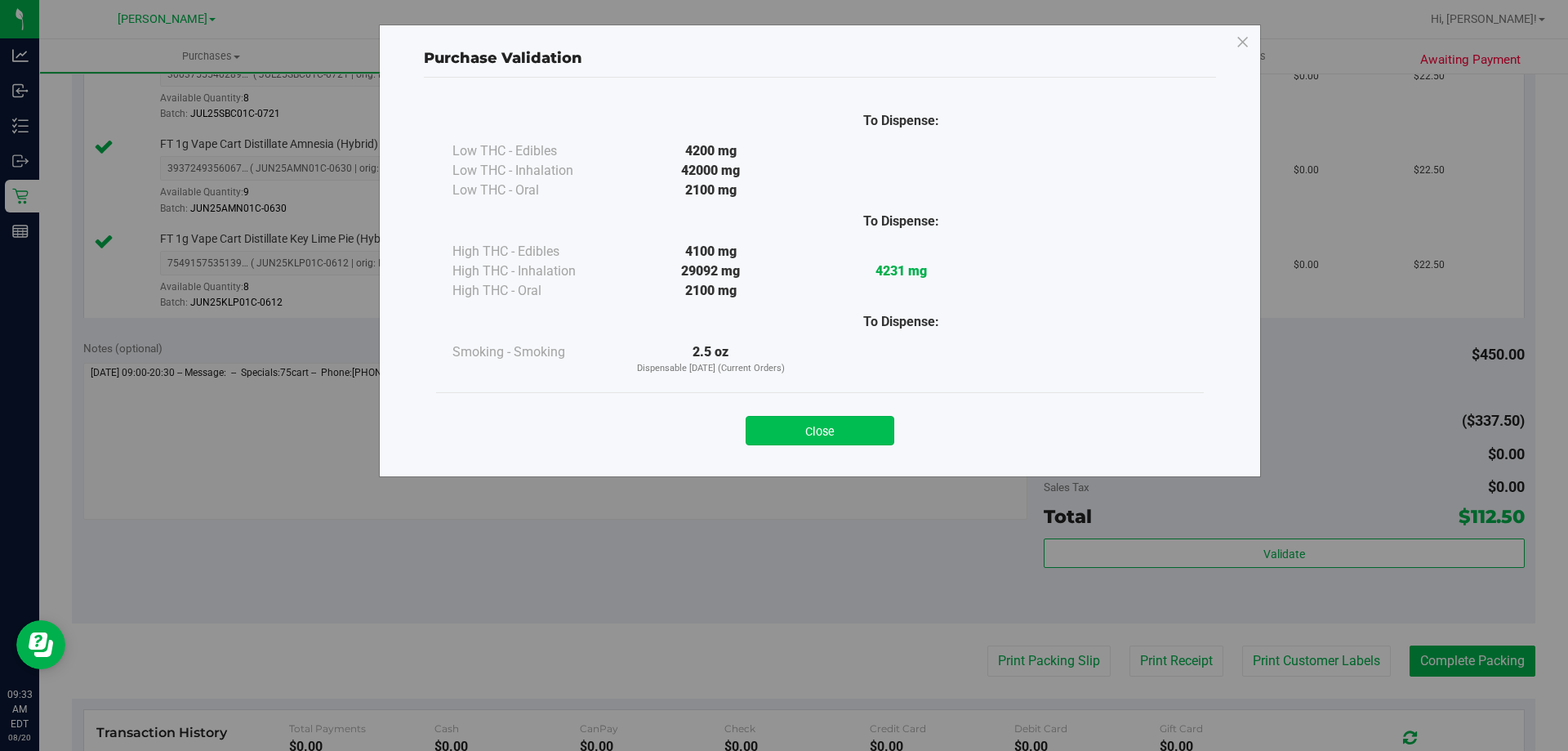
click at [868, 440] on button "Close" at bounding box center [819, 430] width 149 height 29
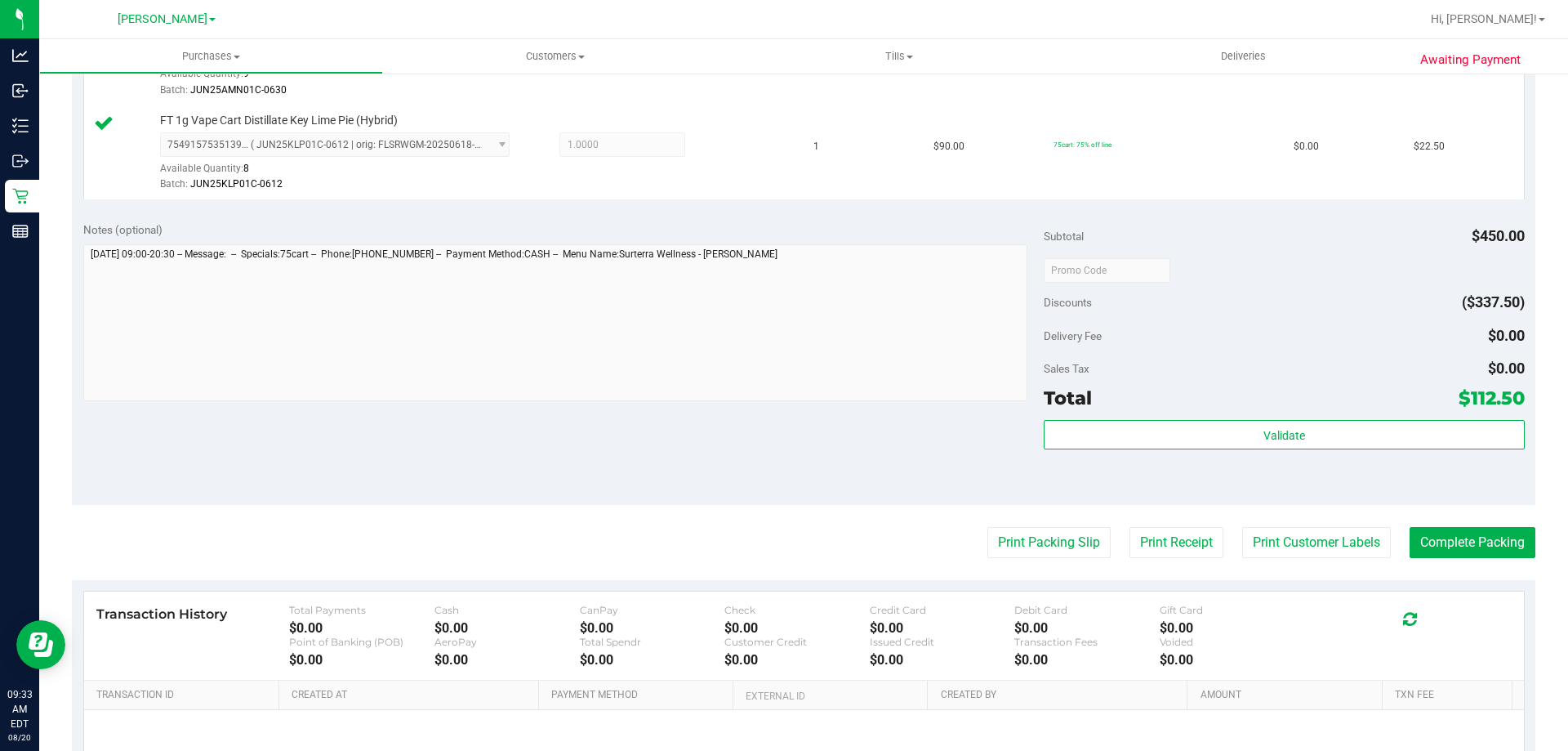
scroll to position [822, 0]
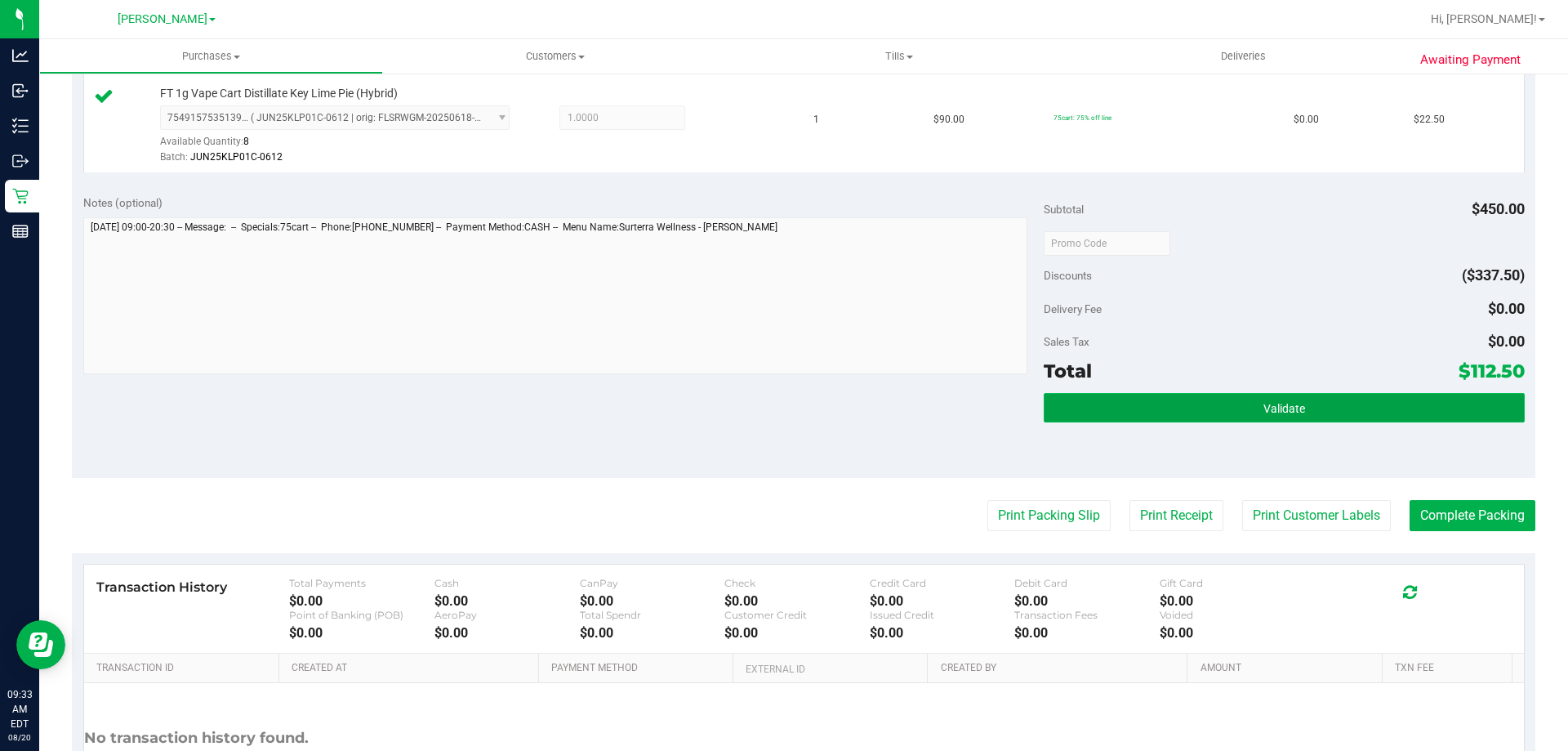
click at [1302, 421] on button "Validate" at bounding box center [1284, 407] width 480 height 29
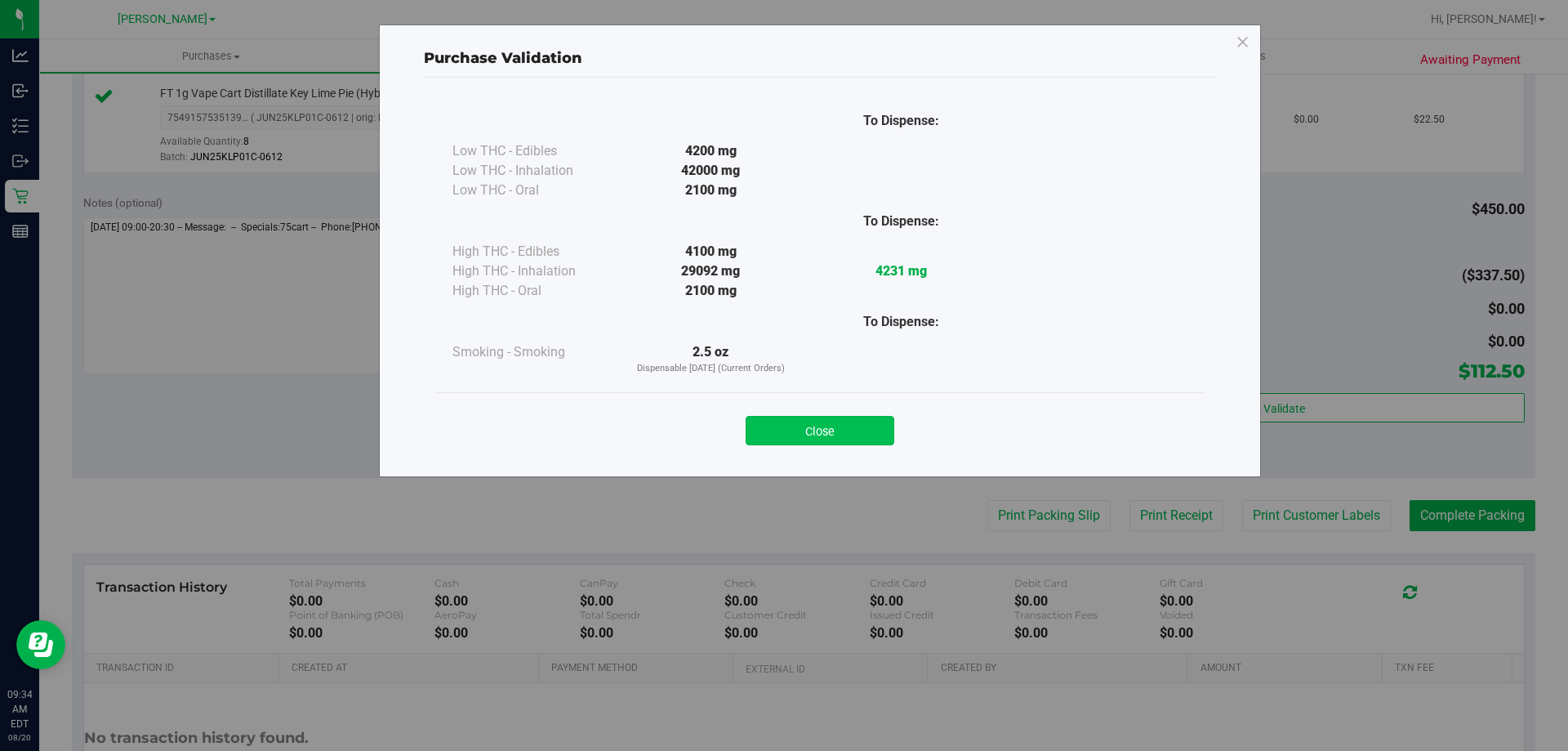
click at [867, 424] on button "Close" at bounding box center [819, 430] width 149 height 29
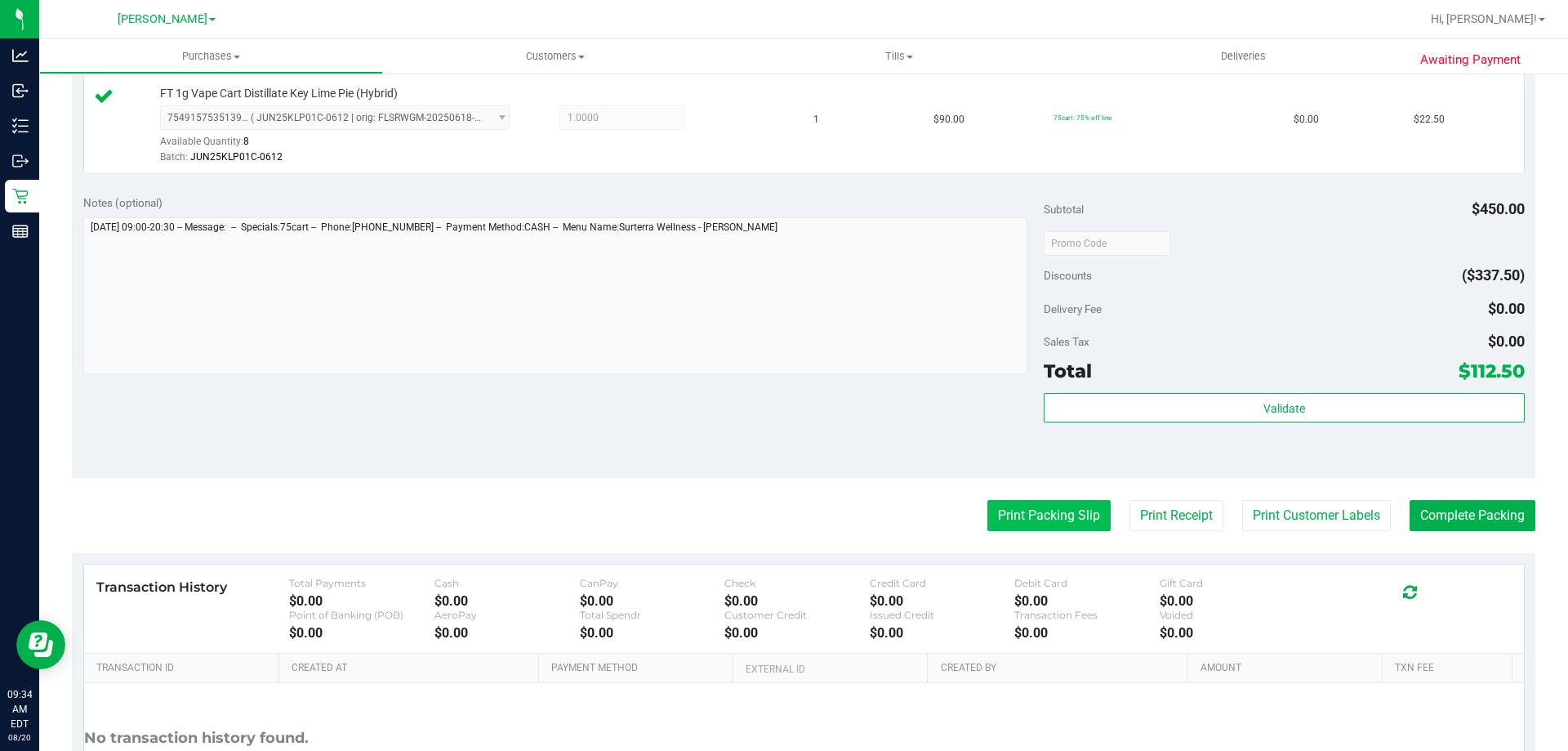
click at [1053, 524] on button "Print Packing Slip" at bounding box center [1048, 515] width 123 height 31
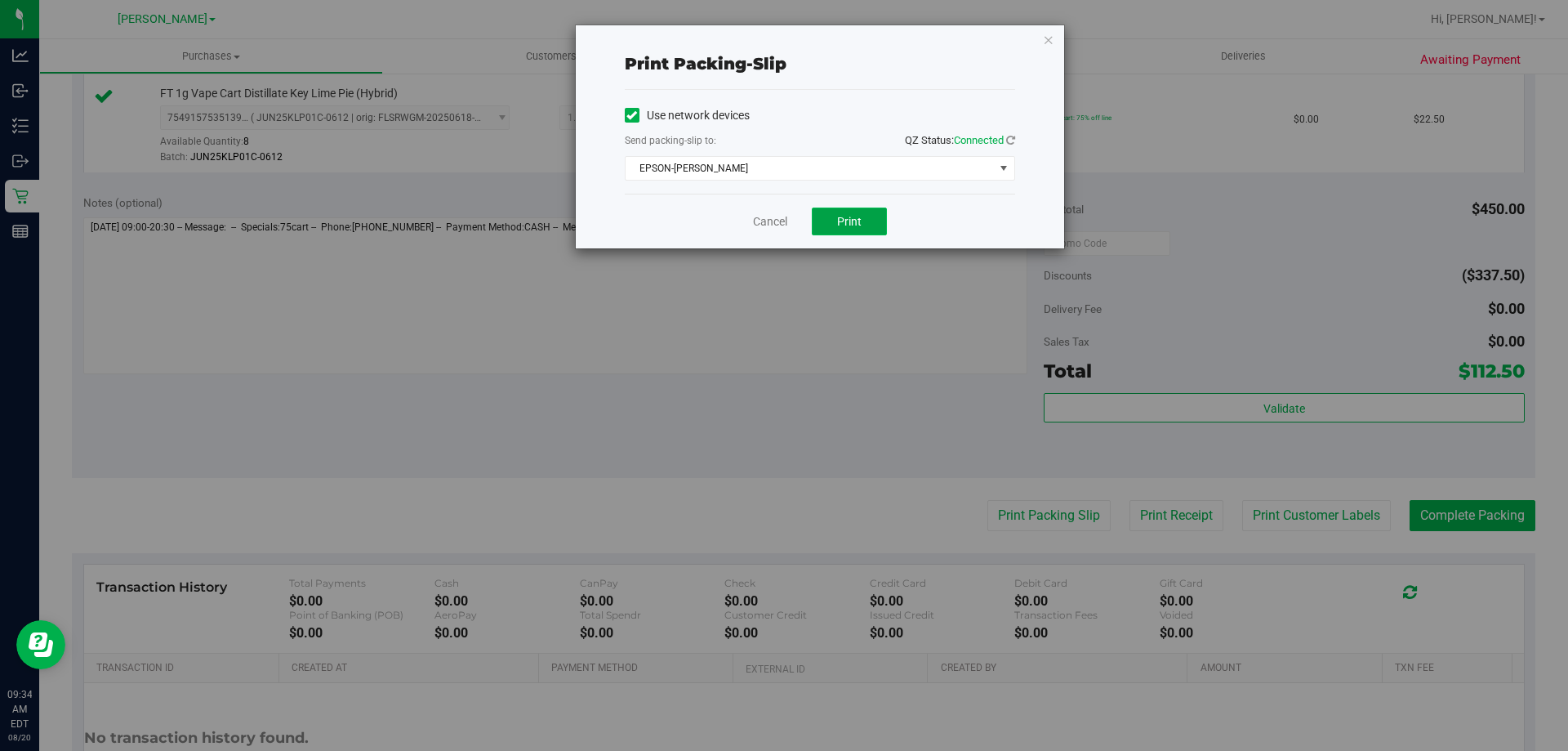
click at [864, 226] on button "Print" at bounding box center [849, 221] width 75 height 27
click at [757, 224] on link "Cancel" at bounding box center [770, 221] width 35 height 17
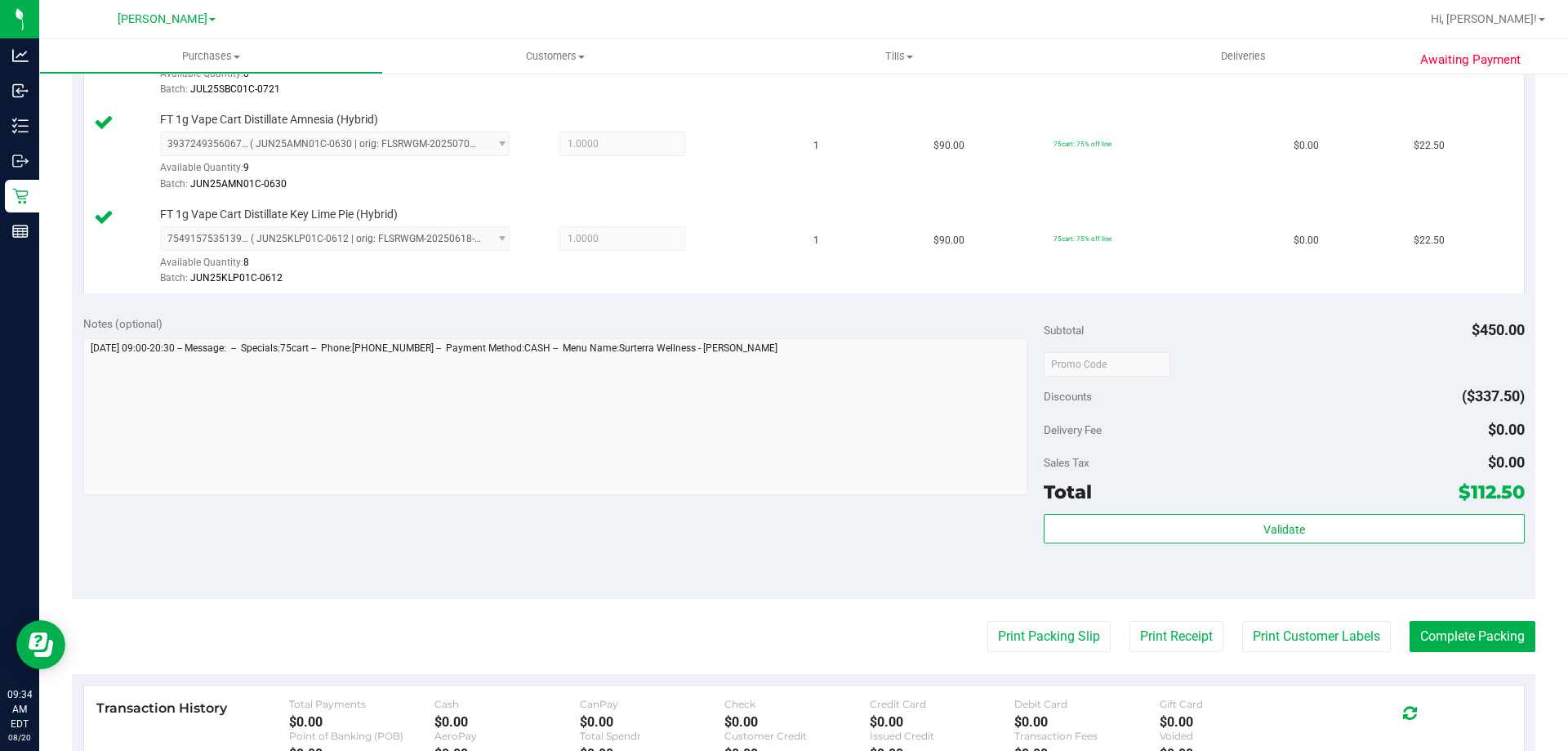
scroll to position [696, 0]
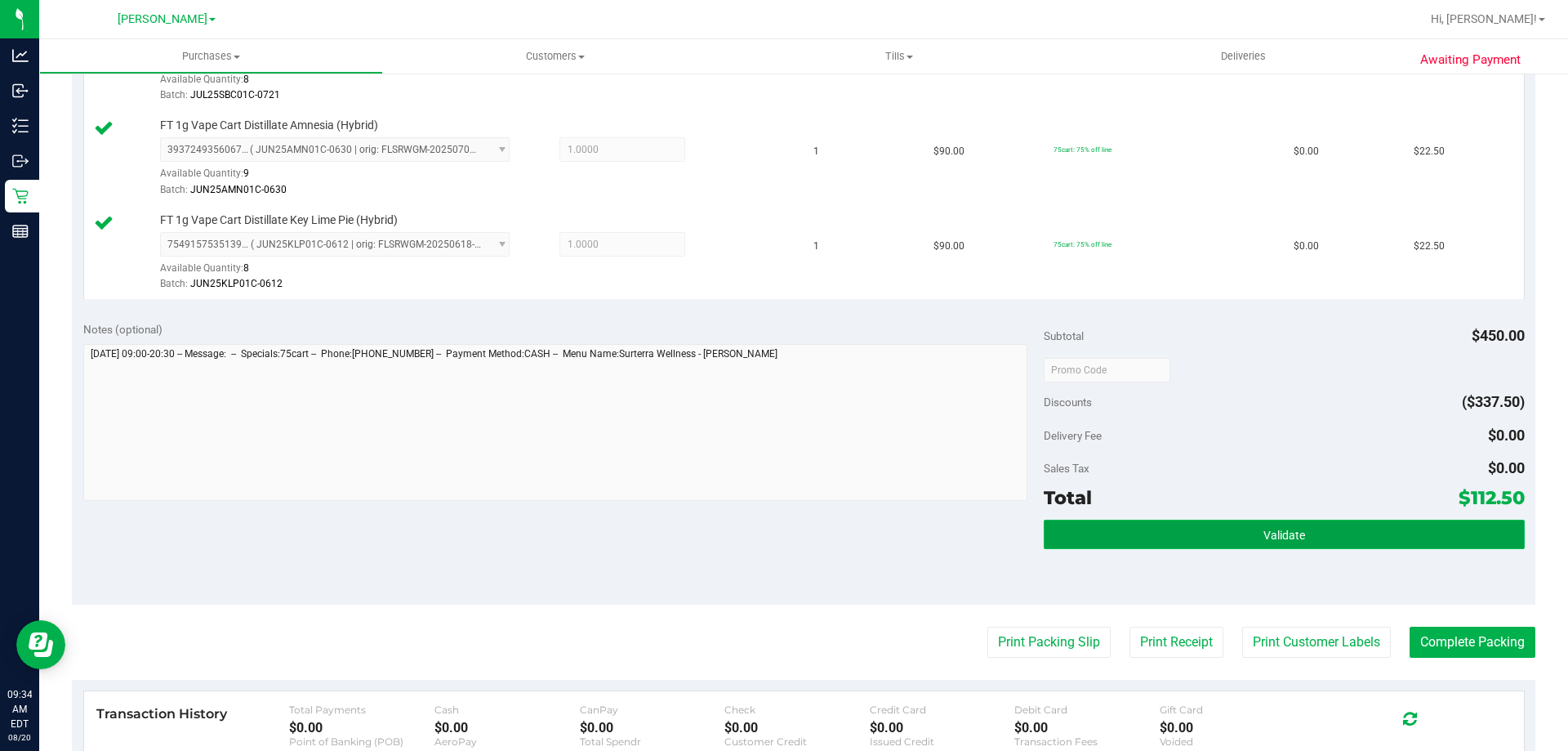
click at [1317, 537] on button "Validate" at bounding box center [1284, 534] width 480 height 29
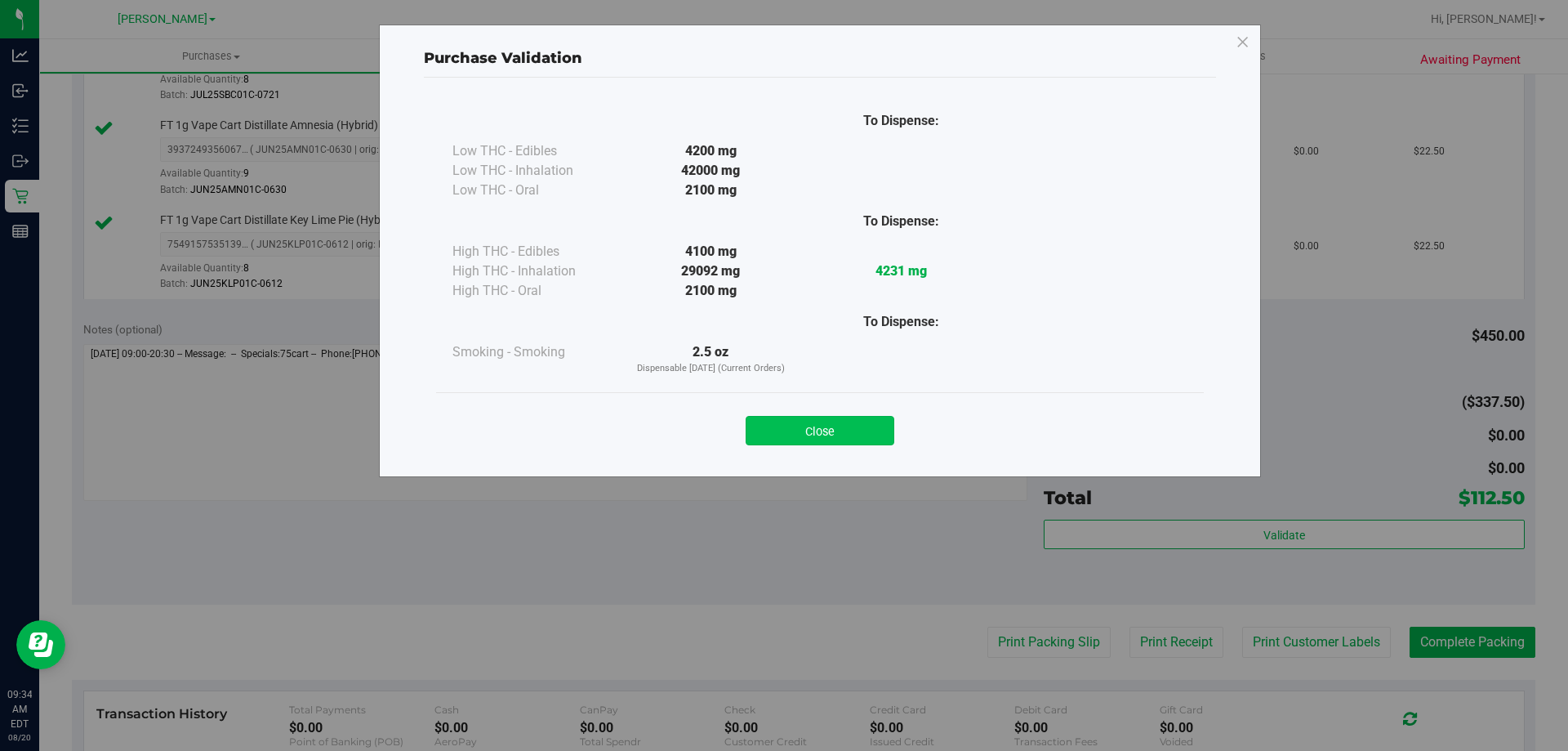
click at [868, 439] on button "Close" at bounding box center [819, 430] width 149 height 29
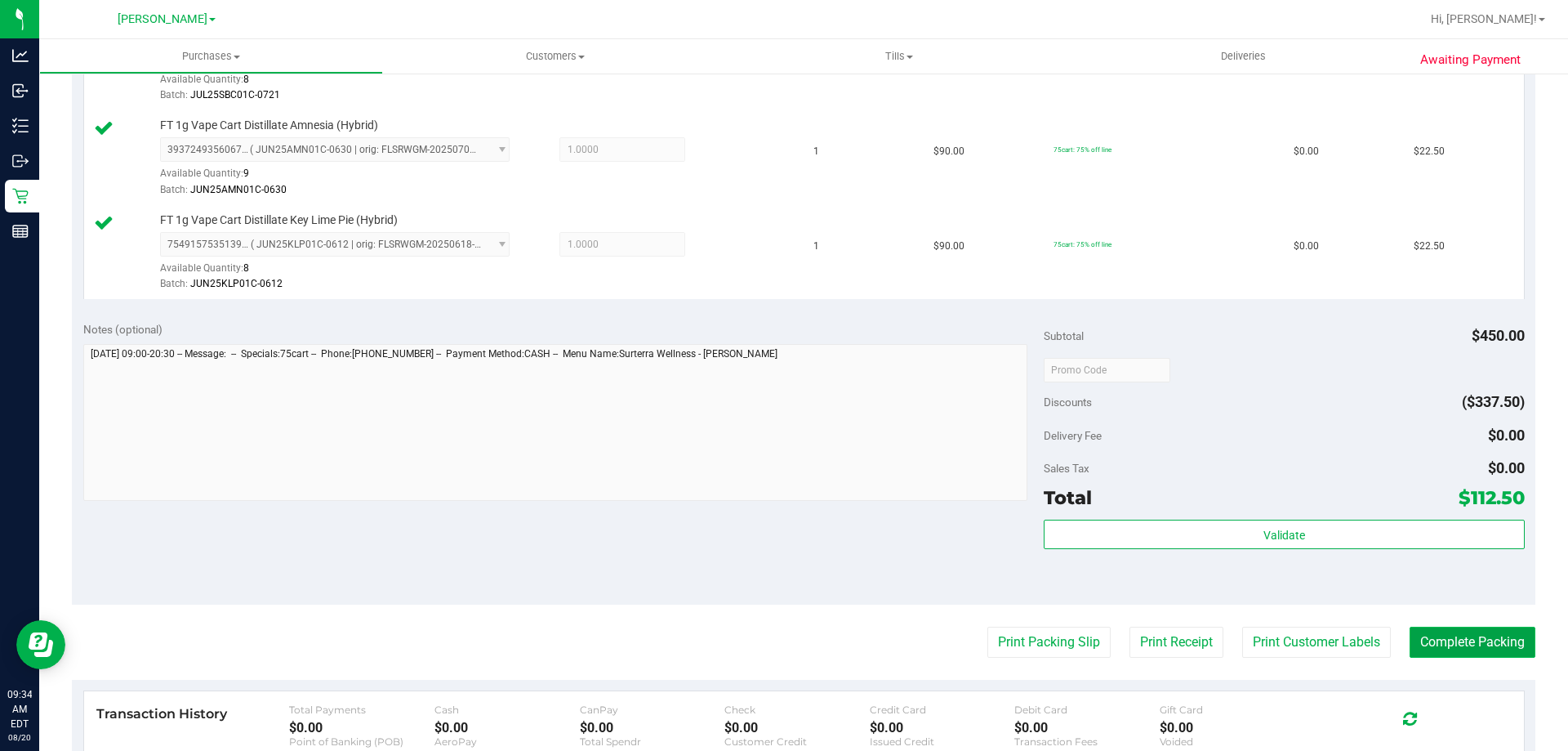
click at [1482, 636] on button "Complete Packing" at bounding box center [1472, 642] width 126 height 31
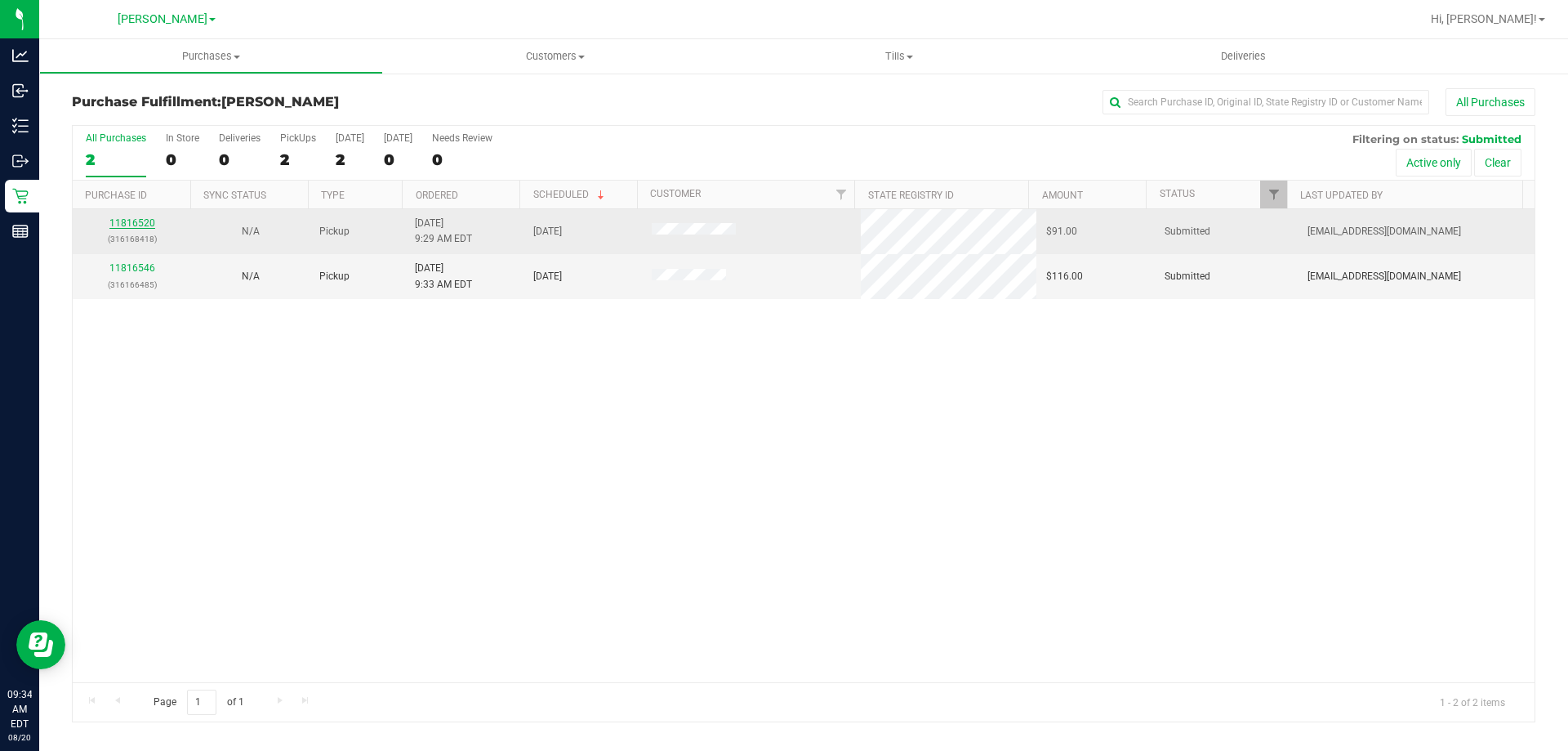
click at [128, 227] on link "11816520" at bounding box center [132, 223] width 46 height 12
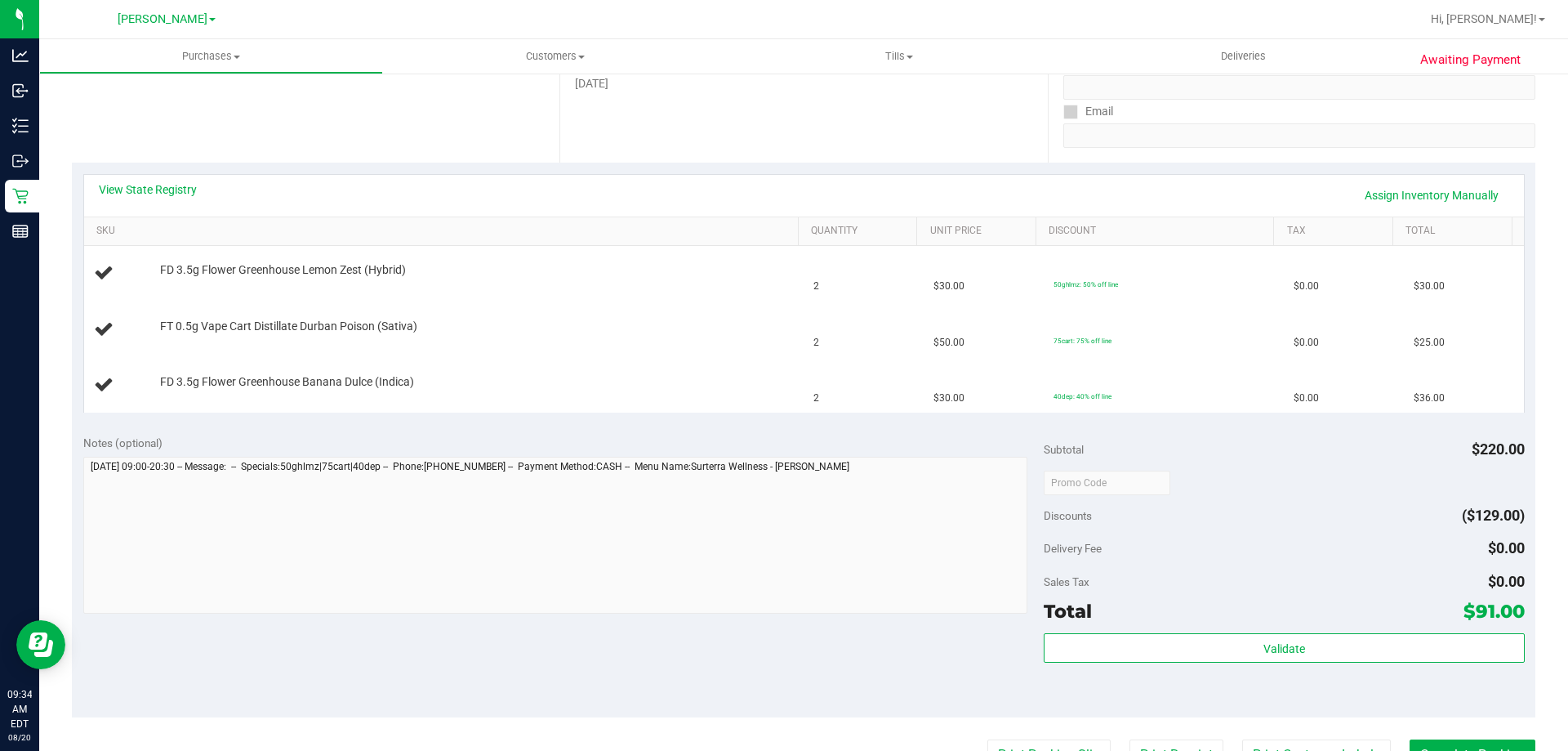
scroll to position [302, 0]
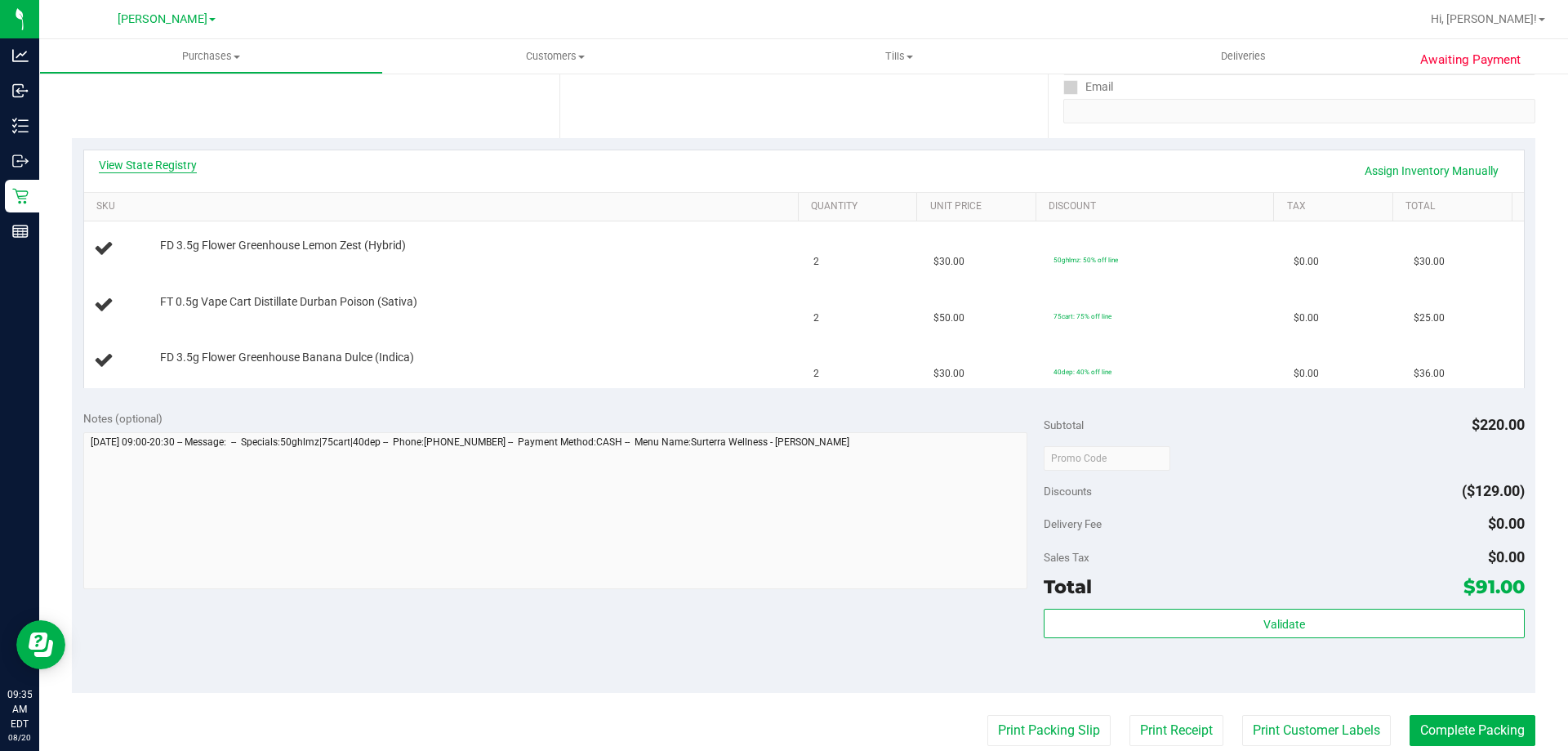
click at [162, 163] on link "View State Registry" at bounding box center [147, 165] width 98 height 16
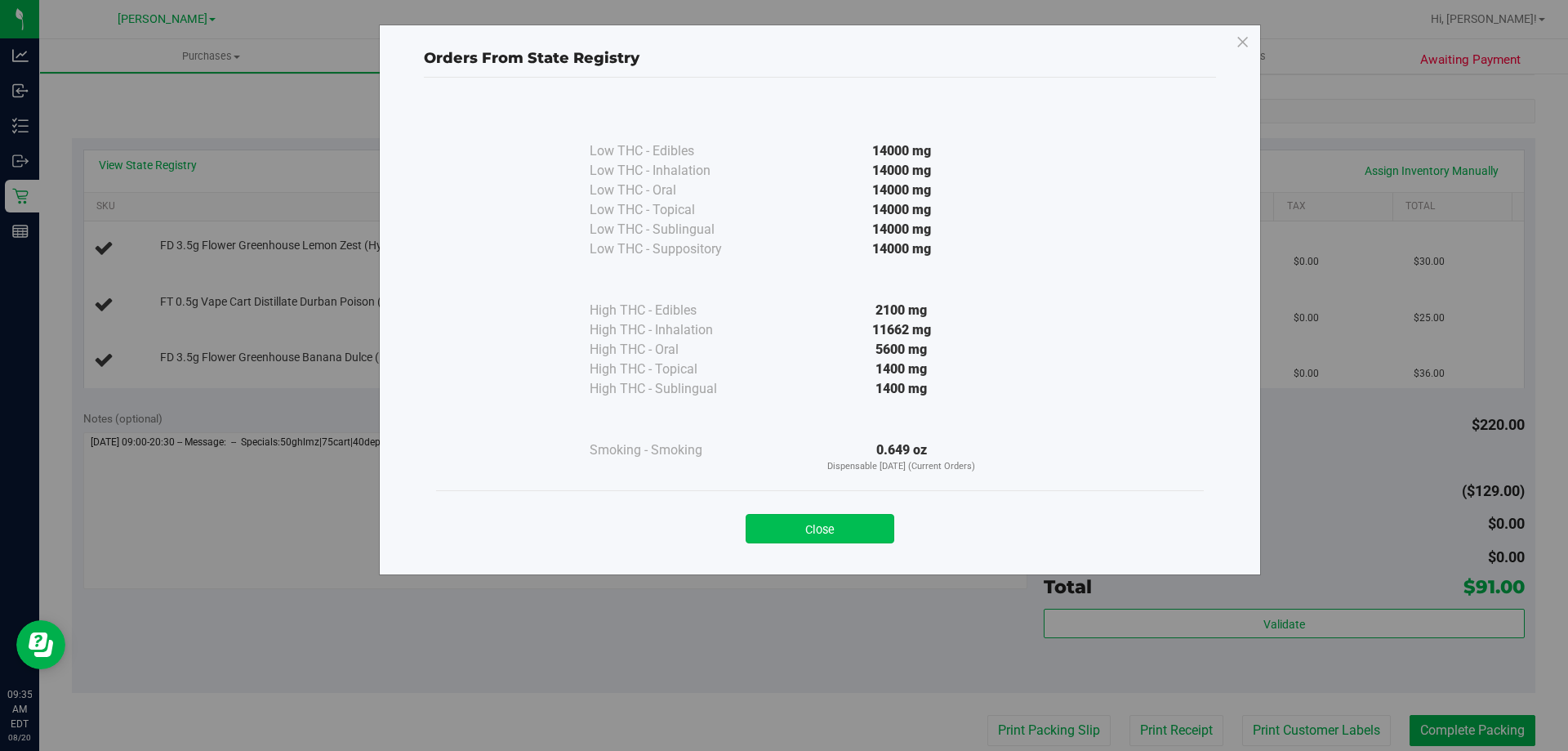
click at [802, 526] on button "Close" at bounding box center [819, 528] width 149 height 29
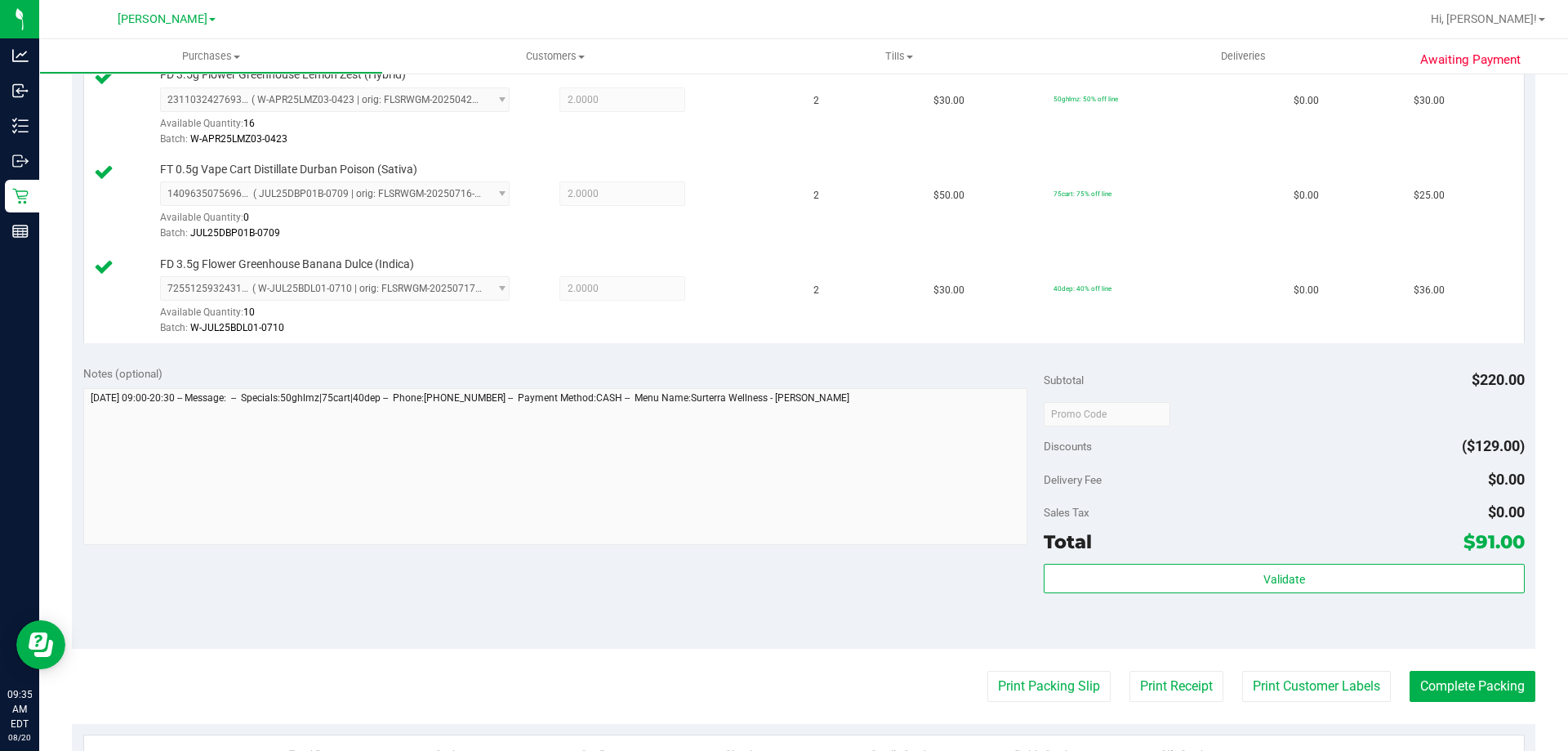
scroll to position [567, 0]
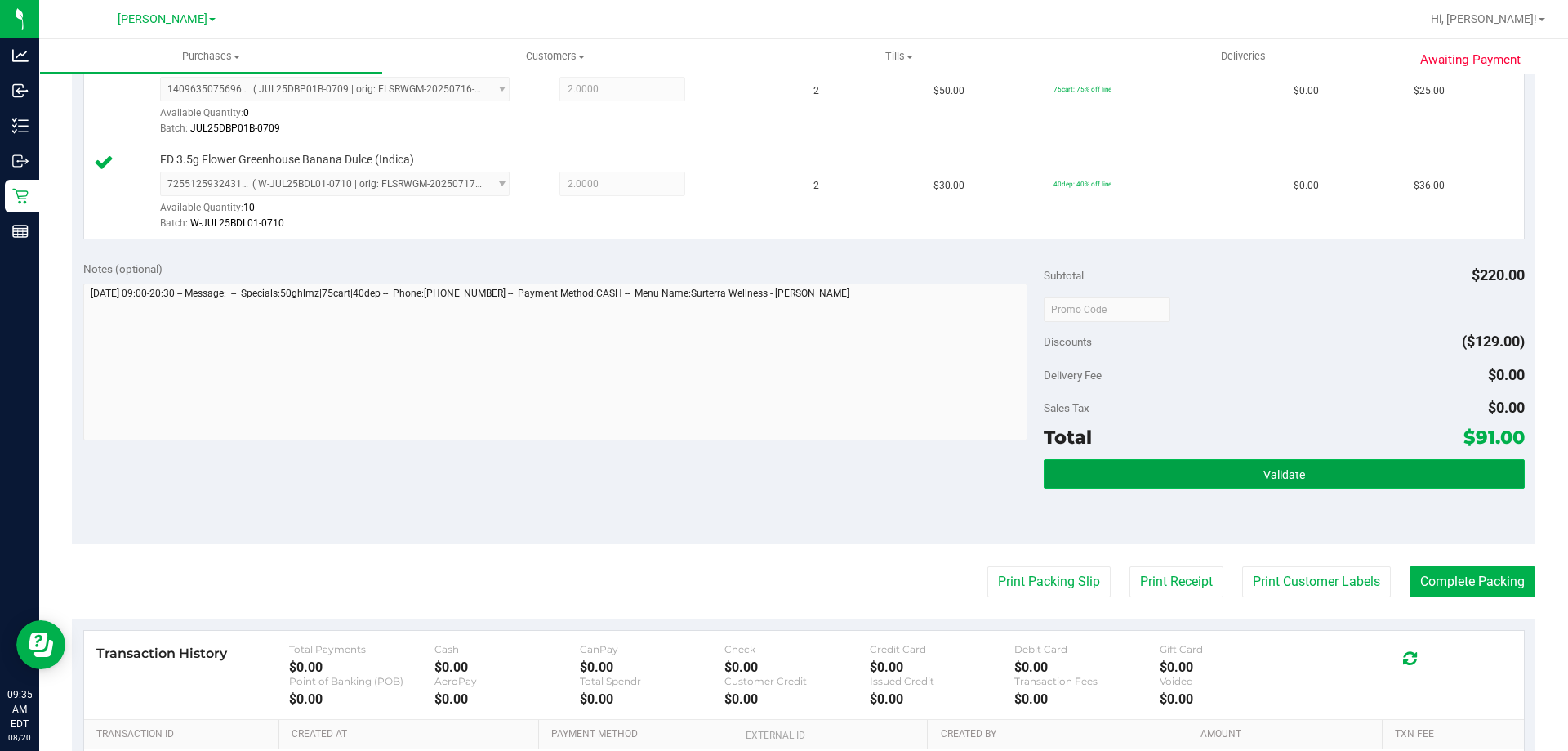
click at [1312, 486] on button "Validate" at bounding box center [1284, 473] width 480 height 29
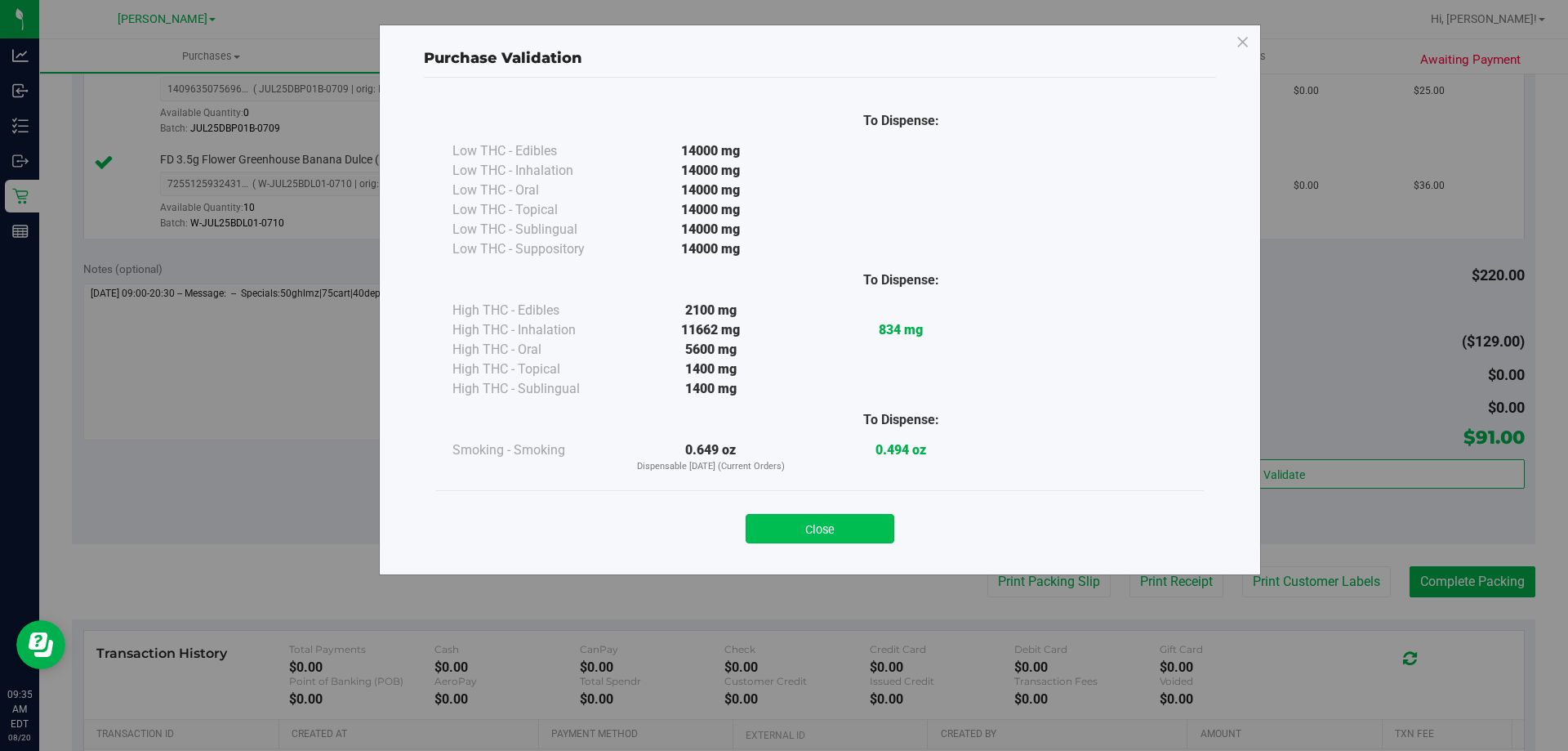
click at [832, 528] on button "Close" at bounding box center [819, 528] width 149 height 29
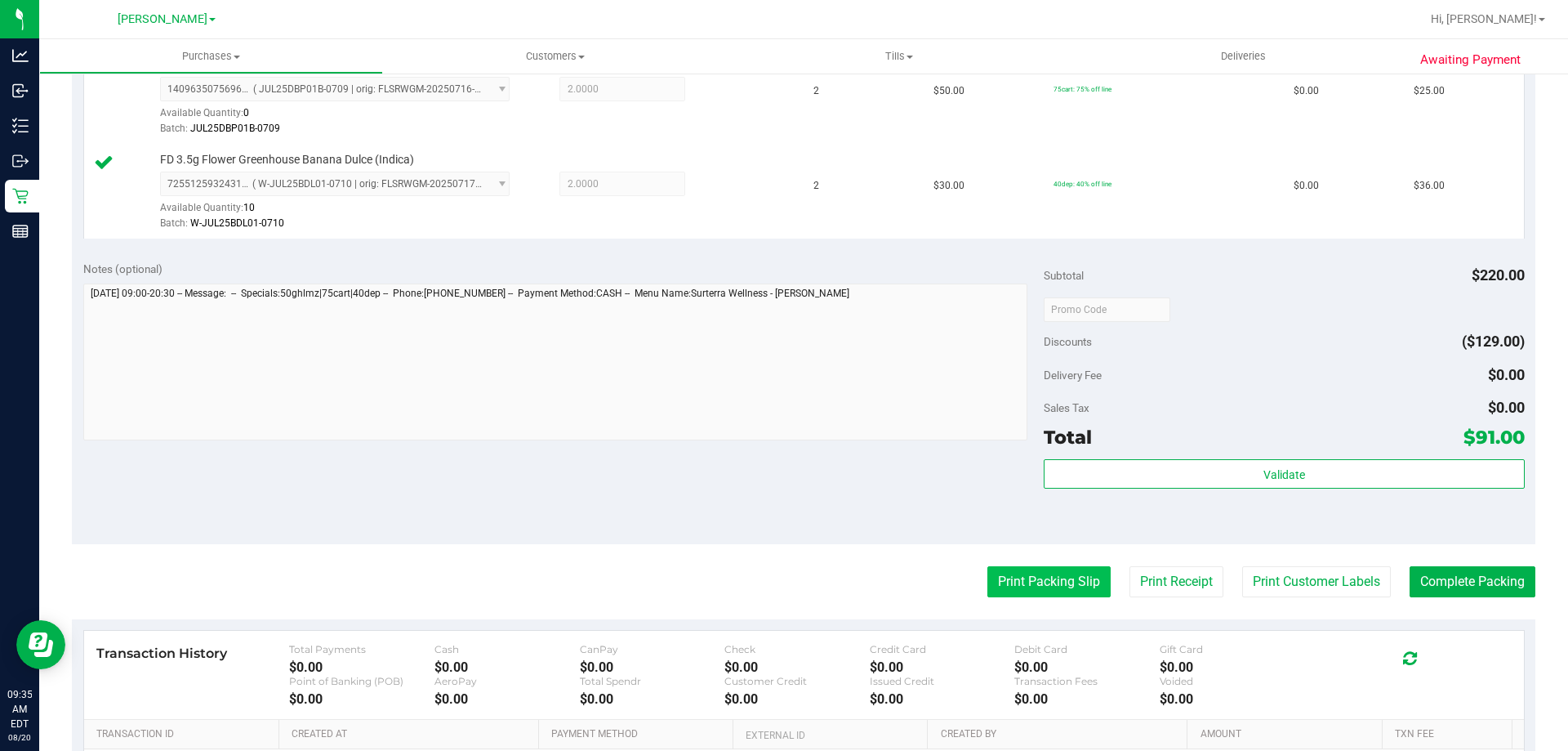
click at [1005, 569] on button "Print Packing Slip" at bounding box center [1048, 582] width 123 height 31
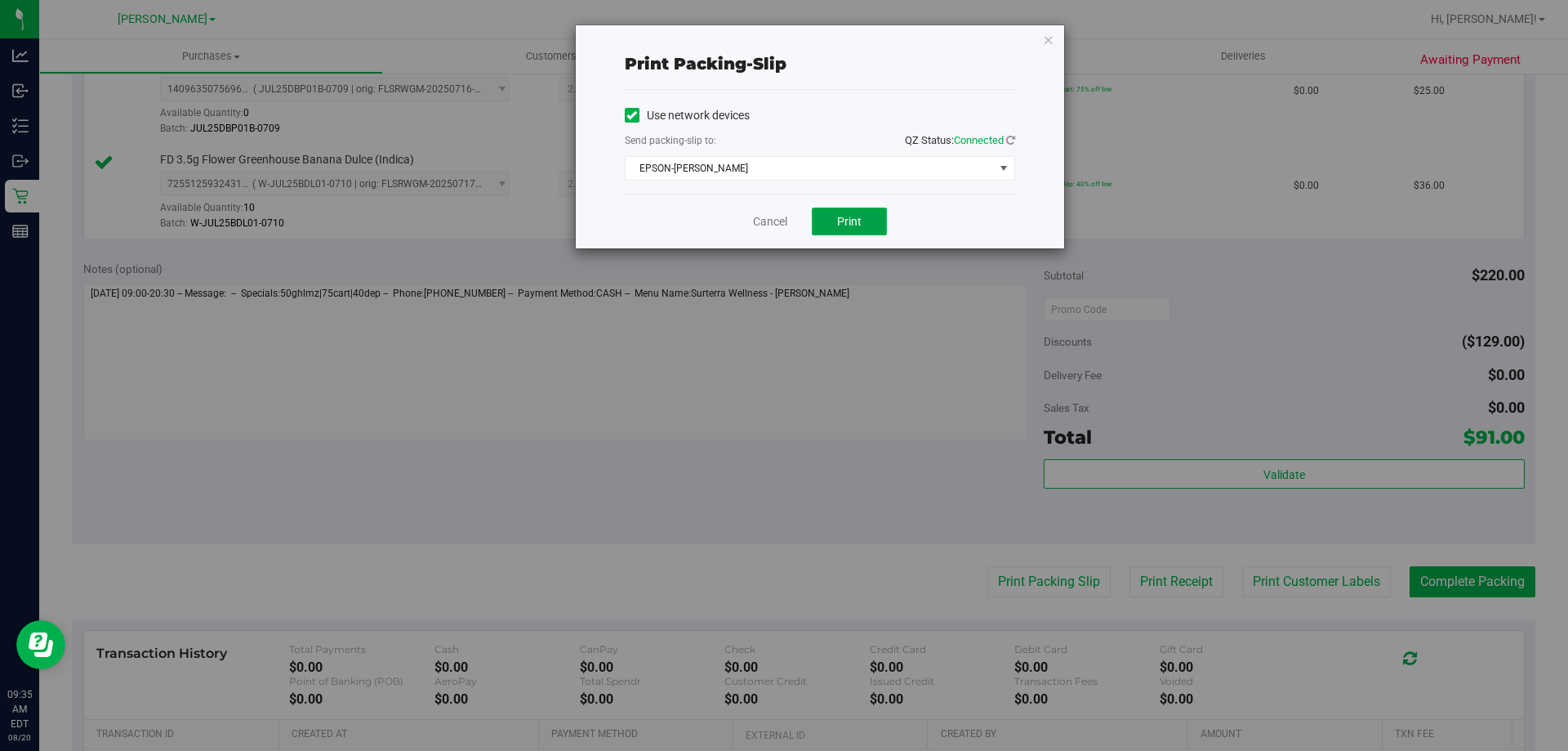
click at [853, 217] on span "Print" at bounding box center [848, 221] width 25 height 13
click at [775, 223] on link "Cancel" at bounding box center [770, 221] width 35 height 17
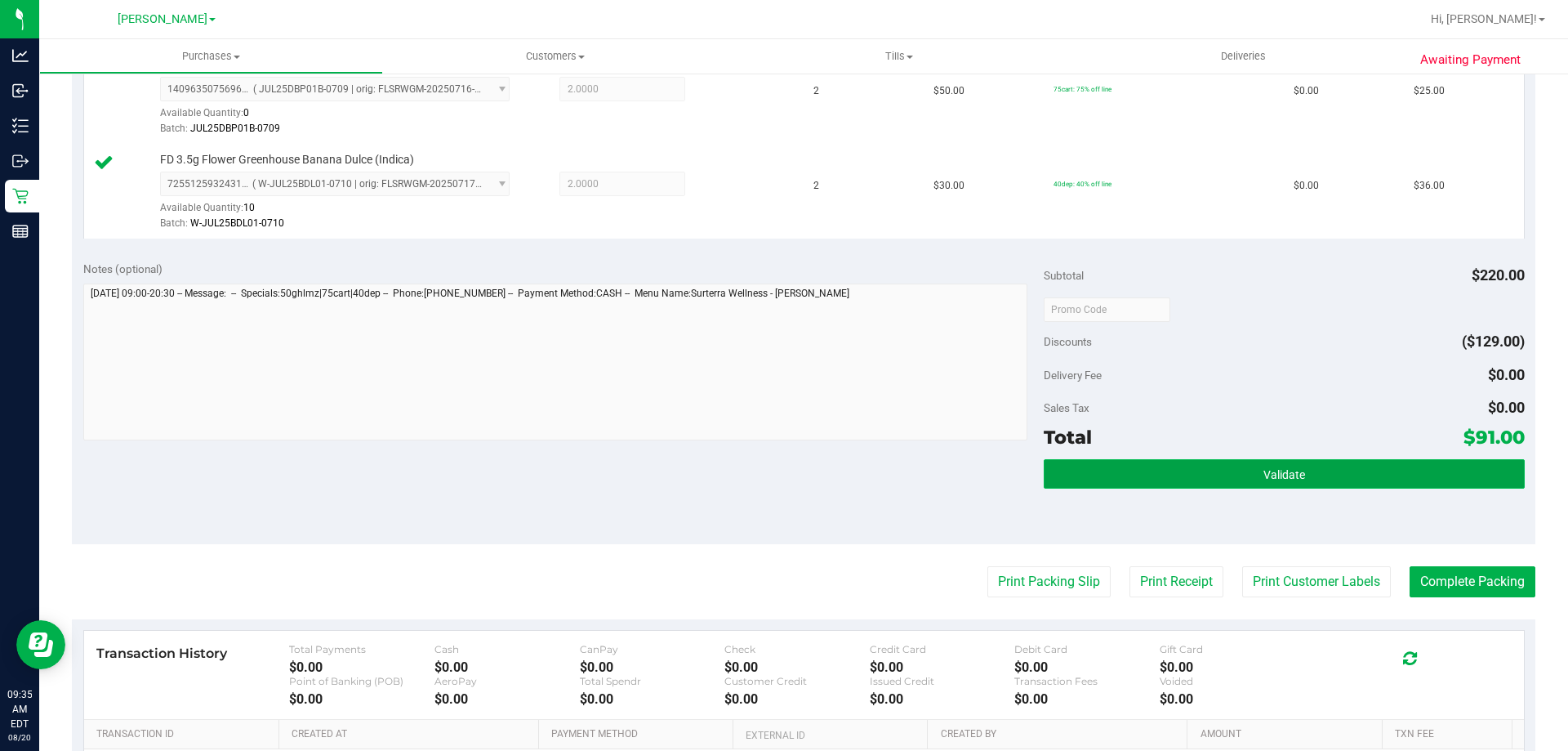
click at [1267, 476] on span "Validate" at bounding box center [1284, 474] width 42 height 13
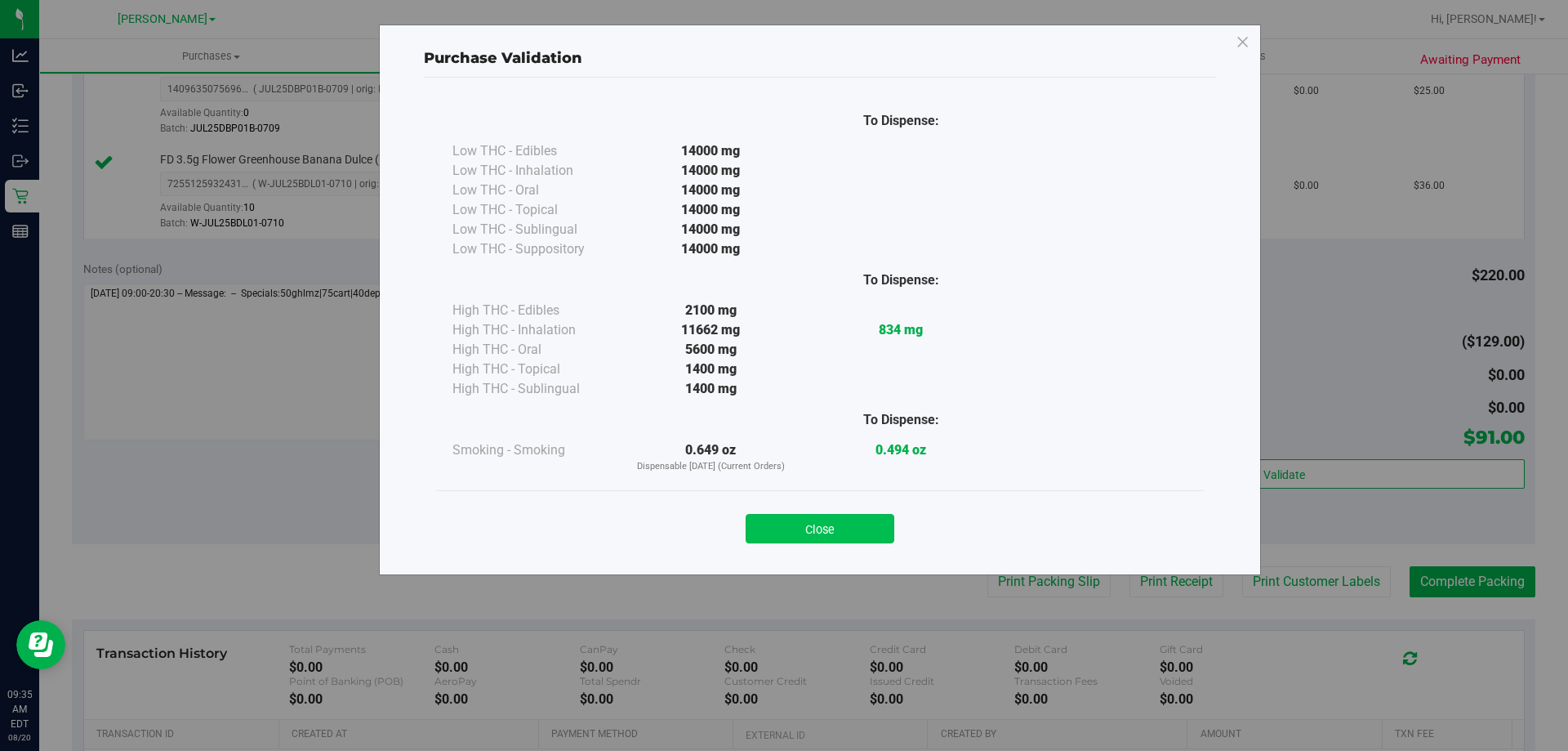
click at [852, 523] on button "Close" at bounding box center [819, 528] width 149 height 29
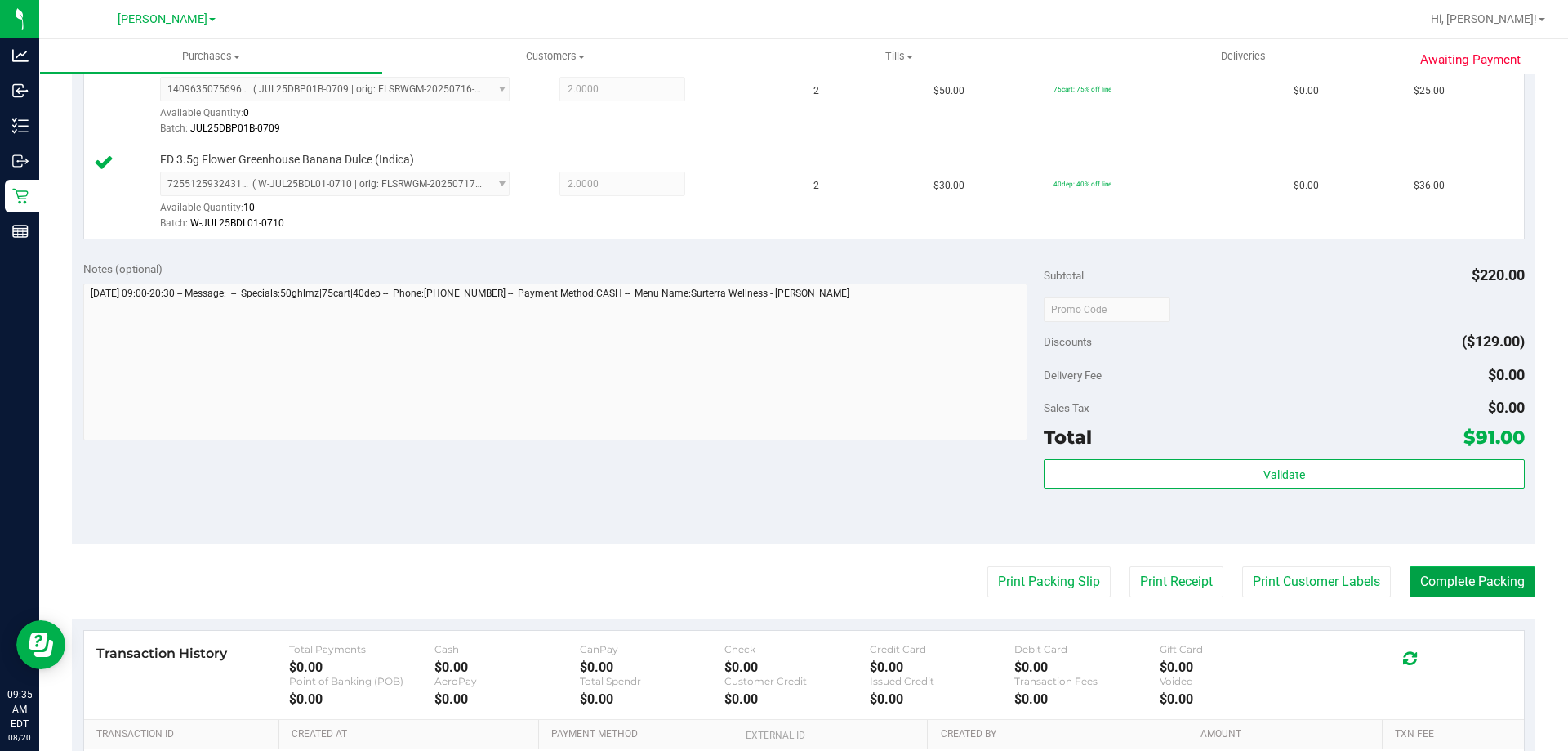
click at [1469, 590] on button "Complete Packing" at bounding box center [1472, 582] width 126 height 31
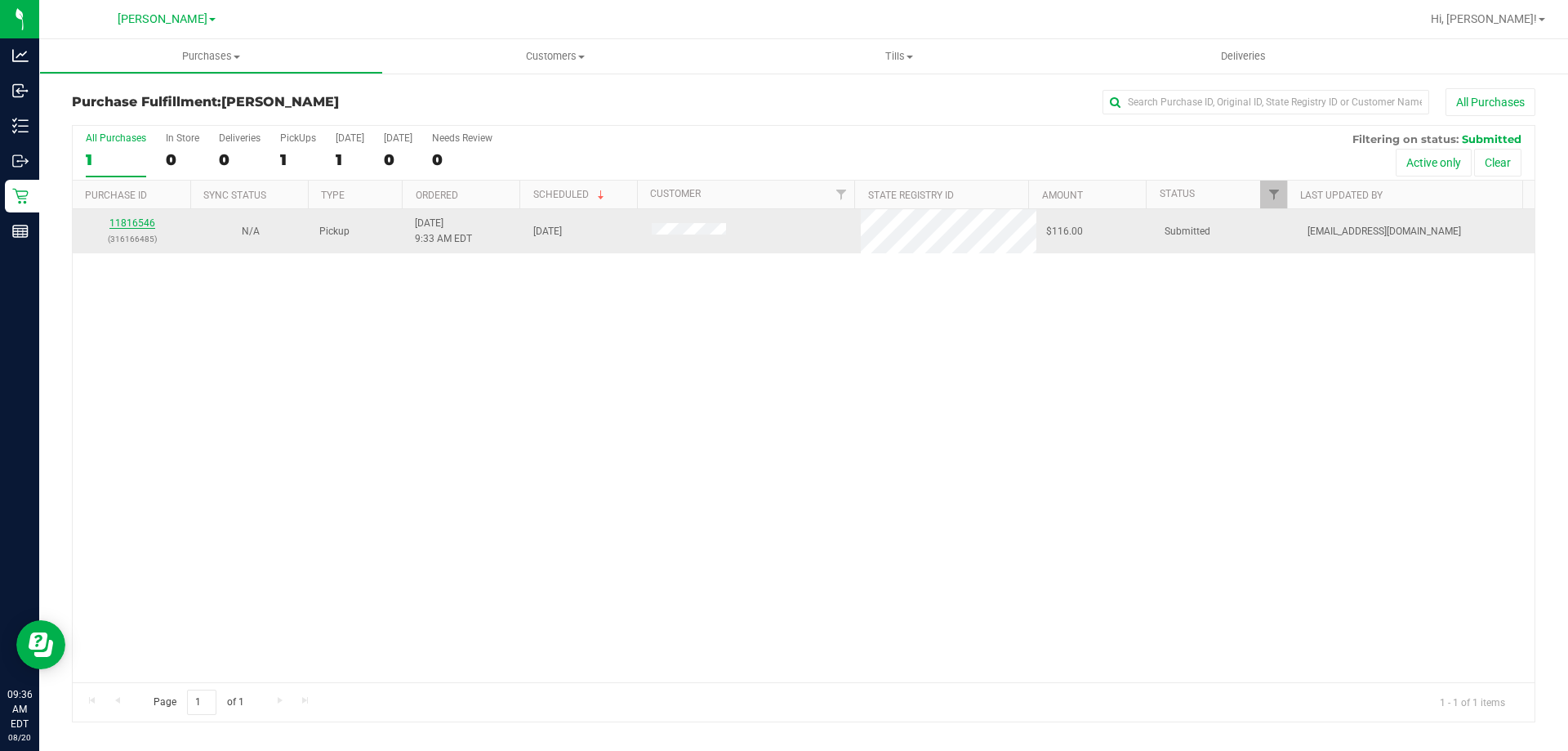
click at [142, 225] on link "11816546" at bounding box center [132, 223] width 46 height 12
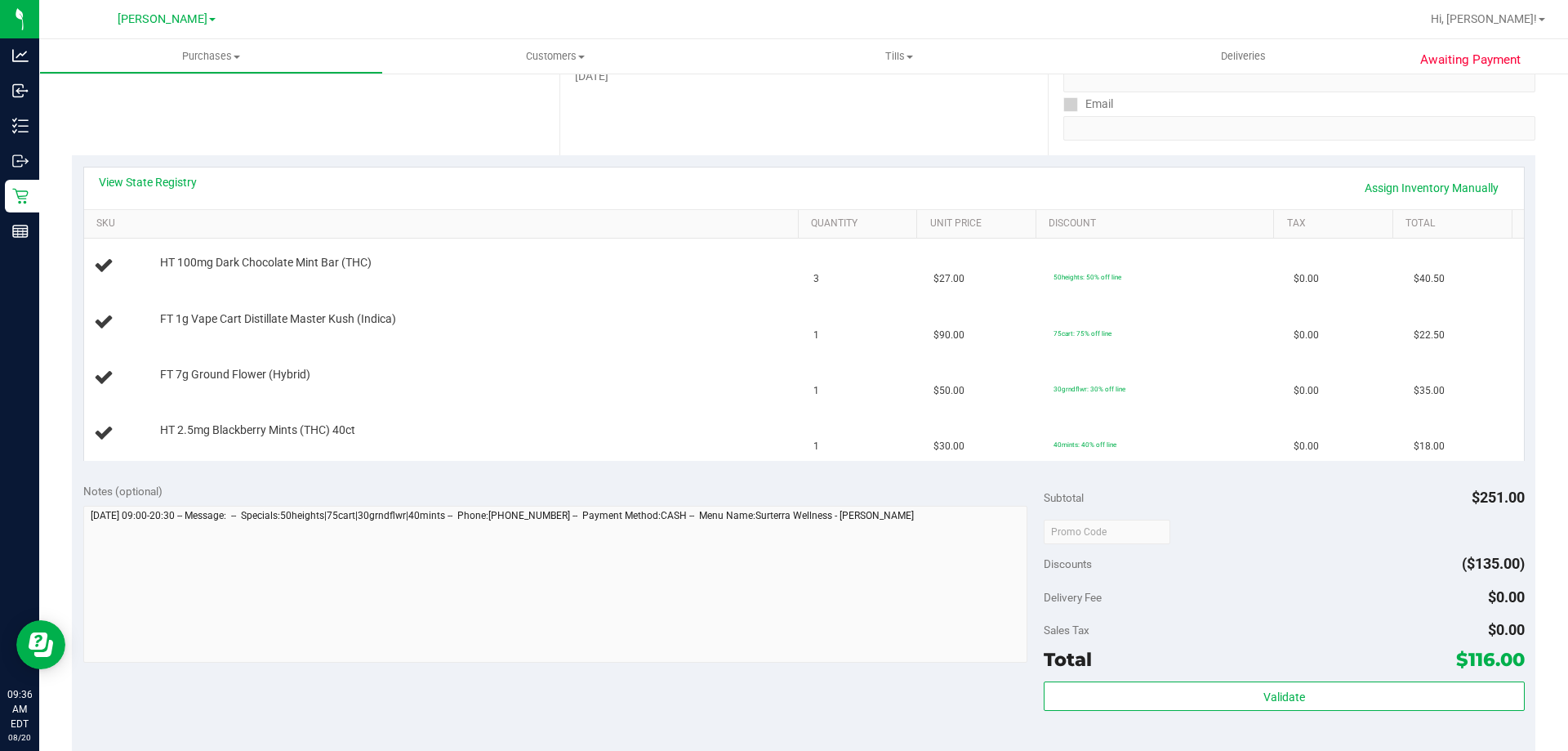
scroll to position [288, 0]
click at [185, 183] on link "View State Registry" at bounding box center [147, 180] width 98 height 16
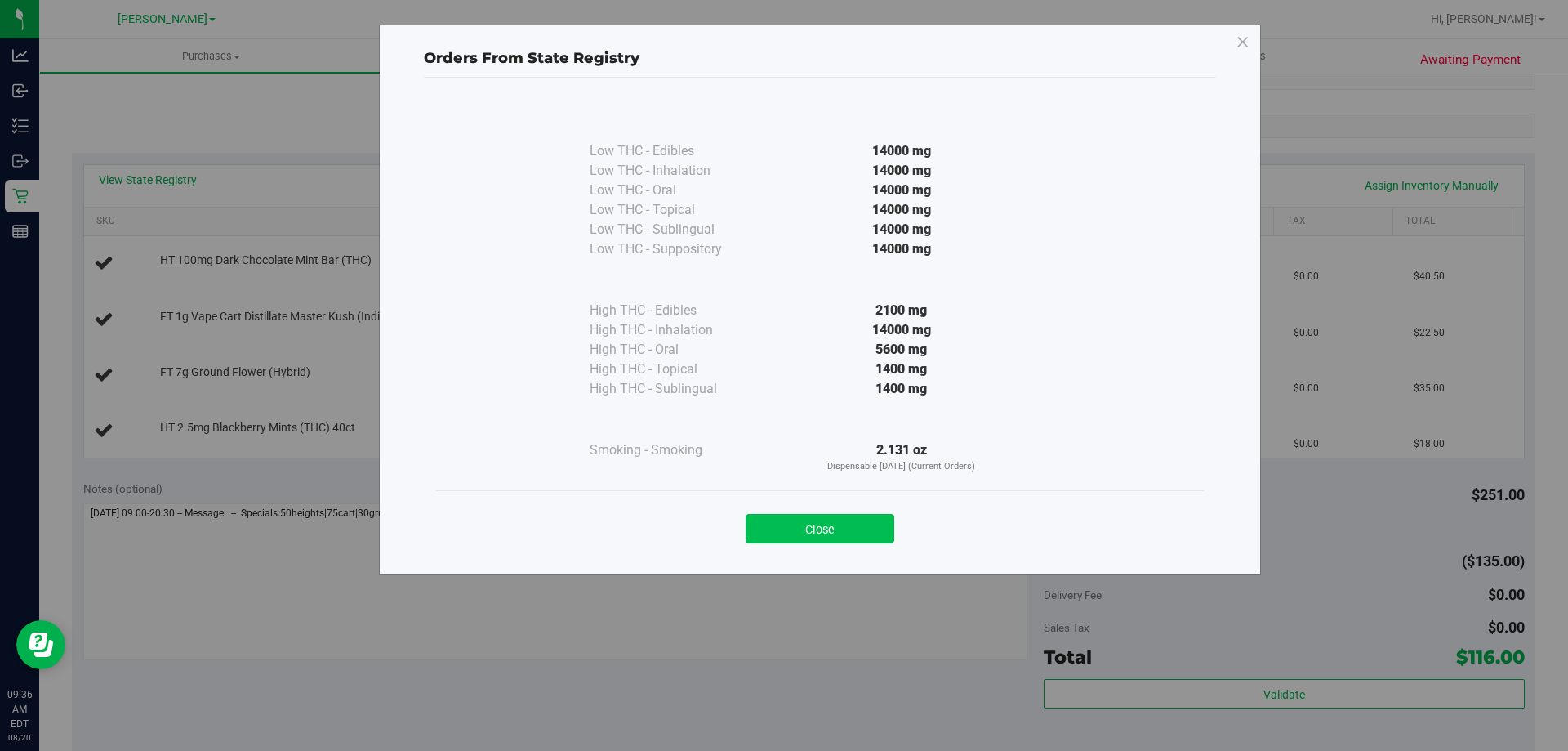
click at [860, 538] on button "Close" at bounding box center [819, 528] width 149 height 29
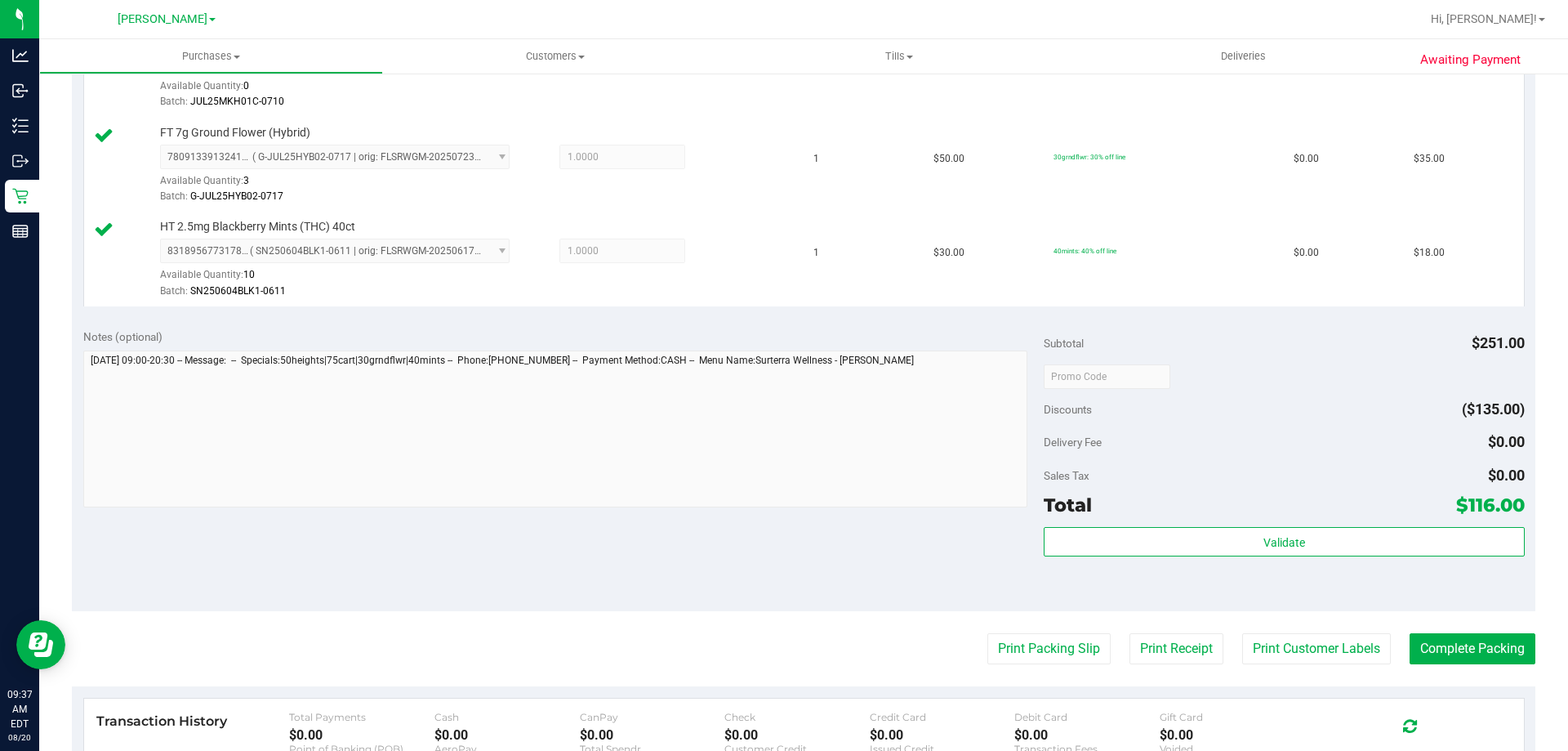
scroll to position [596, 0]
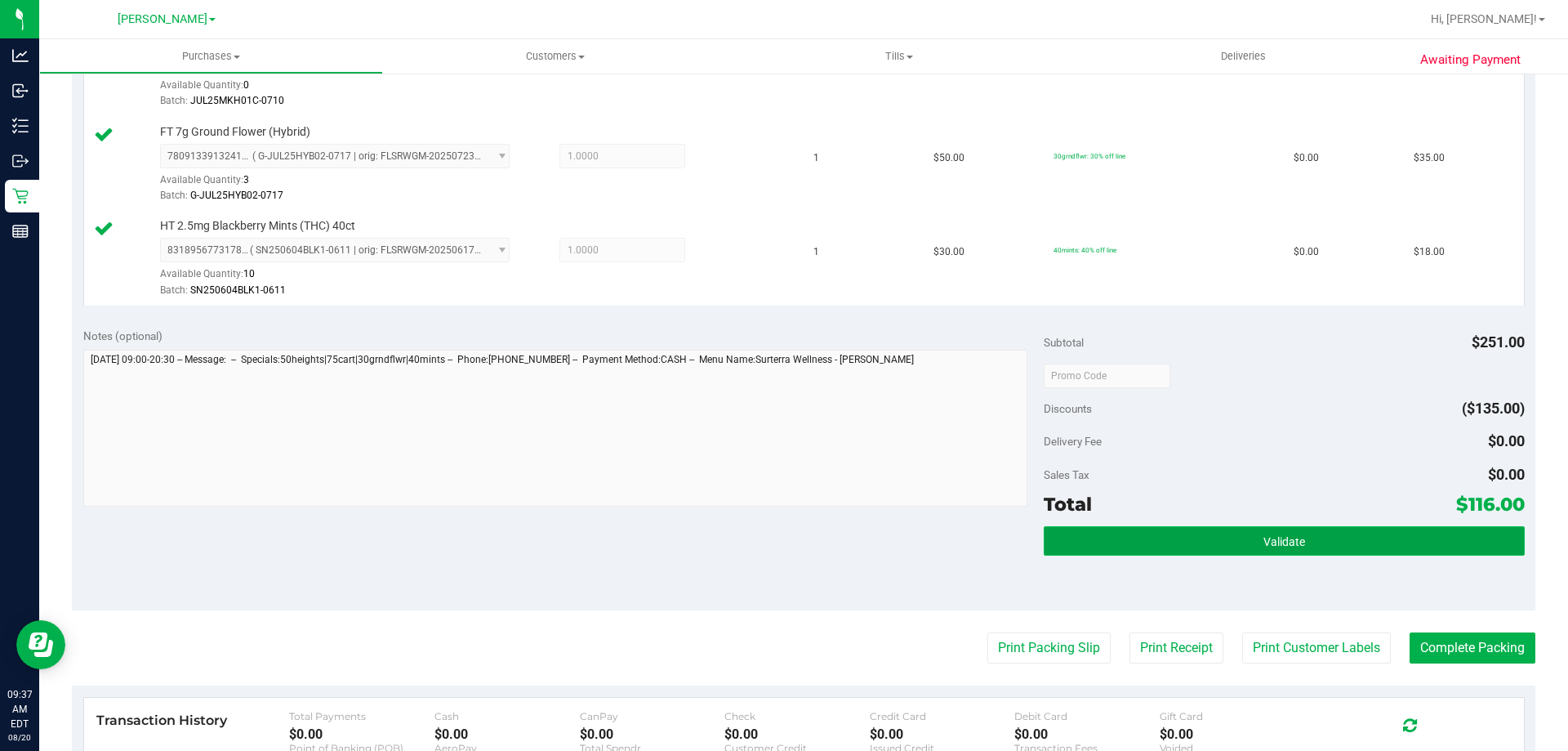
click at [1251, 544] on button "Validate" at bounding box center [1284, 541] width 480 height 29
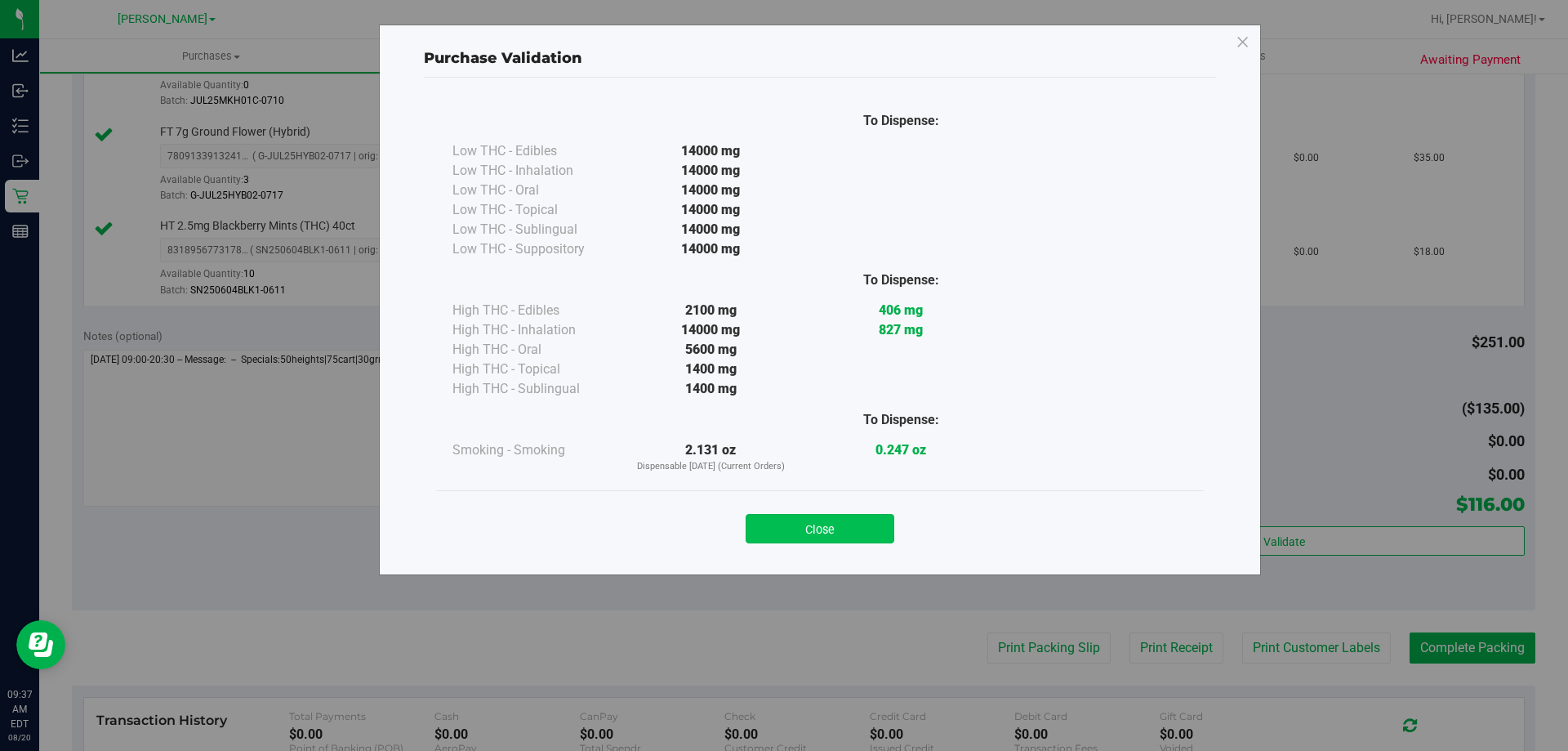
click at [833, 526] on button "Close" at bounding box center [819, 528] width 149 height 29
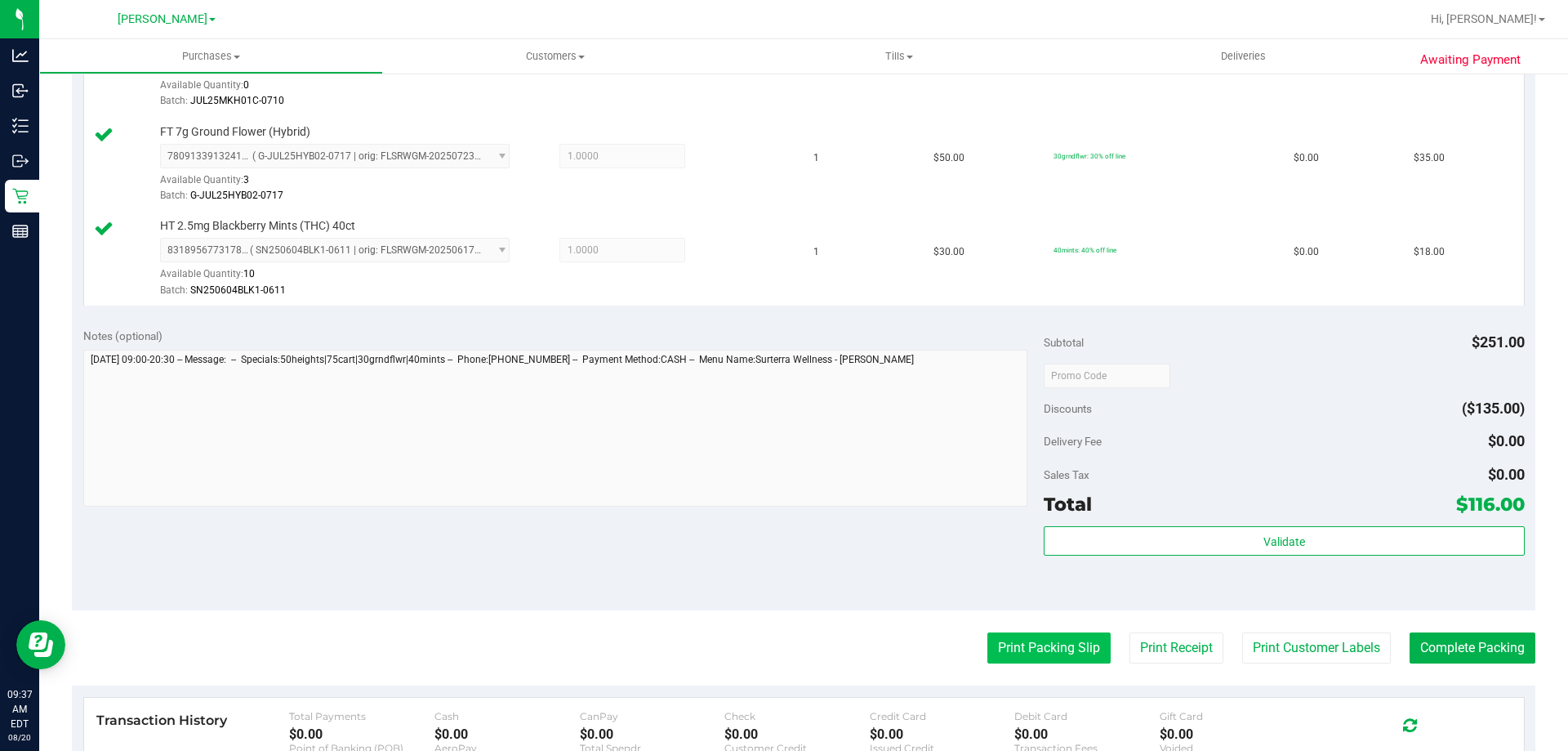
click at [1032, 657] on button "Print Packing Slip" at bounding box center [1048, 648] width 123 height 31
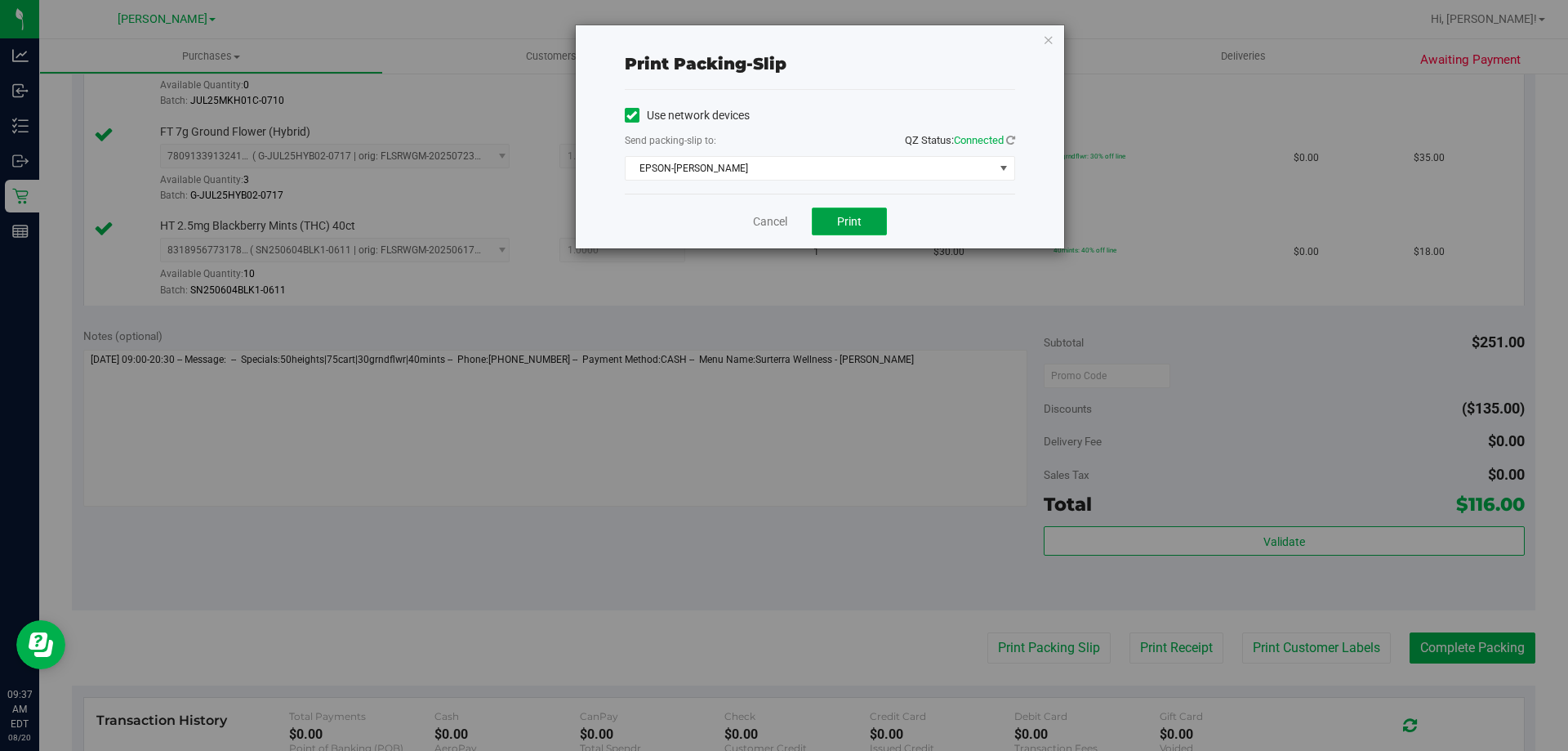
click at [878, 221] on button "Print" at bounding box center [849, 221] width 75 height 27
click at [760, 225] on link "Cancel" at bounding box center [770, 221] width 35 height 17
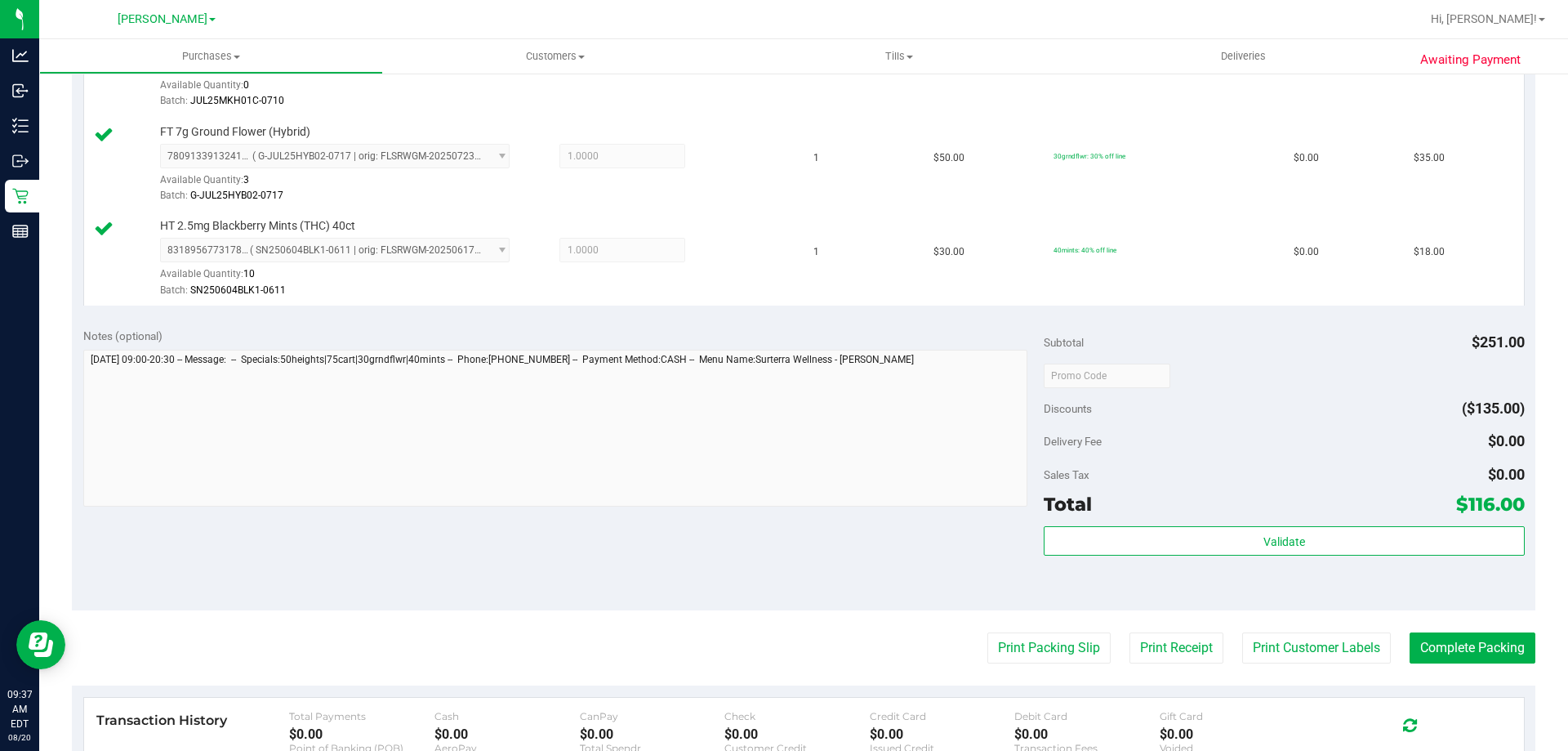
click at [1300, 592] on div "Validate" at bounding box center [1284, 563] width 480 height 73
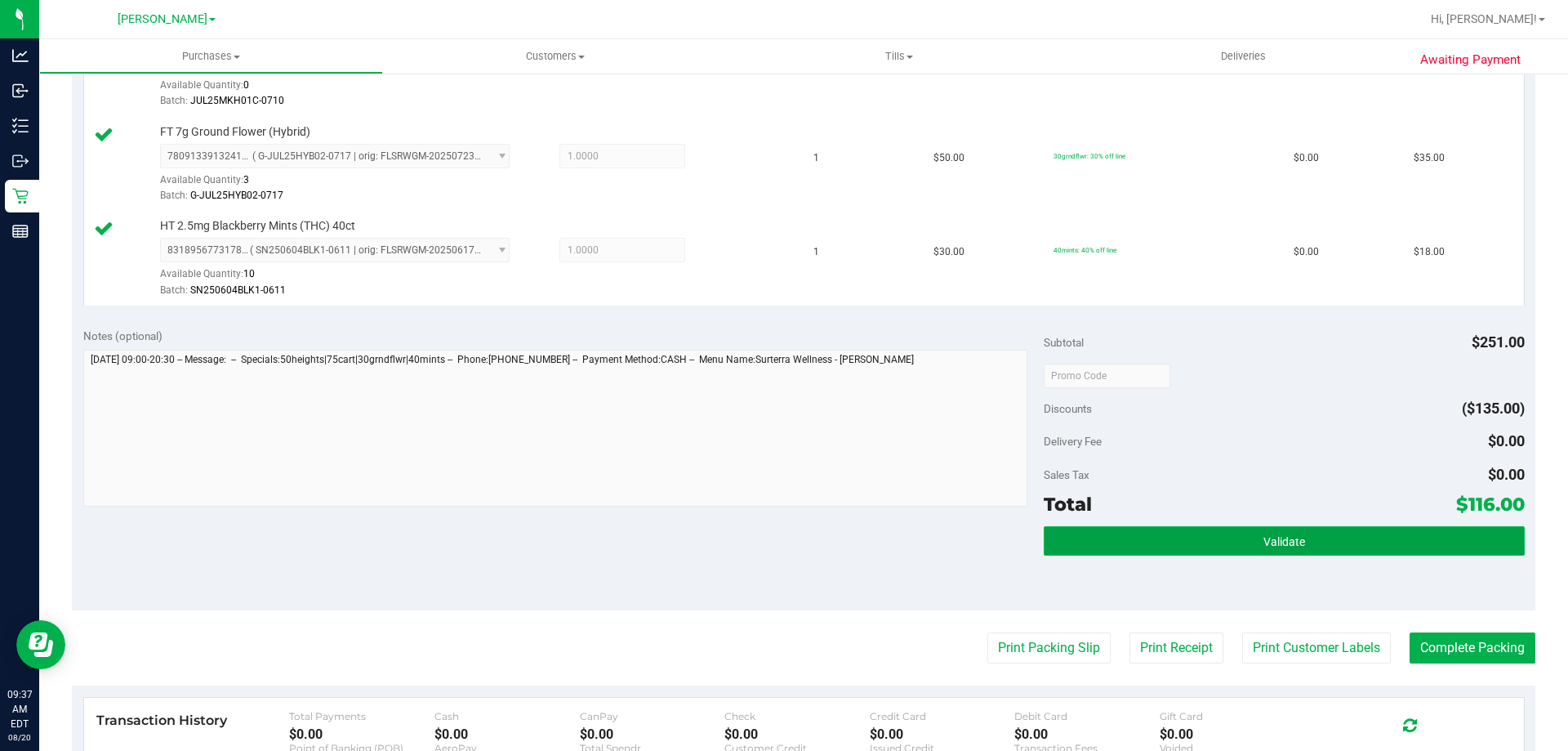
click at [1349, 532] on button "Validate" at bounding box center [1284, 541] width 480 height 29
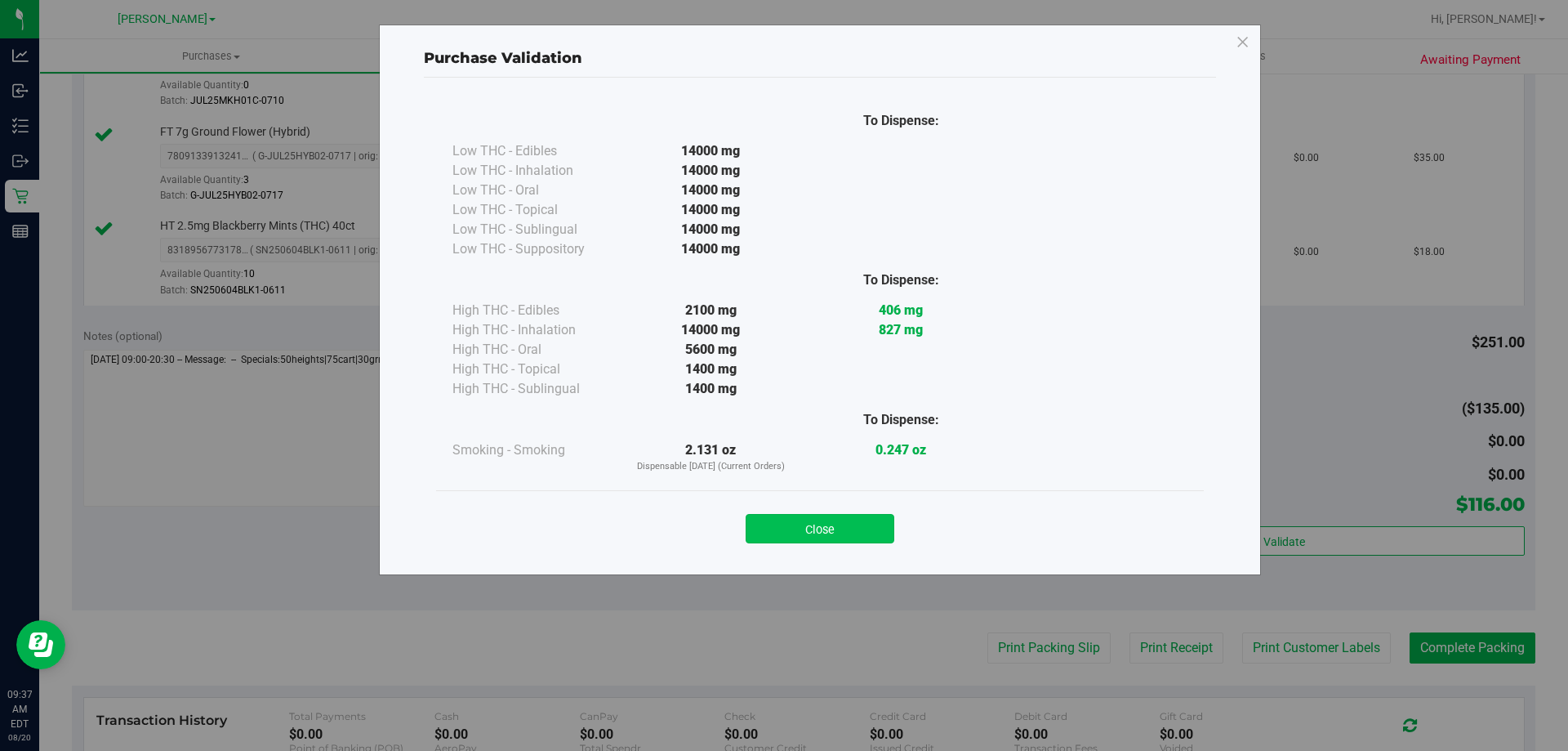
click at [861, 530] on button "Close" at bounding box center [819, 528] width 149 height 29
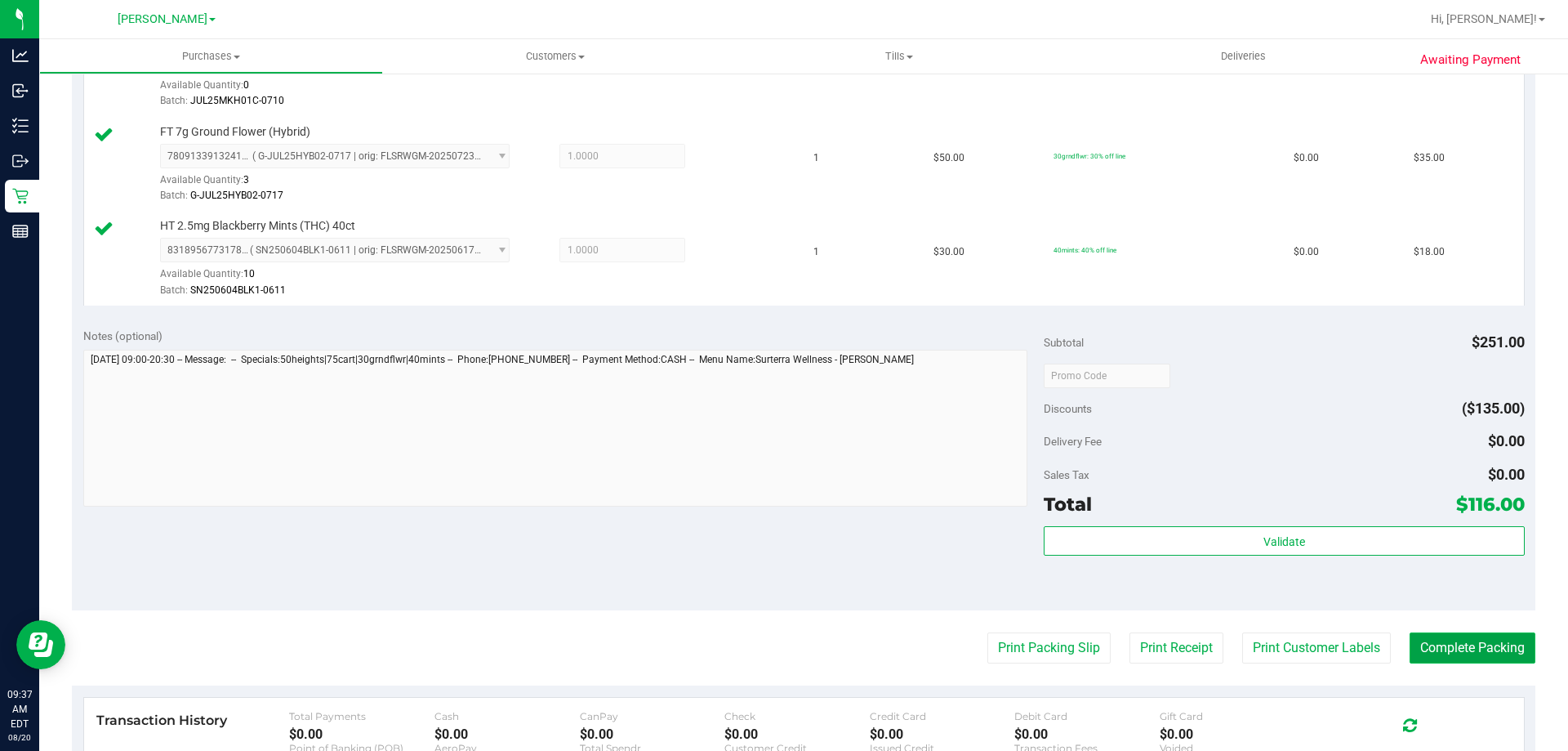
click at [1472, 651] on button "Complete Packing" at bounding box center [1472, 648] width 126 height 31
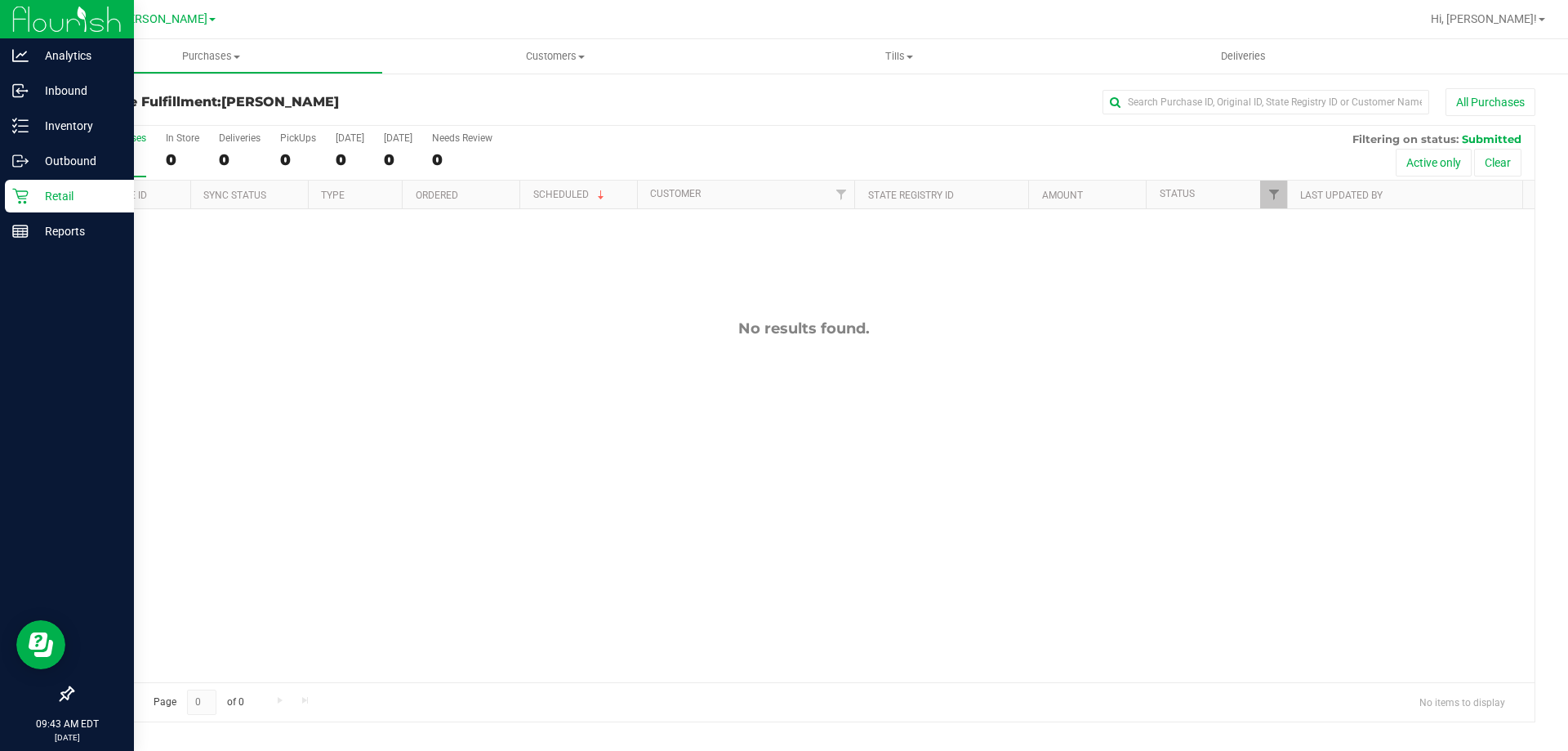
click at [38, 183] on div "Retail" at bounding box center [68, 196] width 129 height 33
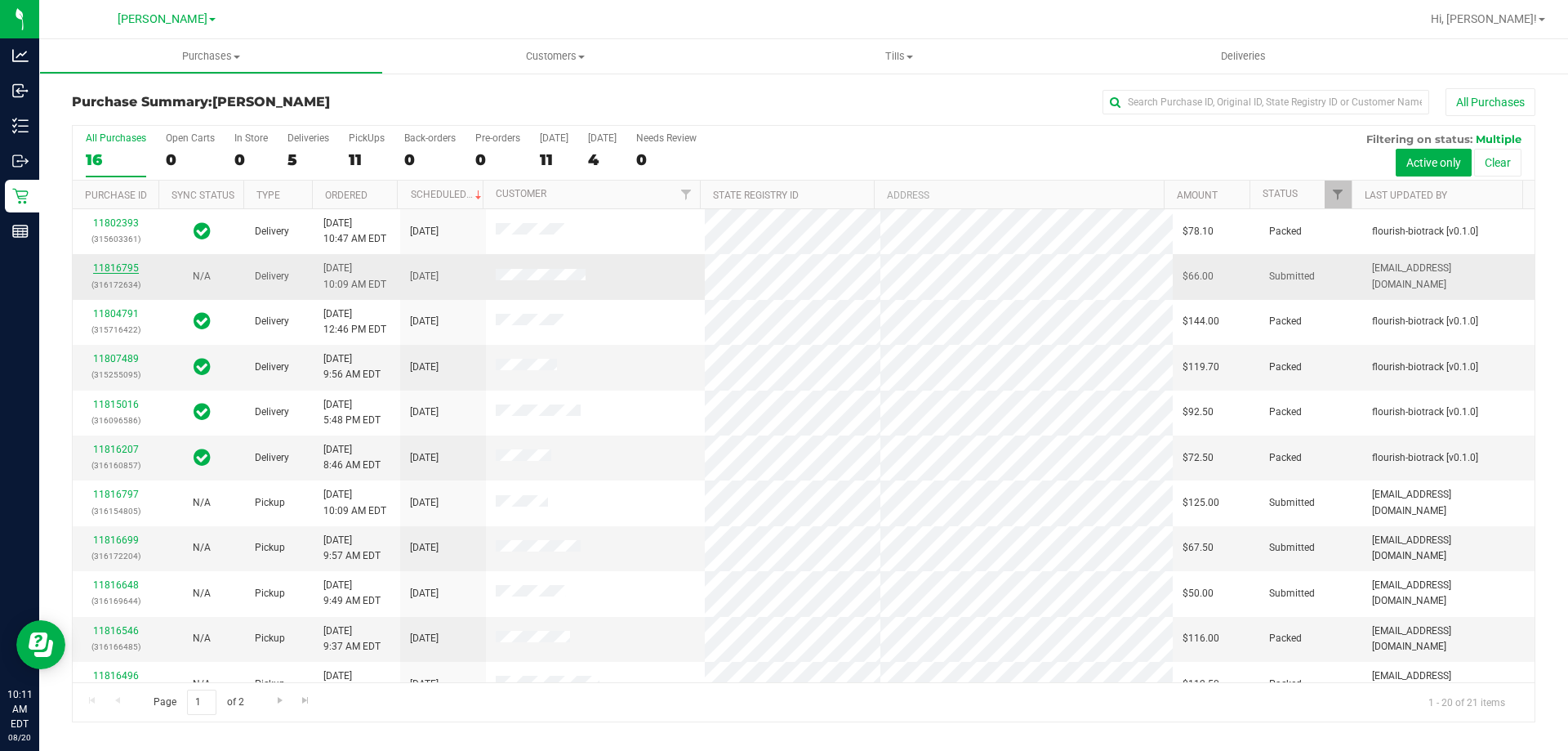
click at [111, 267] on link "11816795" at bounding box center [116, 268] width 46 height 12
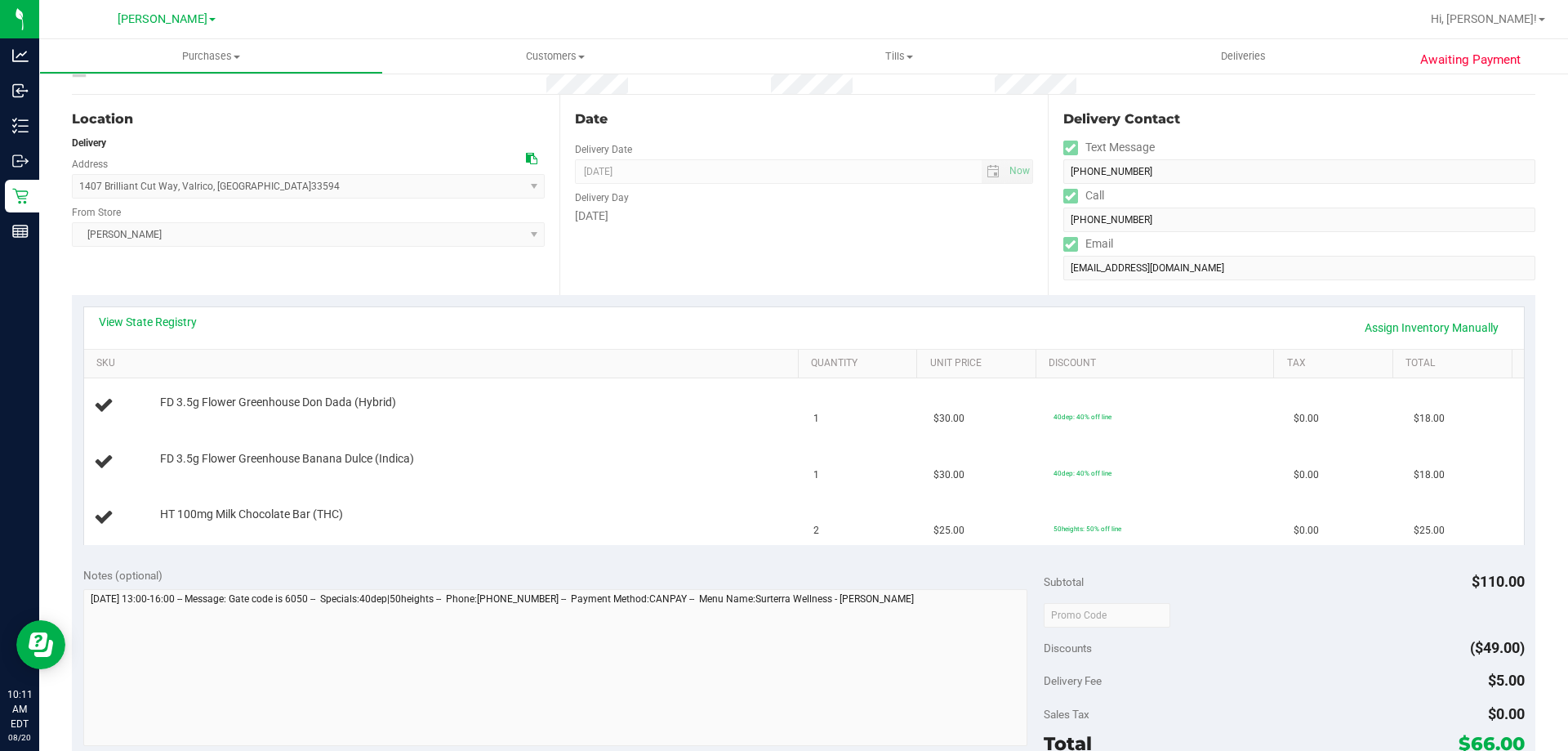
scroll to position [164, 0]
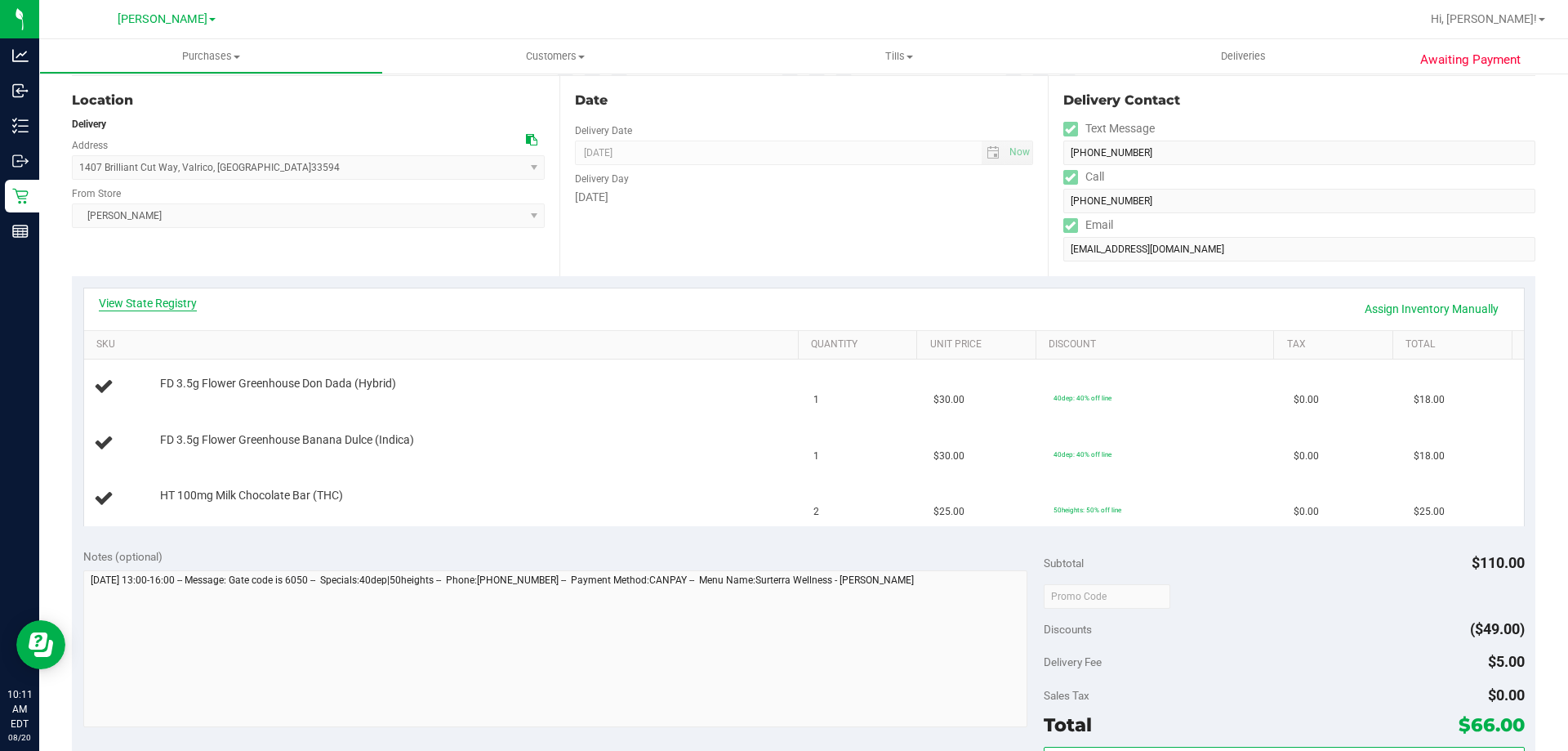
click at [186, 309] on link "View State Registry" at bounding box center [147, 303] width 98 height 16
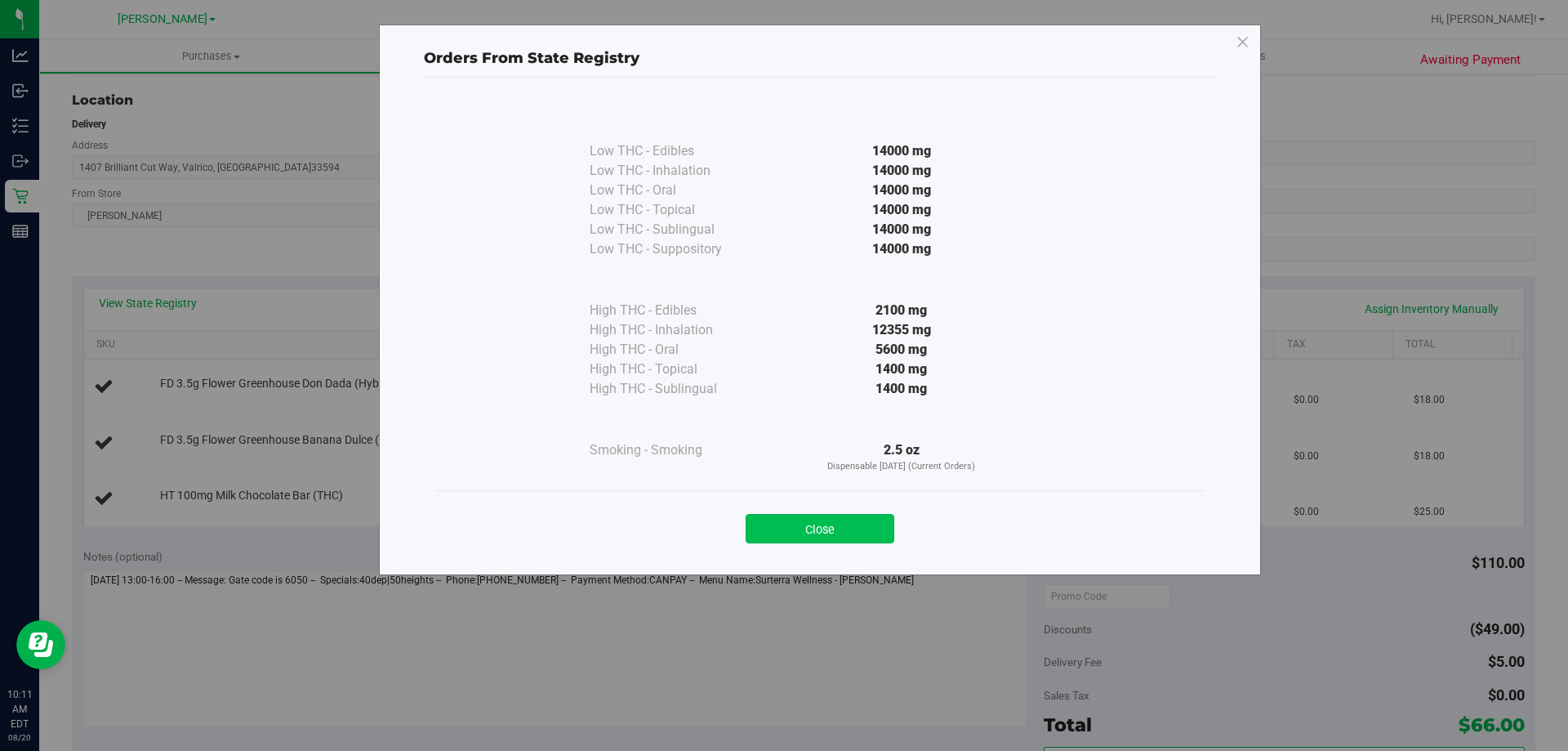
click at [804, 537] on button "Close" at bounding box center [819, 528] width 149 height 29
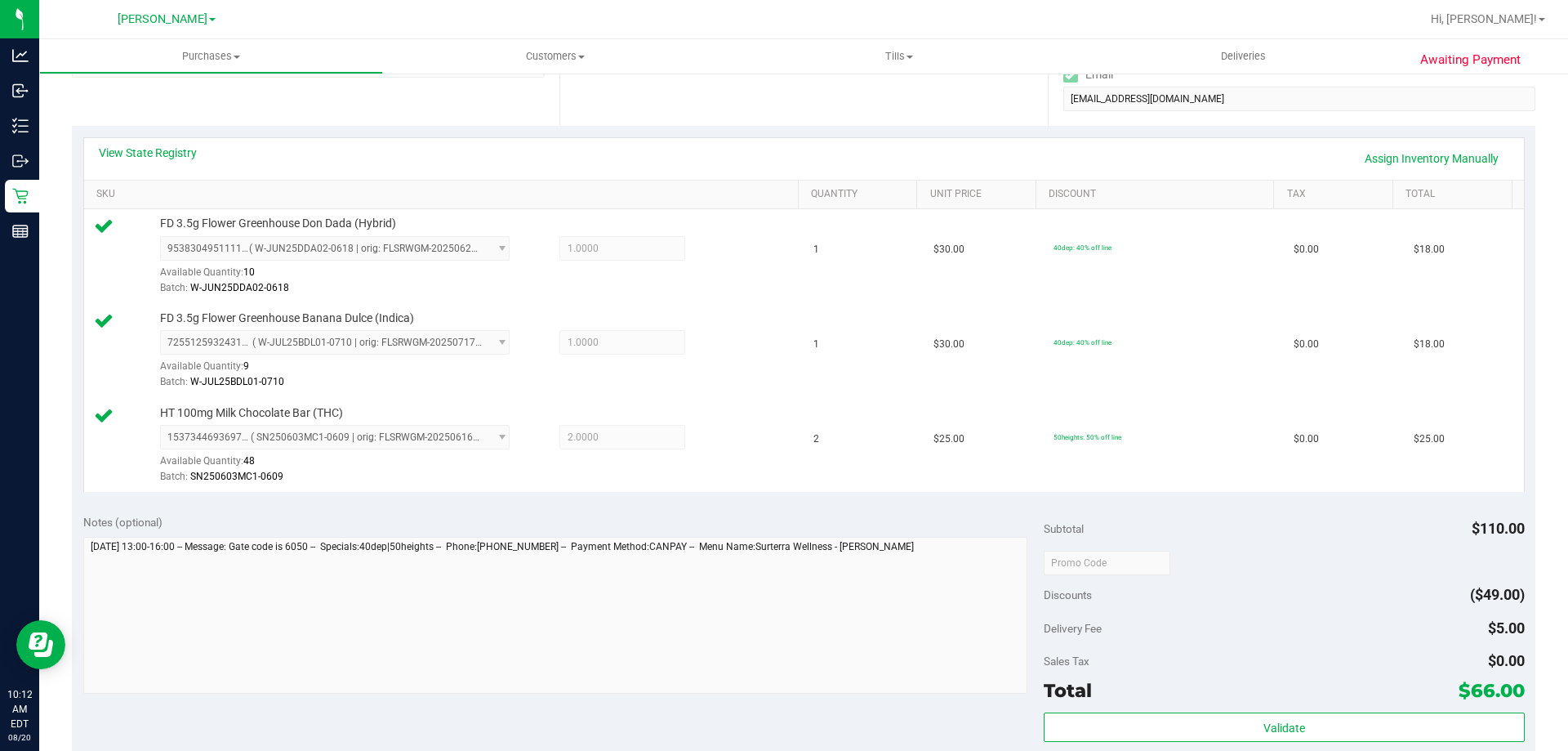
scroll to position [328, 0]
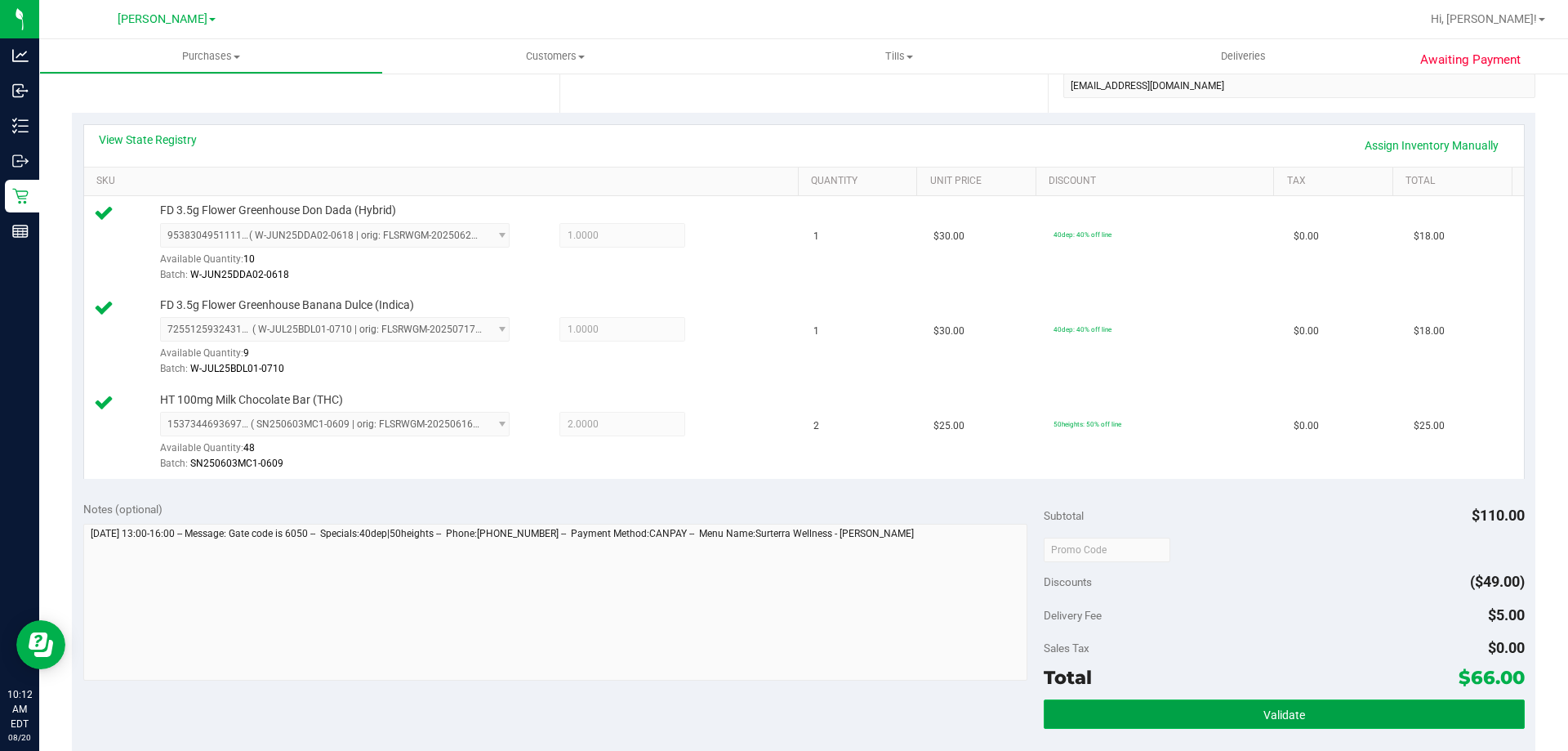
click at [1193, 712] on button "Validate" at bounding box center [1284, 714] width 480 height 29
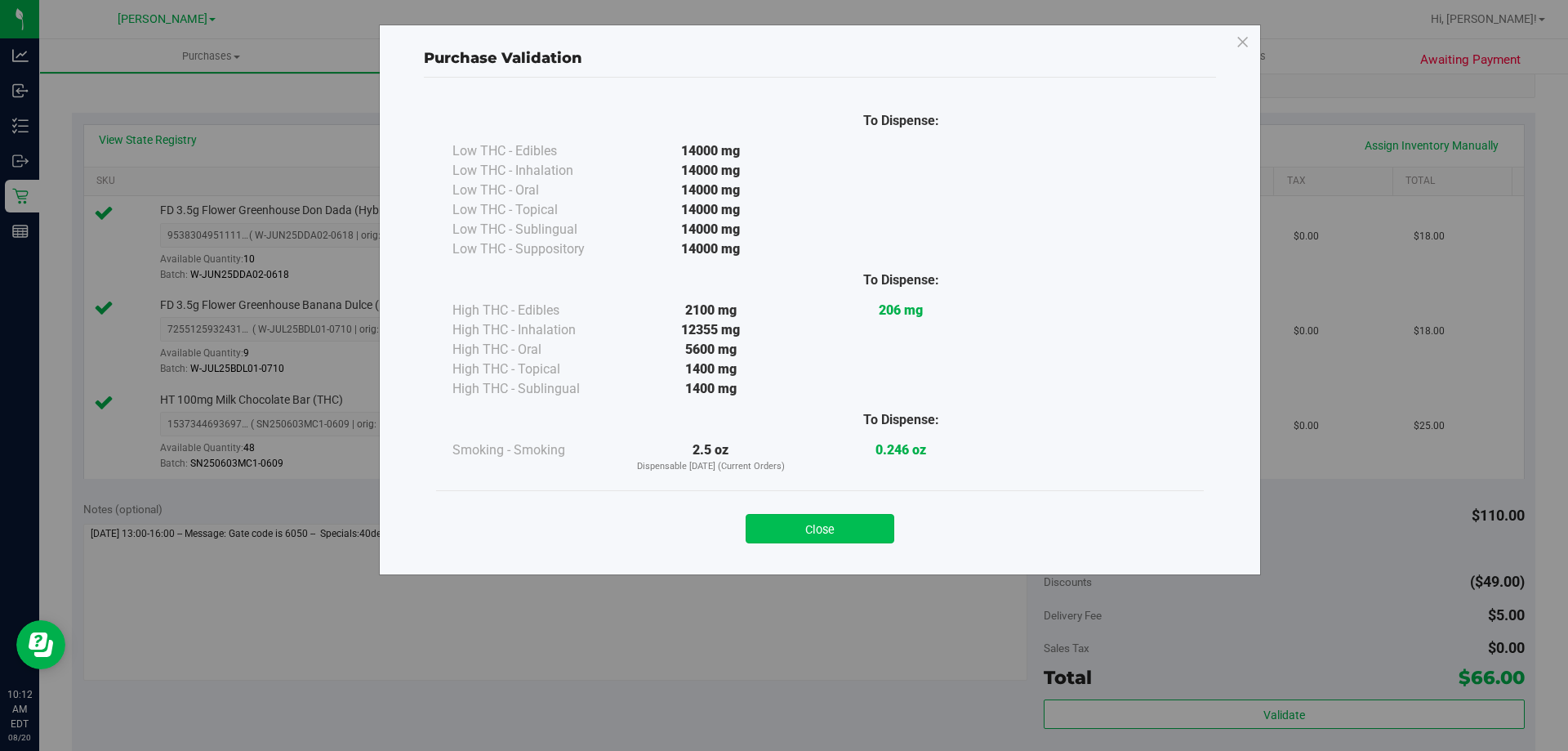
click at [837, 531] on button "Close" at bounding box center [819, 528] width 149 height 29
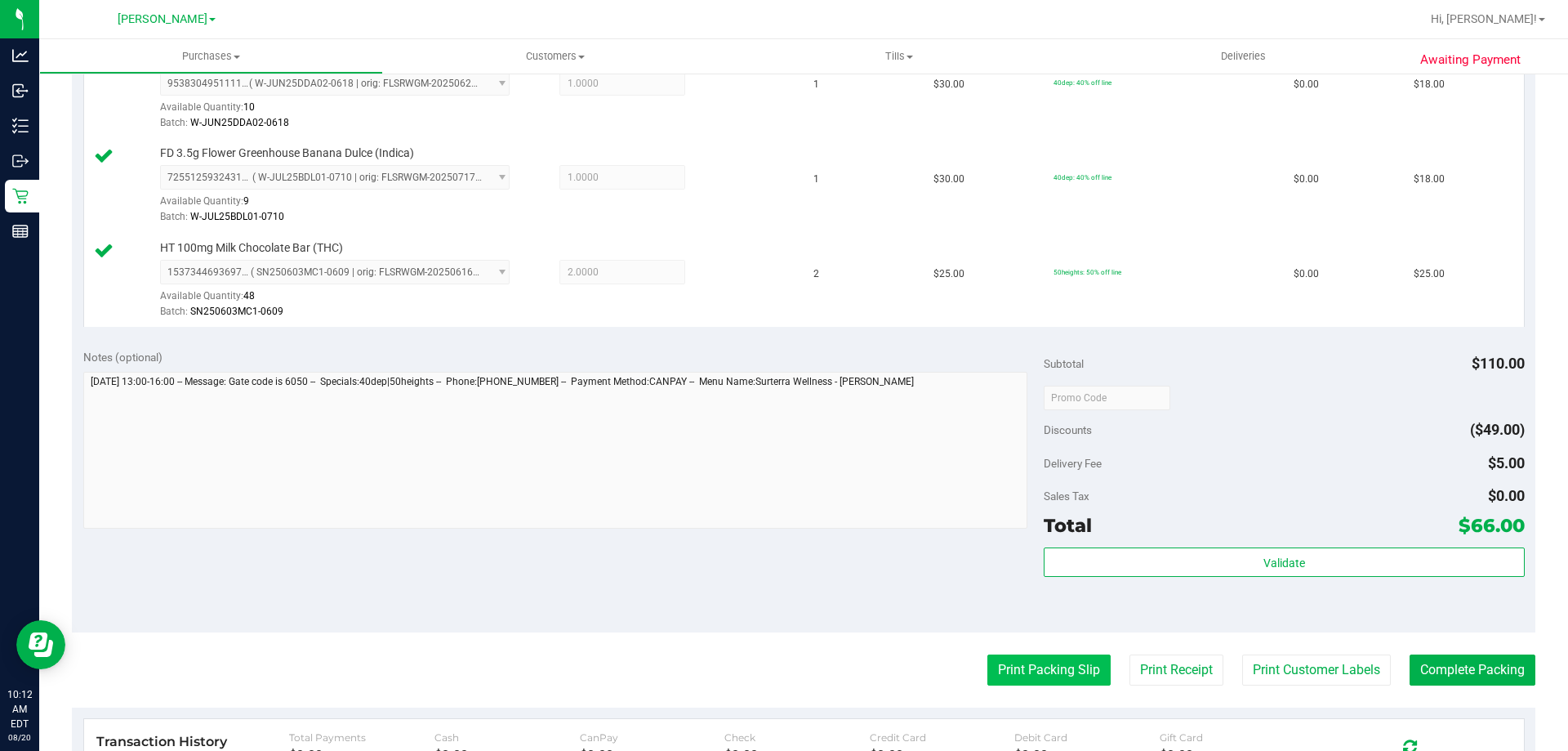
scroll to position [654, 0]
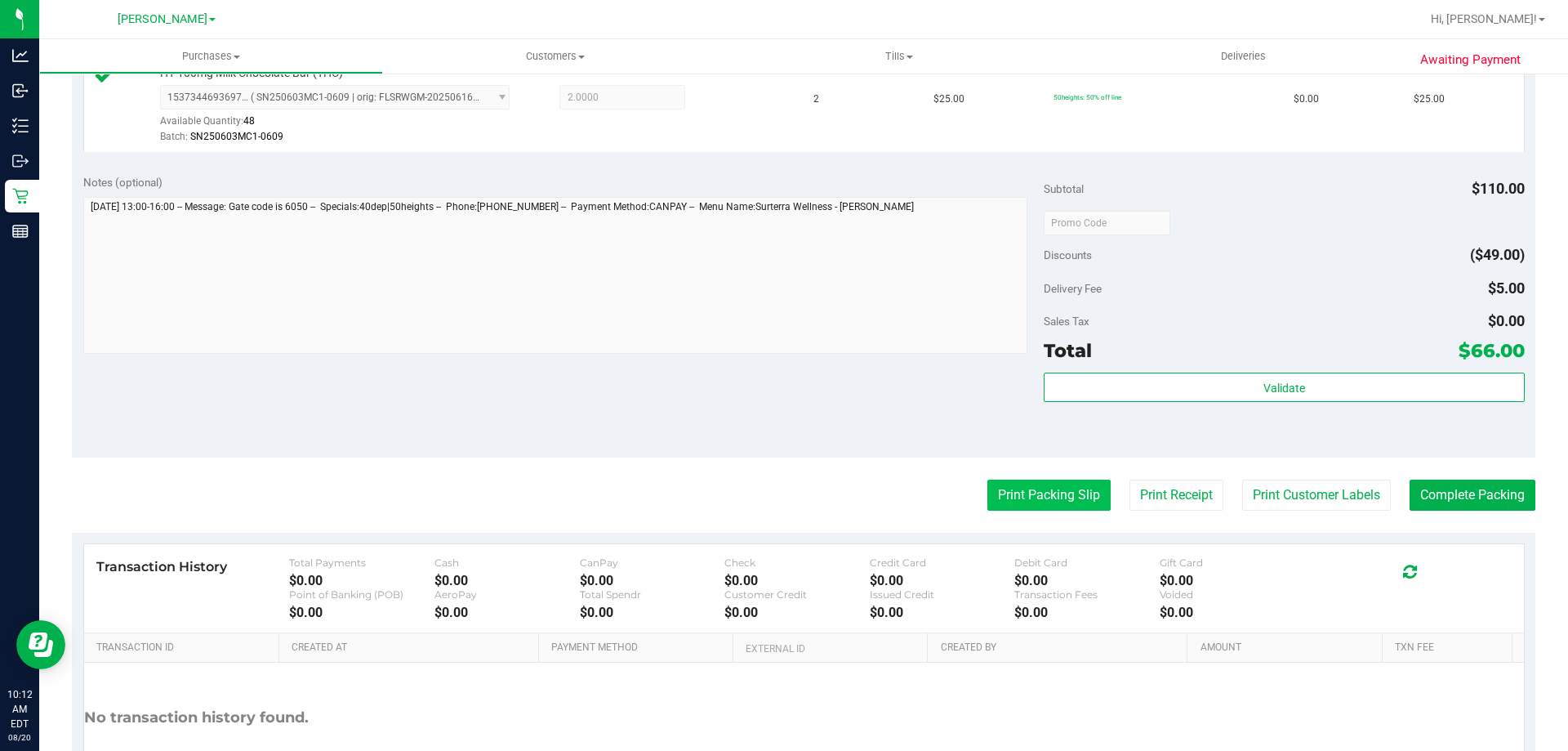
click at [1016, 500] on button "Print Packing Slip" at bounding box center [1048, 495] width 123 height 31
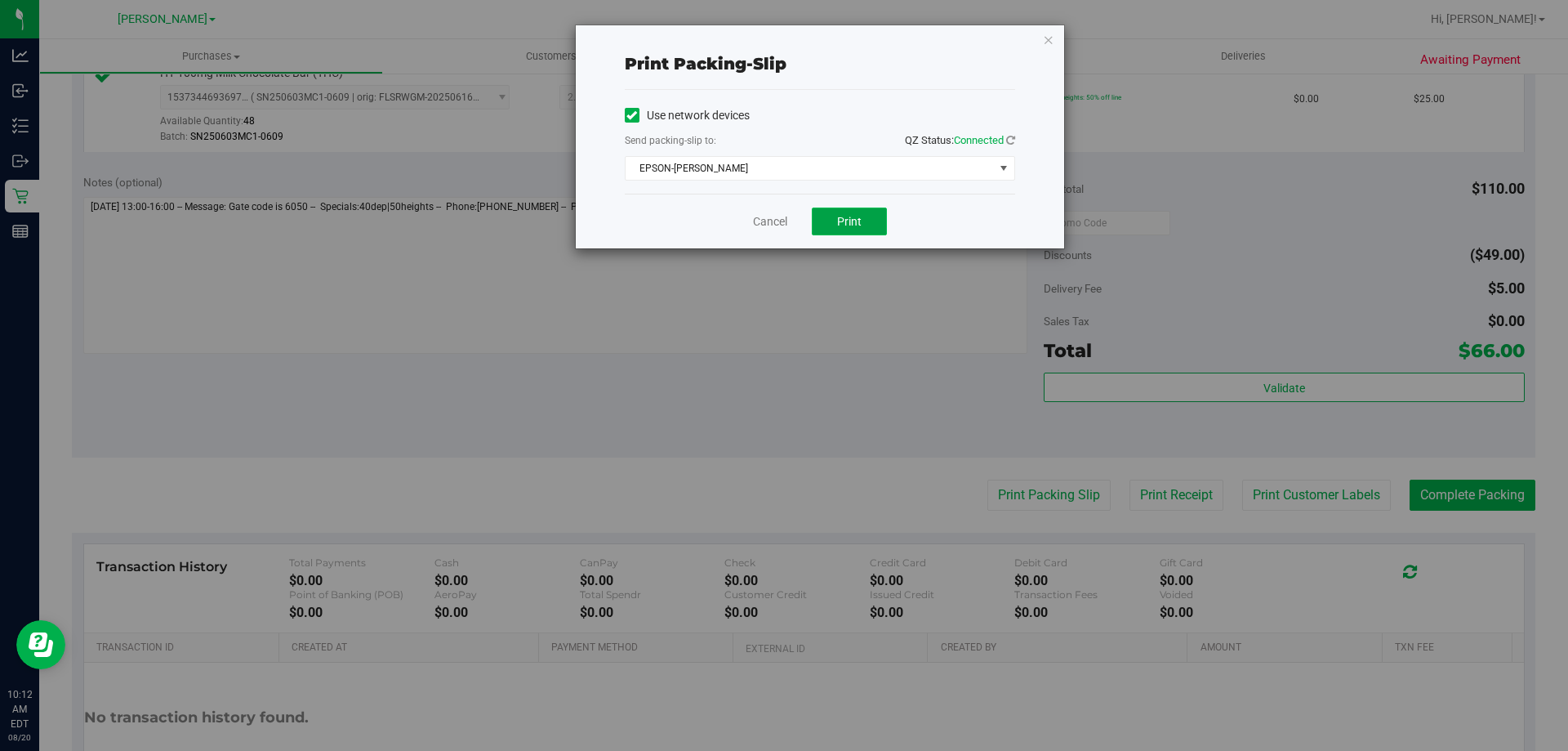
click at [837, 219] on span "Print" at bounding box center [848, 221] width 25 height 13
click at [839, 221] on span "Print" at bounding box center [848, 221] width 25 height 13
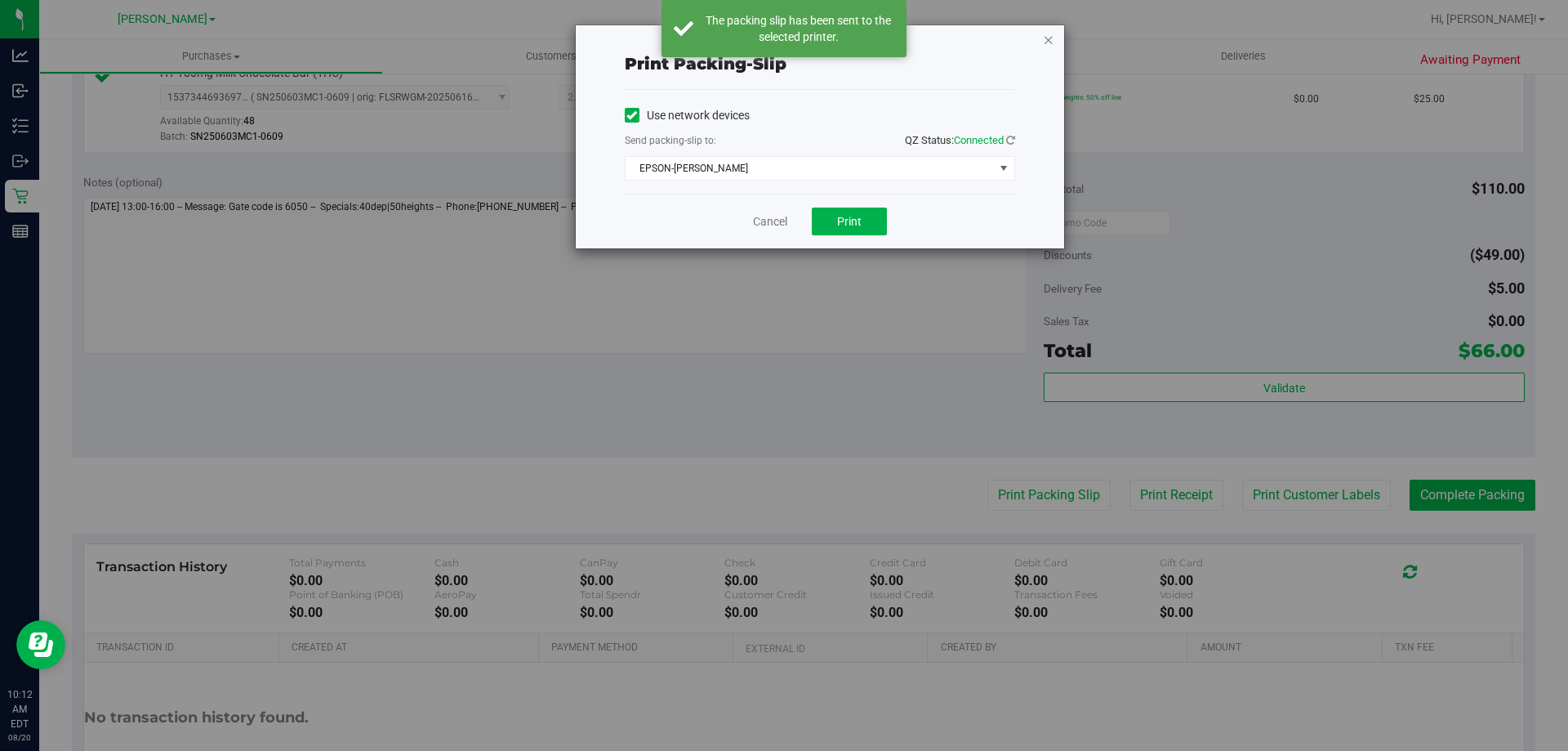
click at [1047, 43] on icon "button" at bounding box center [1048, 38] width 12 height 19
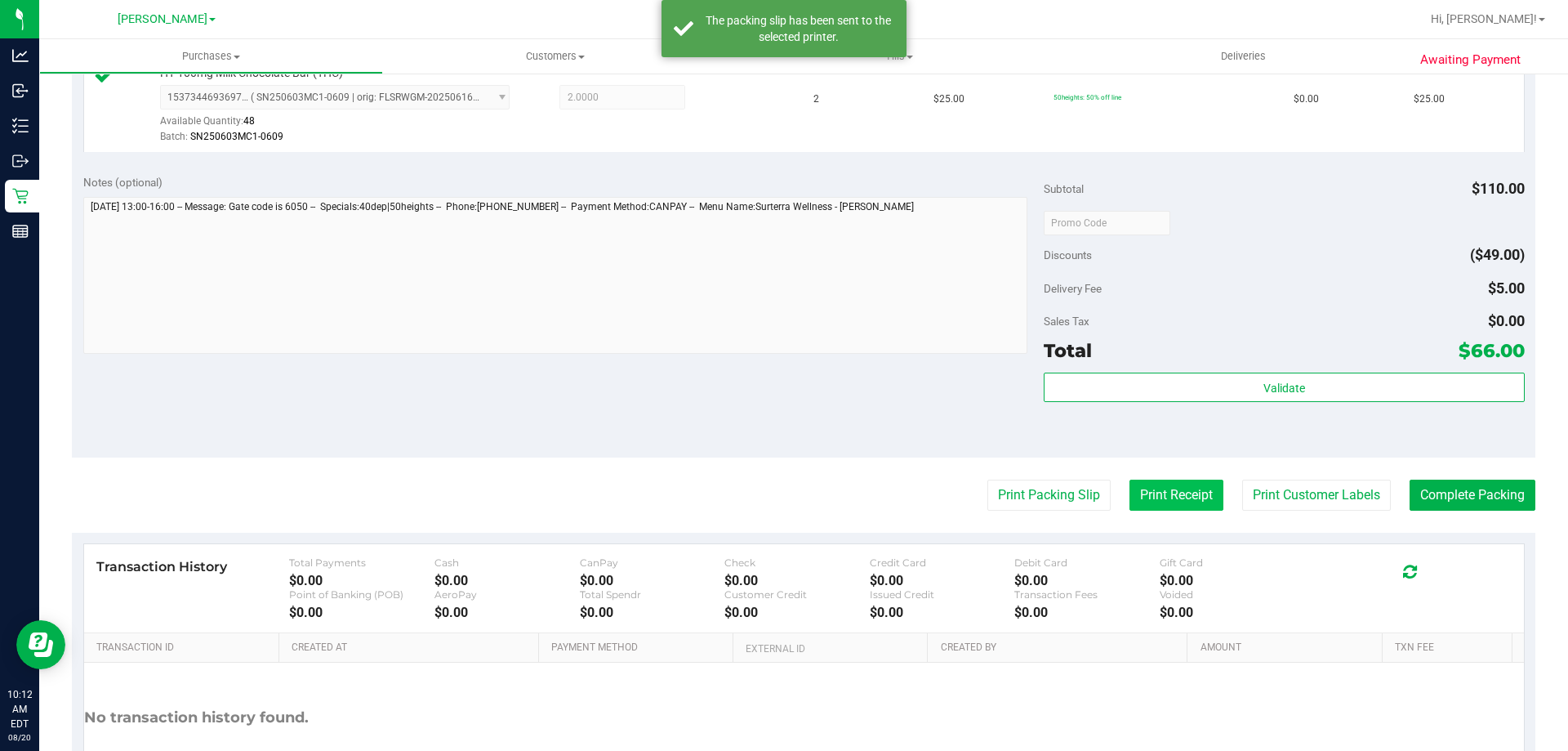
click at [1157, 499] on button "Print Receipt" at bounding box center [1176, 495] width 94 height 31
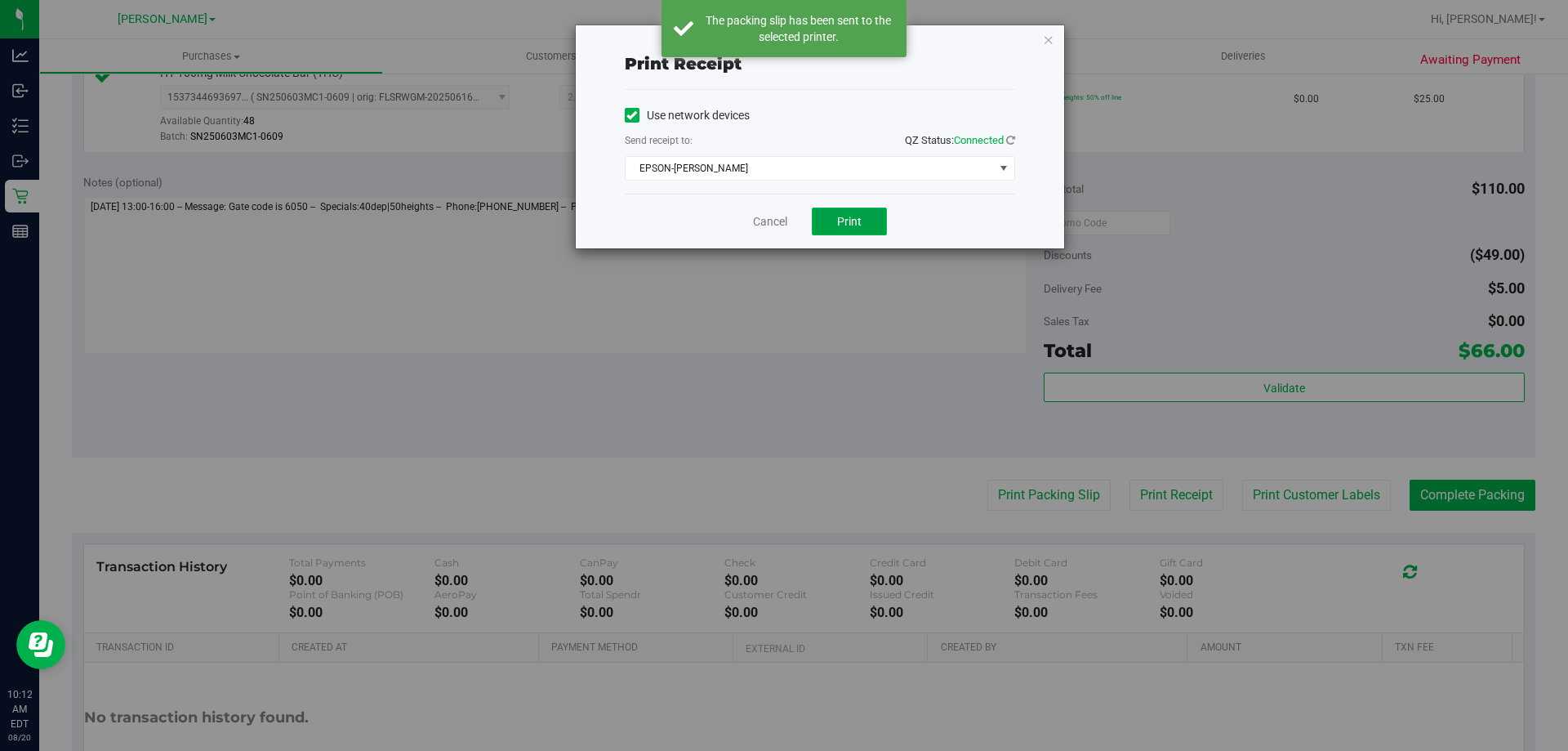
click at [837, 229] on button "Print" at bounding box center [849, 221] width 75 height 27
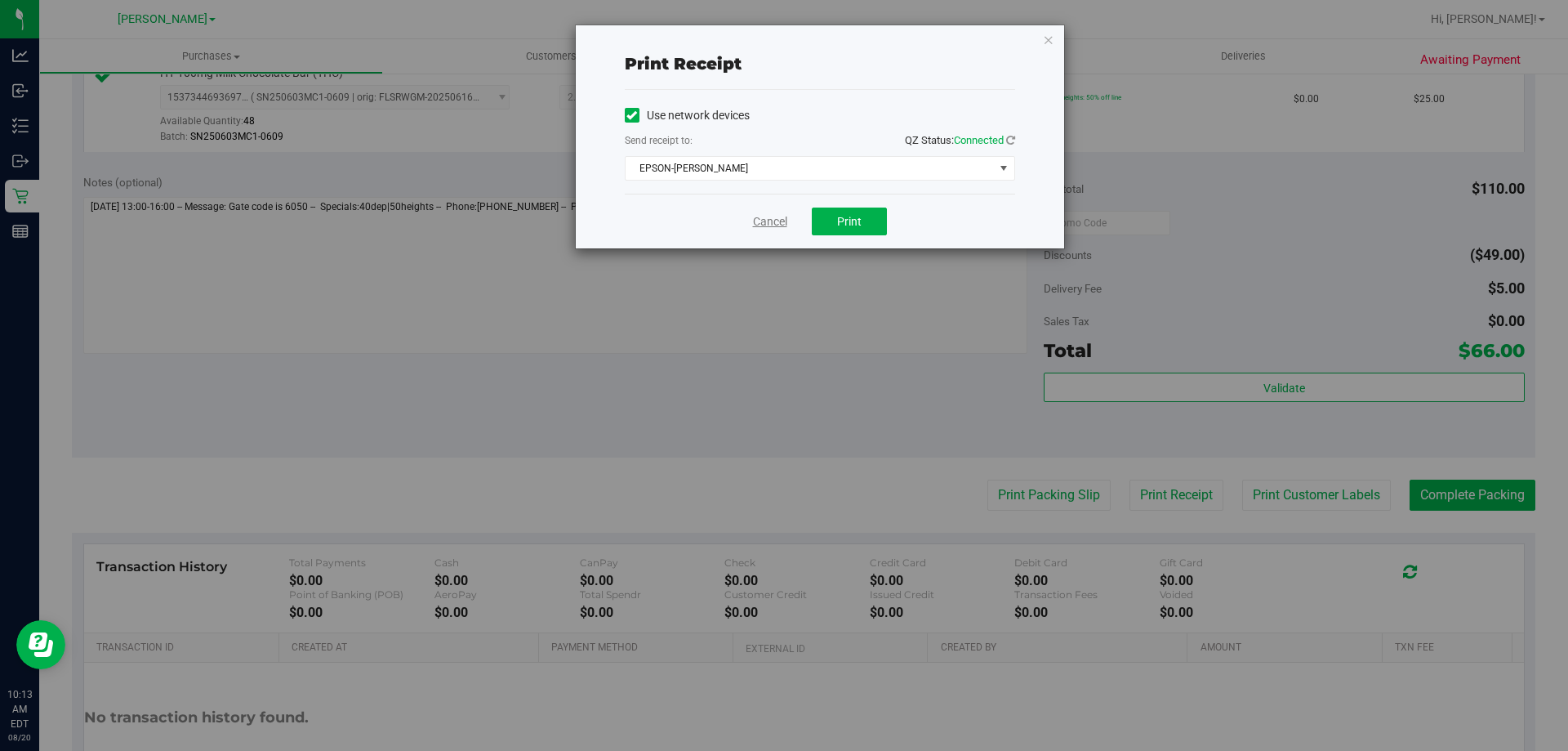
click at [767, 227] on link "Cancel" at bounding box center [770, 221] width 35 height 17
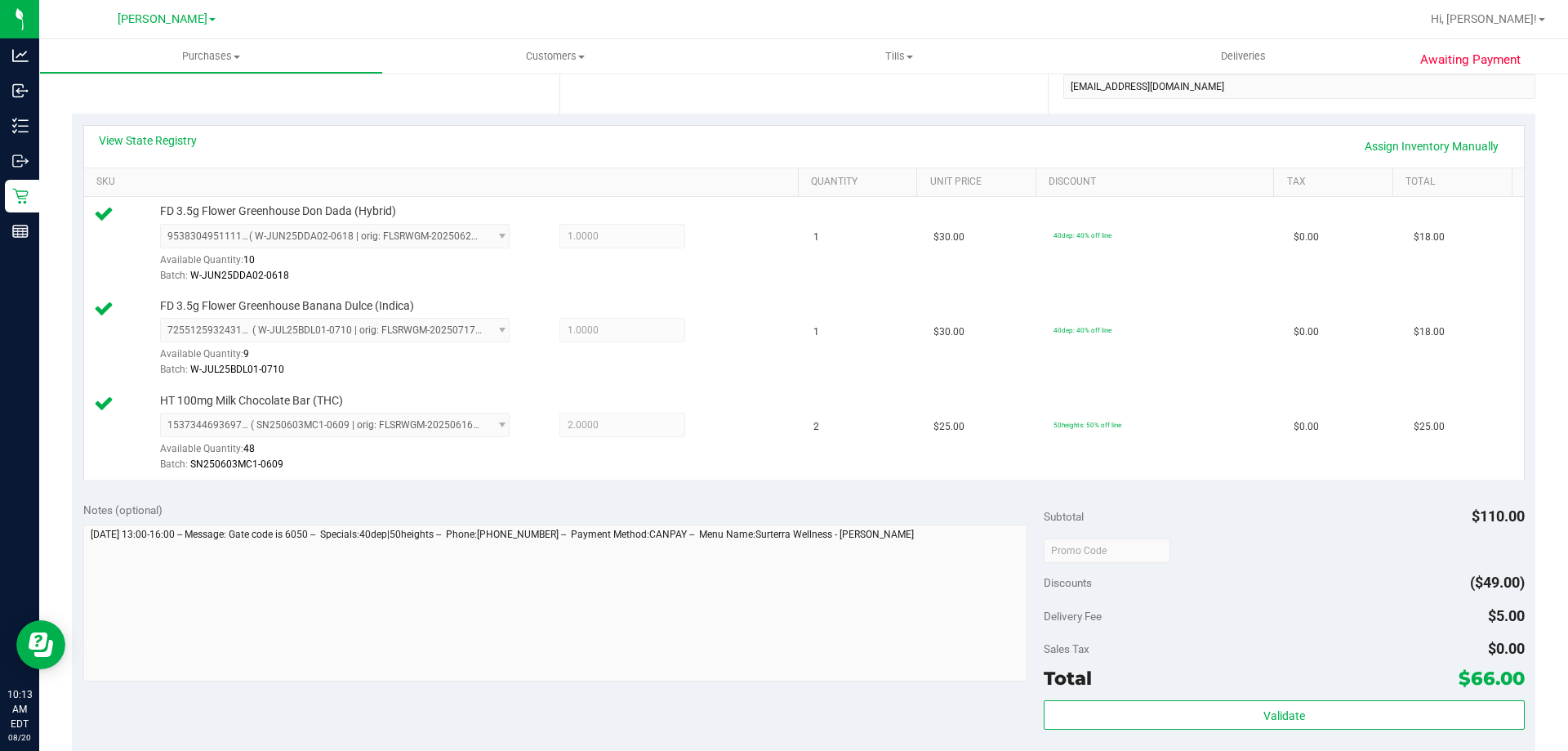
scroll to position [326, 0]
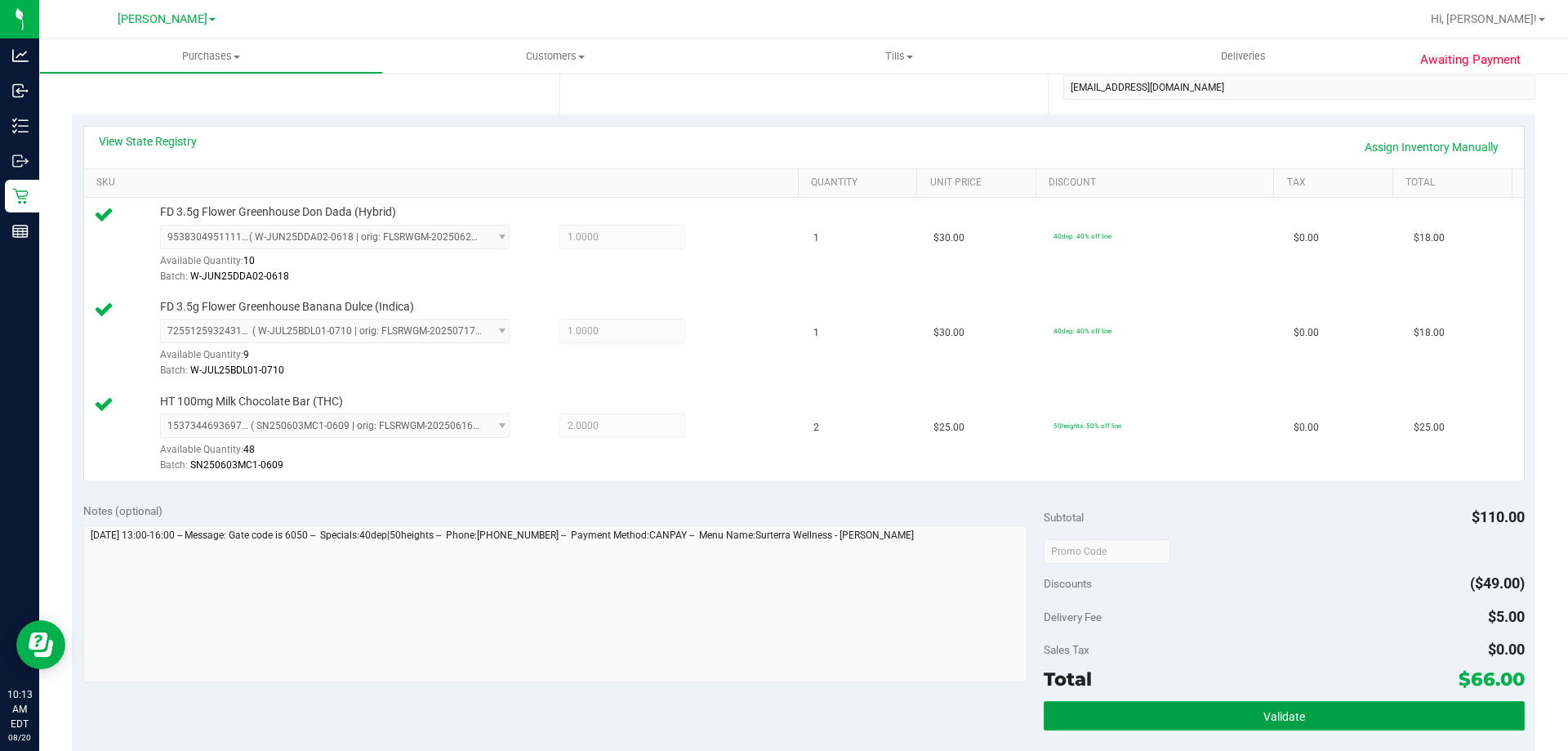
click at [1212, 703] on button "Validate" at bounding box center [1284, 715] width 480 height 29
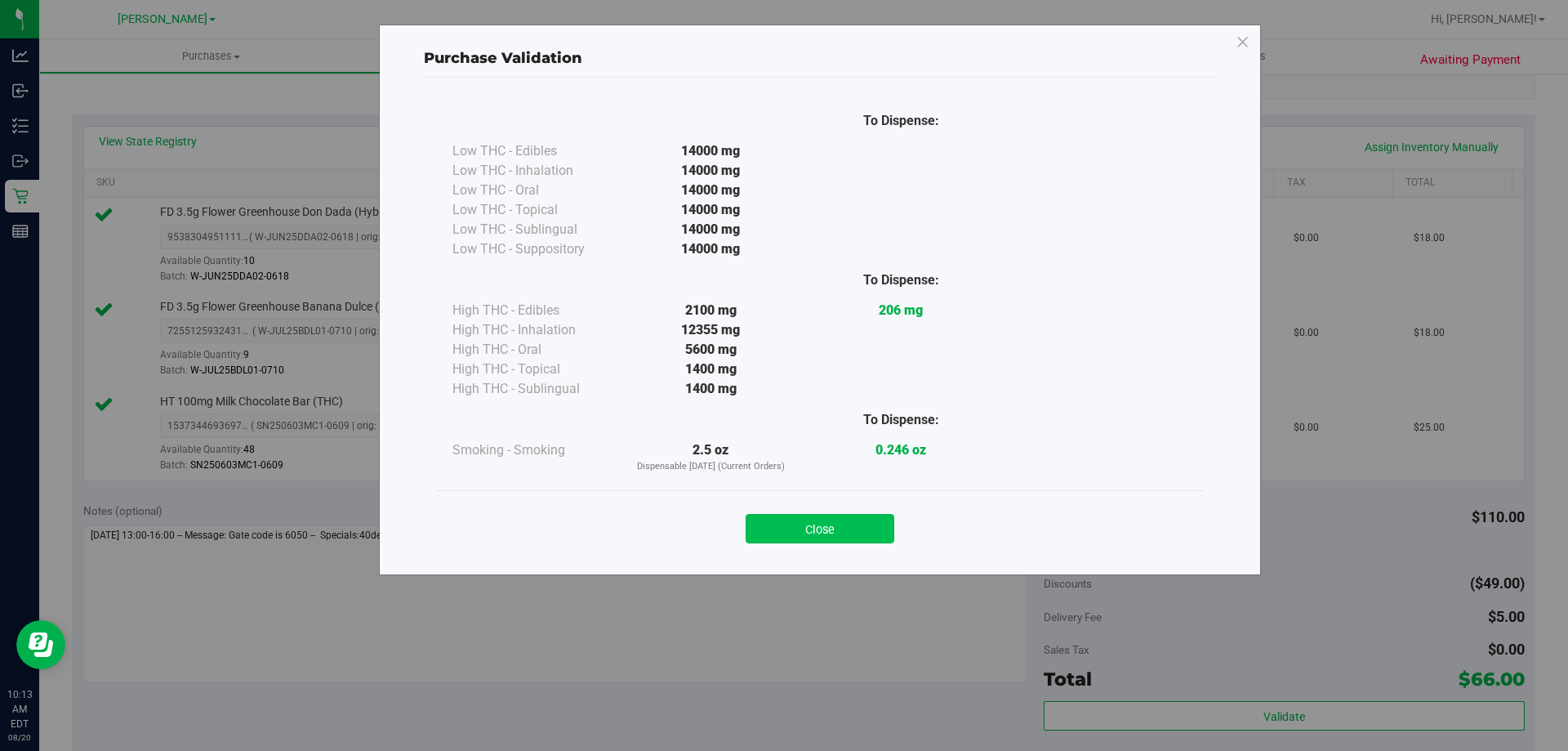
click at [797, 523] on button "Close" at bounding box center [819, 528] width 149 height 29
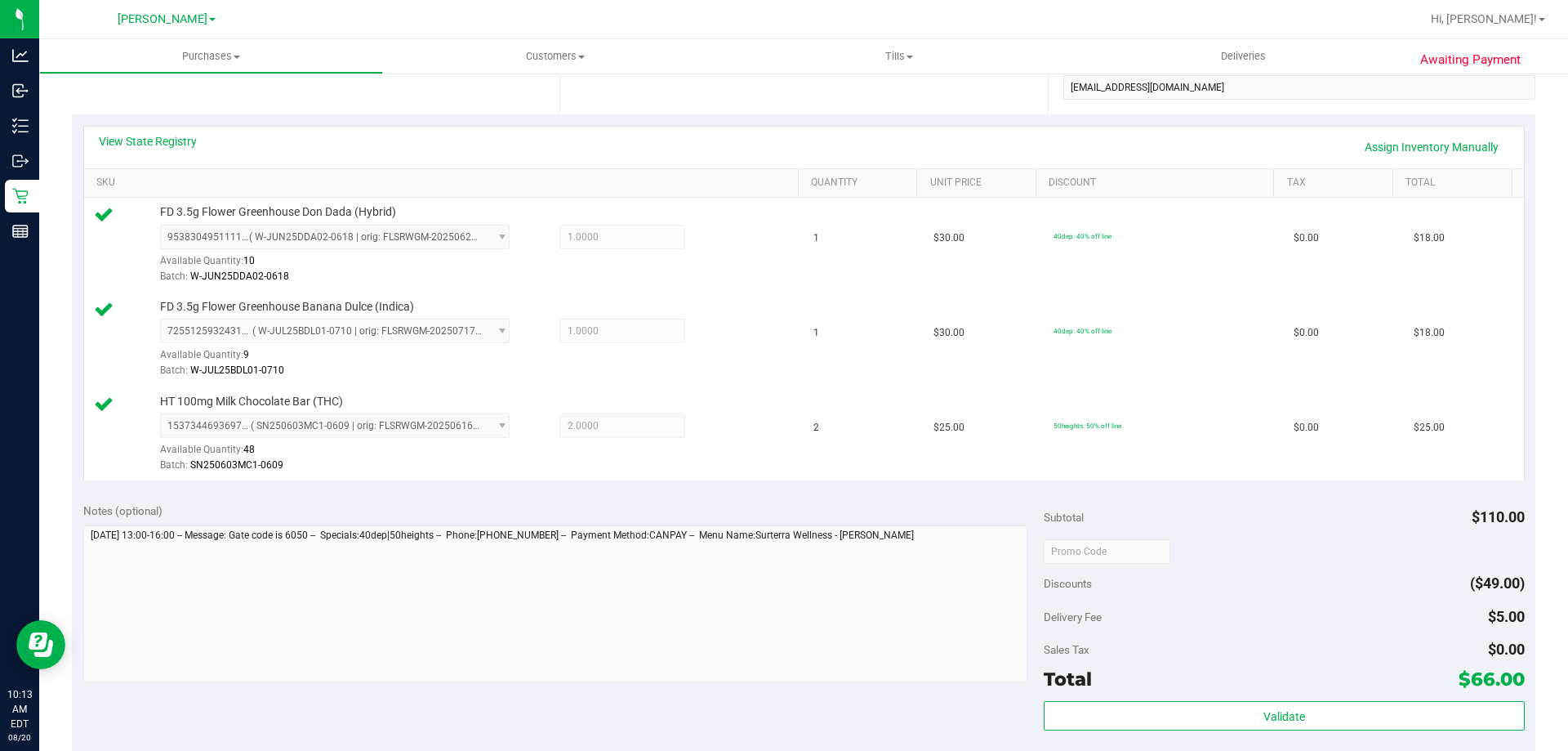
scroll to position [0, 0]
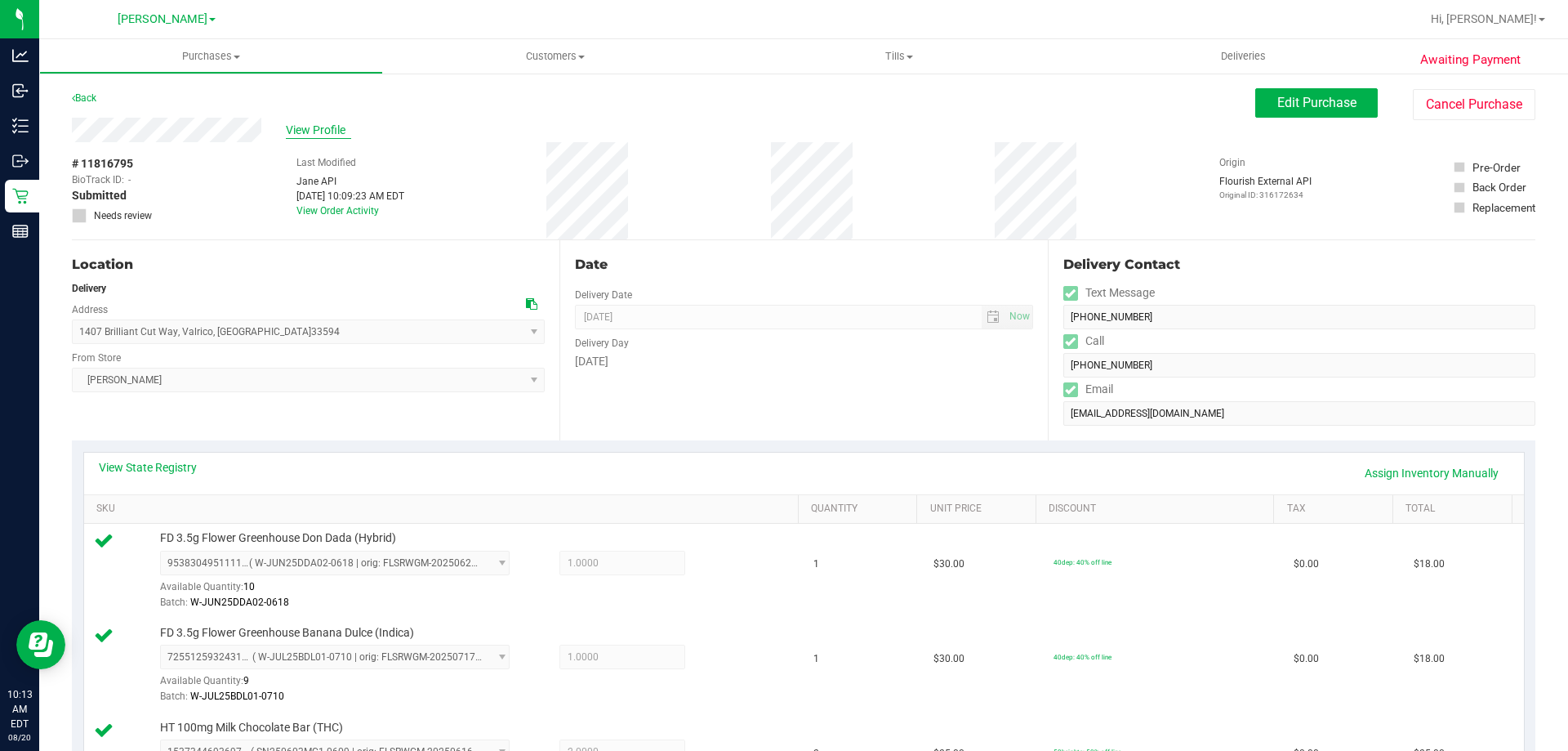
click at [331, 126] on span "View Profile" at bounding box center [319, 130] width 66 height 17
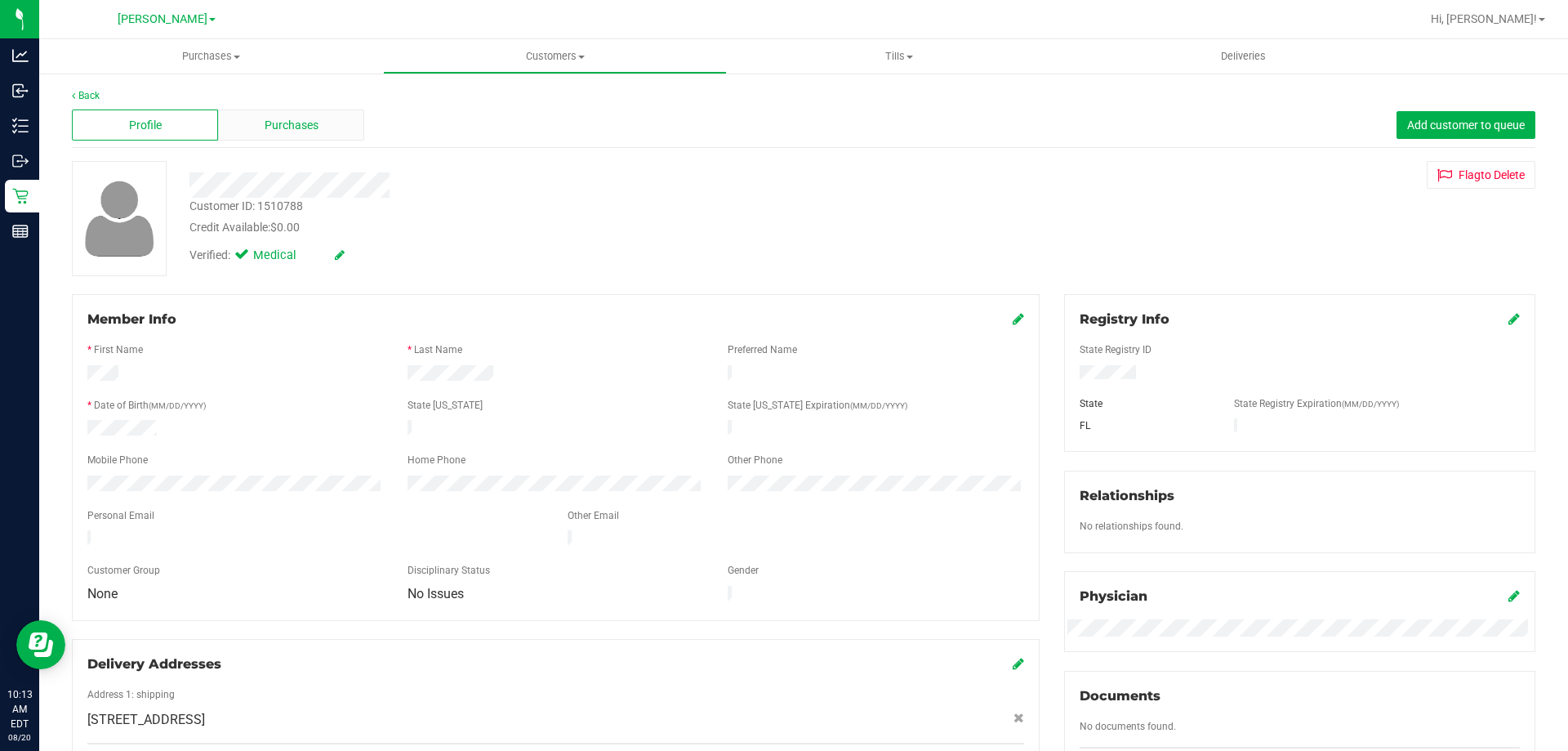
click at [311, 112] on div "Purchases" at bounding box center [291, 125] width 146 height 31
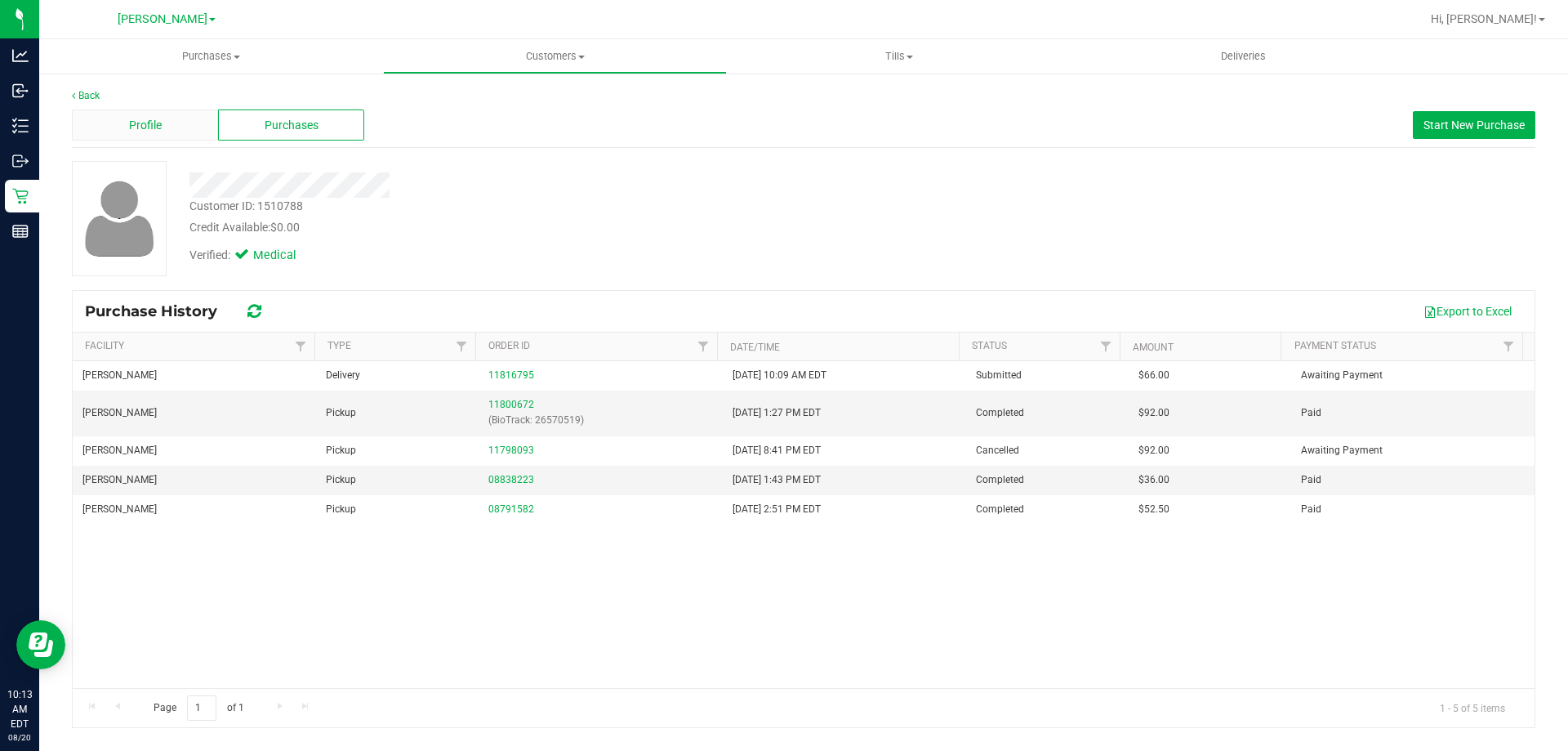
click at [168, 129] on div "Profile" at bounding box center [145, 125] width 146 height 31
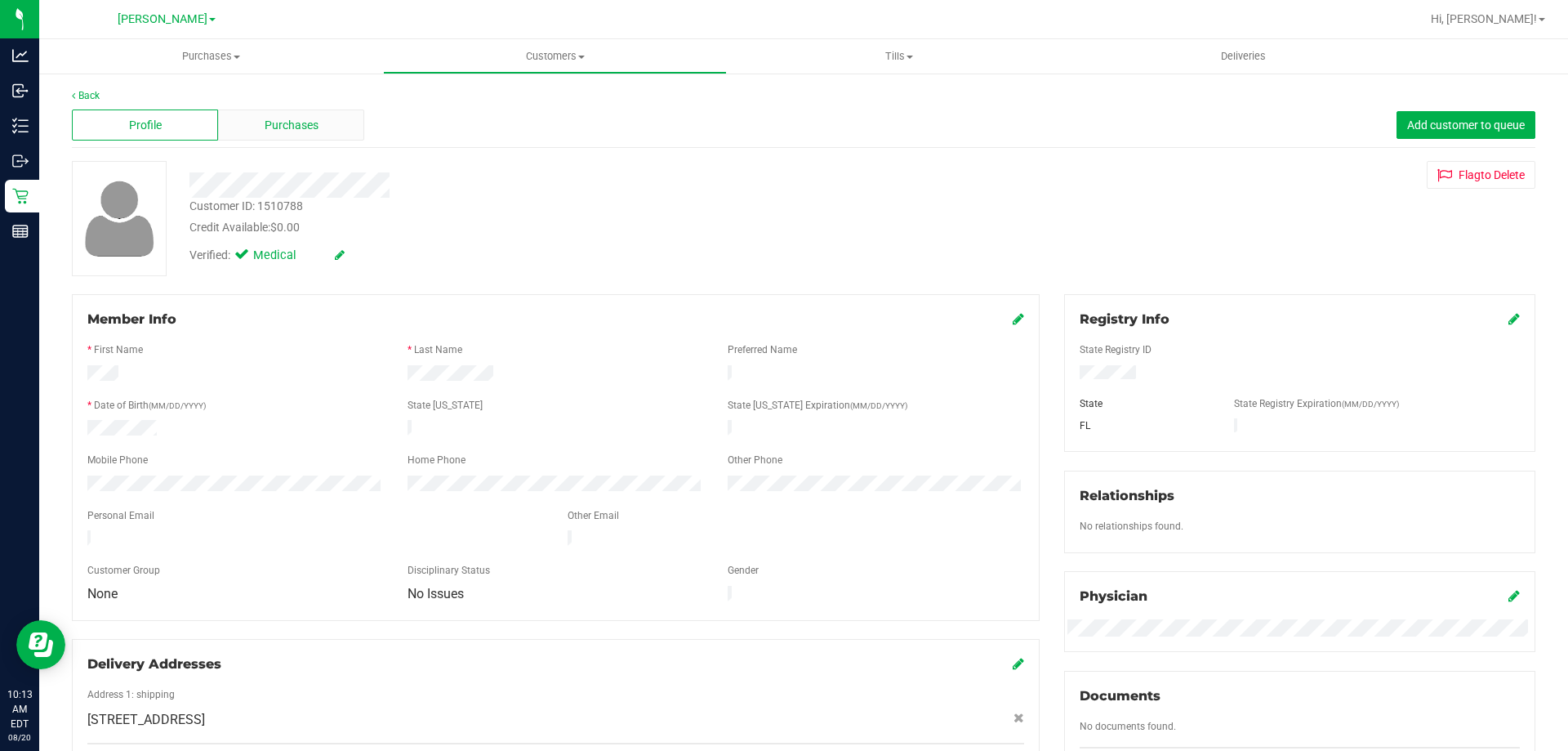
click at [289, 133] on span "Purchases" at bounding box center [291, 125] width 54 height 17
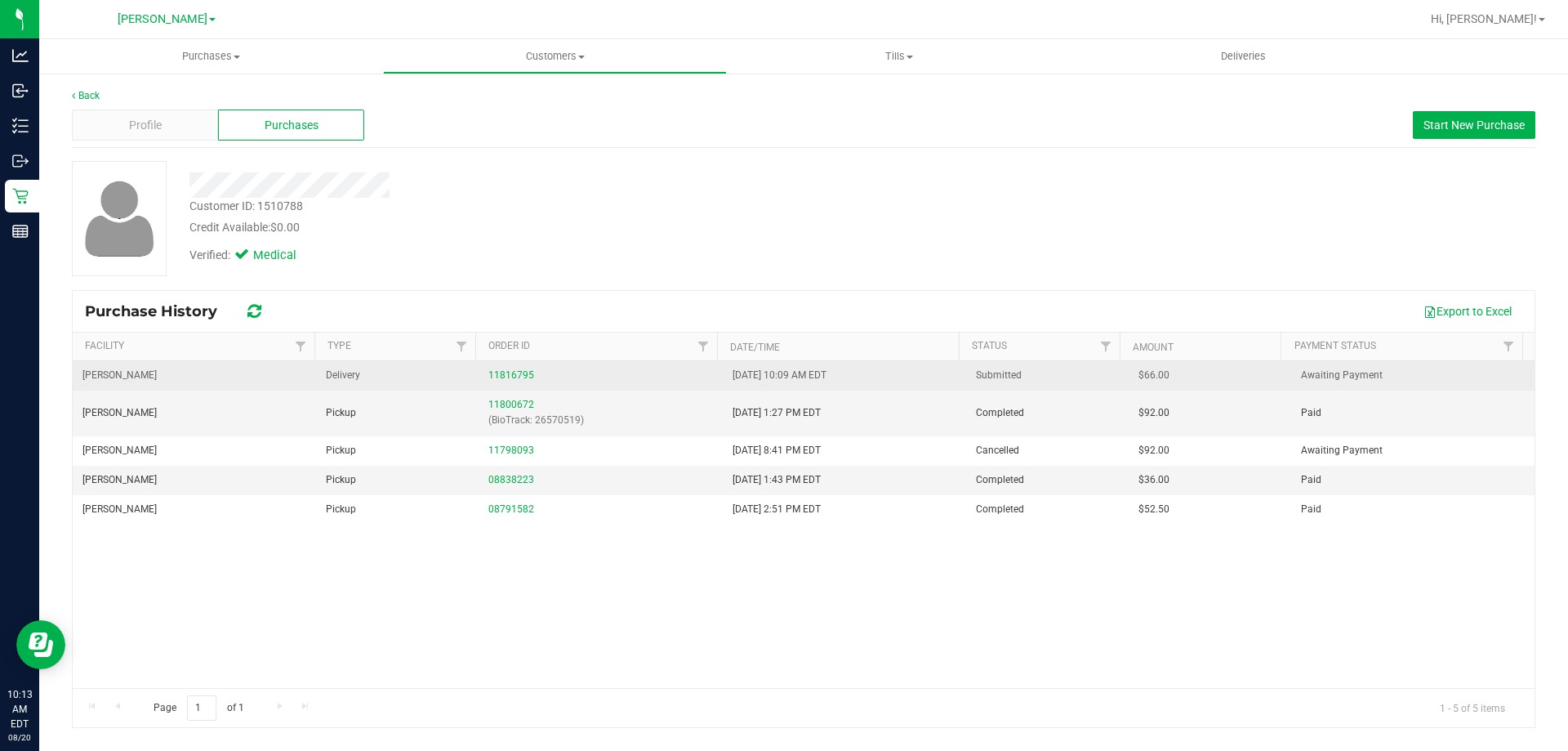
click at [513, 368] on div "11816795" at bounding box center [600, 375] width 224 height 16
click at [505, 375] on link "11816795" at bounding box center [511, 375] width 46 height 12
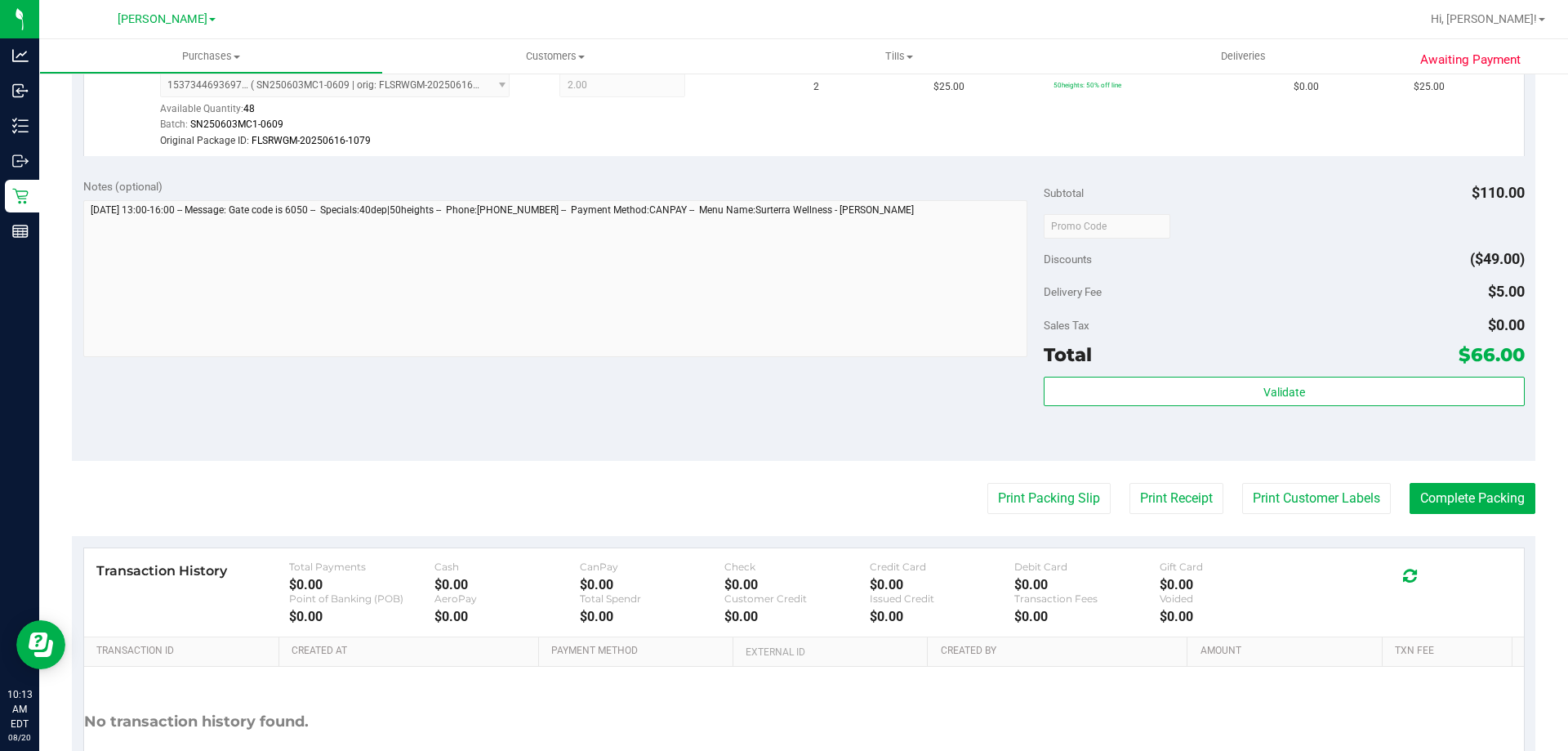
scroll to position [735, 0]
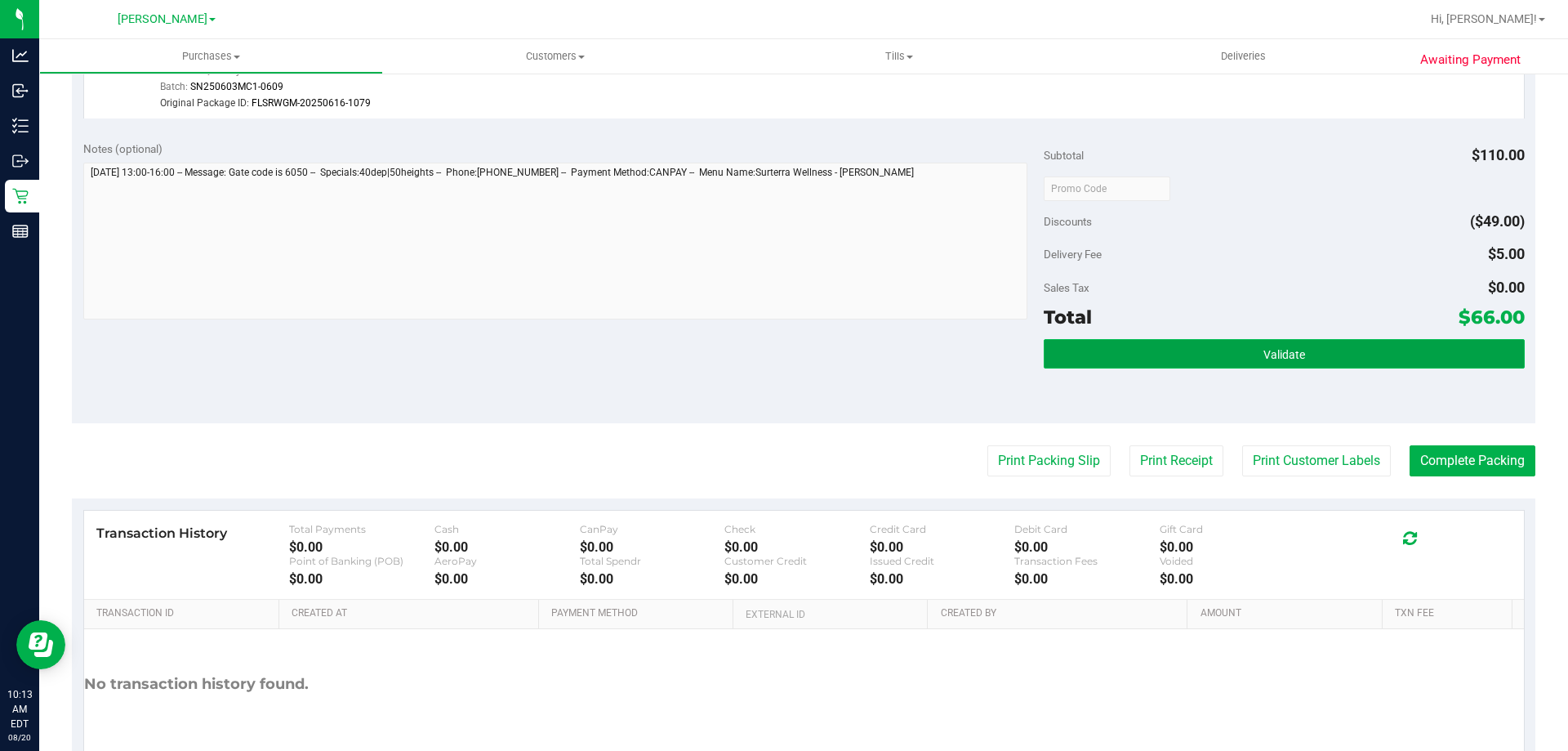
click at [1356, 354] on button "Validate" at bounding box center [1284, 354] width 480 height 29
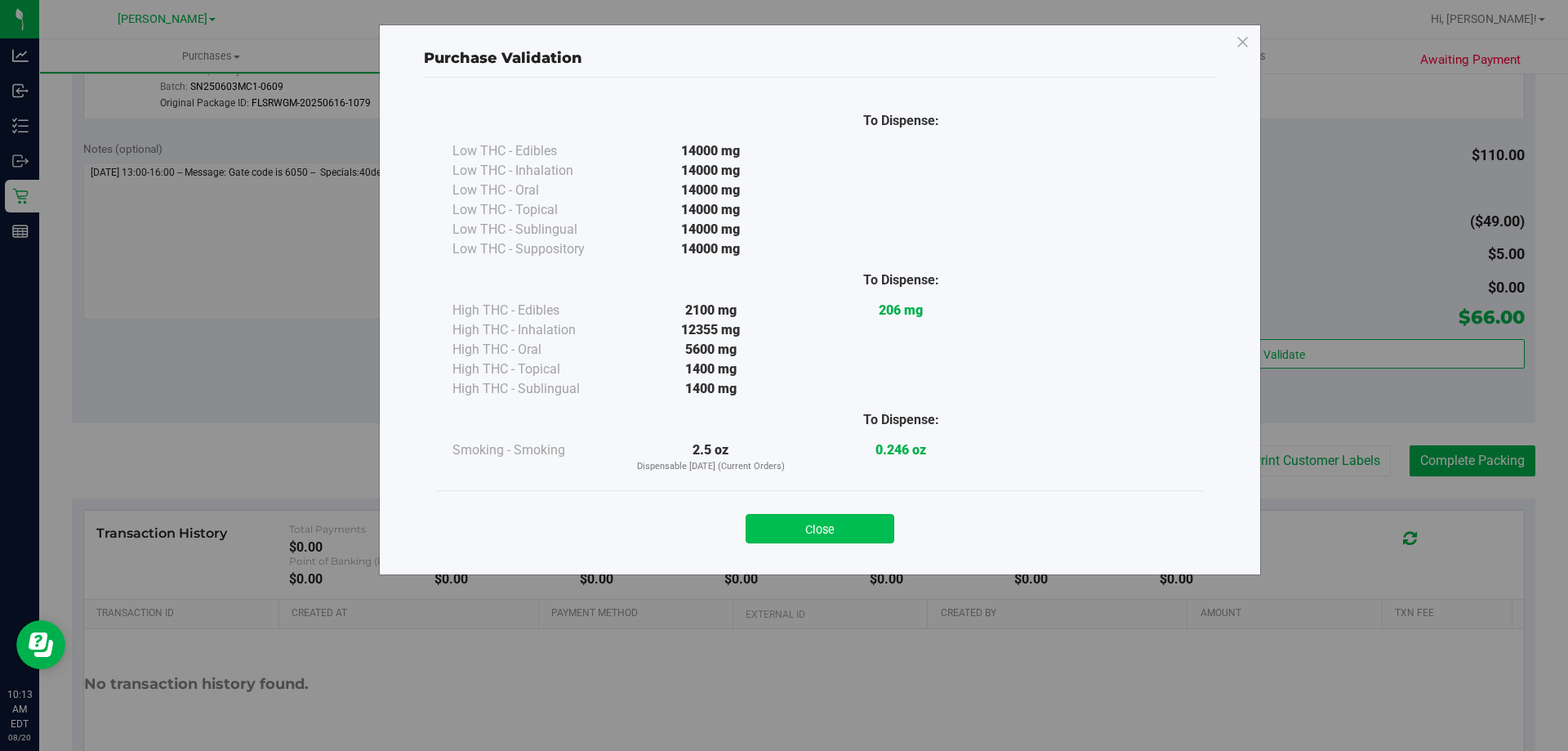
click at [890, 534] on button "Close" at bounding box center [819, 528] width 149 height 29
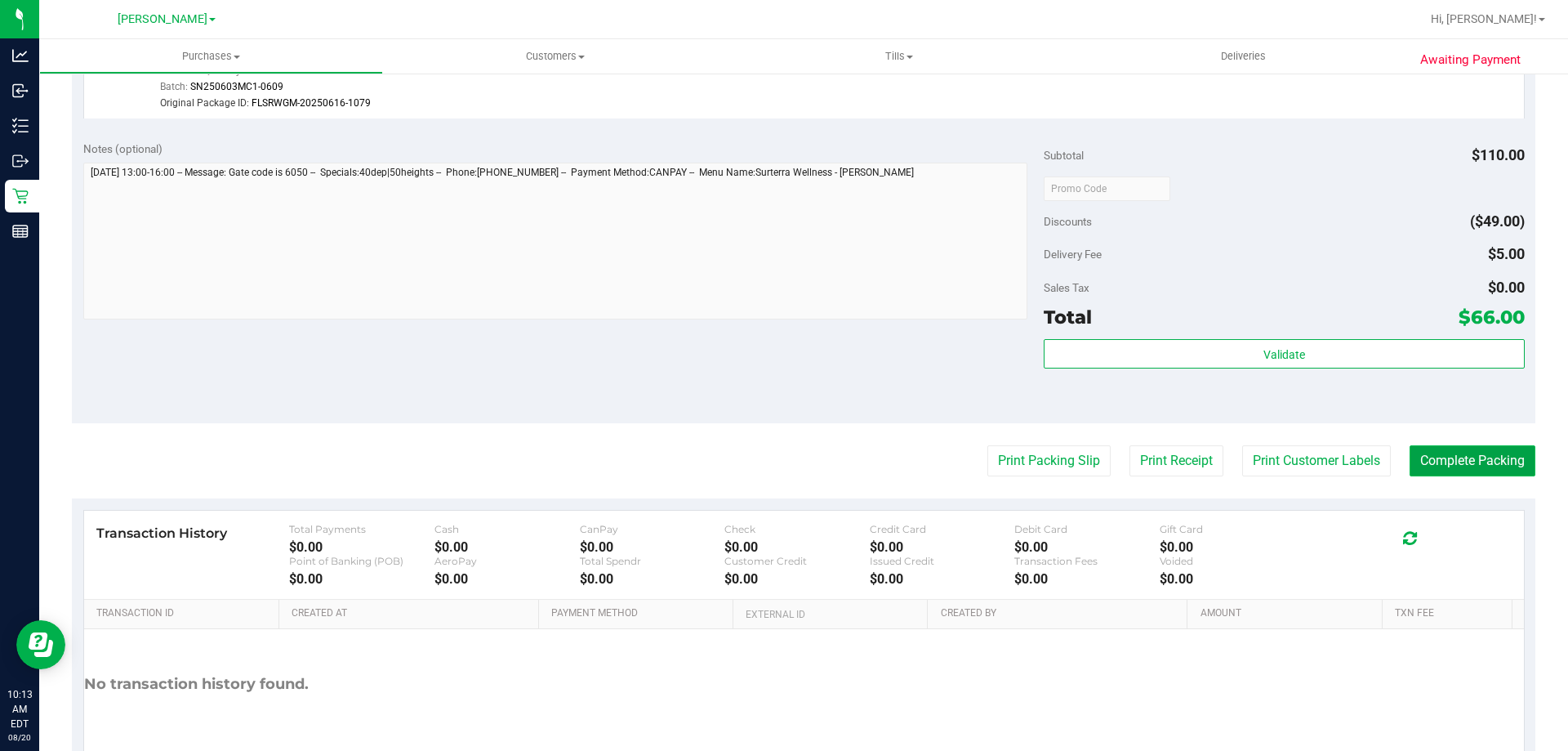
click at [1434, 454] on button "Complete Packing" at bounding box center [1472, 460] width 126 height 31
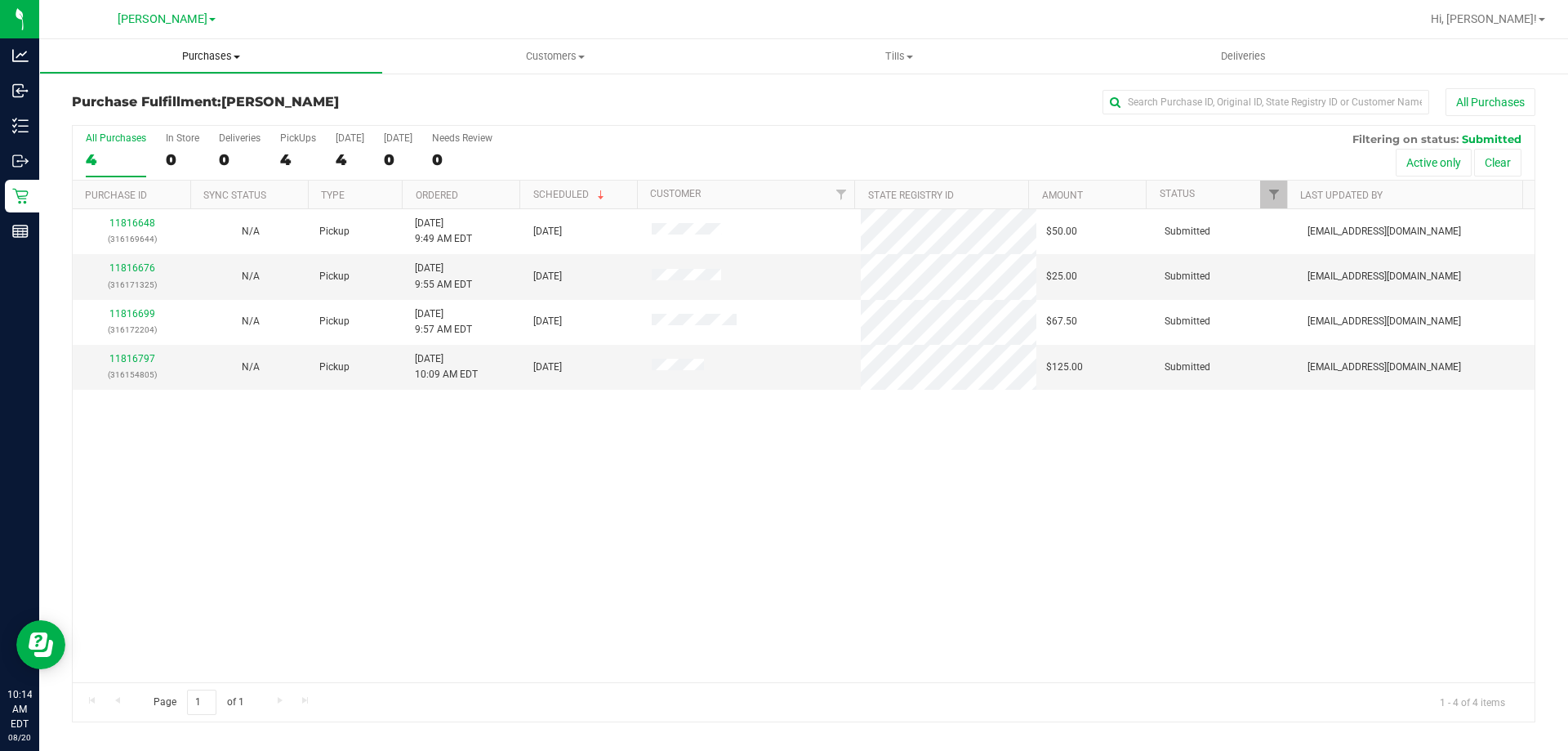
click at [237, 57] on span at bounding box center [237, 58] width 6 height 4
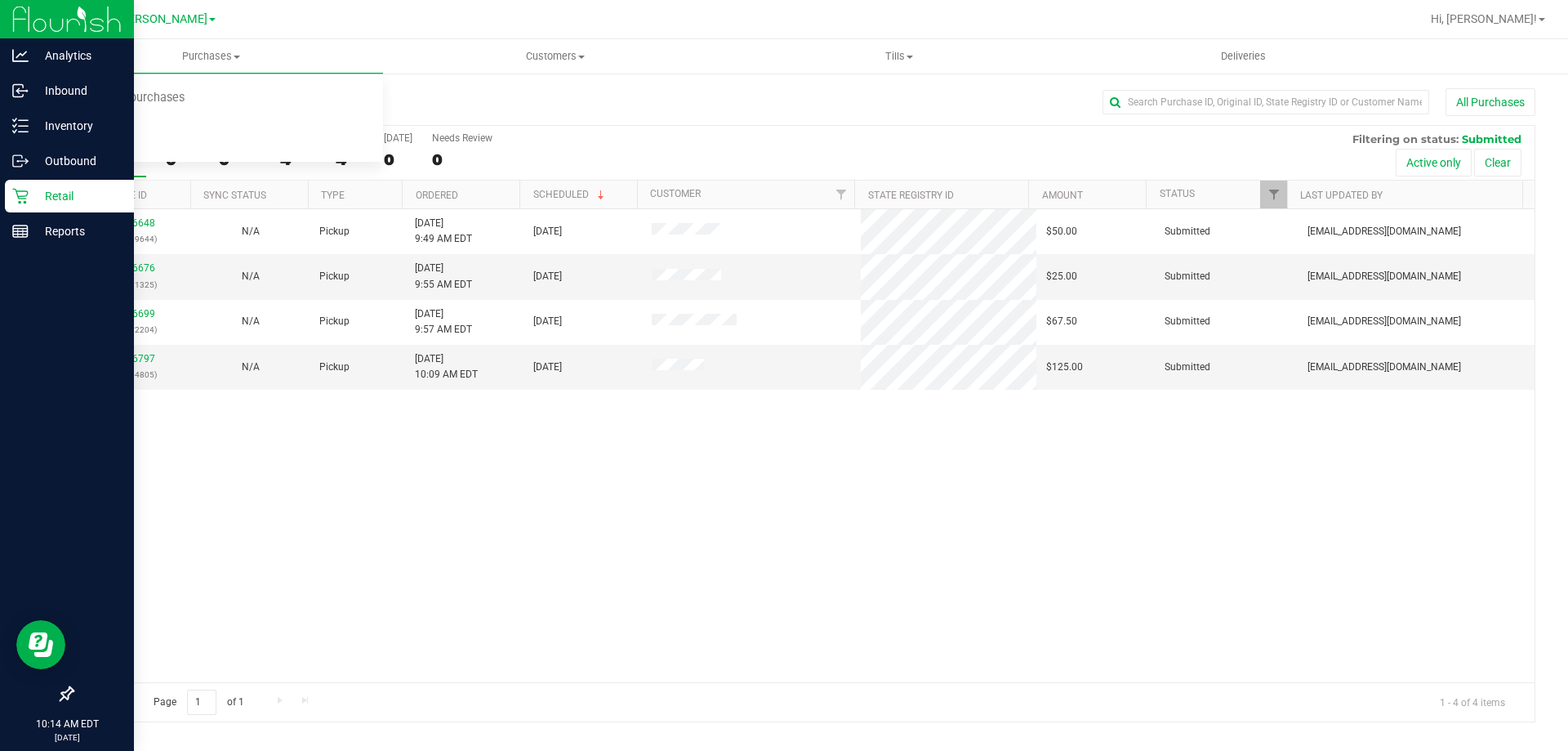
click at [27, 198] on icon at bounding box center [20, 196] width 16 height 16
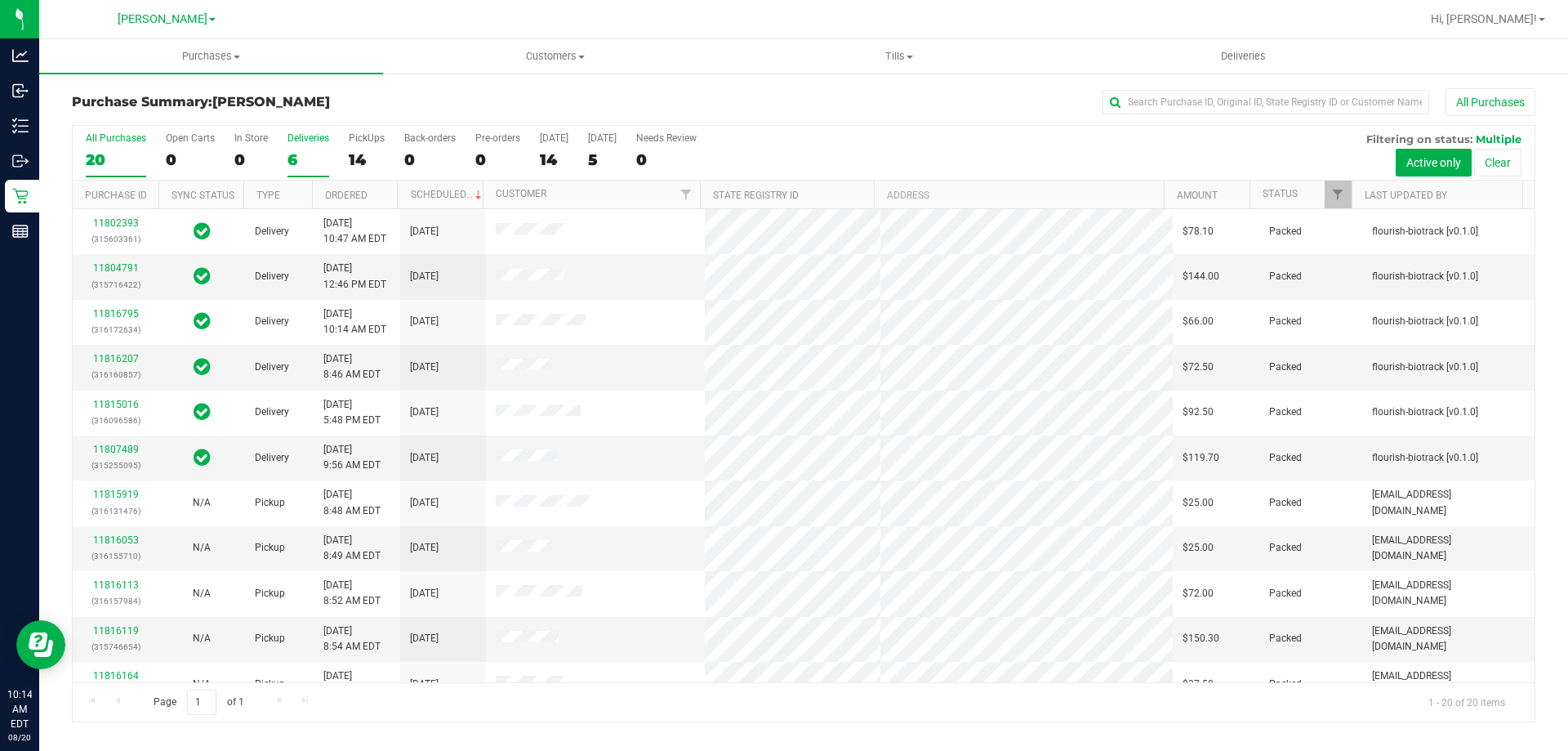
click at [297, 145] on label "Deliveries 6" at bounding box center [309, 154] width 42 height 45
click at [0, 0] on input "Deliveries 6" at bounding box center [0, 0] width 0 height 0
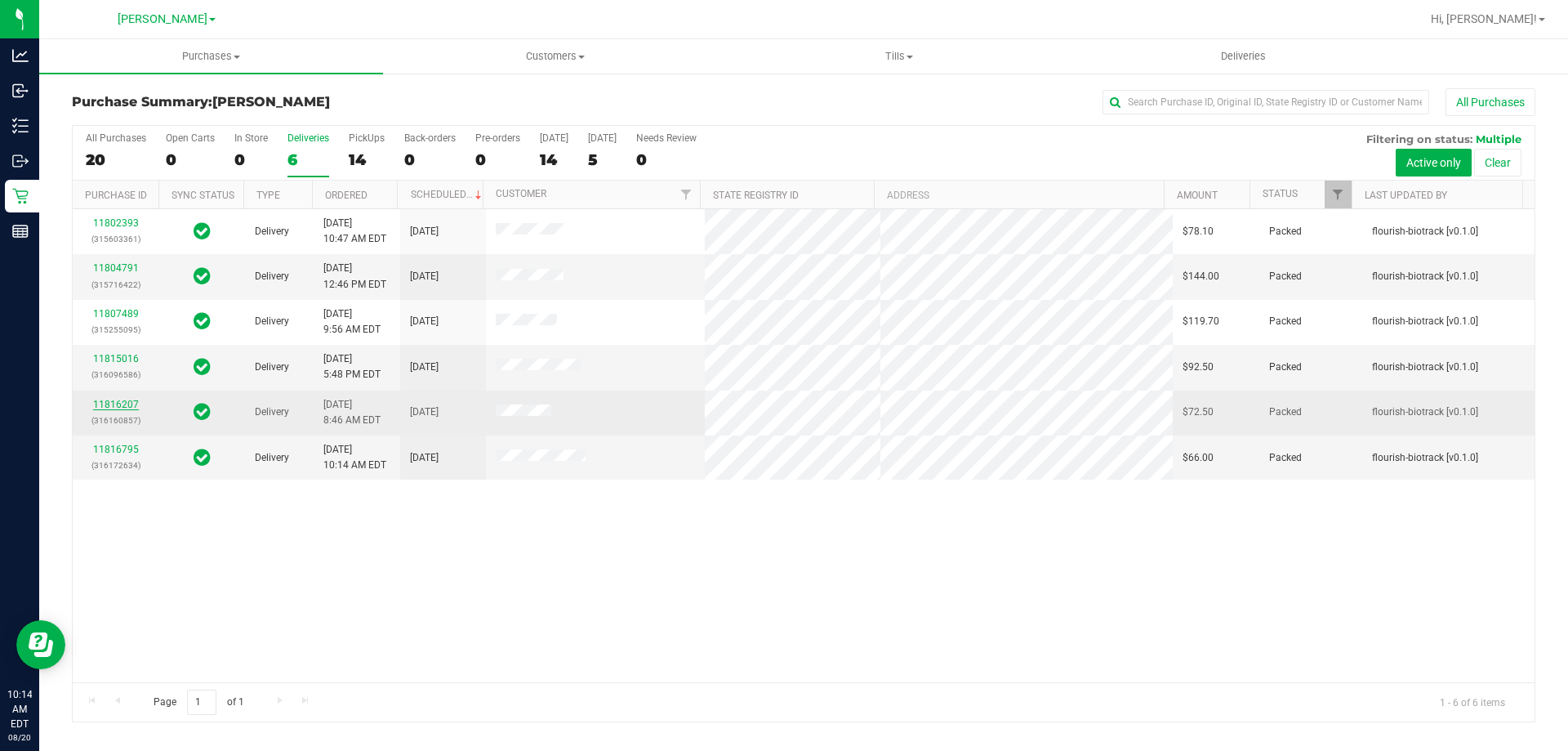
click at [130, 403] on link "11816207" at bounding box center [116, 404] width 46 height 12
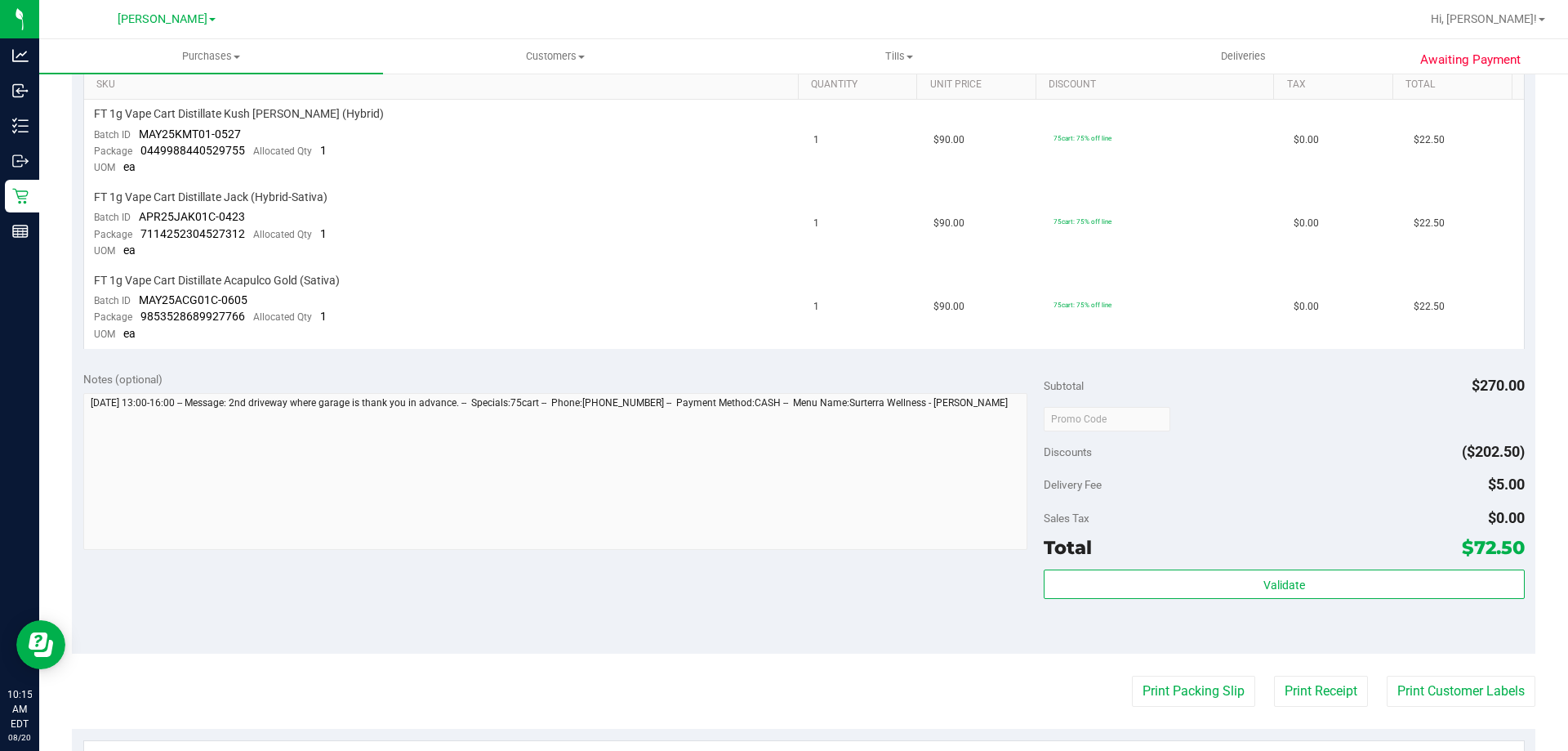
scroll to position [446, 0]
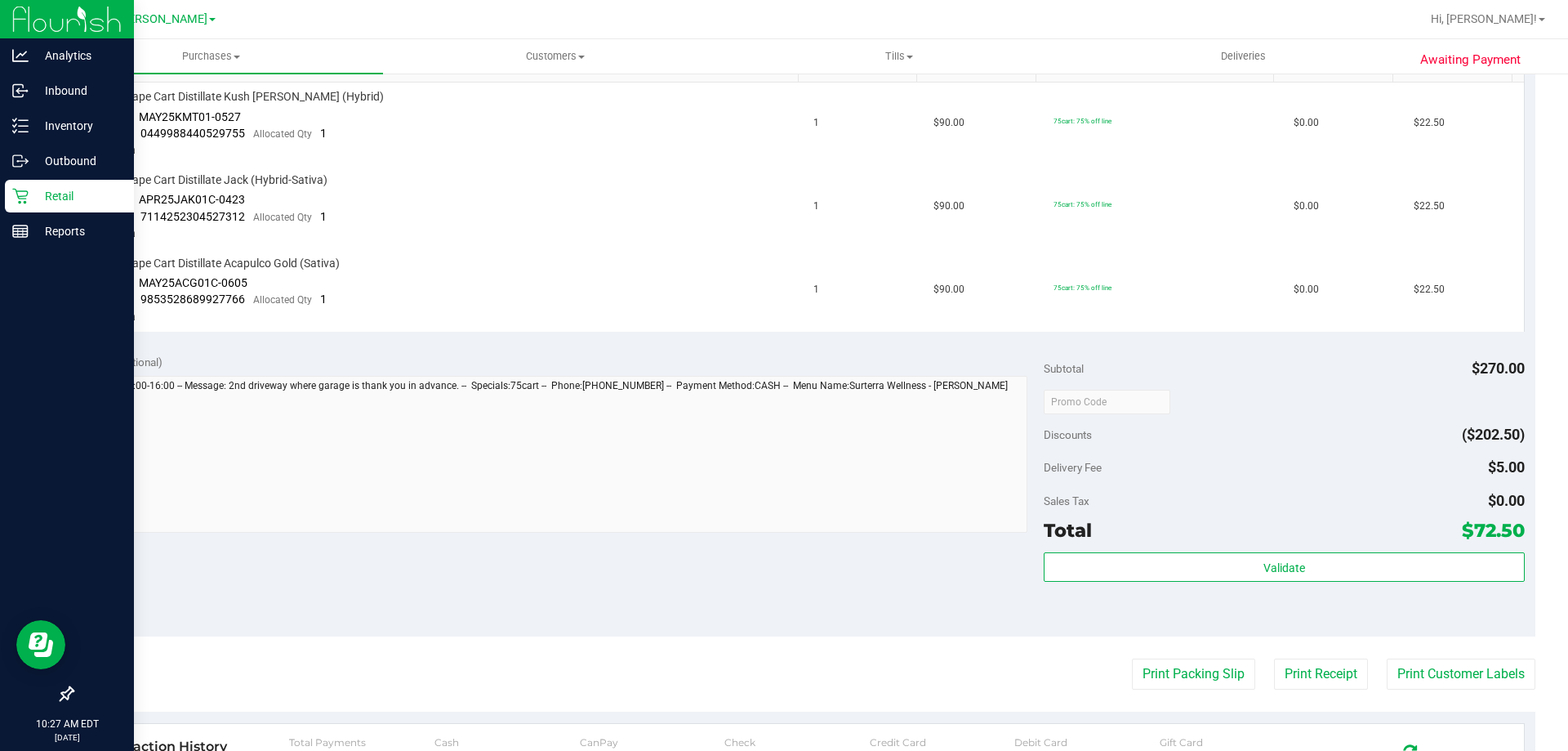
click at [30, 197] on p "Retail" at bounding box center [77, 196] width 98 height 19
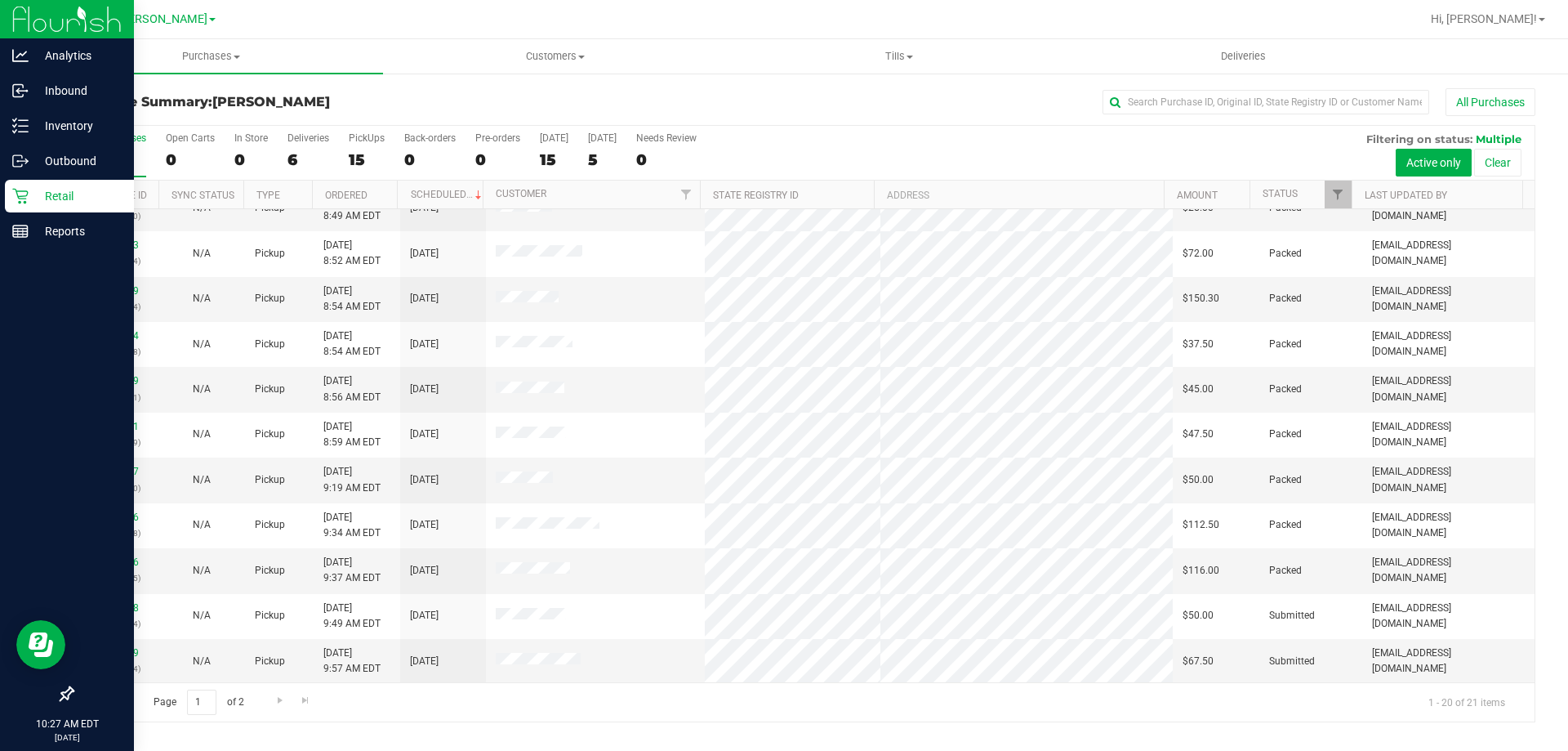
scroll to position [431, 0]
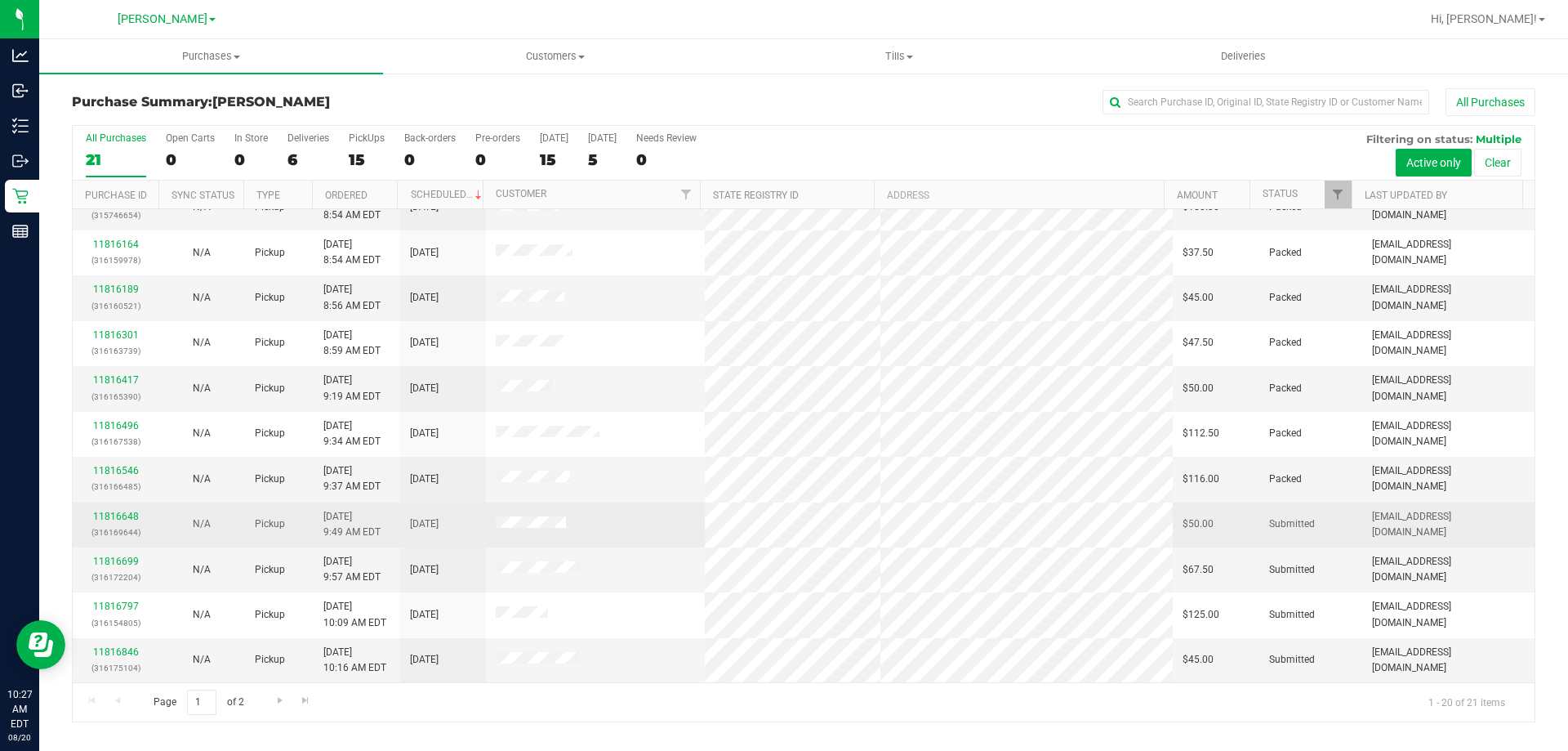
click at [351, 524] on span "8/20/2025 9:49 AM EDT" at bounding box center [352, 524] width 58 height 31
click at [117, 515] on link "11816648" at bounding box center [116, 516] width 46 height 12
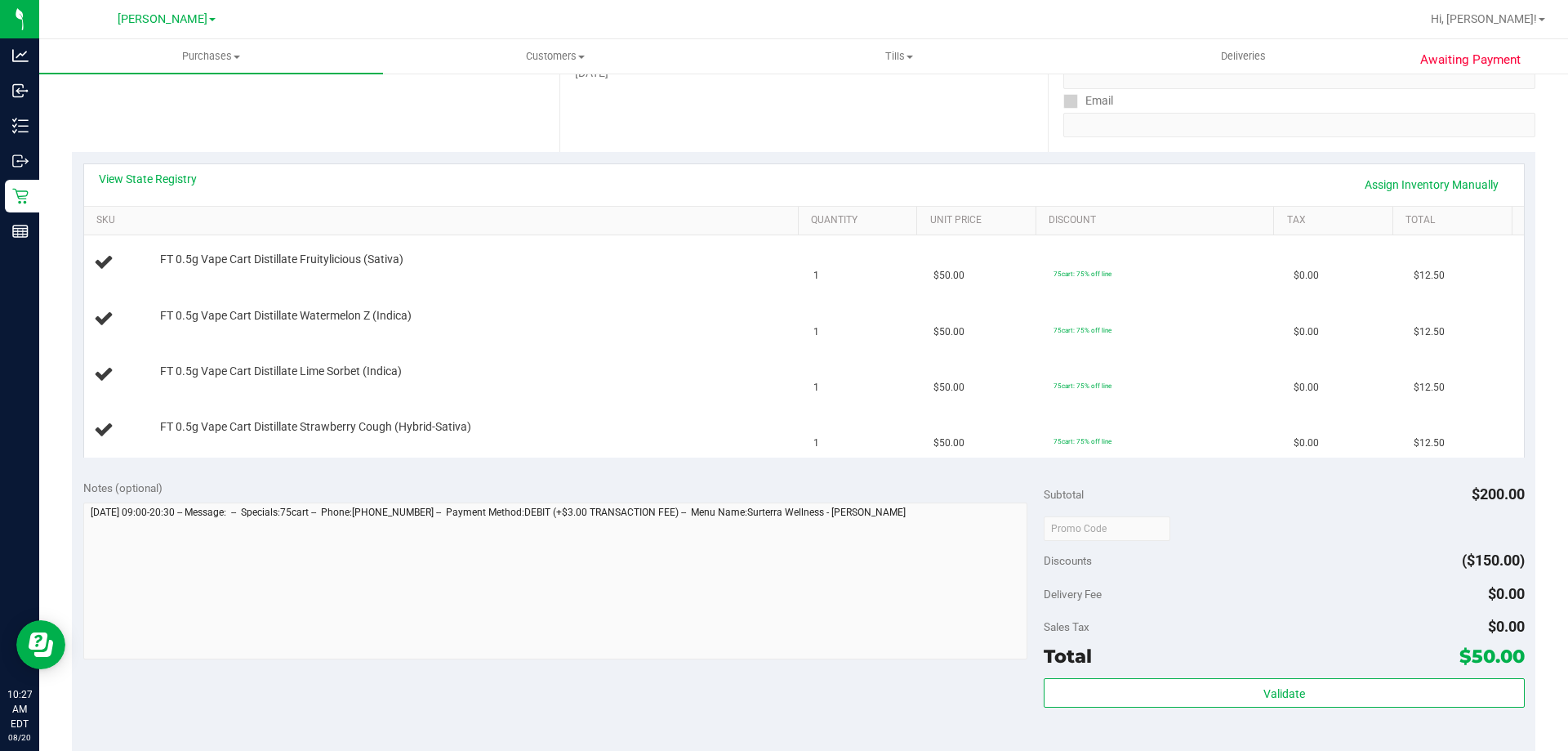
scroll to position [308, 0]
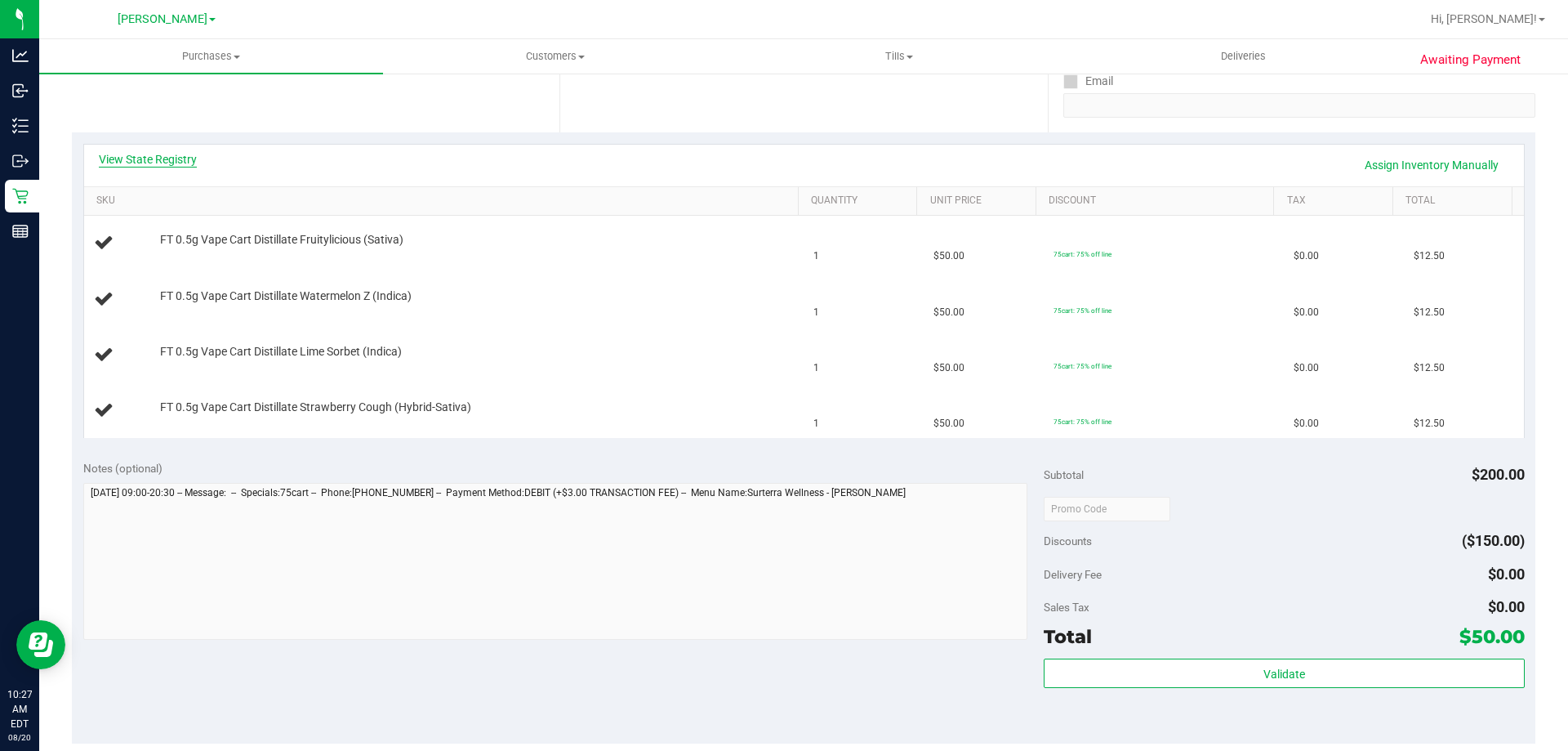
click at [166, 151] on link "View State Registry" at bounding box center [147, 159] width 98 height 16
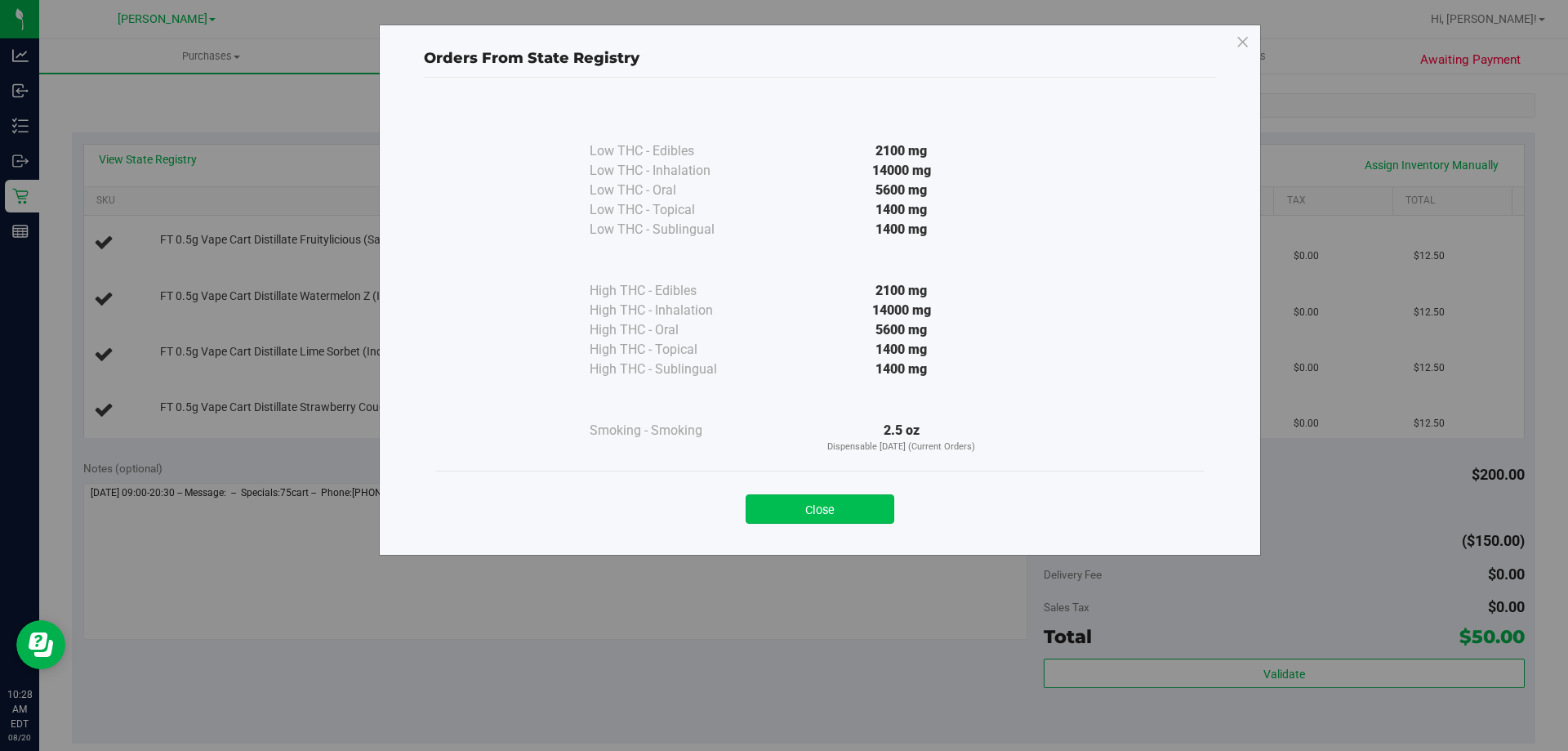
click at [845, 504] on button "Close" at bounding box center [819, 509] width 149 height 29
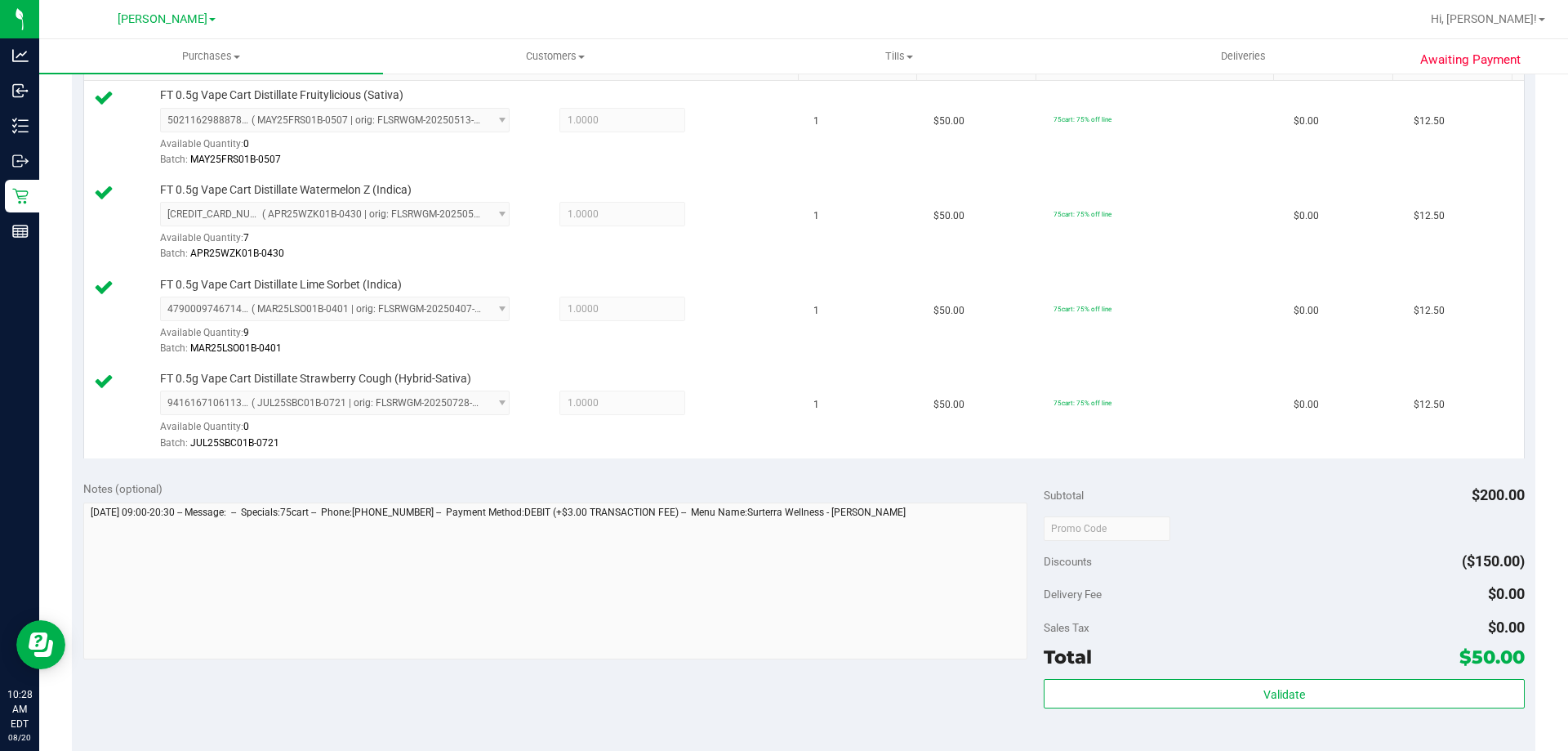
scroll to position [444, 0]
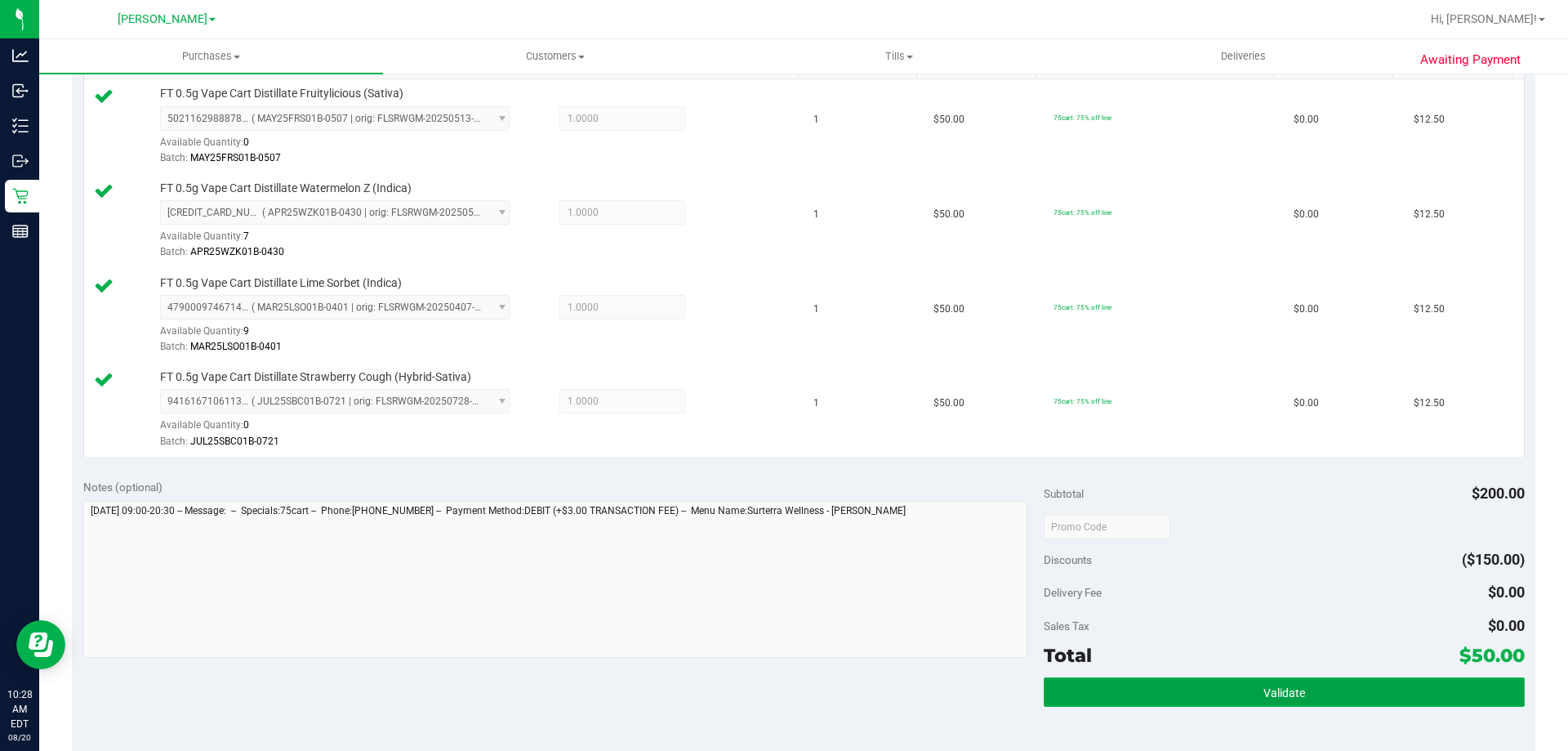
click at [1257, 703] on button "Validate" at bounding box center [1284, 692] width 480 height 29
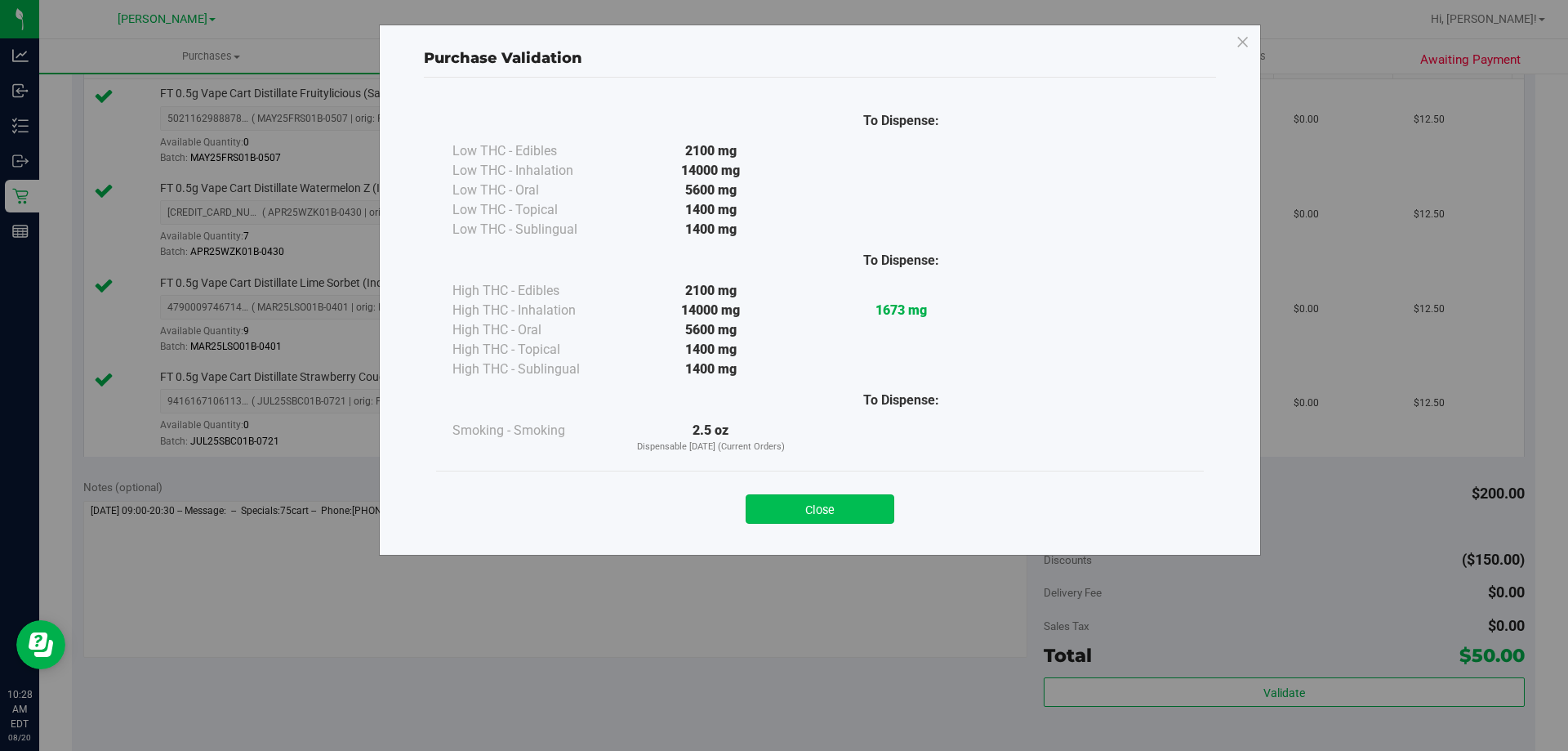
click at [850, 519] on button "Close" at bounding box center [819, 509] width 149 height 29
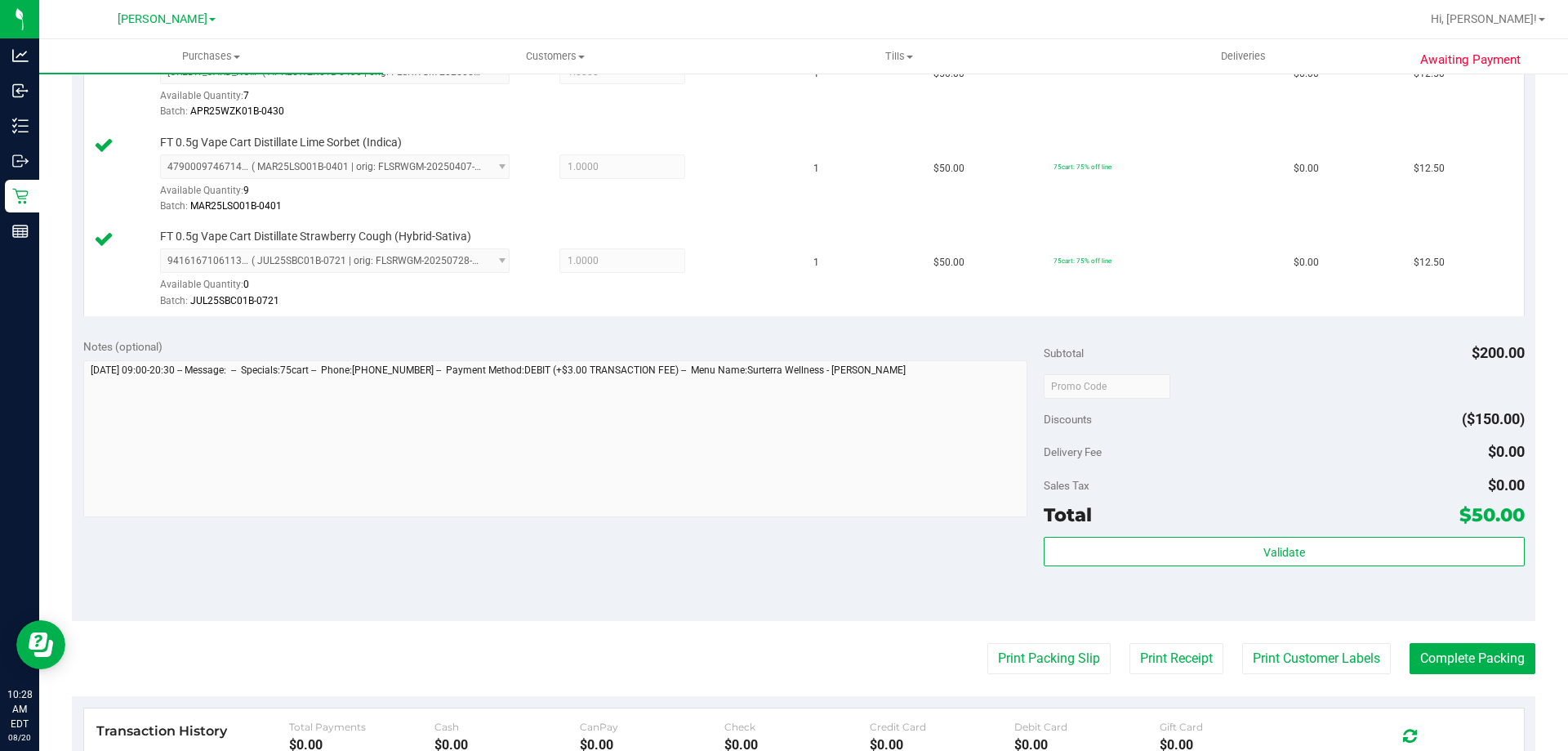
scroll to position [667, 0]
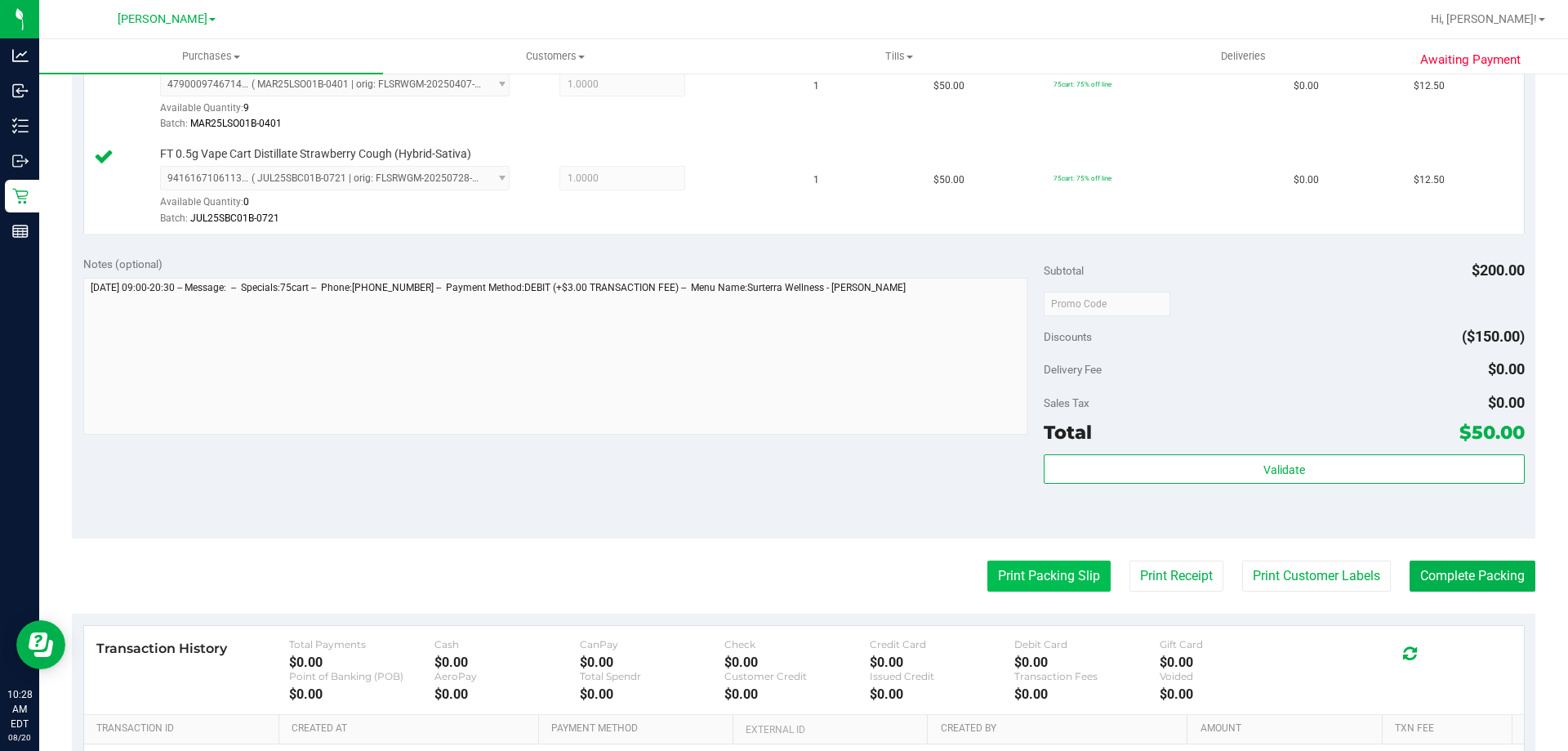
click at [1059, 570] on button "Print Packing Slip" at bounding box center [1048, 576] width 123 height 31
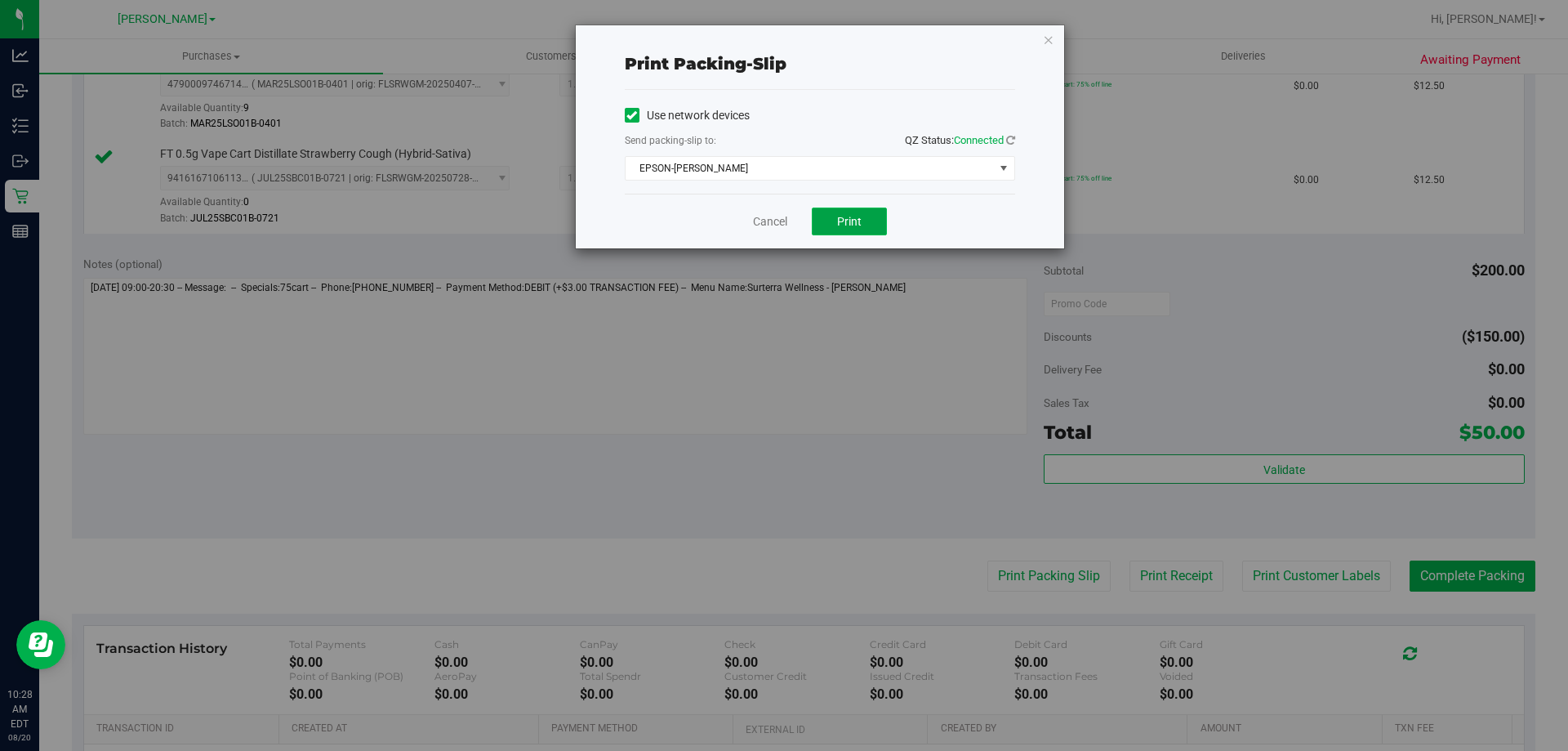
click at [865, 220] on button "Print" at bounding box center [849, 221] width 75 height 27
click at [769, 227] on link "Cancel" at bounding box center [770, 221] width 35 height 17
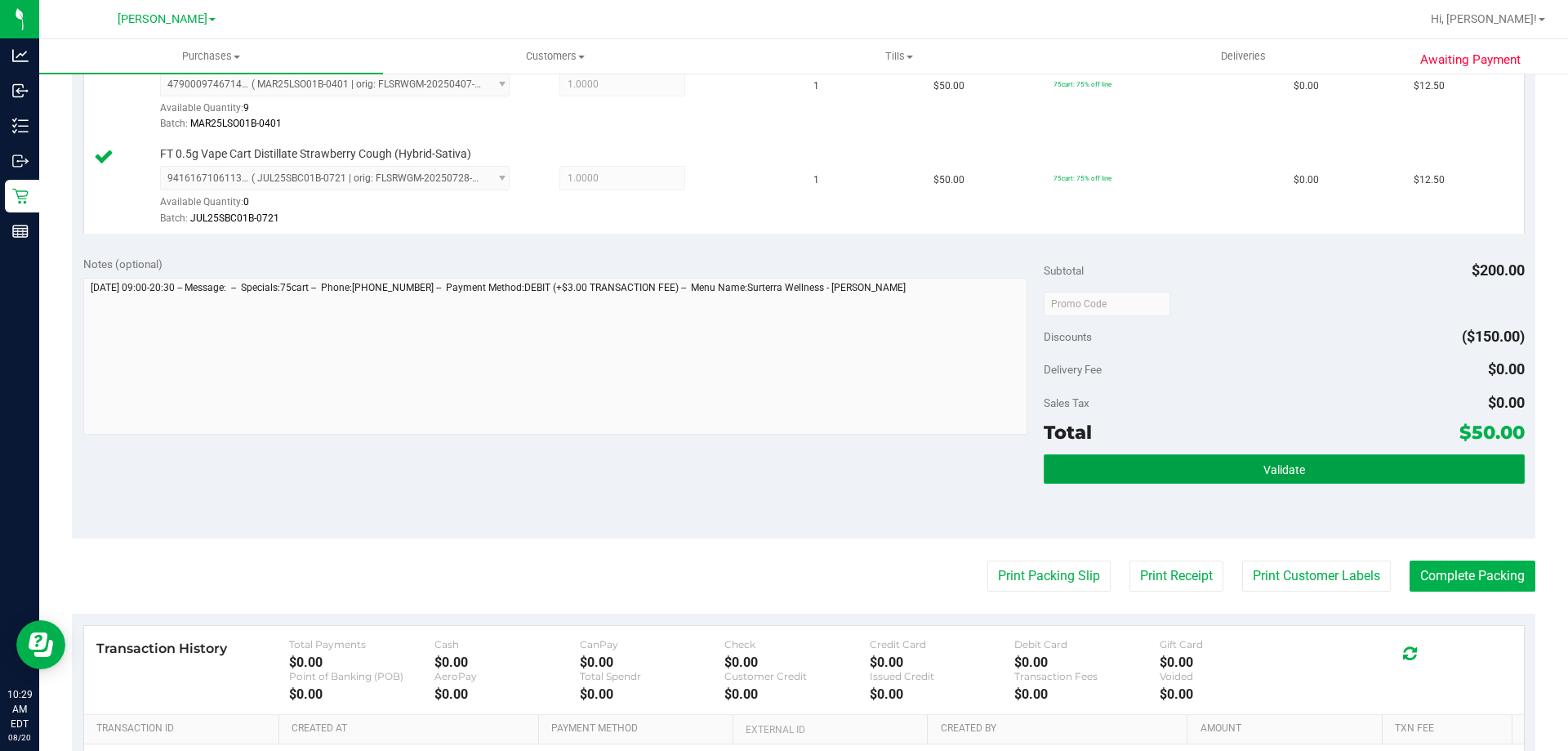
click at [1326, 471] on button "Validate" at bounding box center [1284, 469] width 480 height 29
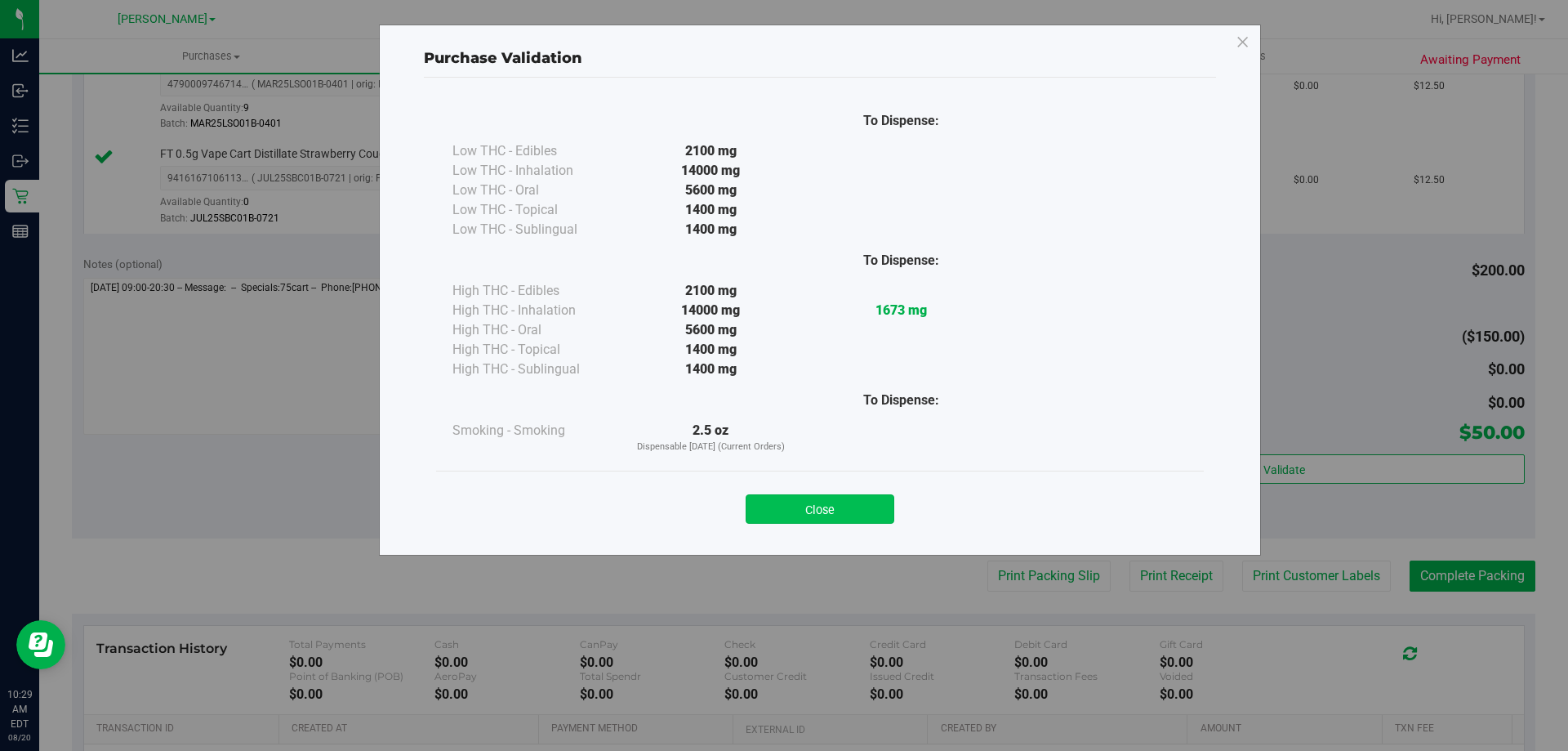
click at [853, 494] on button "Close" at bounding box center [819, 509] width 149 height 29
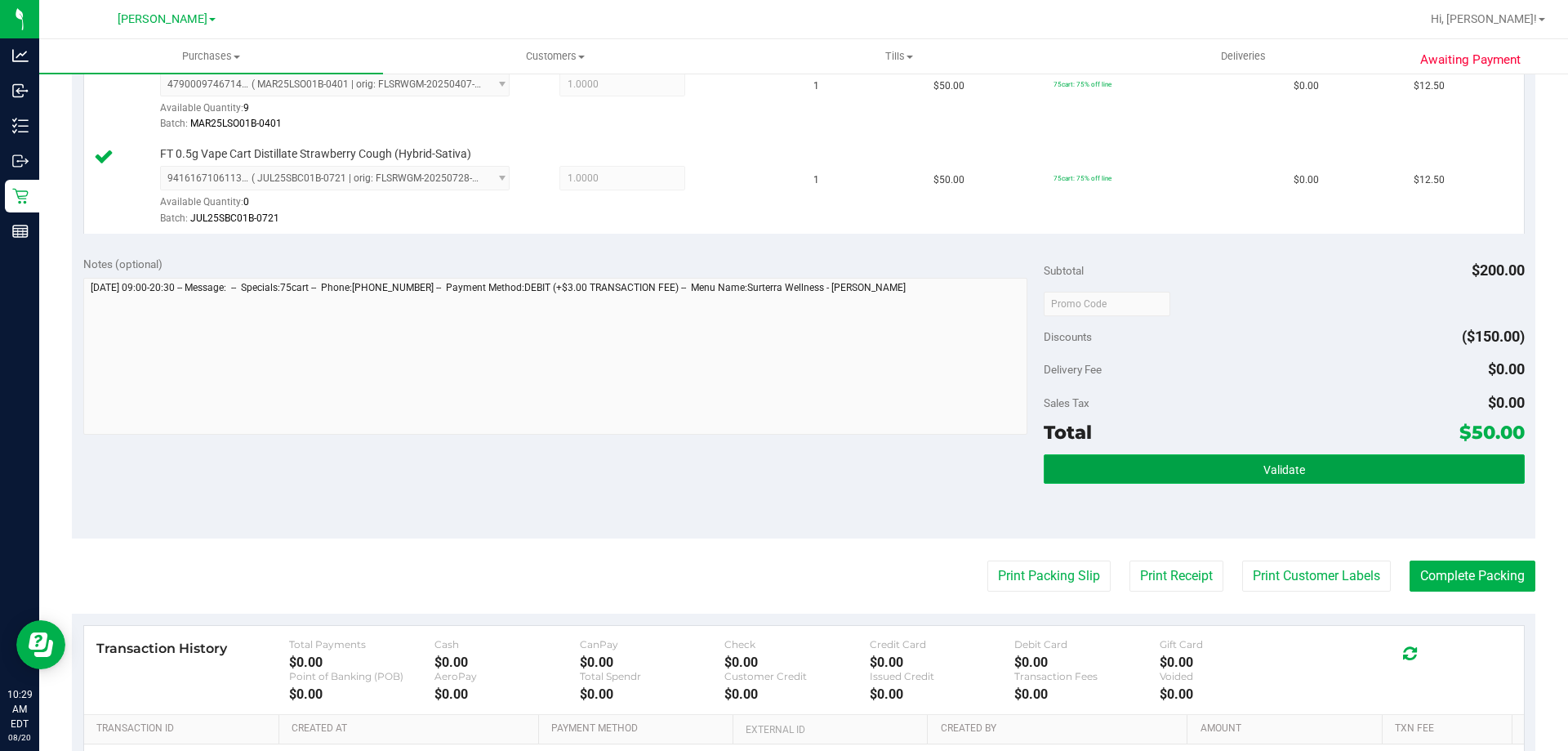
click at [1210, 469] on button "Validate" at bounding box center [1284, 469] width 480 height 29
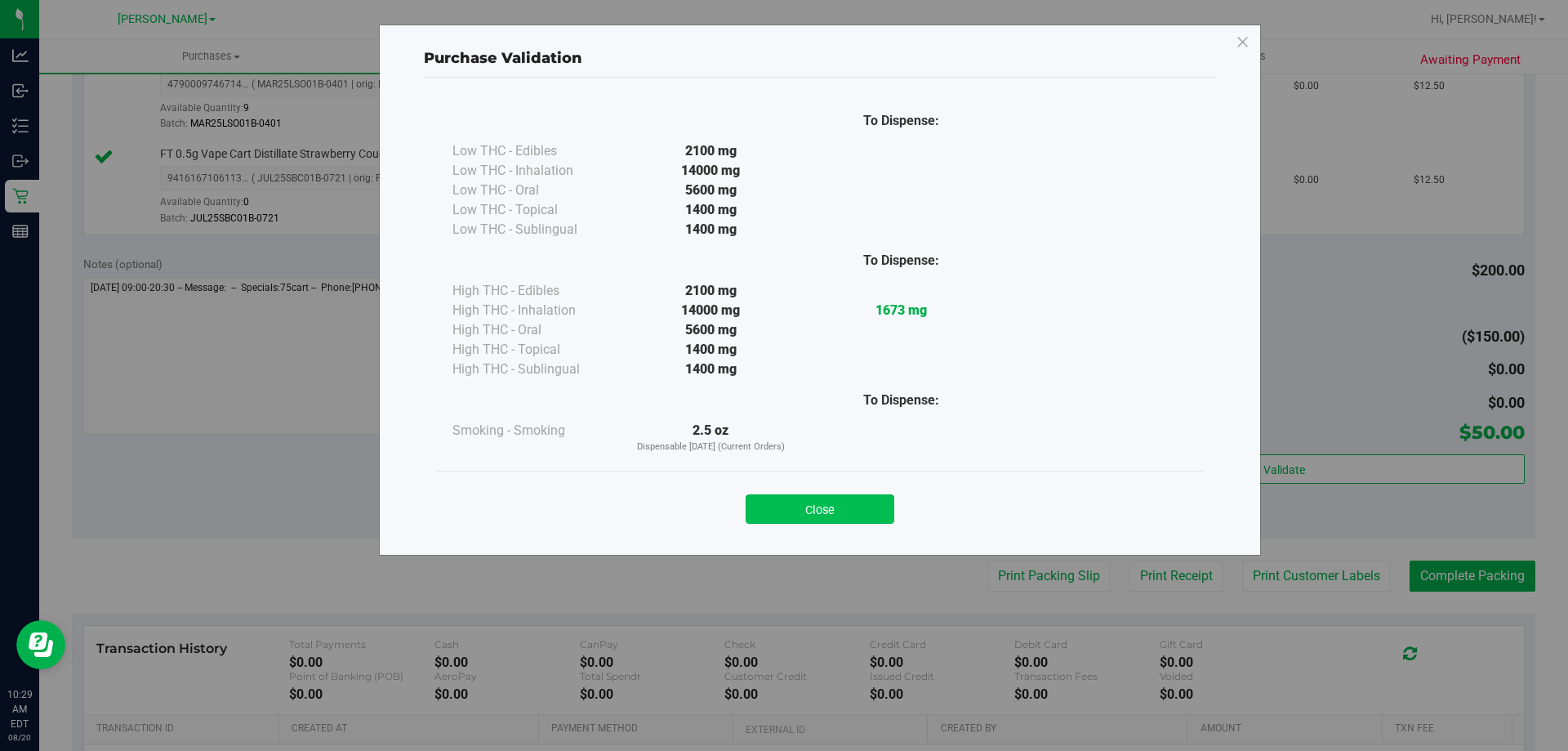
click at [847, 522] on button "Close" at bounding box center [819, 509] width 149 height 29
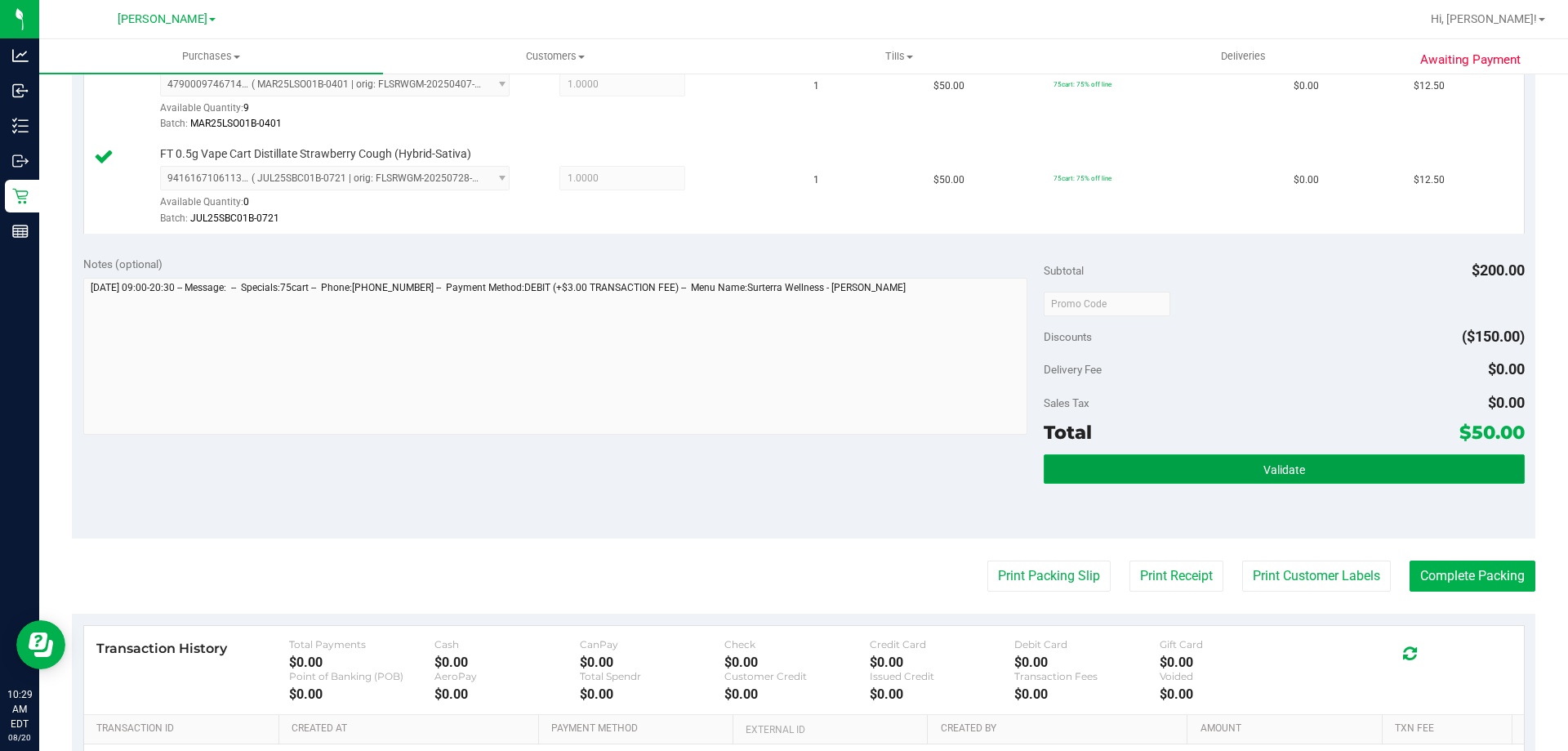
click at [1331, 479] on button "Validate" at bounding box center [1284, 469] width 480 height 29
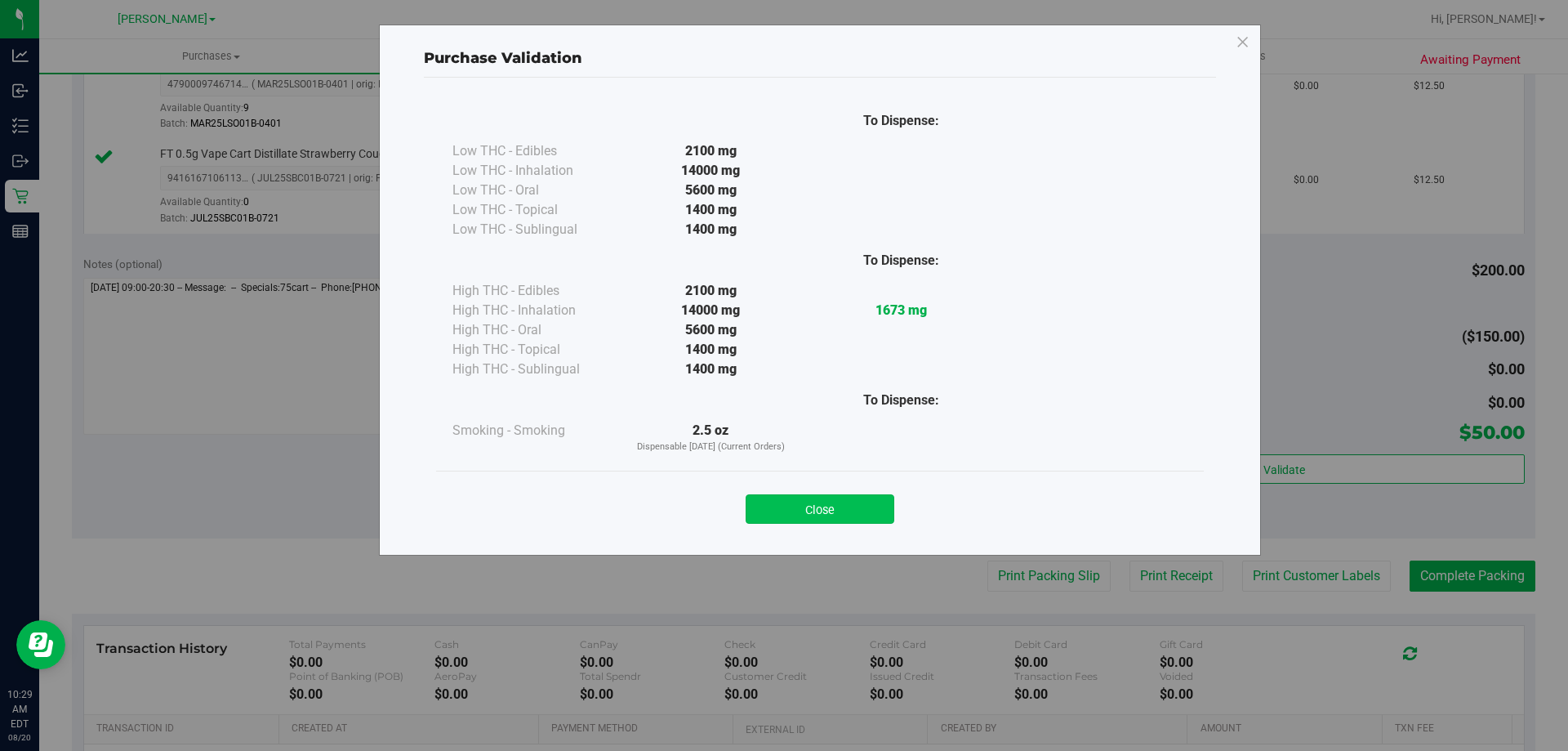
click at [860, 499] on button "Close" at bounding box center [819, 509] width 149 height 29
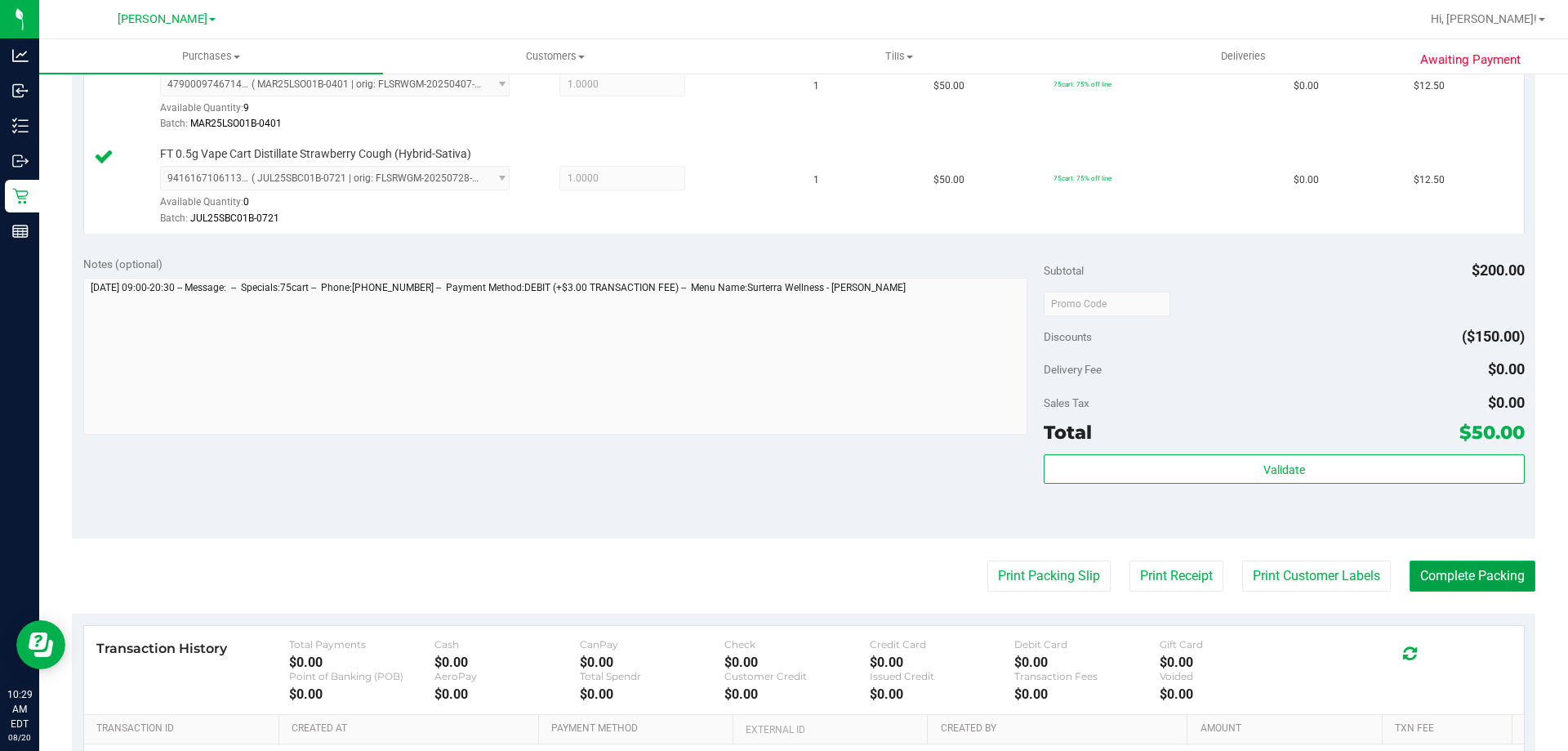
click at [1449, 576] on button "Complete Packing" at bounding box center [1472, 576] width 126 height 31
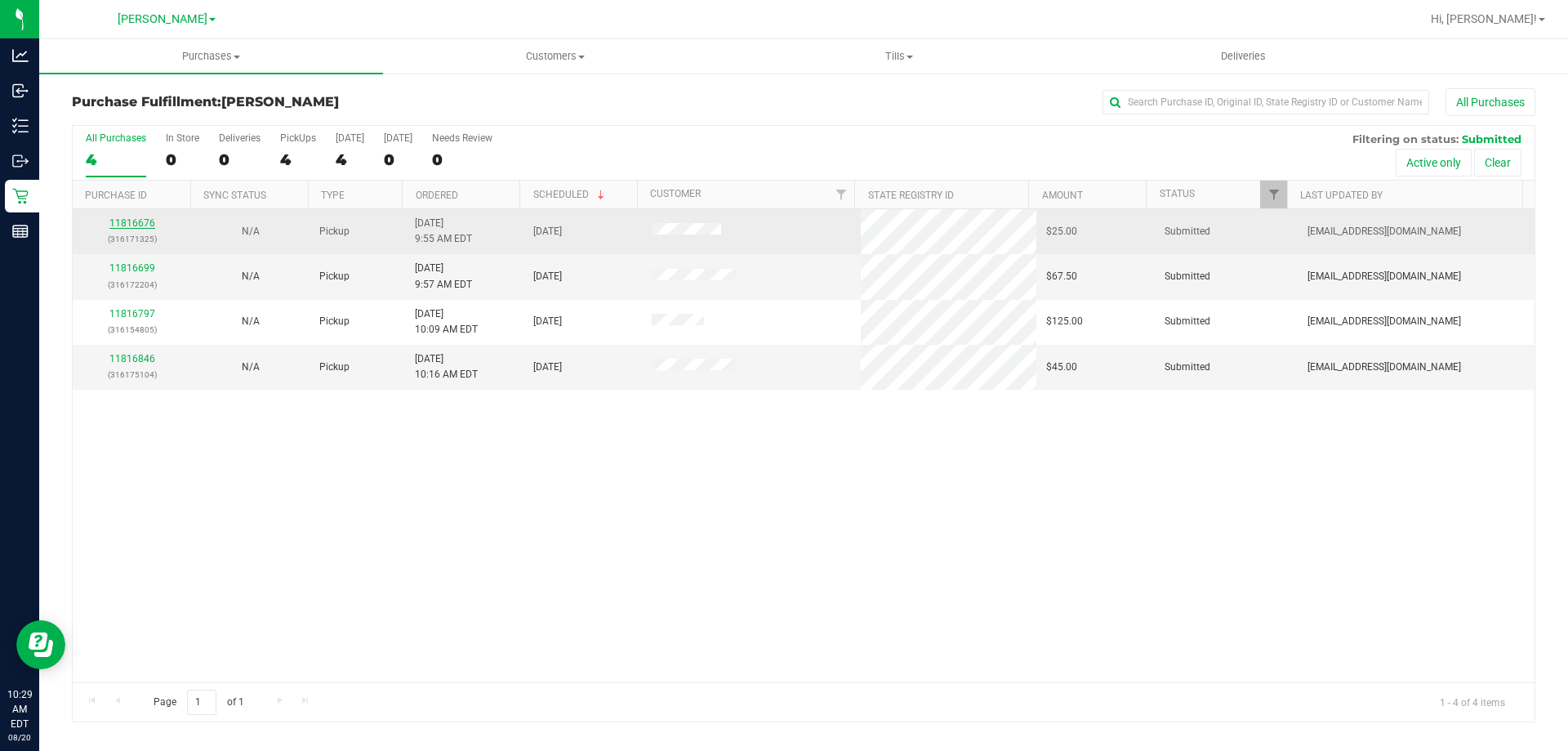
click at [141, 225] on link "11816676" at bounding box center [132, 223] width 46 height 12
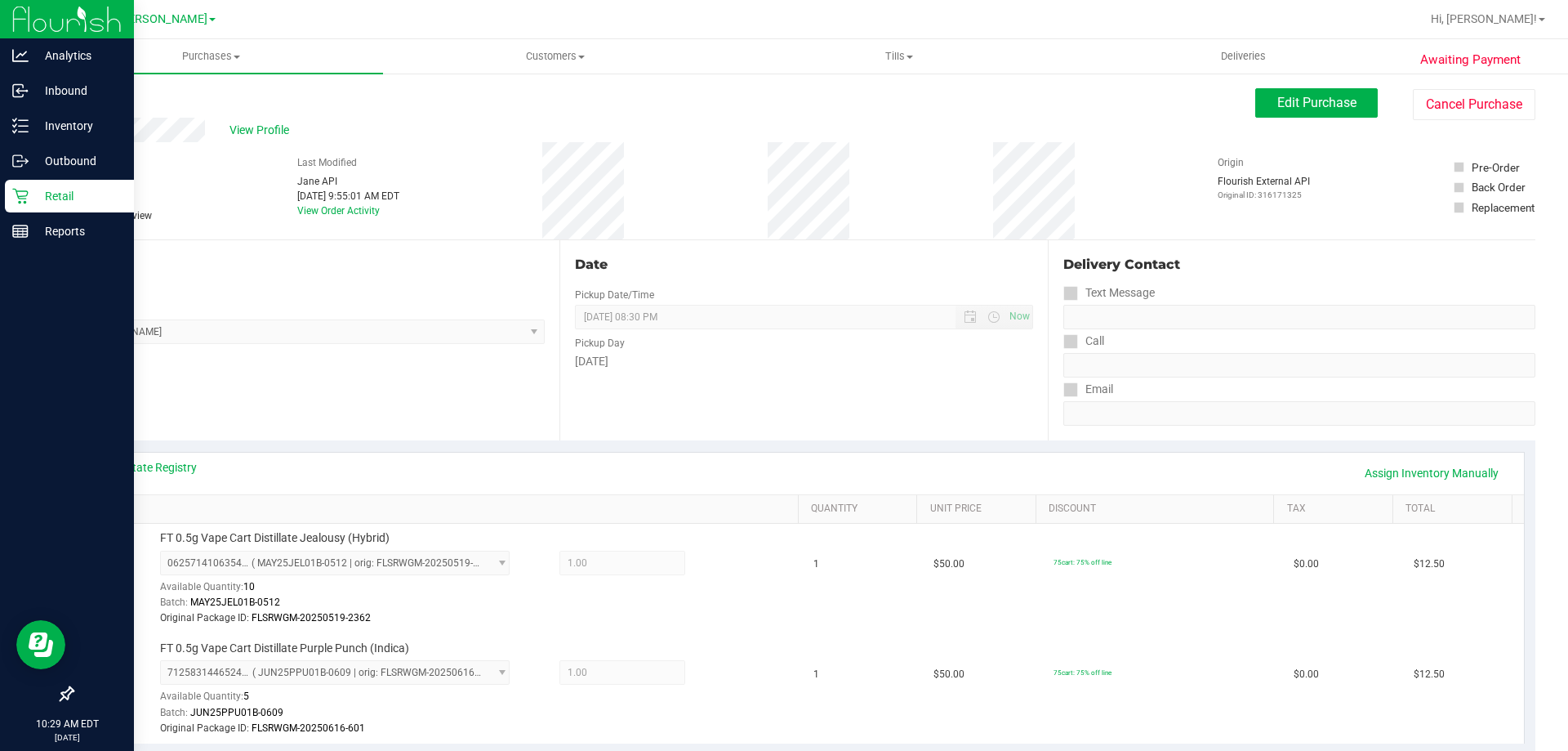
click at [19, 182] on div "Retail" at bounding box center [68, 196] width 129 height 33
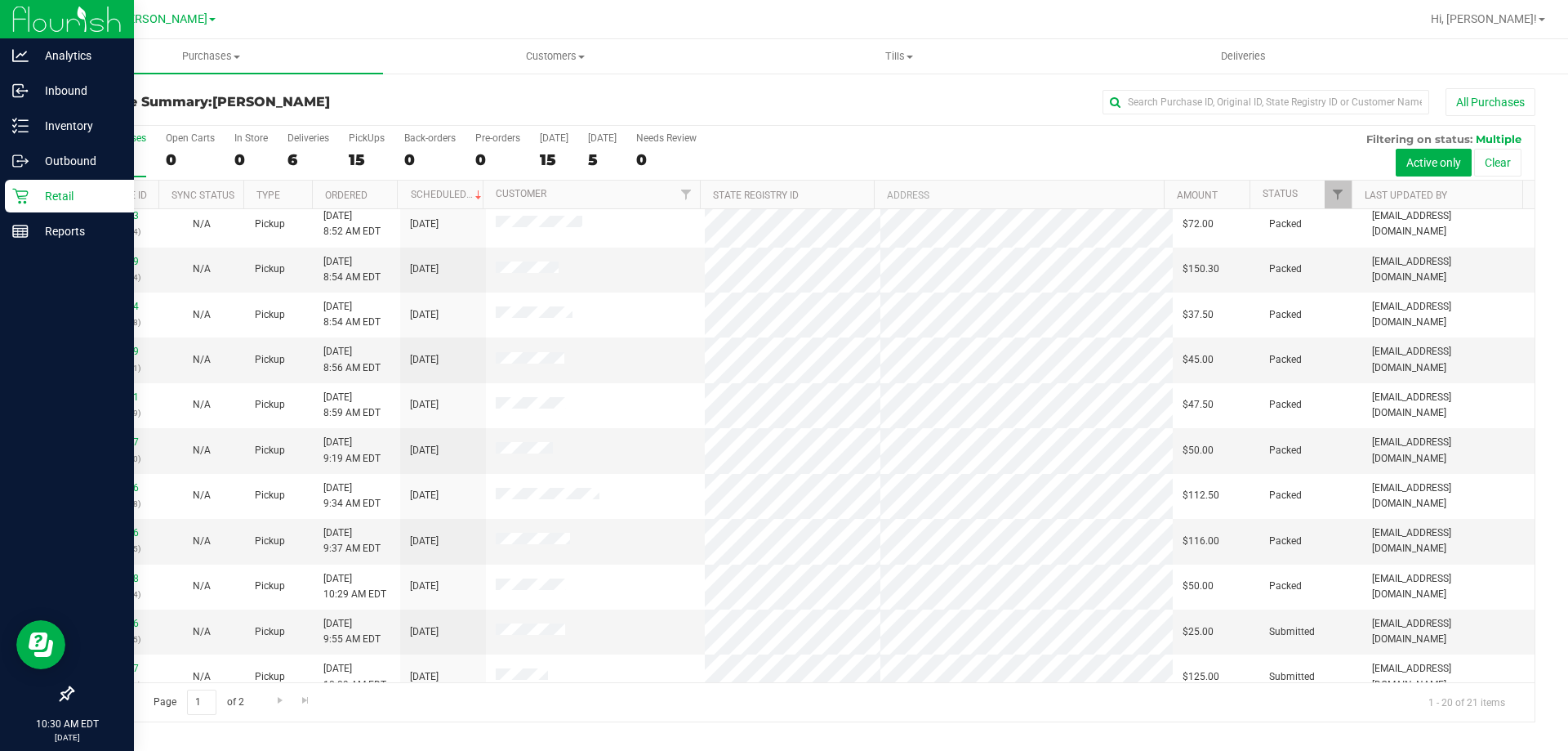
scroll to position [431, 0]
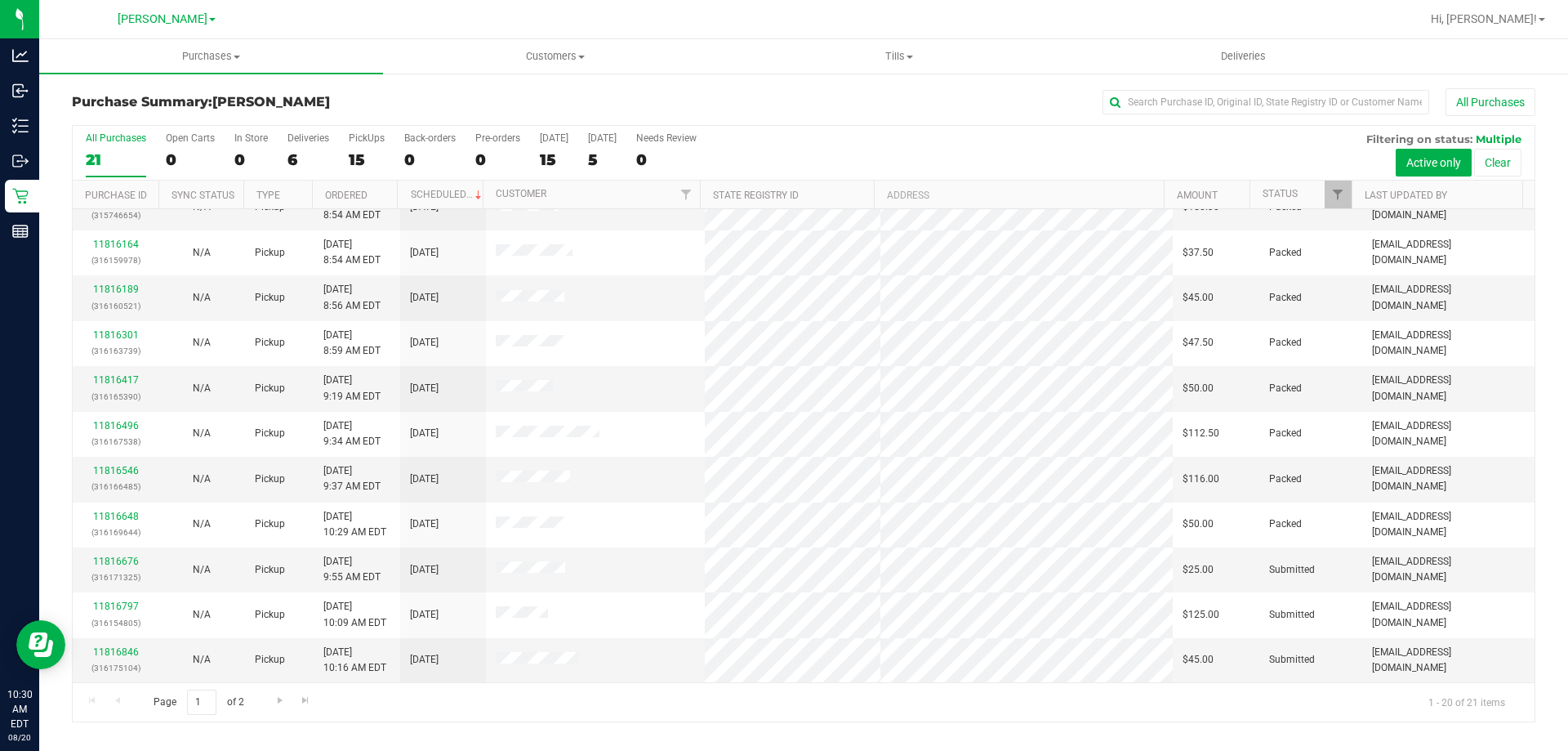
click at [560, 720] on div "Page 1 of 2 1 - 20 of 21 items" at bounding box center [804, 702] width 1461 height 39
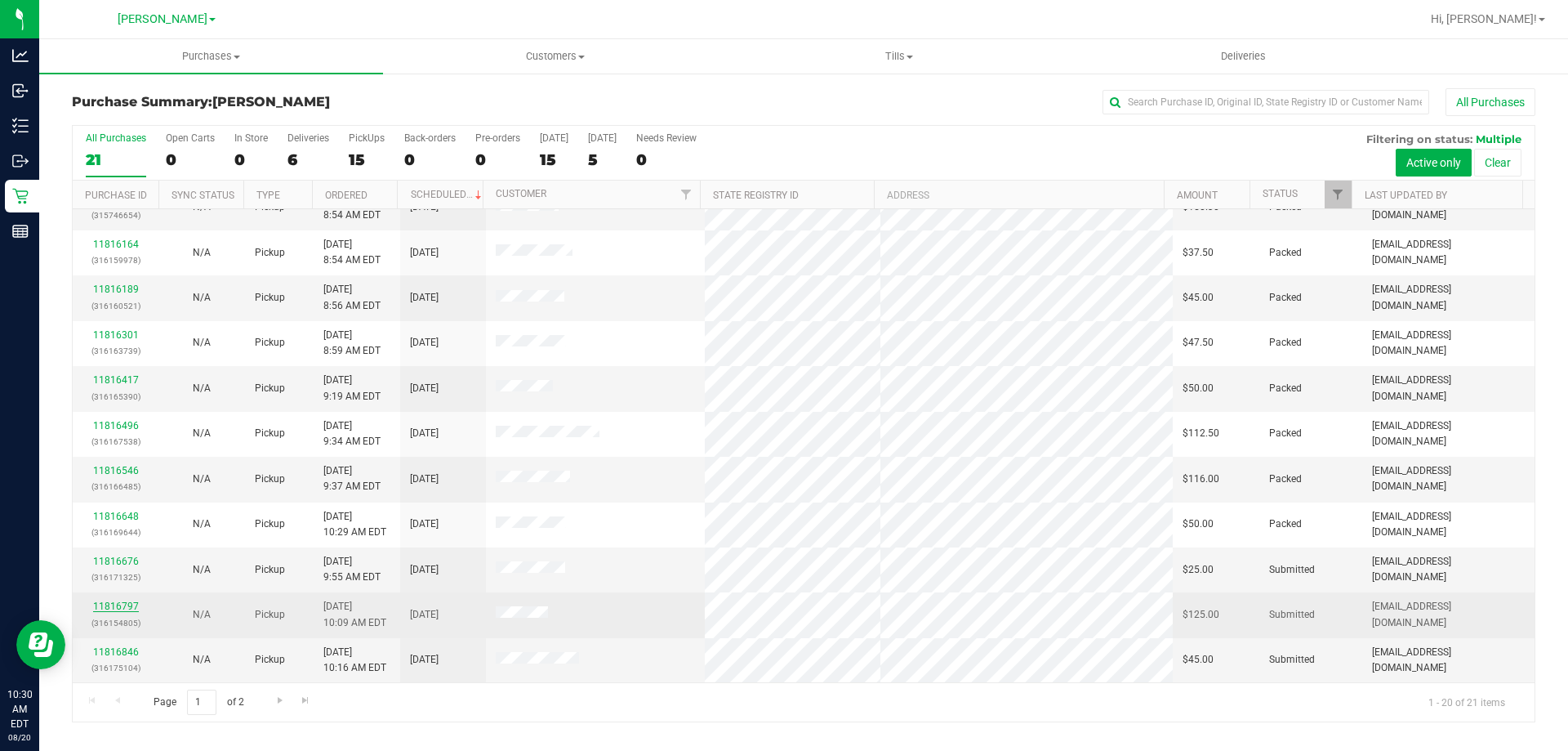
click at [127, 607] on link "11816797" at bounding box center [116, 606] width 46 height 12
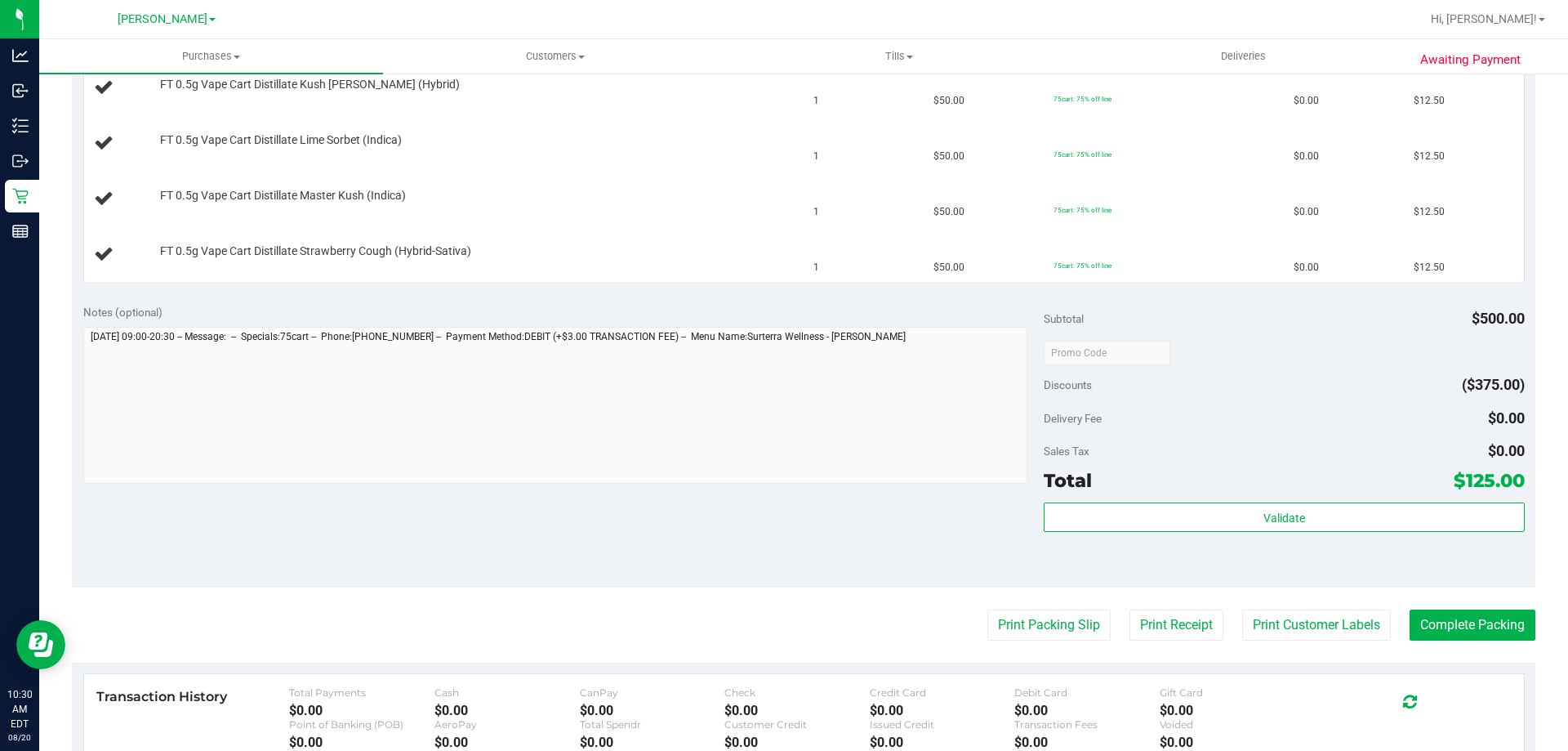
scroll to position [796, 0]
click at [1075, 624] on button "Print Packing Slip" at bounding box center [1048, 628] width 123 height 31
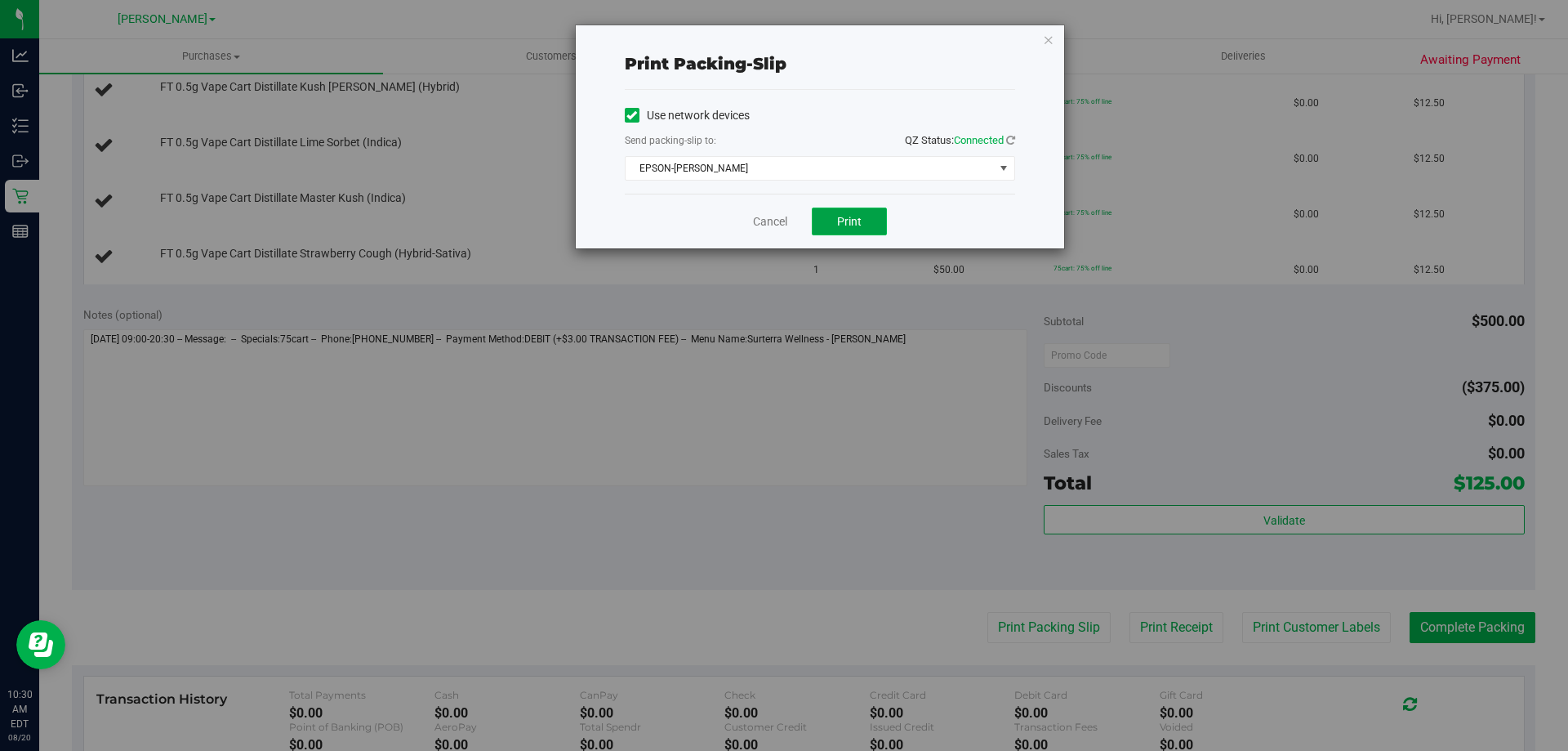
click at [852, 225] on span "Print" at bounding box center [848, 221] width 25 height 13
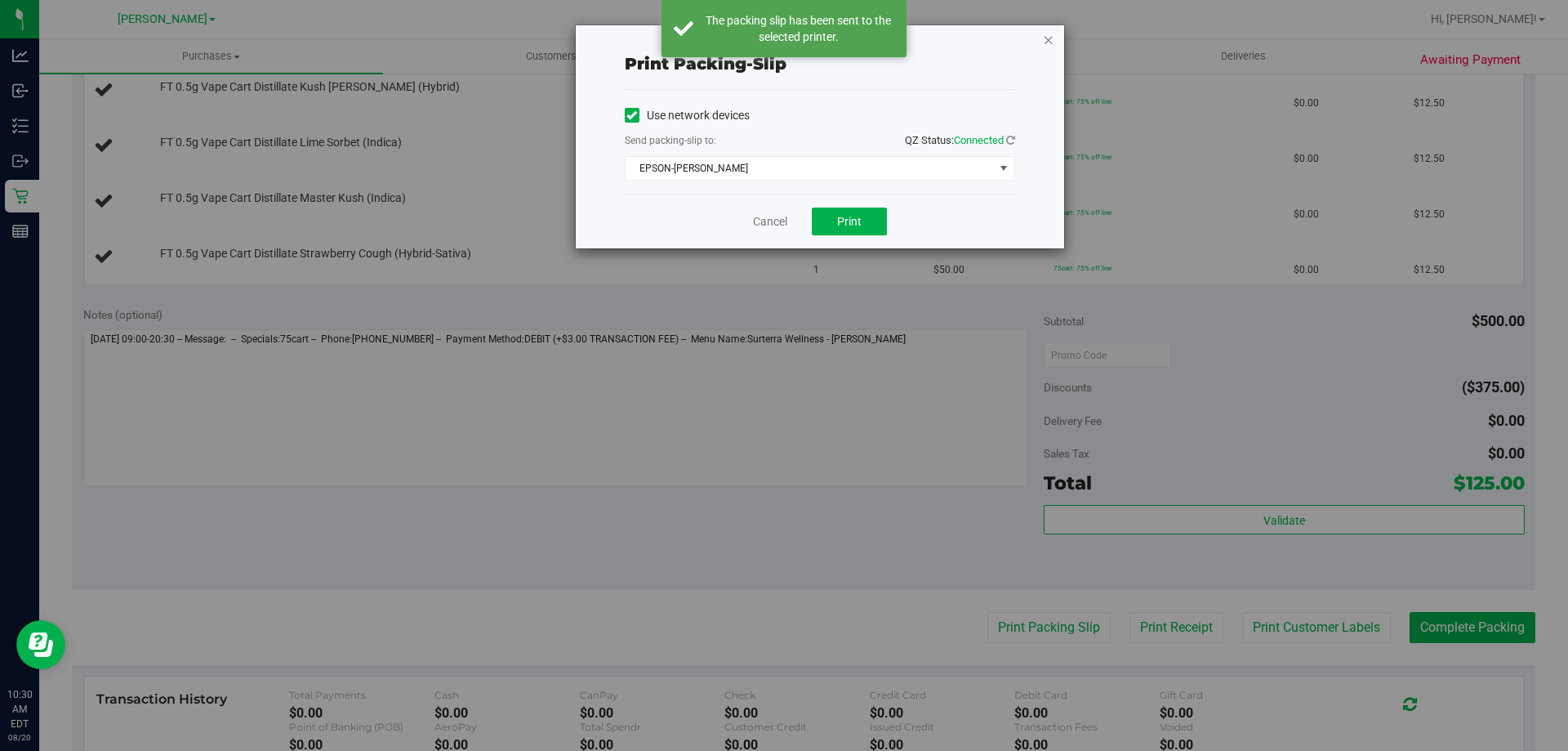
click at [1047, 43] on icon "button" at bounding box center [1048, 38] width 12 height 19
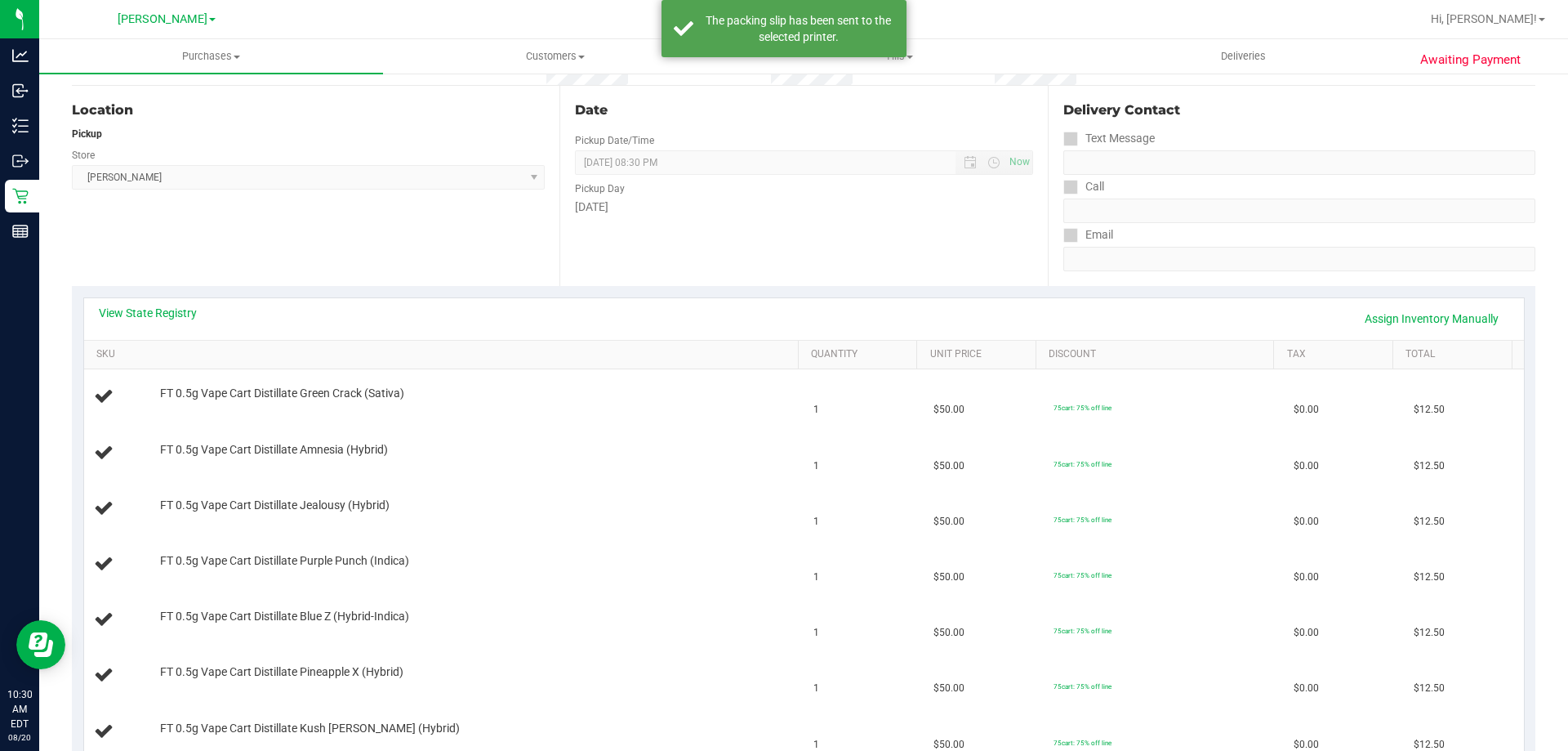
scroll to position [157, 0]
click at [165, 340] on th "SKU" at bounding box center [440, 353] width 713 height 29
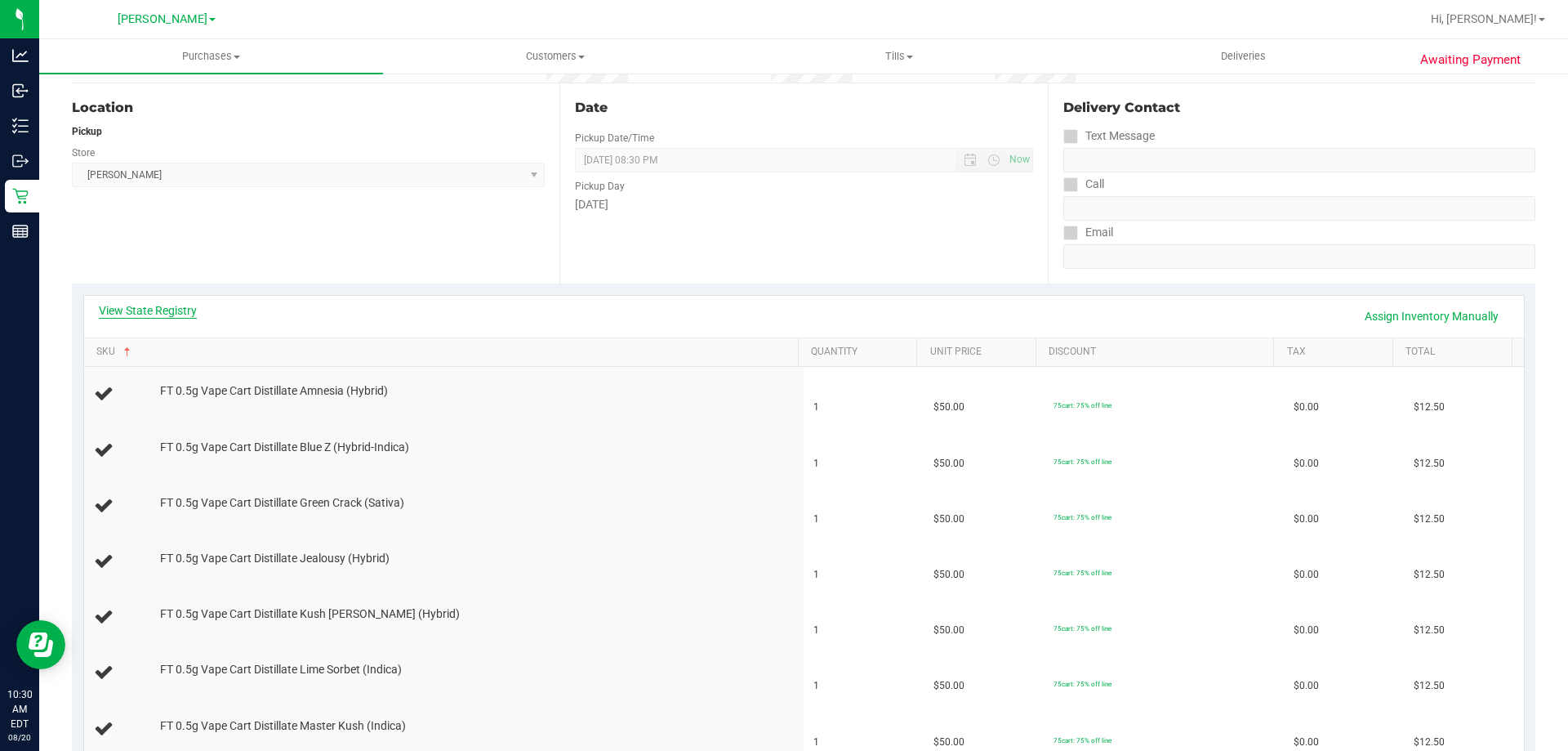
click at [170, 316] on link "View State Registry" at bounding box center [147, 311] width 98 height 16
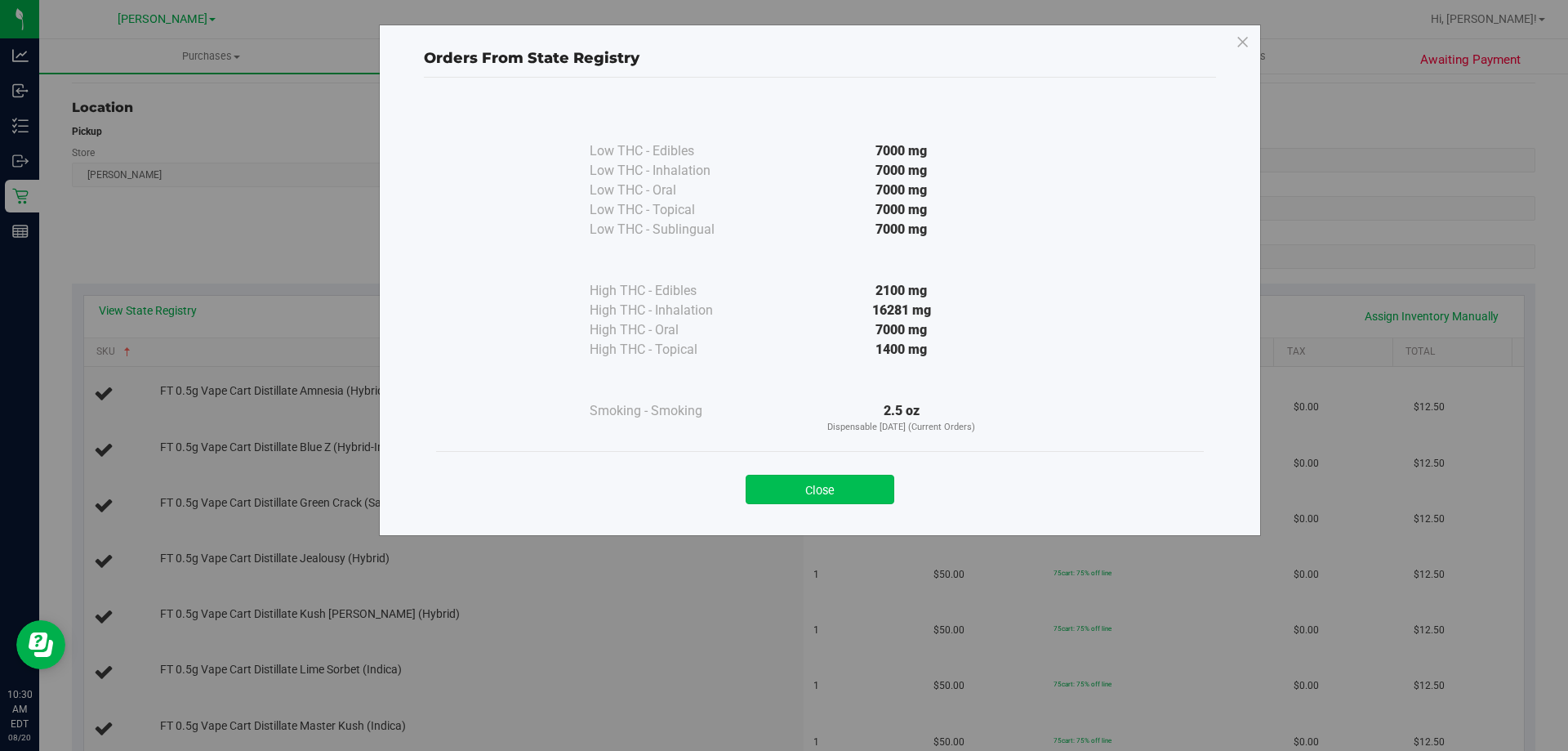
click at [861, 478] on button "Close" at bounding box center [819, 489] width 149 height 29
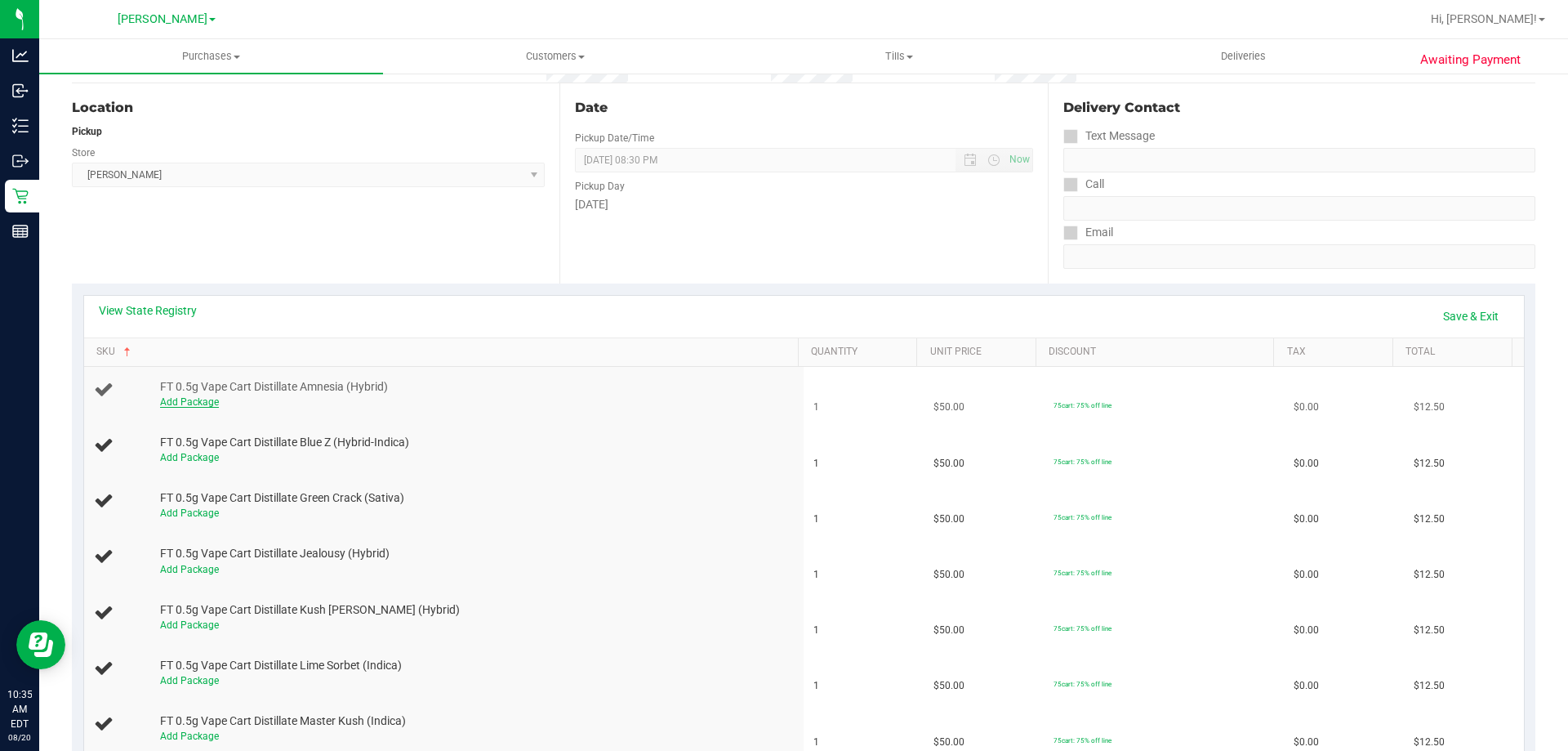
click at [188, 397] on link "Add Package" at bounding box center [189, 402] width 58 height 12
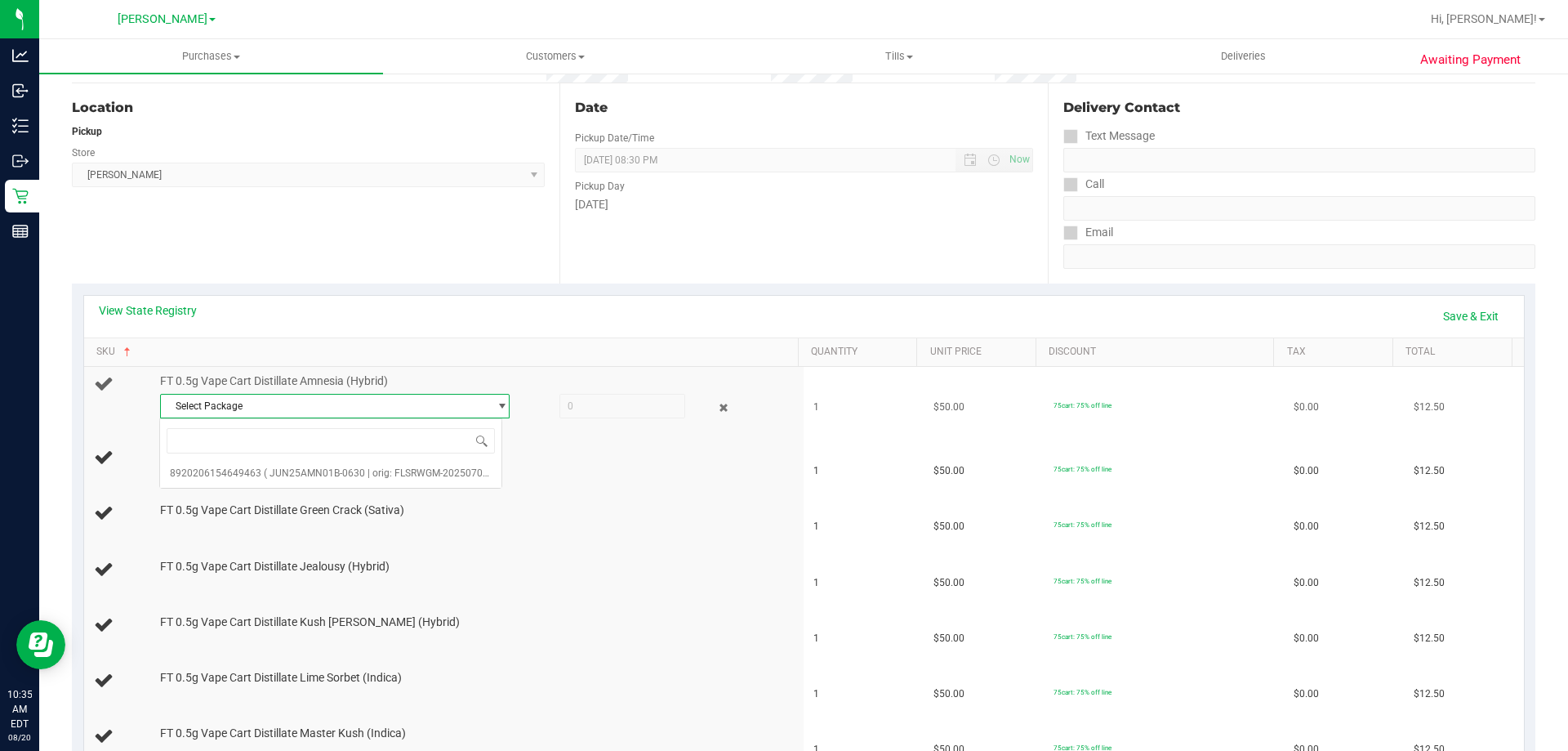
click at [395, 405] on span "Select Package" at bounding box center [324, 406] width 328 height 23
click at [405, 411] on span "Select Package" at bounding box center [324, 406] width 328 height 23
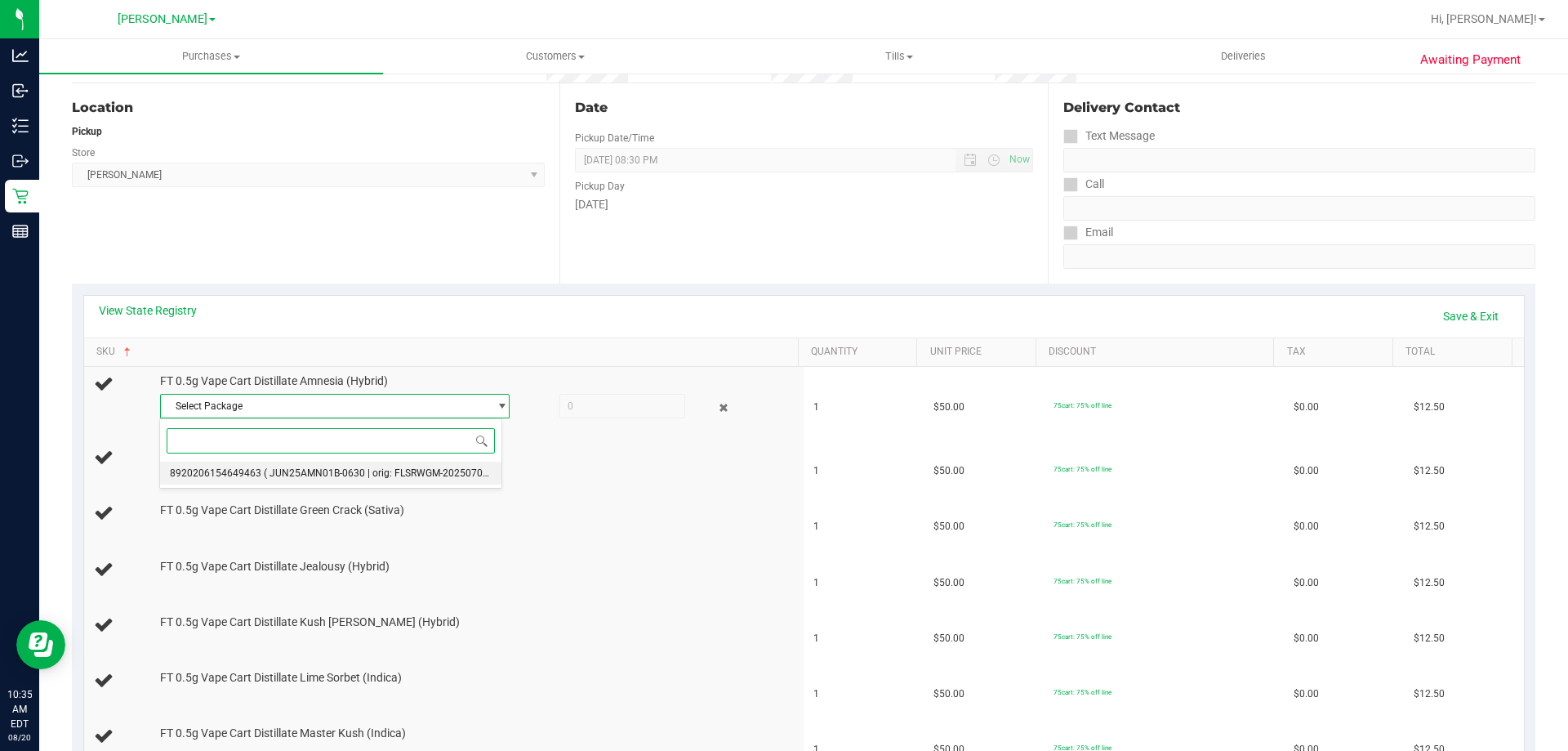
click at [401, 471] on span "( JUN25AMN01B-0630 | orig: FLSRWGM-20250707-1689 )" at bounding box center [392, 472] width 256 height 12
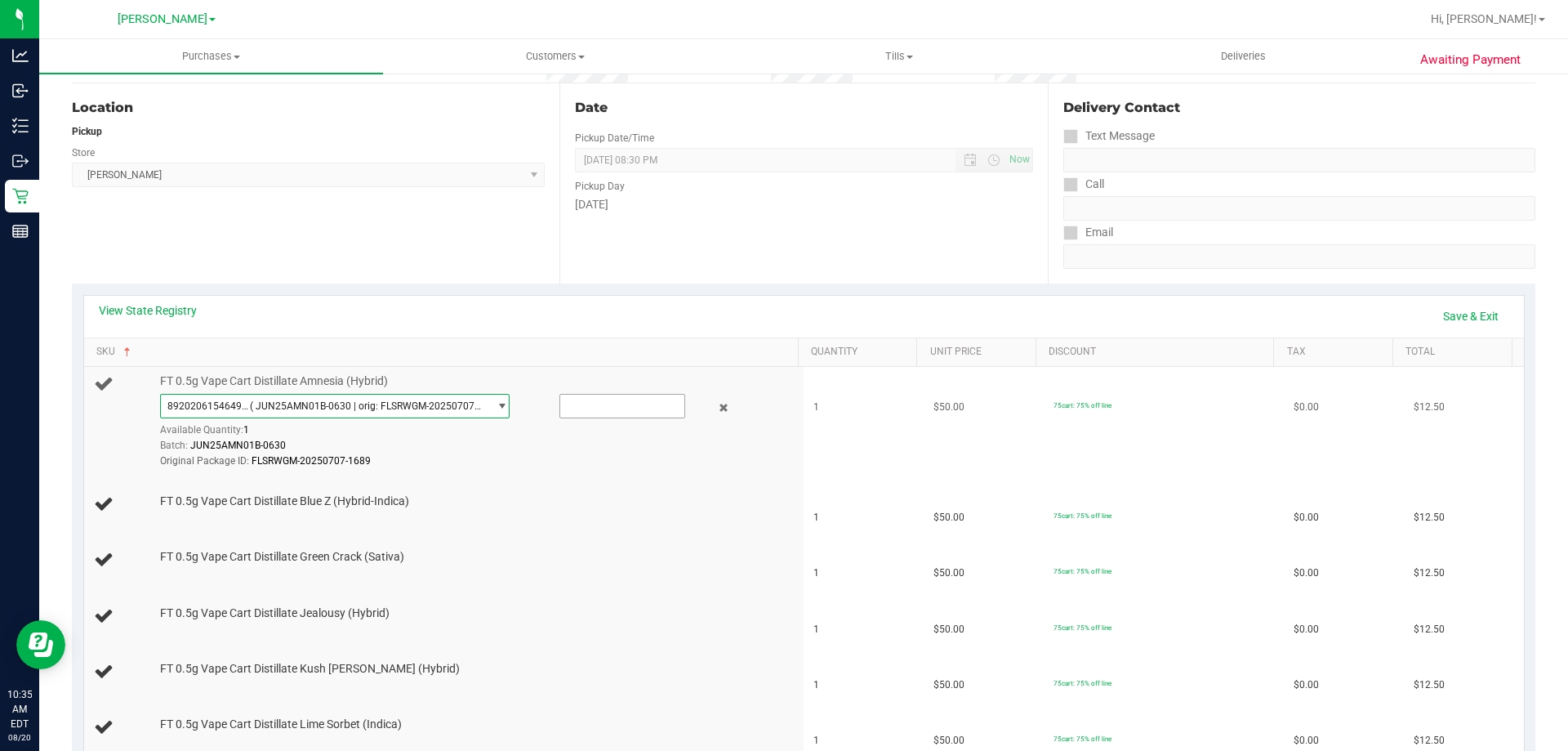
click at [623, 405] on input "text" at bounding box center [622, 406] width 124 height 23
click at [425, 407] on span "( JUN25AMN01B-0630 | orig: FLSRWGM-20250707-1689 )" at bounding box center [365, 406] width 231 height 12
click at [429, 404] on span "( JUN25AMN01B-0630 | orig: FLSRWGM-20250707-1689 )" at bounding box center [365, 406] width 231 height 12
click at [605, 407] on input "text" at bounding box center [622, 406] width 124 height 23
type input "1"
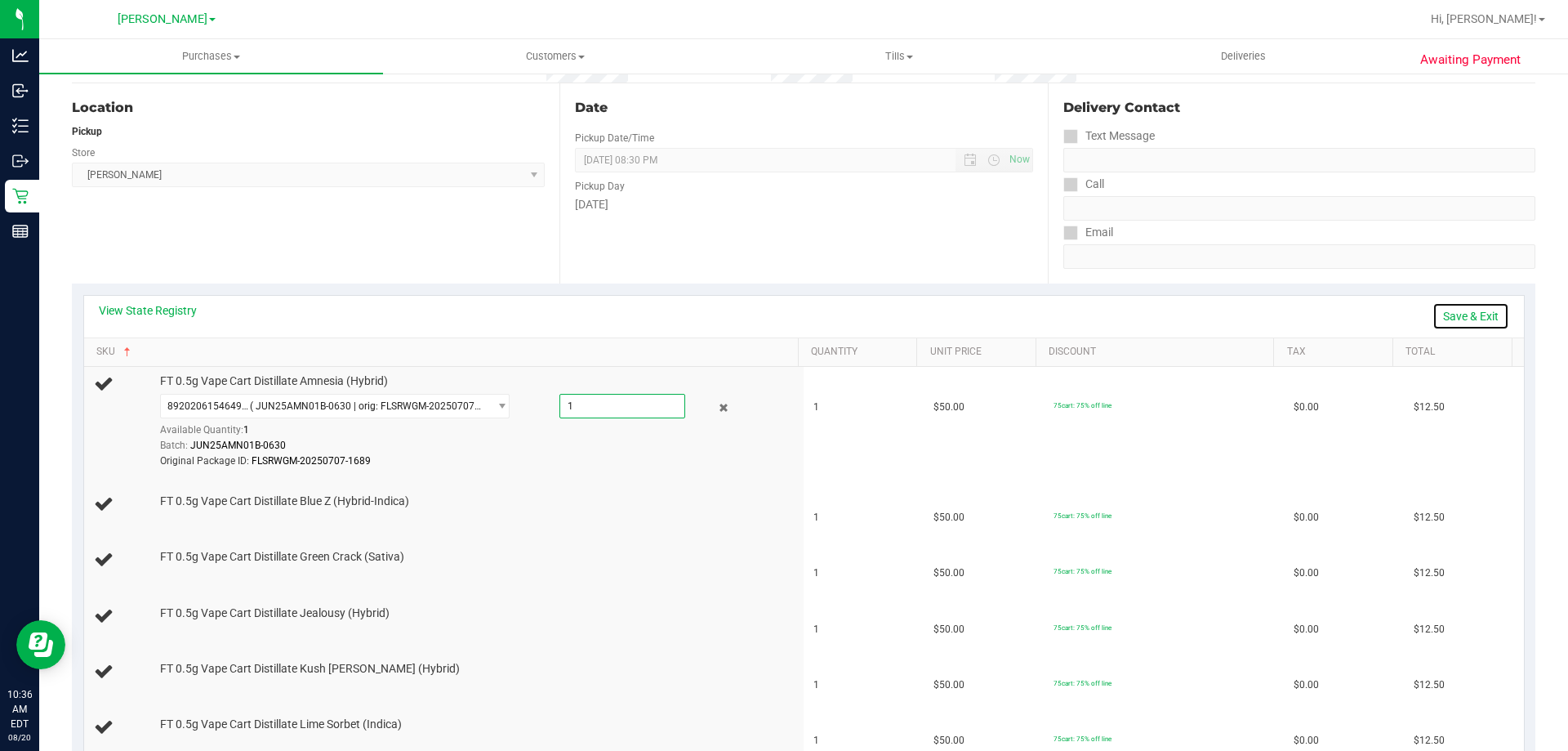
click at [1452, 316] on link "Save & Exit" at bounding box center [1470, 316] width 77 height 27
type input "1.0000"
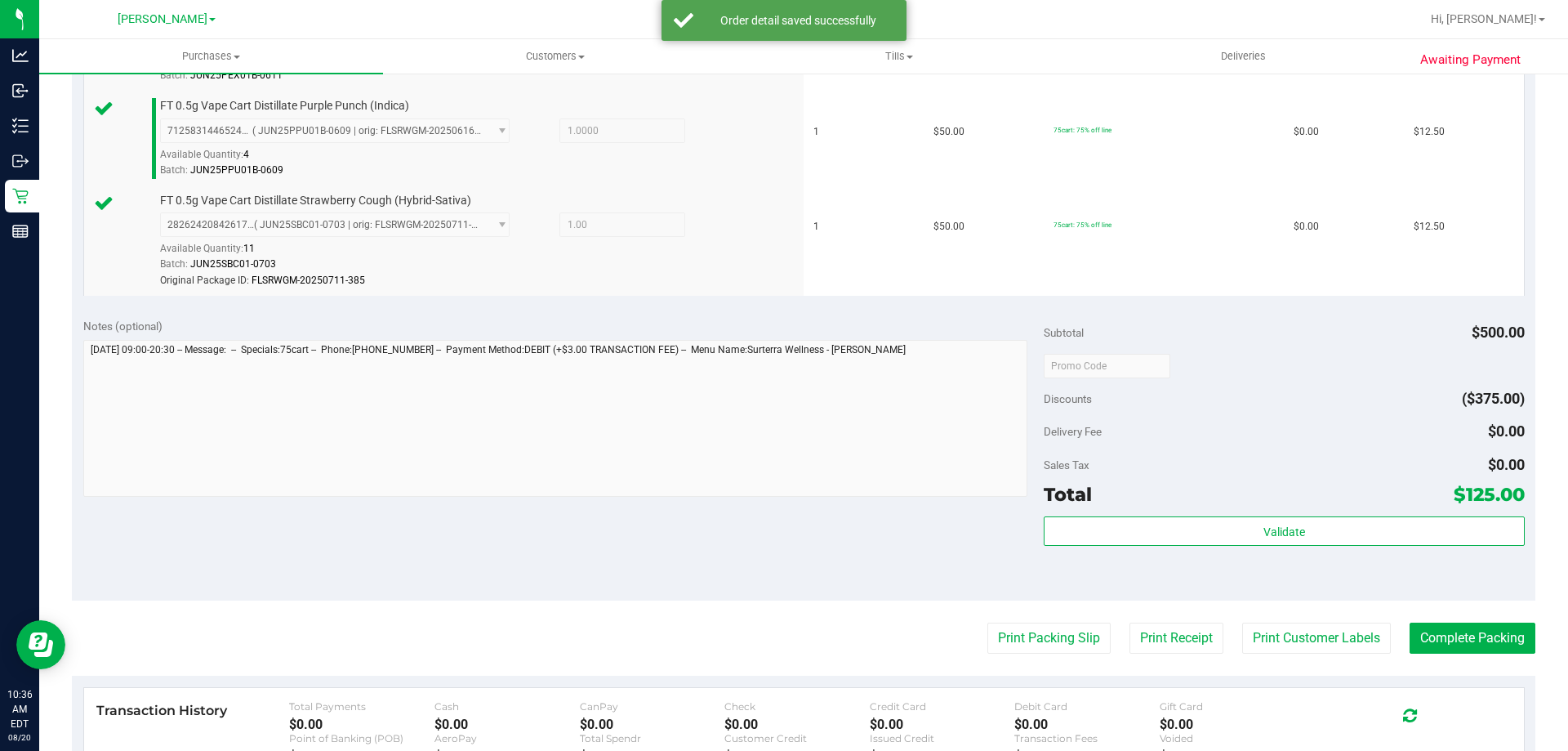
scroll to position [1248, 0]
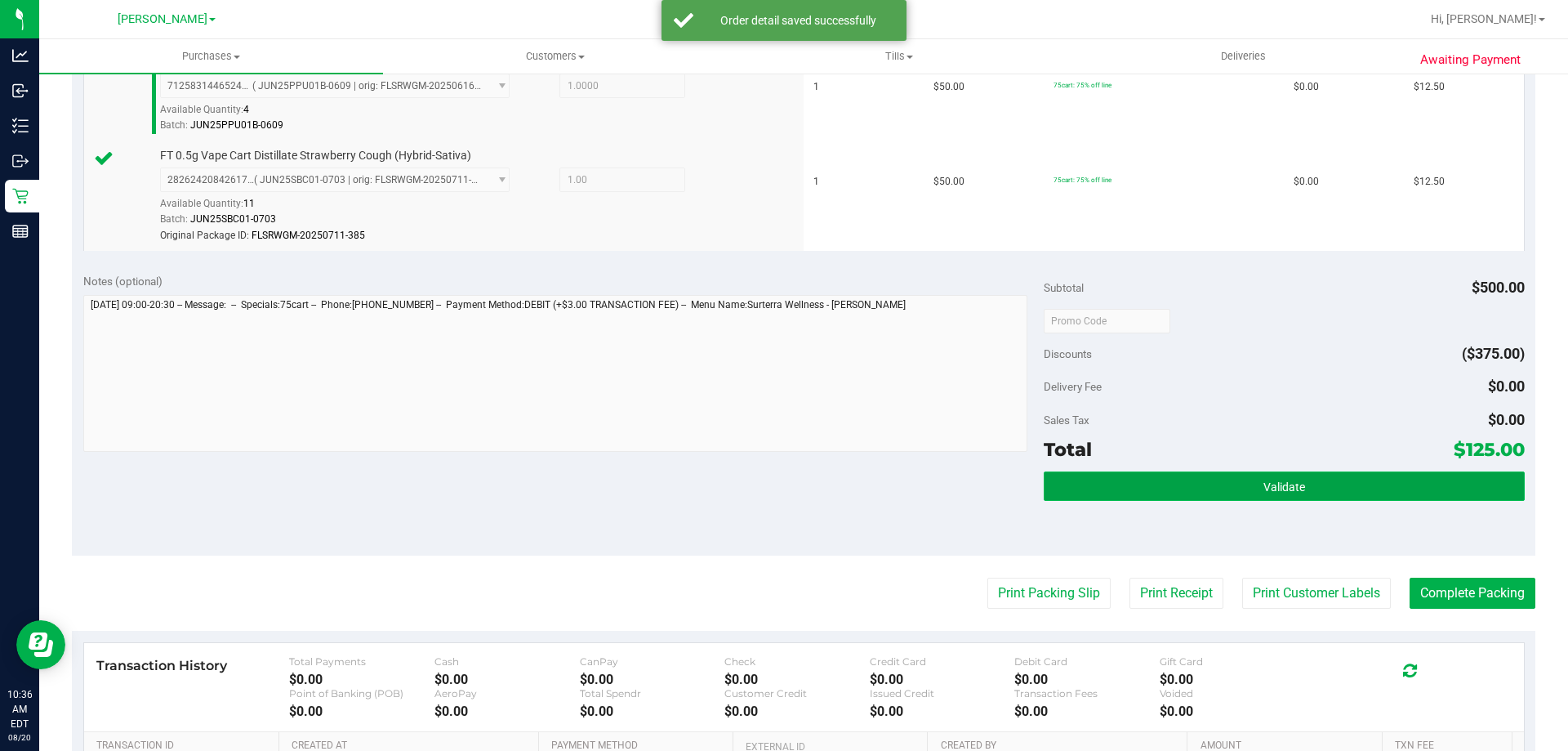
click at [1258, 500] on button "Validate" at bounding box center [1284, 486] width 480 height 29
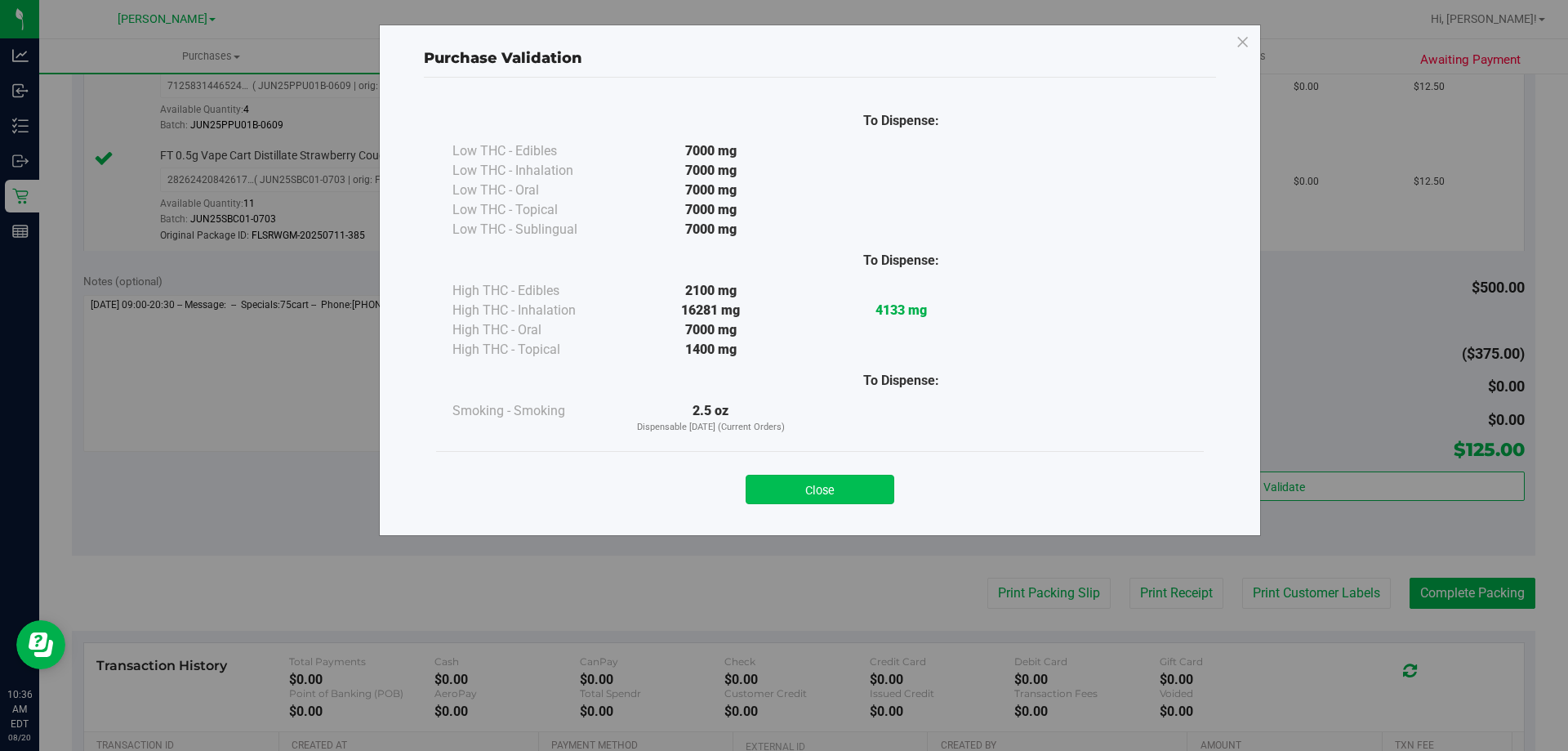
click at [856, 500] on button "Close" at bounding box center [819, 489] width 149 height 29
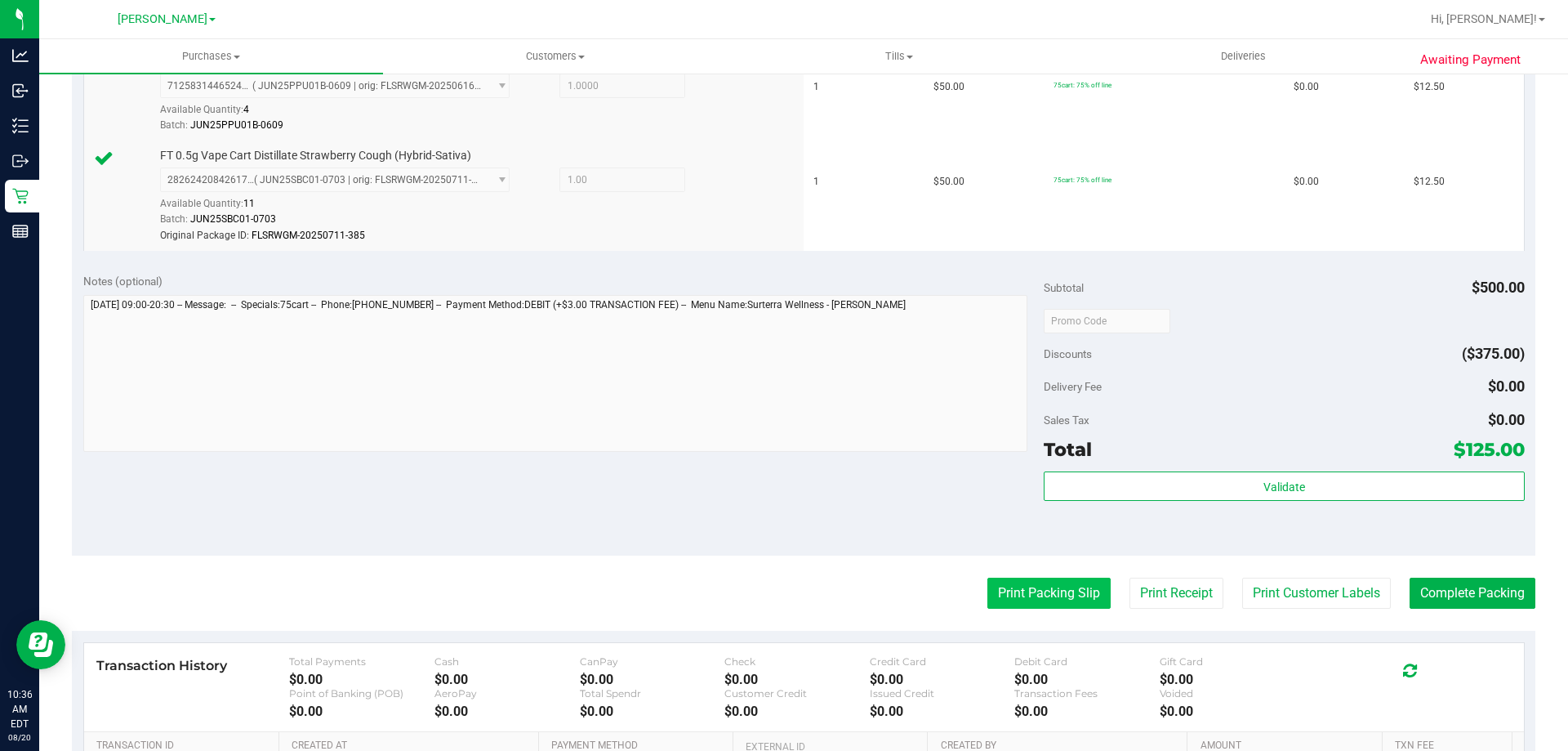
click at [1071, 602] on button "Print Packing Slip" at bounding box center [1048, 593] width 123 height 31
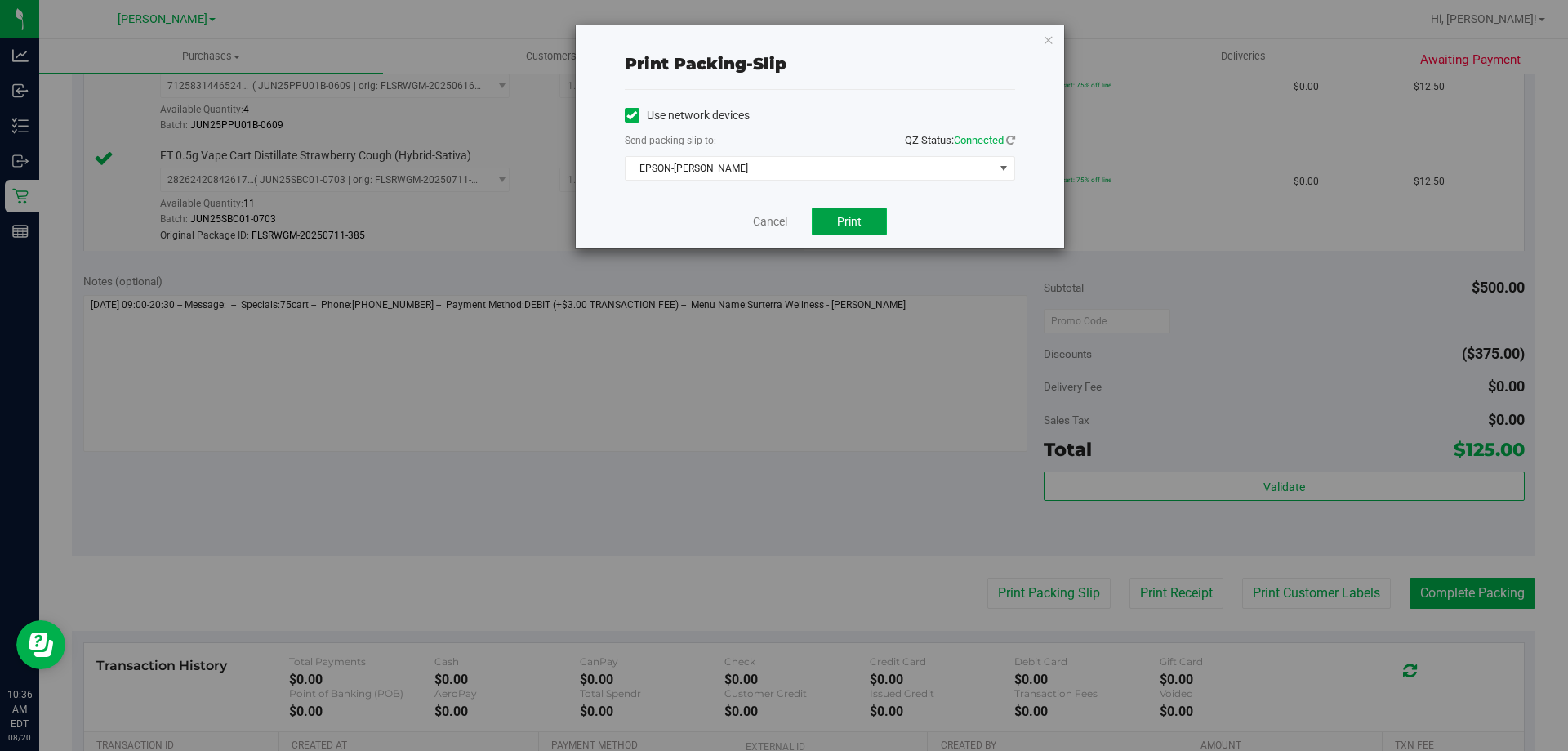
click at [842, 223] on span "Print" at bounding box center [848, 221] width 25 height 13
click at [763, 227] on link "Cancel" at bounding box center [770, 221] width 35 height 17
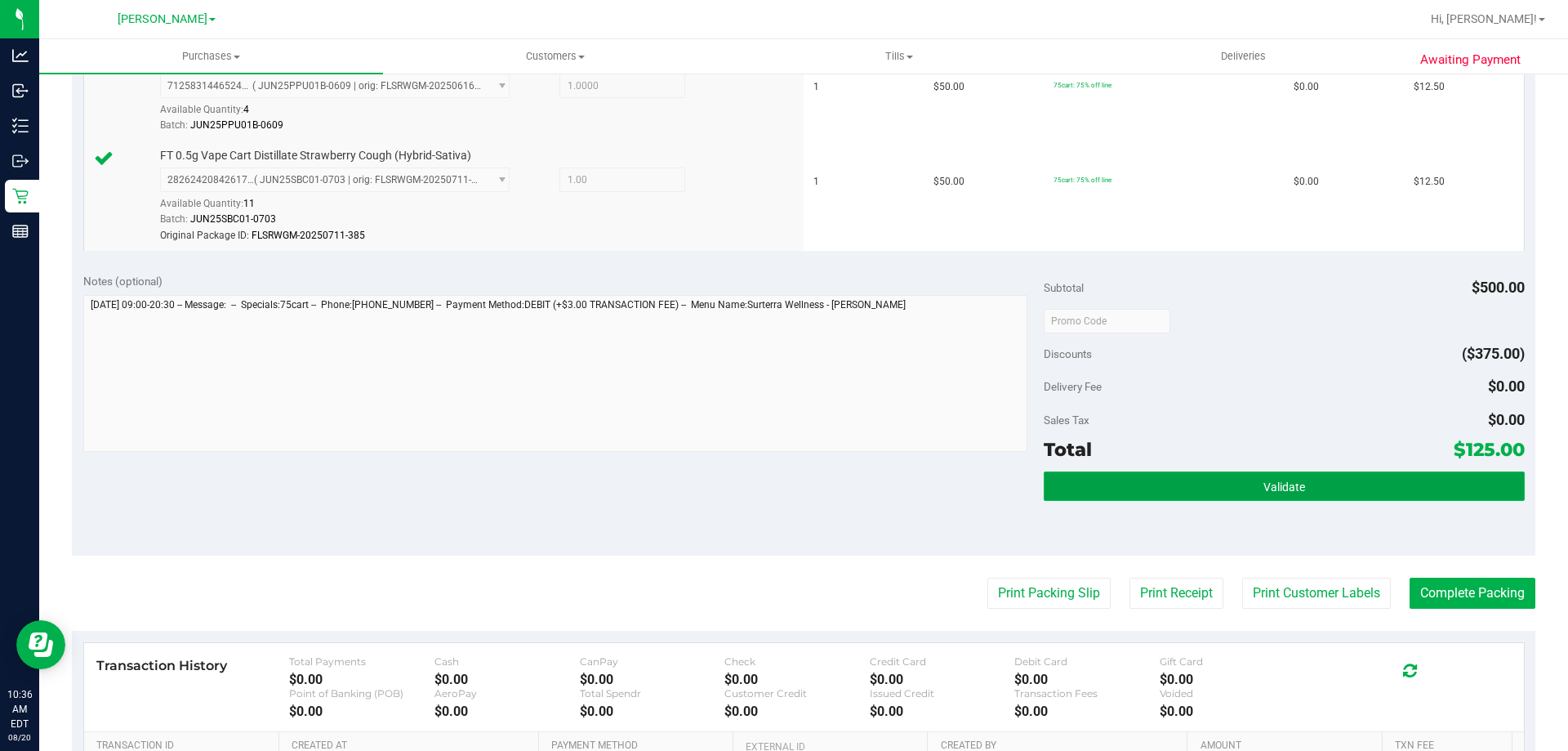
click at [1256, 497] on button "Validate" at bounding box center [1284, 486] width 480 height 29
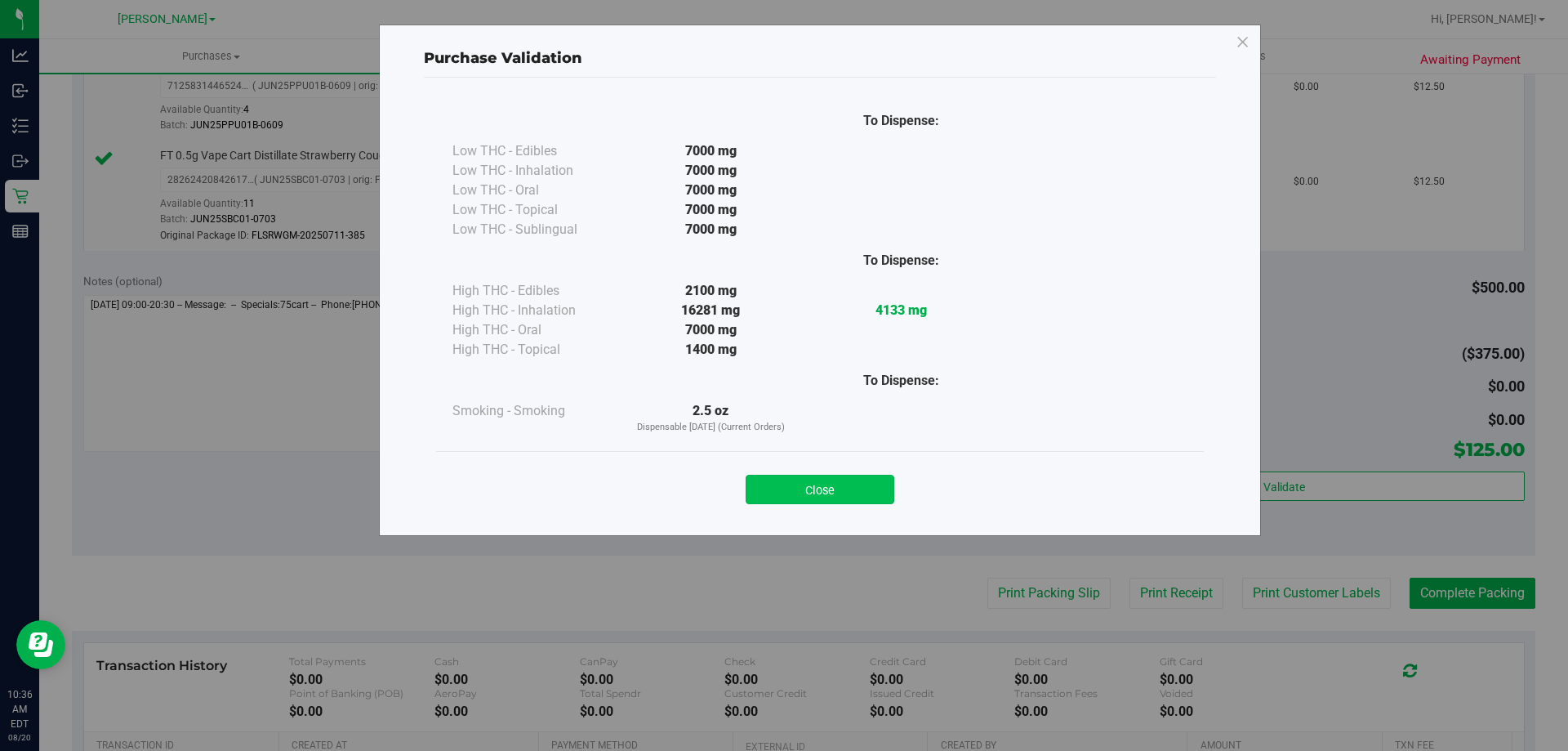
click at [842, 490] on button "Close" at bounding box center [819, 489] width 149 height 29
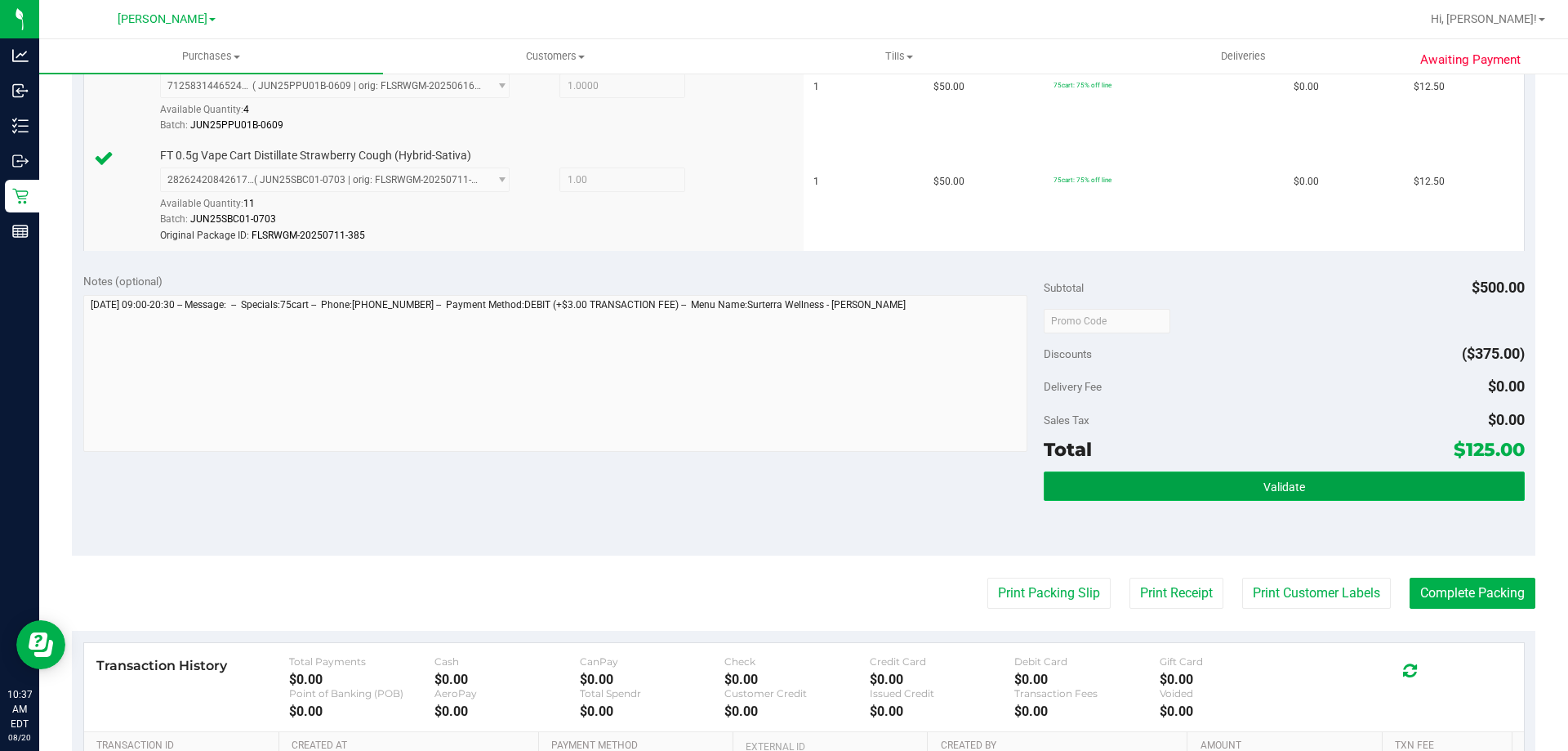
click at [1332, 481] on button "Validate" at bounding box center [1284, 486] width 480 height 29
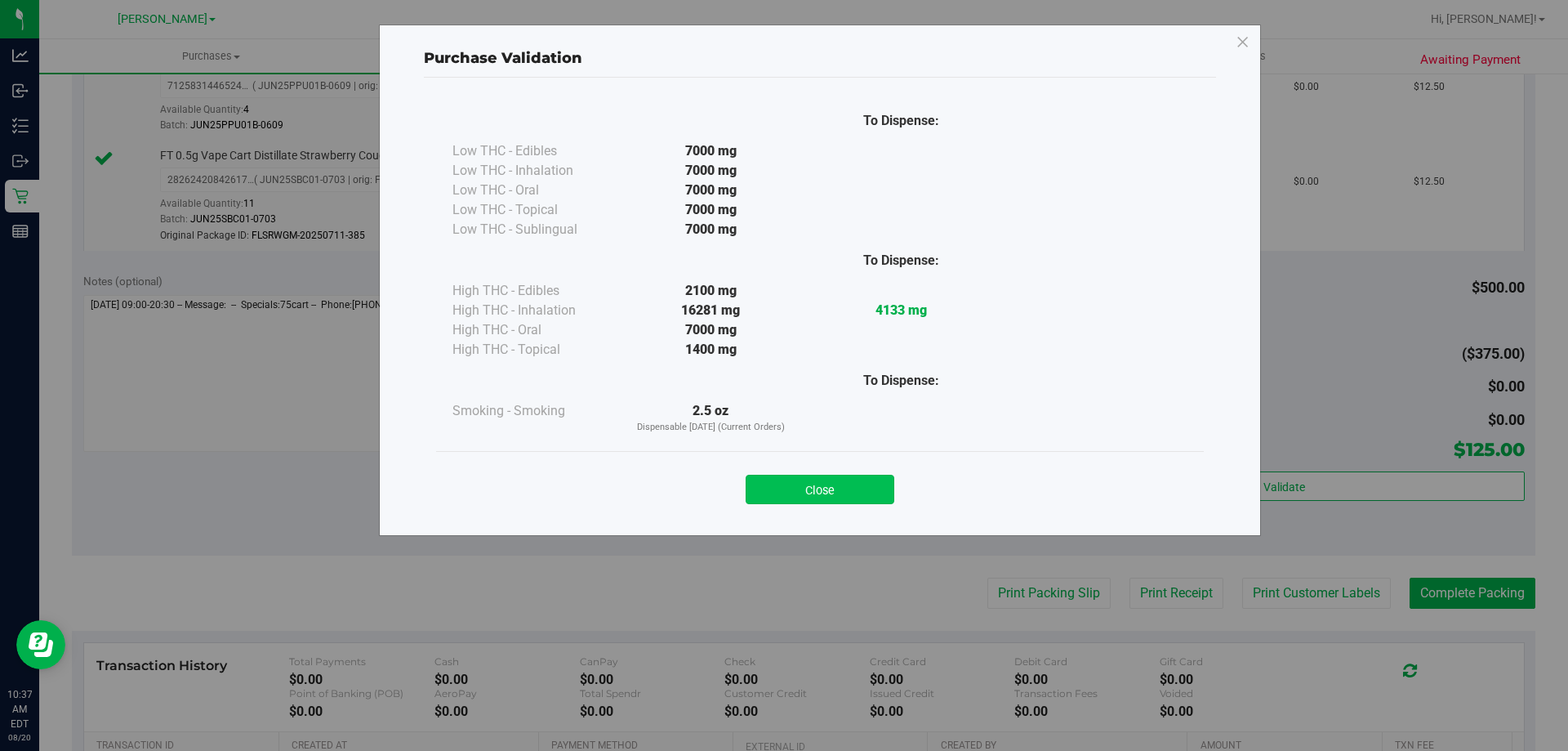
click at [837, 479] on button "Close" at bounding box center [819, 489] width 149 height 29
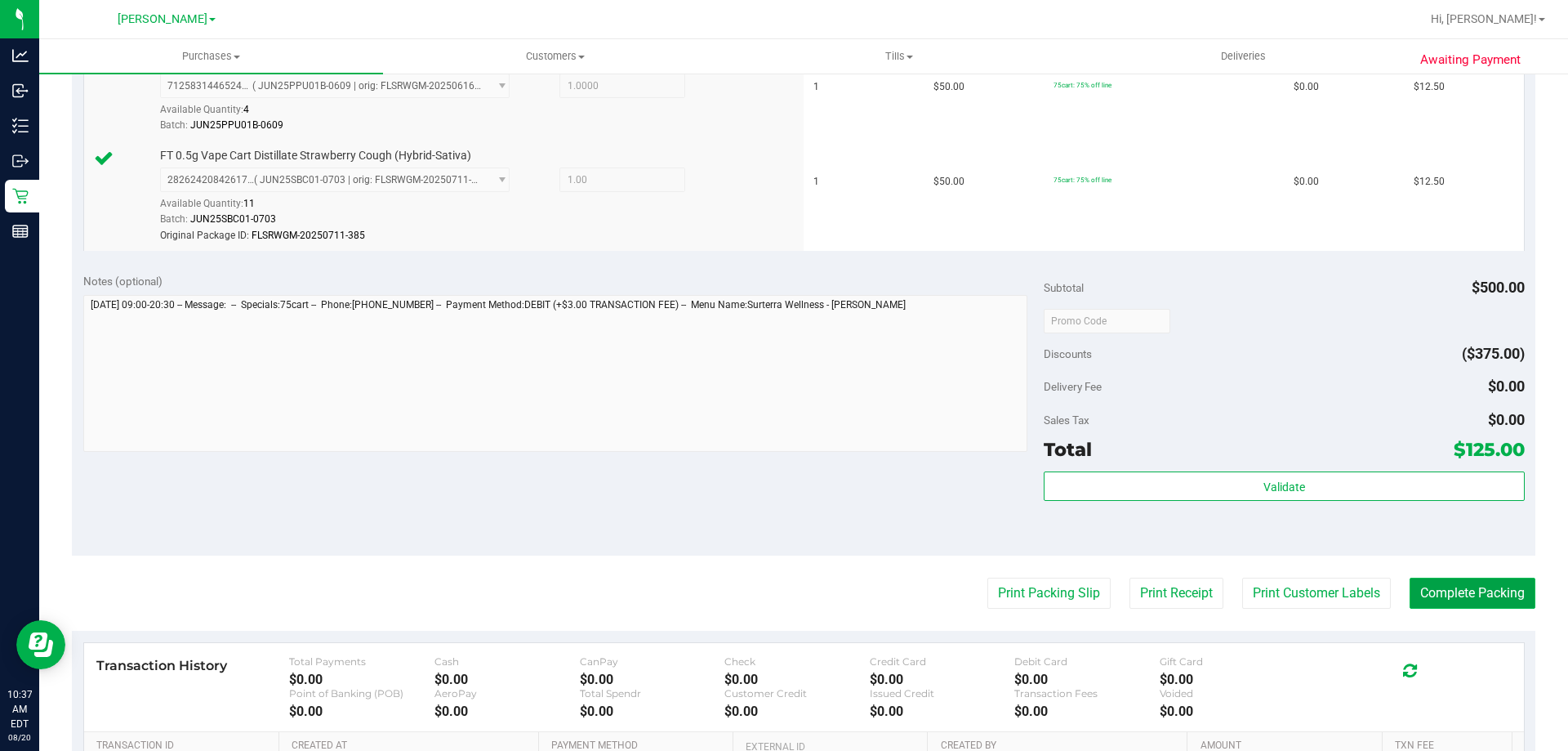
click at [1431, 590] on button "Complete Packing" at bounding box center [1472, 593] width 126 height 31
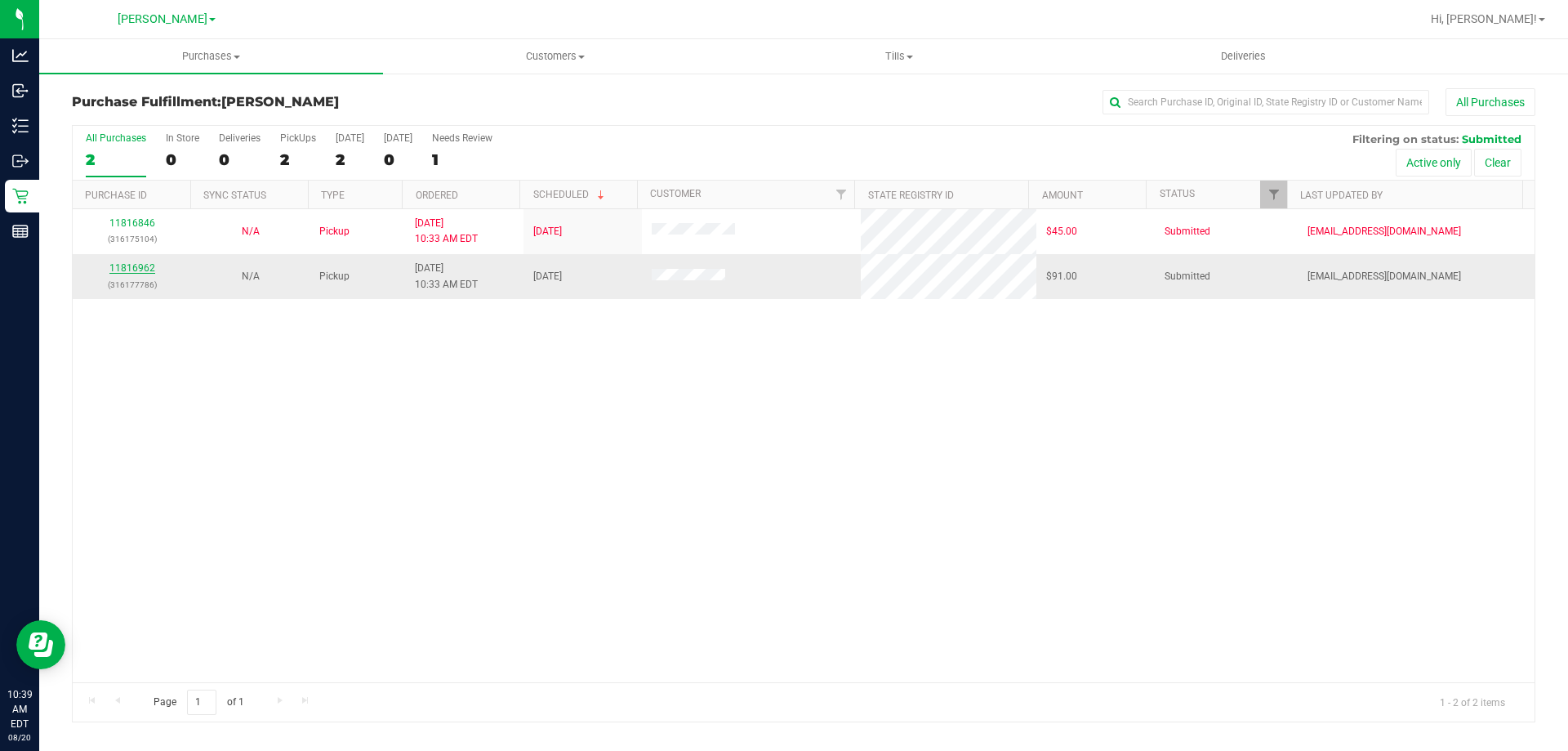
click at [146, 273] on link "11816962" at bounding box center [132, 268] width 46 height 12
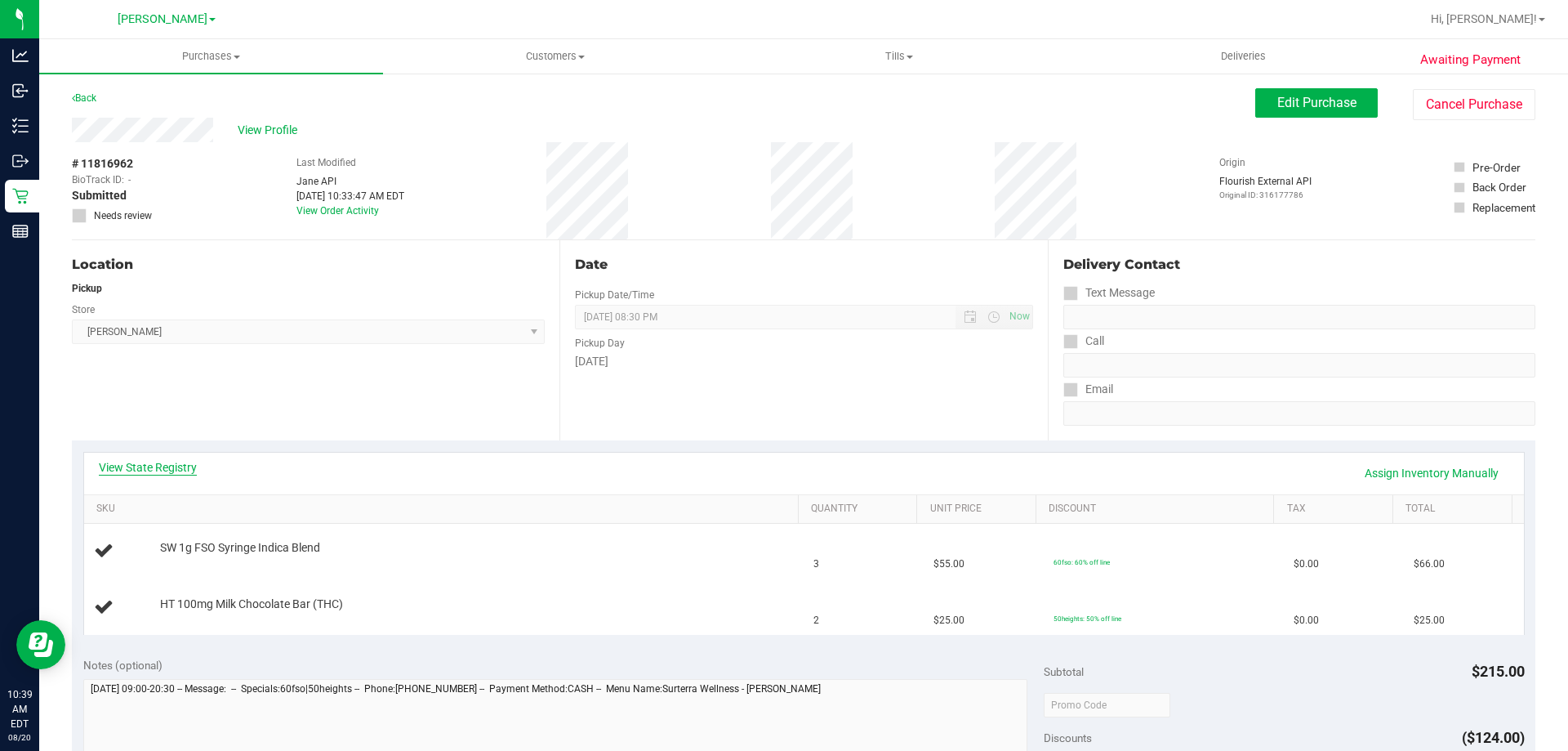
click at [157, 461] on link "View State Registry" at bounding box center [147, 467] width 98 height 16
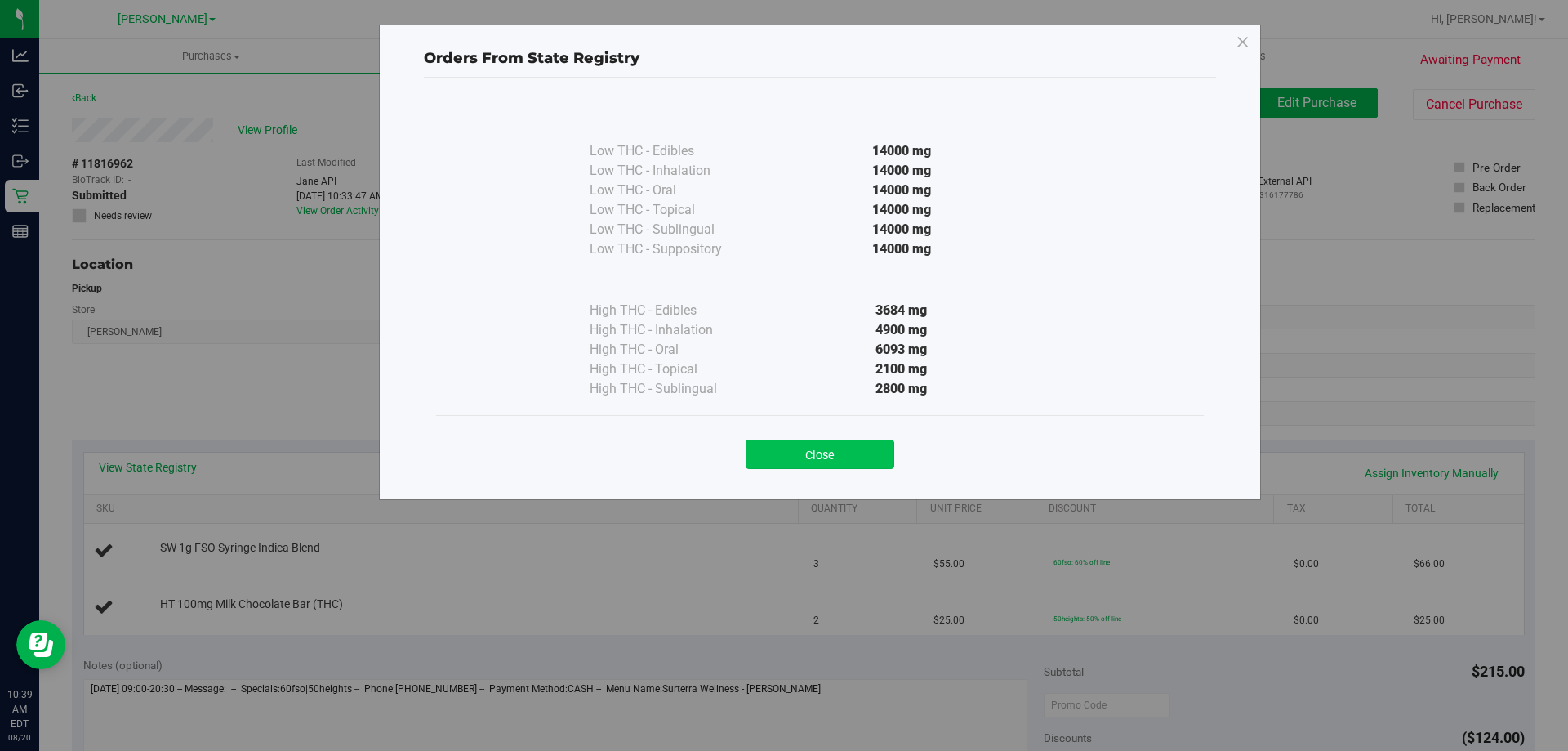
click at [823, 446] on button "Close" at bounding box center [819, 454] width 149 height 29
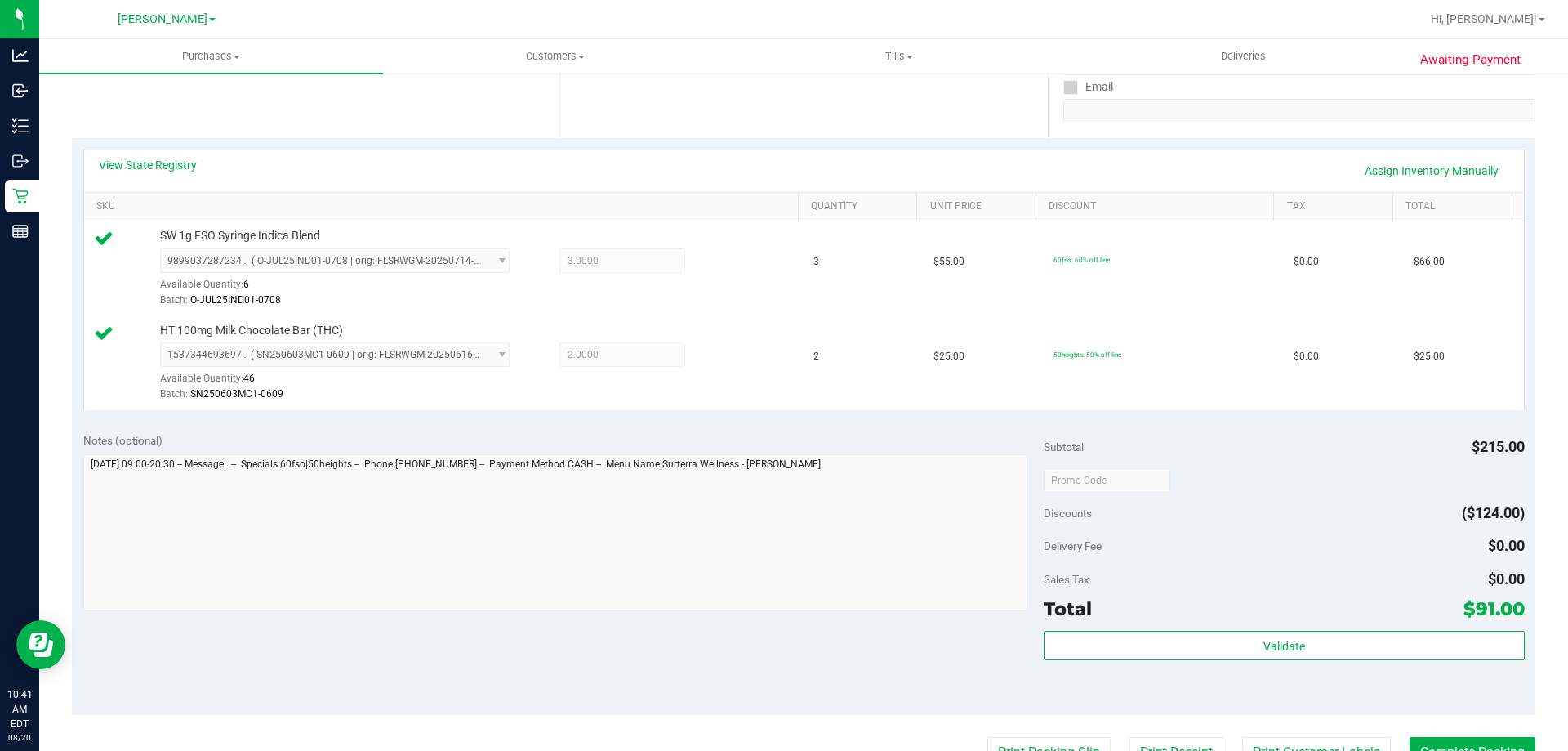
scroll to position [412, 0]
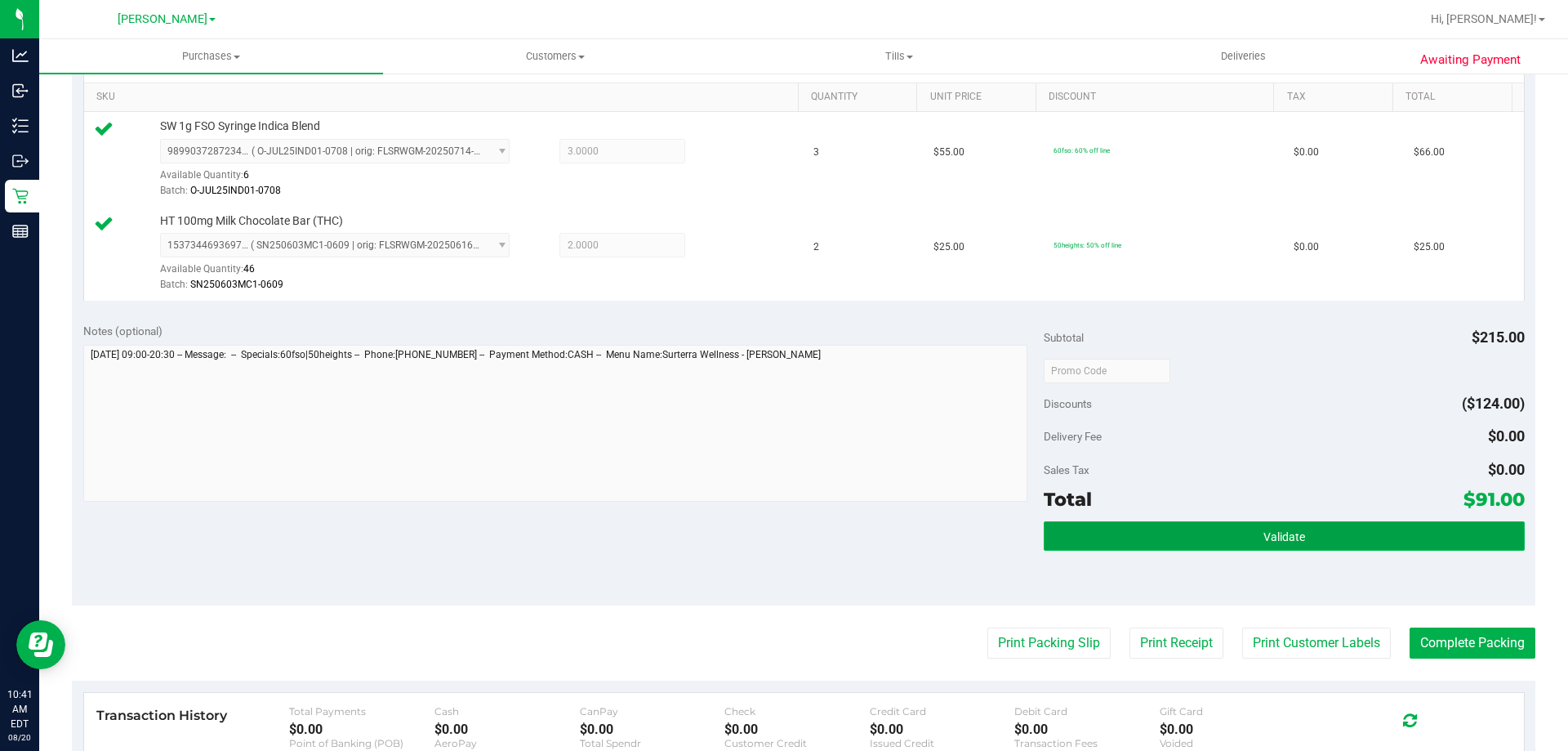
click at [1348, 544] on button "Validate" at bounding box center [1284, 535] width 480 height 29
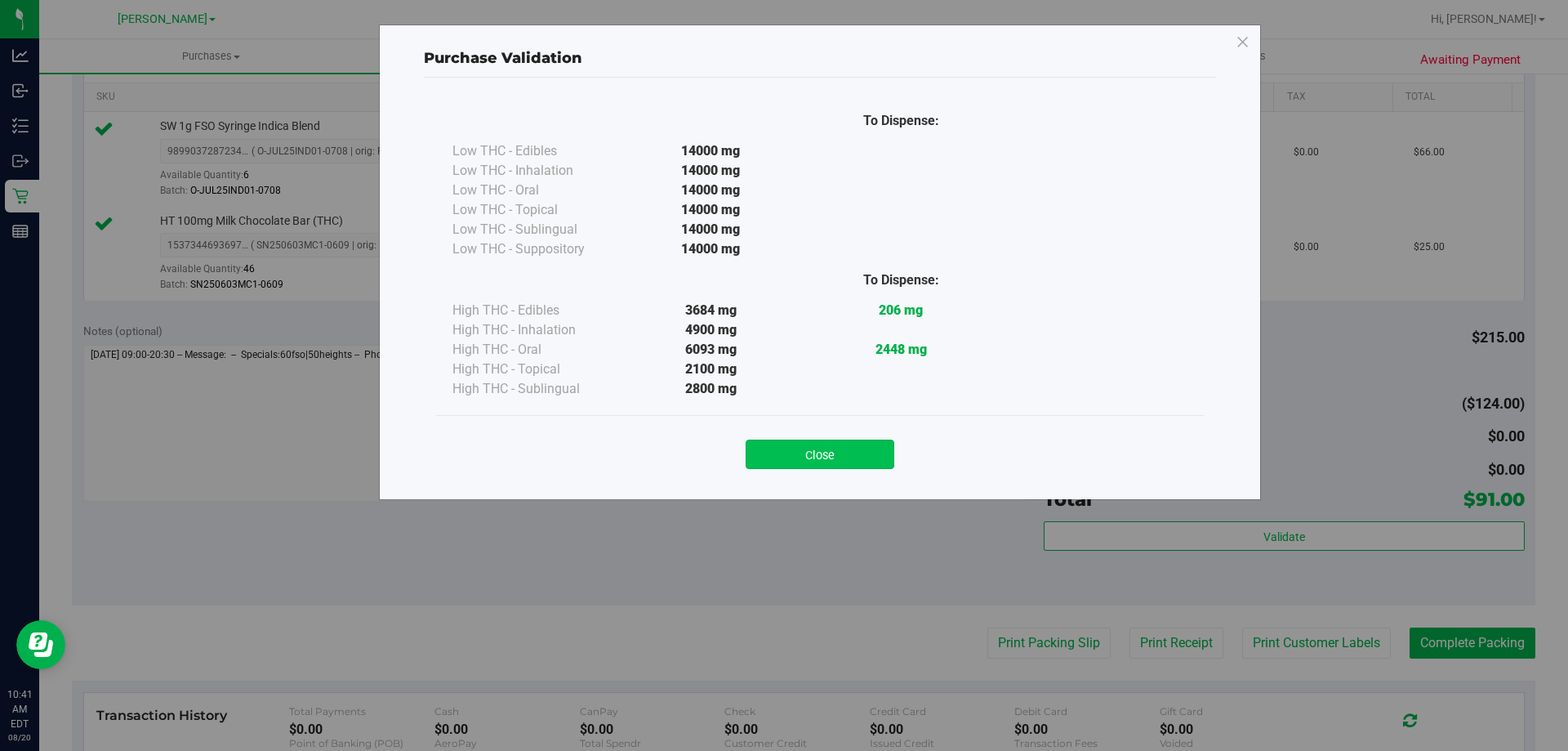
click at [858, 458] on button "Close" at bounding box center [819, 454] width 149 height 29
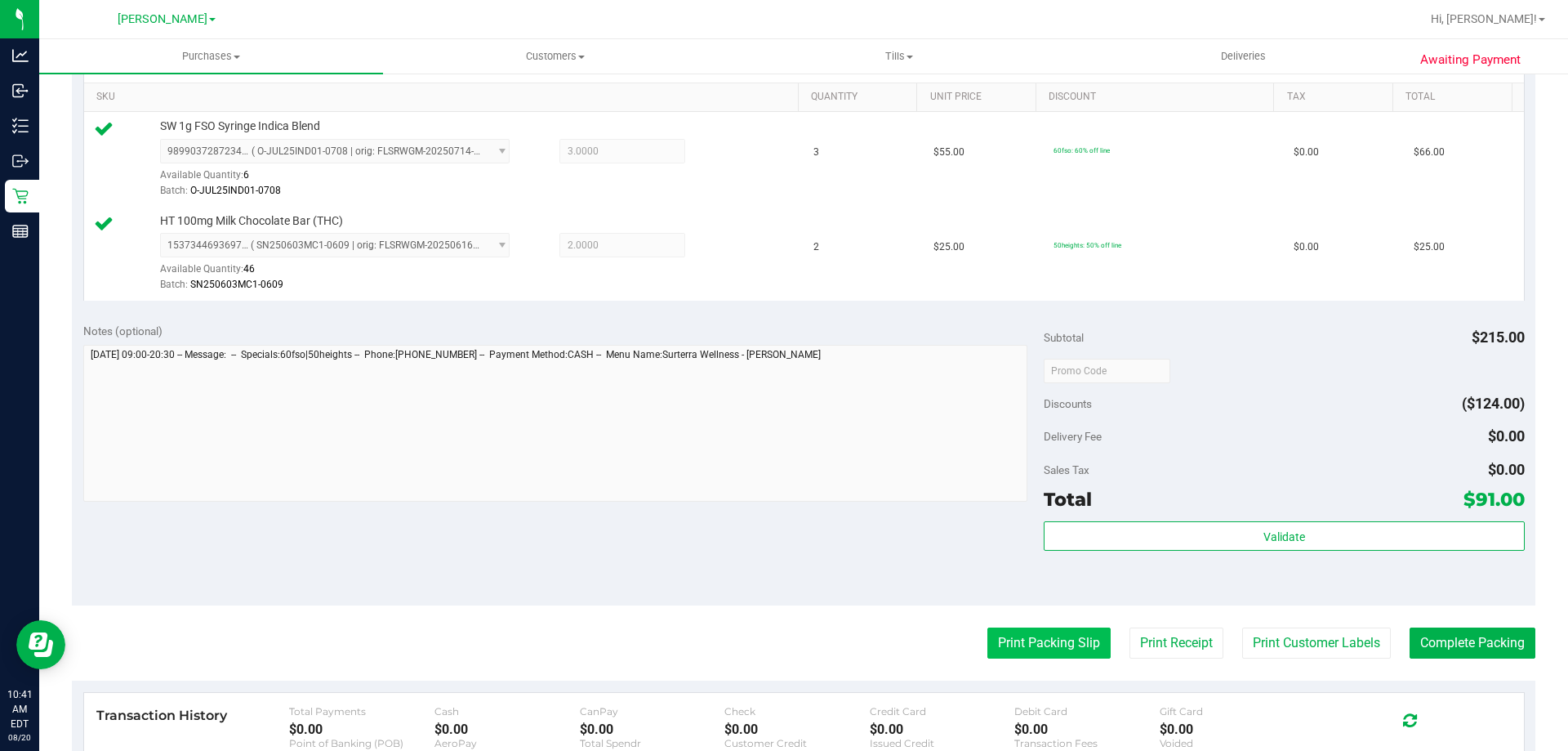
click at [1037, 644] on button "Print Packing Slip" at bounding box center [1048, 643] width 123 height 31
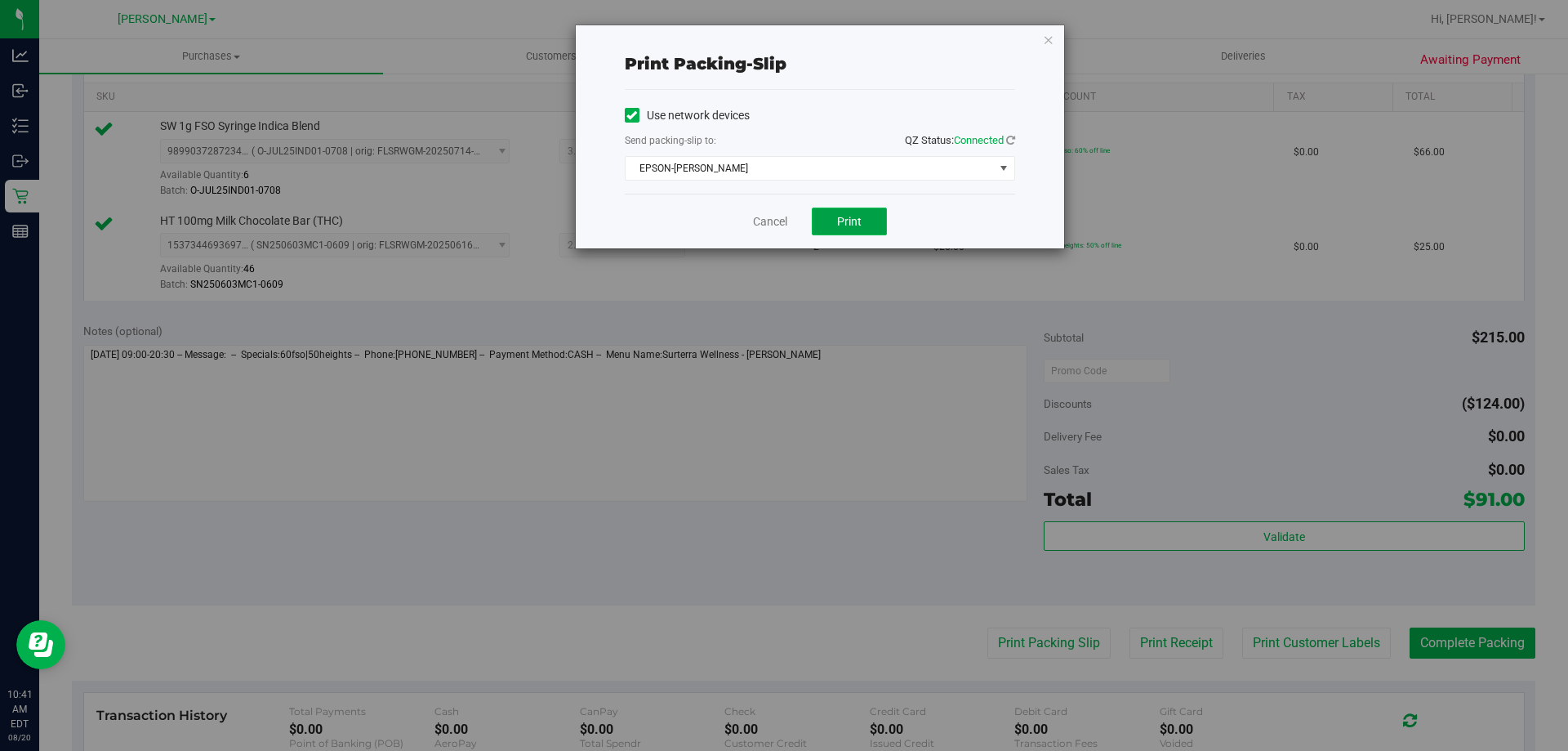
click at [851, 233] on button "Print" at bounding box center [849, 221] width 75 height 27
click at [763, 217] on link "Cancel" at bounding box center [770, 221] width 35 height 17
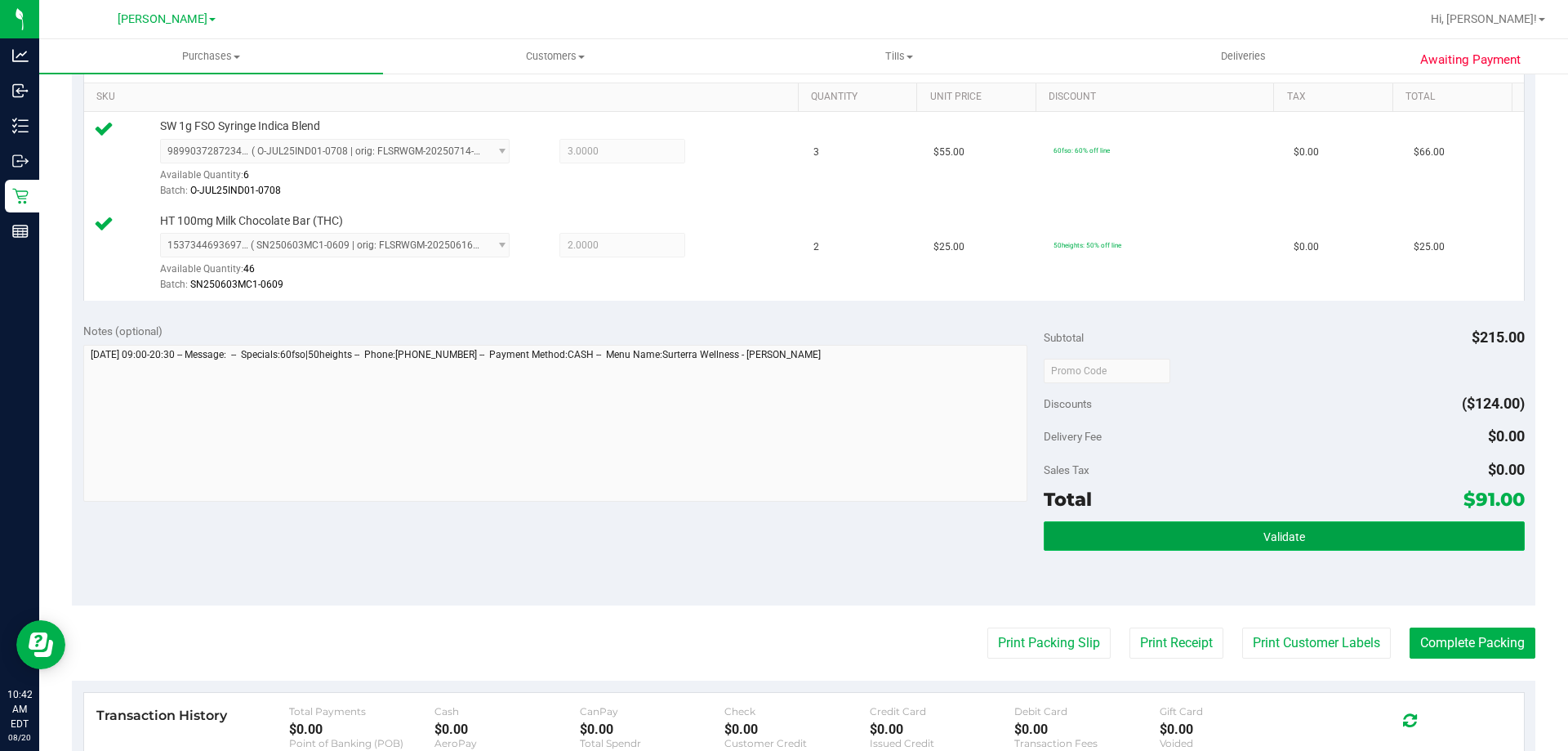
click at [1192, 544] on button "Validate" at bounding box center [1284, 535] width 480 height 29
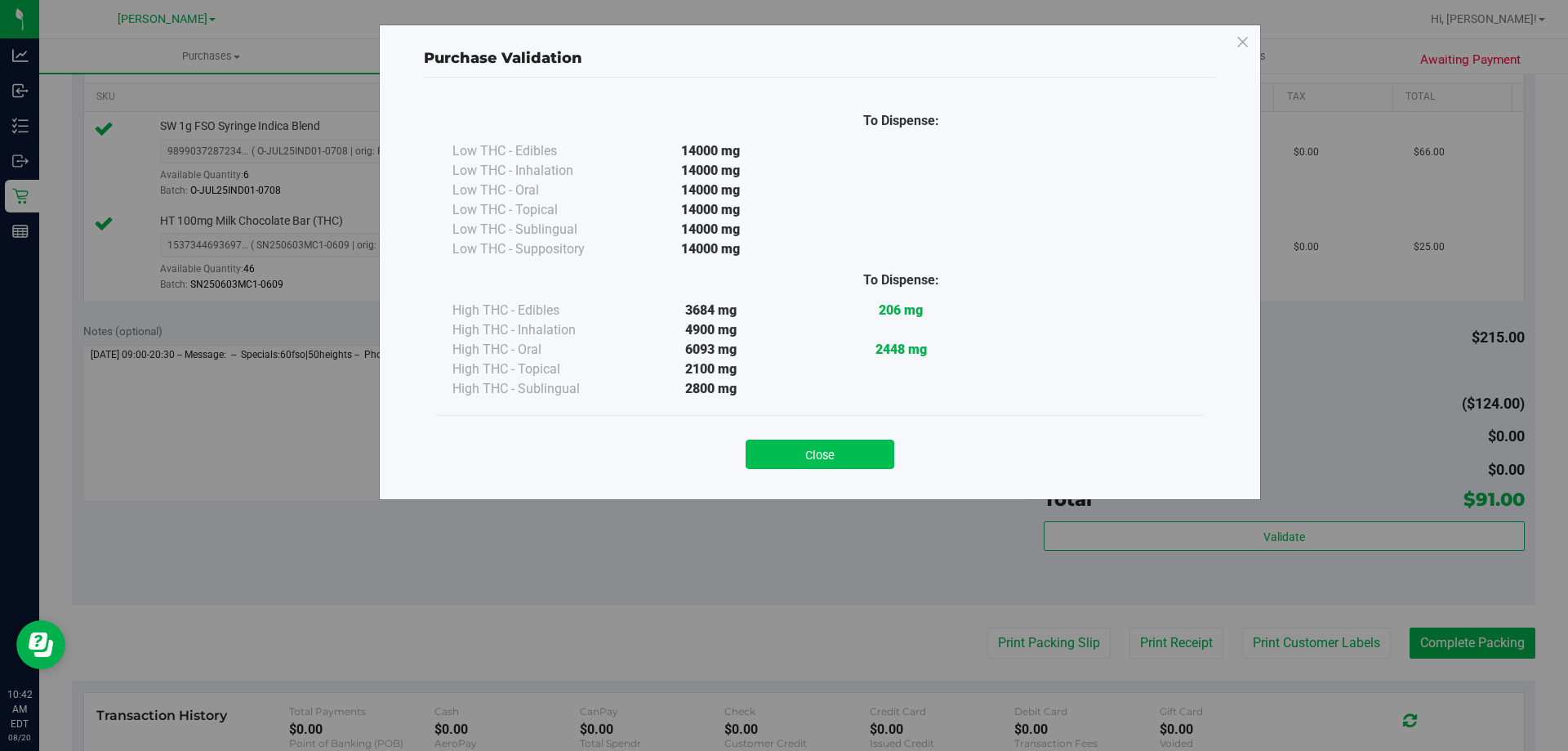
click at [852, 455] on button "Close" at bounding box center [819, 454] width 149 height 29
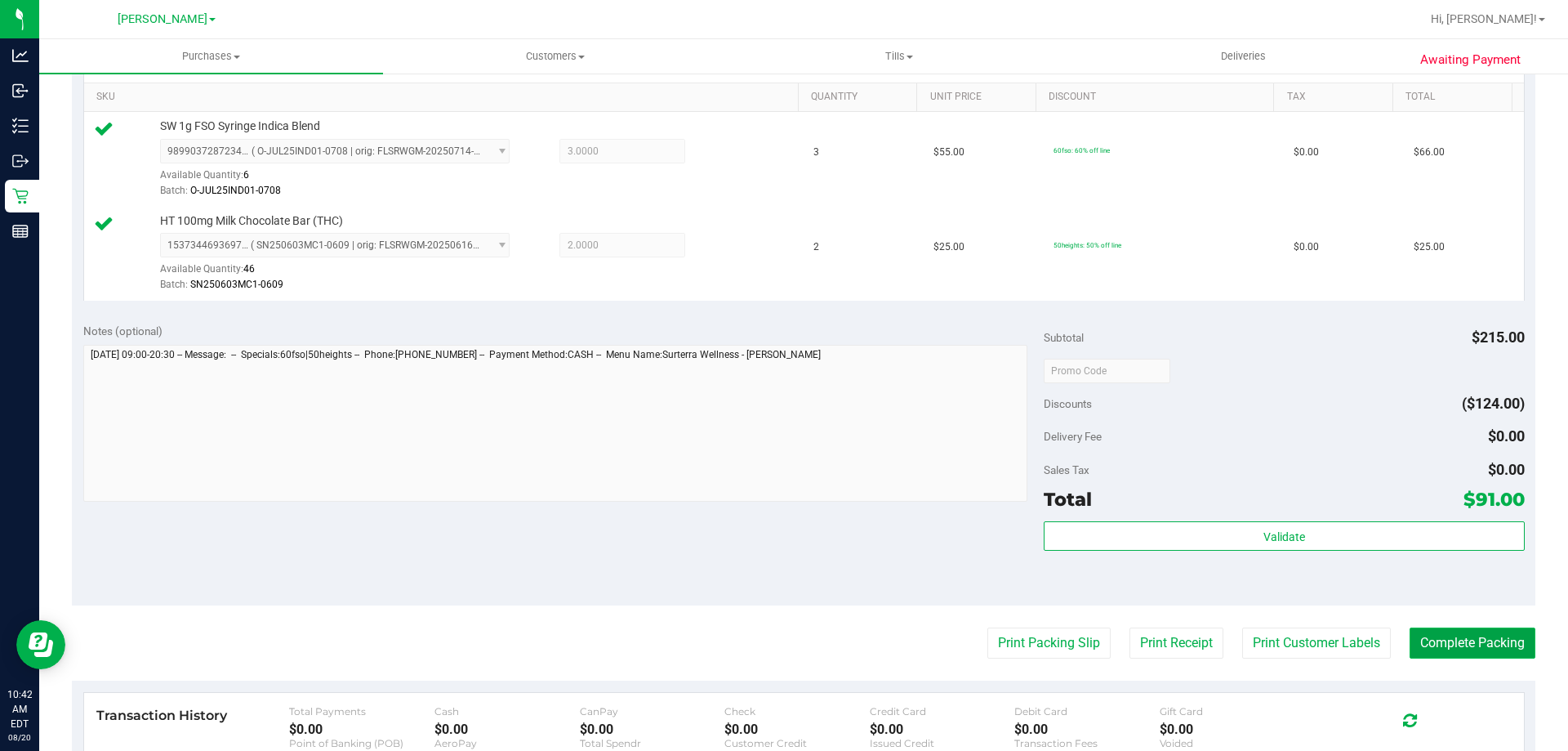
click at [1487, 651] on button "Complete Packing" at bounding box center [1472, 643] width 126 height 31
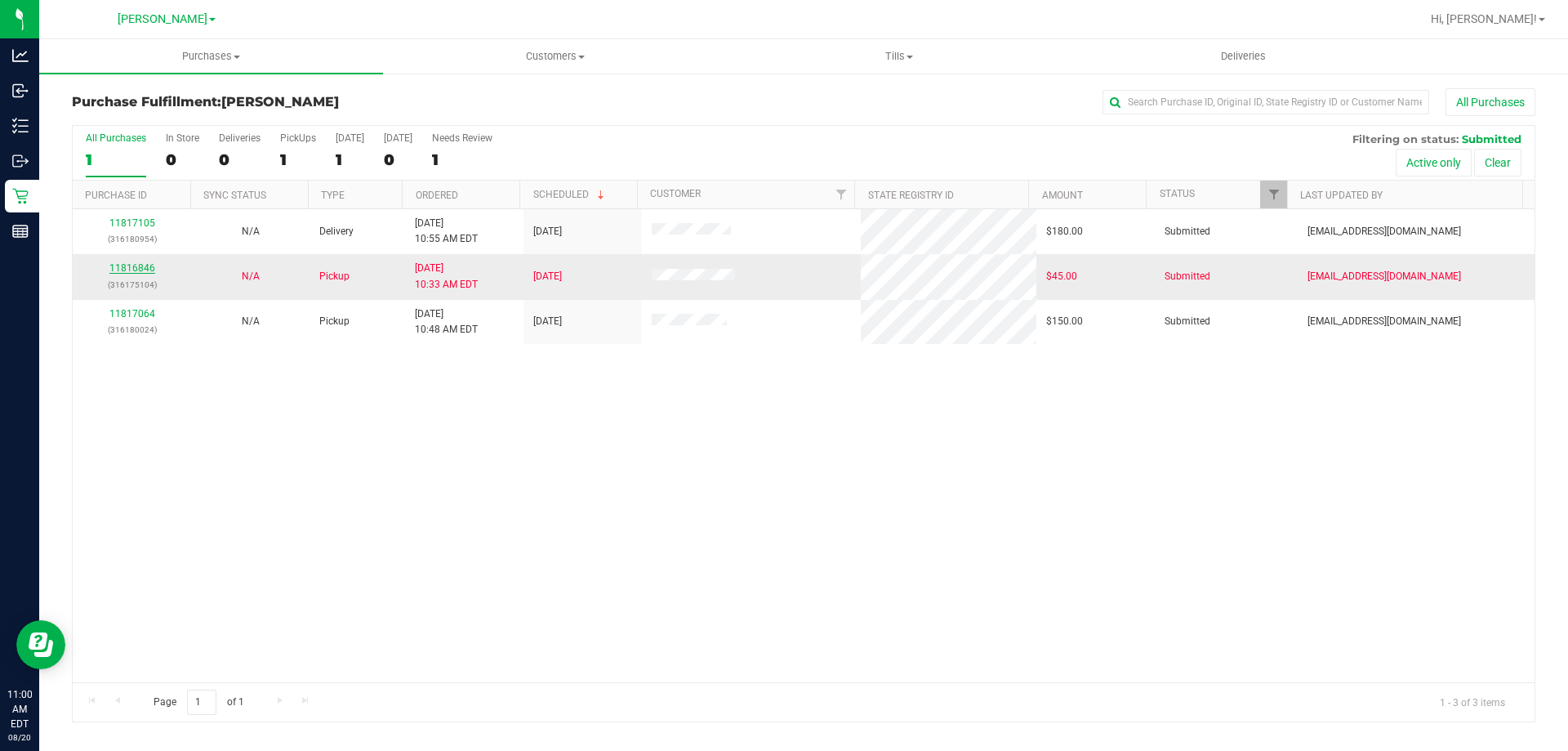
click at [141, 270] on link "11816846" at bounding box center [132, 268] width 46 height 12
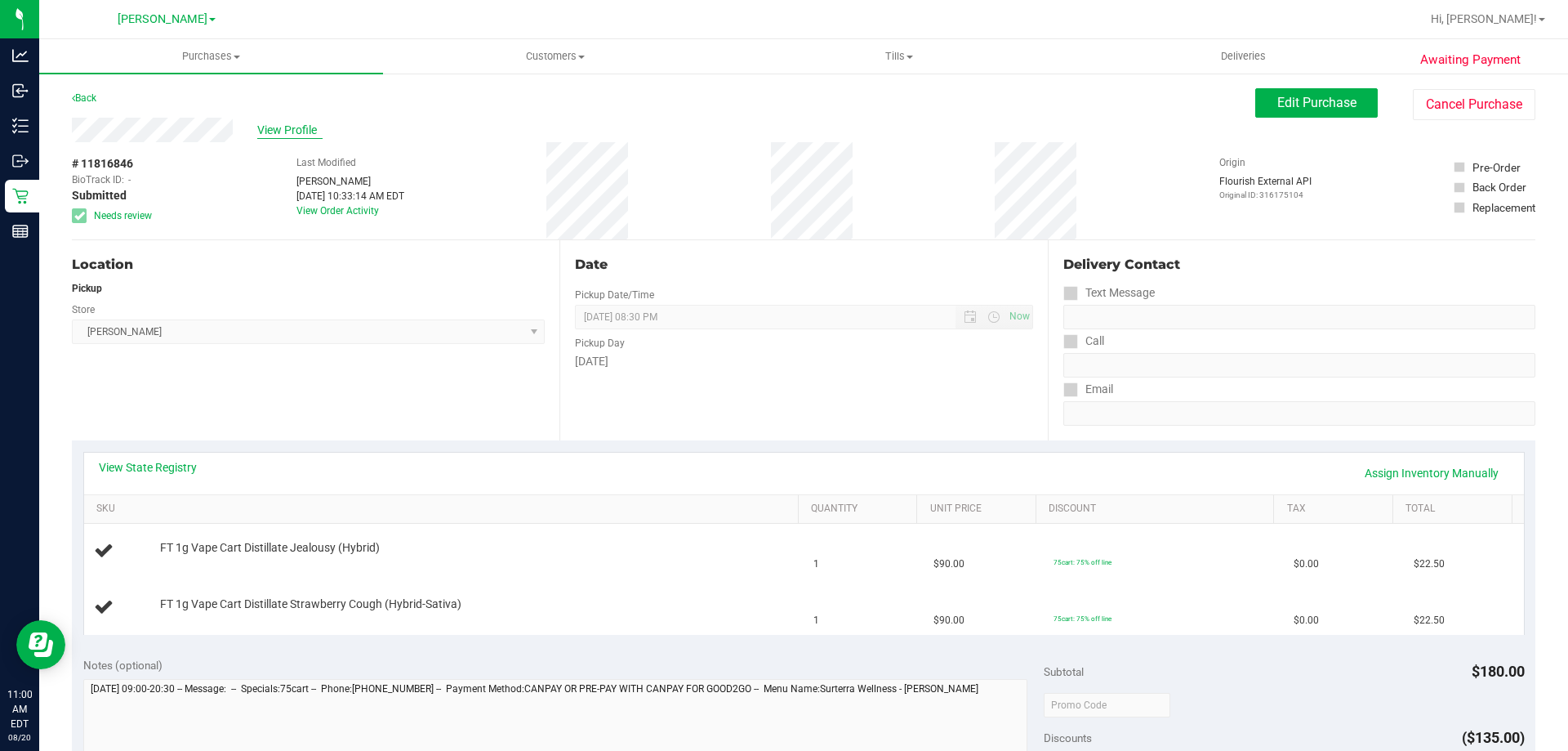
click at [290, 134] on span "View Profile" at bounding box center [290, 130] width 66 height 17
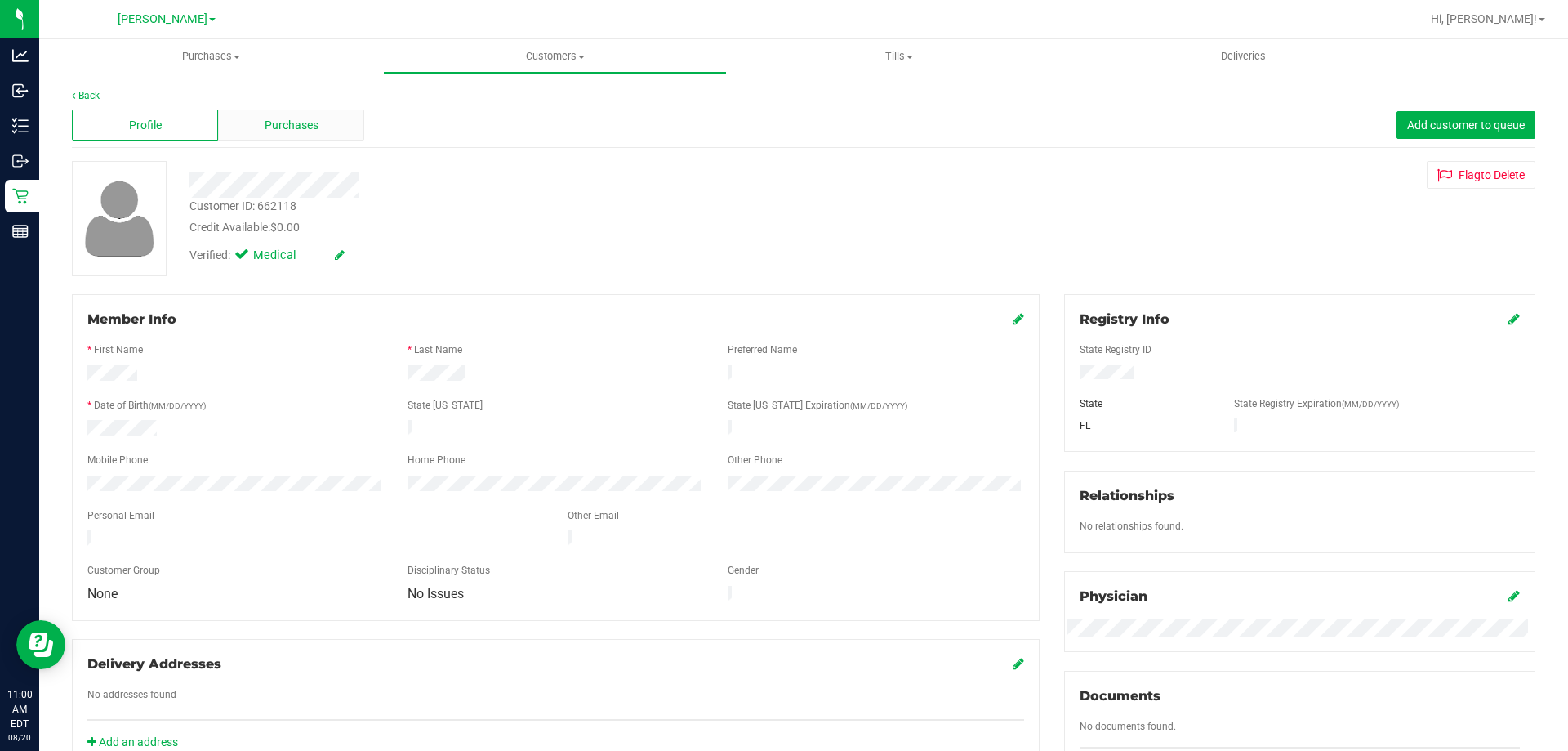
click at [286, 136] on div "Purchases" at bounding box center [291, 125] width 146 height 31
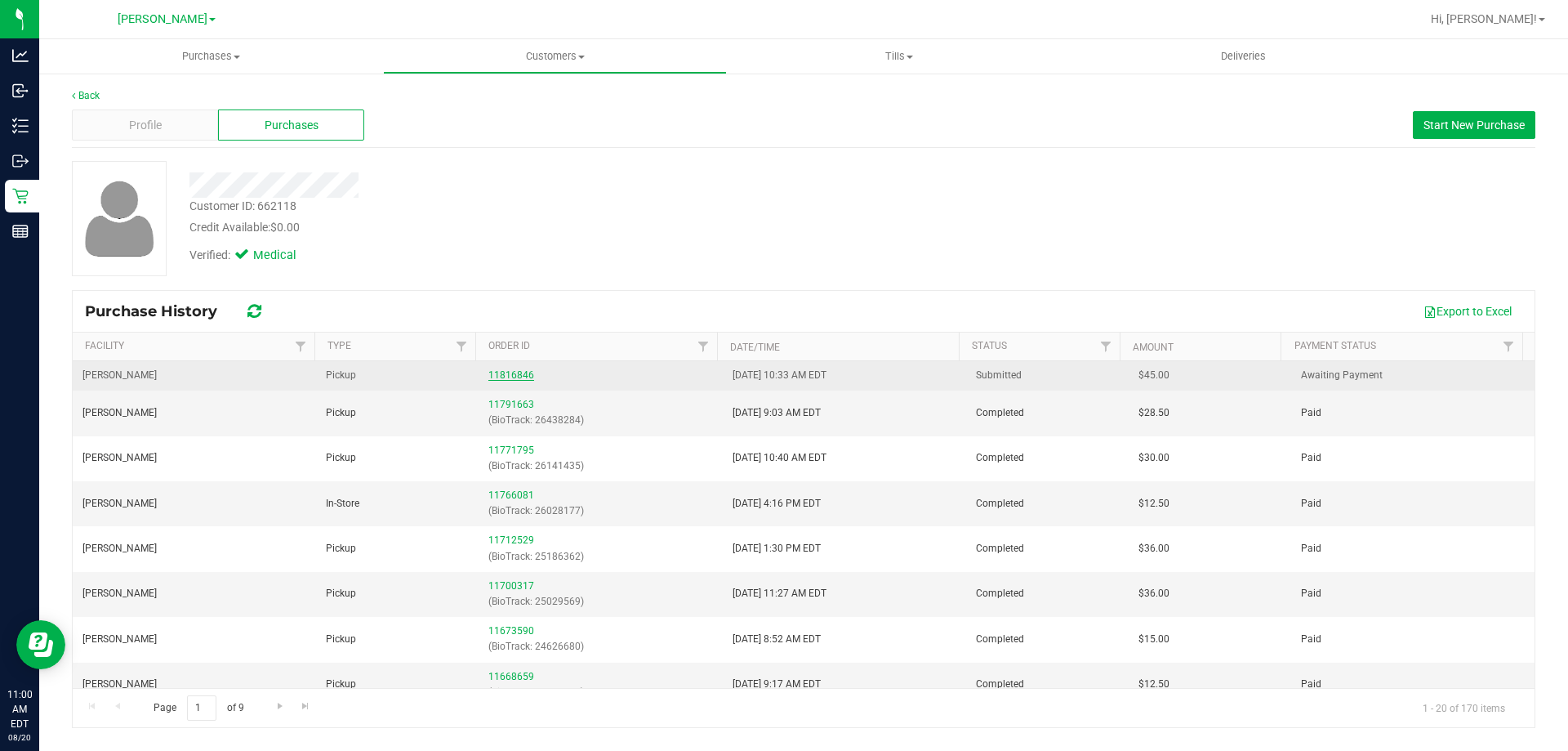
click at [511, 376] on link "11816846" at bounding box center [511, 375] width 46 height 12
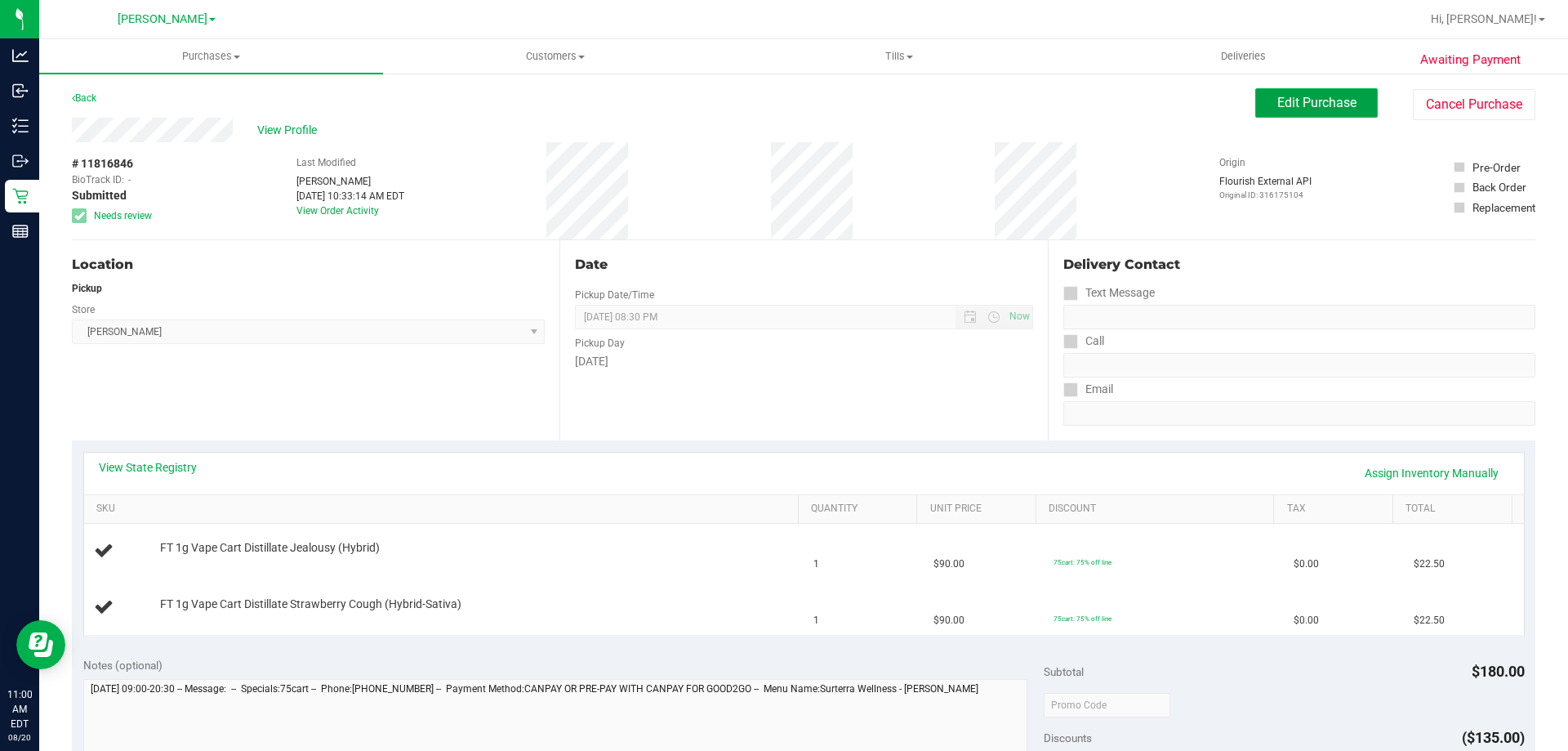
click at [1277, 96] on span "Edit Purchase" at bounding box center [1316, 102] width 79 height 16
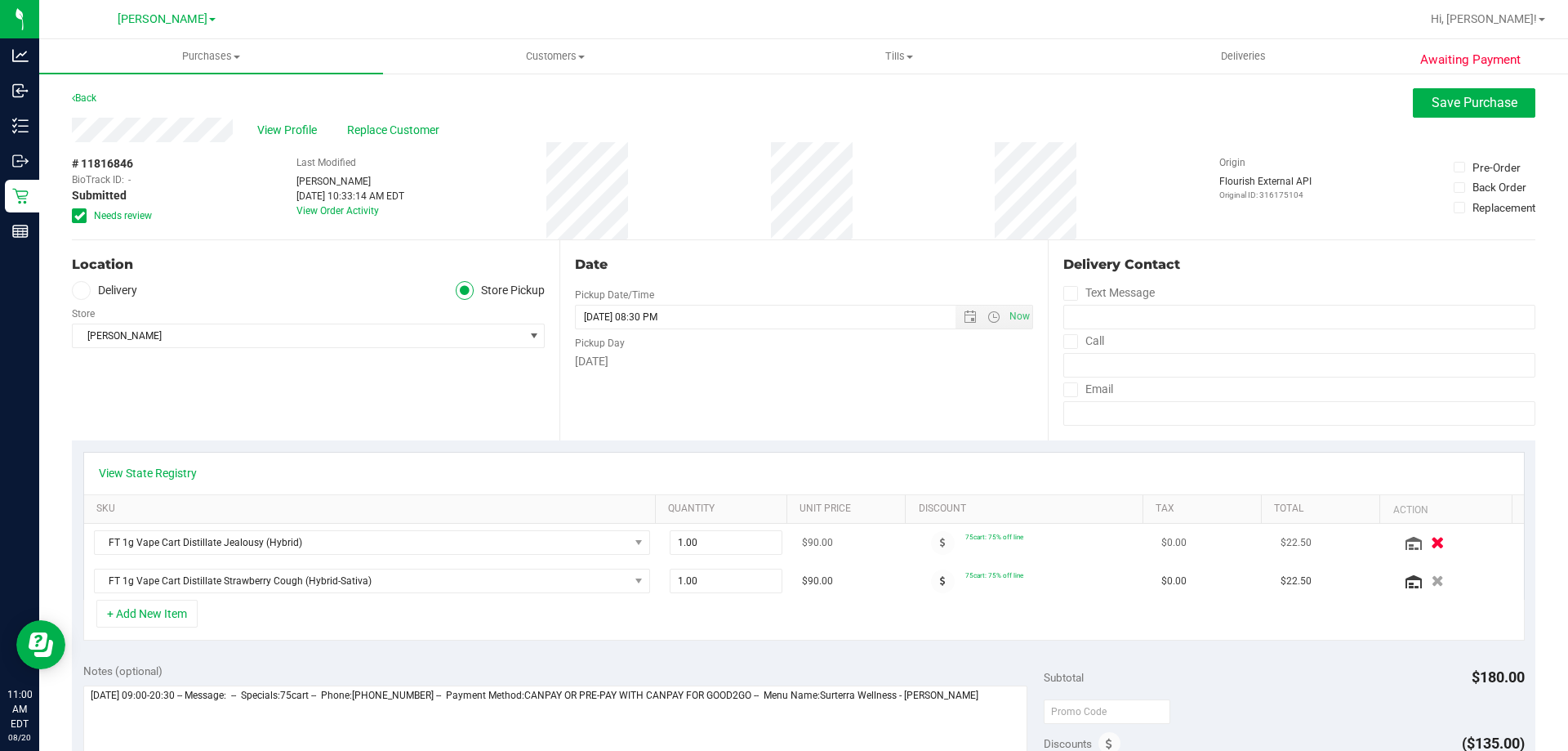
click at [1431, 542] on icon "button" at bounding box center [1437, 542] width 14 height 12
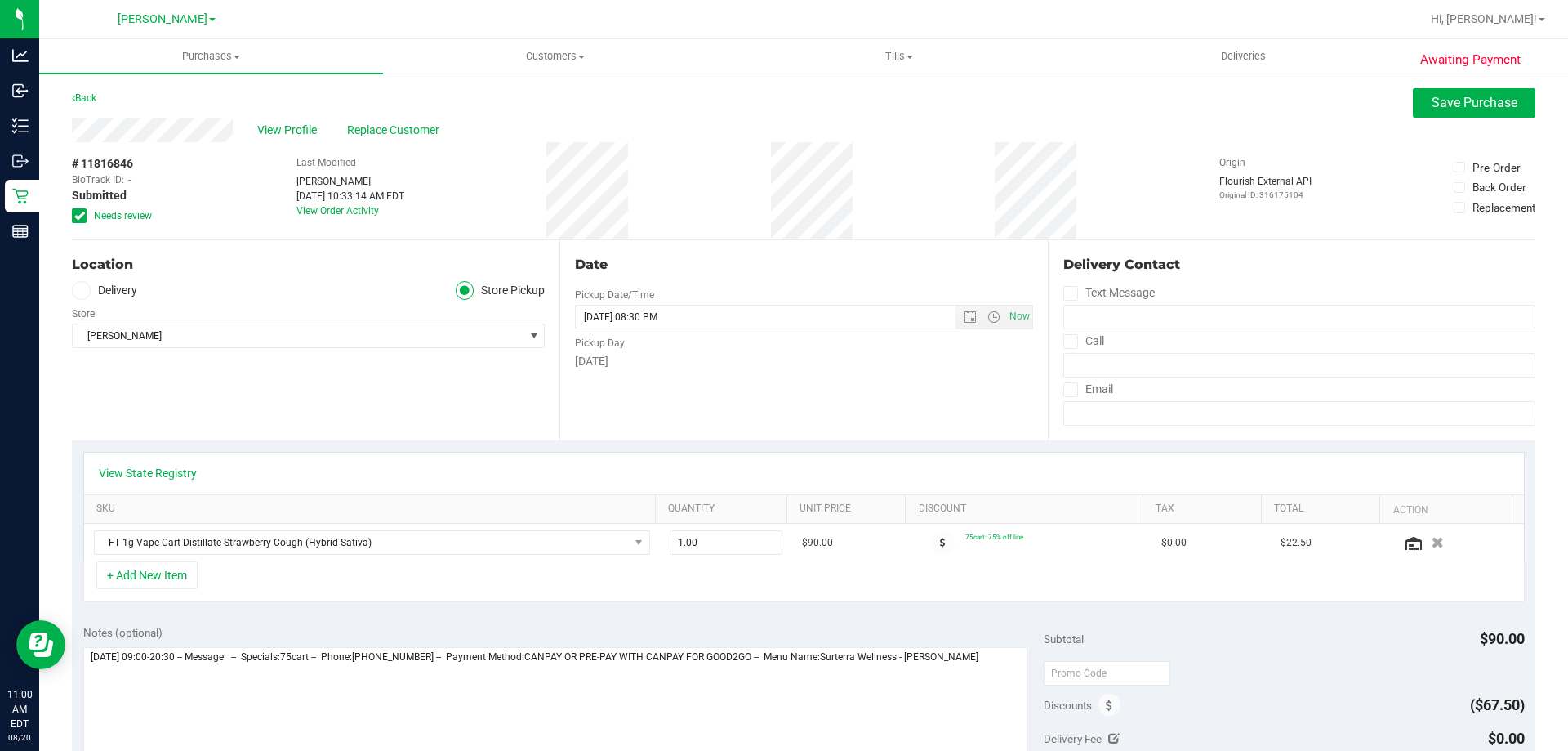
click at [89, 210] on label "Needs review" at bounding box center [112, 216] width 81 height 15
click at [0, 0] on input "Needs review" at bounding box center [0, 0] width 0 height 0
click at [1437, 90] on button "Save Purchase" at bounding box center [1474, 103] width 122 height 29
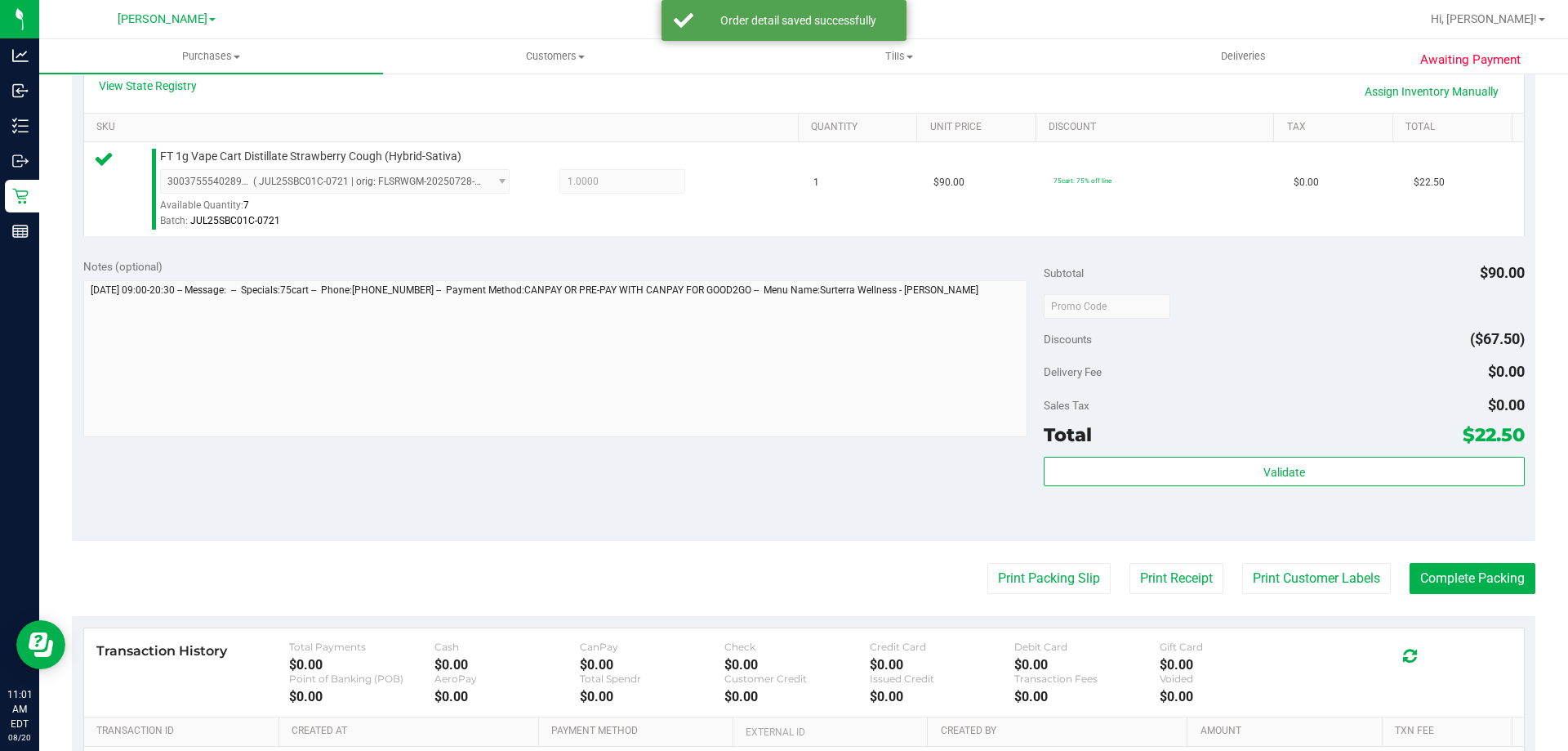
scroll to position [382, 0]
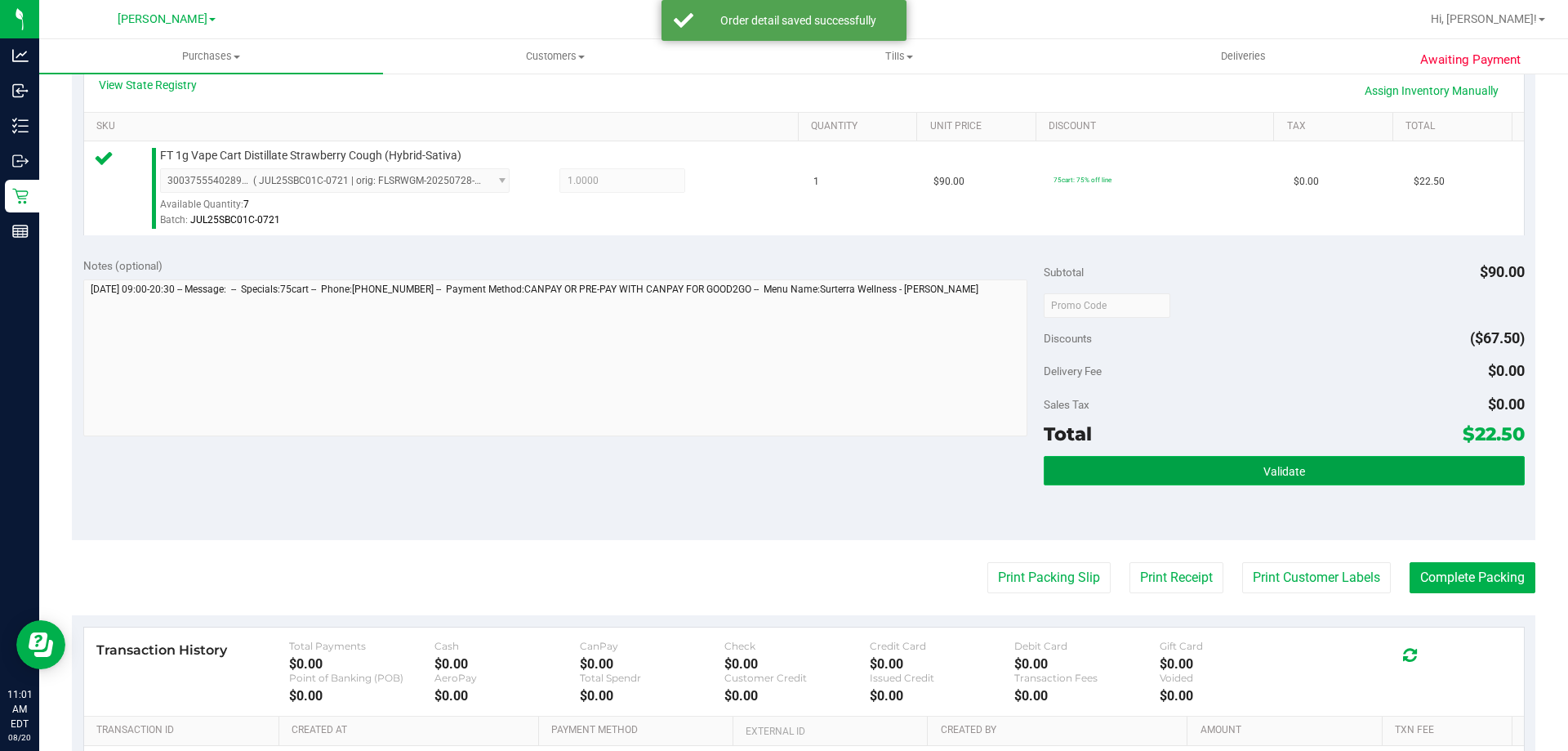
click at [1362, 456] on button "Validate" at bounding box center [1284, 471] width 480 height 29
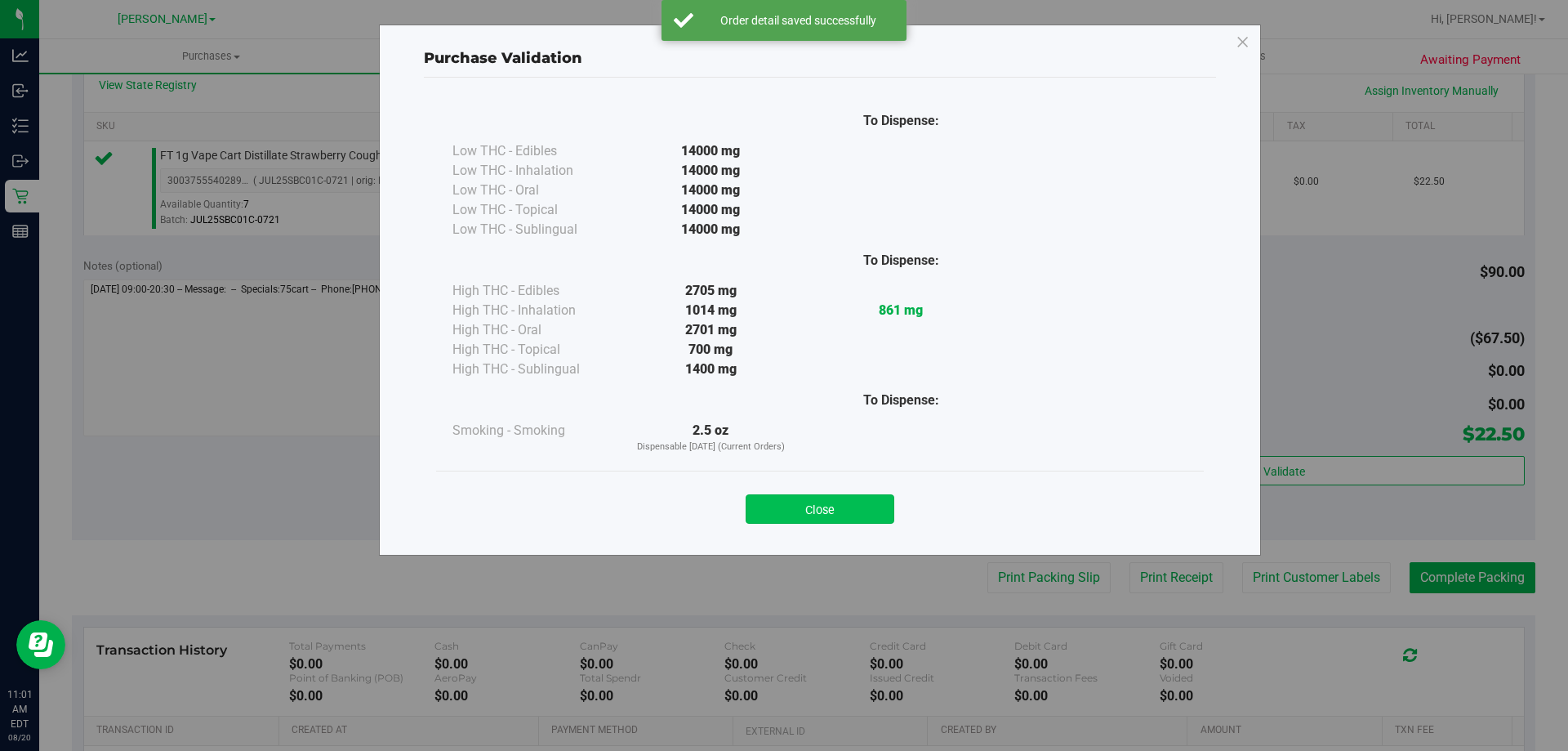
click at [837, 505] on button "Close" at bounding box center [819, 509] width 149 height 29
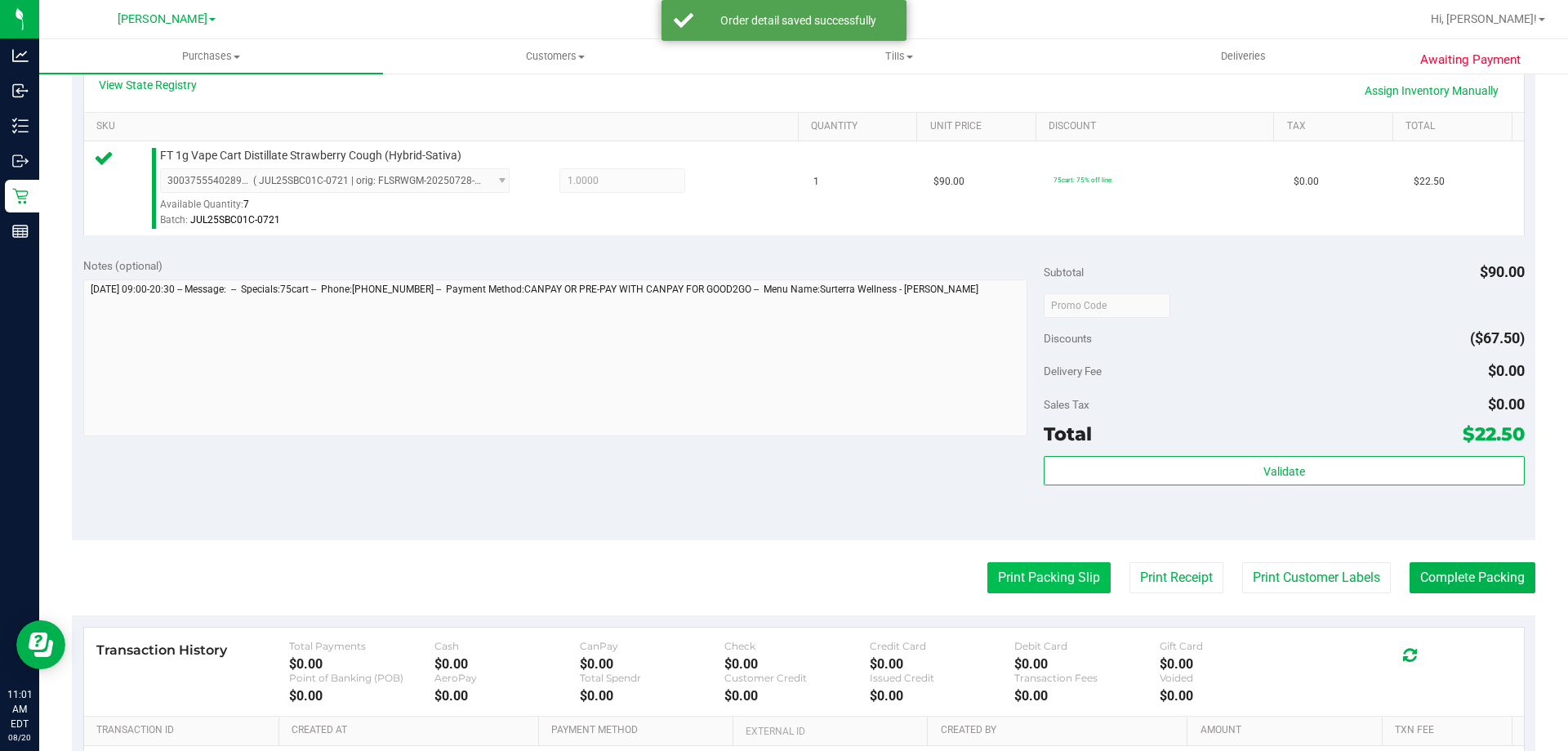
click at [1048, 569] on button "Print Packing Slip" at bounding box center [1048, 577] width 123 height 31
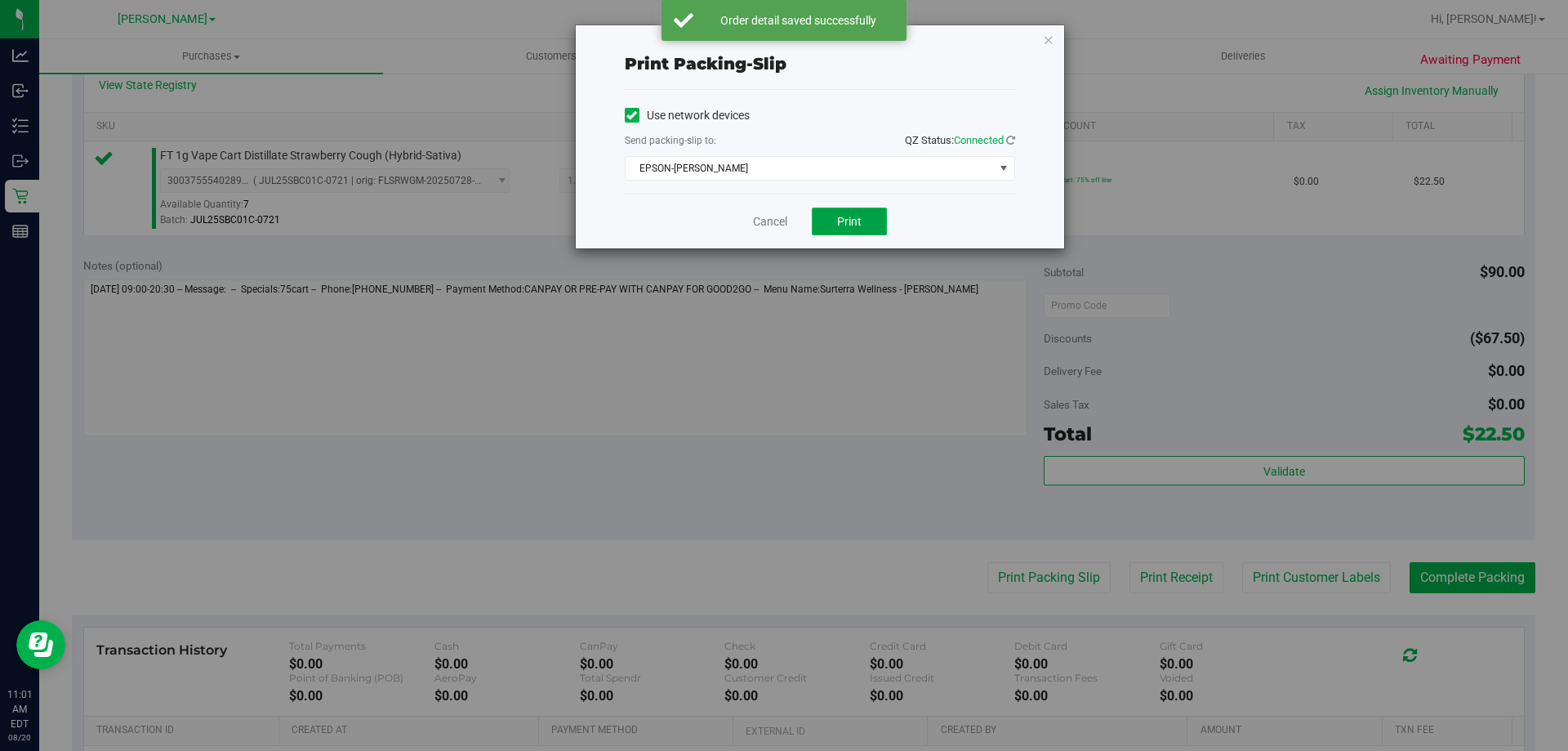
click at [868, 217] on button "Print" at bounding box center [849, 221] width 75 height 27
click at [761, 217] on link "Cancel" at bounding box center [770, 221] width 35 height 17
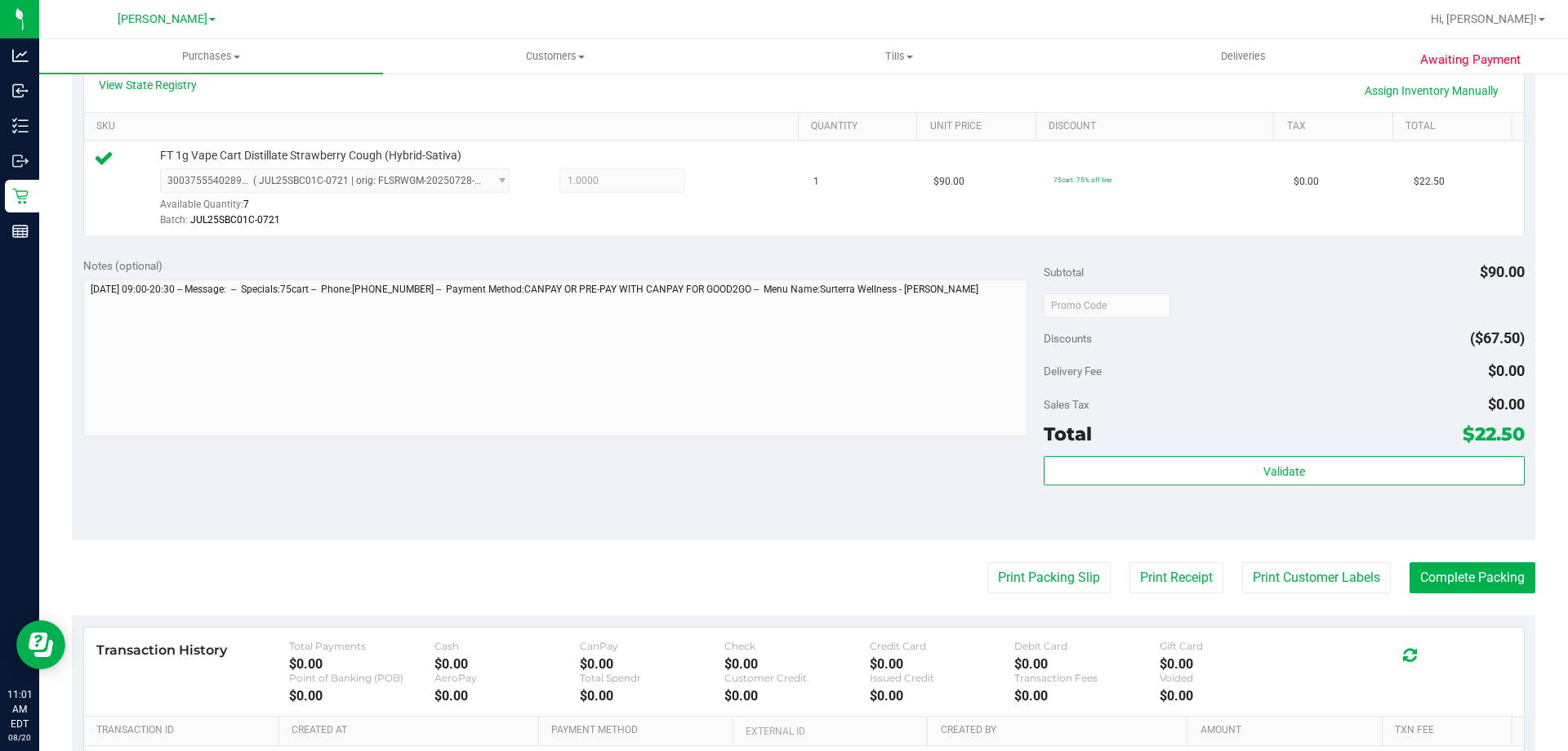
click at [1289, 442] on div "Total $22.50" at bounding box center [1284, 434] width 480 height 29
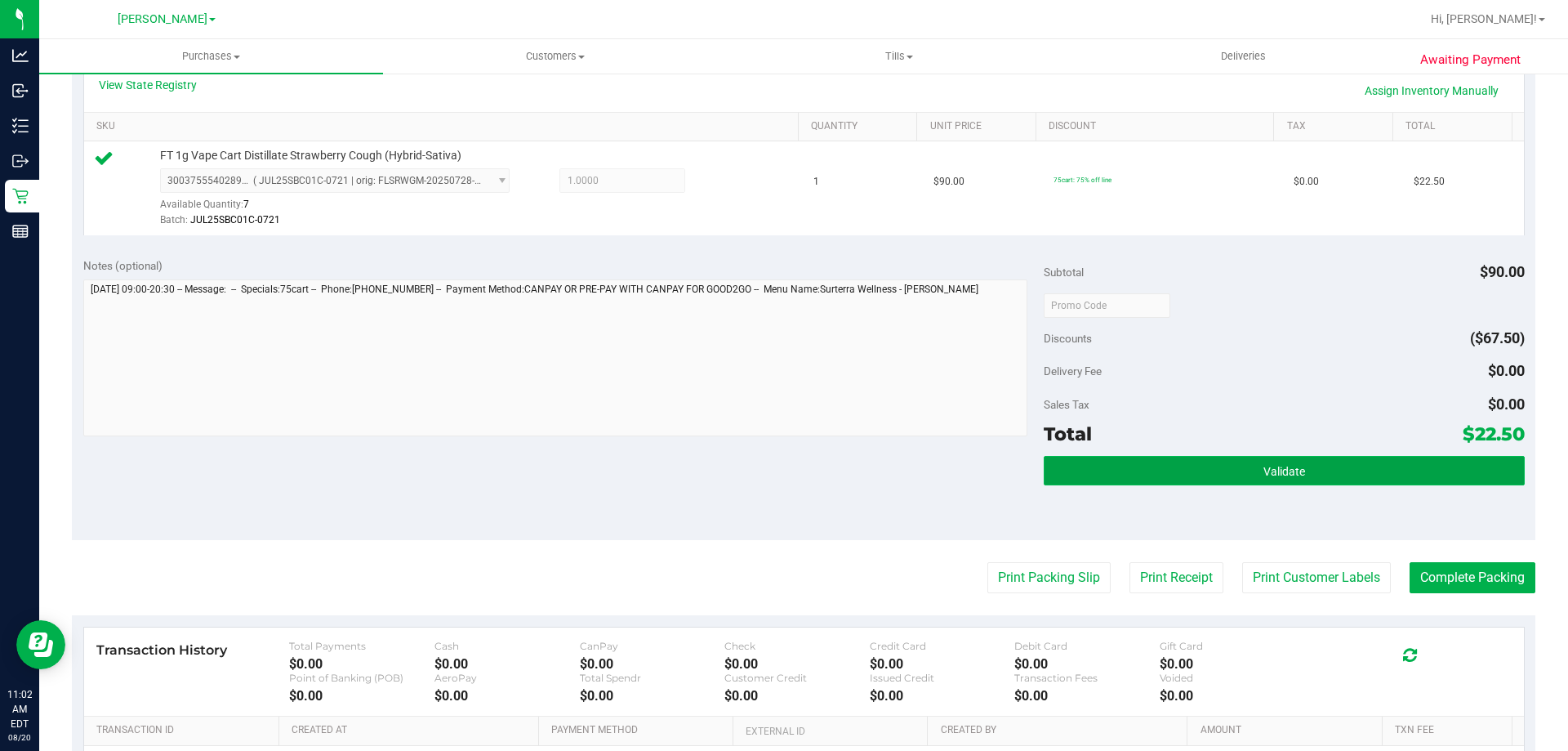
click at [1293, 482] on button "Validate" at bounding box center [1284, 471] width 480 height 29
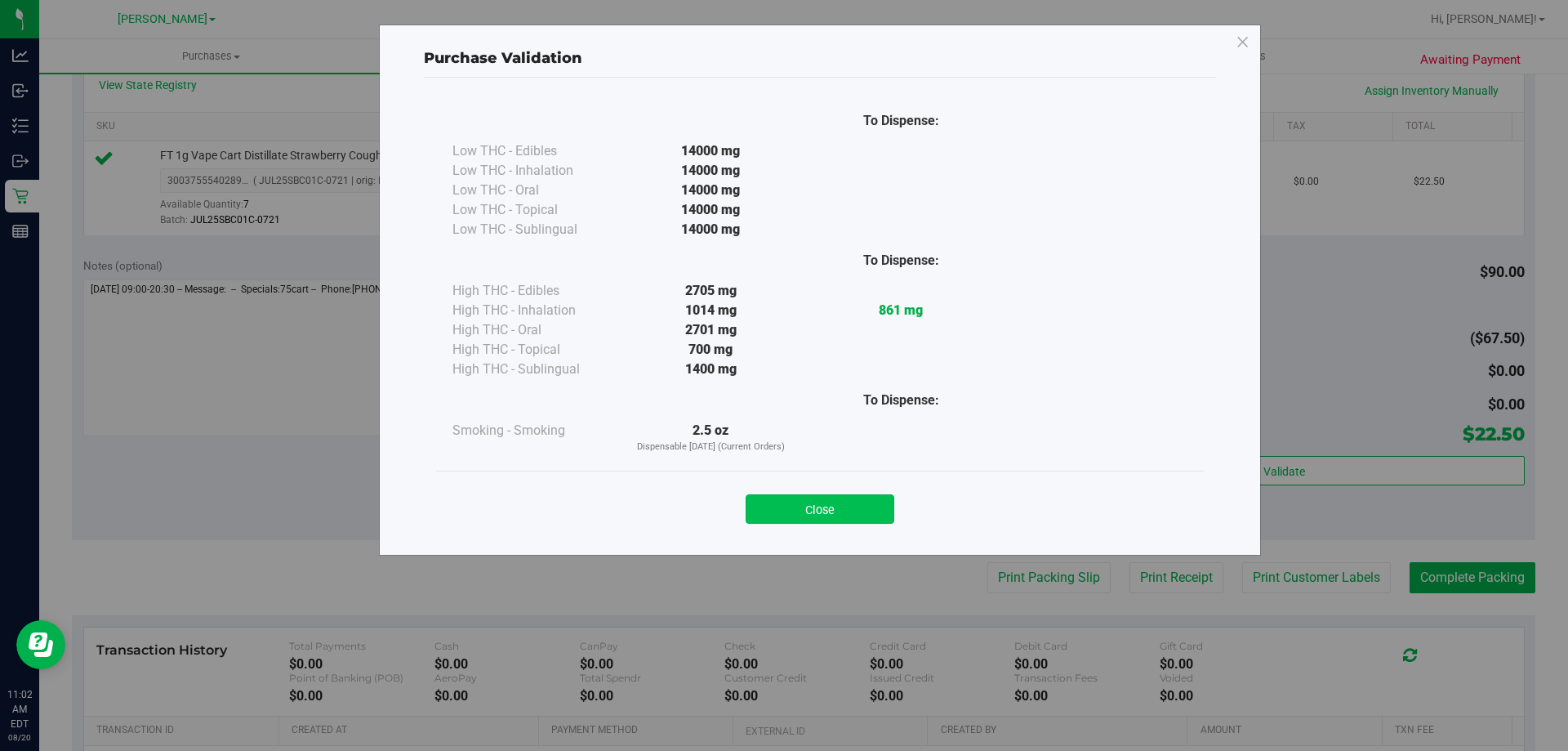
click at [836, 505] on button "Close" at bounding box center [819, 509] width 149 height 29
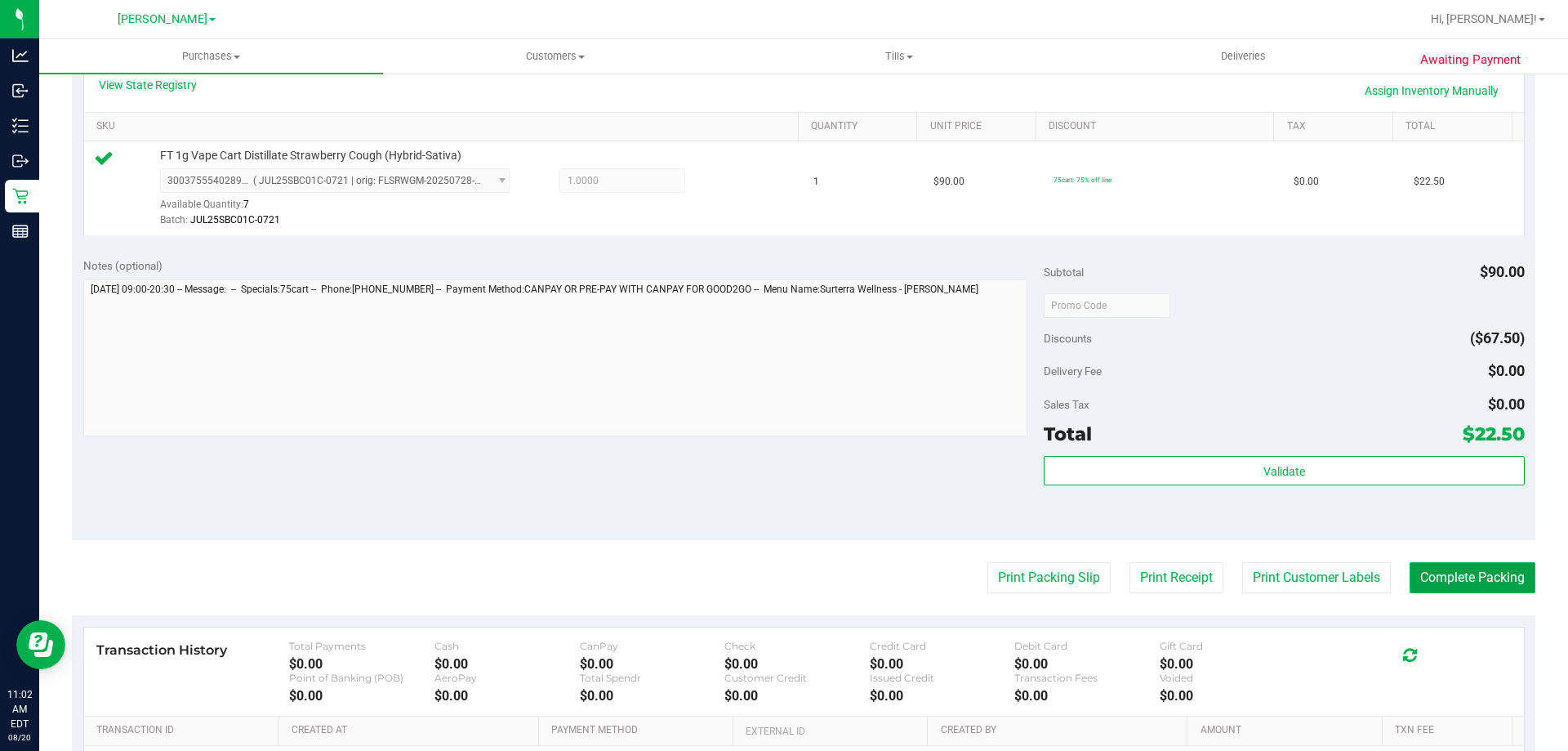
click at [1454, 583] on button "Complete Packing" at bounding box center [1472, 577] width 126 height 31
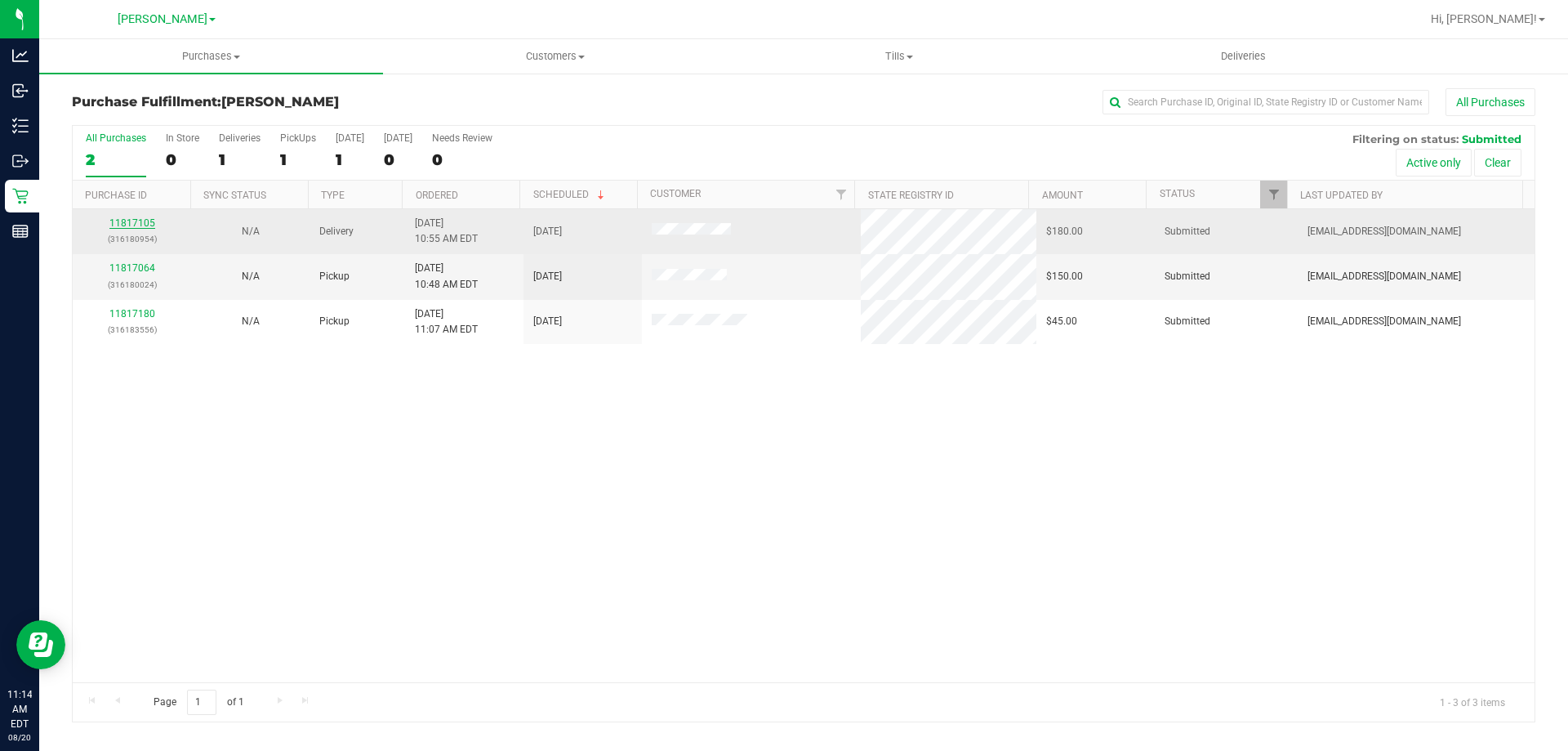
click at [134, 219] on link "11817105" at bounding box center [132, 223] width 46 height 12
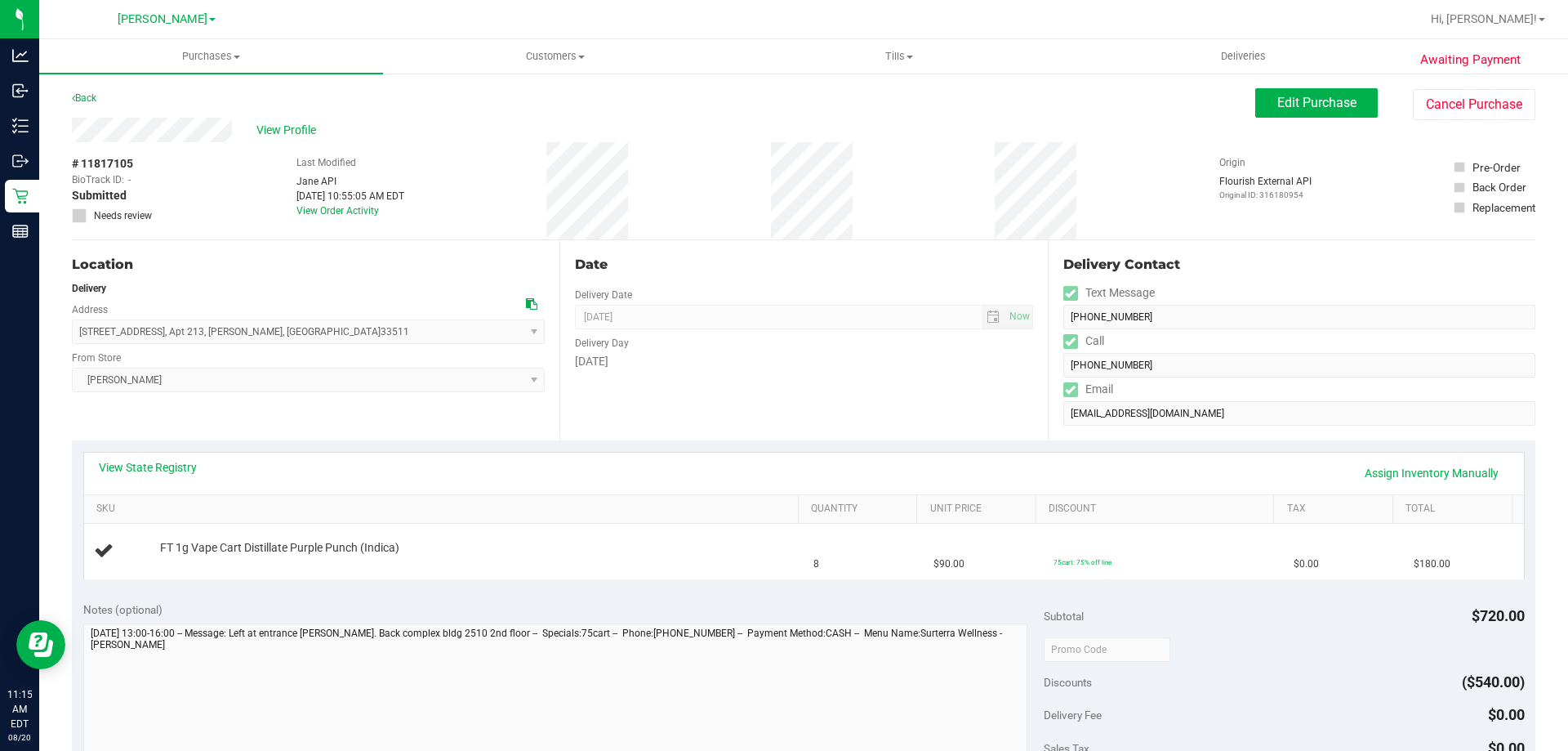
scroll to position [4, 0]
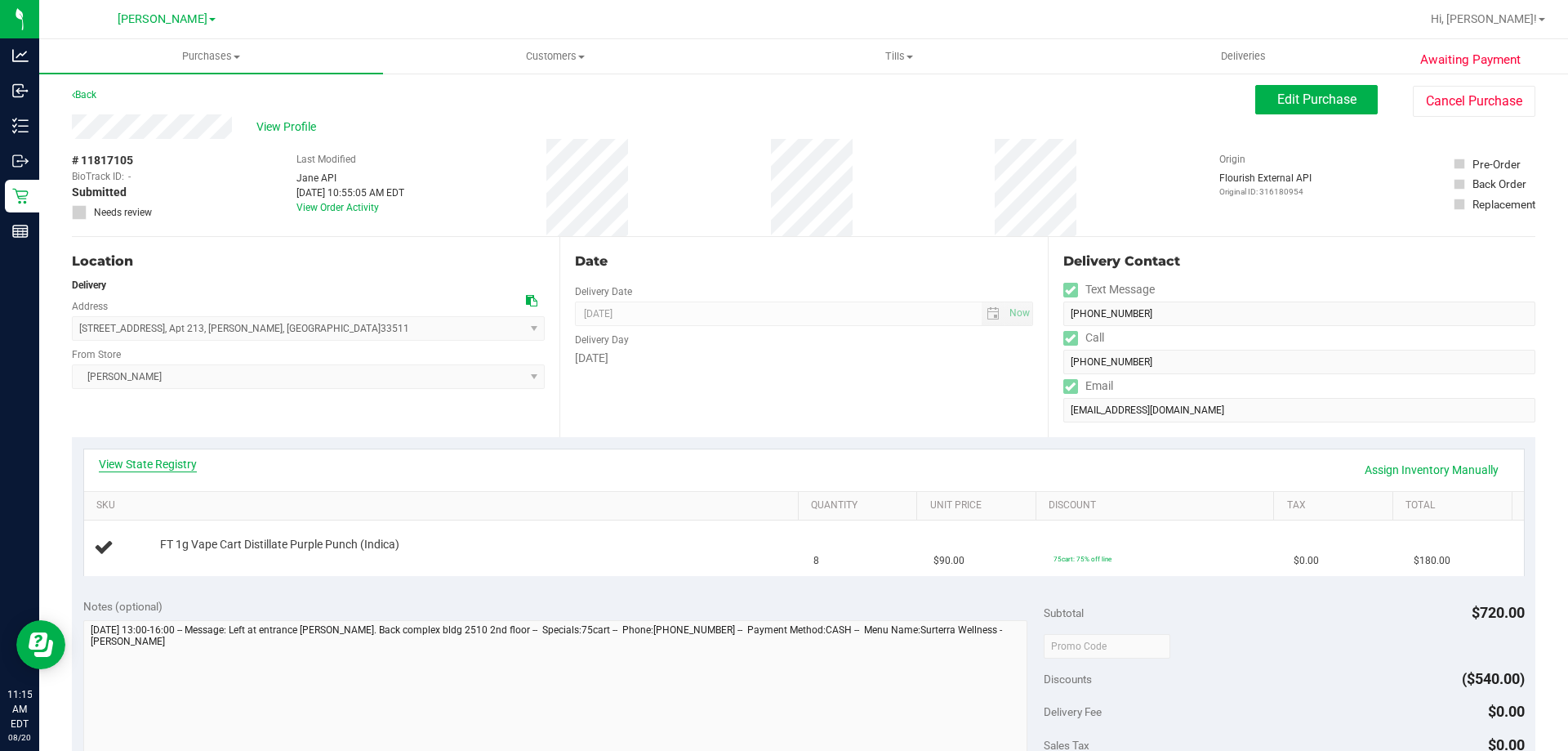
click at [151, 462] on link "View State Registry" at bounding box center [147, 464] width 98 height 16
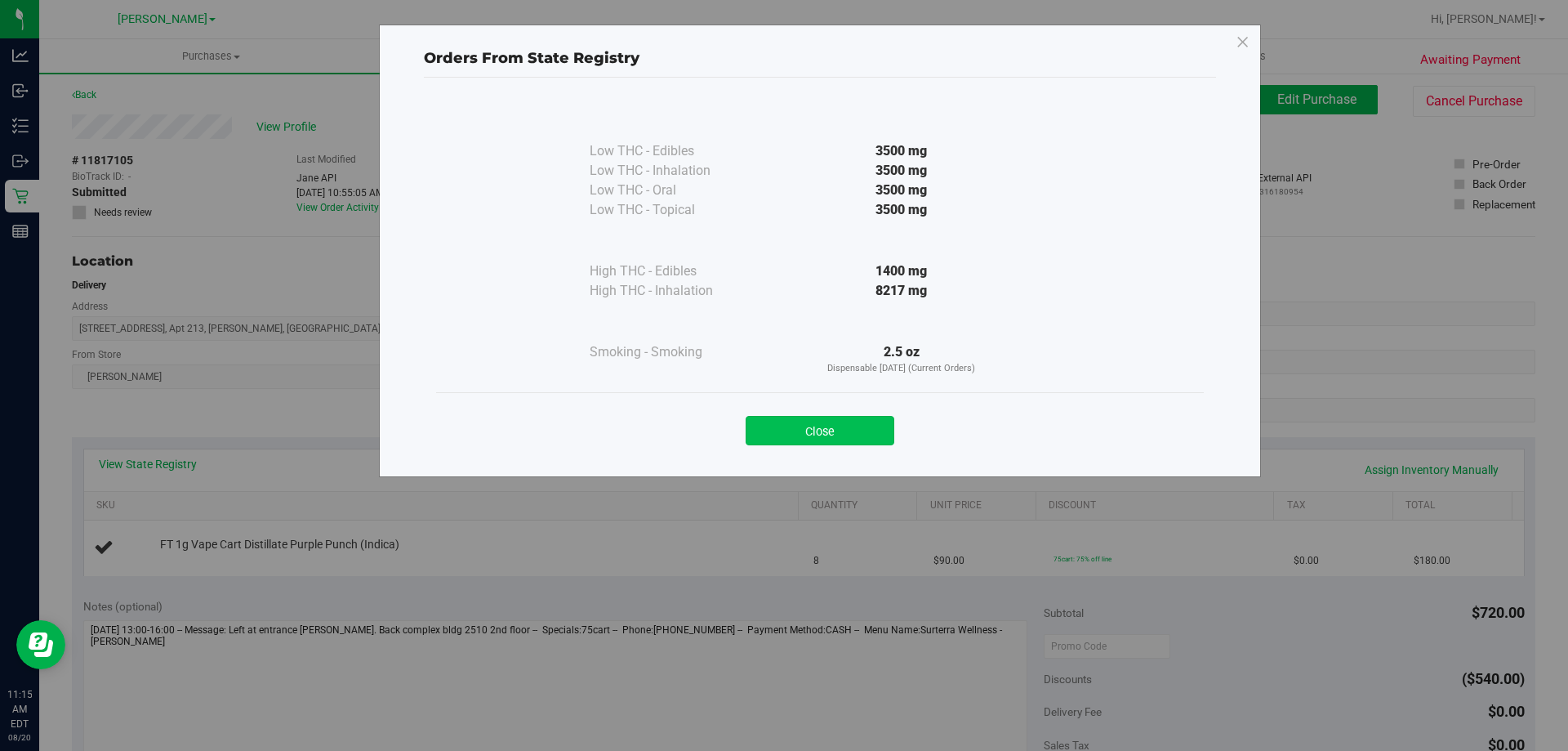
click at [833, 433] on button "Close" at bounding box center [819, 430] width 149 height 29
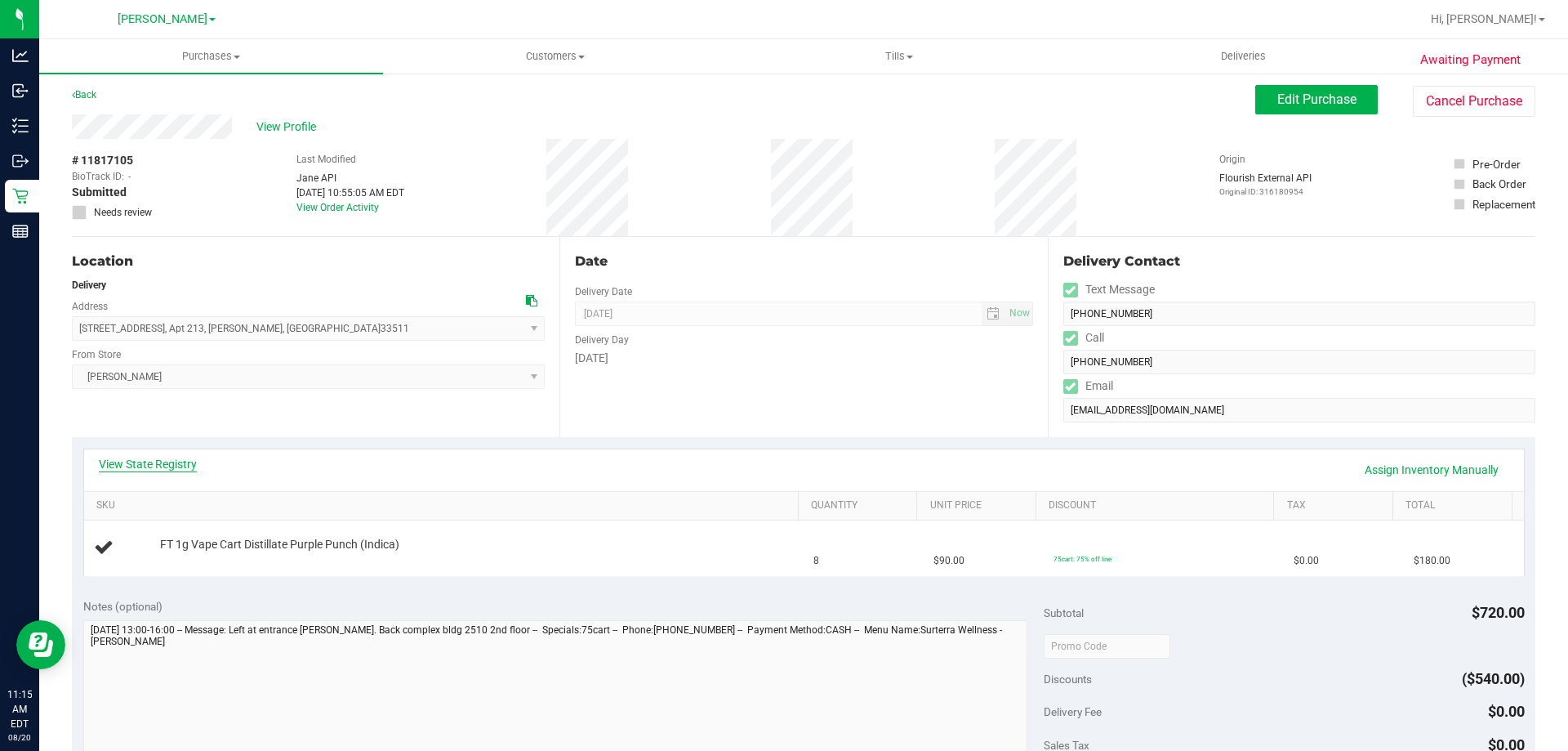
click at [171, 469] on link "View State Registry" at bounding box center [147, 464] width 98 height 16
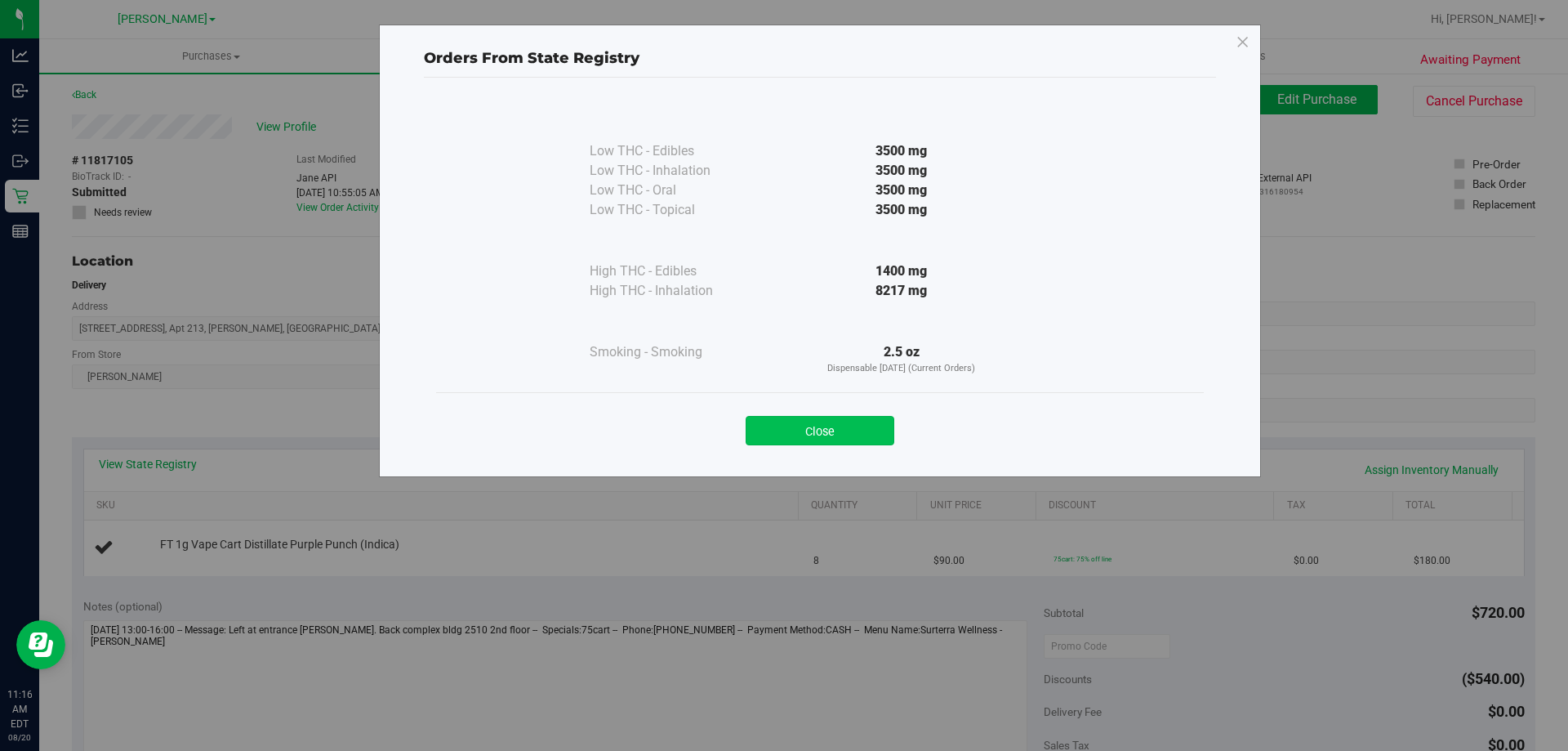
click at [844, 417] on button "Close" at bounding box center [819, 430] width 149 height 29
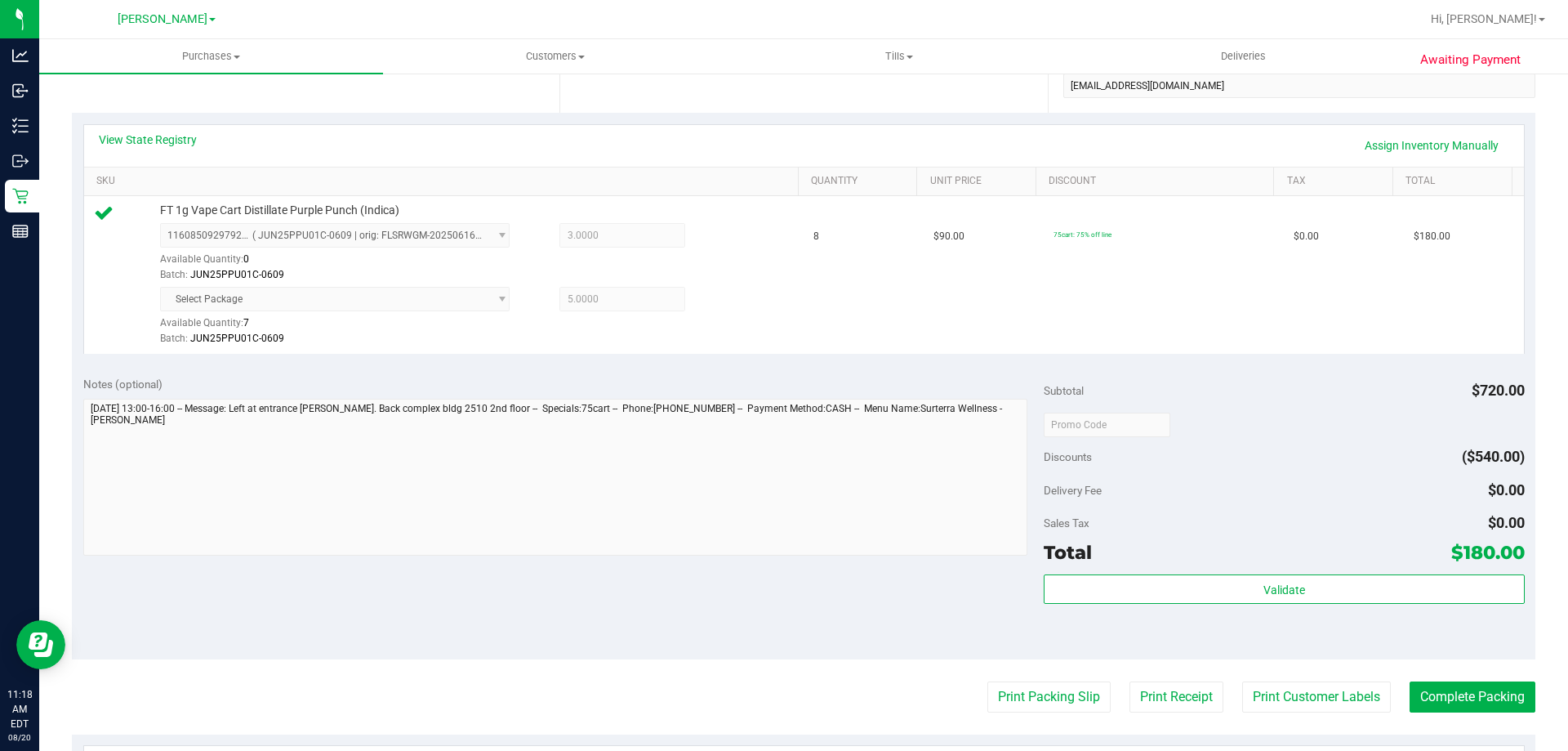
scroll to position [407, 0]
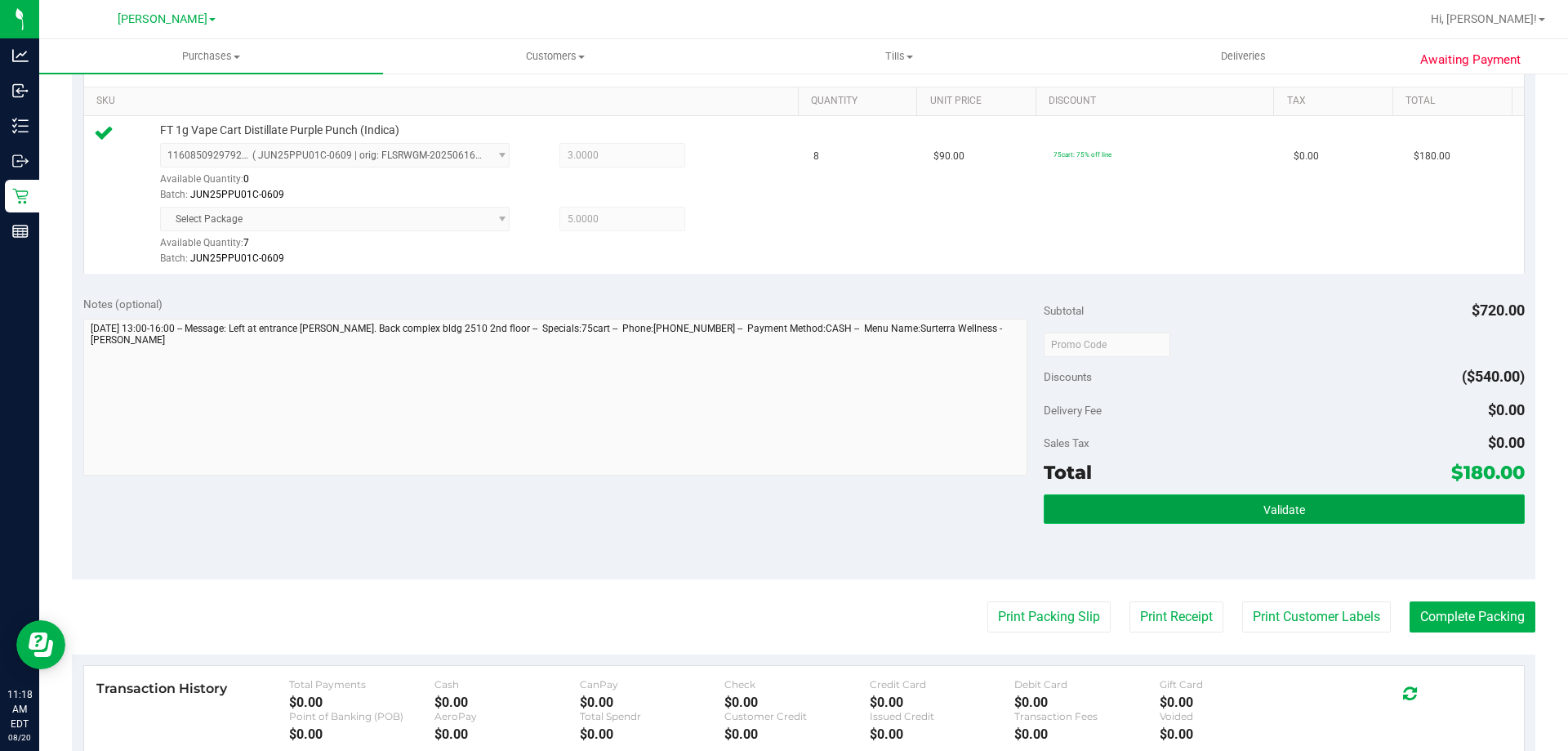
click at [1282, 513] on span "Validate" at bounding box center [1284, 510] width 42 height 13
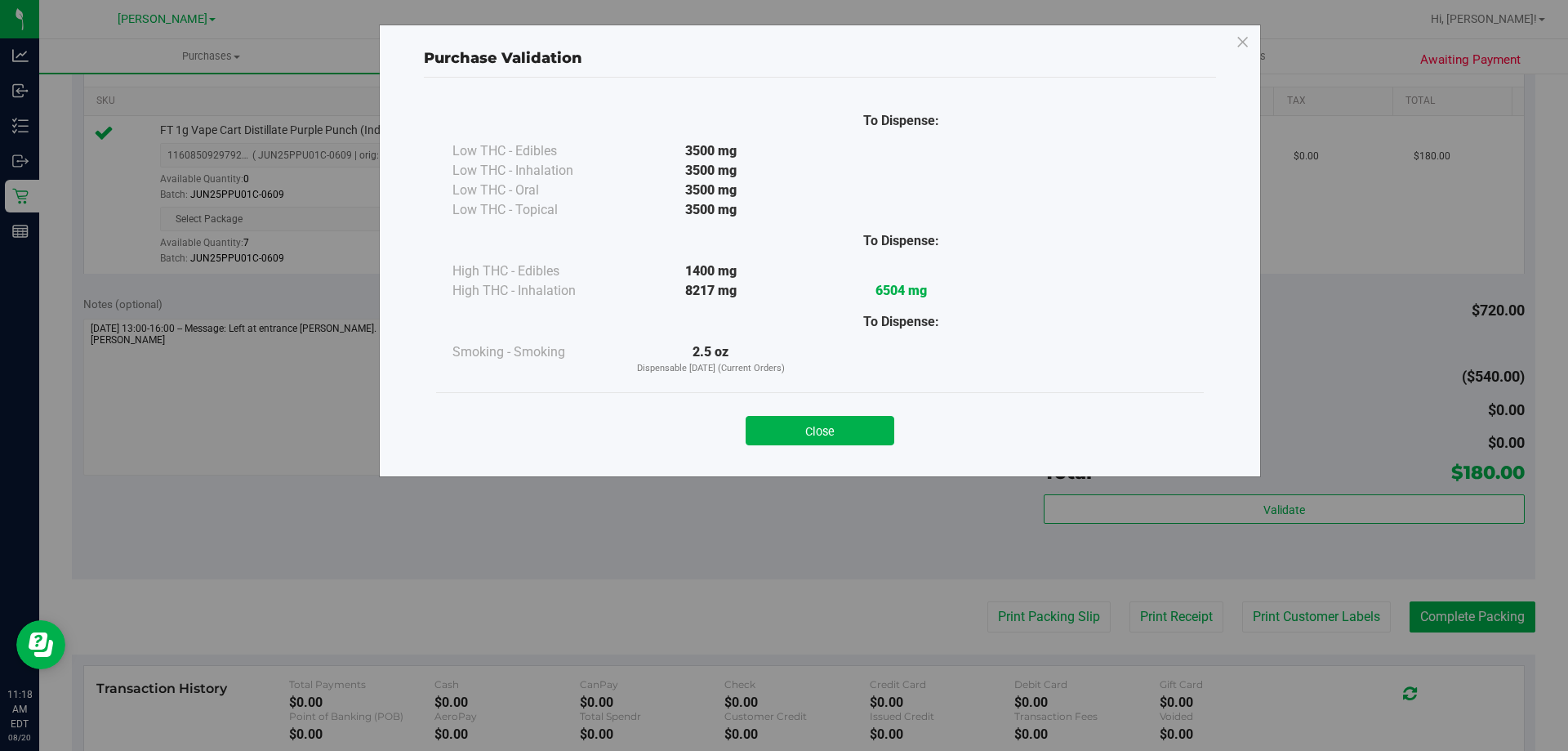
click at [857, 393] on div "Close" at bounding box center [819, 425] width 767 height 66
click at [887, 430] on button "Close" at bounding box center [819, 430] width 149 height 29
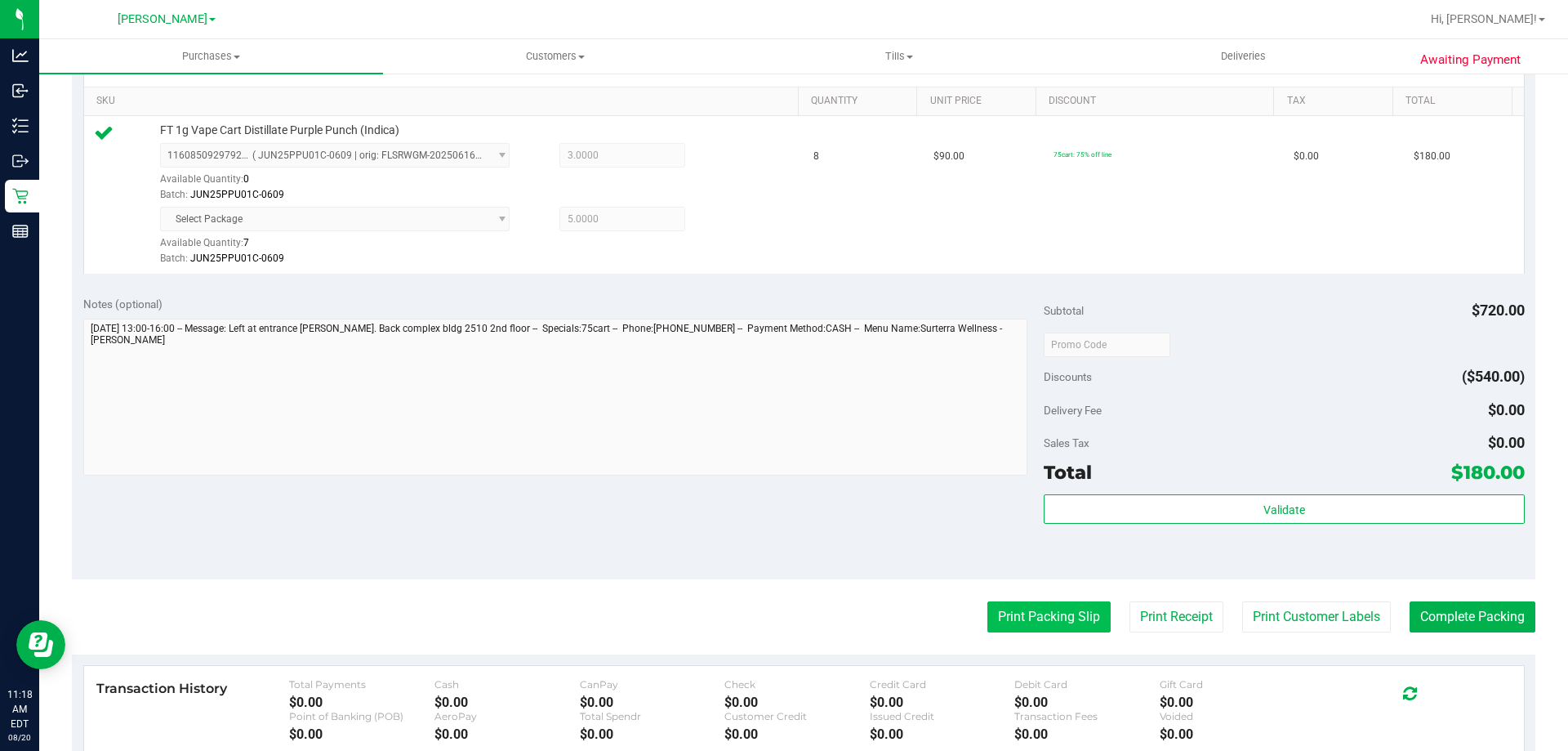
click at [1044, 622] on button "Print Packing Slip" at bounding box center [1048, 617] width 123 height 31
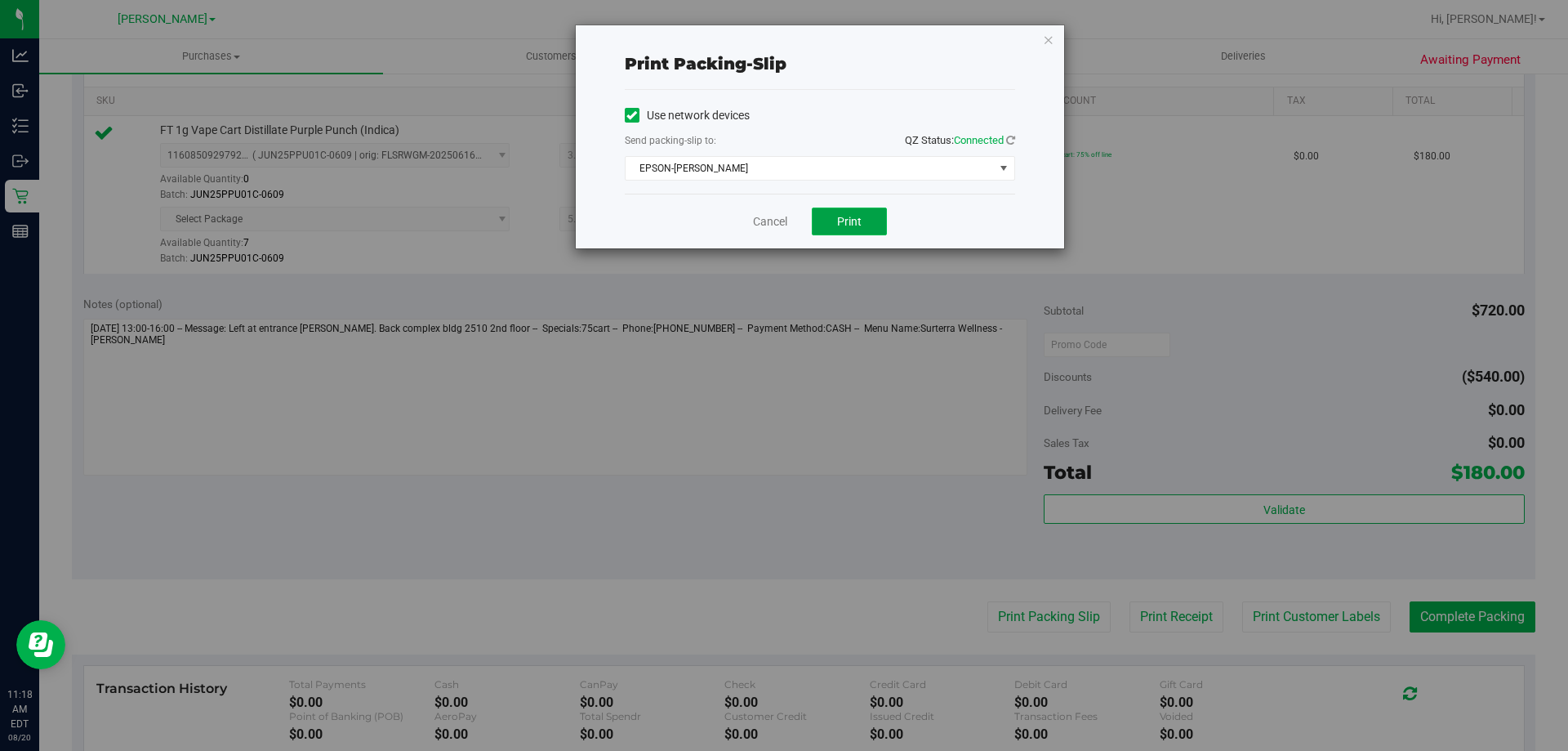
click at [876, 207] on button "Print" at bounding box center [849, 221] width 75 height 27
click at [867, 225] on button "Print" at bounding box center [849, 221] width 75 height 27
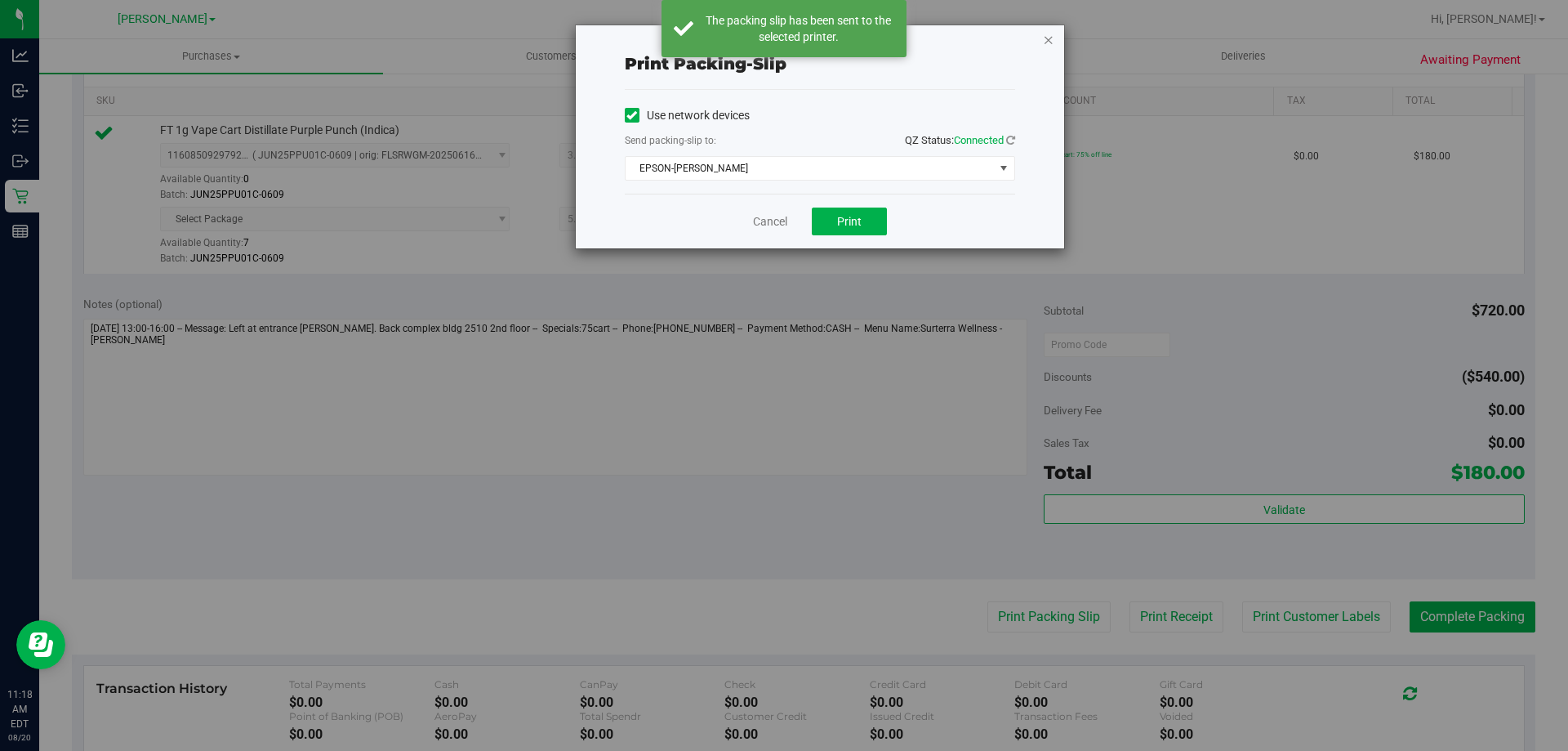
click at [1047, 43] on icon "button" at bounding box center [1048, 38] width 12 height 19
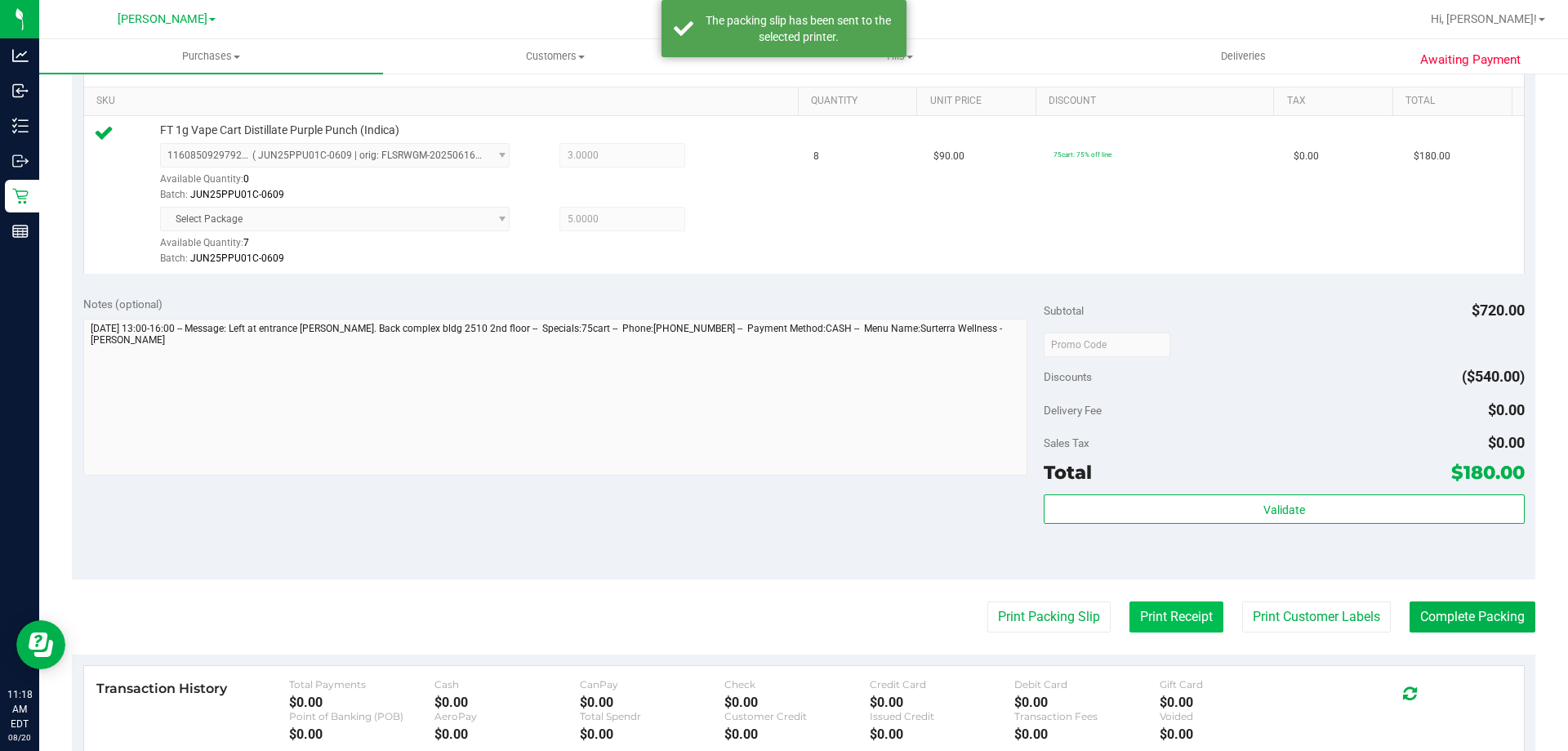
click at [1156, 625] on button "Print Receipt" at bounding box center [1176, 617] width 94 height 31
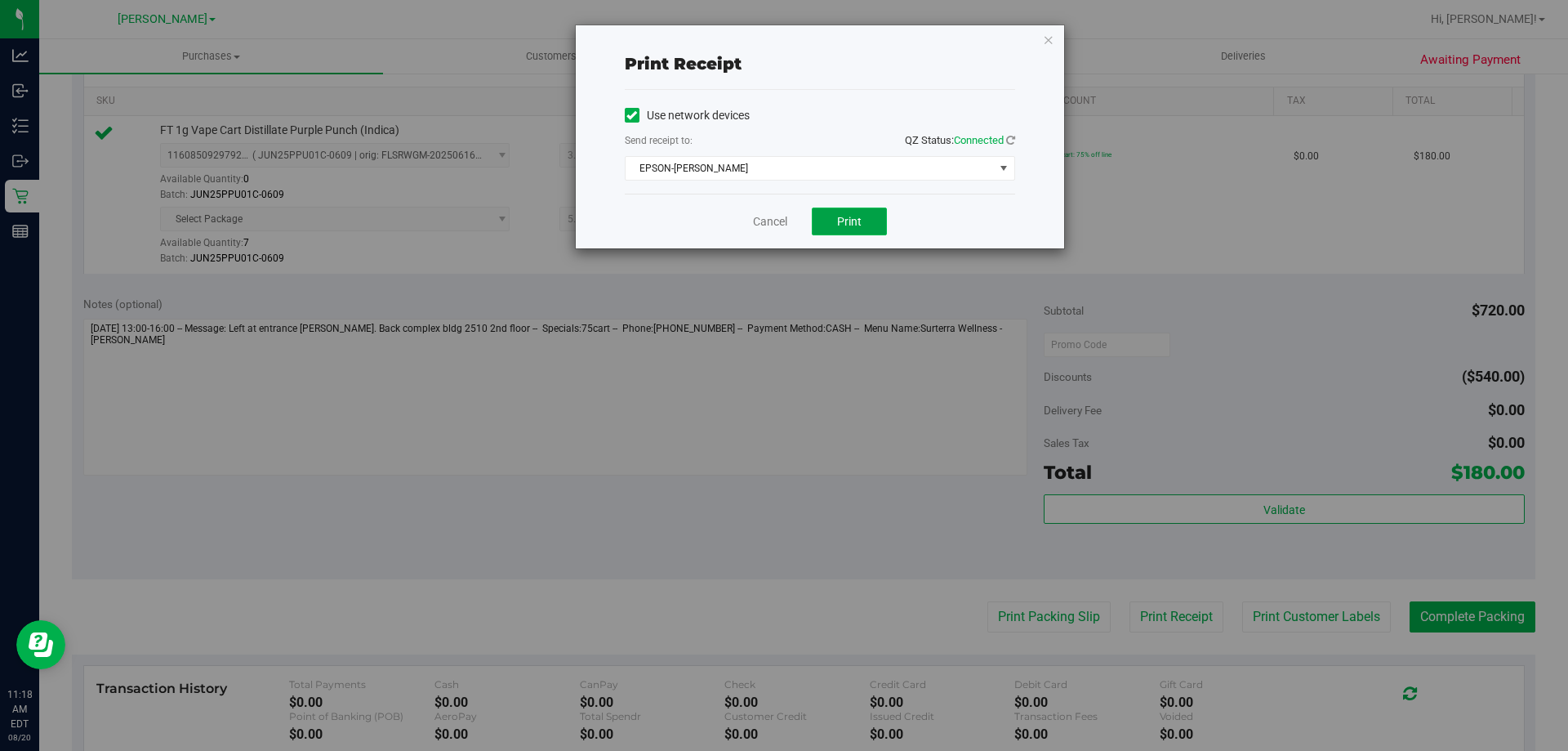
click at [855, 223] on span "Print" at bounding box center [848, 221] width 25 height 13
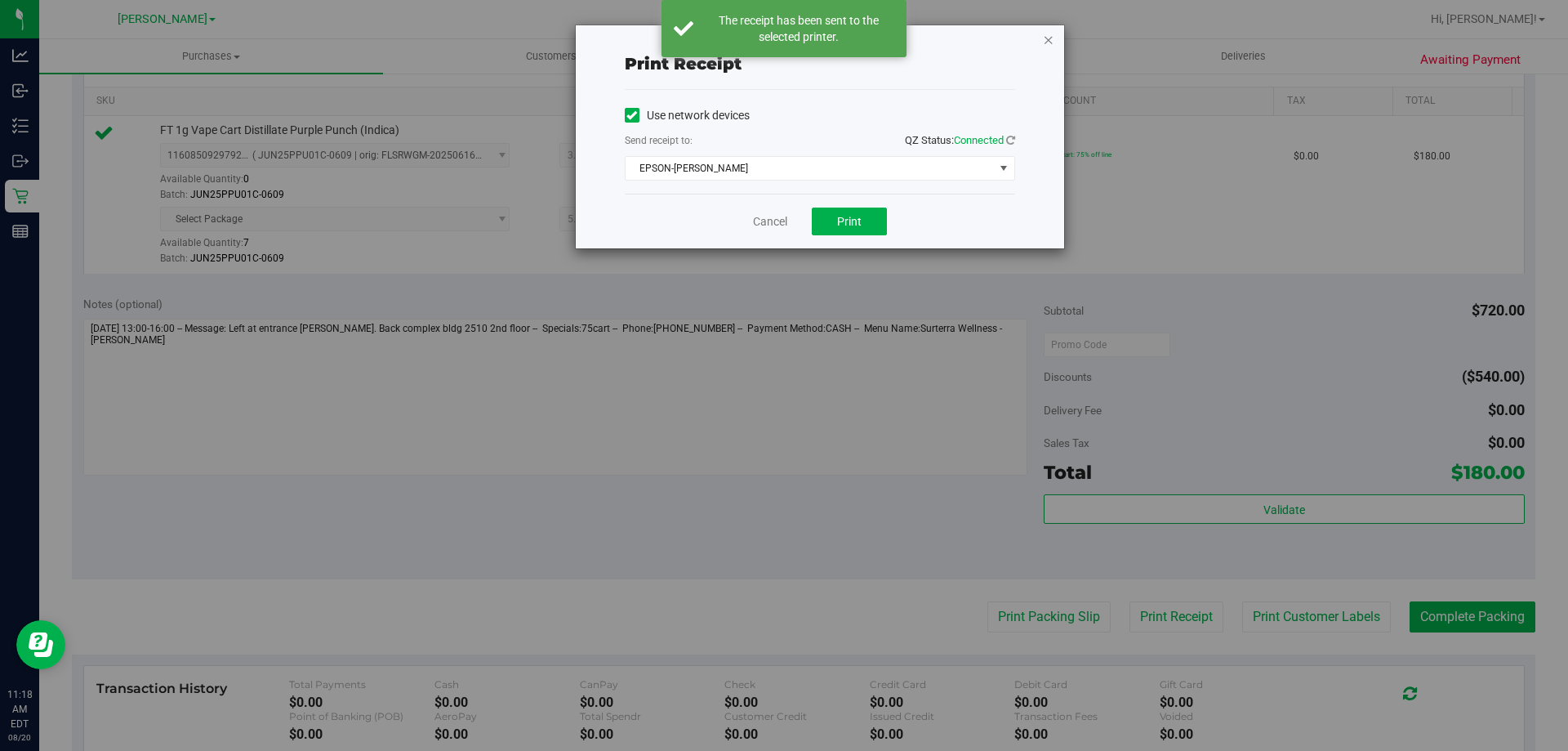
click at [1052, 46] on icon "button" at bounding box center [1048, 38] width 12 height 19
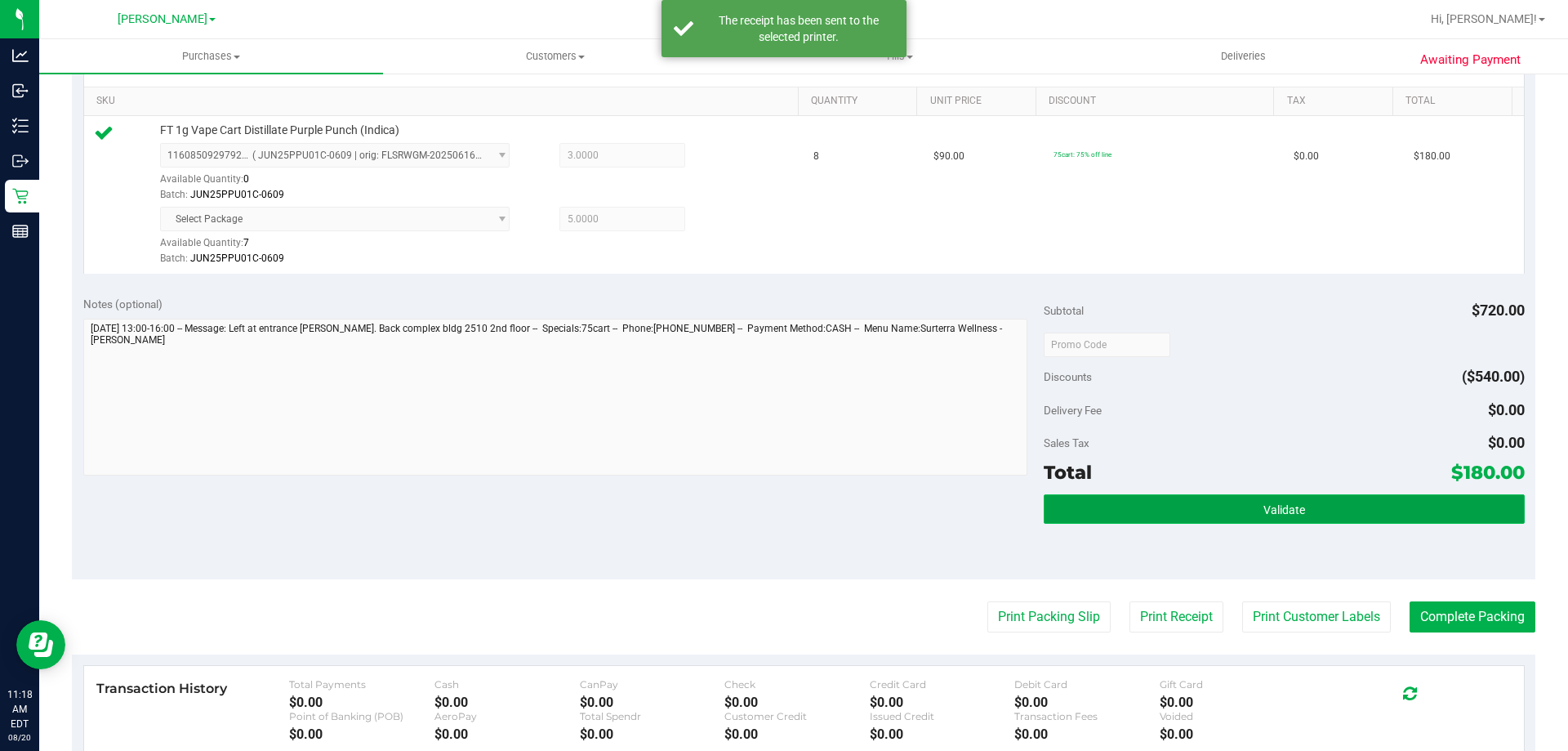
click at [1331, 497] on button "Validate" at bounding box center [1284, 509] width 480 height 29
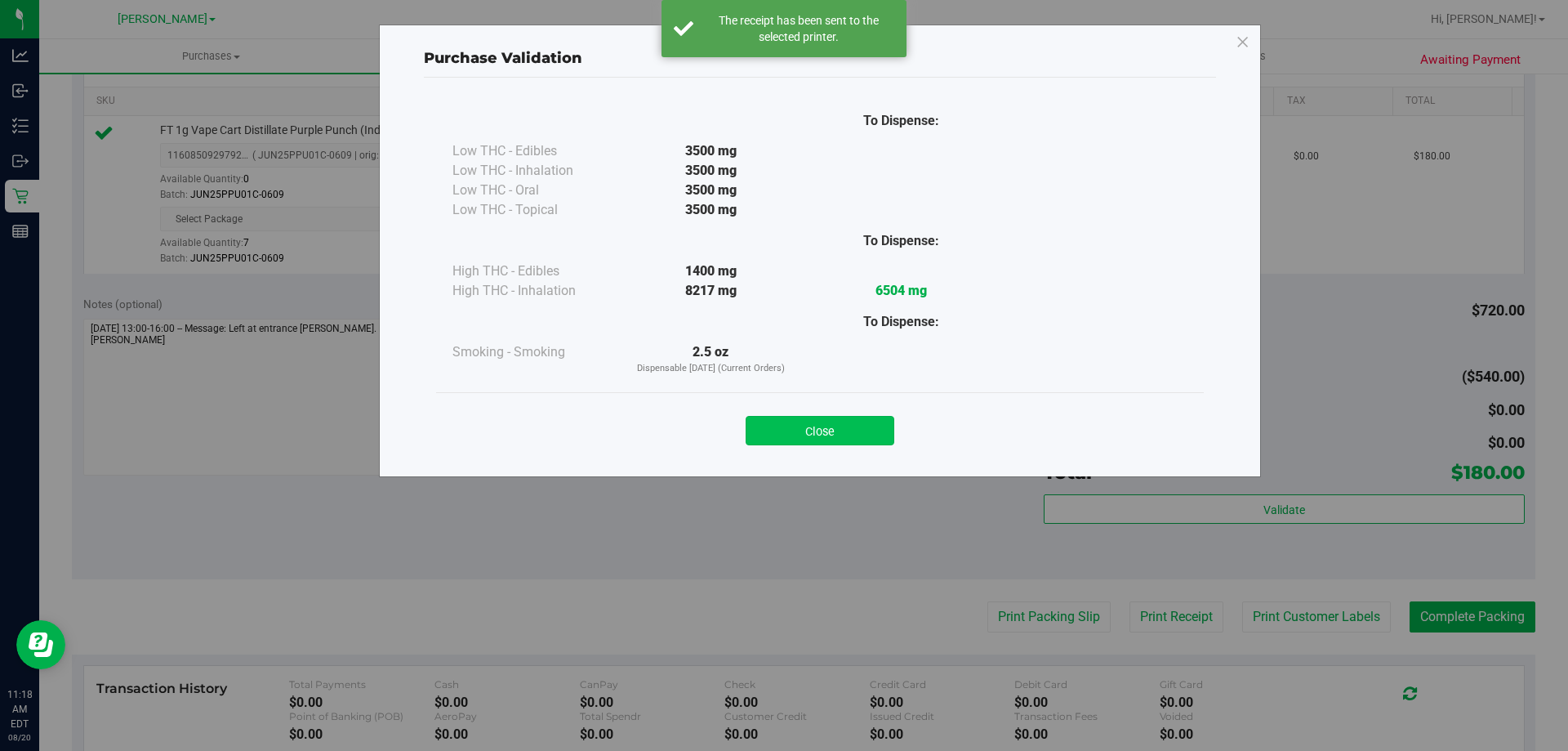
click at [852, 444] on button "Close" at bounding box center [819, 430] width 149 height 29
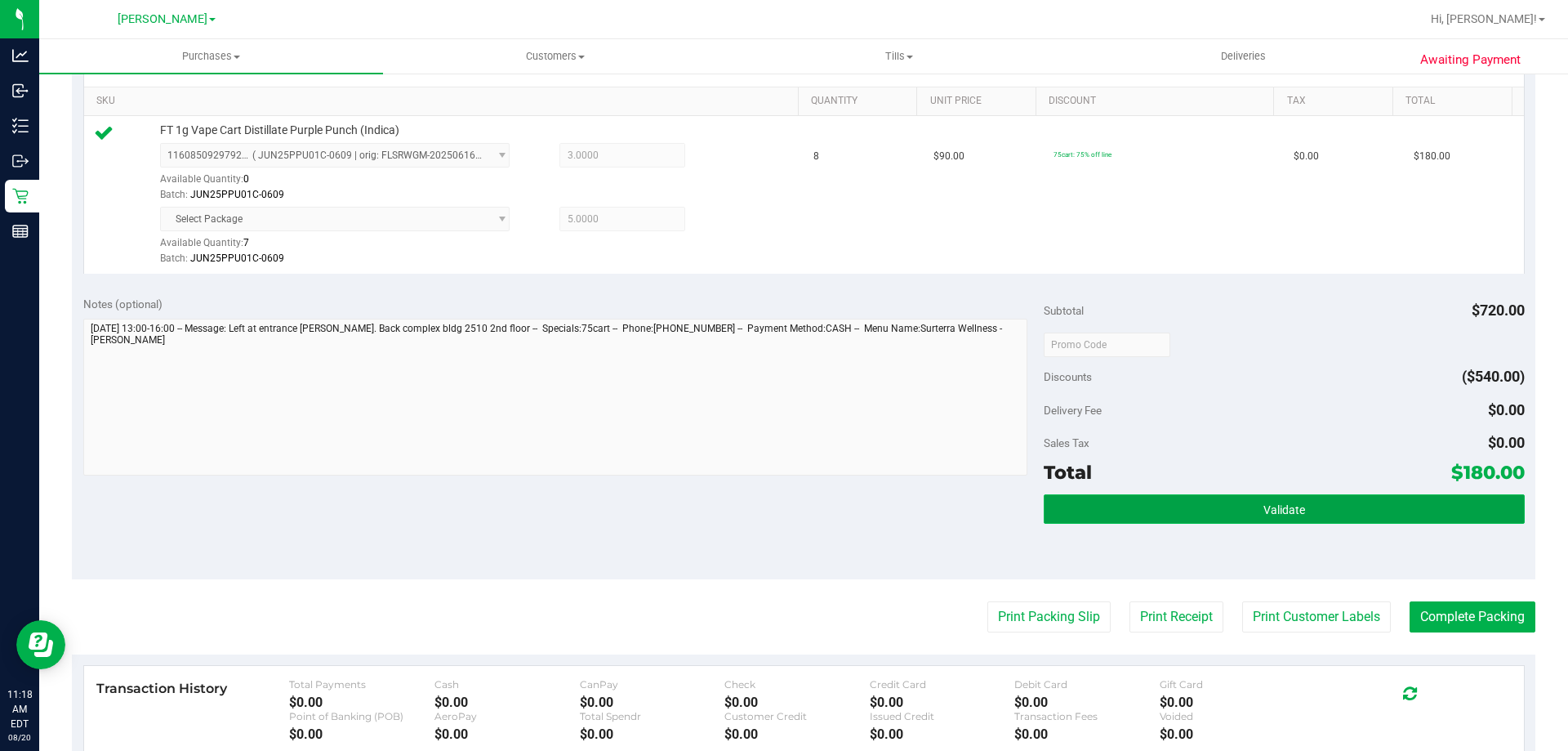
click at [1249, 517] on button "Validate" at bounding box center [1284, 509] width 480 height 29
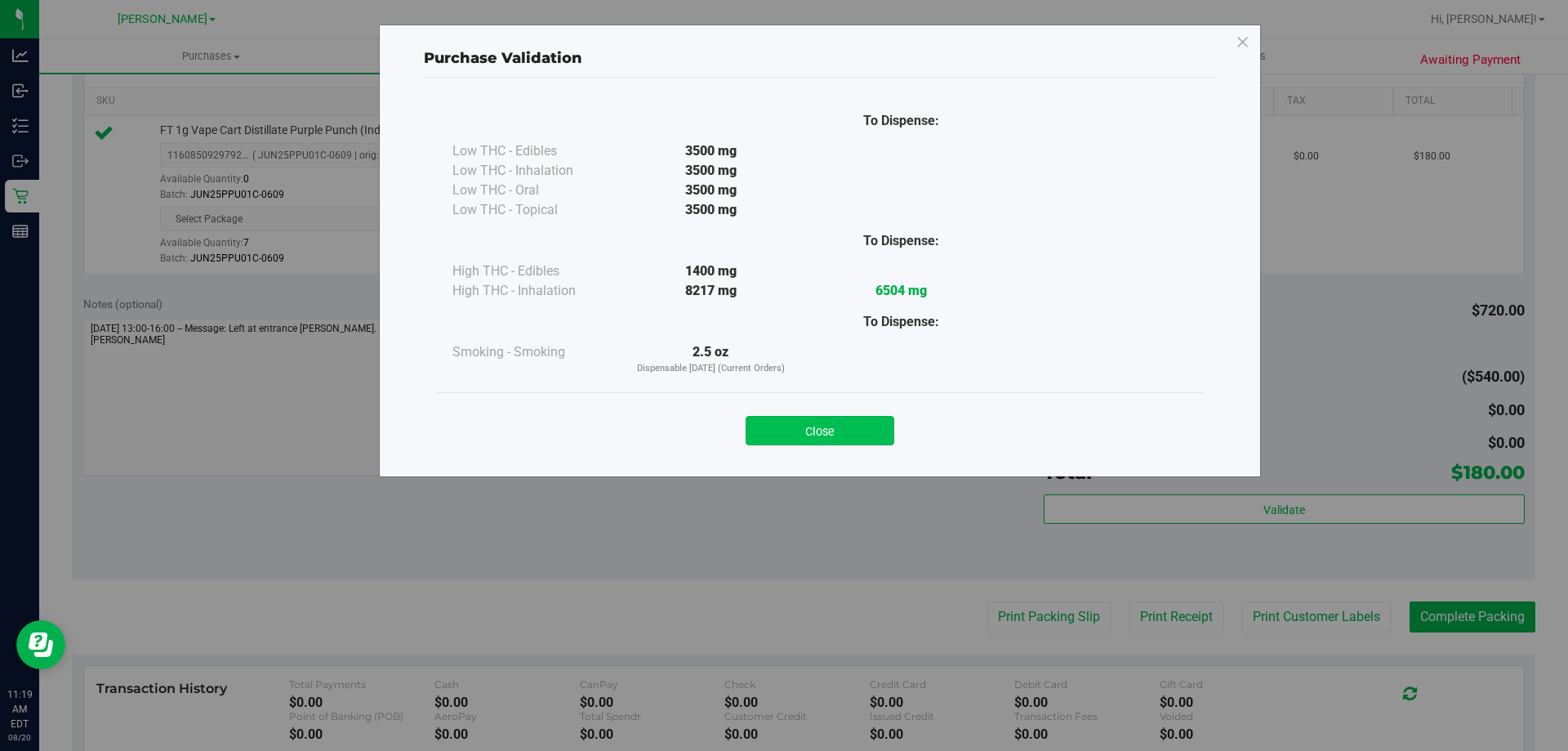
click at [840, 429] on button "Close" at bounding box center [819, 430] width 149 height 29
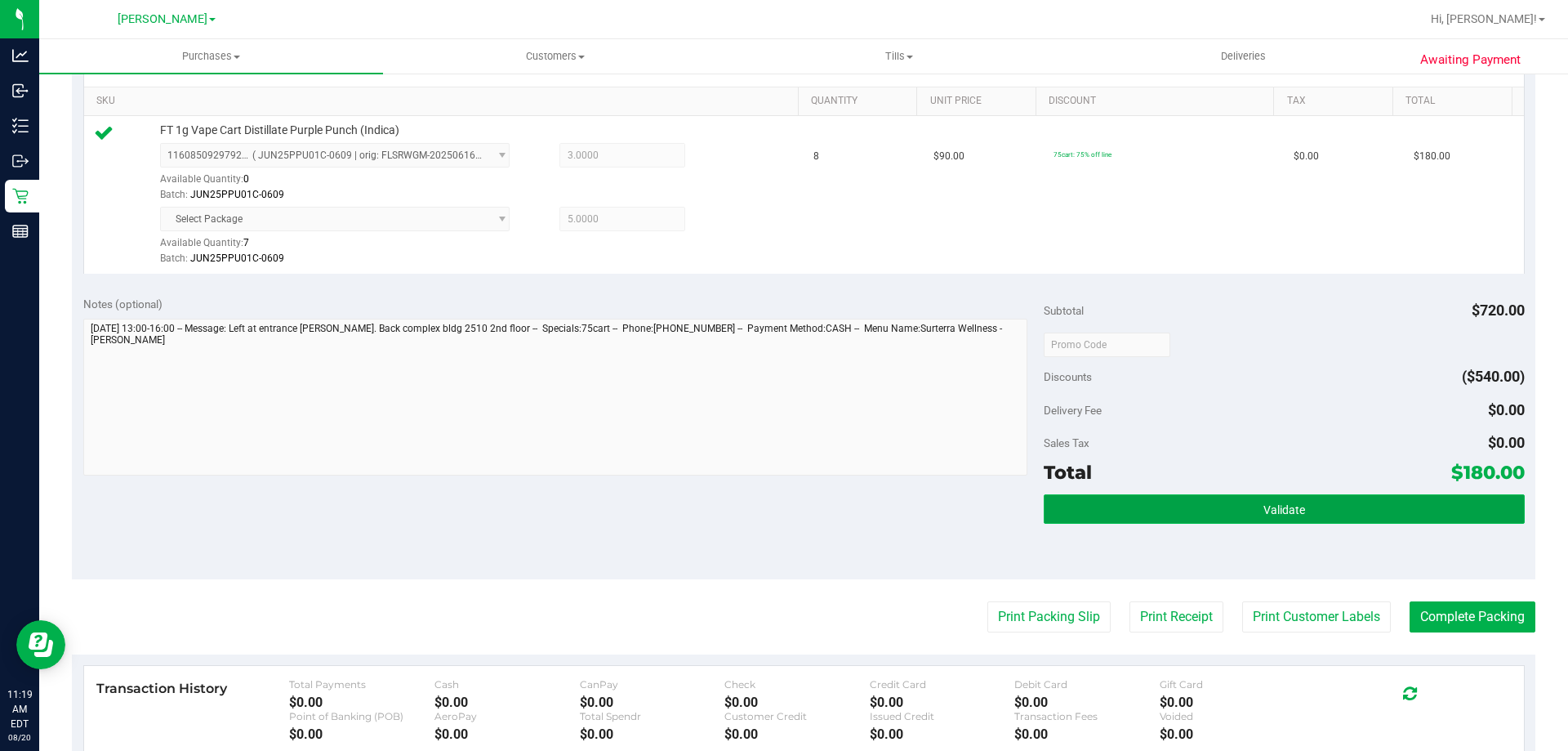
click at [1268, 503] on span "Validate" at bounding box center [1284, 510] width 42 height 13
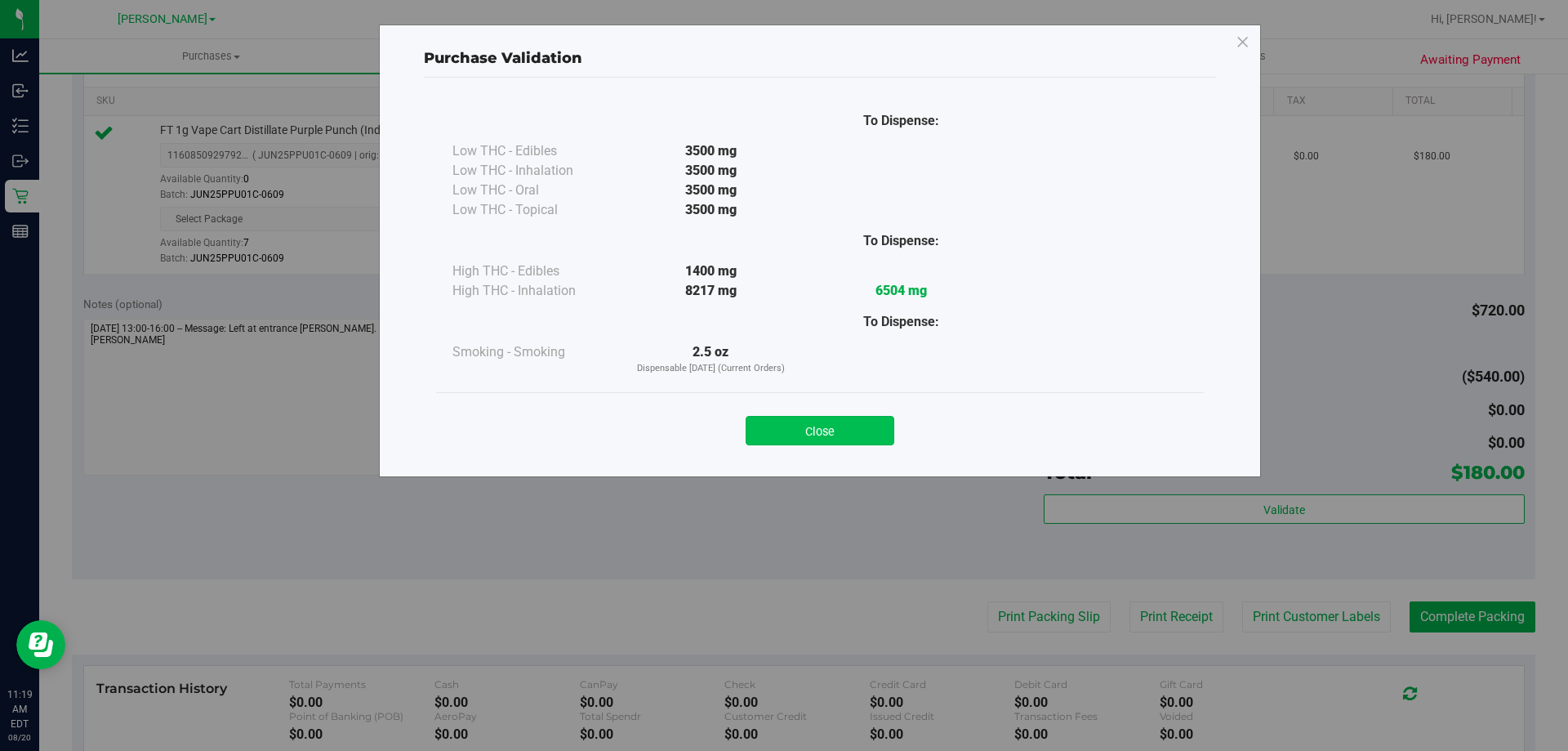
click at [842, 435] on button "Close" at bounding box center [819, 430] width 149 height 29
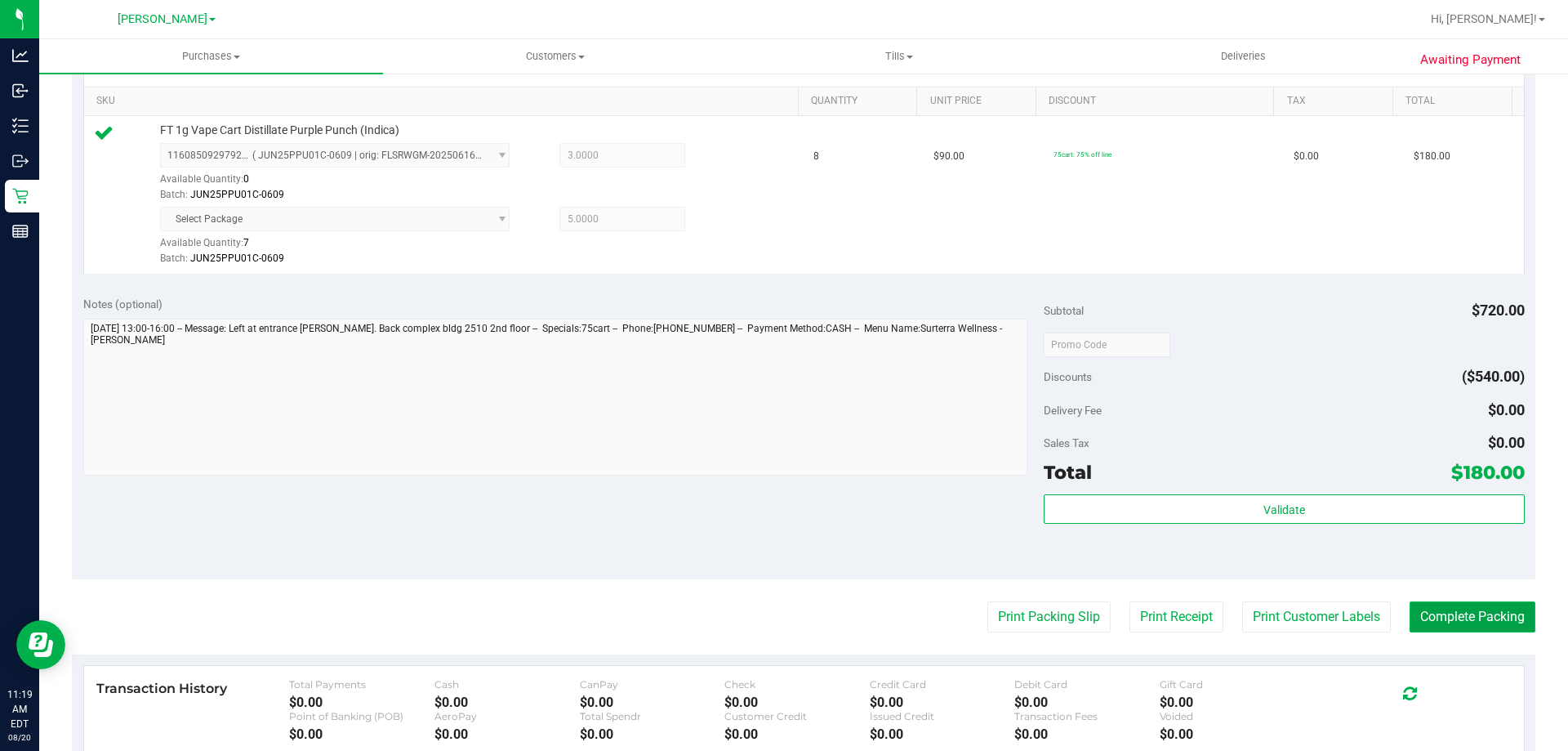
click at [1454, 619] on button "Complete Packing" at bounding box center [1472, 617] width 126 height 31
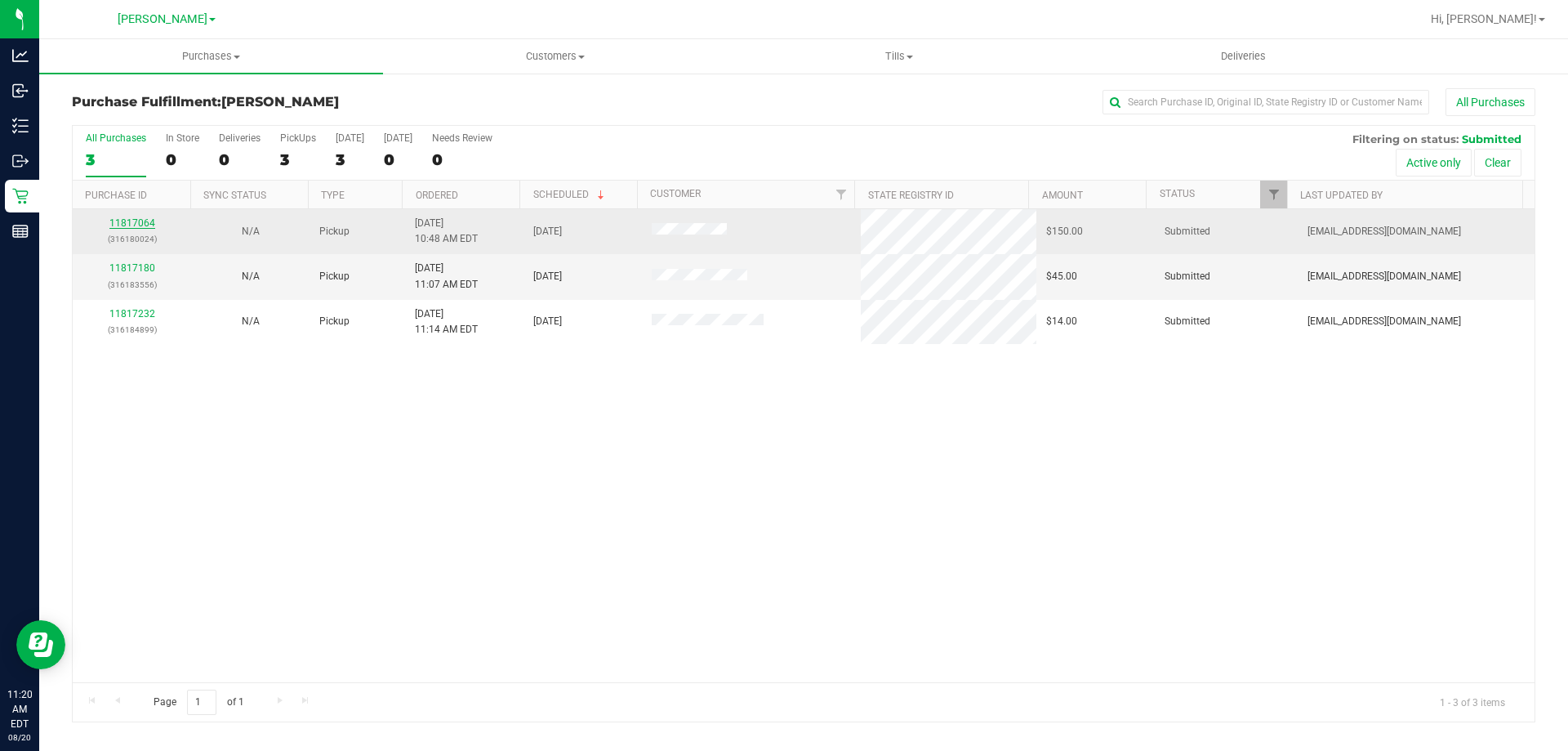
click at [135, 222] on link "11817064" at bounding box center [132, 223] width 46 height 12
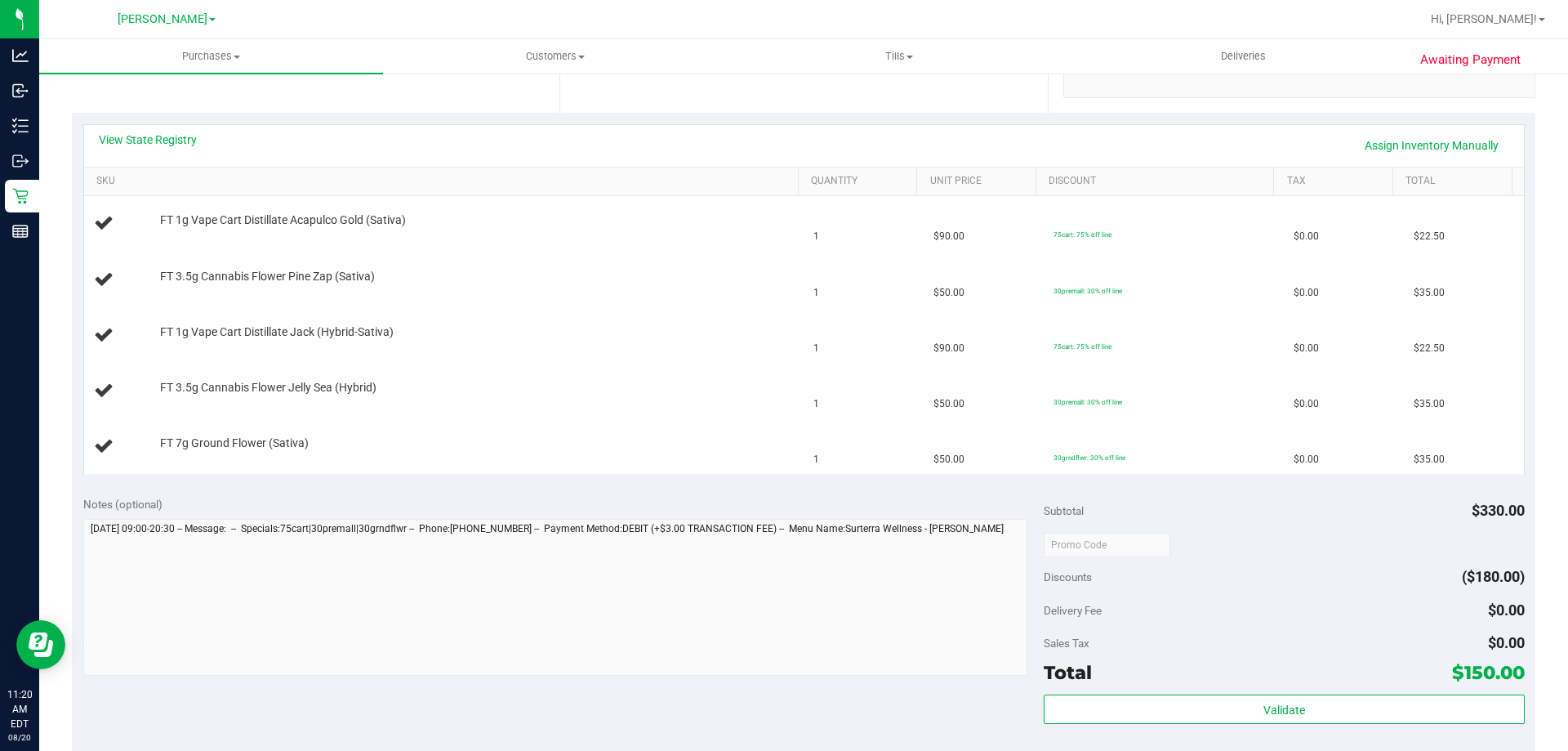
scroll to position [276, 0]
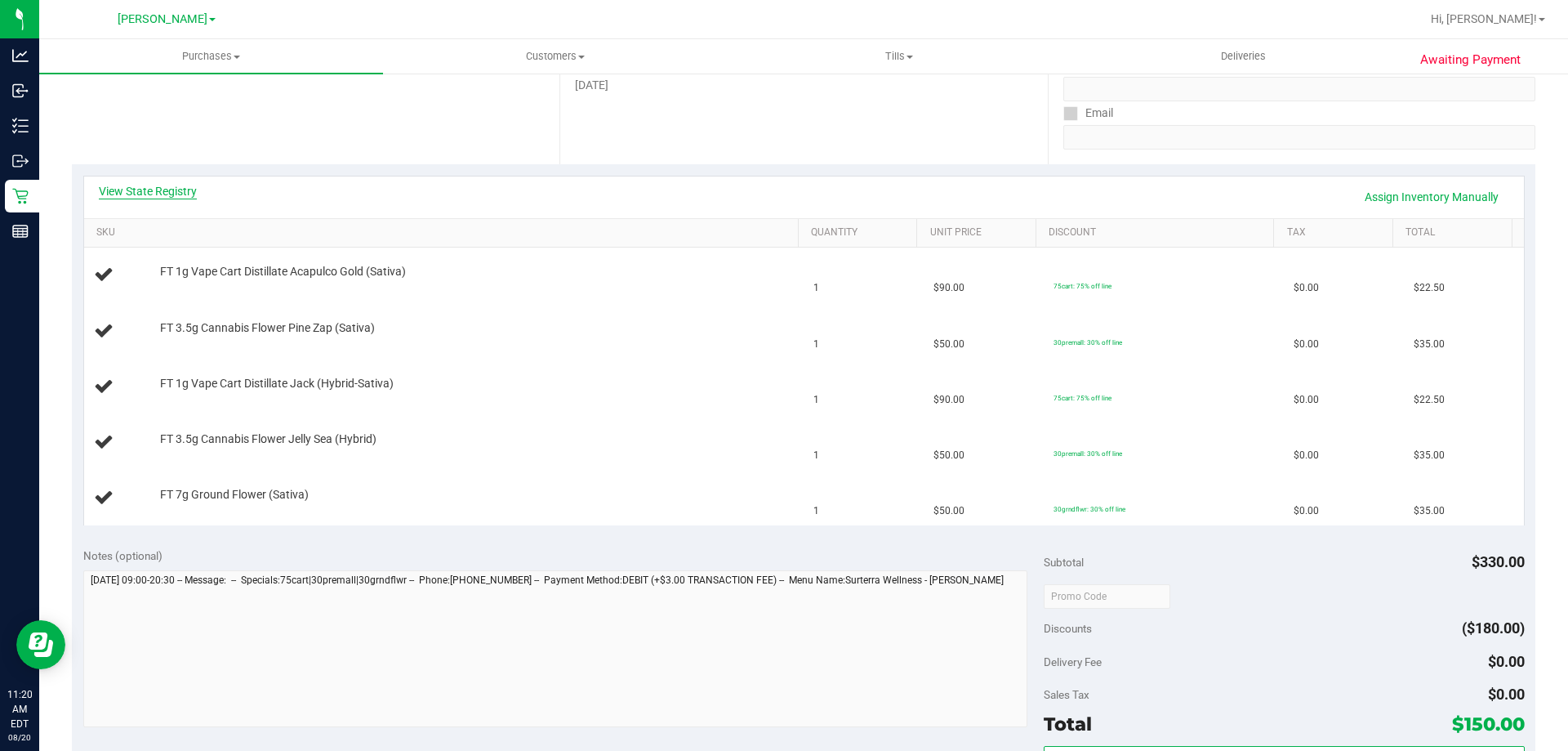
click at [189, 191] on link "View State Registry" at bounding box center [147, 191] width 98 height 16
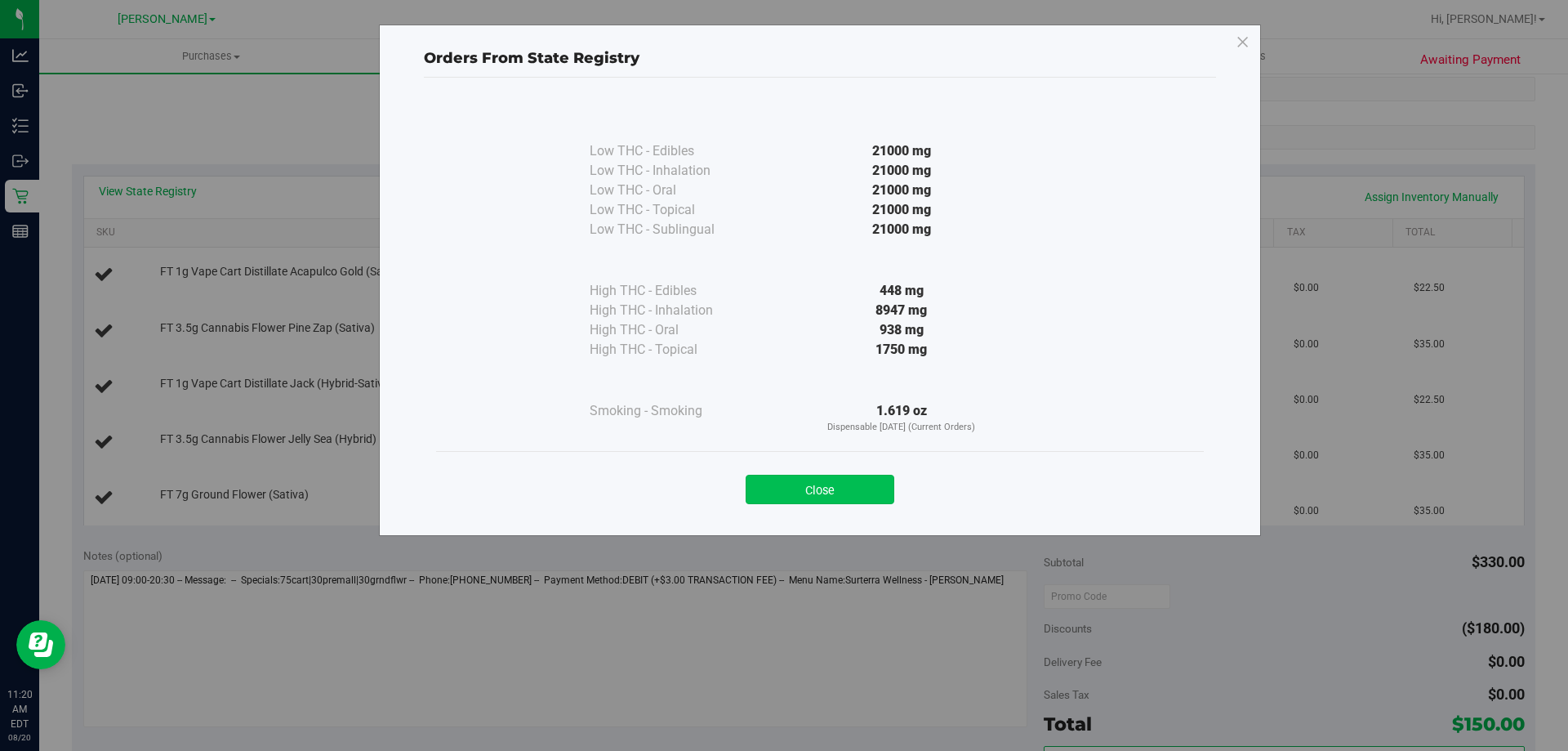
click at [840, 494] on button "Close" at bounding box center [819, 489] width 149 height 29
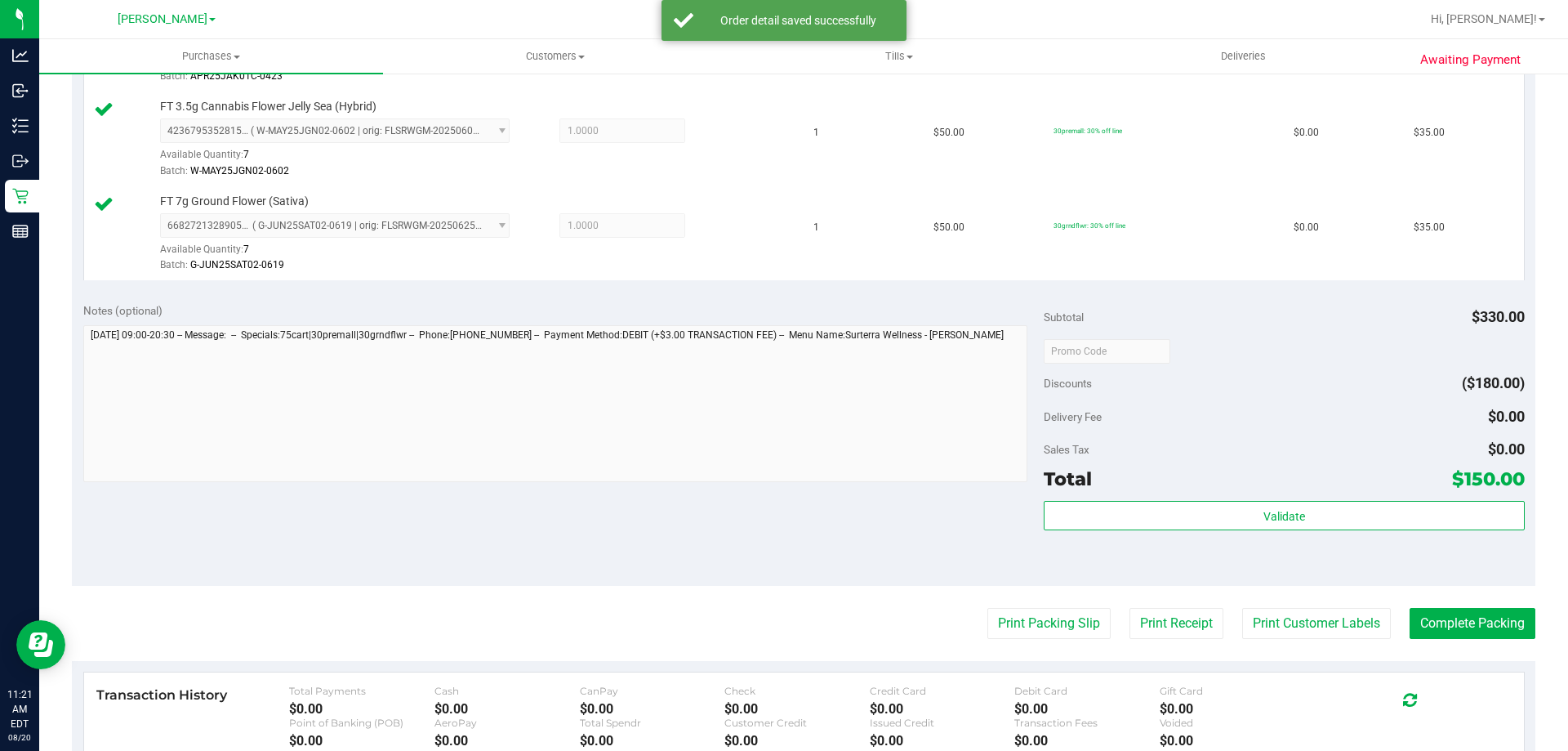
scroll to position [715, 0]
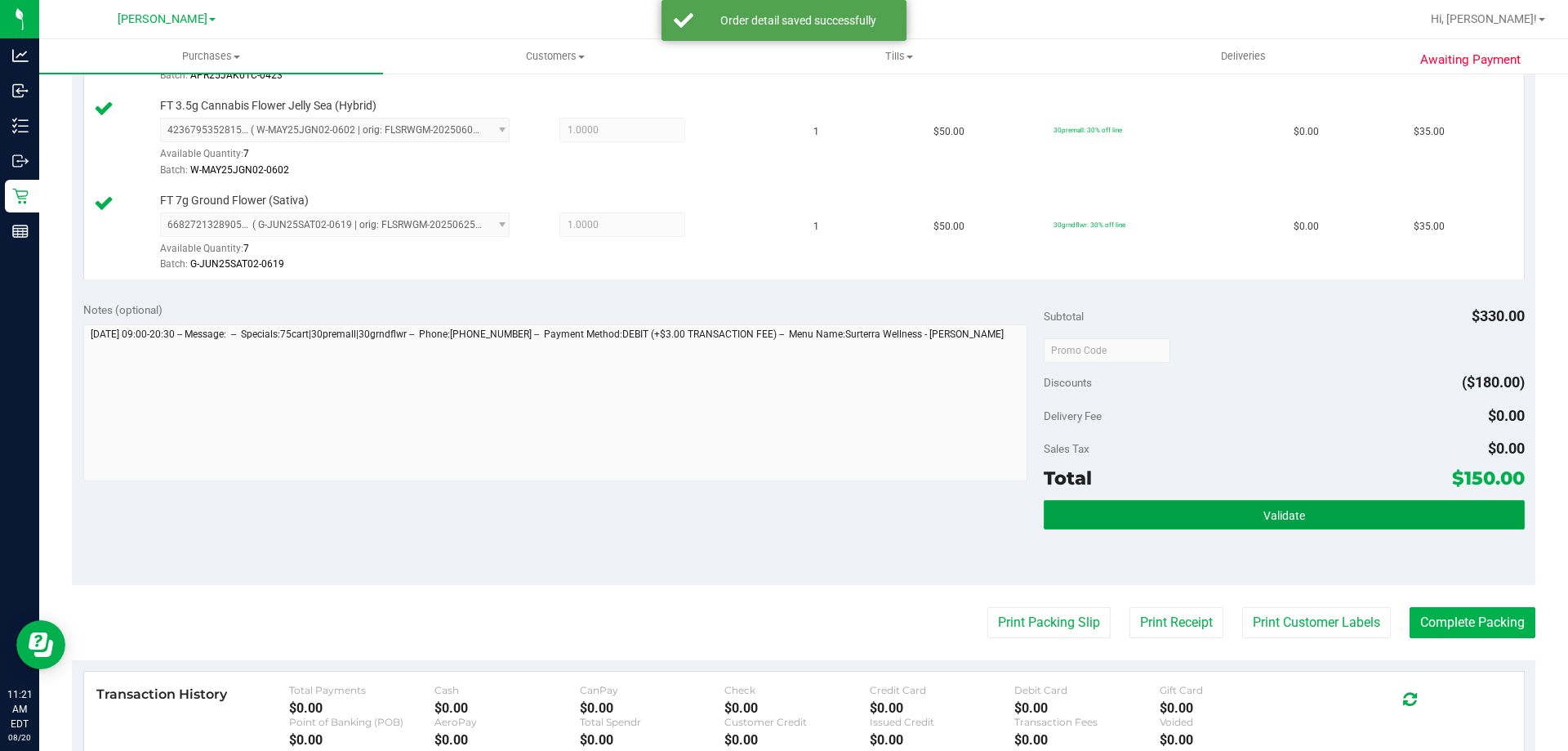
click at [1300, 522] on button "Validate" at bounding box center [1284, 514] width 480 height 29
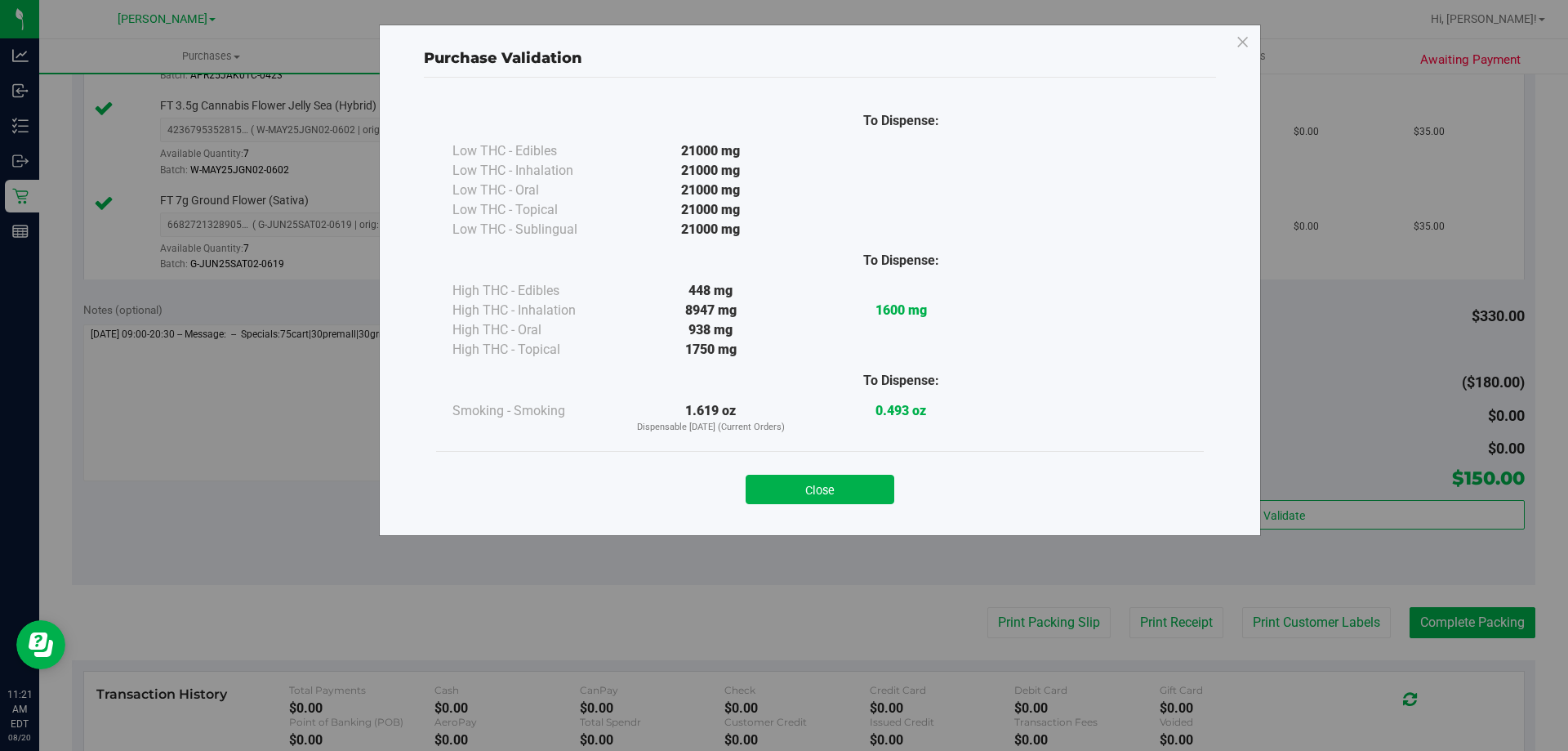
click at [886, 459] on div "Close" at bounding box center [819, 484] width 767 height 66
click at [852, 501] on button "Close" at bounding box center [819, 489] width 149 height 29
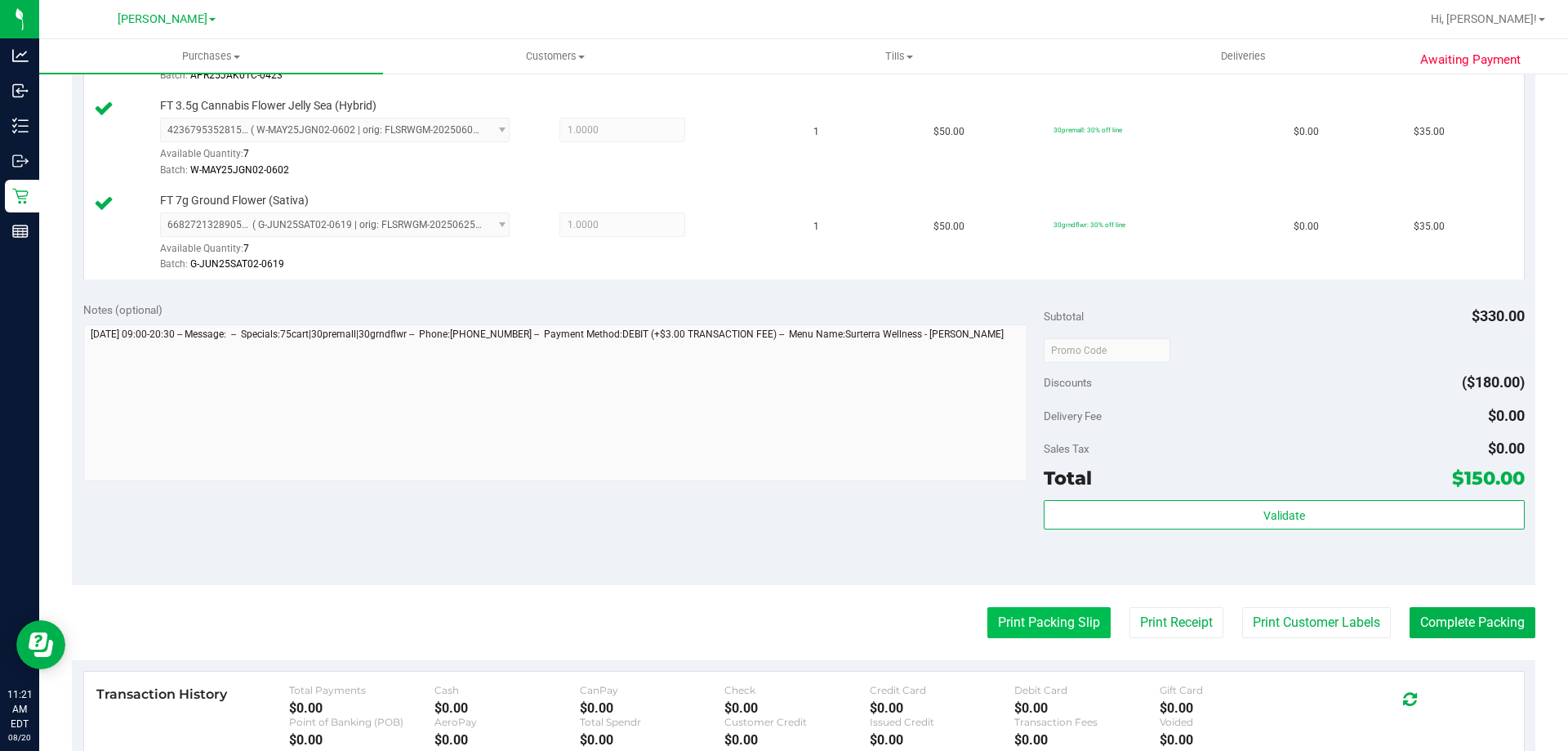
click at [1062, 611] on button "Print Packing Slip" at bounding box center [1048, 622] width 123 height 31
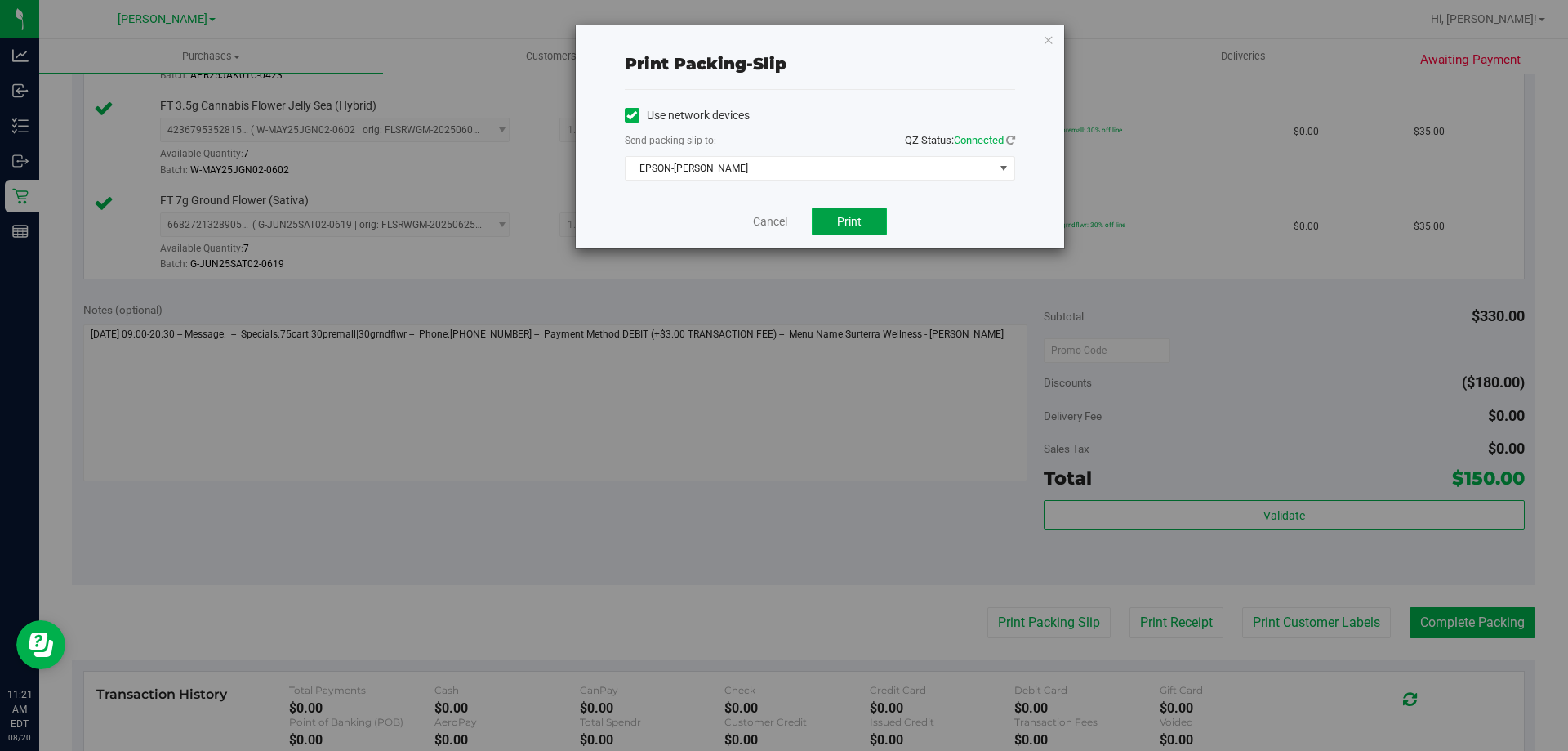
click at [850, 220] on span "Print" at bounding box center [848, 221] width 25 height 13
click at [752, 218] on link "Cancel" at bounding box center [770, 221] width 35 height 17
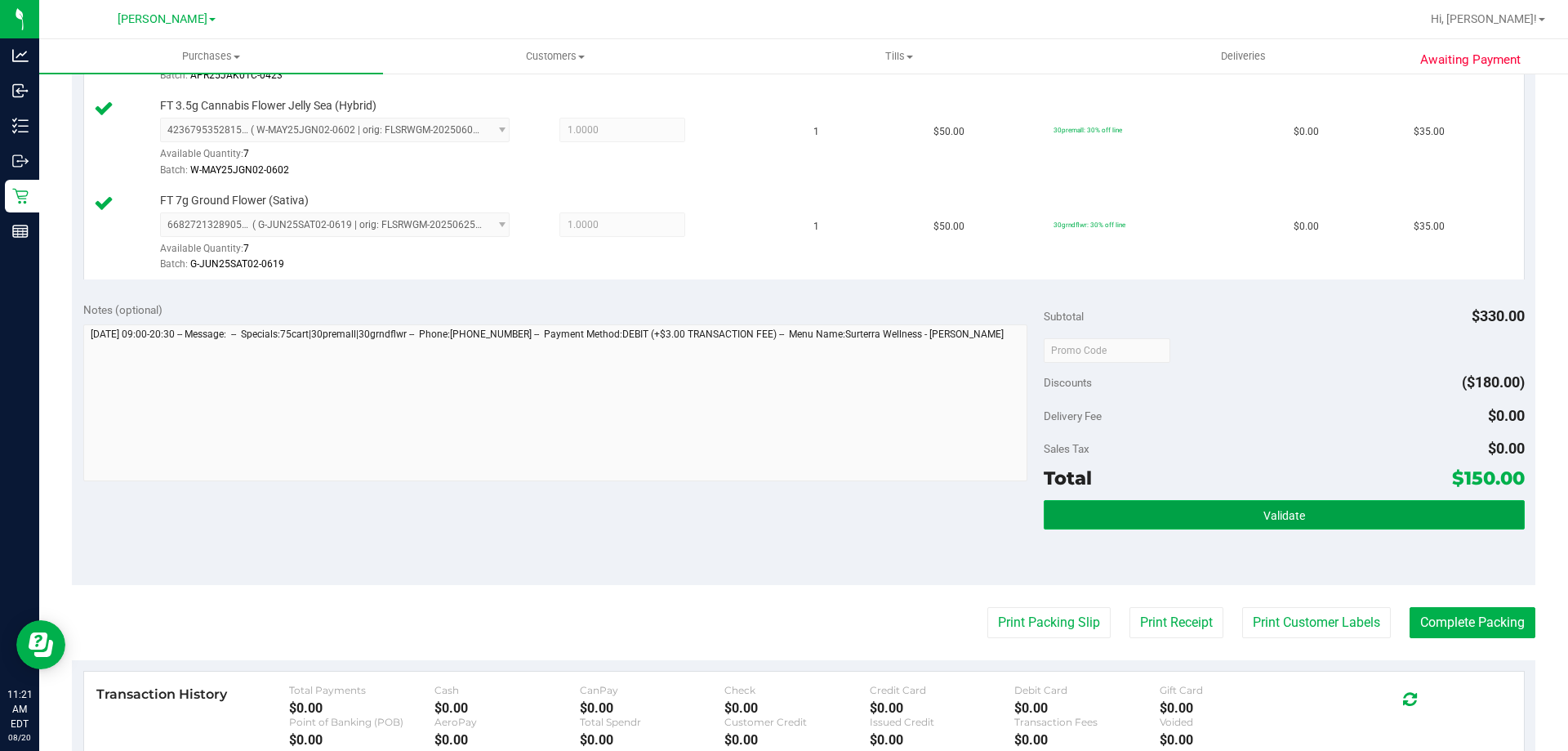
click at [1208, 511] on button "Validate" at bounding box center [1284, 514] width 480 height 29
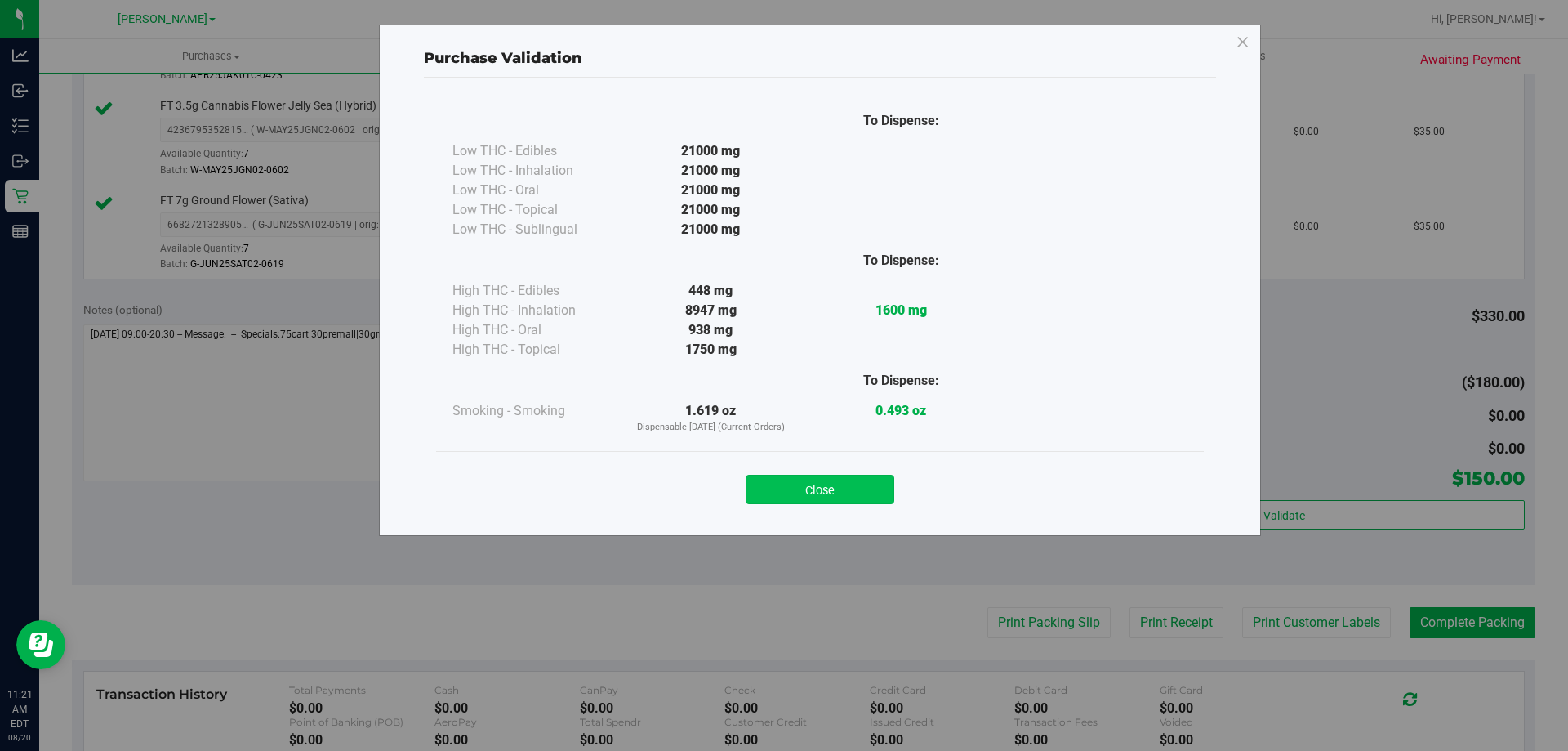
click at [867, 480] on button "Close" at bounding box center [819, 489] width 149 height 29
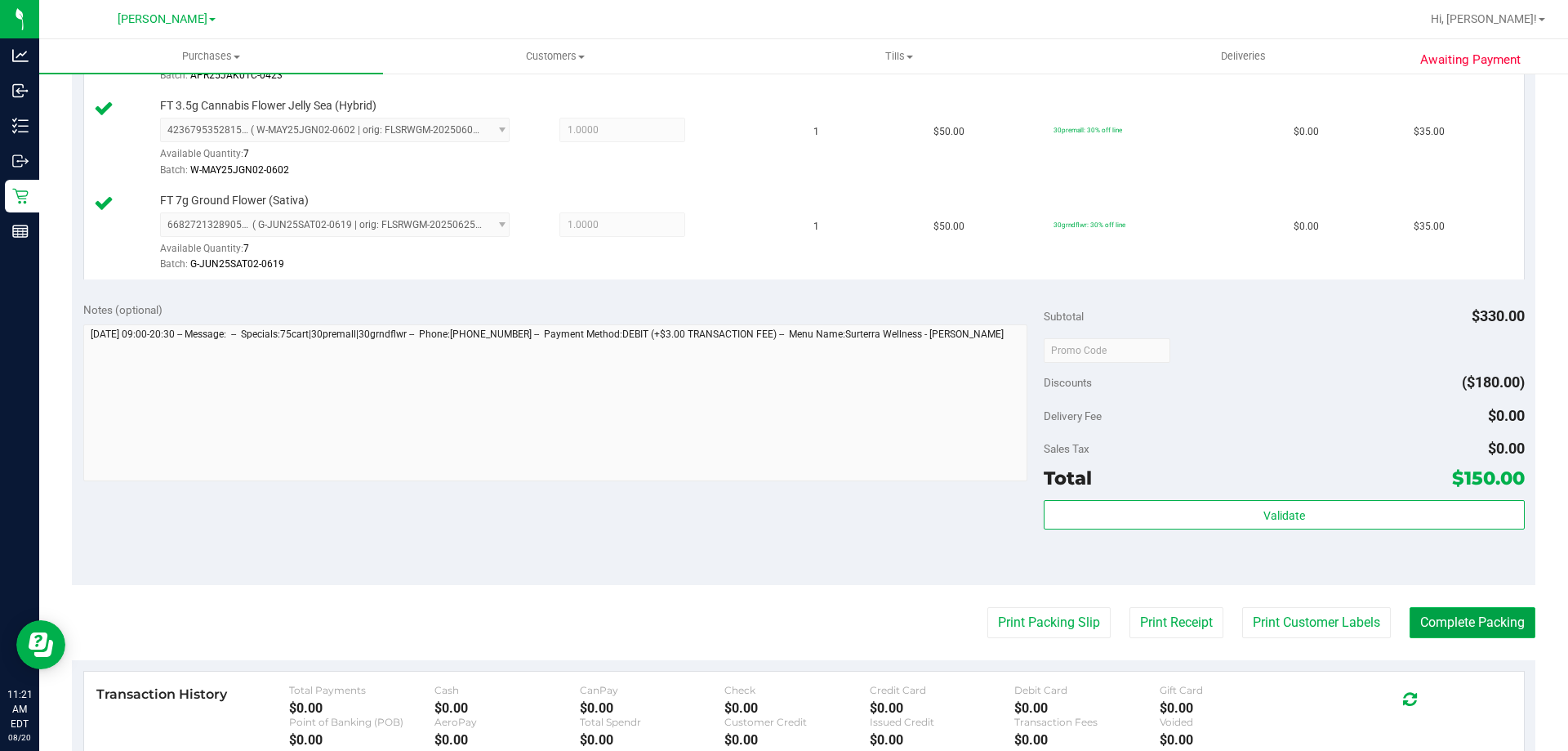
click at [1495, 629] on button "Complete Packing" at bounding box center [1472, 622] width 126 height 31
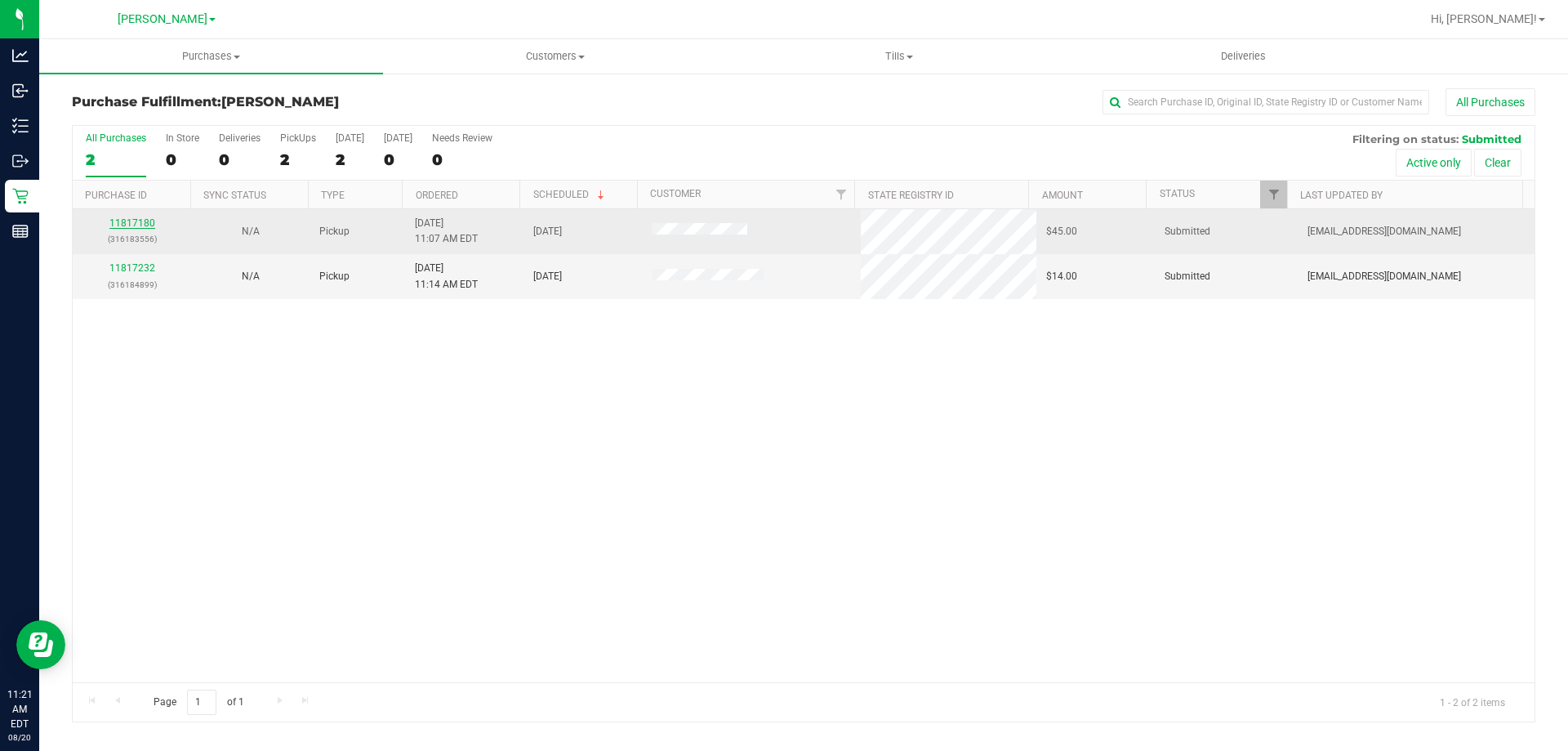
click at [128, 223] on link "11817180" at bounding box center [132, 223] width 46 height 12
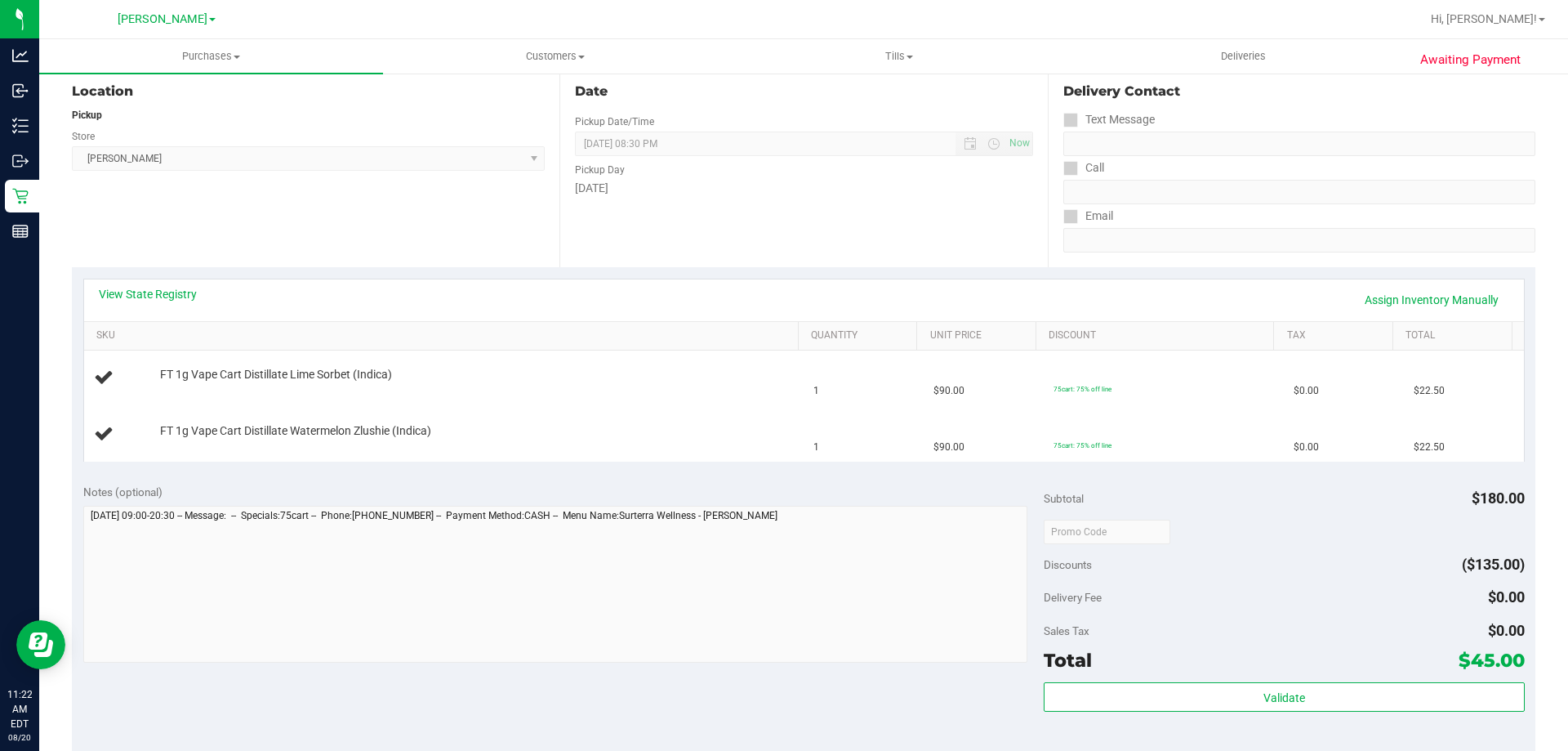
scroll to position [178, 0]
click at [161, 283] on link "View State Registry" at bounding box center [147, 290] width 98 height 16
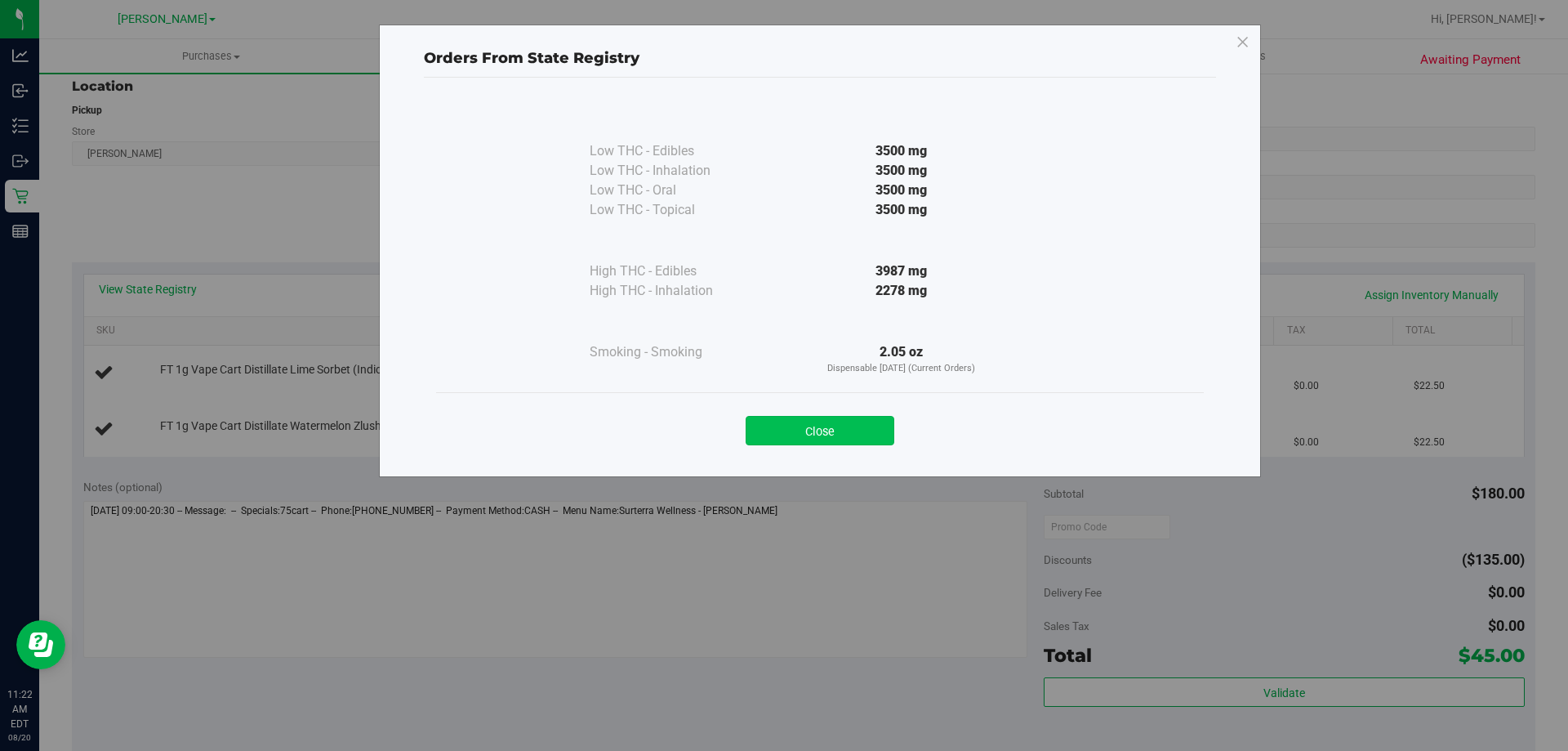
click at [876, 440] on button "Close" at bounding box center [819, 430] width 149 height 29
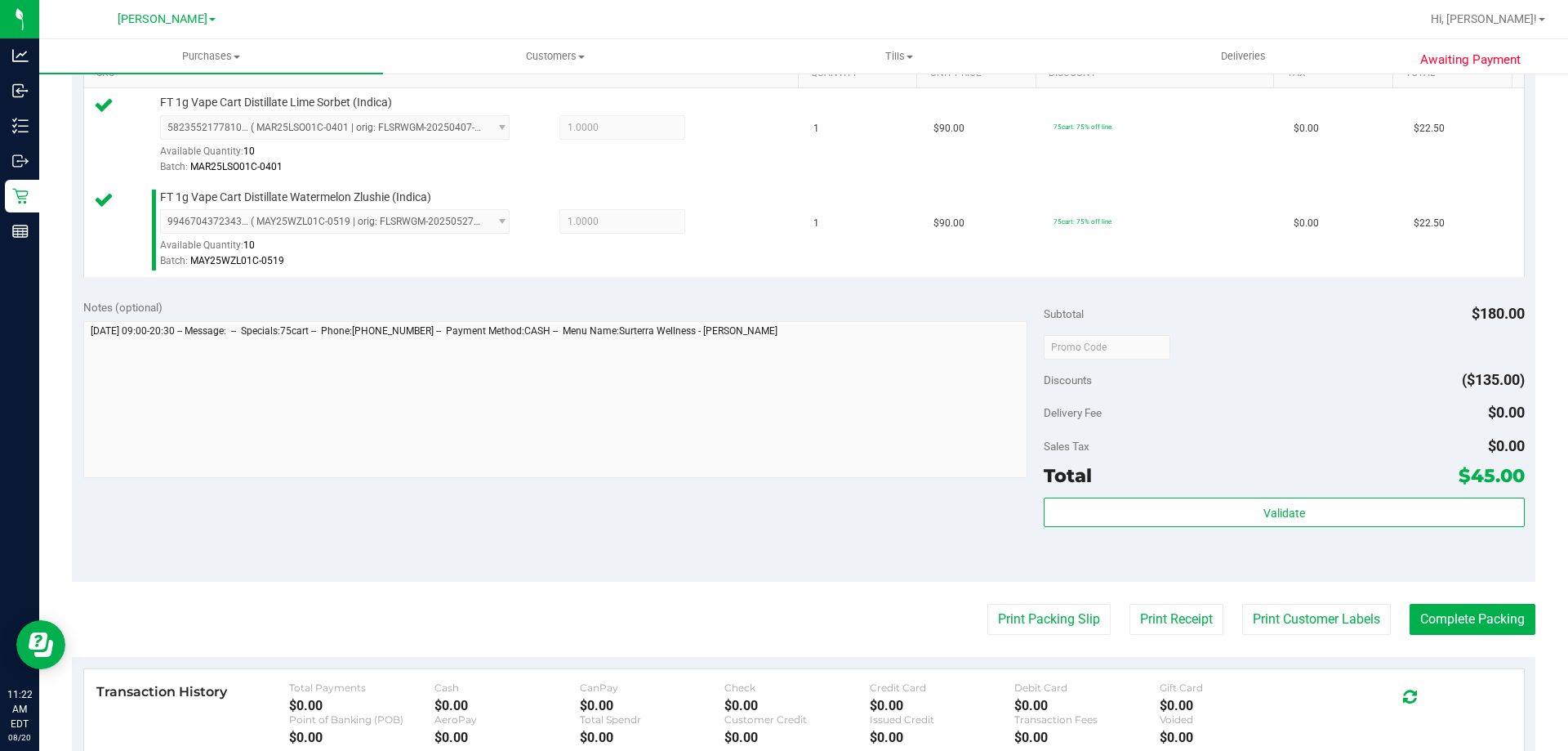
scroll to position [475, 0]
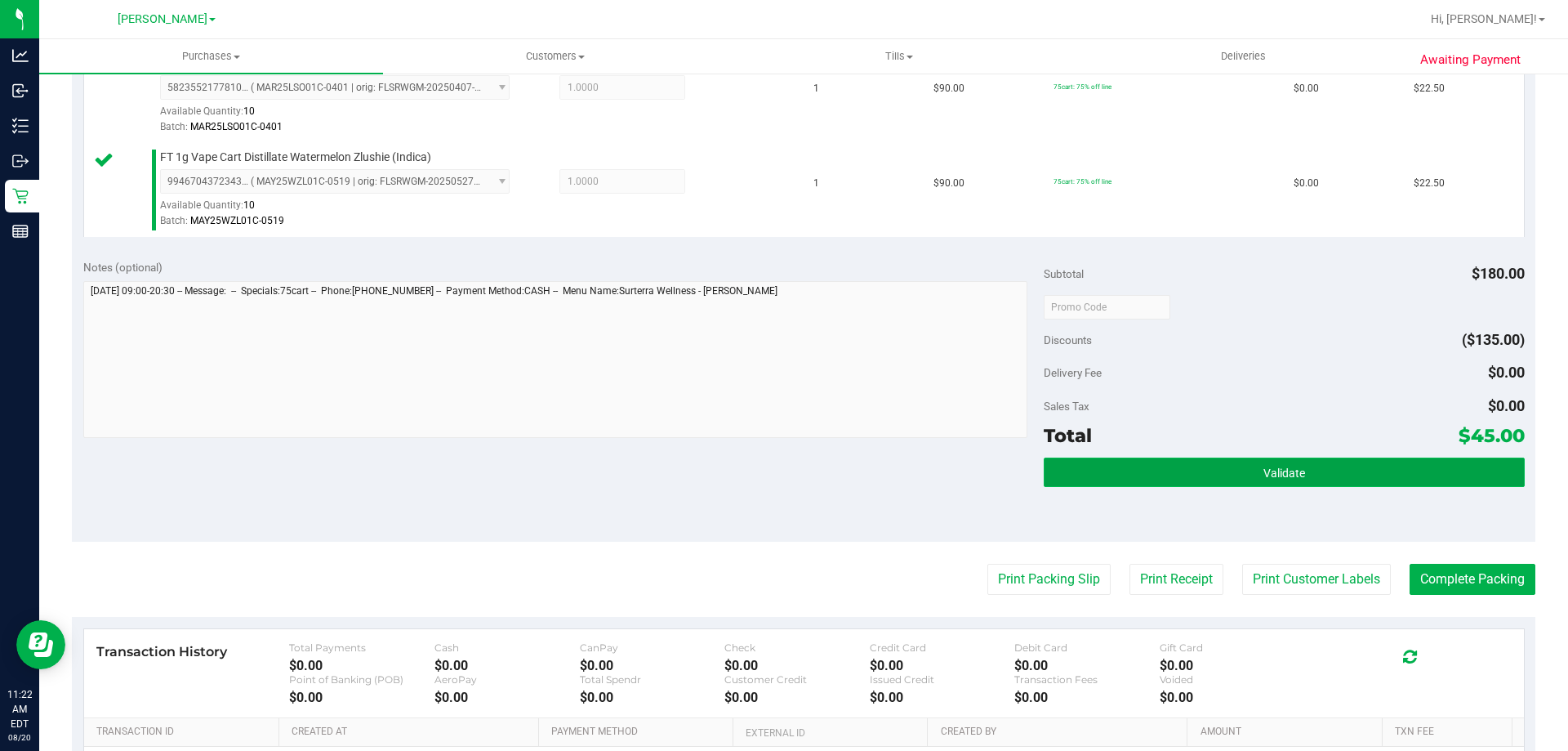
click at [1333, 460] on button "Validate" at bounding box center [1284, 472] width 480 height 29
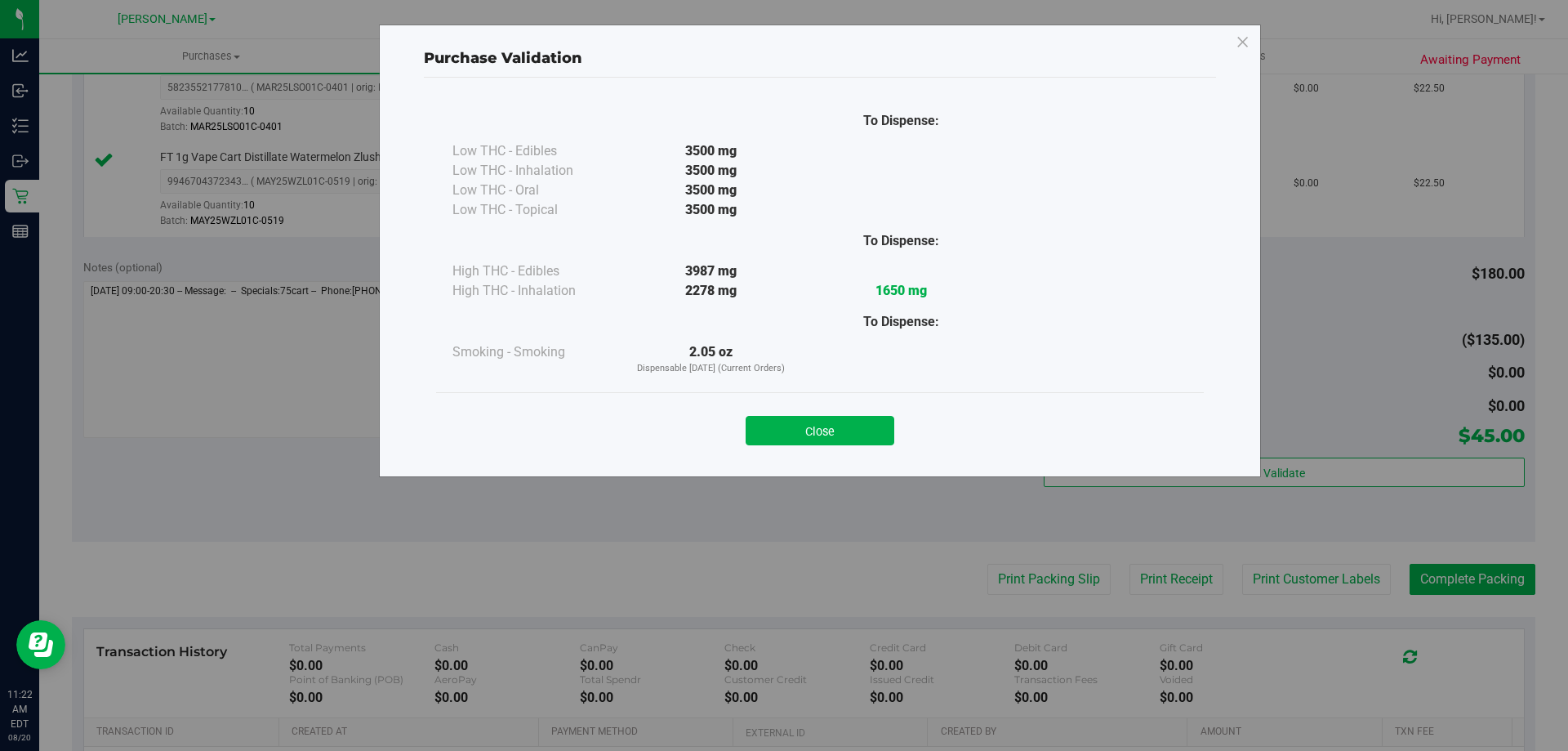
click at [844, 463] on div "Purchase Validation To Dispense: Low THC - Edibles 3500 mg" at bounding box center [820, 250] width 882 height 452
click at [882, 439] on button "Close" at bounding box center [819, 430] width 149 height 29
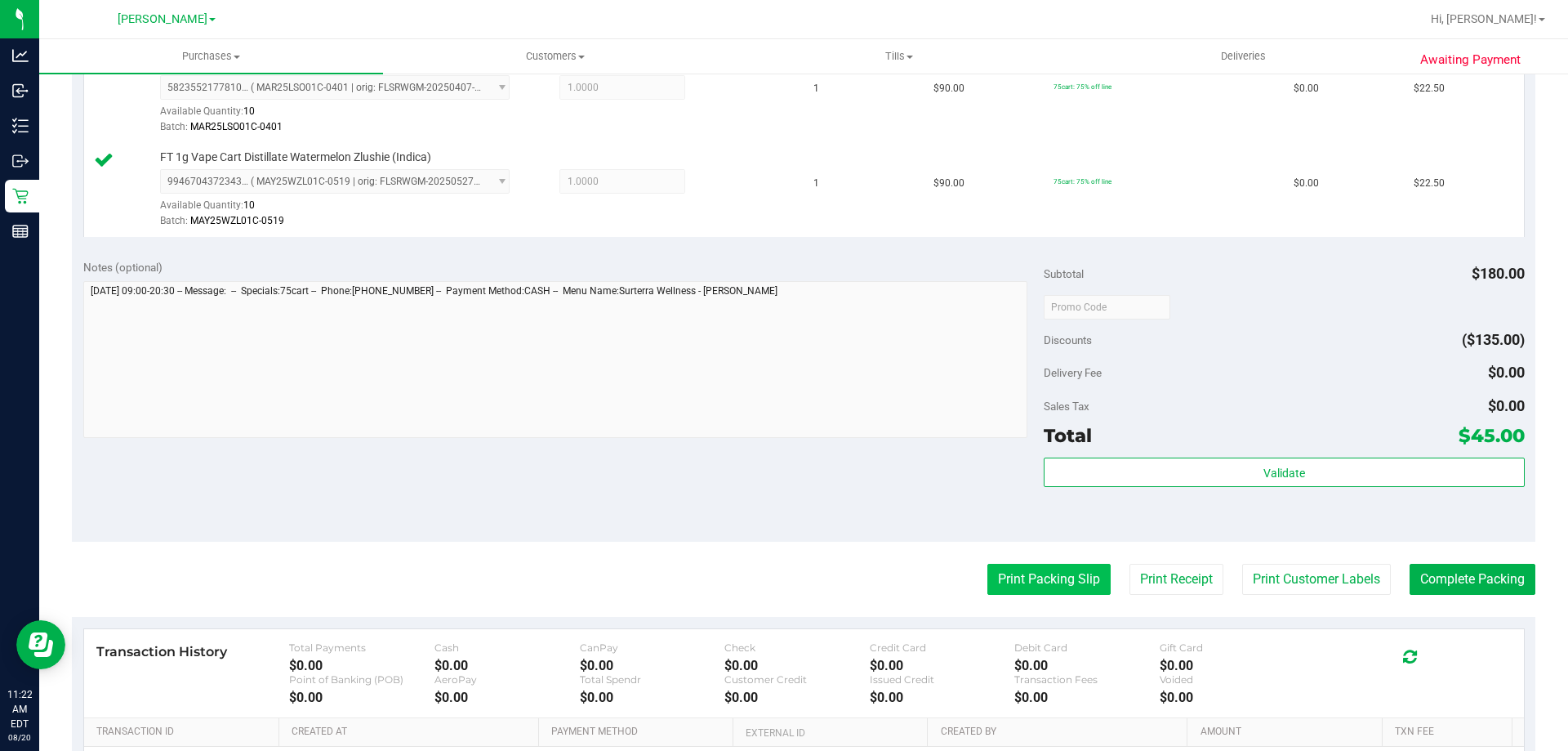
click at [1060, 589] on button "Print Packing Slip" at bounding box center [1048, 579] width 123 height 31
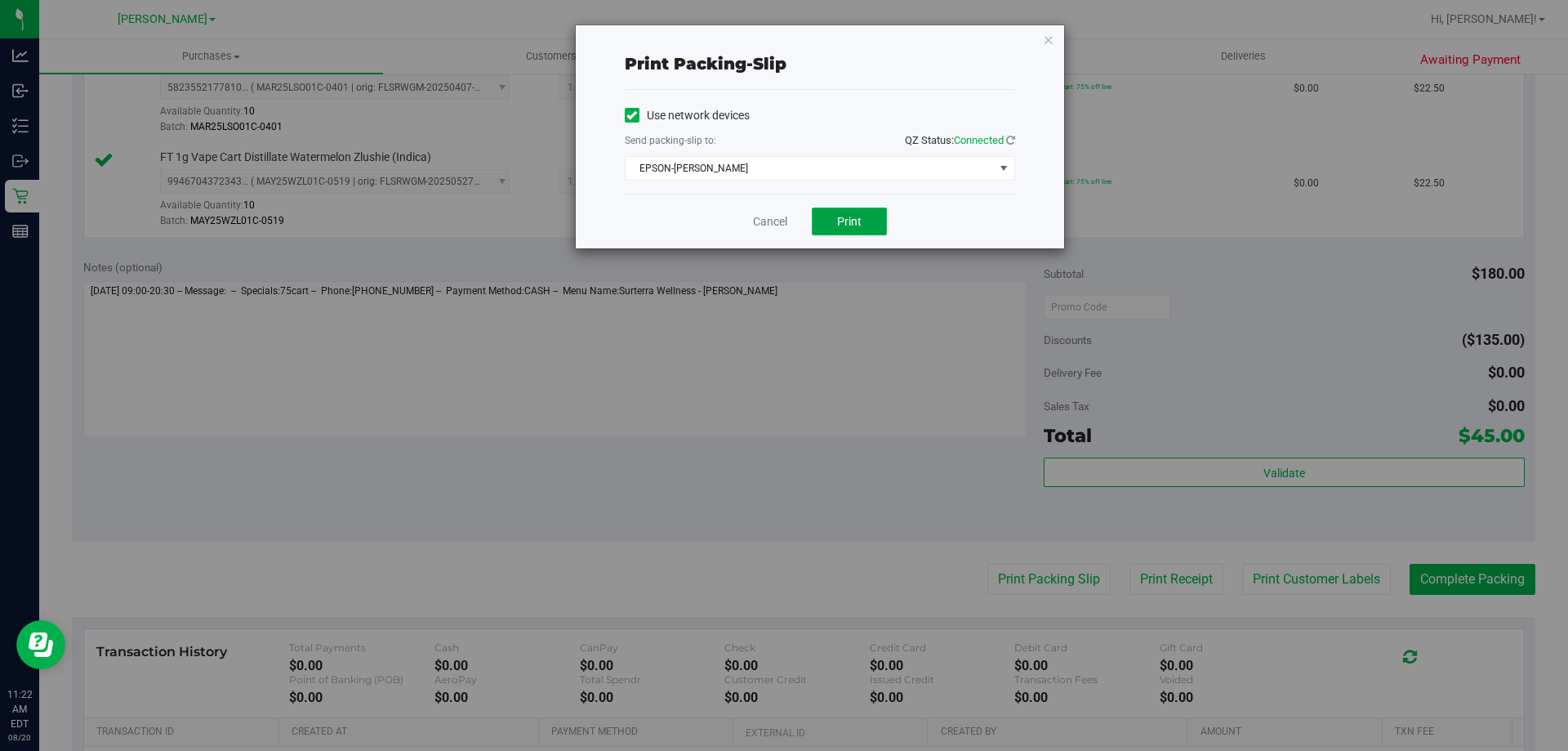
click at [846, 232] on button "Print" at bounding box center [849, 221] width 75 height 27
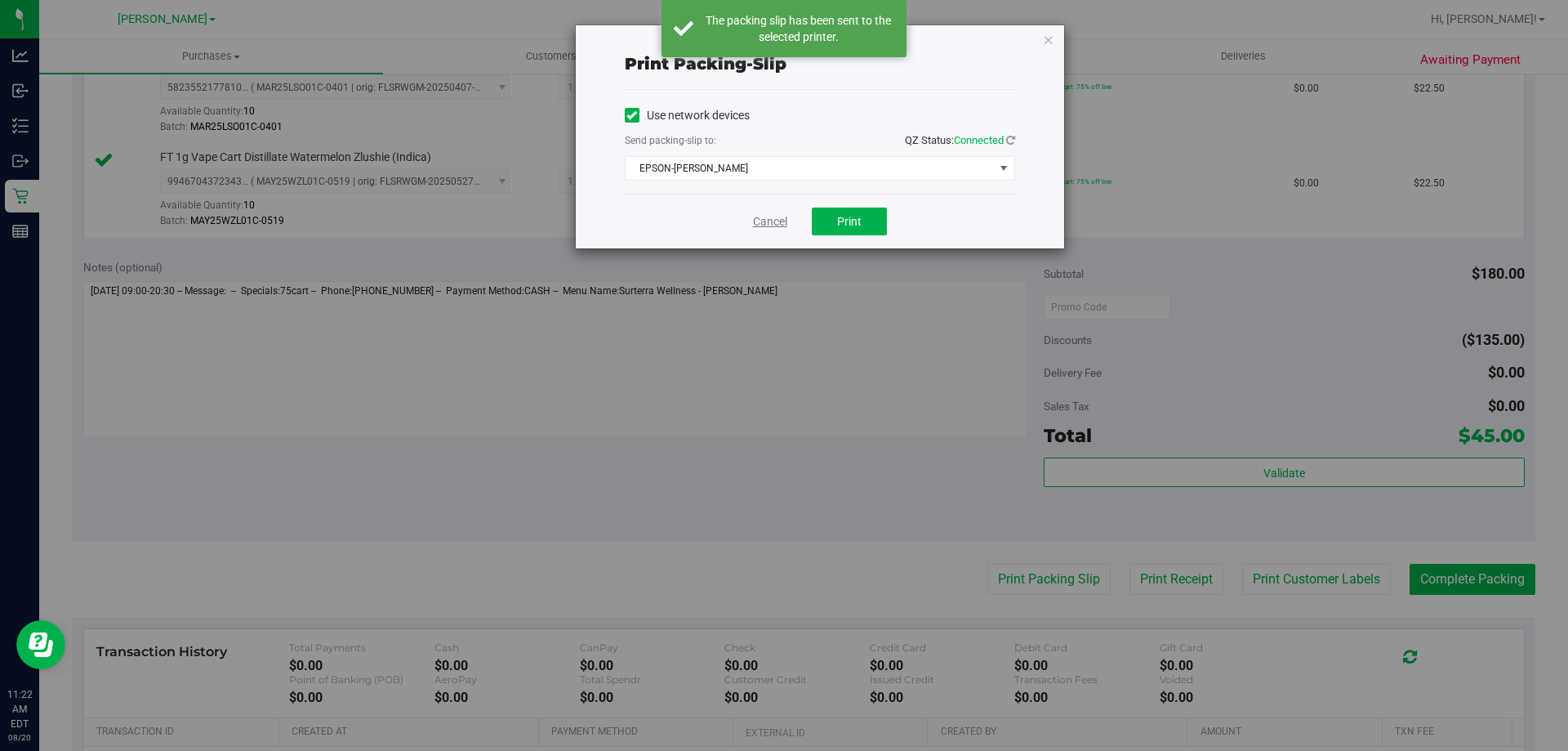
click at [762, 220] on link "Cancel" at bounding box center [770, 221] width 35 height 17
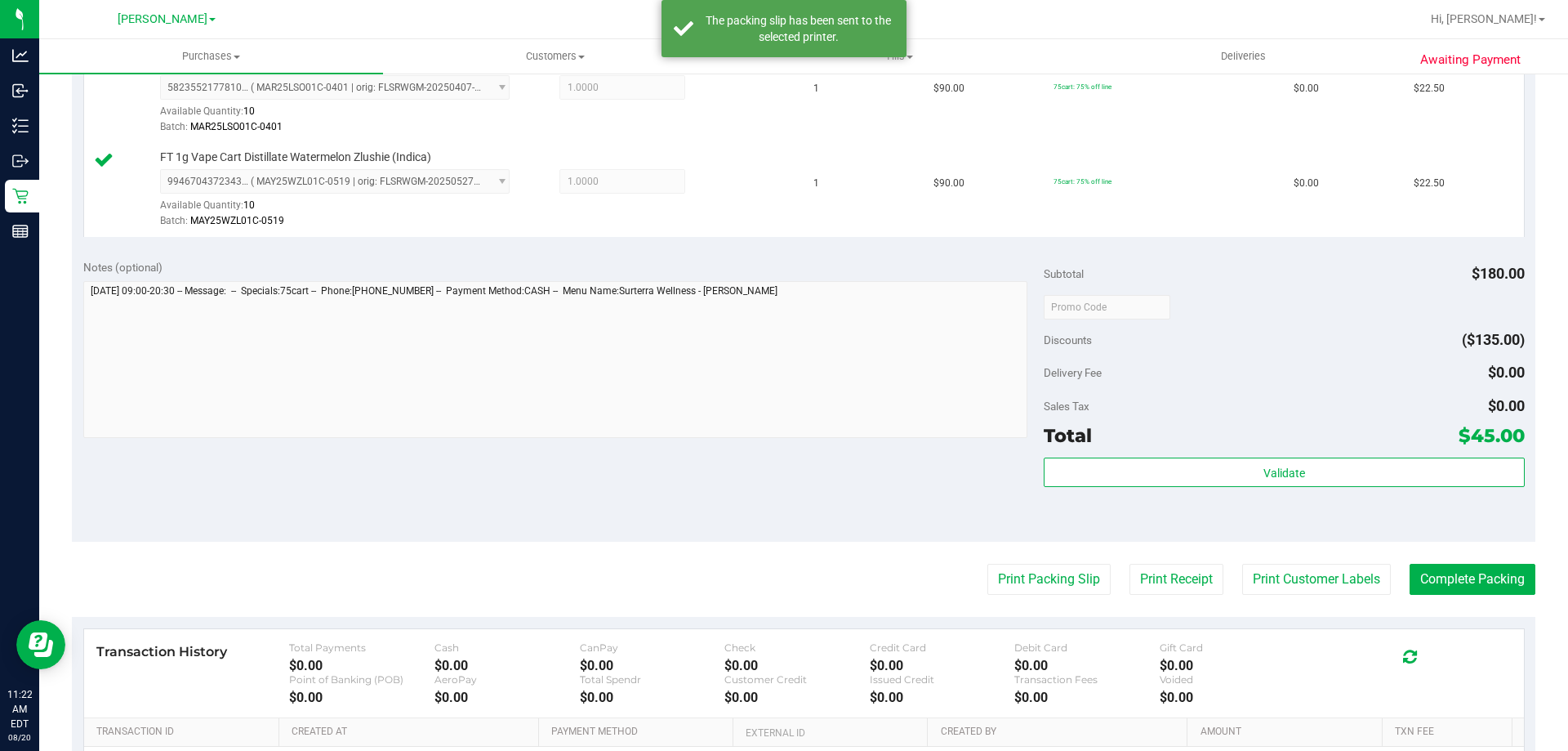
click at [1337, 516] on div "Validate" at bounding box center [1284, 494] width 480 height 73
click at [1164, 437] on div "Total $45.00" at bounding box center [1284, 435] width 480 height 29
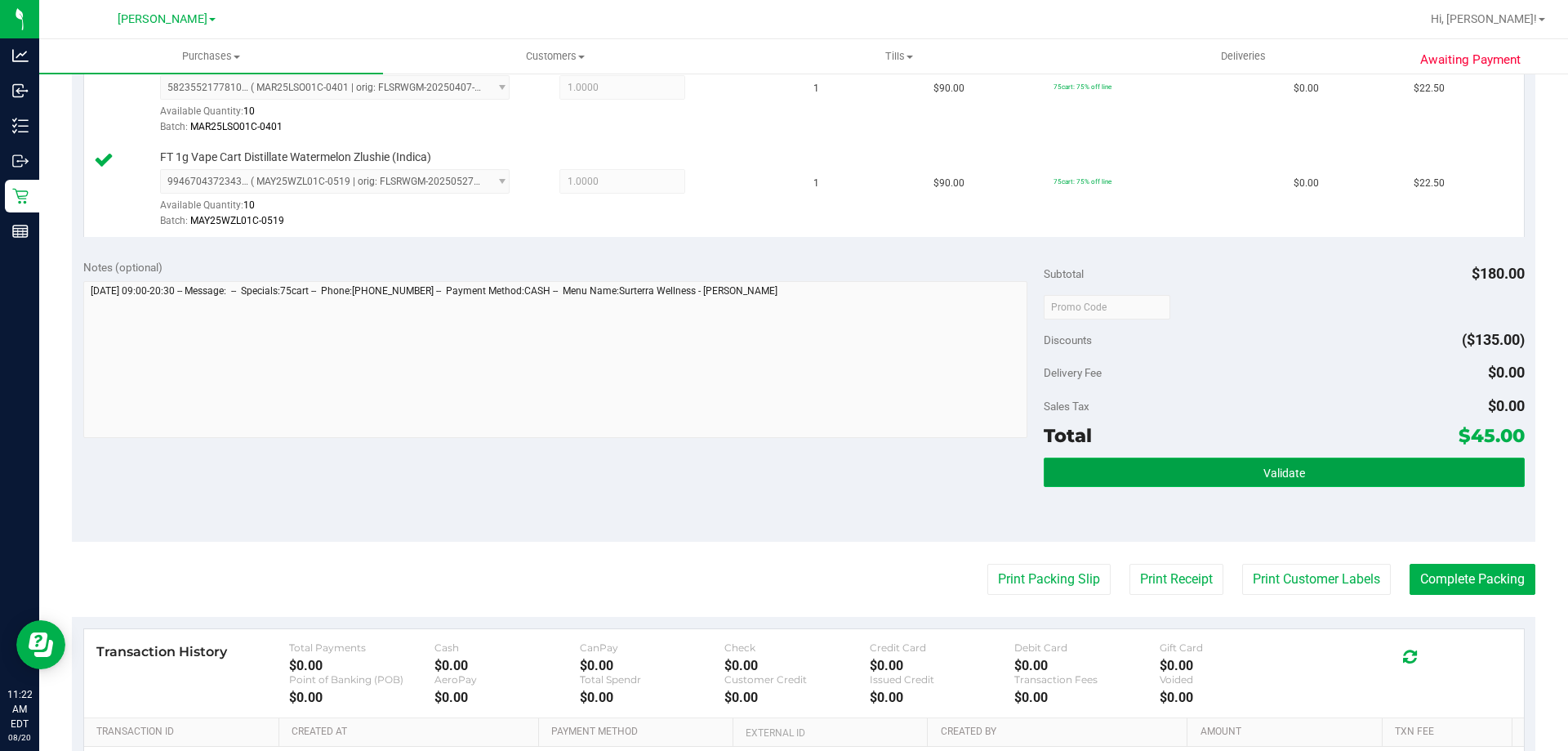
click at [1223, 481] on button "Validate" at bounding box center [1284, 472] width 480 height 29
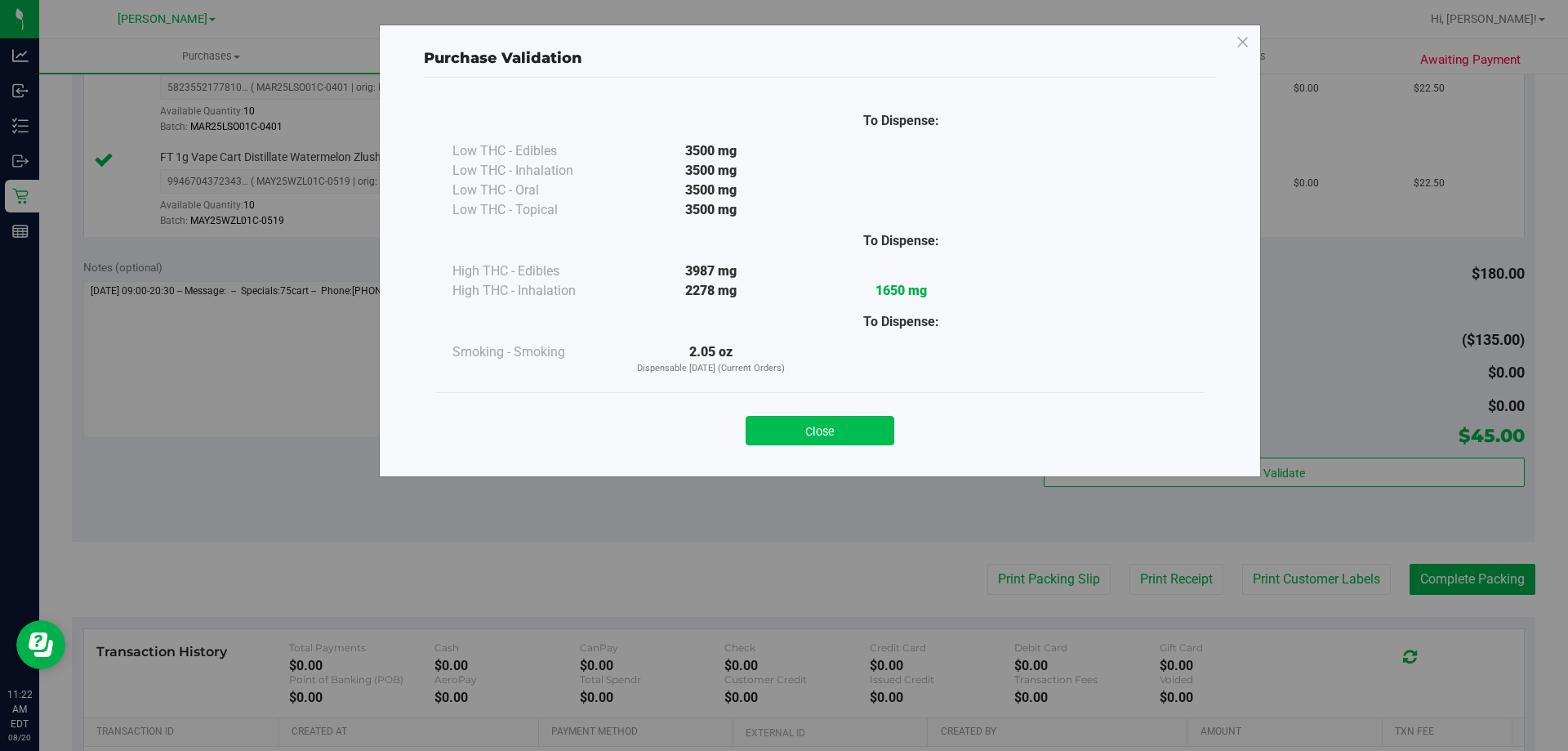
click at [864, 428] on button "Close" at bounding box center [819, 430] width 149 height 29
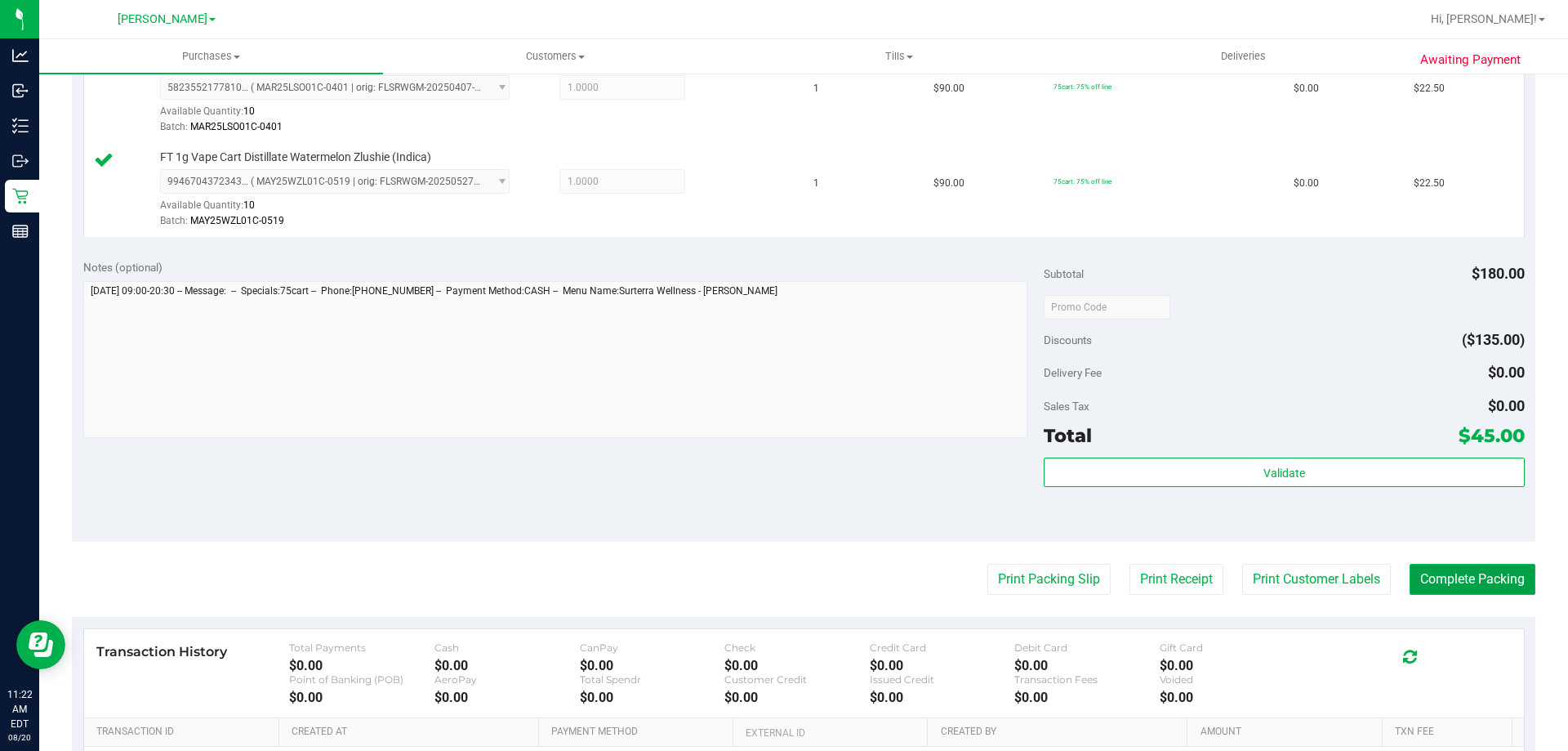
click at [1468, 576] on button "Complete Packing" at bounding box center [1472, 579] width 126 height 31
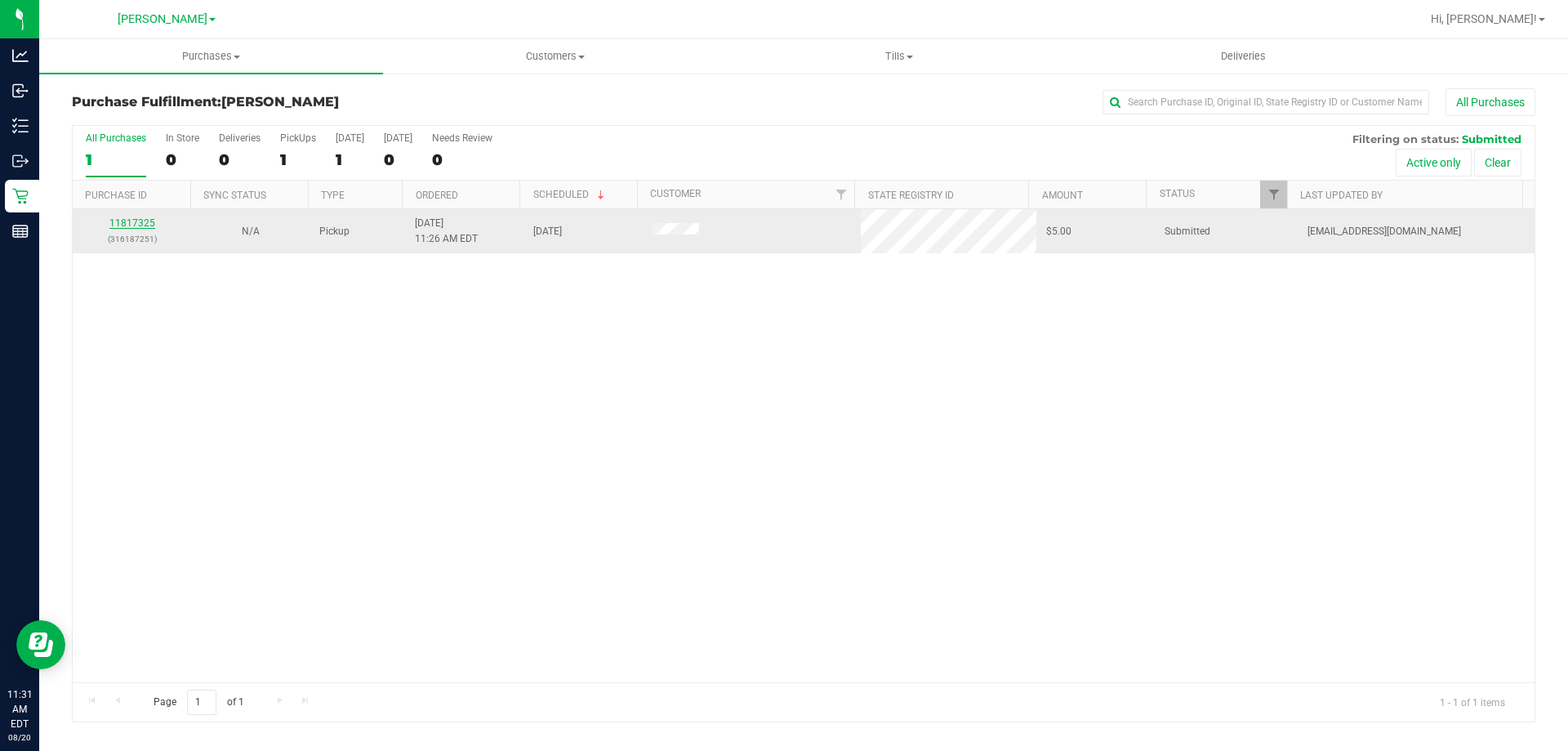
click at [139, 219] on link "11817325" at bounding box center [132, 223] width 46 height 12
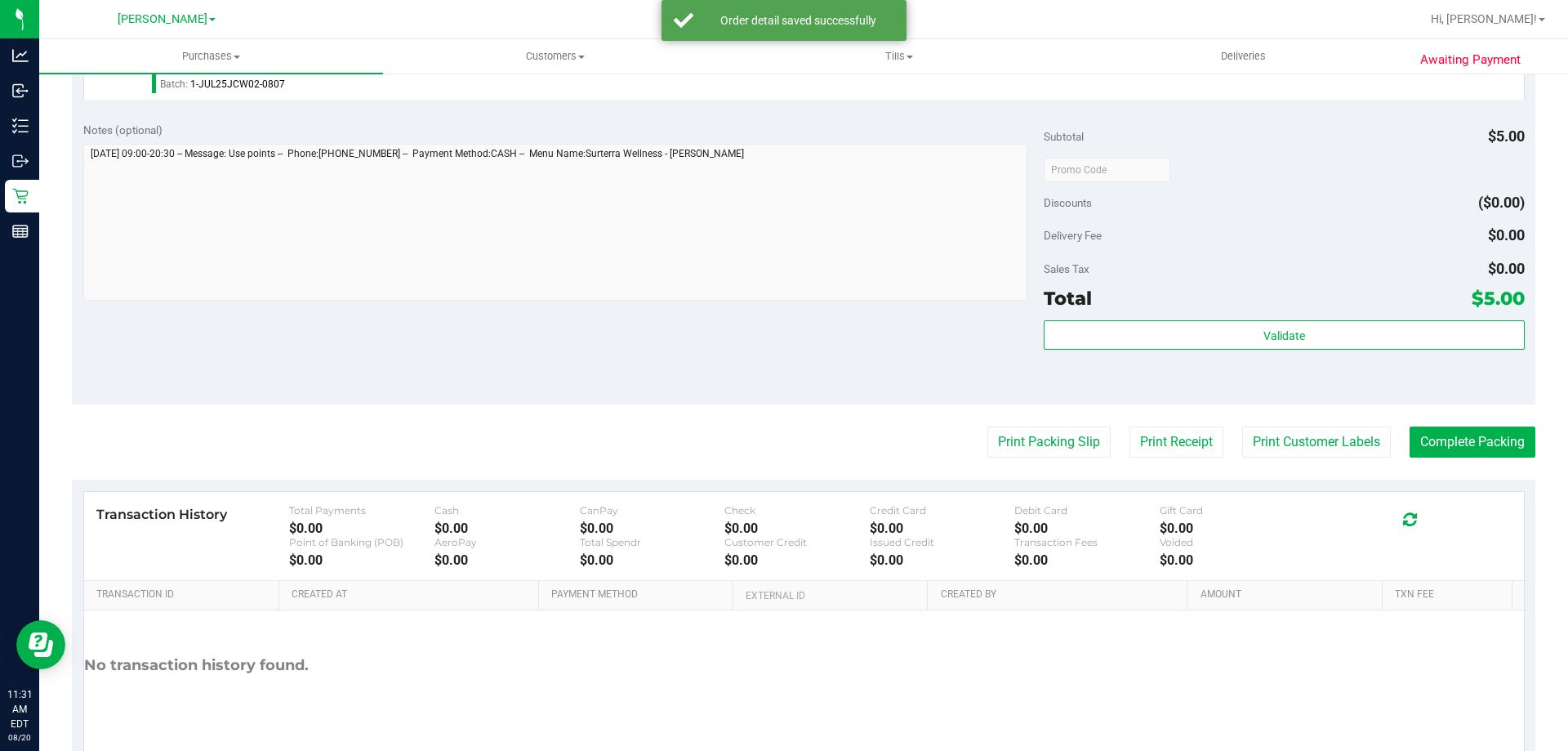
scroll to position [521, 0]
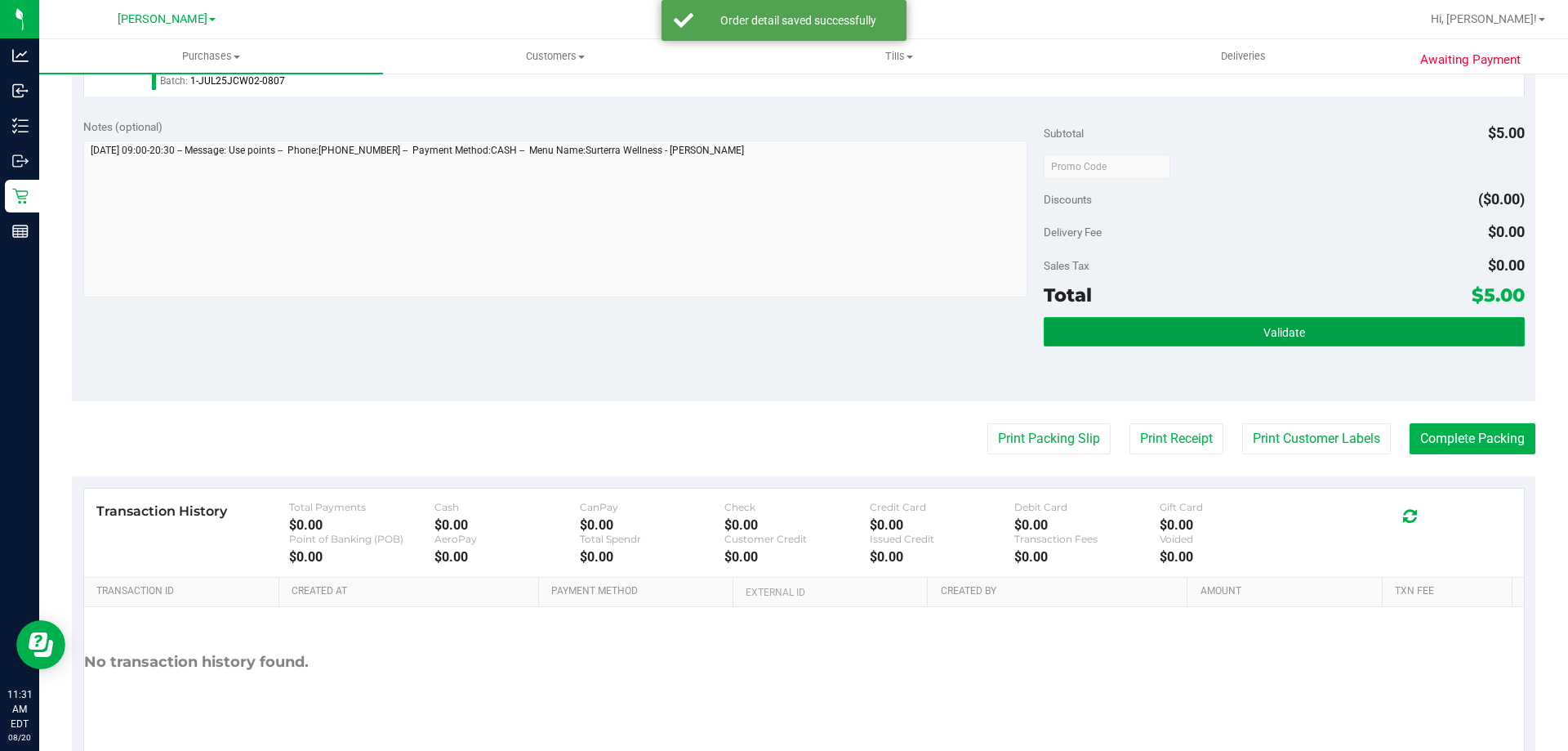
click at [1391, 340] on button "Validate" at bounding box center [1284, 332] width 480 height 29
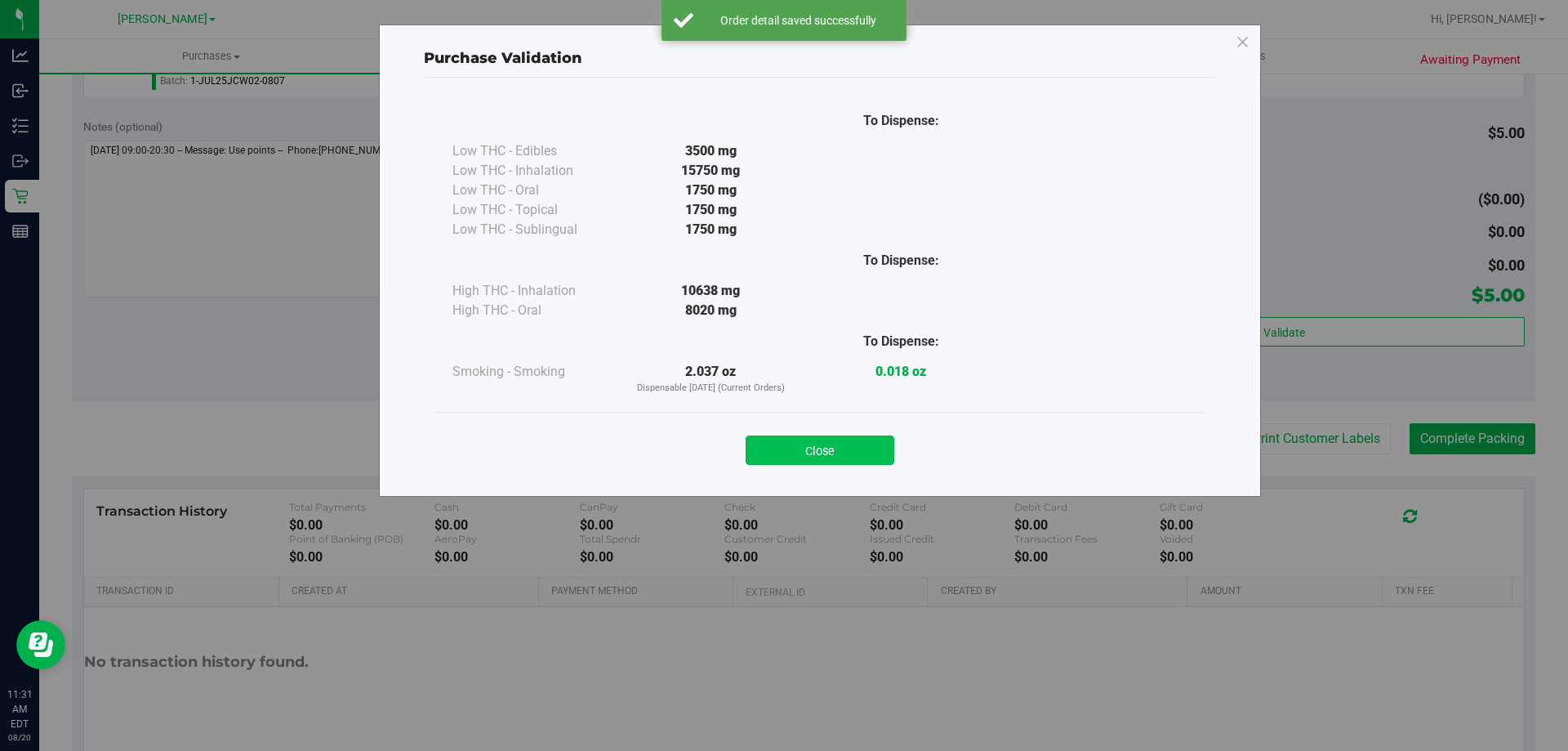
click at [868, 444] on button "Close" at bounding box center [819, 450] width 149 height 29
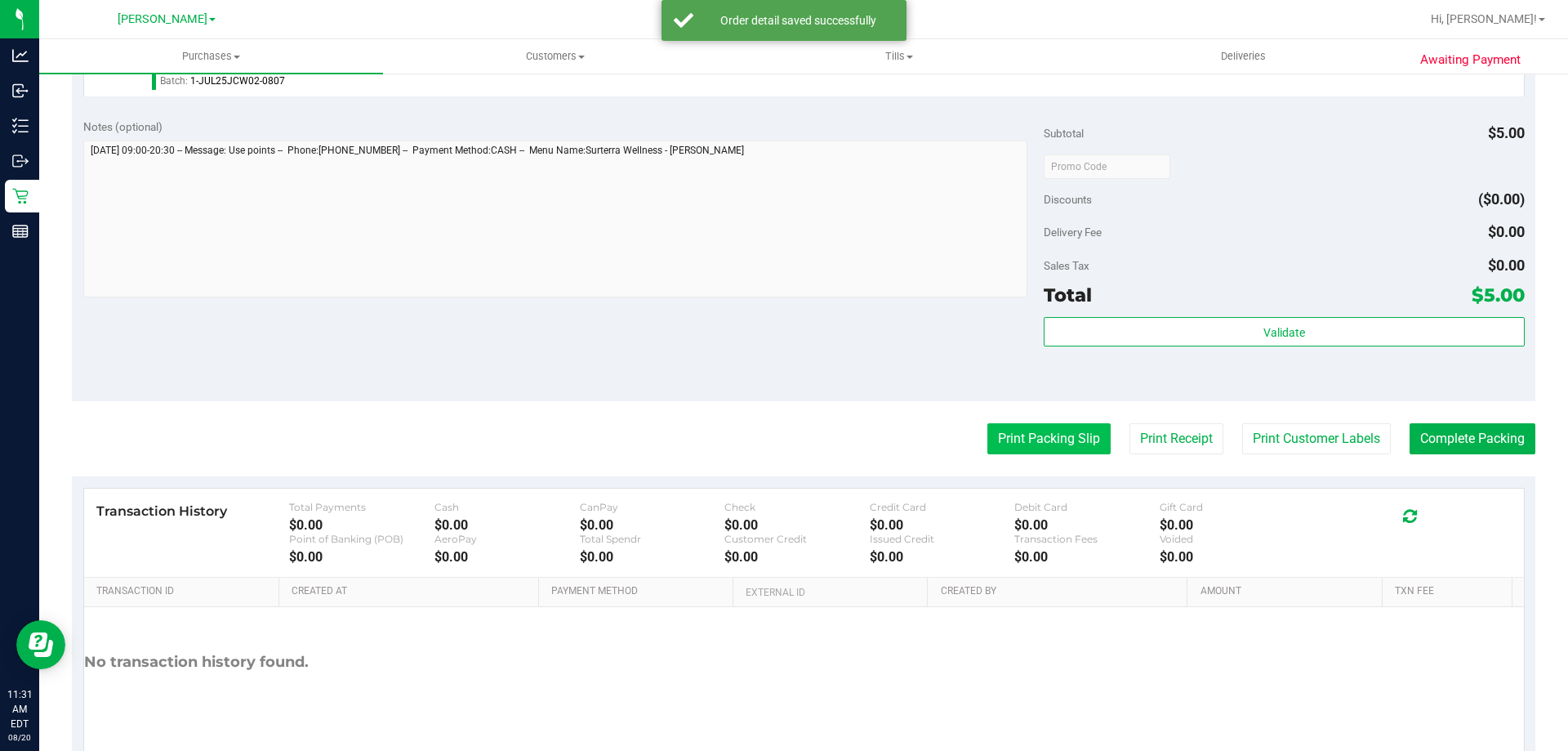
click at [1029, 434] on button "Print Packing Slip" at bounding box center [1048, 439] width 123 height 31
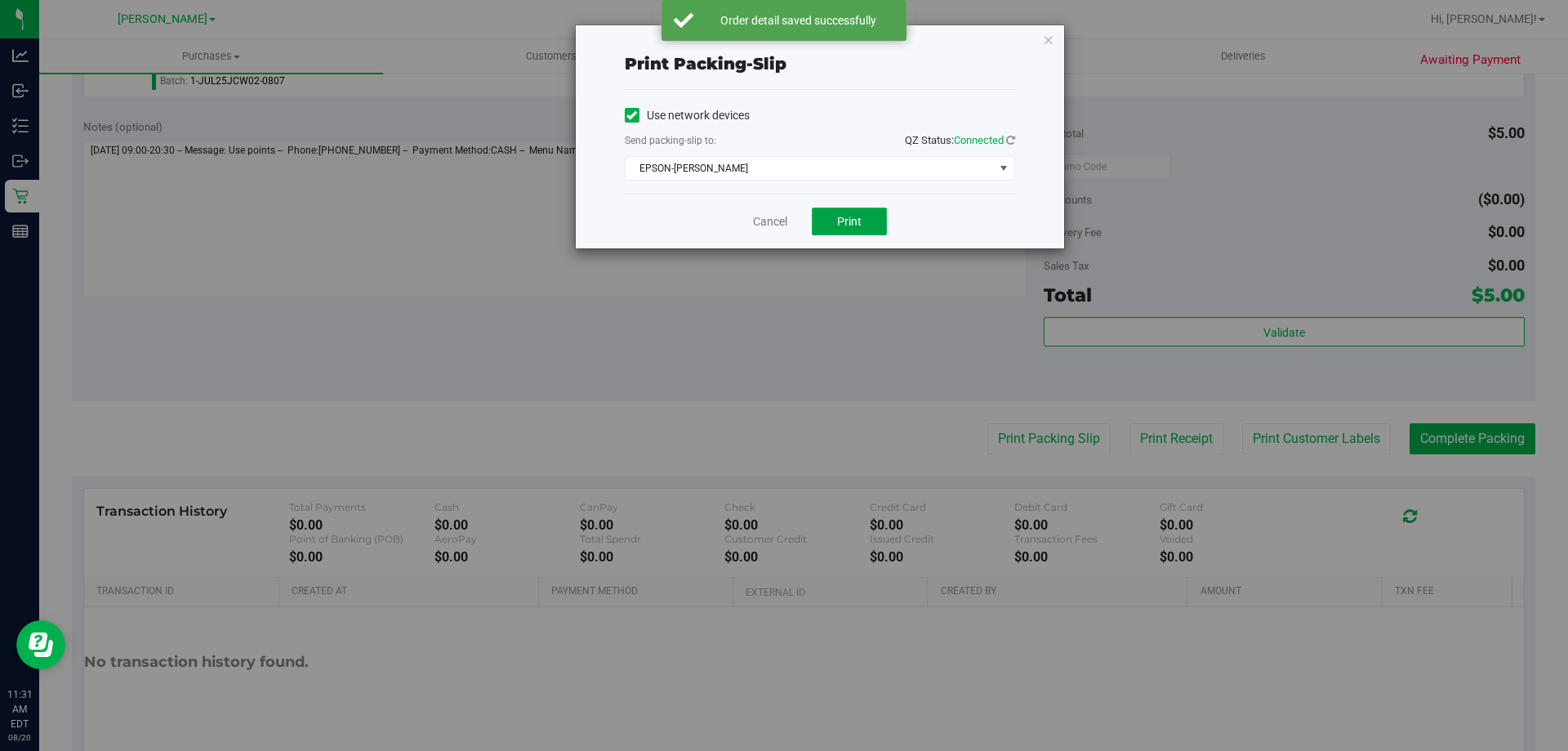
click at [871, 212] on button "Print" at bounding box center [849, 221] width 75 height 27
click at [762, 217] on link "Cancel" at bounding box center [770, 221] width 35 height 17
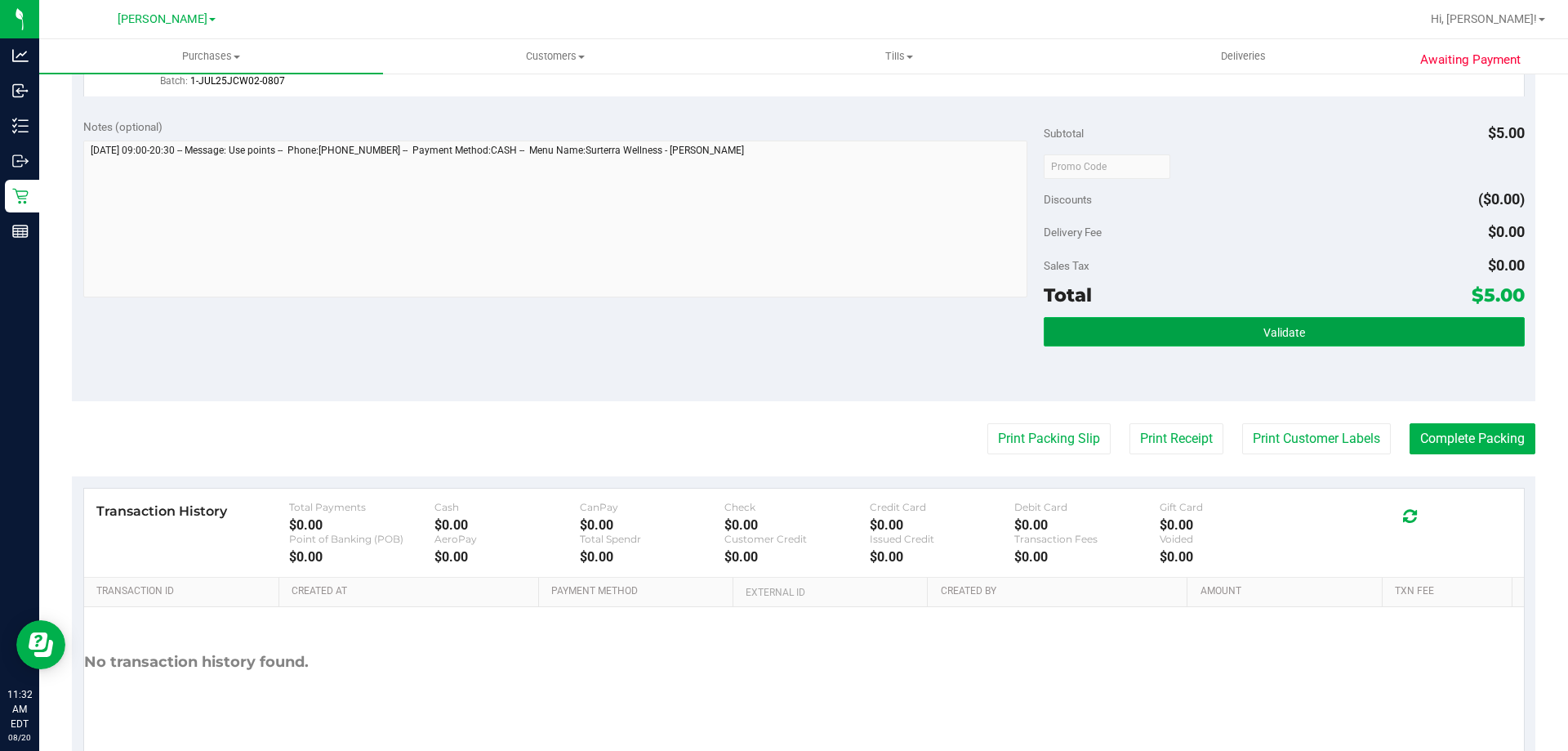
click at [1289, 340] on button "Validate" at bounding box center [1284, 332] width 480 height 29
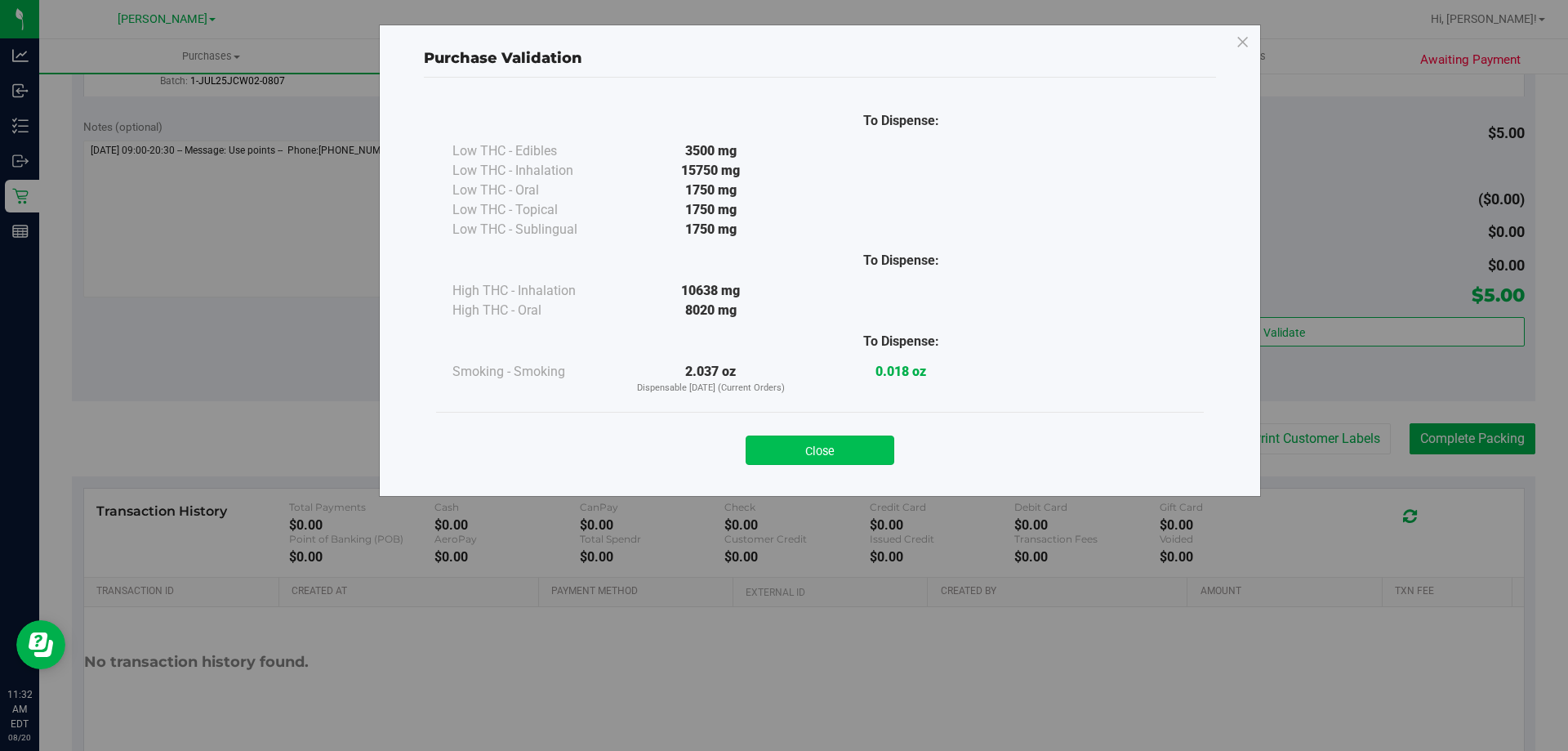
click at [858, 444] on button "Close" at bounding box center [819, 450] width 149 height 29
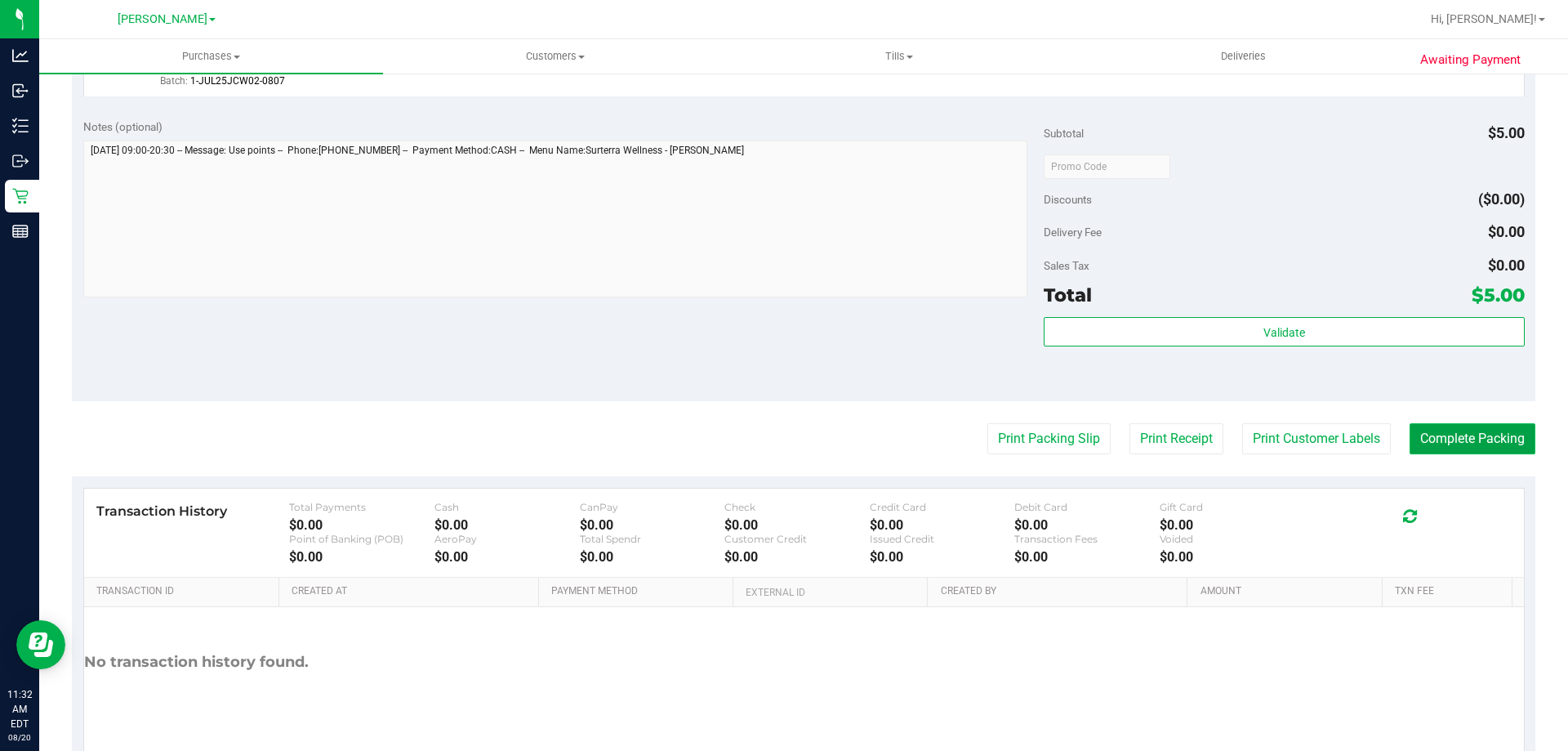
click at [1510, 451] on button "Complete Packing" at bounding box center [1472, 439] width 126 height 31
click at [1464, 450] on button "Complete Packing" at bounding box center [1466, 439] width 139 height 31
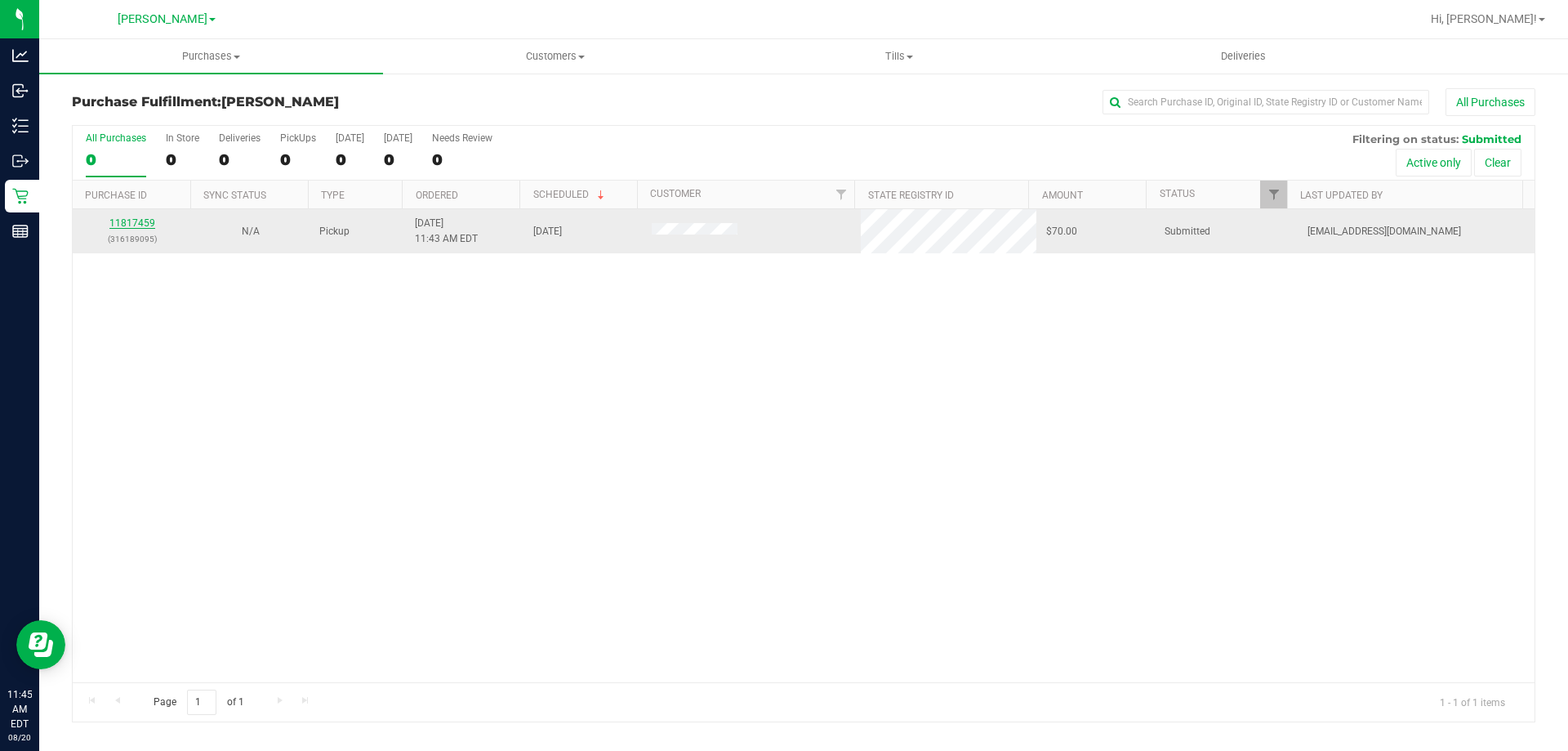
click at [133, 227] on link "11817459" at bounding box center [132, 223] width 46 height 12
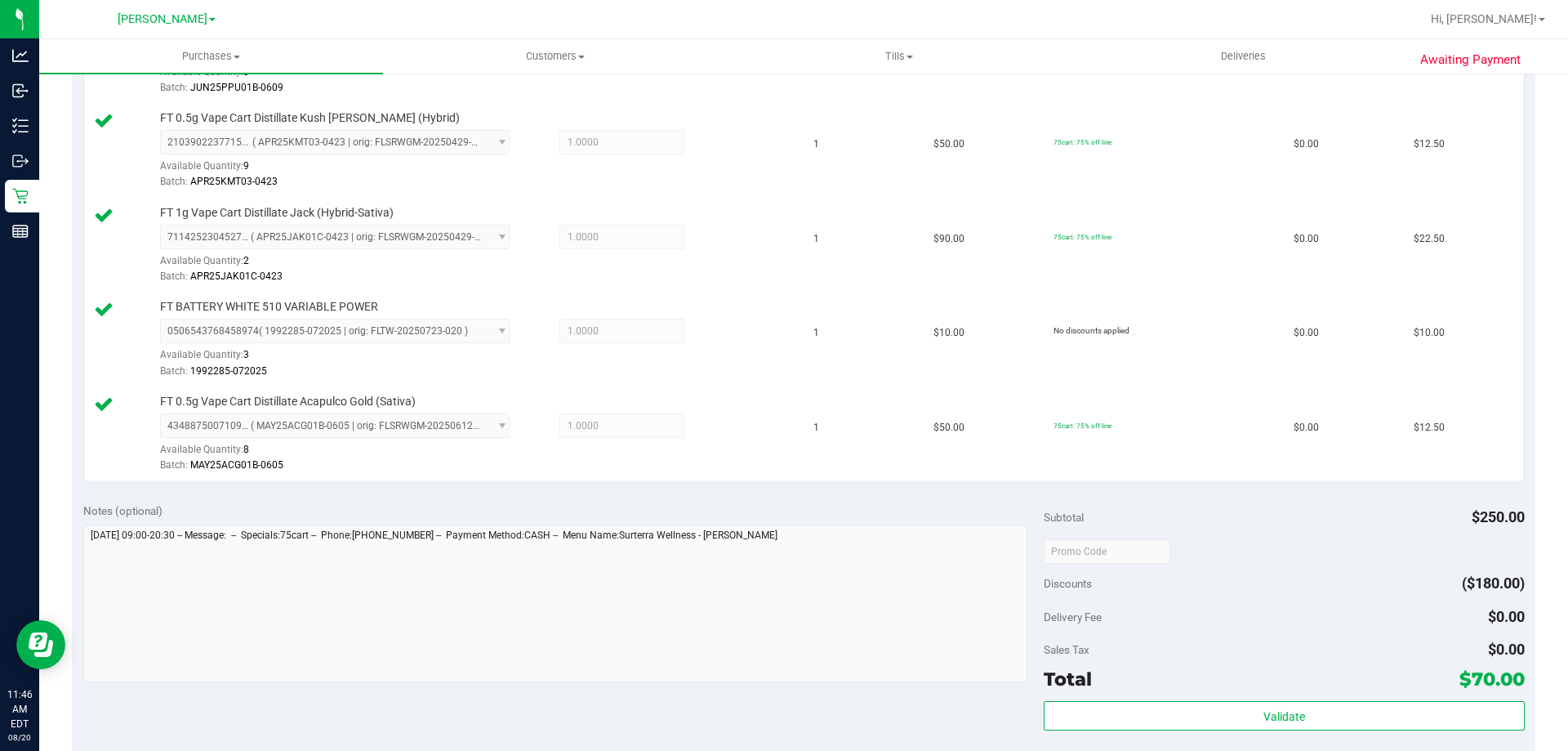
scroll to position [554, 0]
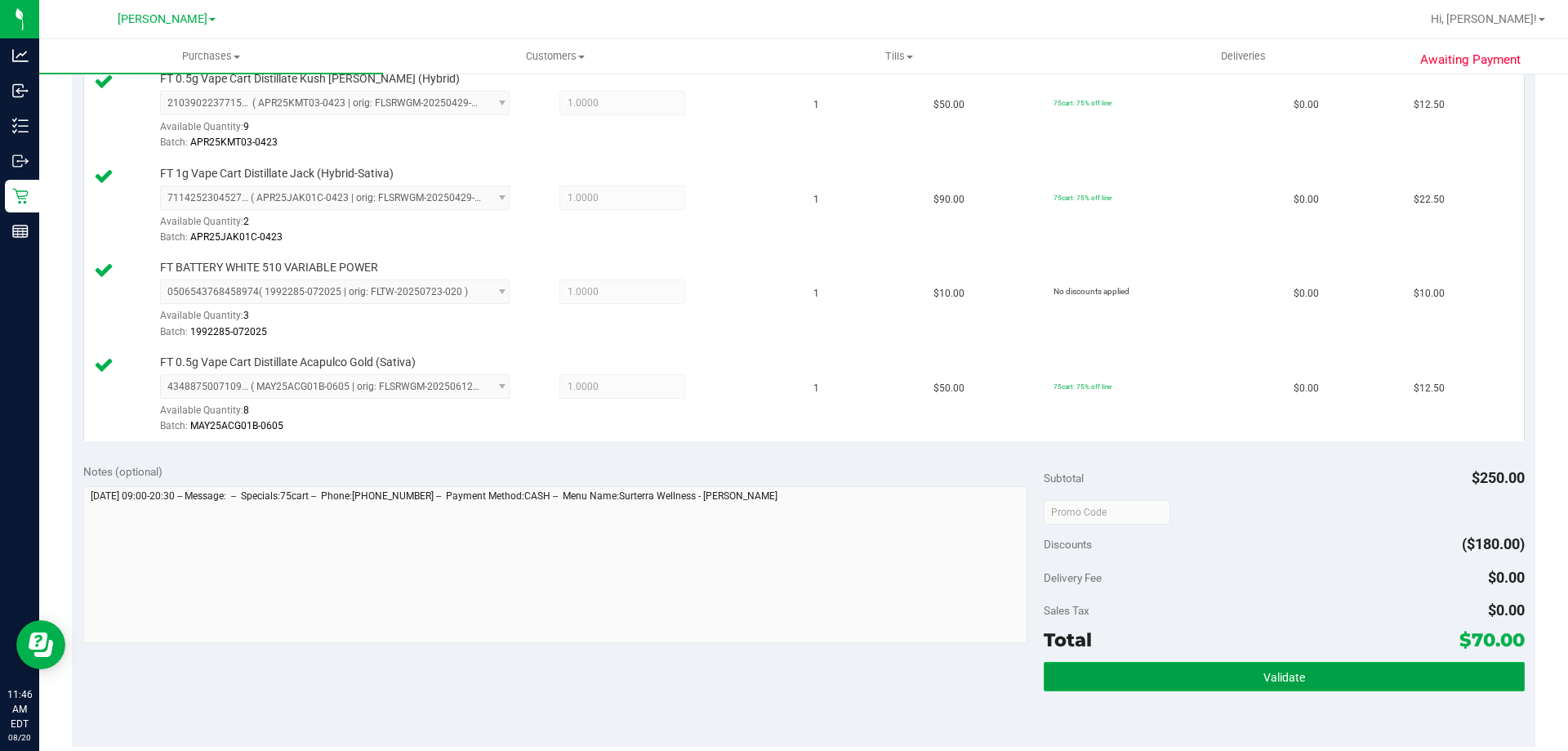
click at [1277, 678] on span "Validate" at bounding box center [1284, 677] width 42 height 13
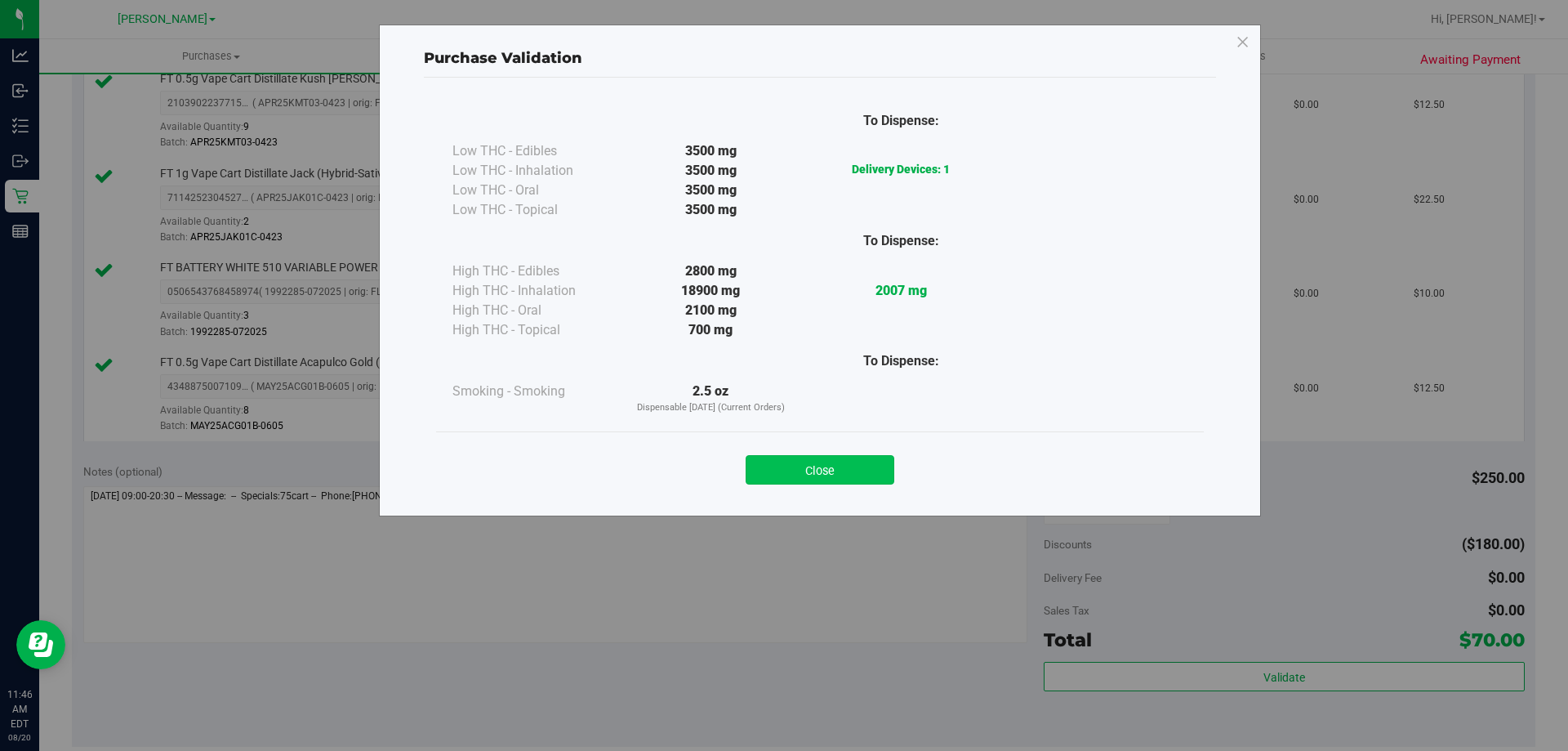
click at [867, 468] on button "Close" at bounding box center [819, 470] width 149 height 29
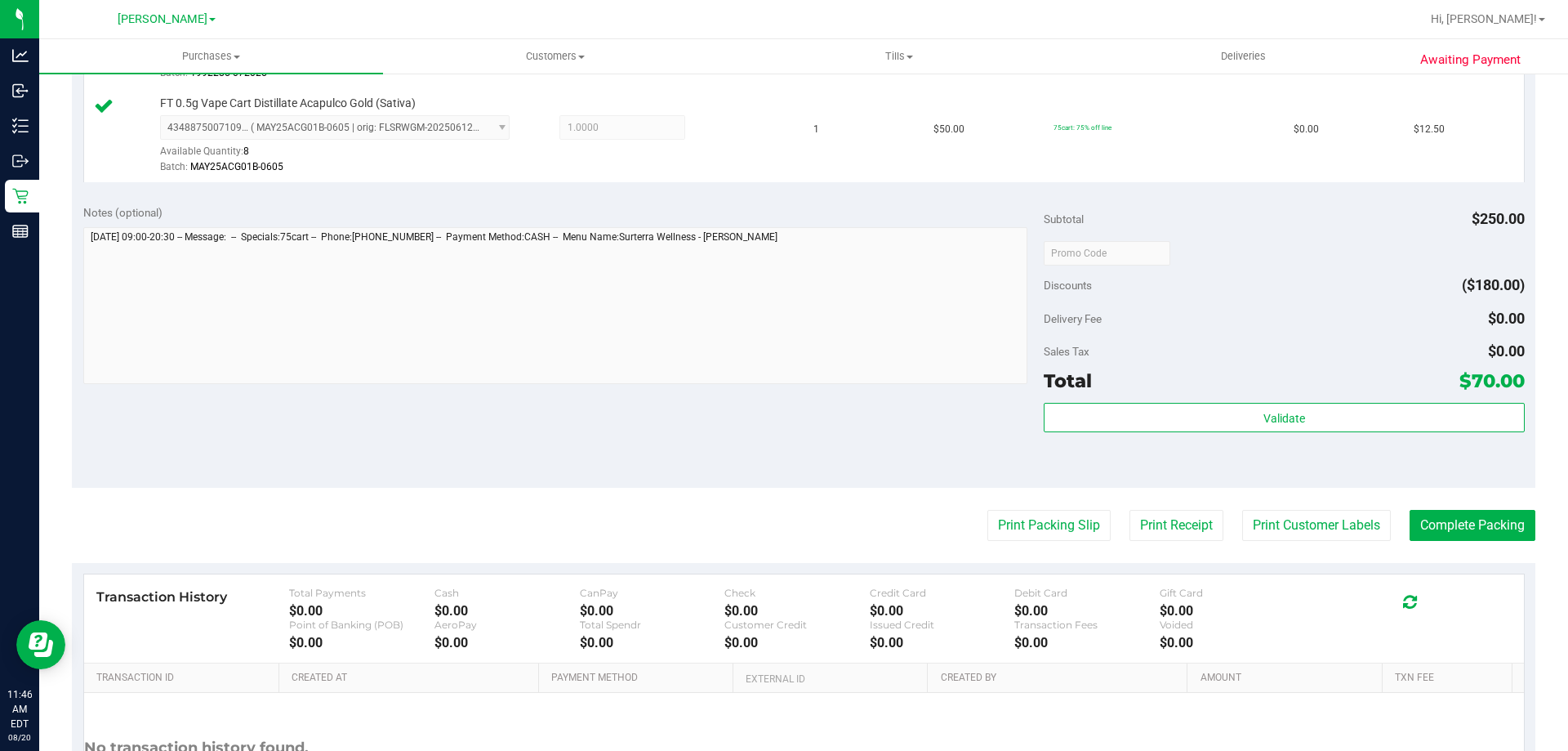
scroll to position [814, 0]
click at [1050, 521] on button "Print Packing Slip" at bounding box center [1048, 524] width 123 height 31
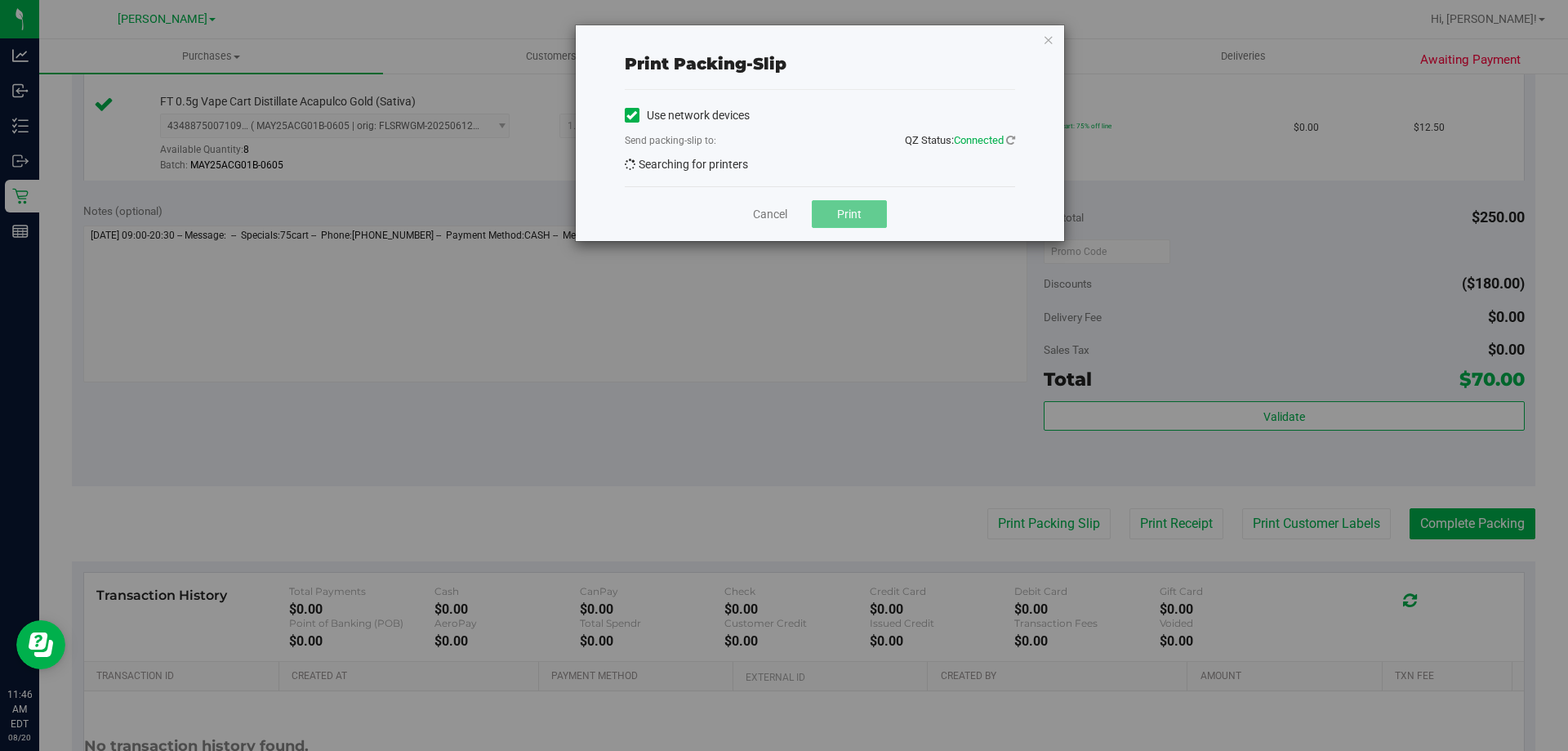
click at [846, 220] on span "Print" at bounding box center [848, 214] width 25 height 13
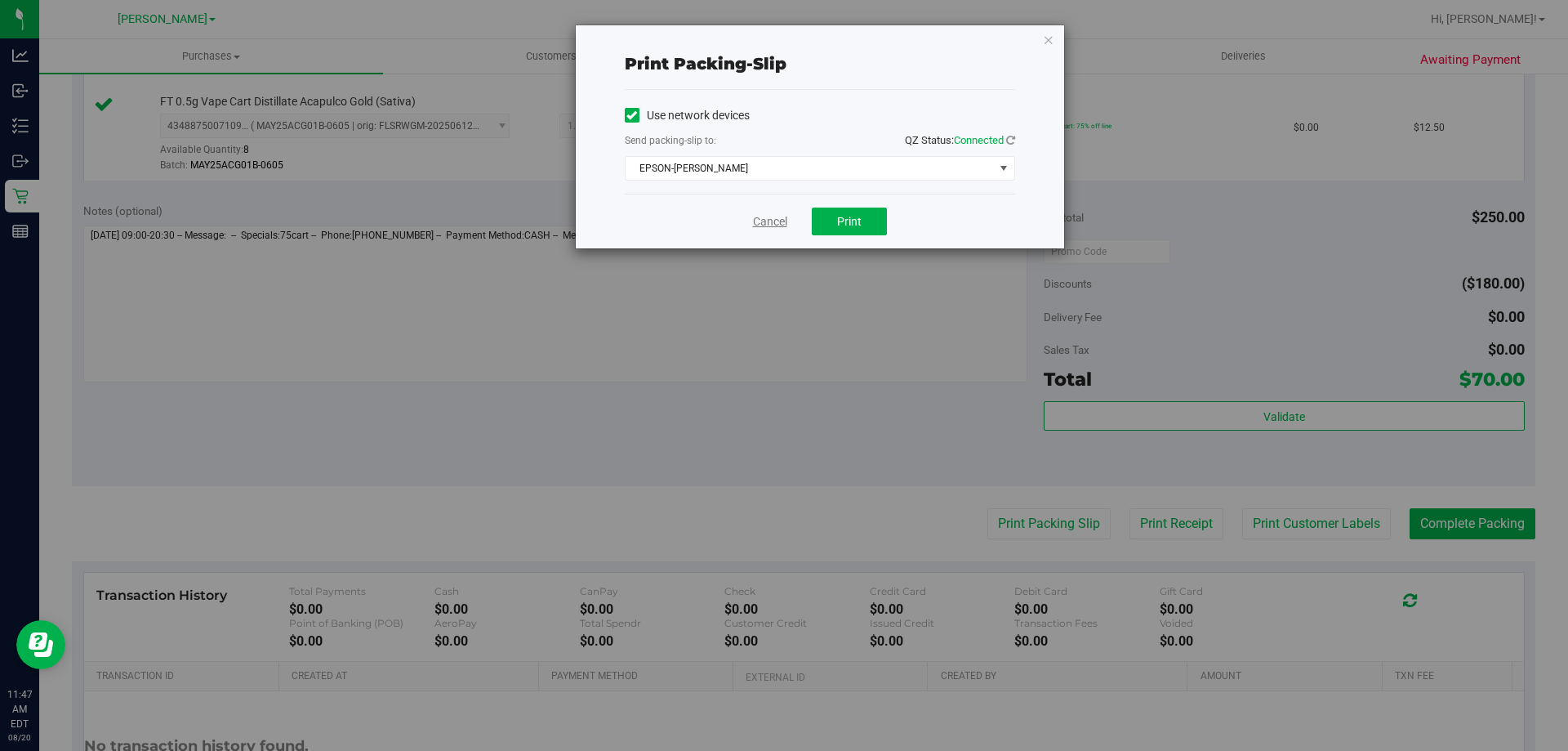
click at [764, 220] on link "Cancel" at bounding box center [770, 221] width 35 height 17
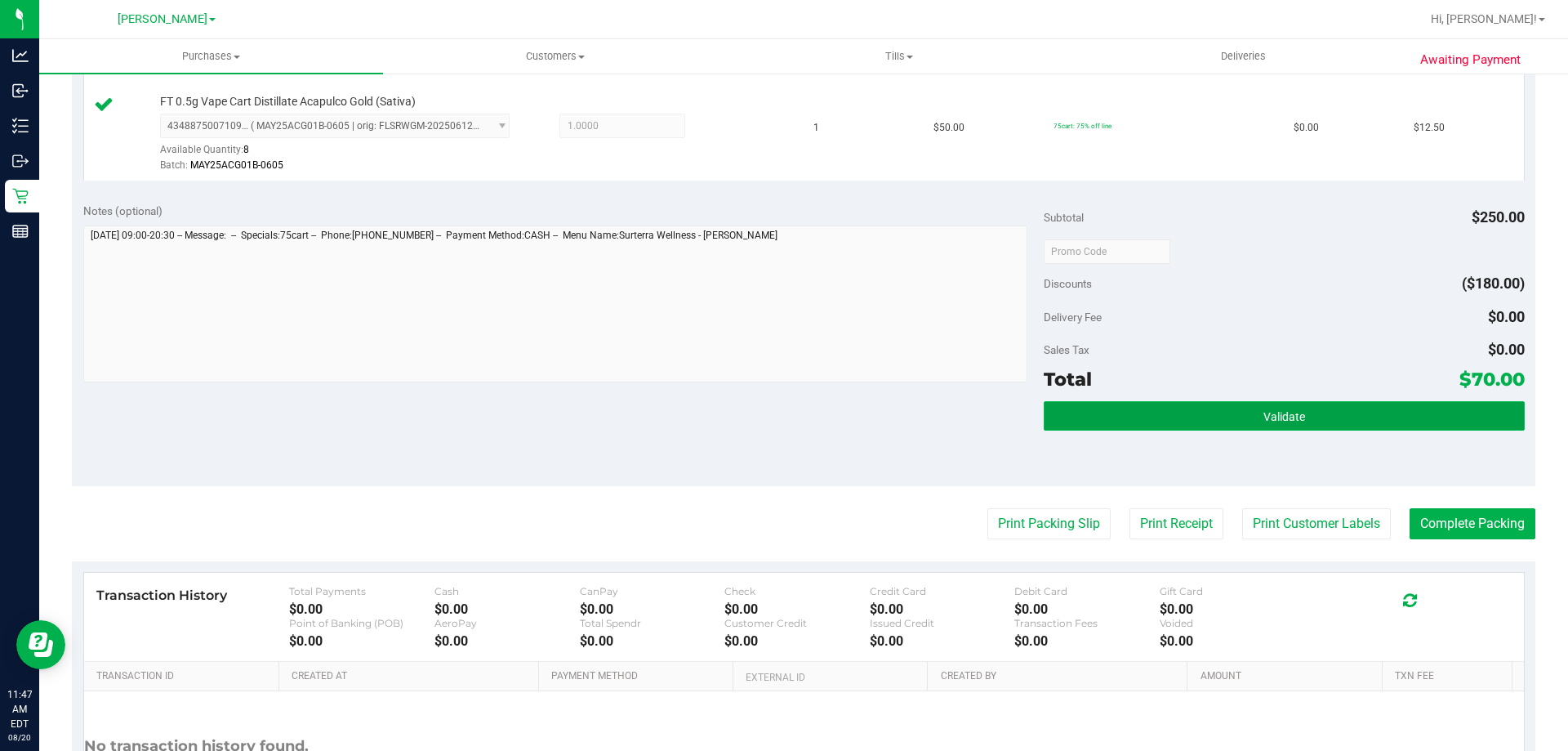
click at [1300, 405] on button "Validate" at bounding box center [1284, 416] width 480 height 29
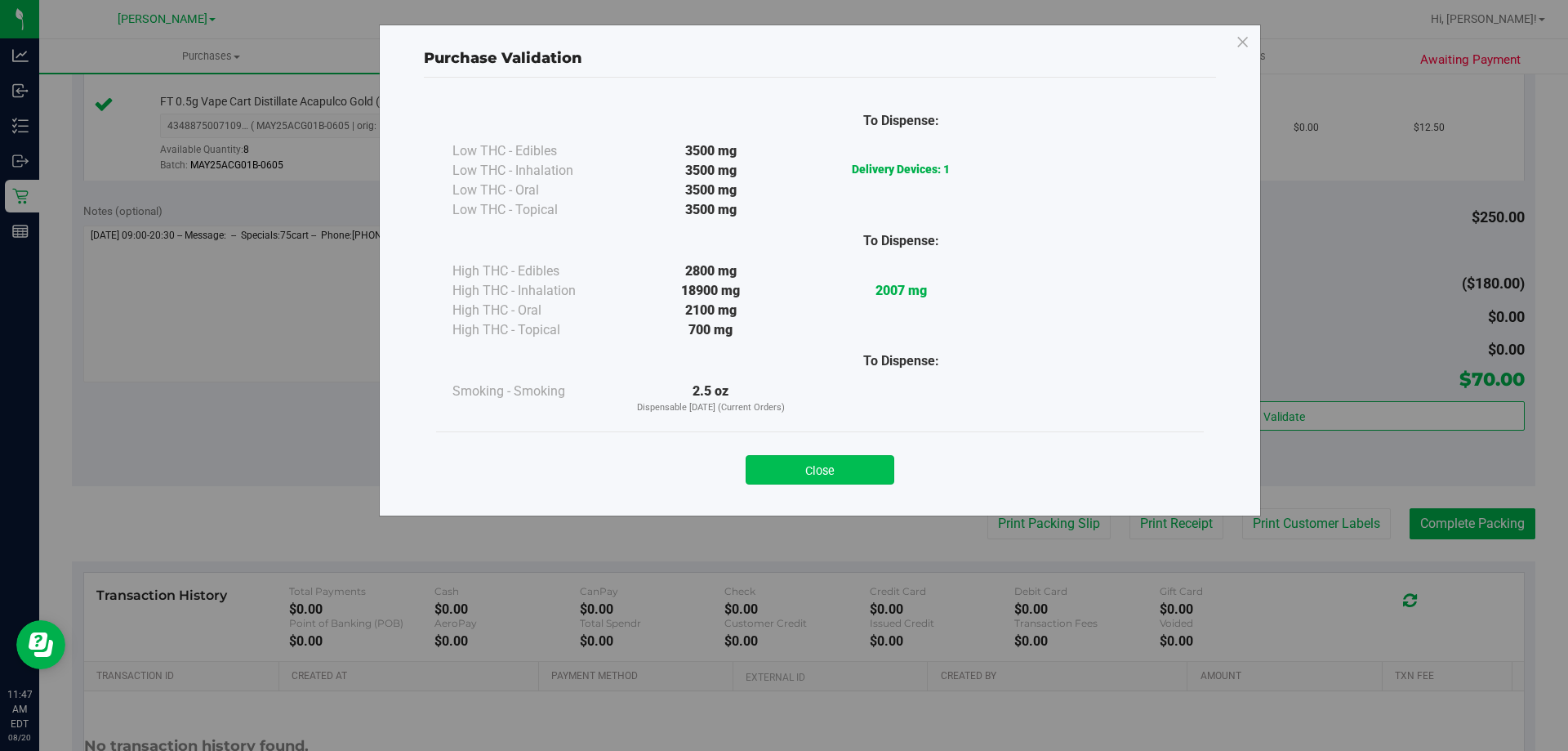
click at [859, 475] on button "Close" at bounding box center [819, 470] width 149 height 29
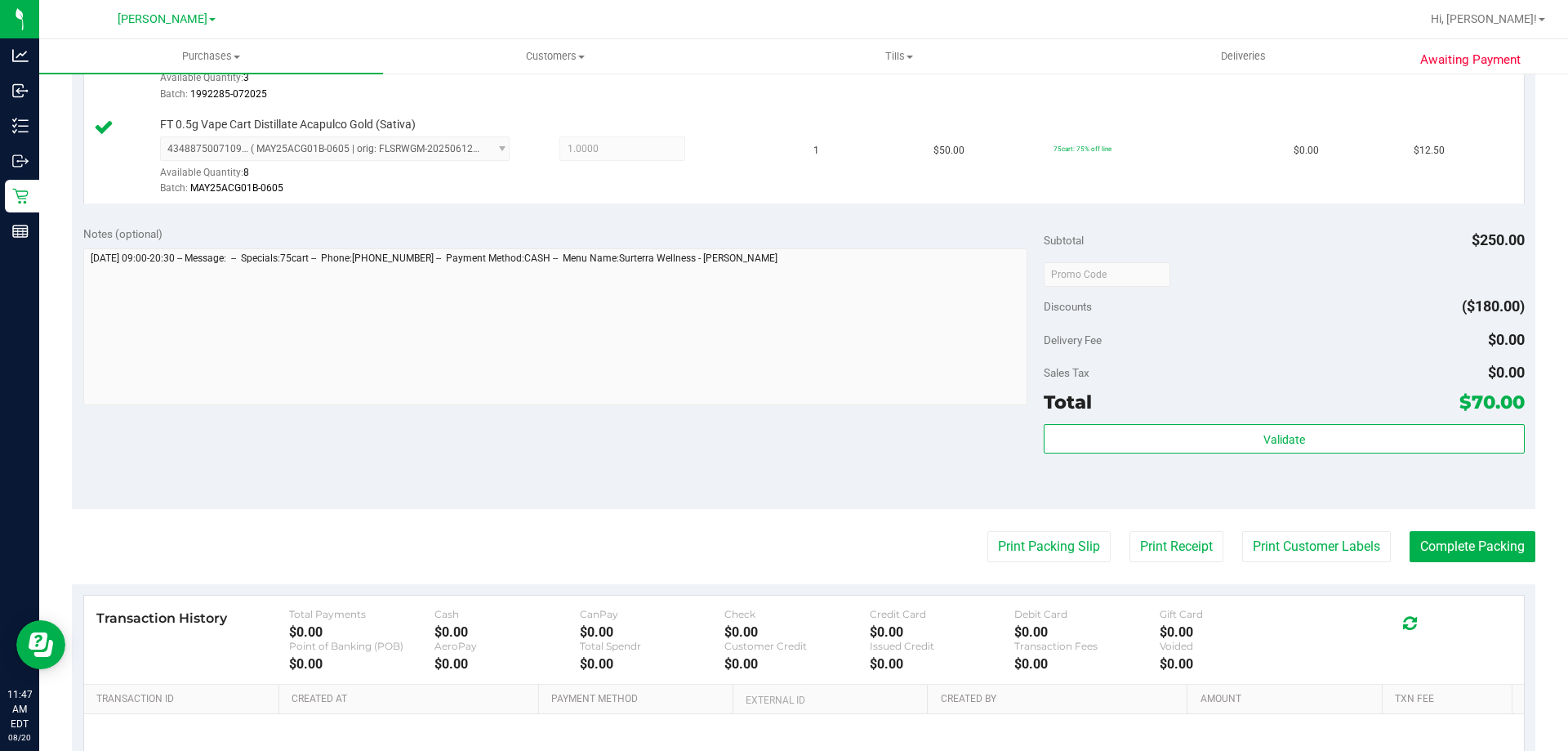
scroll to position [797, 0]
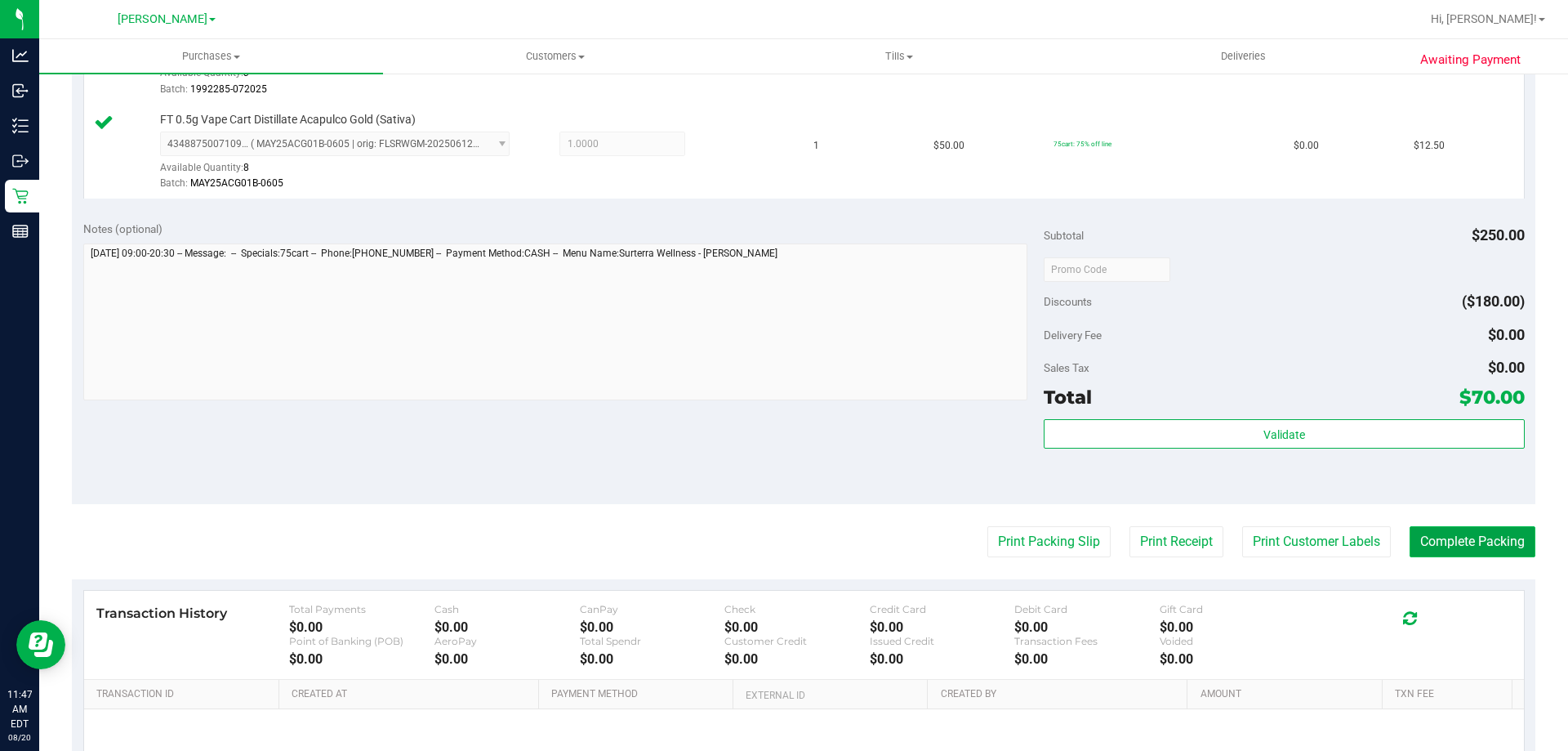
click at [1469, 527] on button "Complete Packing" at bounding box center [1472, 542] width 126 height 31
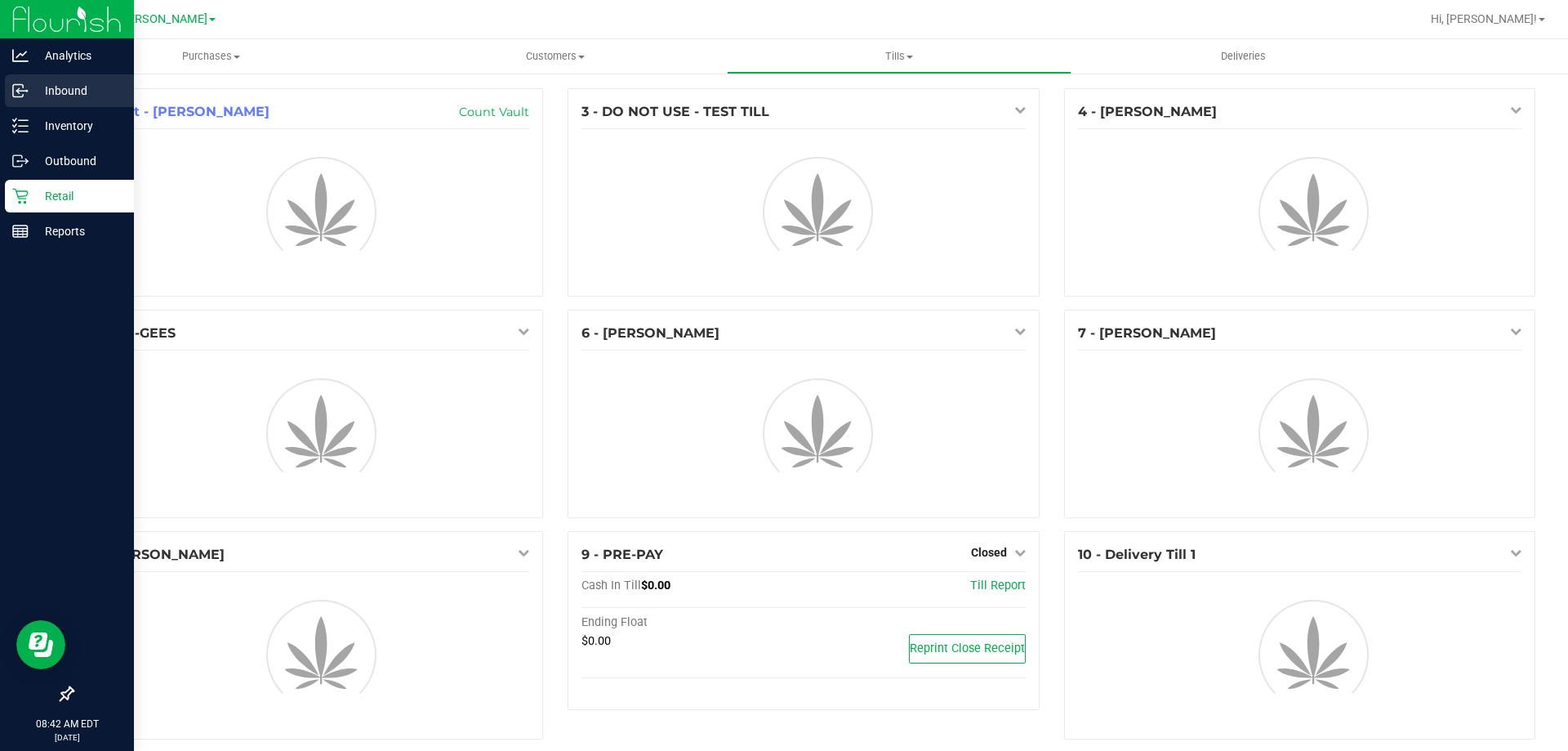
click at [30, 98] on p "Inbound" at bounding box center [77, 90] width 98 height 19
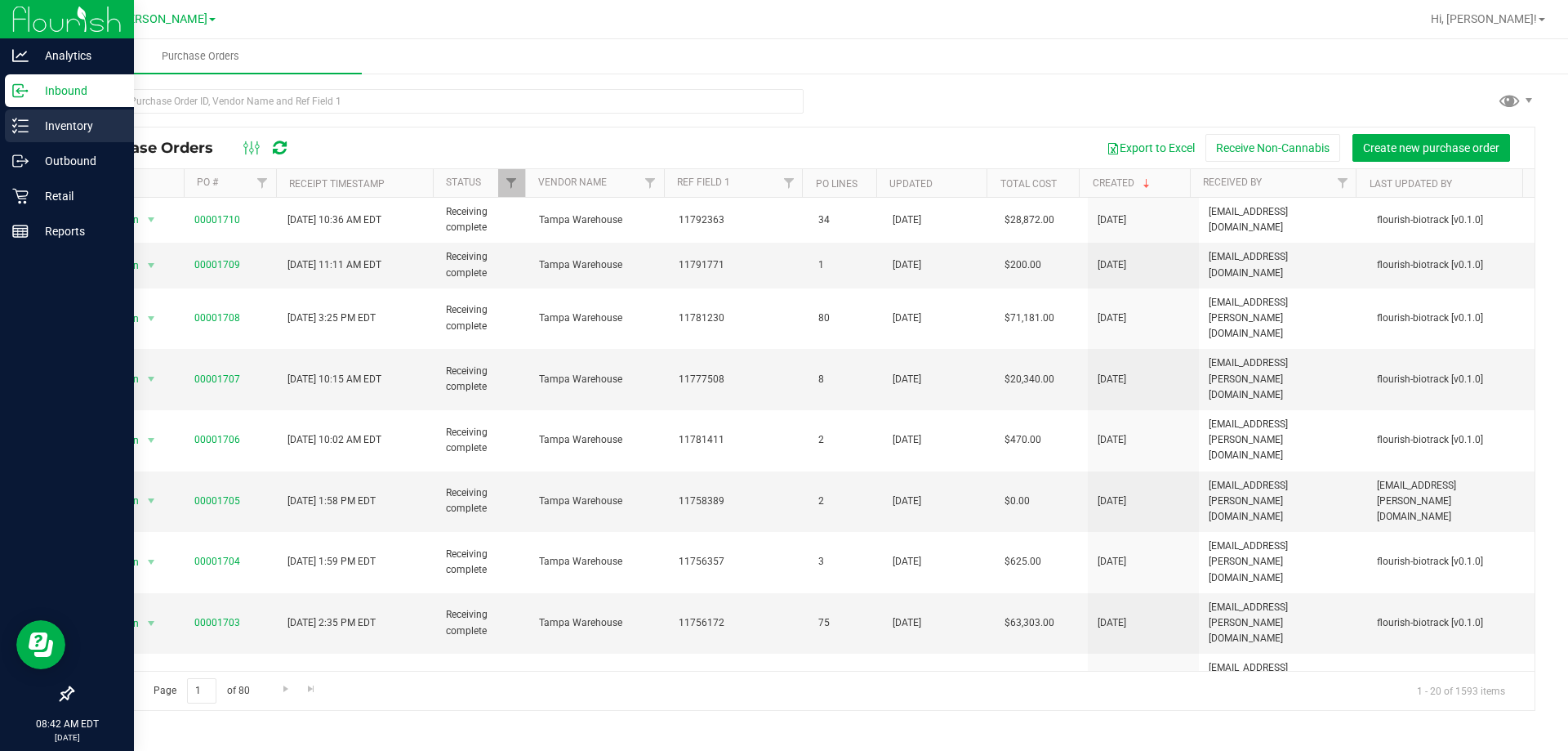
click at [94, 127] on p "Inventory" at bounding box center [77, 125] width 98 height 19
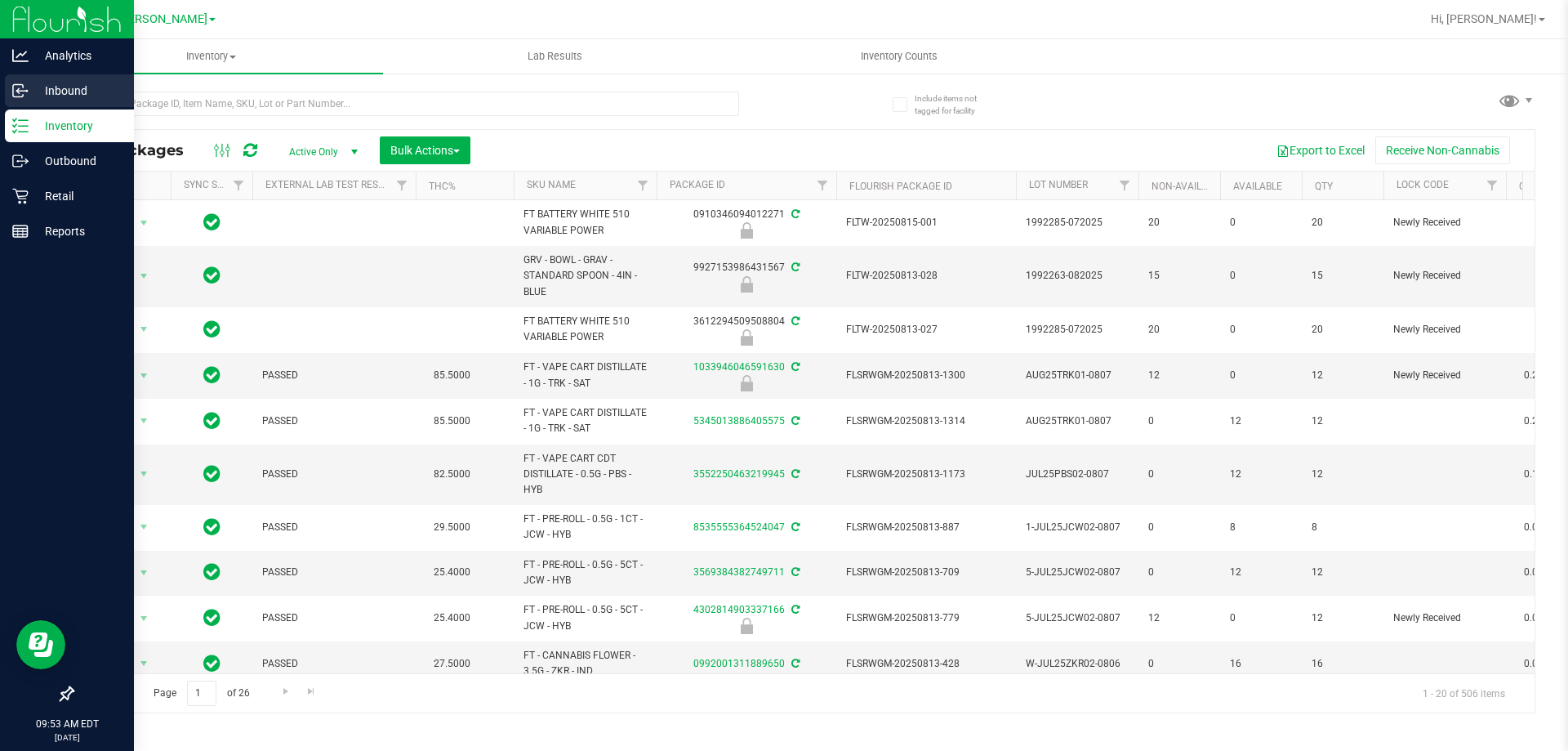
click at [15, 96] on icon at bounding box center [20, 90] width 16 height 16
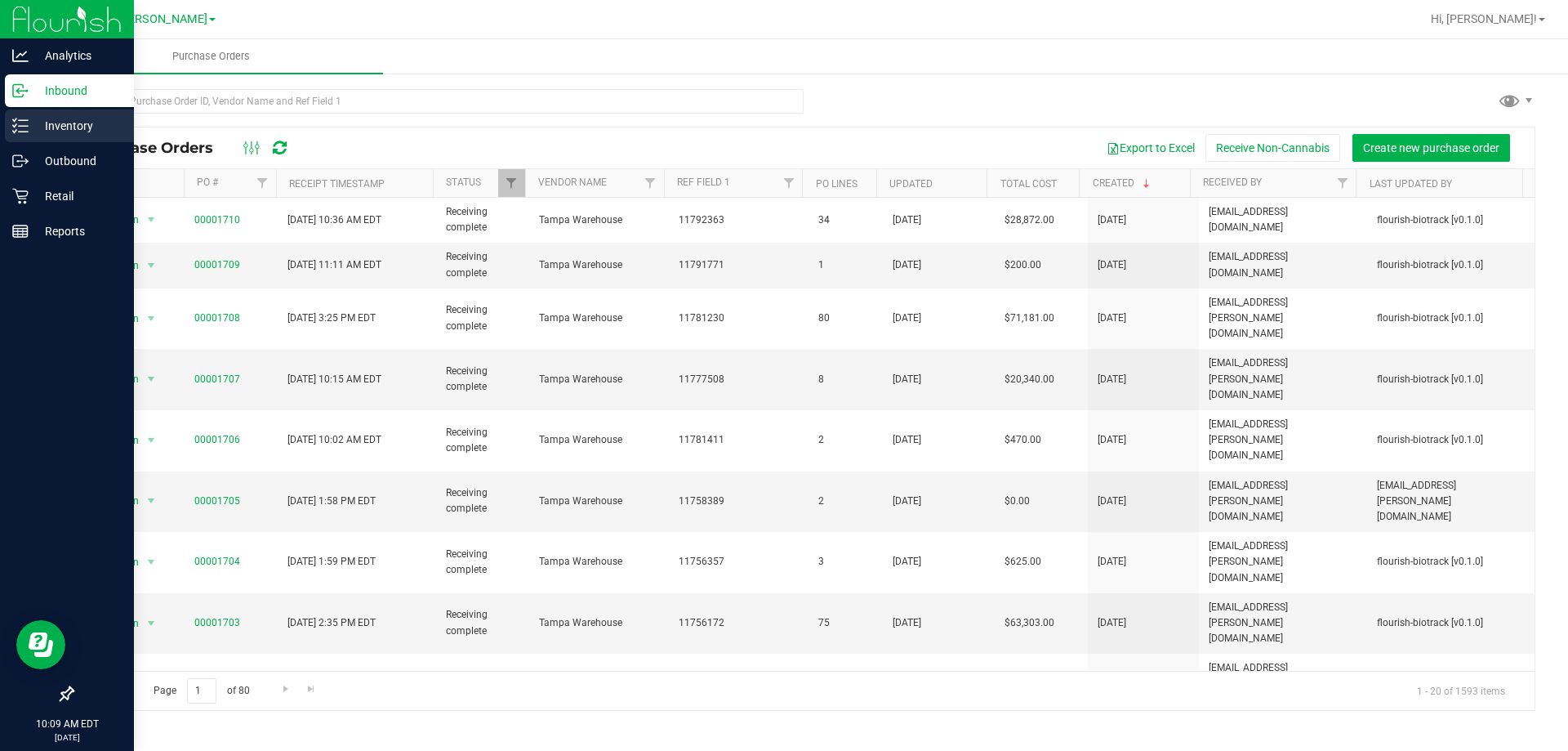
click at [87, 127] on p "Inventory" at bounding box center [77, 125] width 98 height 19
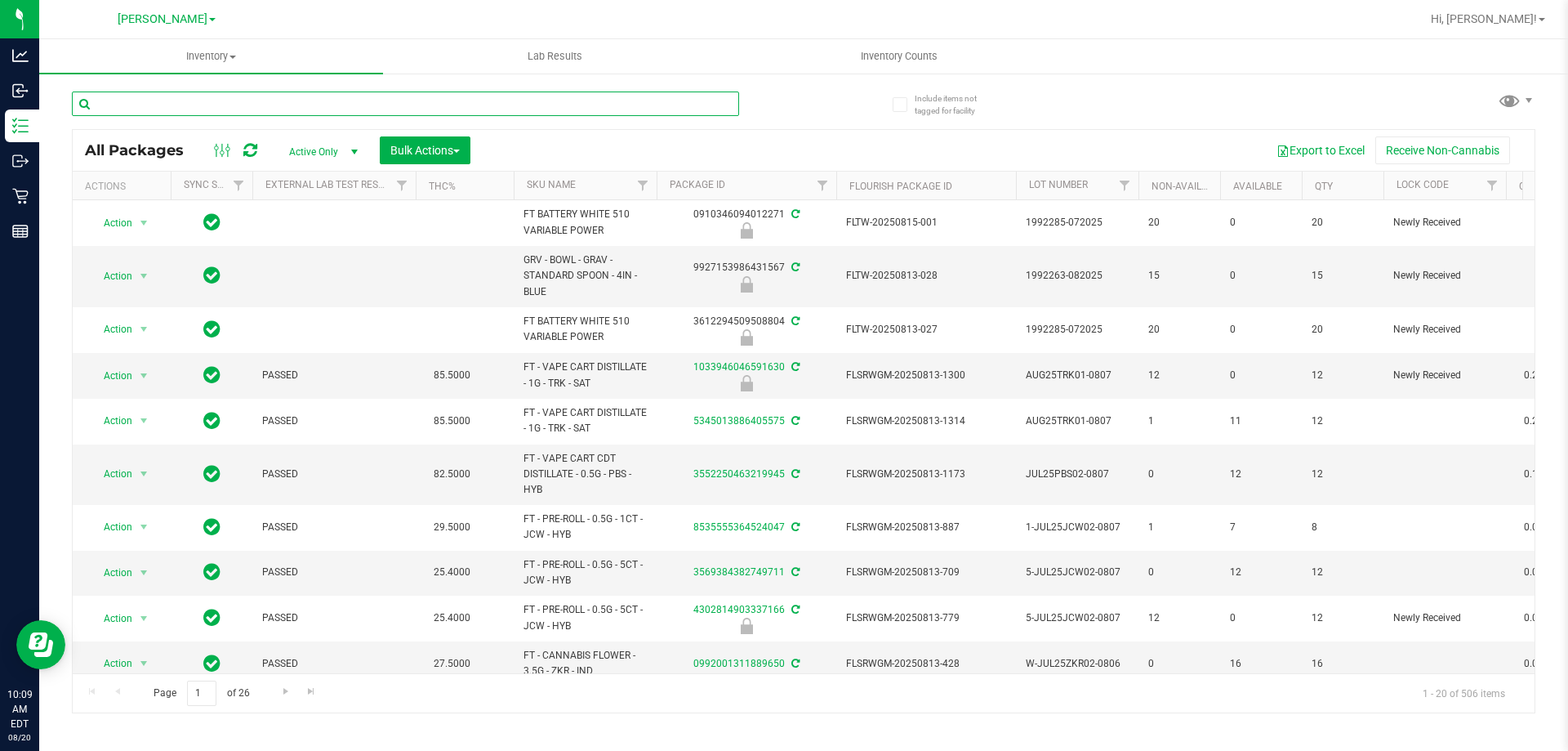
click at [426, 105] on input "text" at bounding box center [405, 103] width 667 height 25
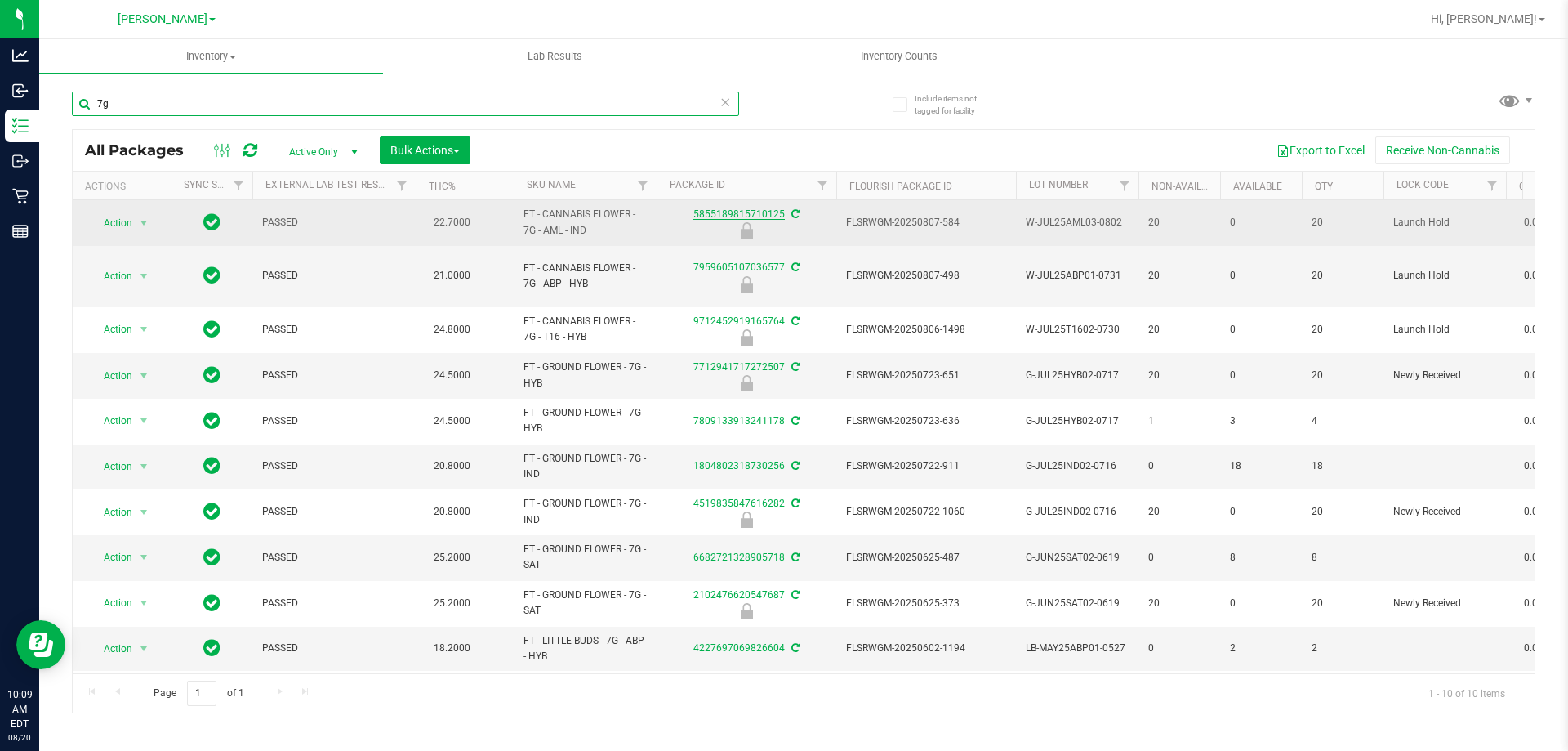
type input "7g"
click at [725, 208] on link "5855189815710125" at bounding box center [739, 214] width 91 height 12
click at [725, 208] on div "Inventory All packages All inventory Waste log Create inventory Lab Results Inv…" at bounding box center [804, 395] width 1529 height 712
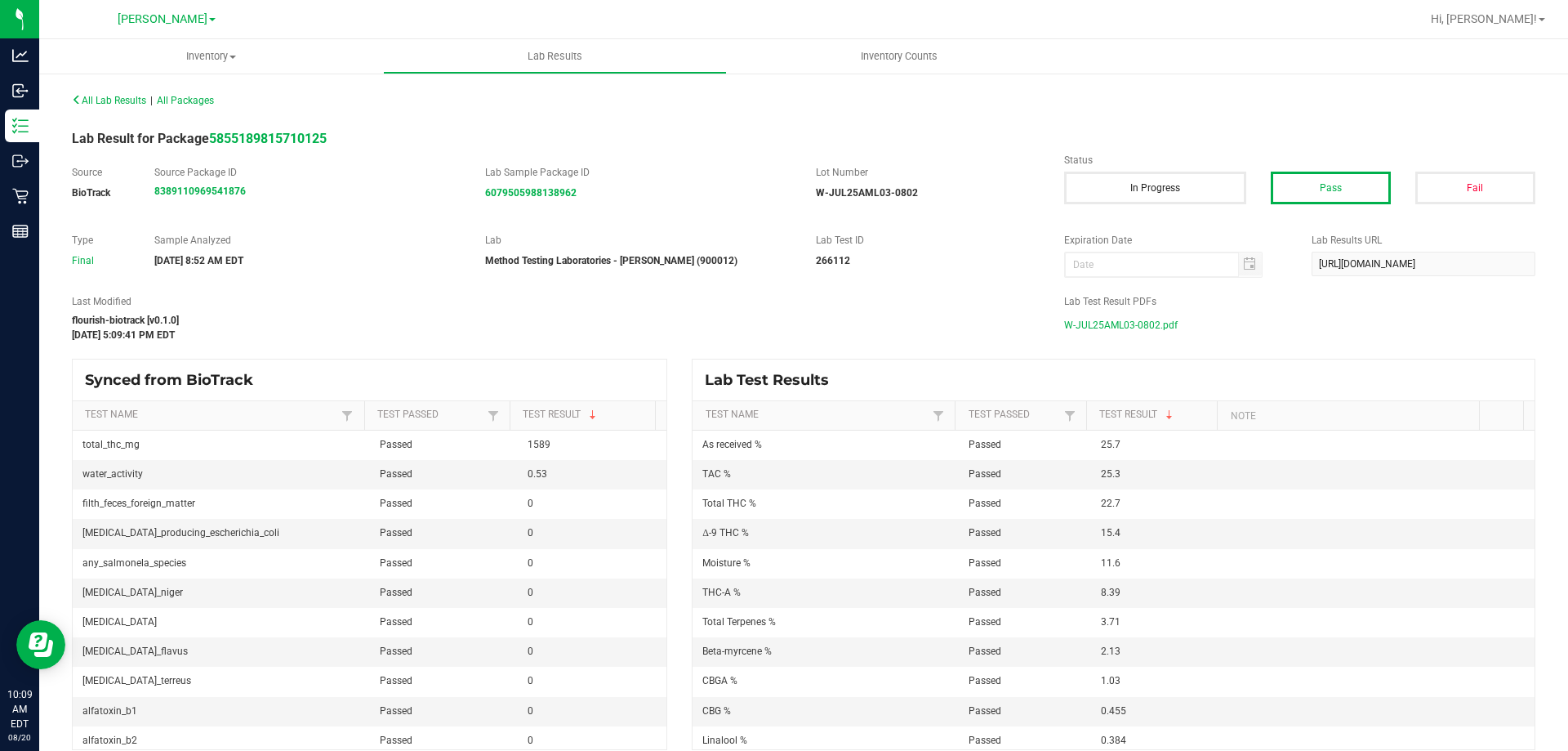
click at [1129, 319] on span "W-JUL25AML03-0802.pdf" at bounding box center [1121, 324] width 113 height 25
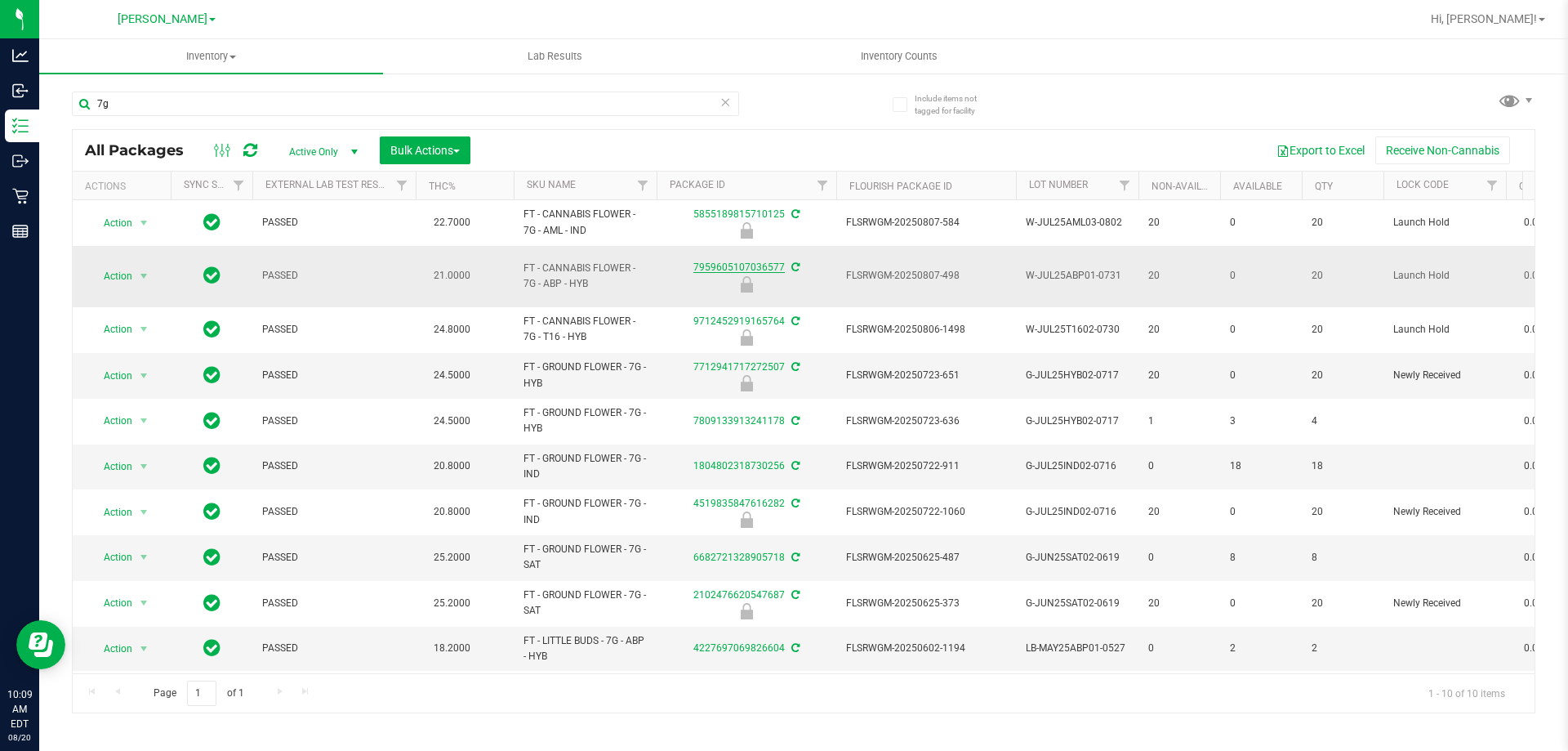
click at [728, 266] on link "7959605107036577" at bounding box center [739, 267] width 91 height 12
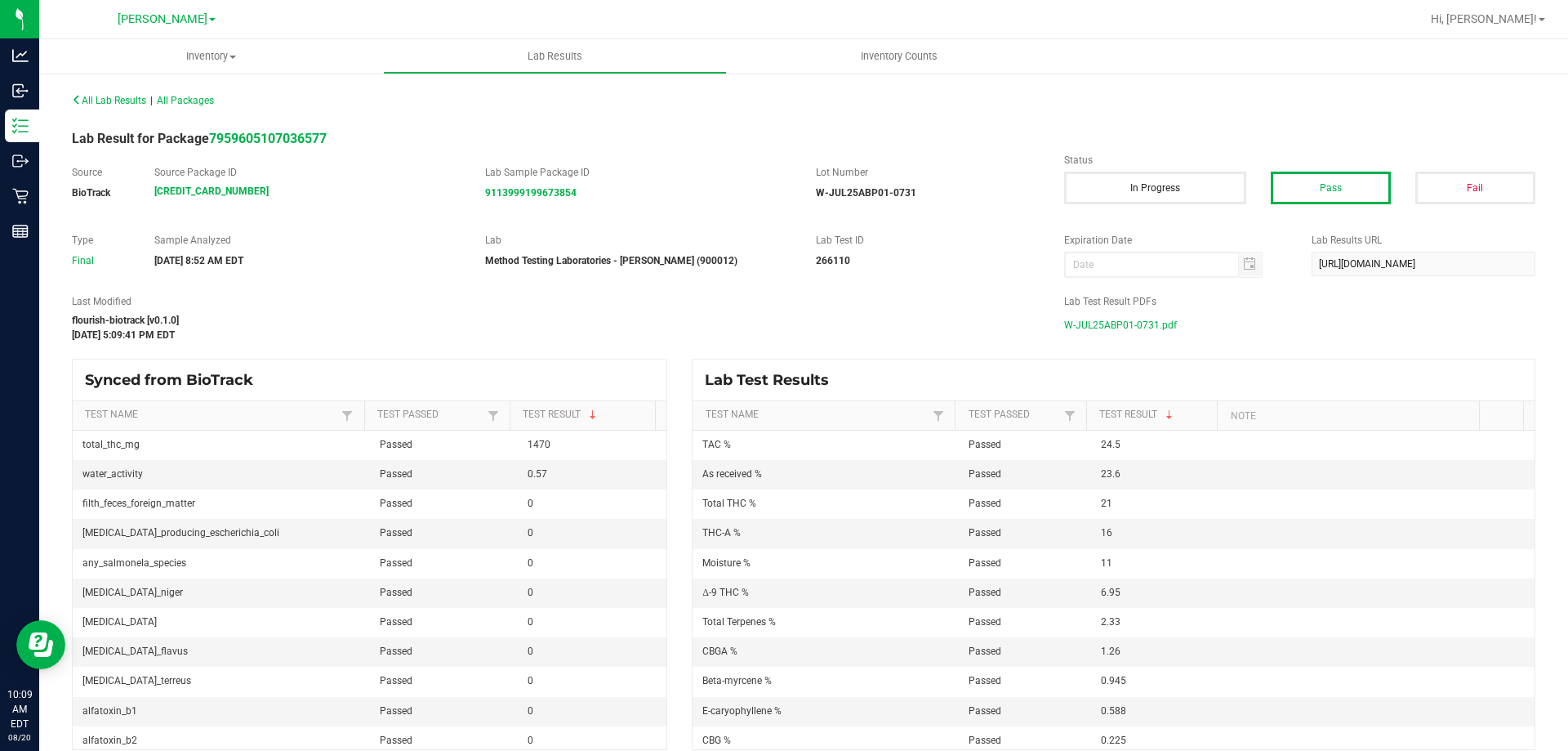
click at [1127, 318] on span "W-JUL25ABP01-0731.pdf" at bounding box center [1120, 324] width 112 height 25
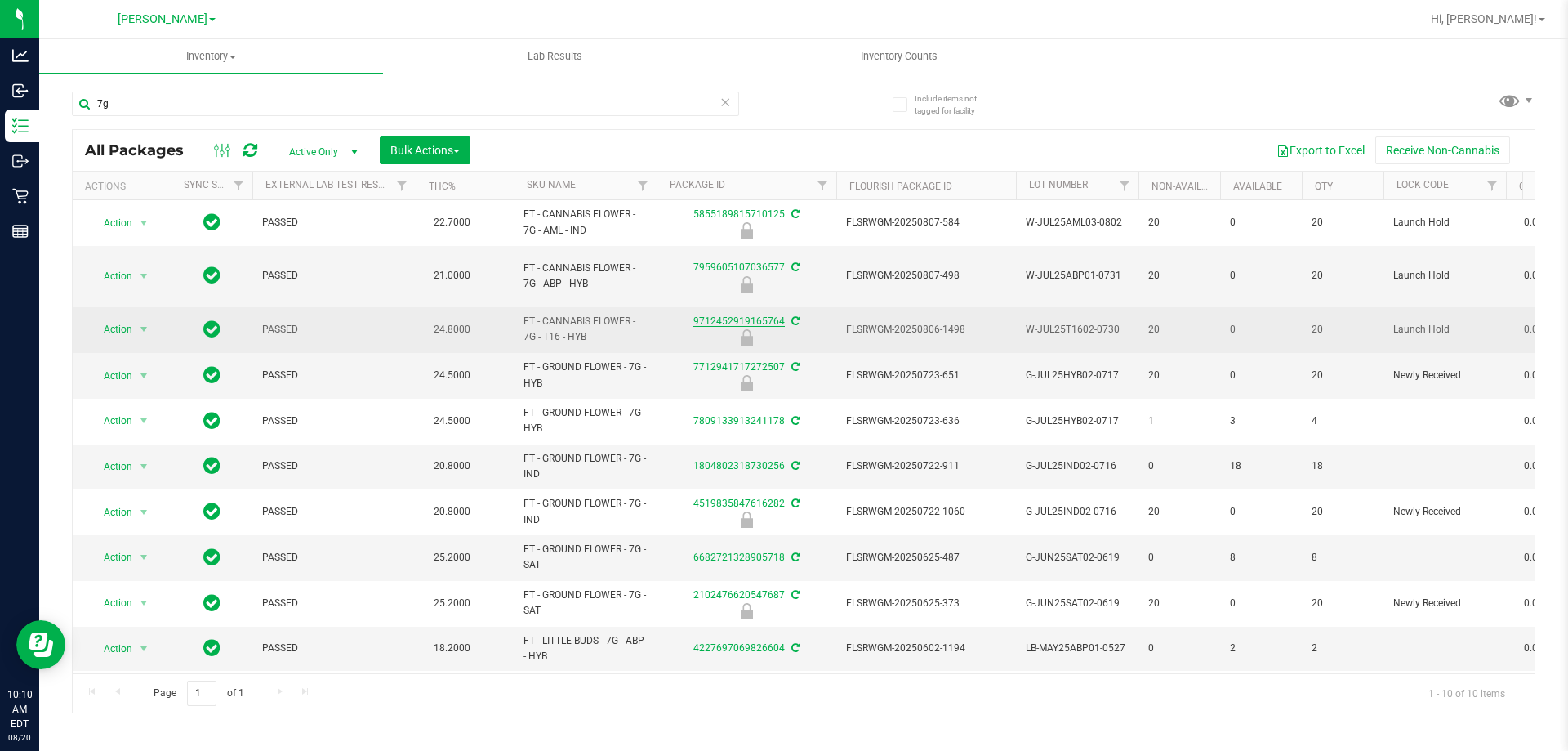
click at [753, 318] on link "9712452919165764" at bounding box center [739, 321] width 91 height 12
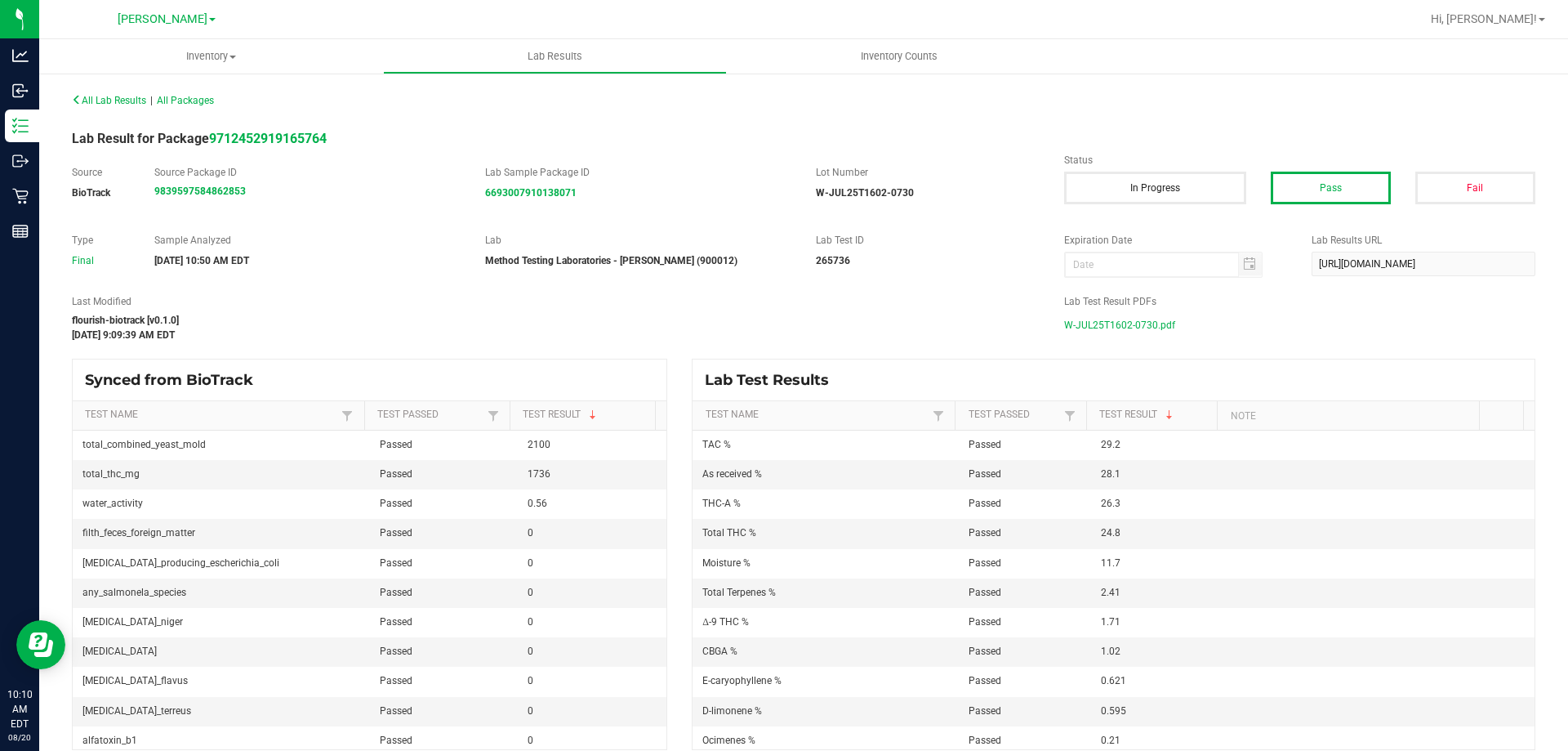
click at [1122, 323] on span "W-JUL25T1602-0730.pdf" at bounding box center [1120, 324] width 111 height 25
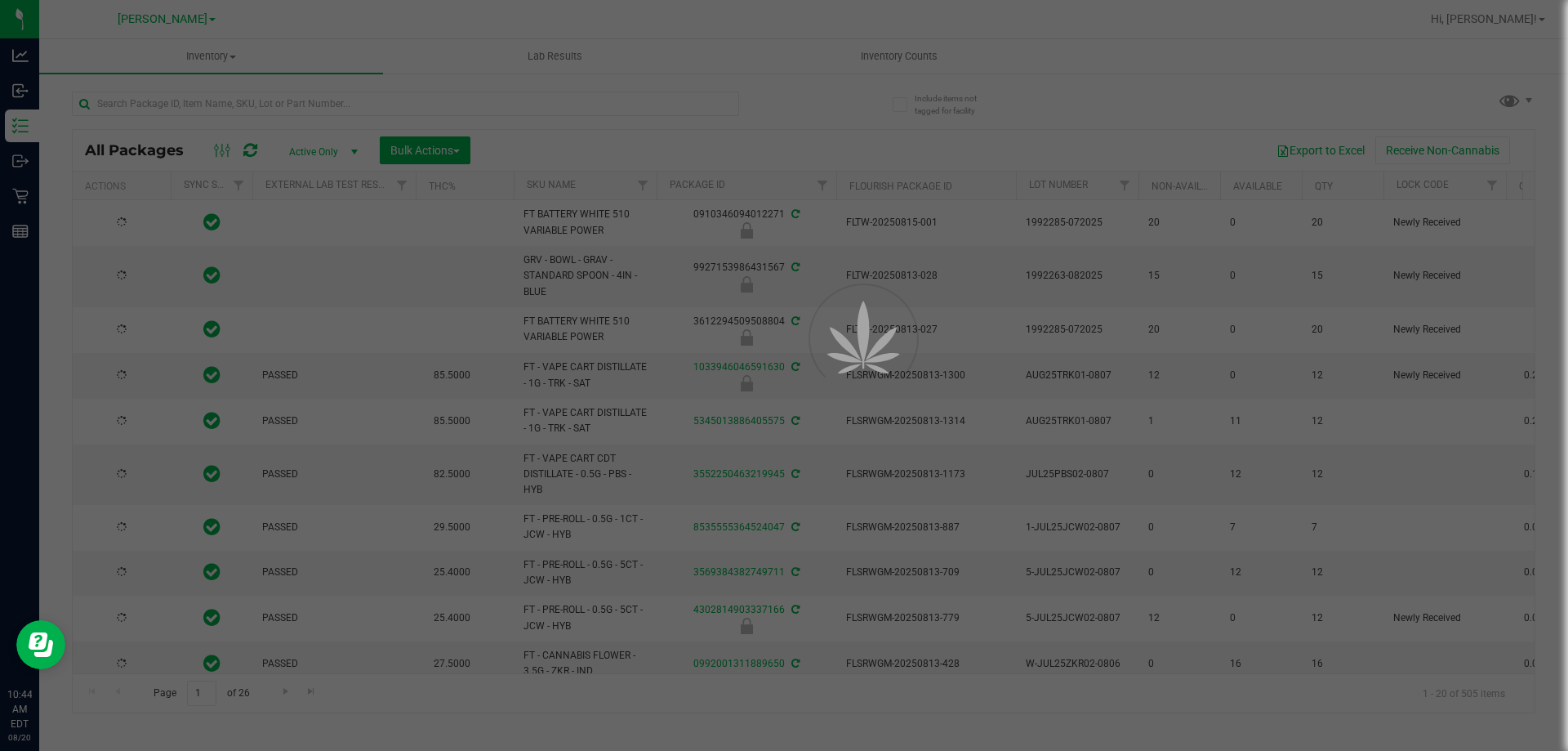
click at [605, 120] on div at bounding box center [784, 376] width 1568 height 751
click at [608, 114] on div at bounding box center [784, 376] width 1568 height 751
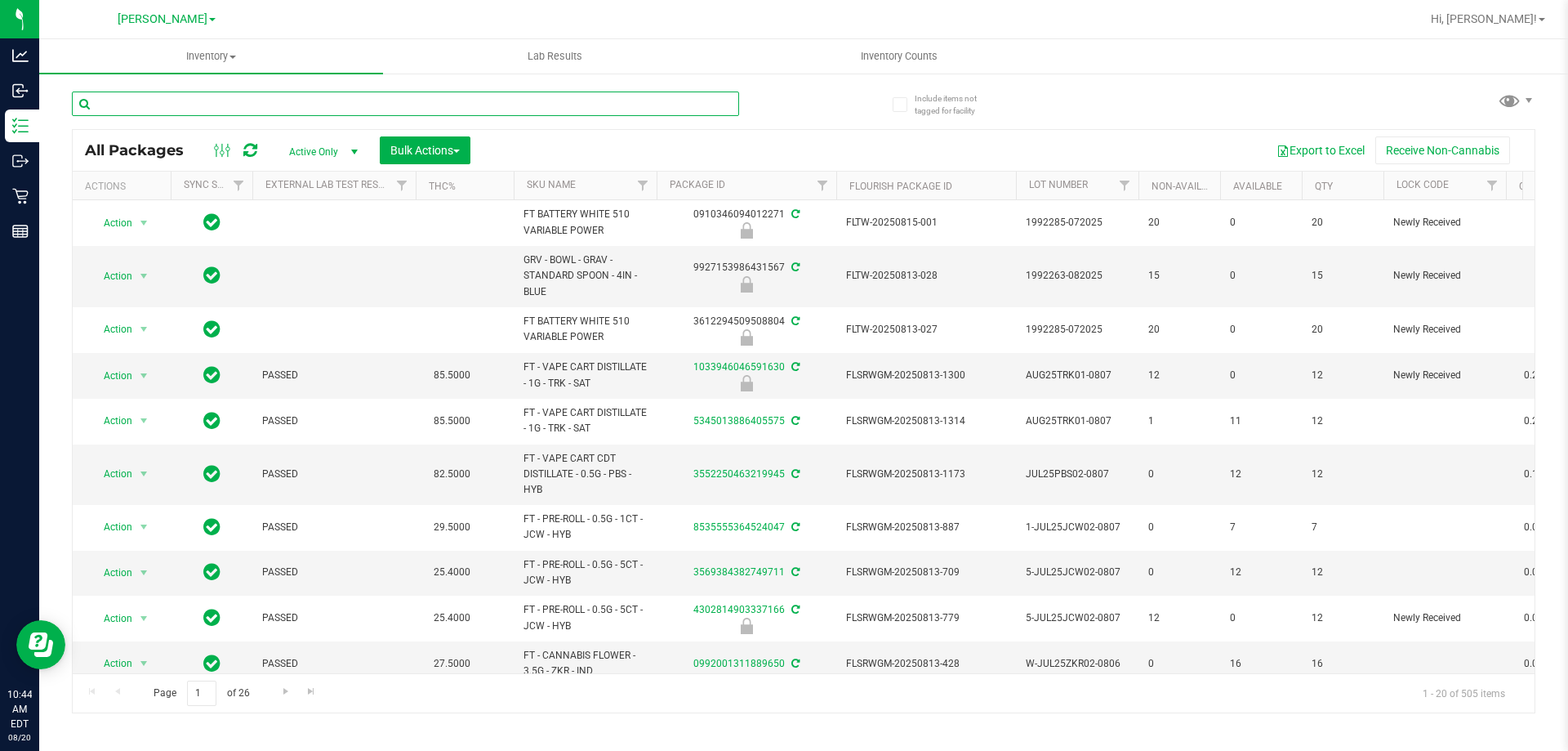
click at [605, 107] on input "text" at bounding box center [405, 103] width 667 height 25
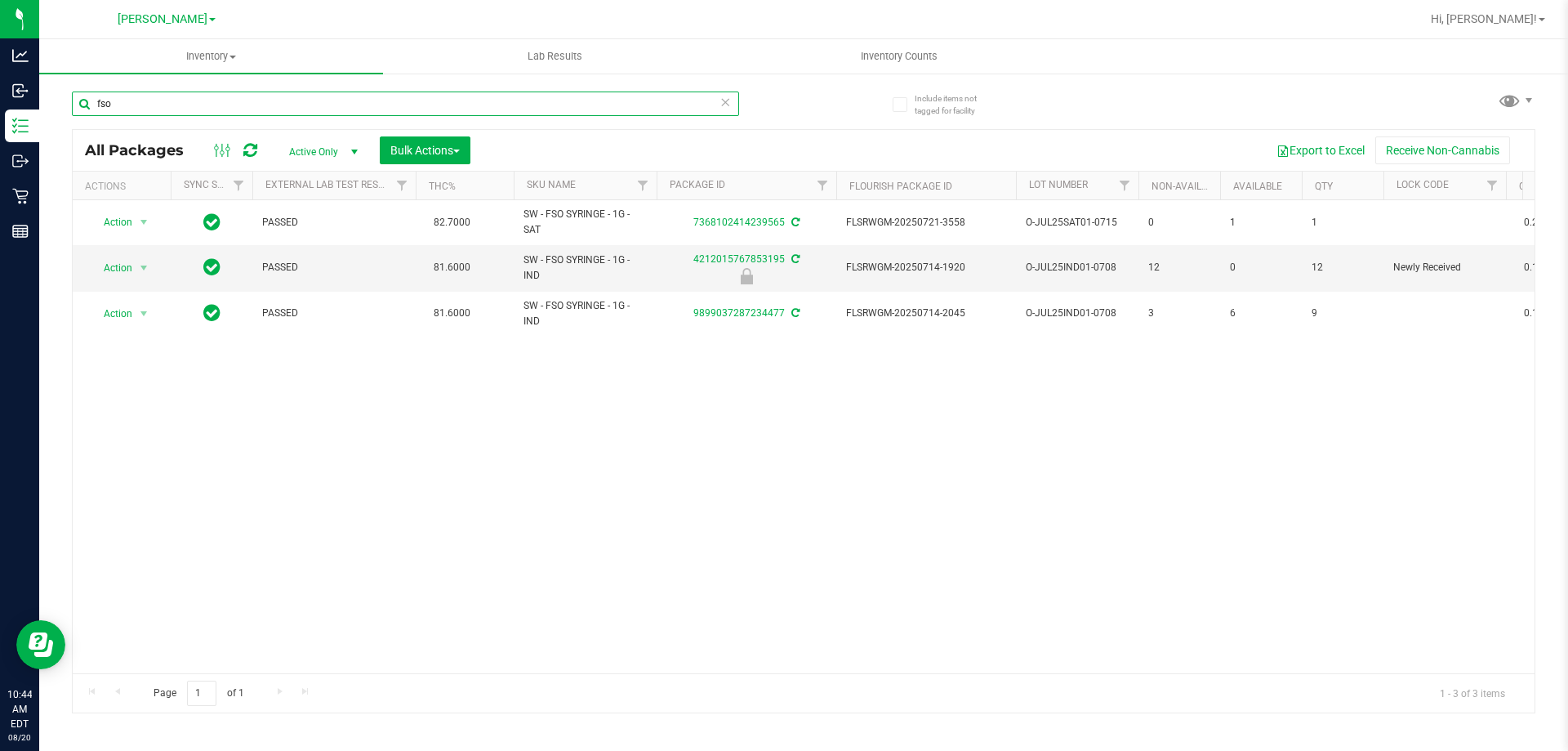
type input "fso"
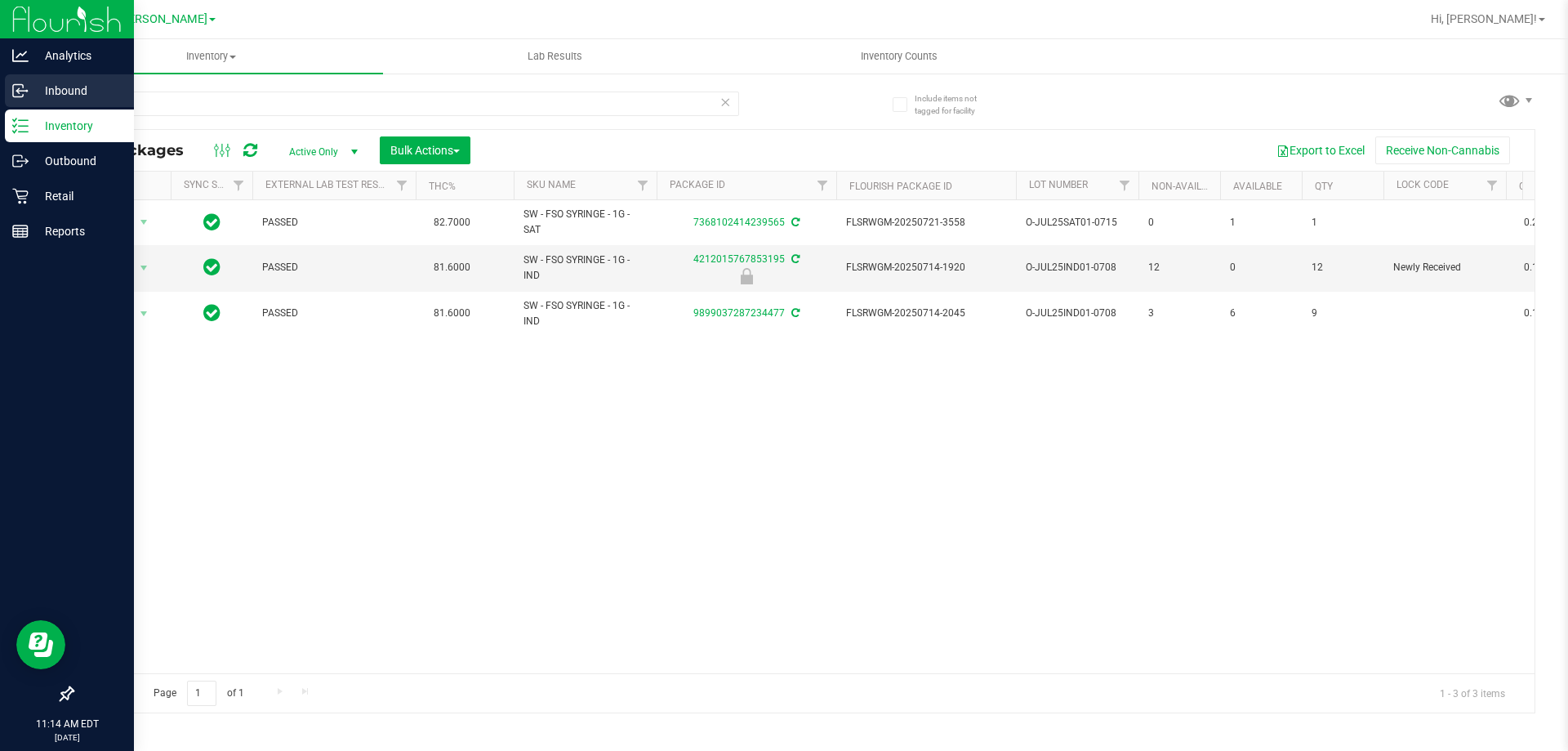
click at [29, 86] on p "Inbound" at bounding box center [77, 90] width 98 height 19
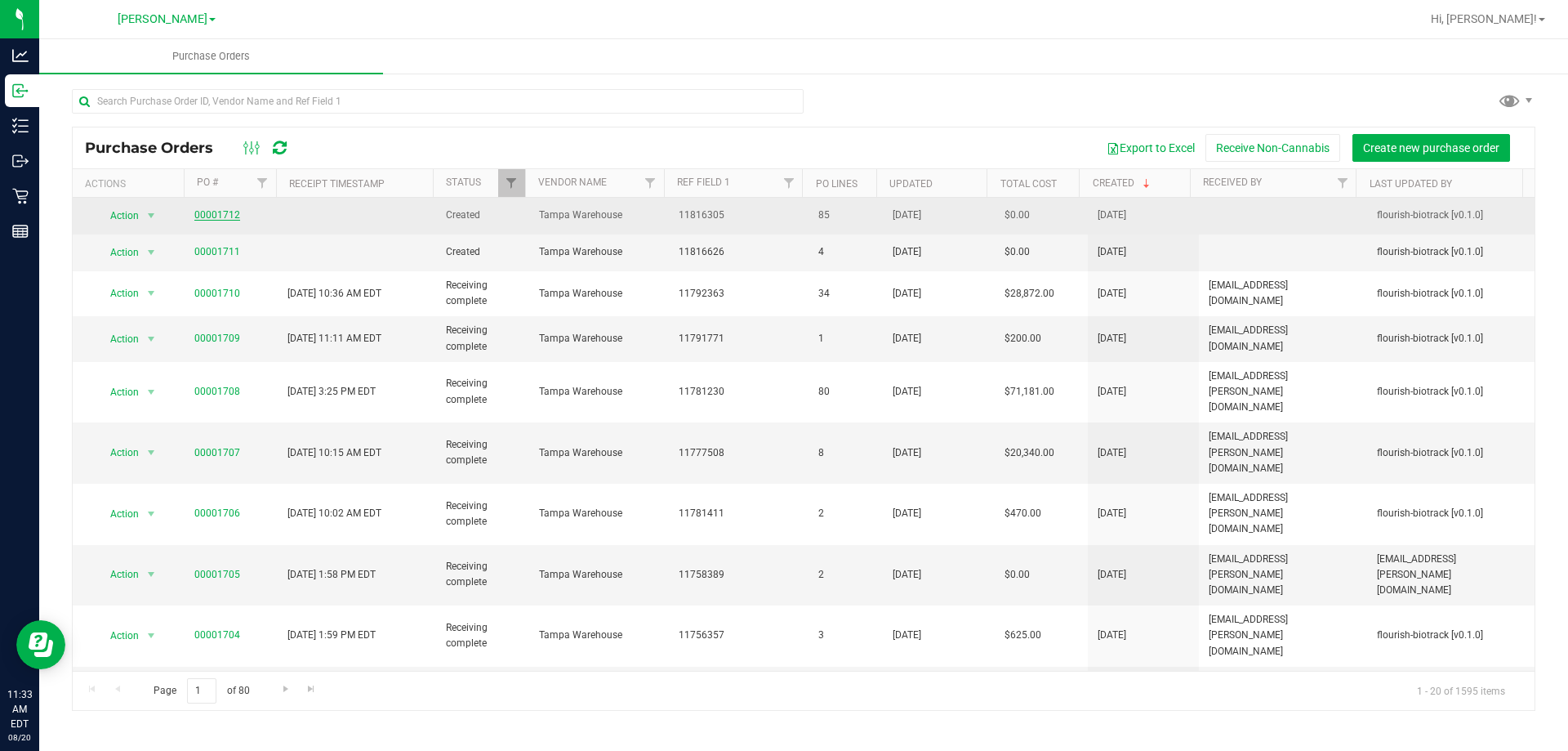
click at [221, 211] on link "00001712" at bounding box center [217, 215] width 46 height 12
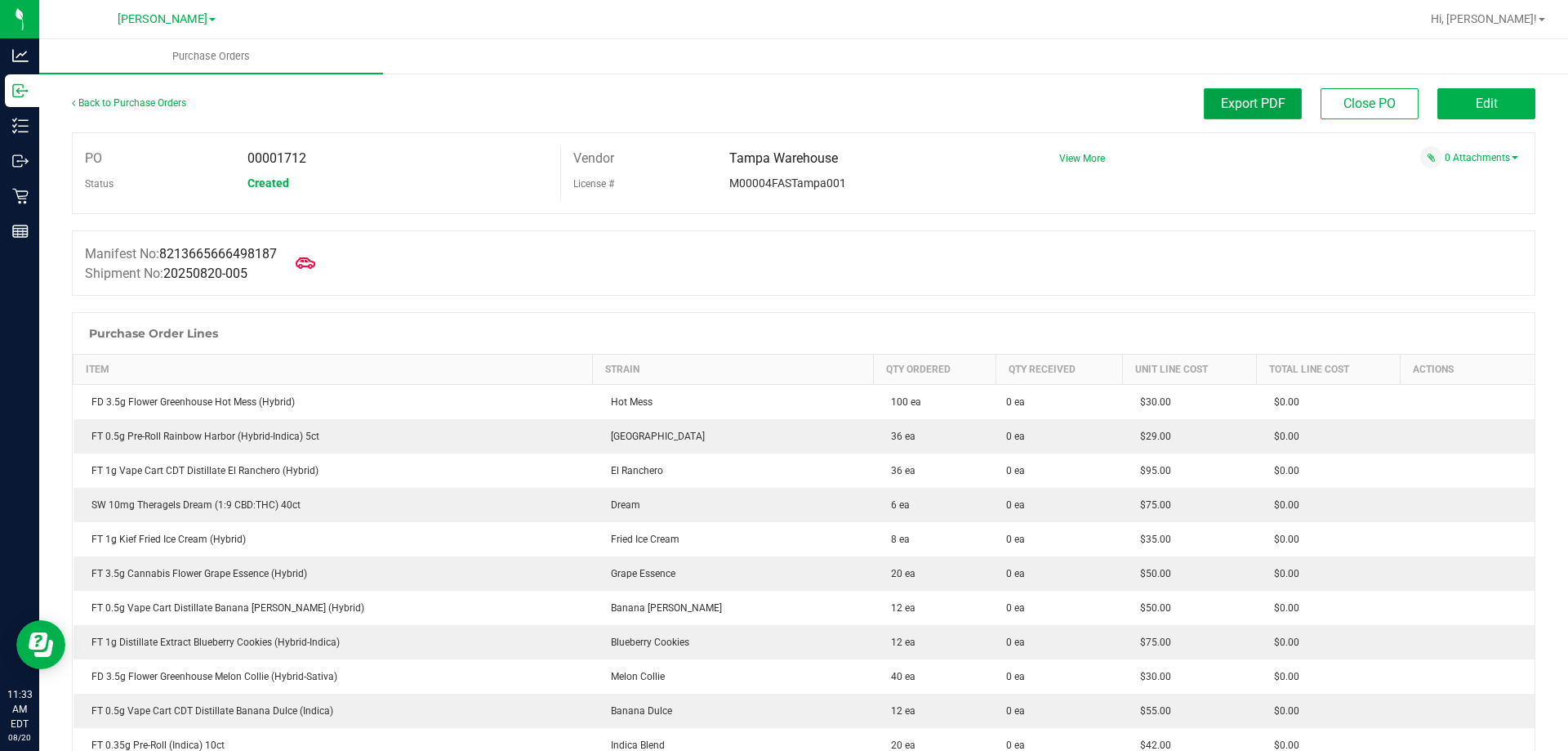
click at [1277, 109] on button "Export PDF" at bounding box center [1252, 104] width 98 height 31
